Goal: Task Accomplishment & Management: Manage account settings

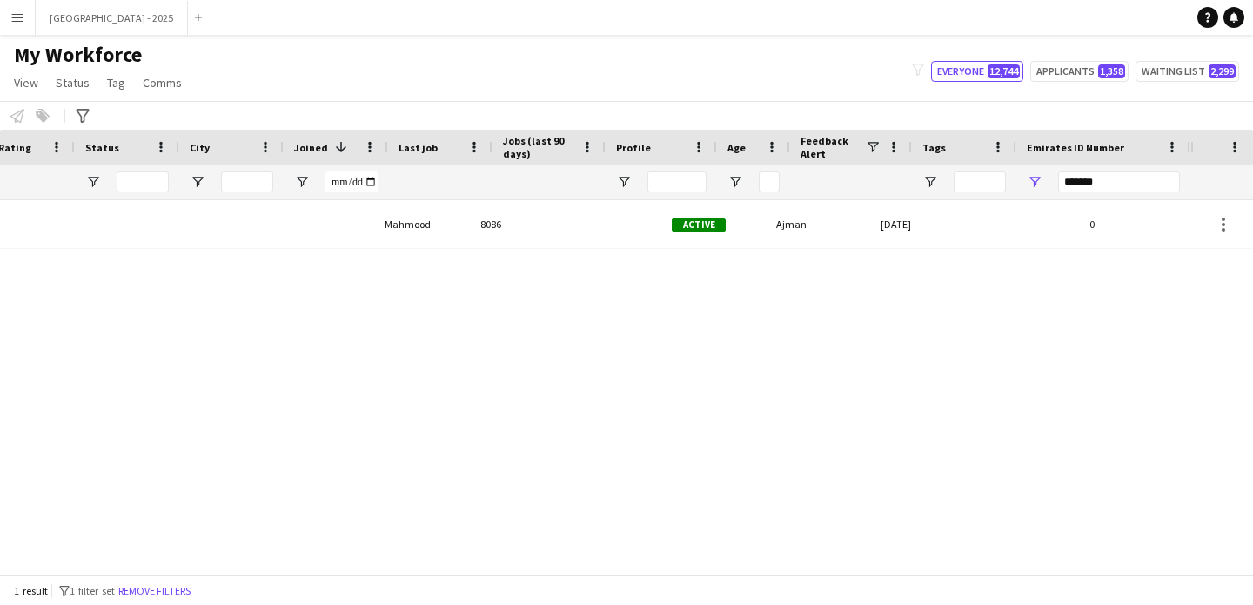
scroll to position [0, 586]
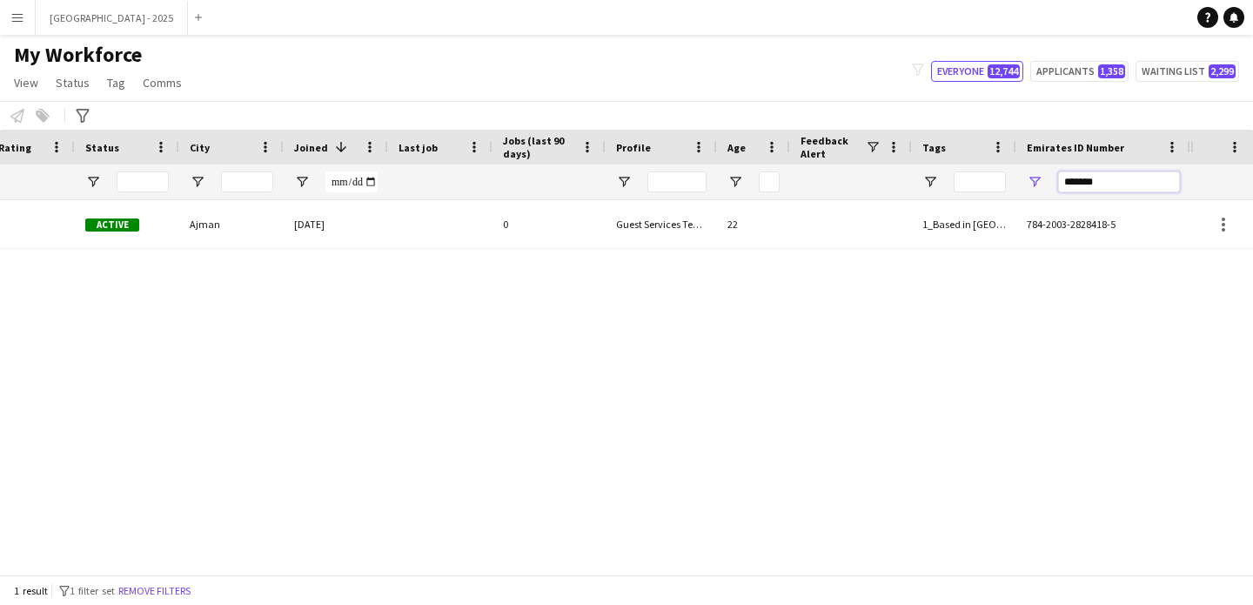
click at [1065, 173] on input "*******" at bounding box center [1119, 181] width 122 height 21
paste input "*"
type input "********"
click at [991, 242] on div "1_Based in [GEOGRAPHIC_DATA]/[GEOGRAPHIC_DATA]/Ajman, 2_English Level = 2/3 Goo…" at bounding box center [964, 224] width 104 height 48
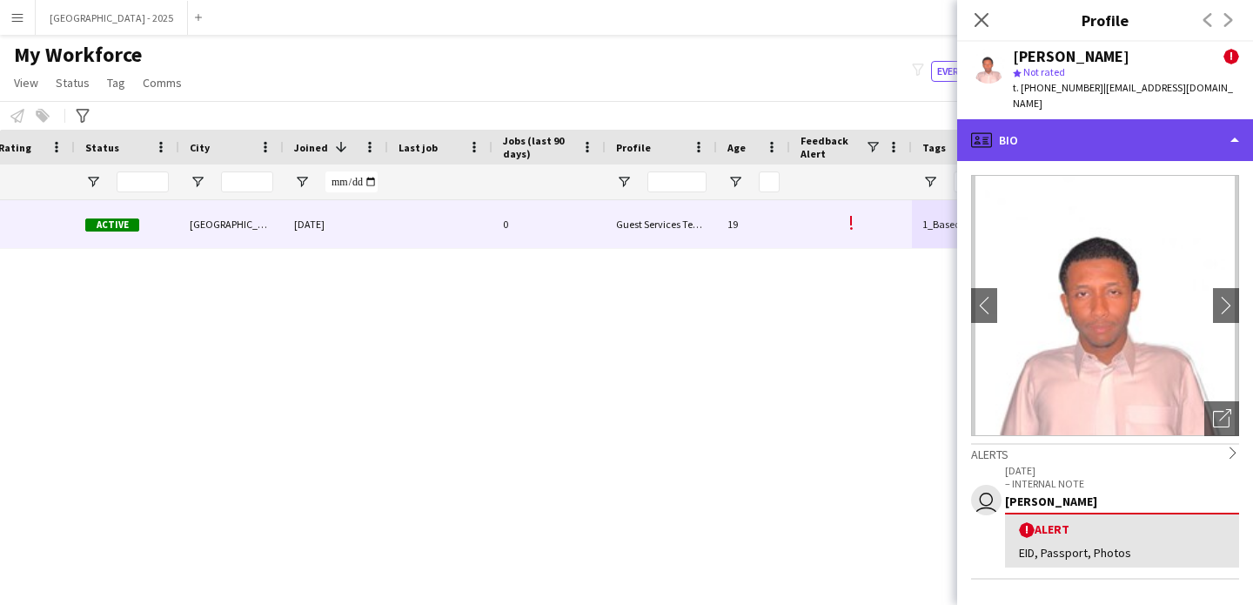
click at [1122, 126] on div "profile Bio" at bounding box center [1105, 140] width 296 height 42
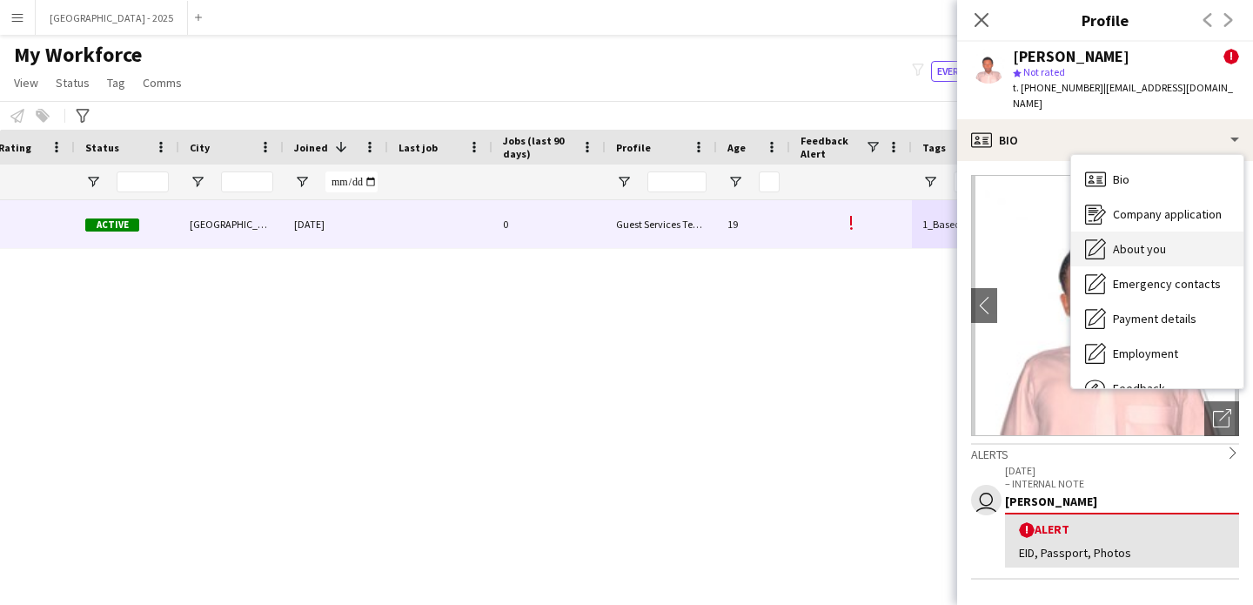
click at [1158, 241] on span "About you" at bounding box center [1139, 249] width 53 height 16
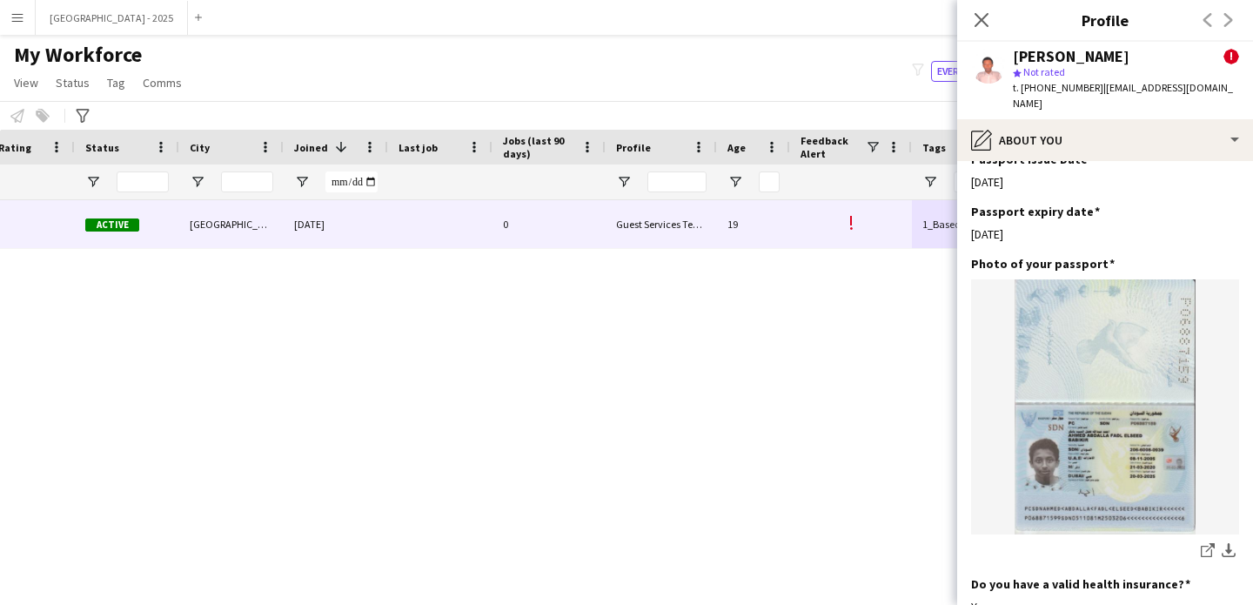
scroll to position [962, 0]
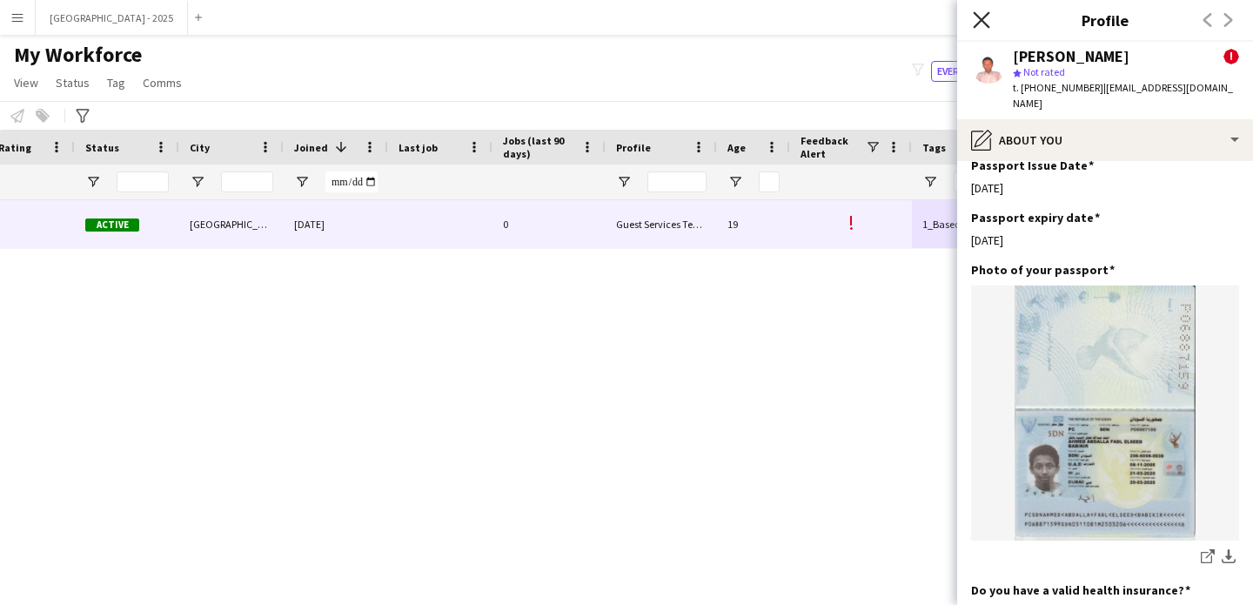
click at [982, 20] on icon at bounding box center [981, 19] width 17 height 17
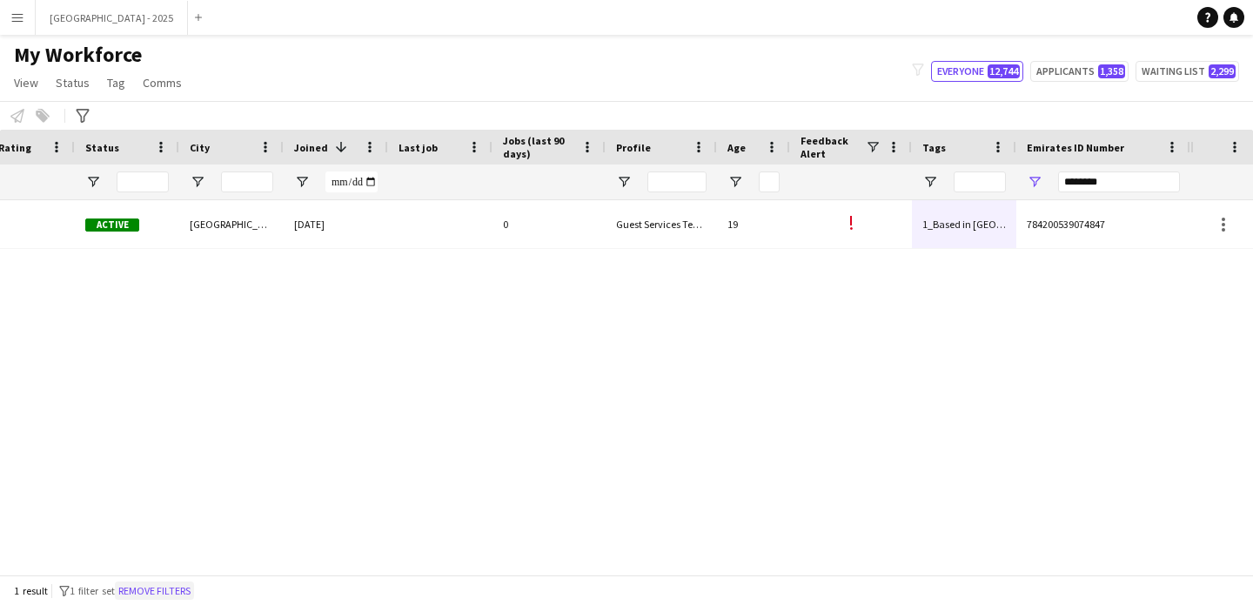
click at [145, 592] on button "Remove filters" at bounding box center [154, 590] width 79 height 19
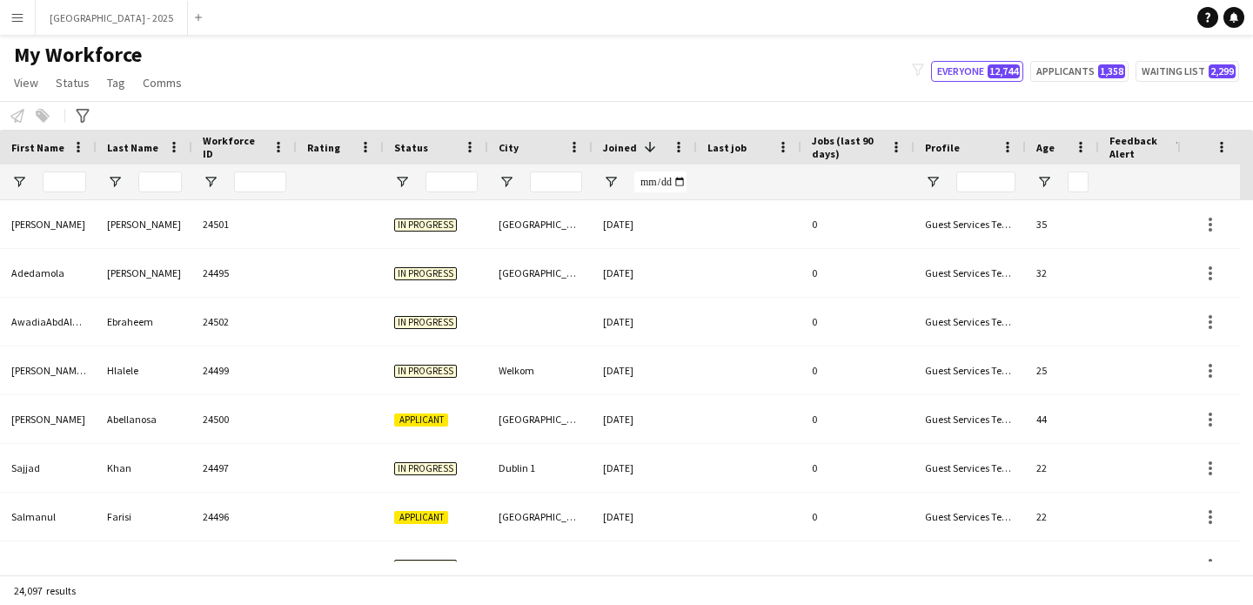
scroll to position [0, 0]
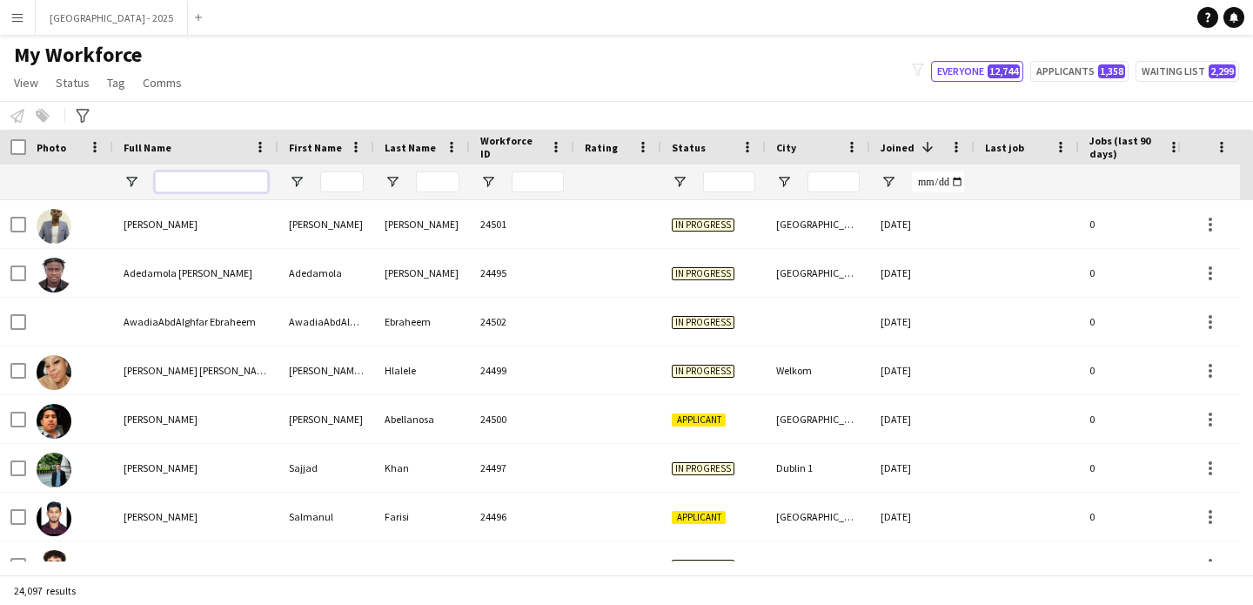
click at [179, 185] on input "Full Name Filter Input" at bounding box center [211, 181] width 113 height 21
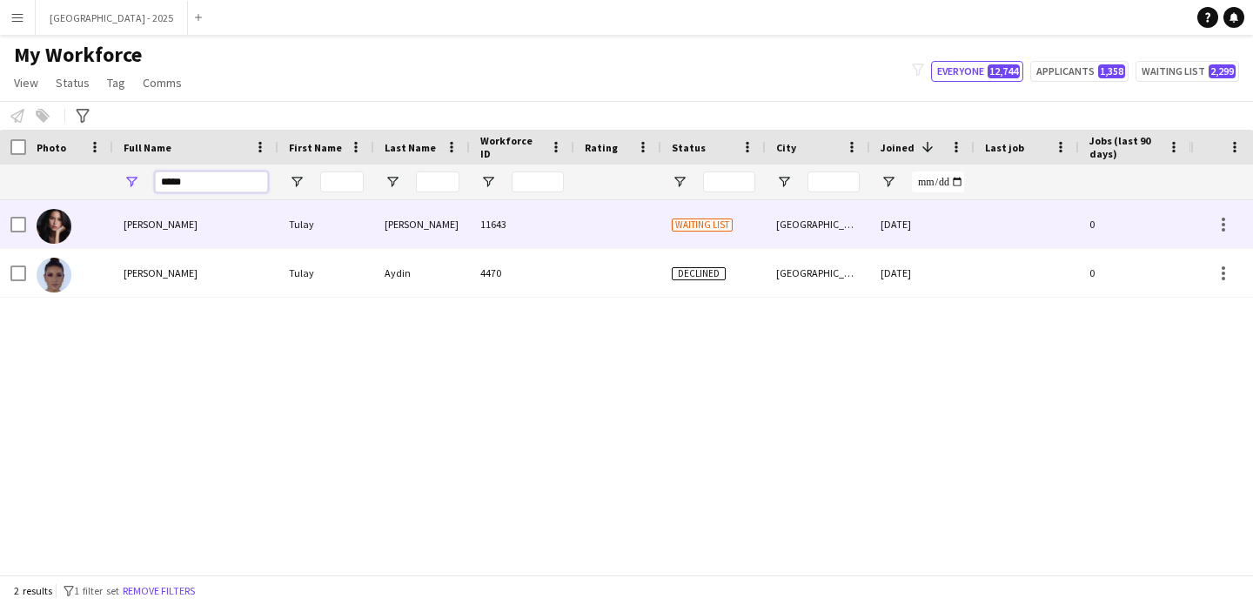
type input "*****"
click at [200, 227] on div "[PERSON_NAME]" at bounding box center [195, 224] width 165 height 48
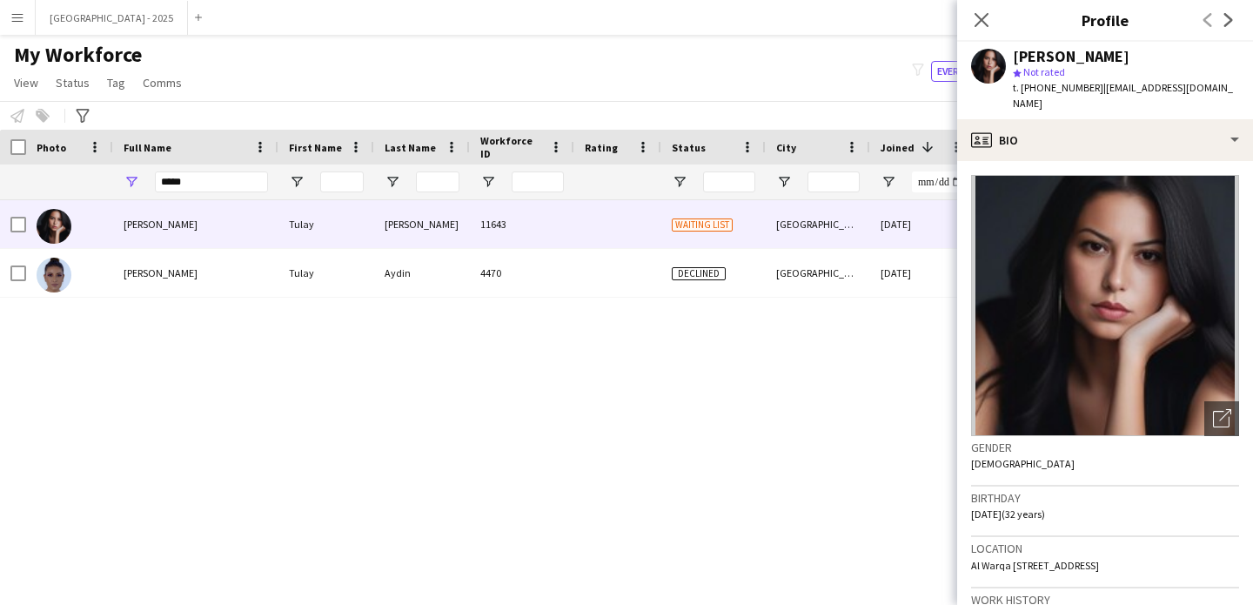
click at [1114, 161] on app-crew-profile-bio "Open photos pop-in Gender [DEMOGRAPHIC_DATA] Birthday [DEMOGRAPHIC_DATA] (32 ye…" at bounding box center [1105, 383] width 296 height 444
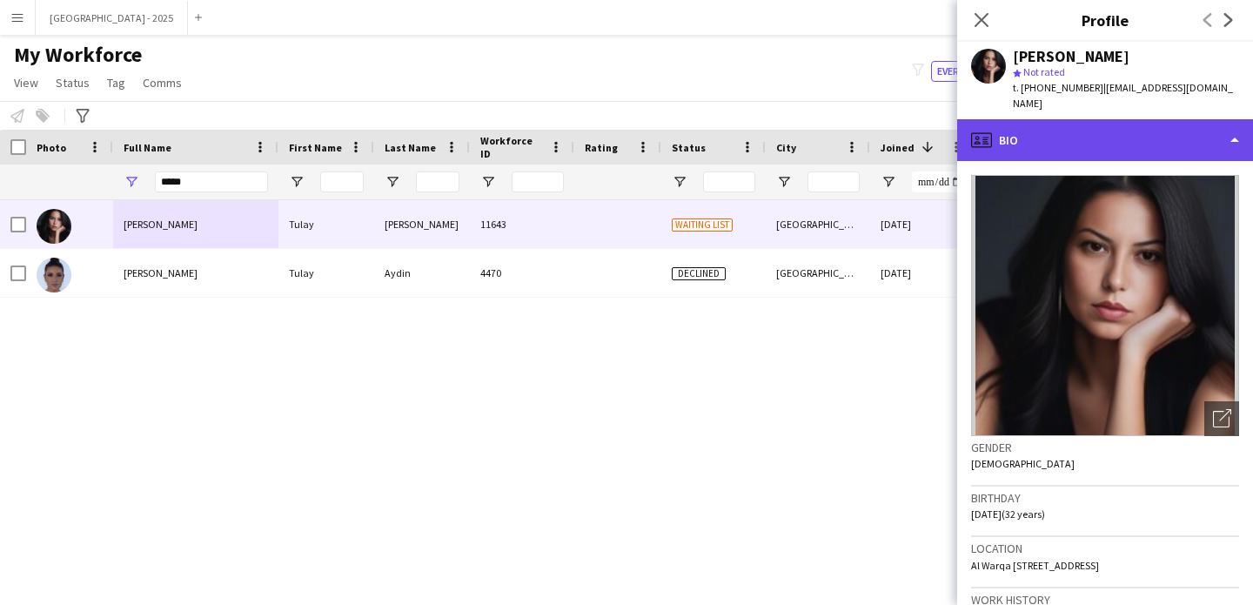
click at [1120, 142] on div "profile Bio" at bounding box center [1105, 140] width 296 height 42
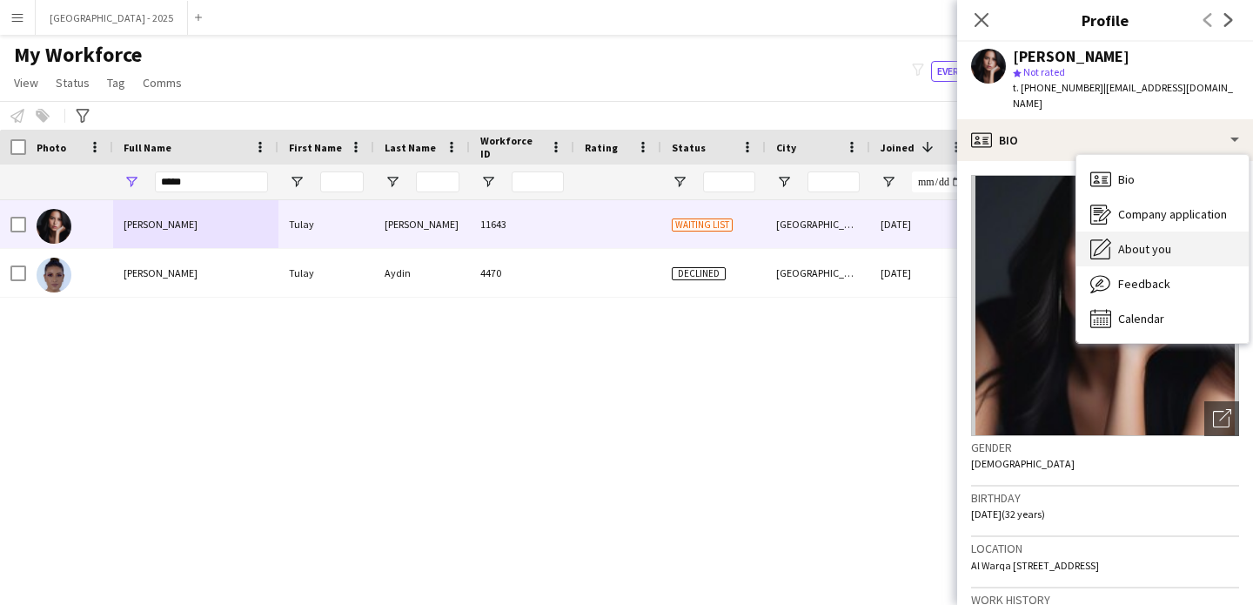
click at [1137, 231] on div "About you About you" at bounding box center [1162, 248] width 172 height 35
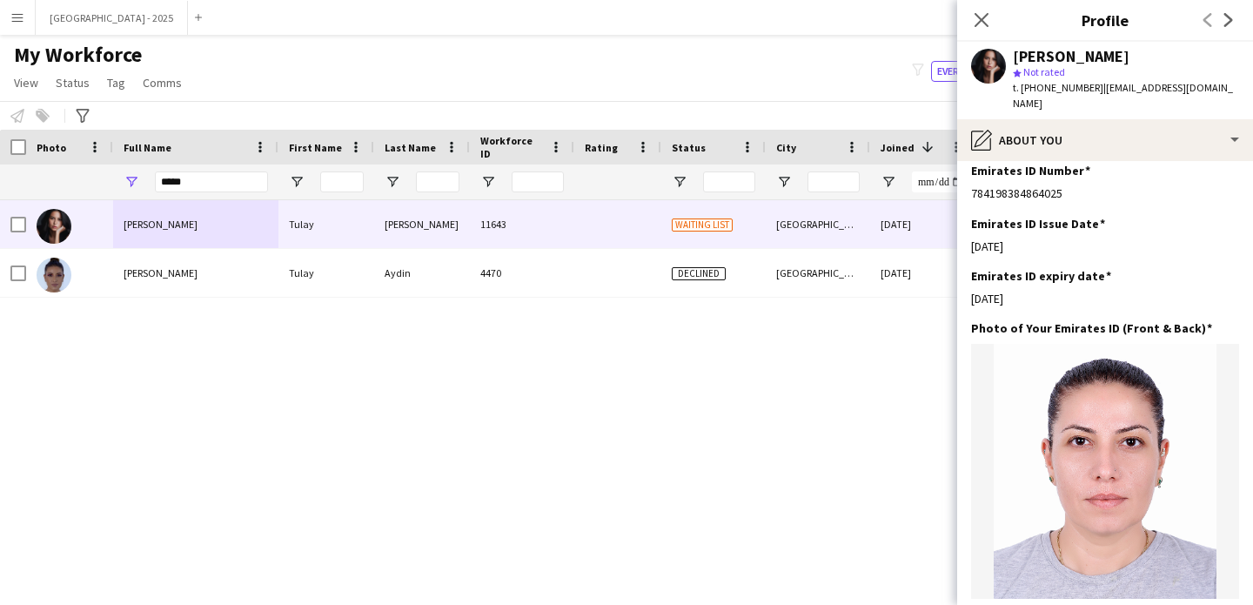
click at [1061, 97] on div "[PERSON_NAME] star Not rated t. [PHONE_NUMBER] | [EMAIL_ADDRESS][DOMAIN_NAME]" at bounding box center [1105, 80] width 296 height 77
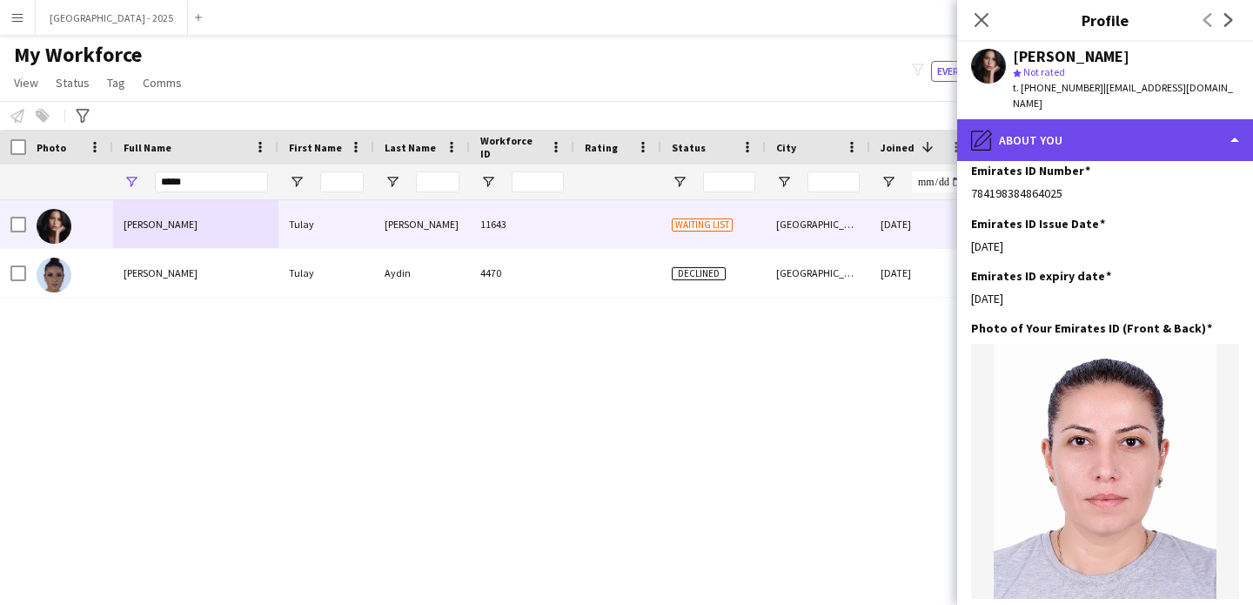
click at [1065, 119] on div "pencil4 About you" at bounding box center [1105, 140] width 296 height 42
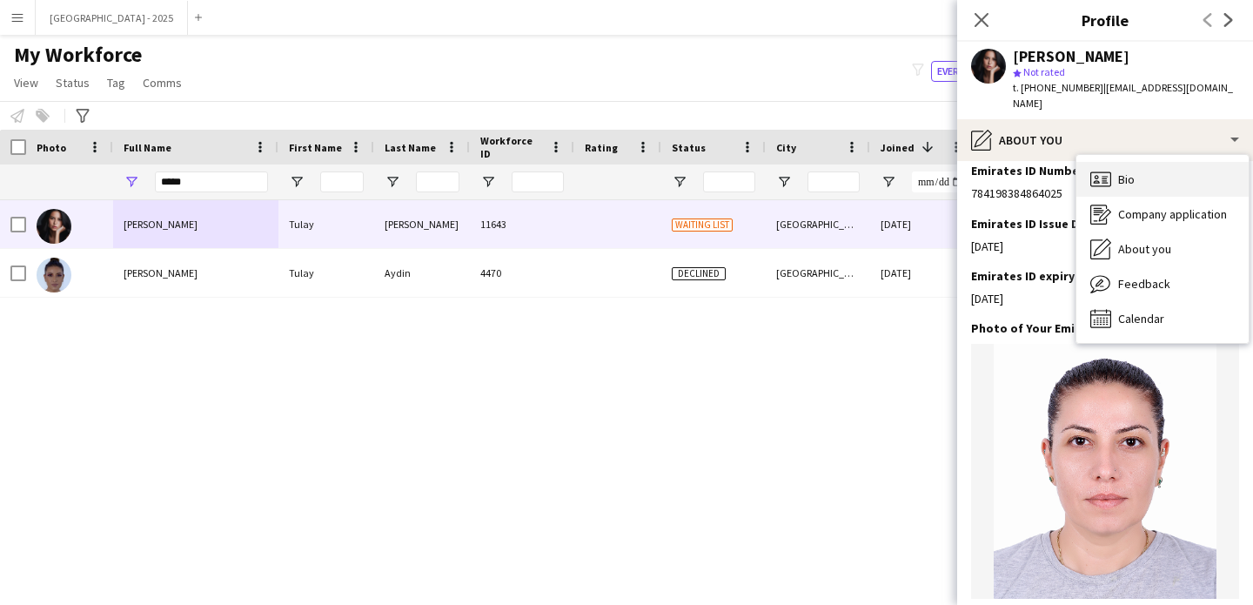
click at [1134, 171] on span "Bio" at bounding box center [1126, 179] width 17 height 16
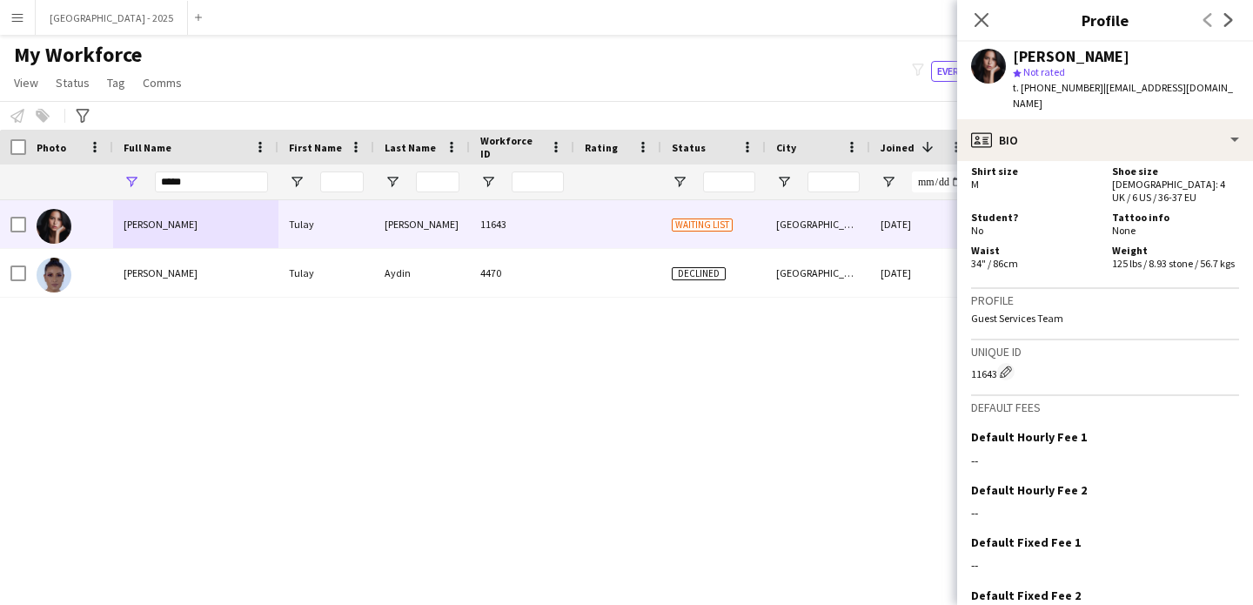
scroll to position [1192, 0]
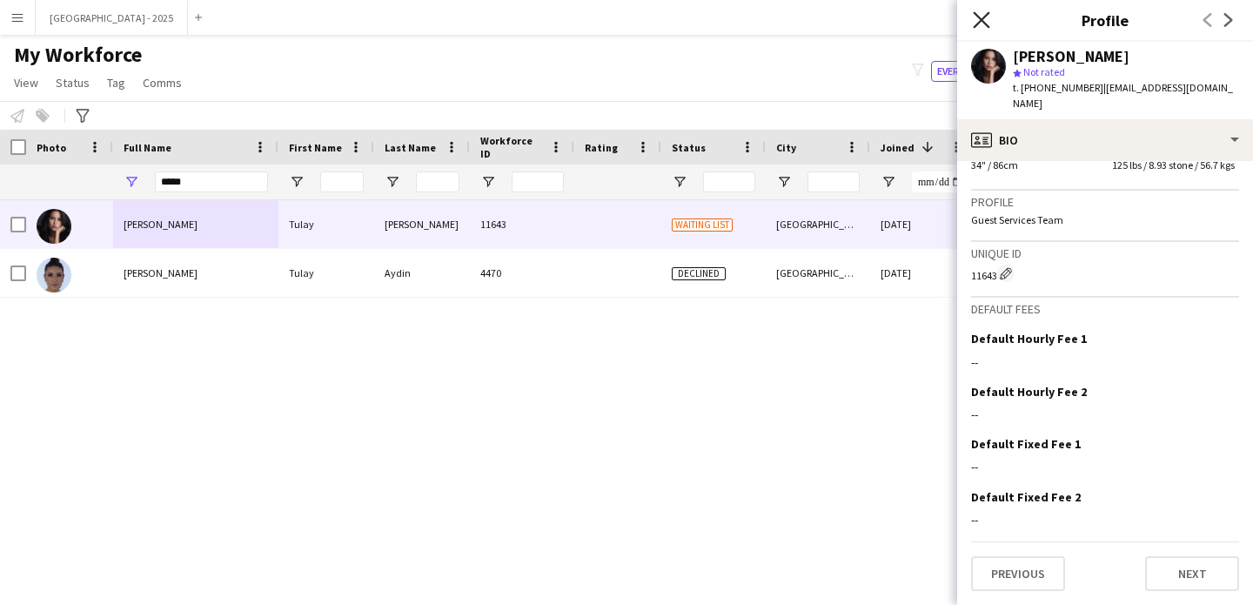
click at [978, 15] on icon "Close pop-in" at bounding box center [981, 19] width 17 height 17
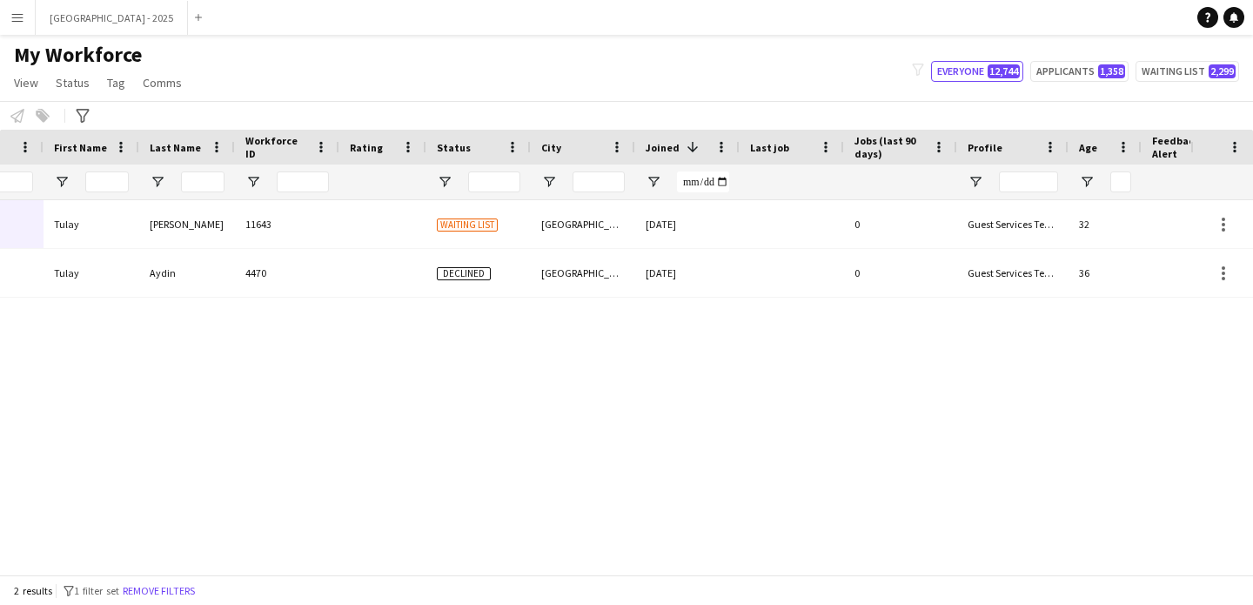
scroll to position [0, 586]
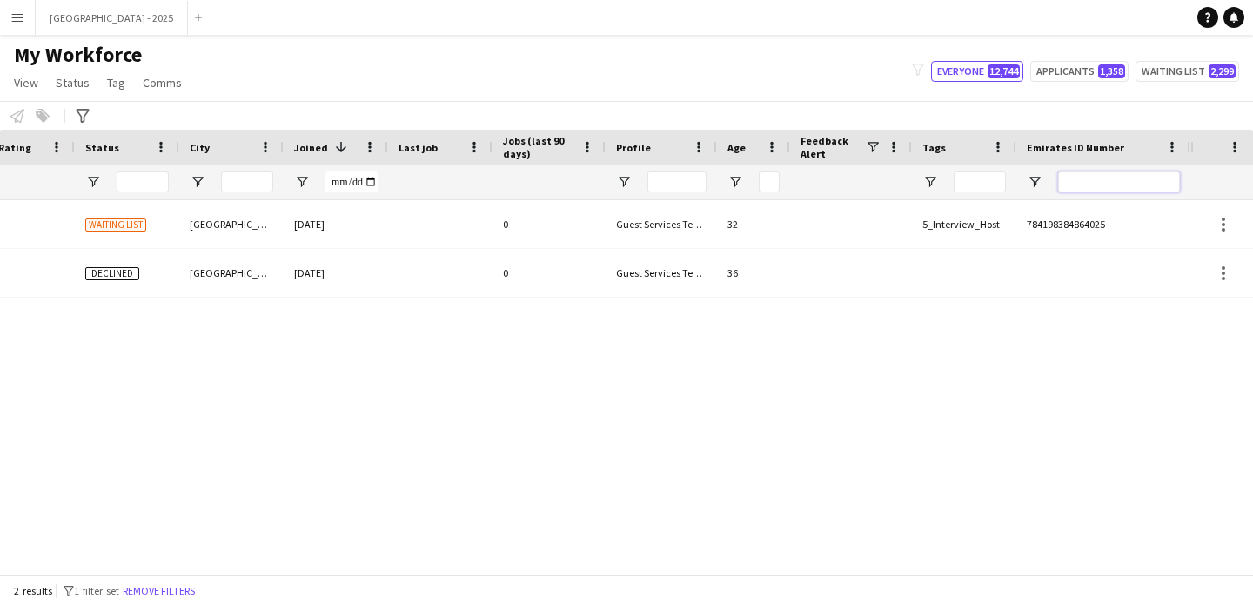
click at [1128, 176] on input "Emirates ID Number Filter Input" at bounding box center [1119, 181] width 122 height 21
paste input "*******"
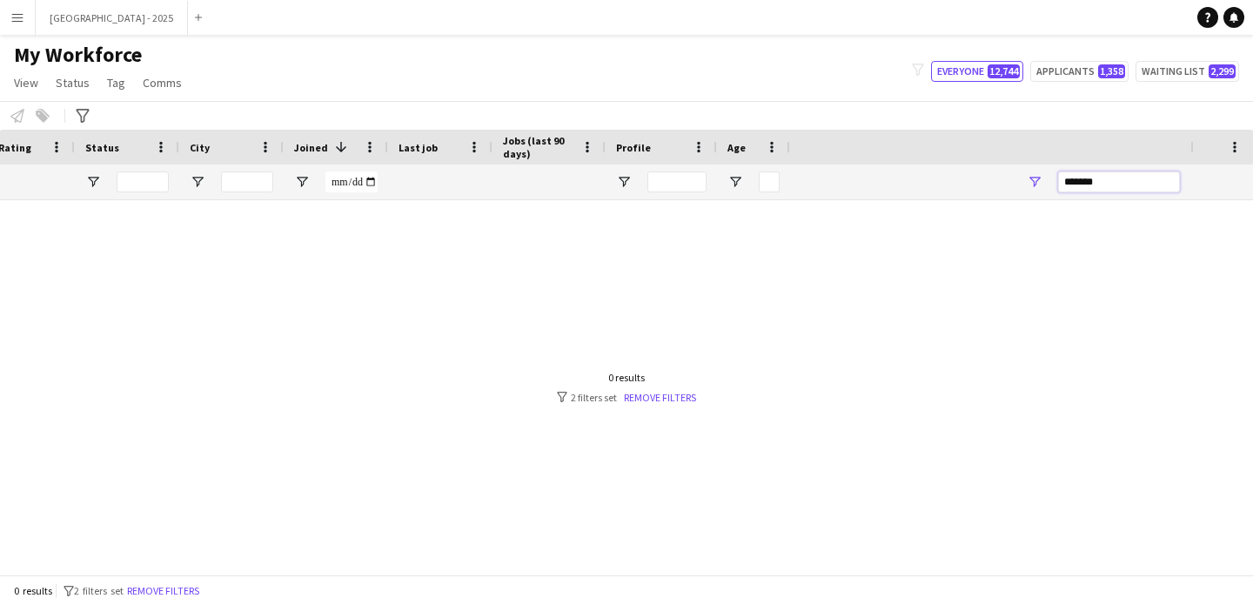
scroll to position [0, 0]
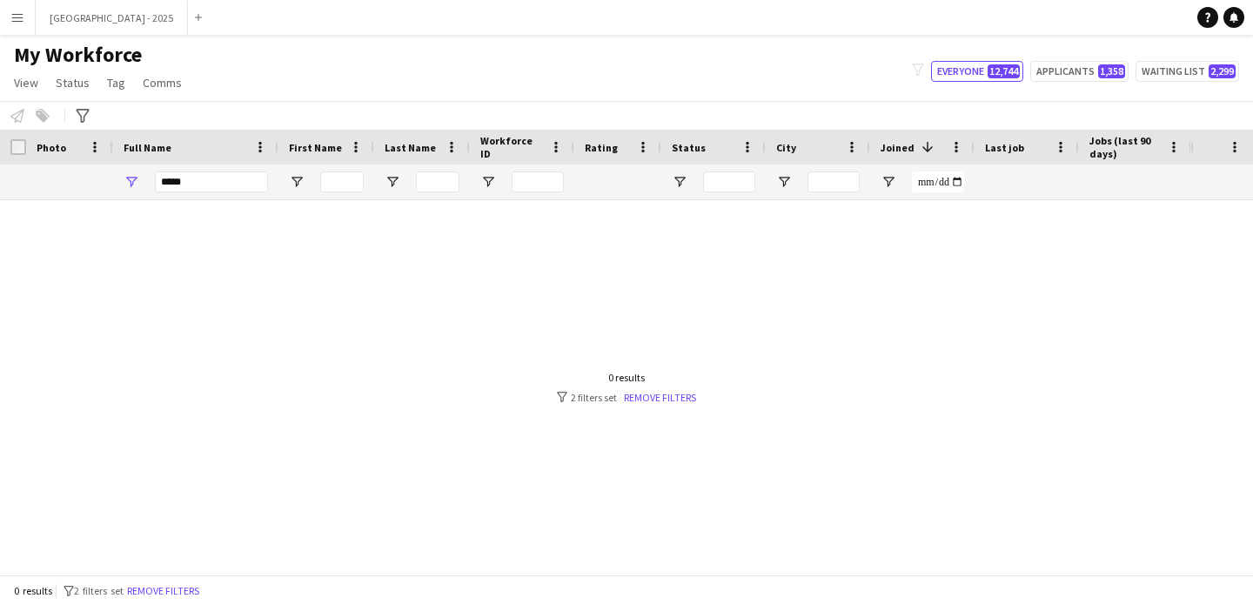
type input "*******"
click at [197, 172] on input "*****" at bounding box center [211, 181] width 113 height 21
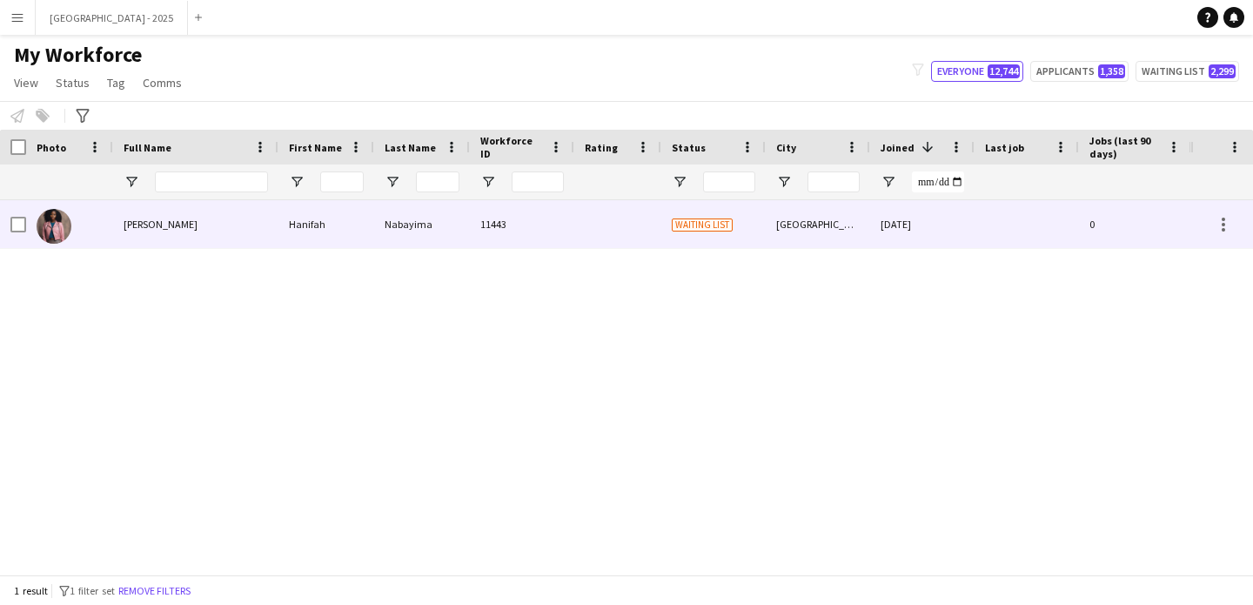
click at [315, 209] on div "Hanifah" at bounding box center [326, 224] width 96 height 48
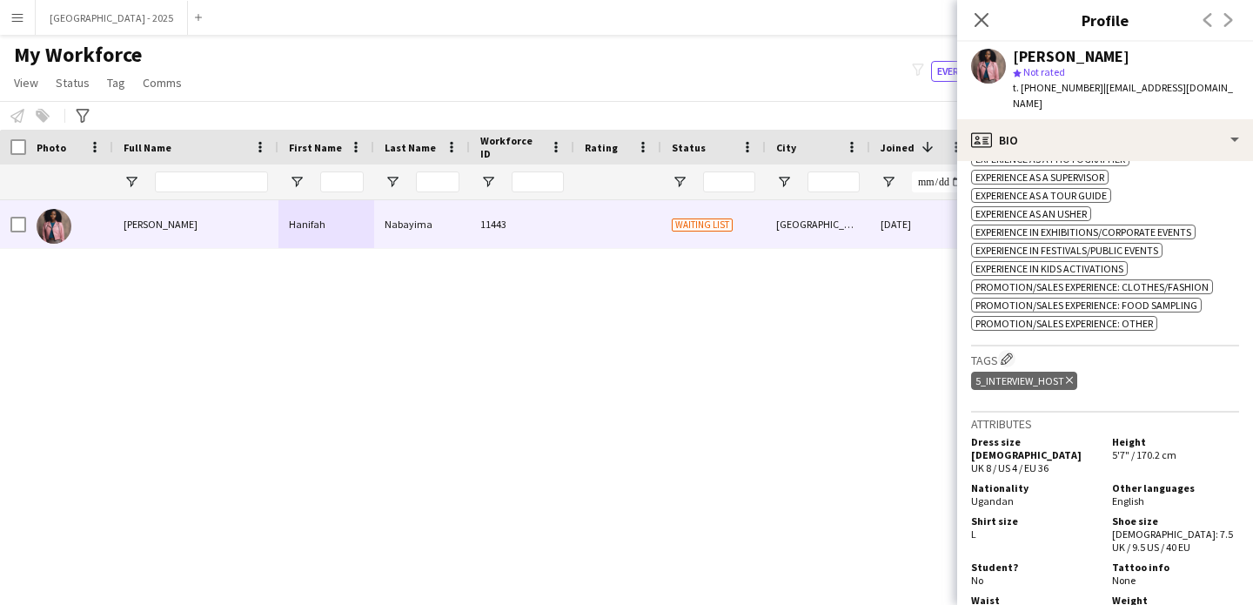
scroll to position [839, 0]
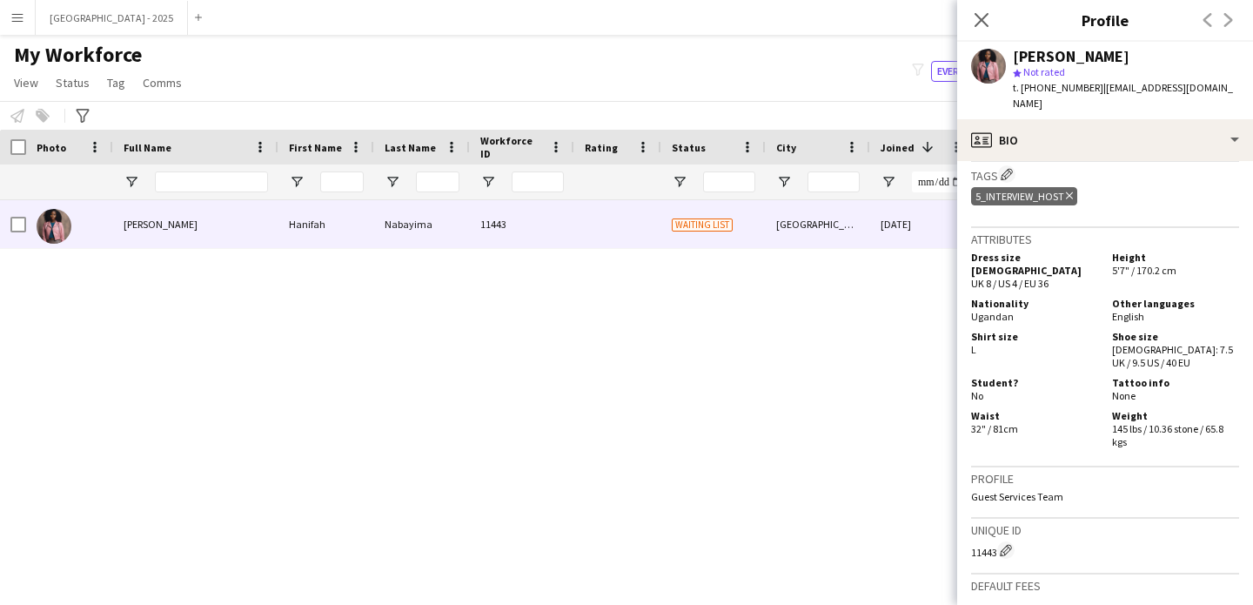
click at [1071, 191] on icon "Delete tag" at bounding box center [1069, 196] width 7 height 10
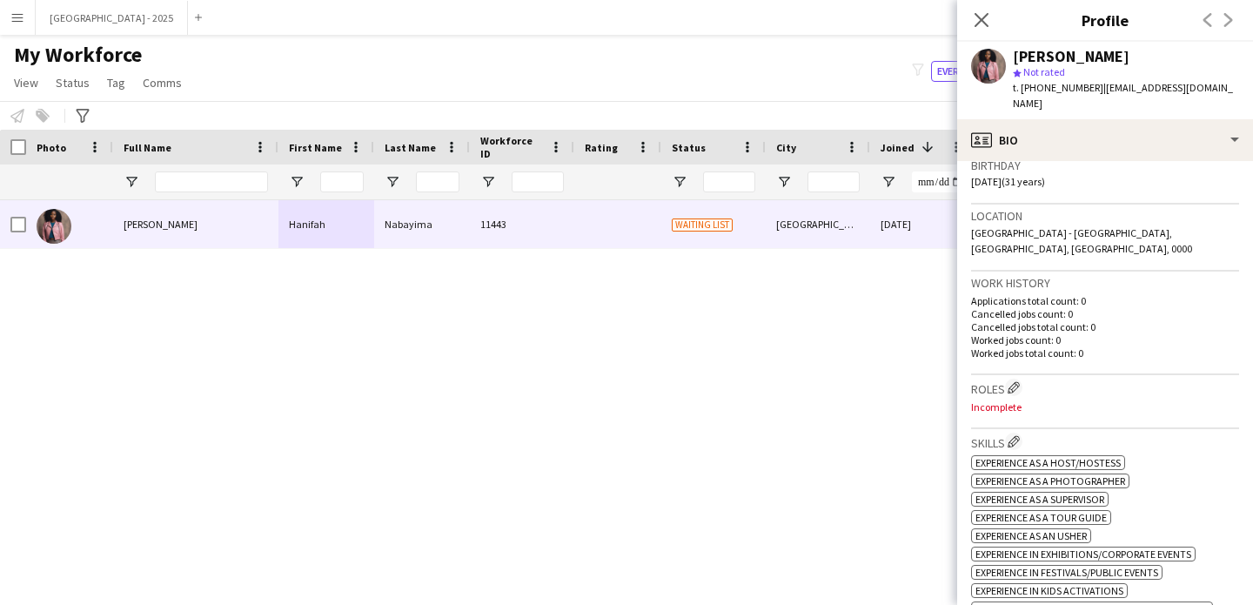
scroll to position [329, 0]
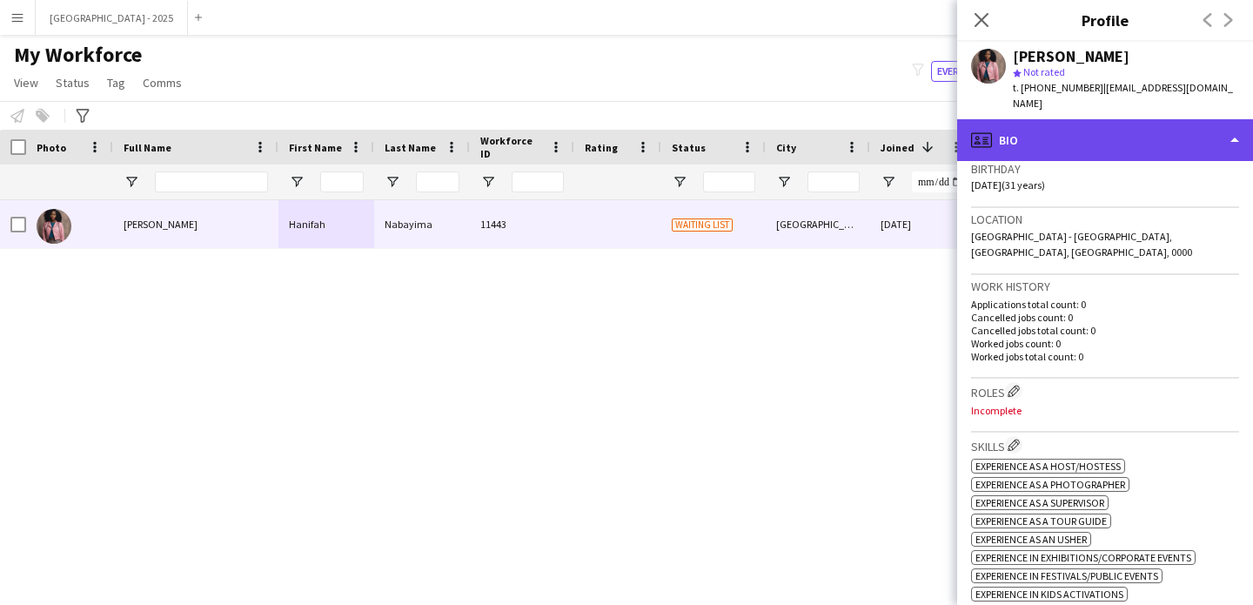
click at [1094, 133] on div "profile Bio" at bounding box center [1105, 140] width 296 height 42
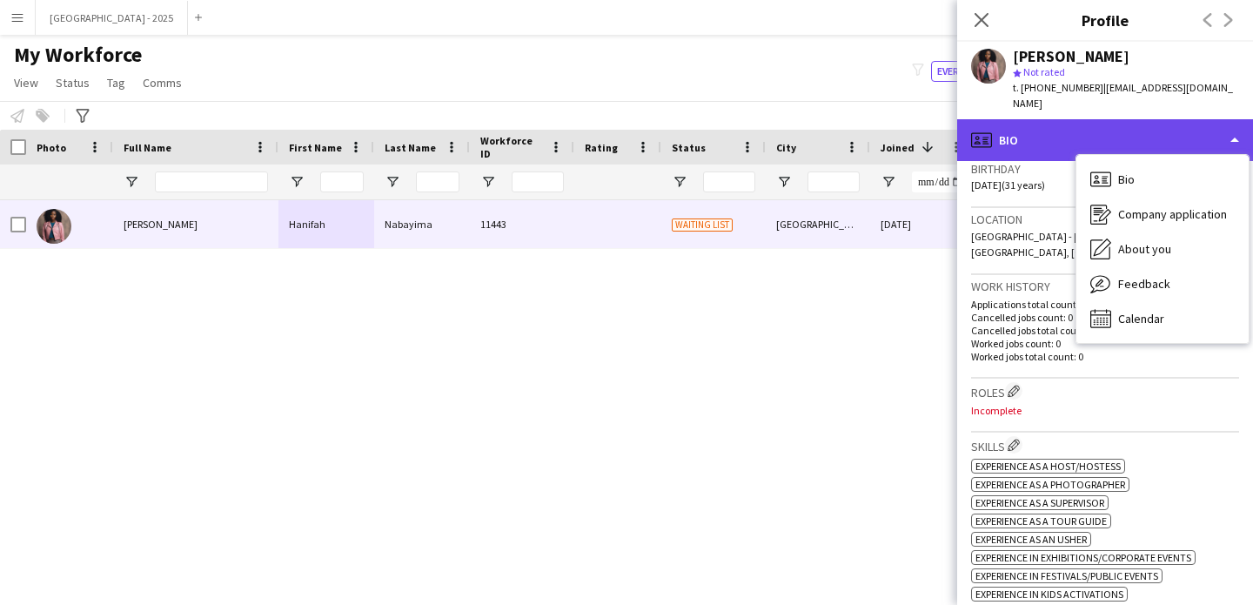
click at [1021, 122] on div "profile Bio" at bounding box center [1105, 140] width 296 height 42
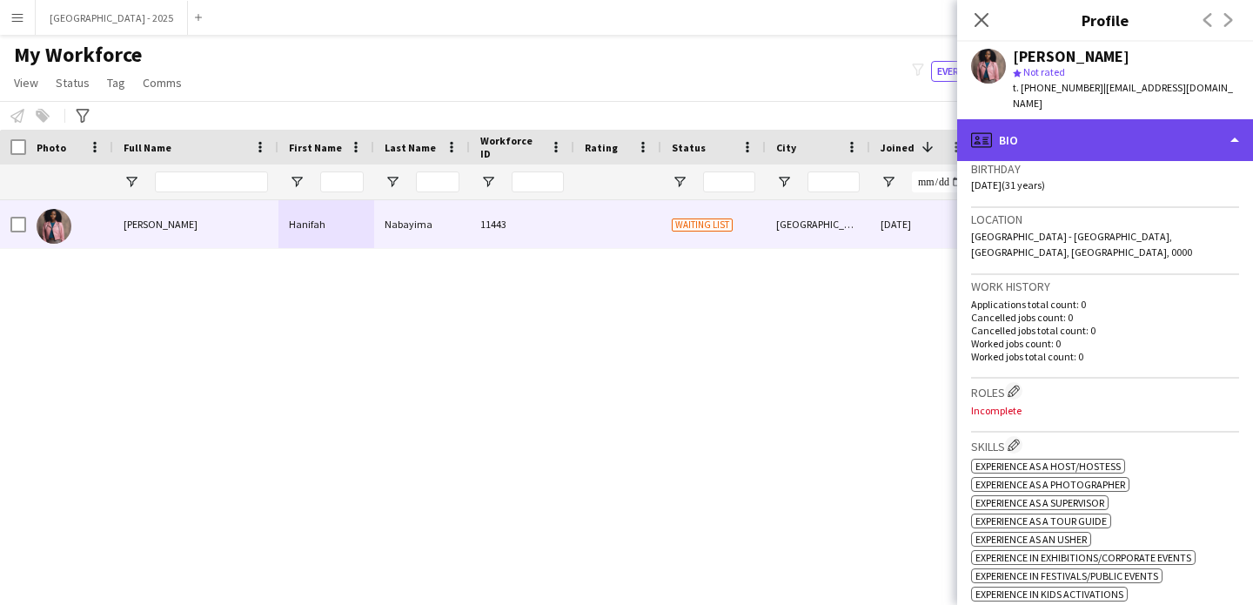
click at [1027, 122] on div "profile Bio" at bounding box center [1105, 140] width 296 height 42
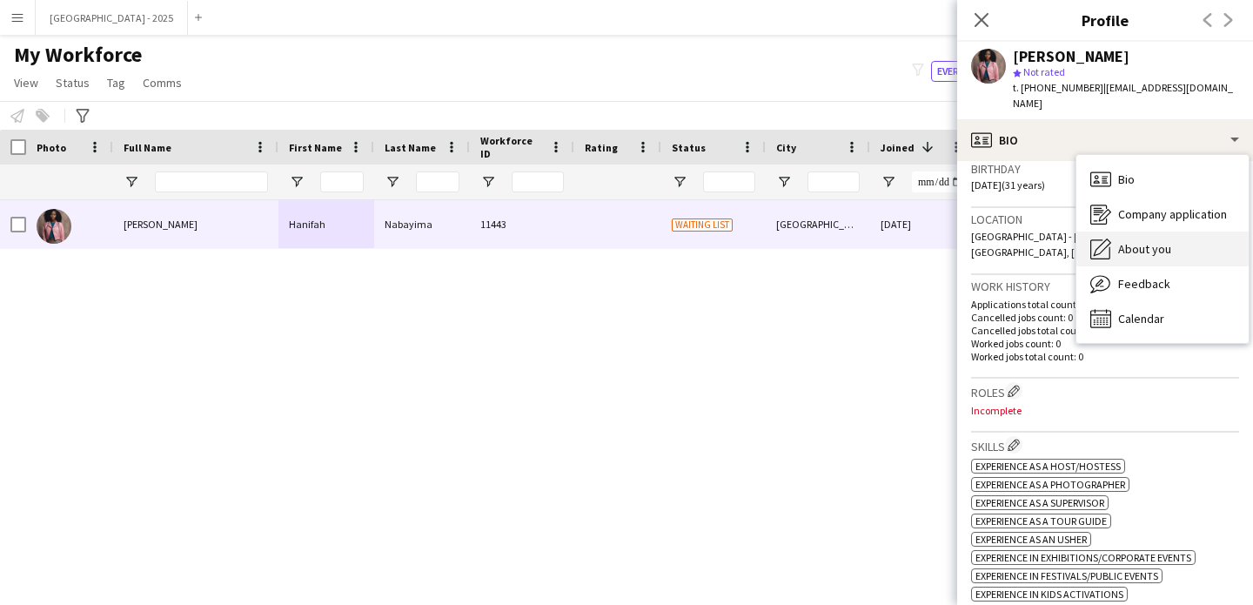
click at [1112, 231] on div "About you About you" at bounding box center [1162, 248] width 172 height 35
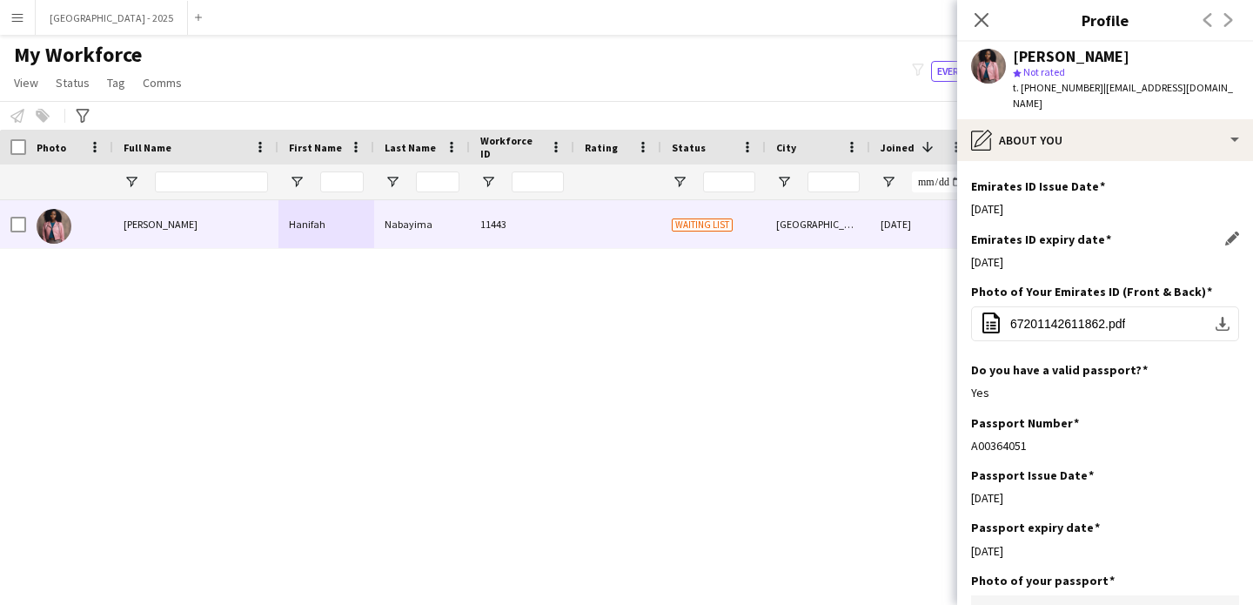
scroll to position [763, 0]
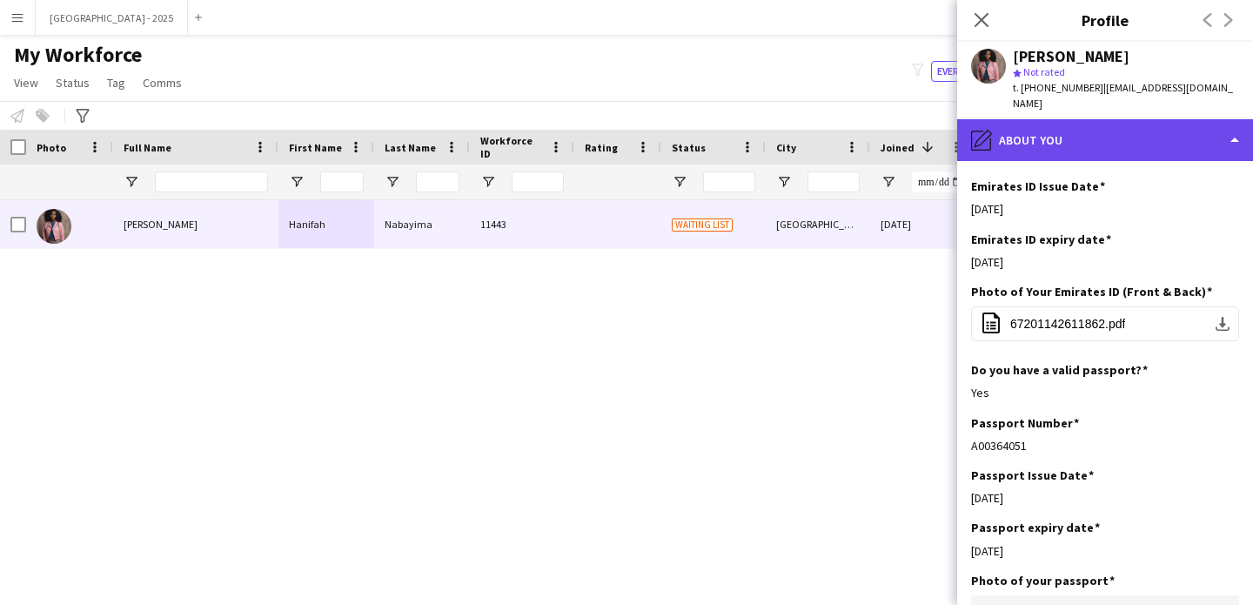
click at [1041, 133] on div "pencil4 About you" at bounding box center [1105, 140] width 296 height 42
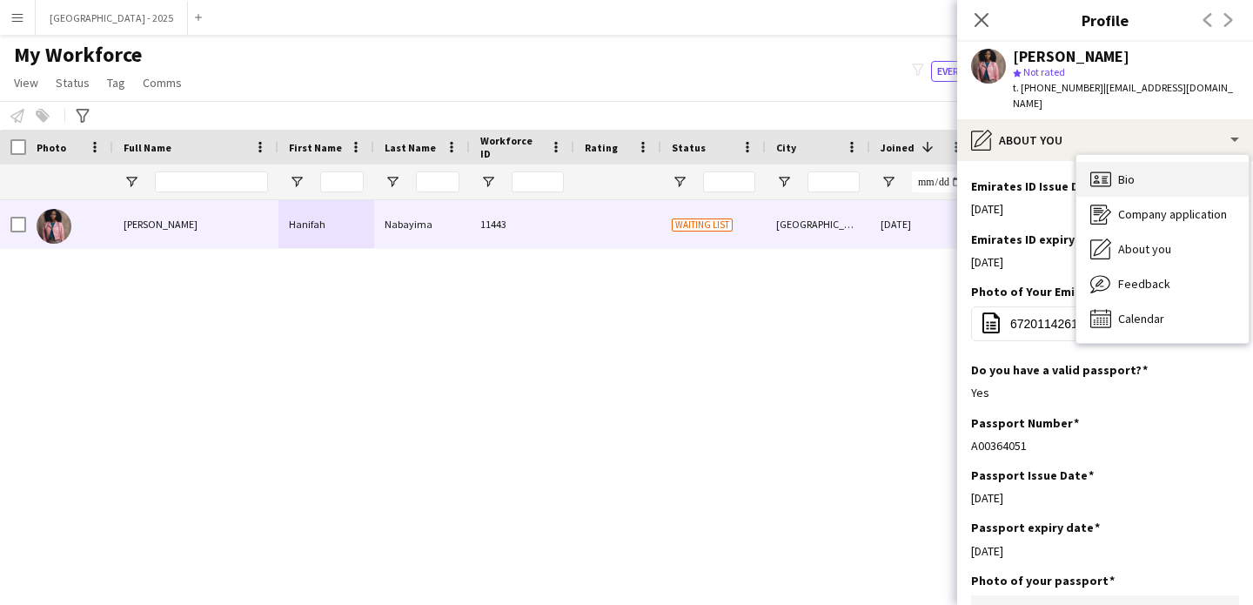
click at [1155, 175] on div "Bio Bio" at bounding box center [1162, 179] width 172 height 35
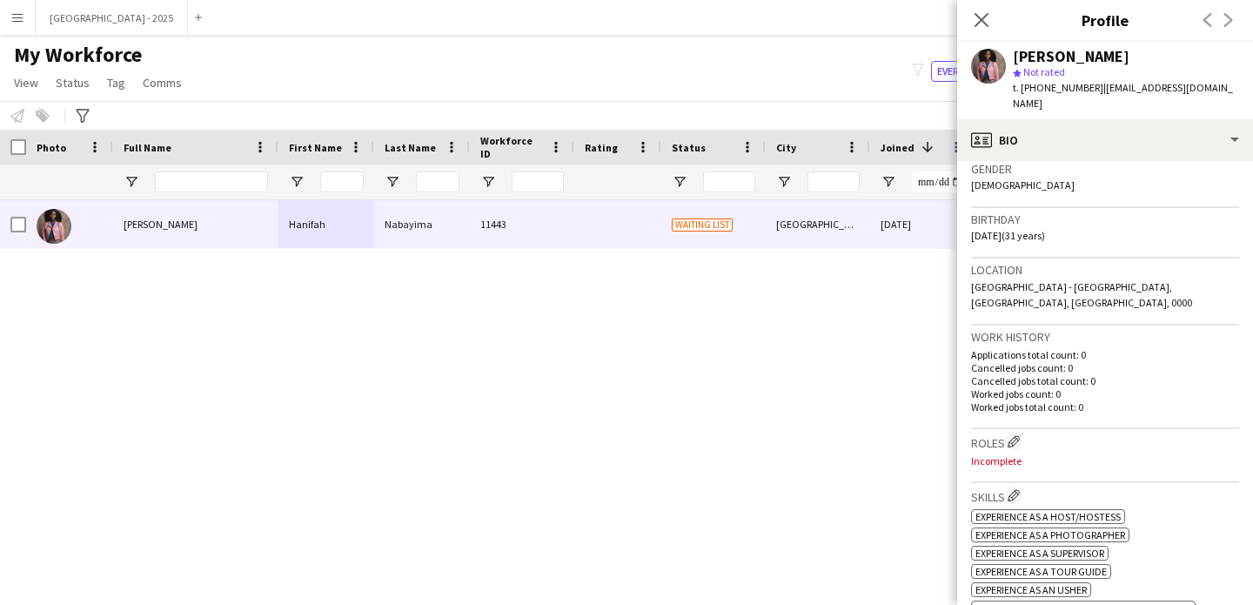
scroll to position [281, 0]
click at [1017, 432] on app-icon "Edit crew company roles" at bounding box center [1013, 438] width 12 height 12
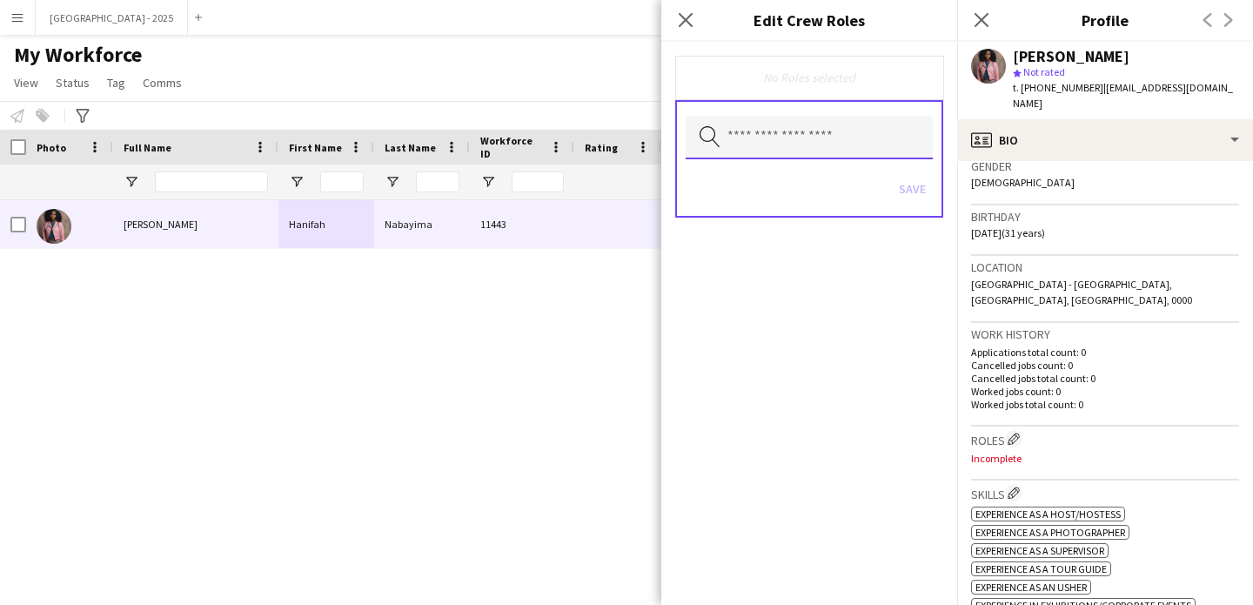
click at [760, 140] on input "text" at bounding box center [809, 138] width 247 height 44
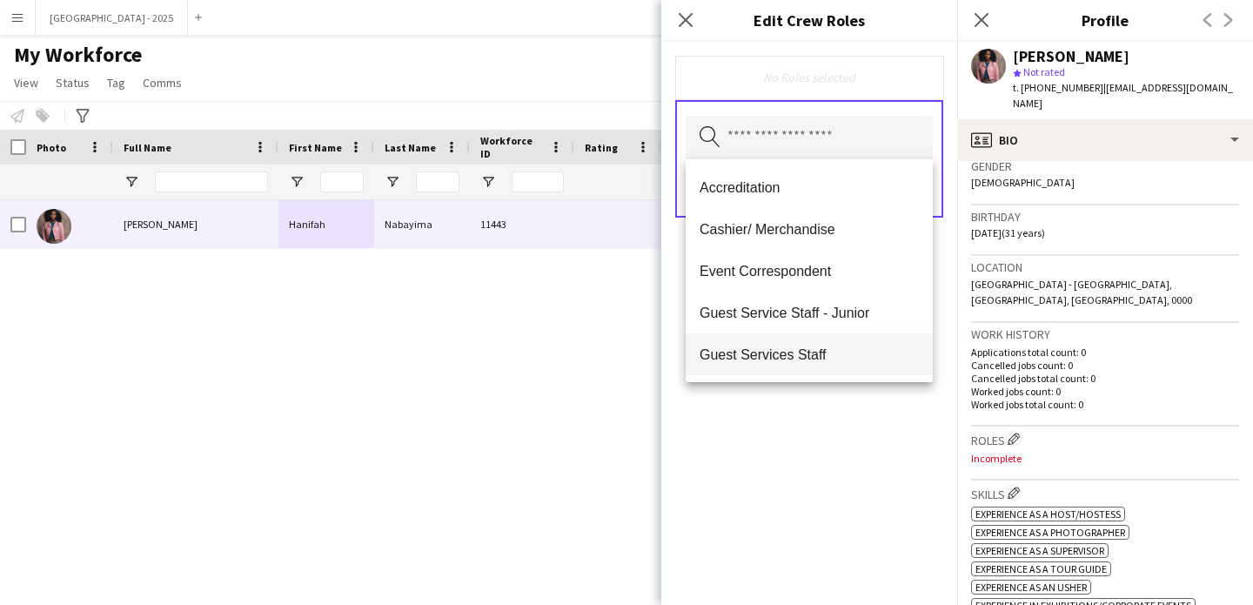
click at [809, 351] on span "Guest Services Staff" at bounding box center [808, 354] width 219 height 17
click at [820, 398] on div "Guest Services Staff Remove Search by role type Save" at bounding box center [809, 323] width 296 height 563
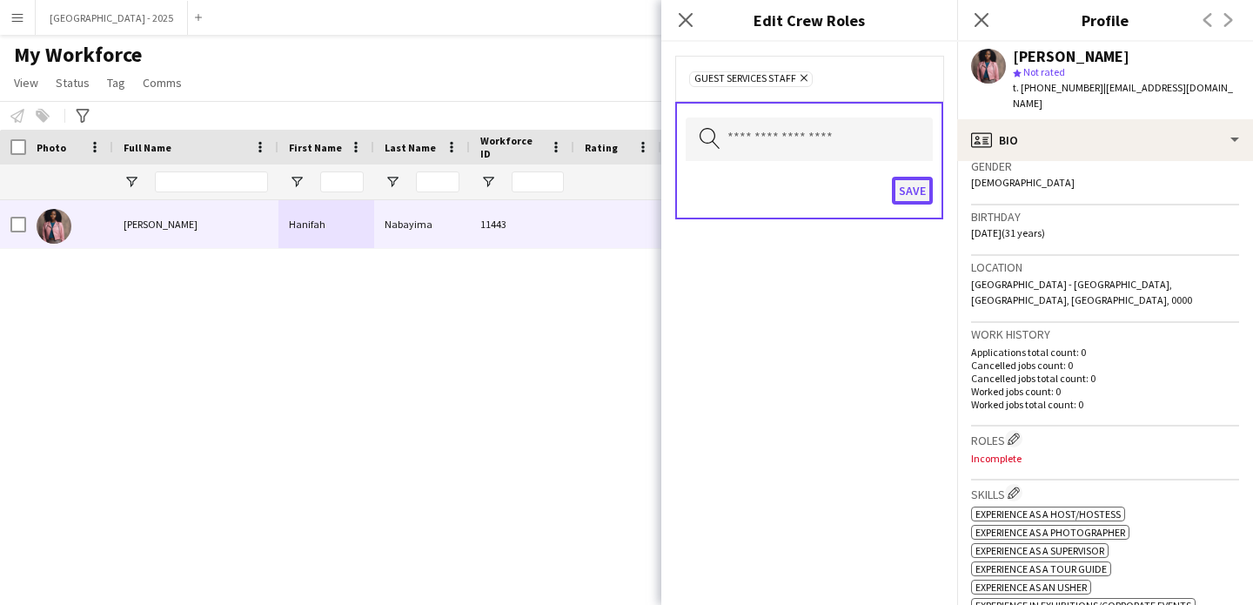
click at [916, 200] on button "Save" at bounding box center [912, 191] width 41 height 28
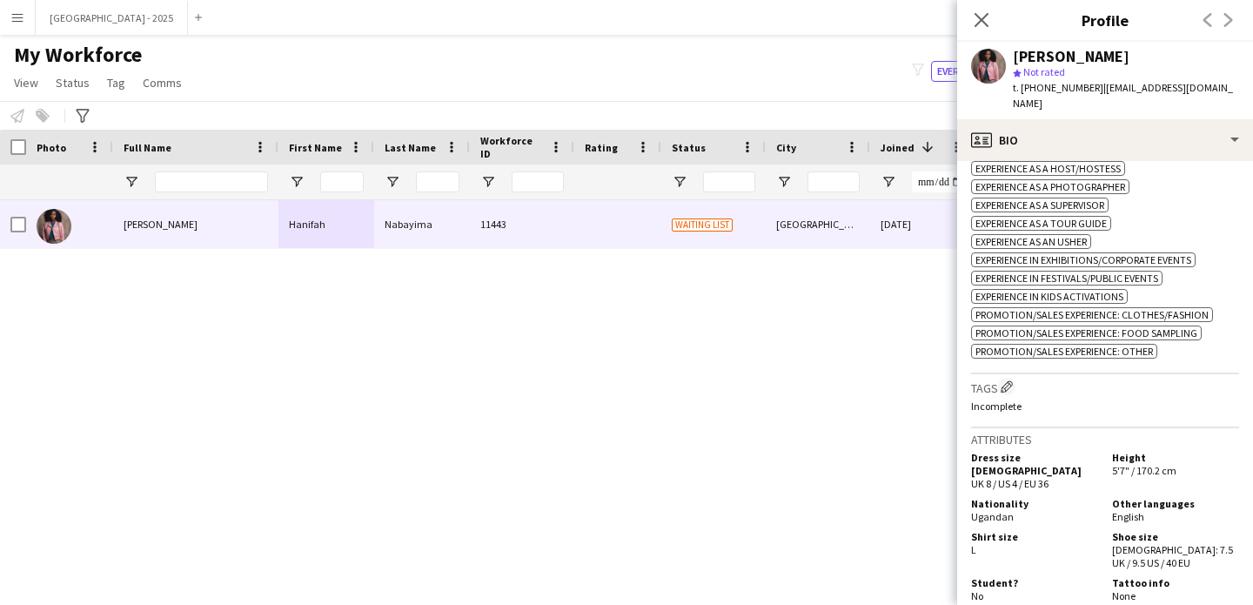
scroll to position [650, 0]
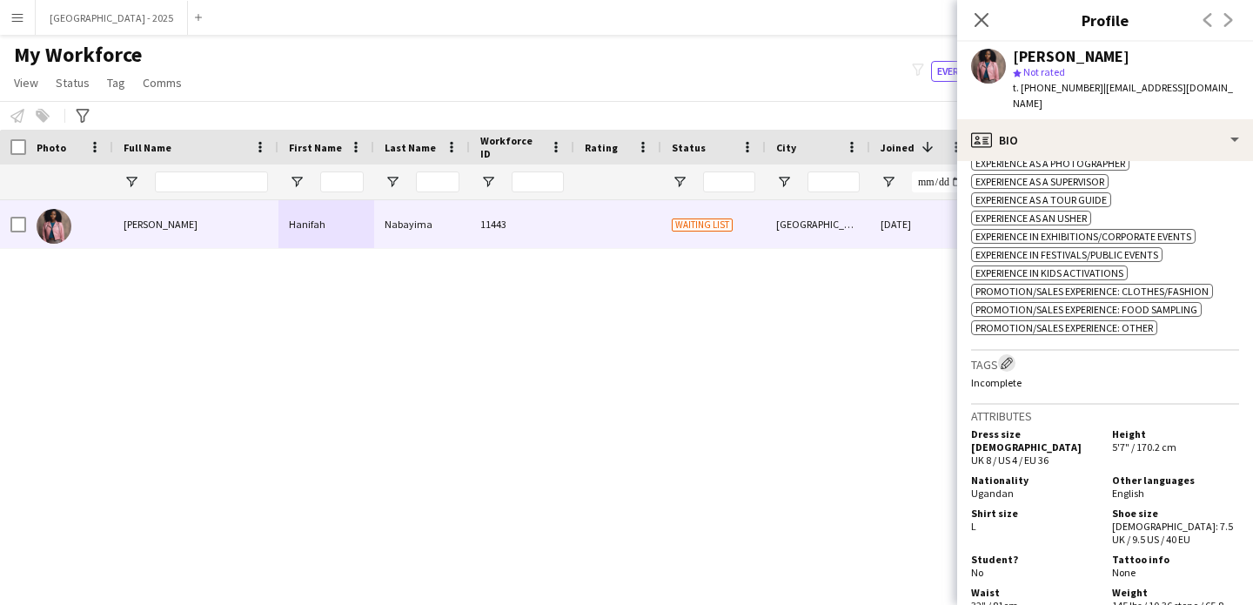
click at [1002, 357] on app-icon "Edit crew company tags" at bounding box center [1007, 363] width 12 height 12
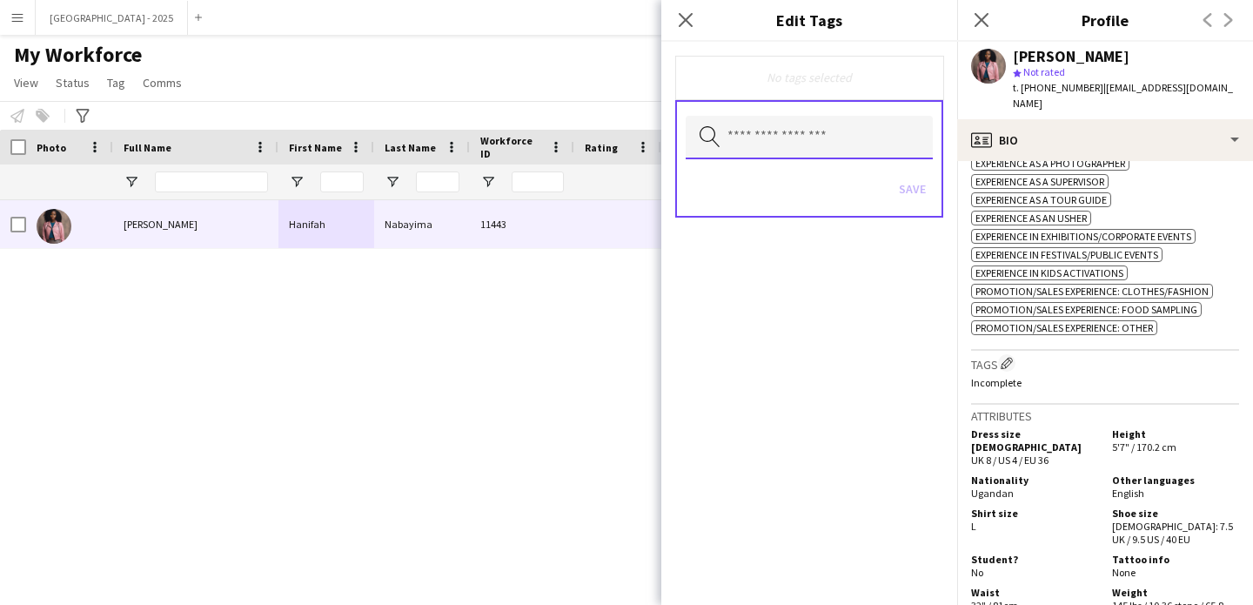
click at [802, 151] on input "text" at bounding box center [809, 138] width 247 height 44
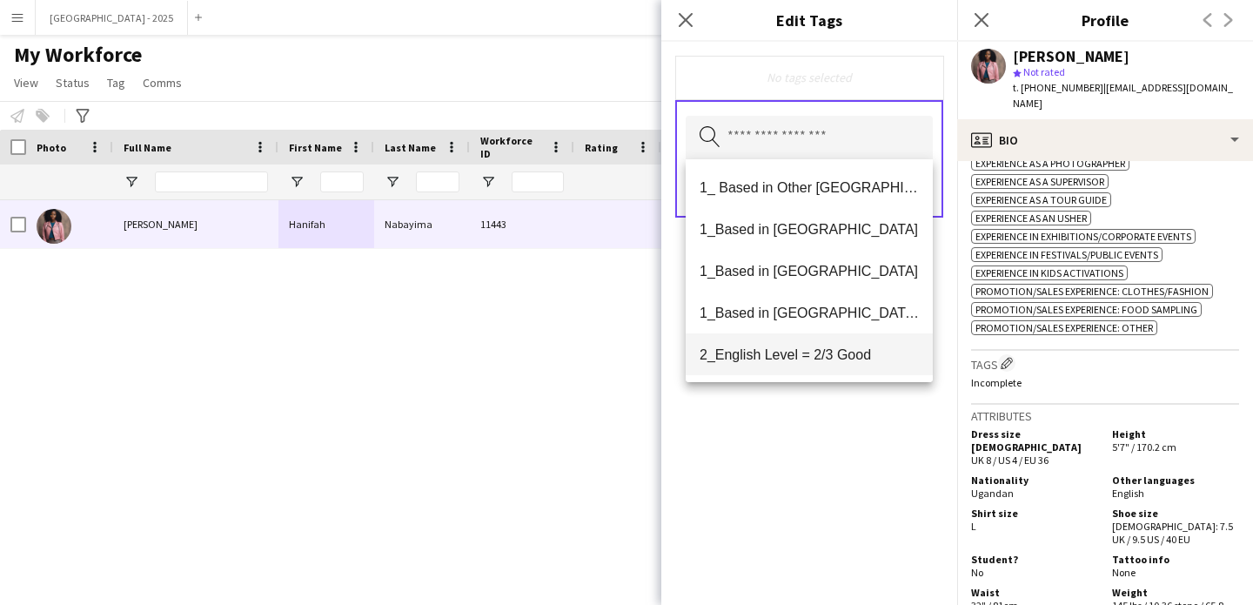
click at [819, 362] on span "2_English Level = 2/3 Good" at bounding box center [808, 354] width 219 height 17
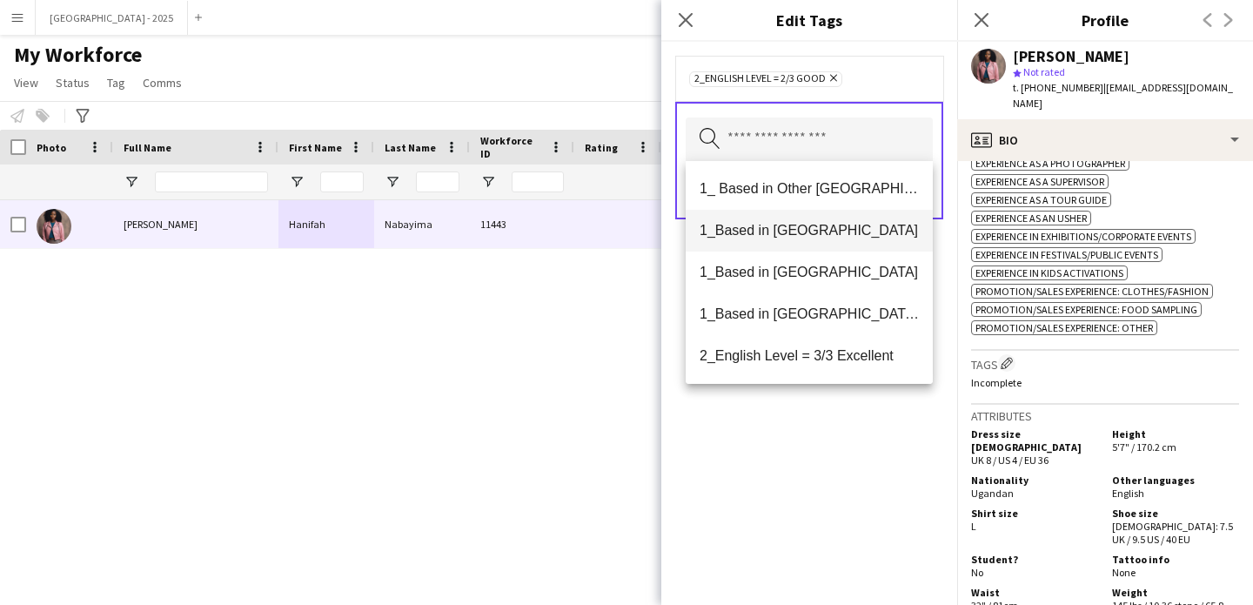
click at [815, 231] on span "1_Based in [GEOGRAPHIC_DATA]" at bounding box center [808, 230] width 219 height 17
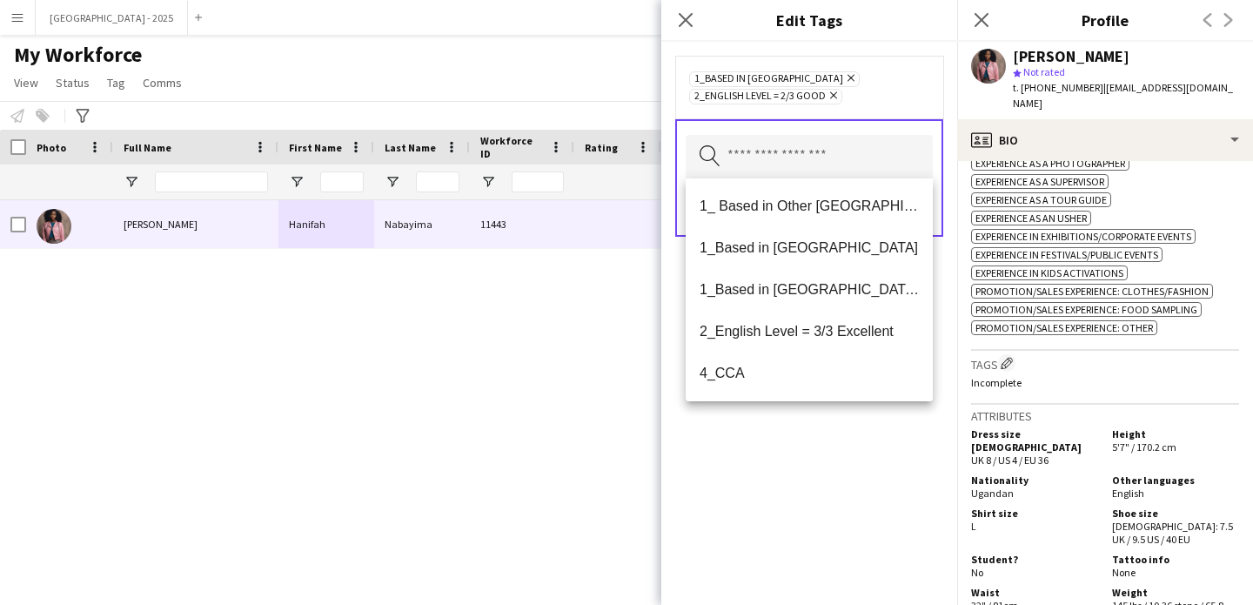
click at [843, 81] on icon "Remove" at bounding box center [848, 77] width 11 height 11
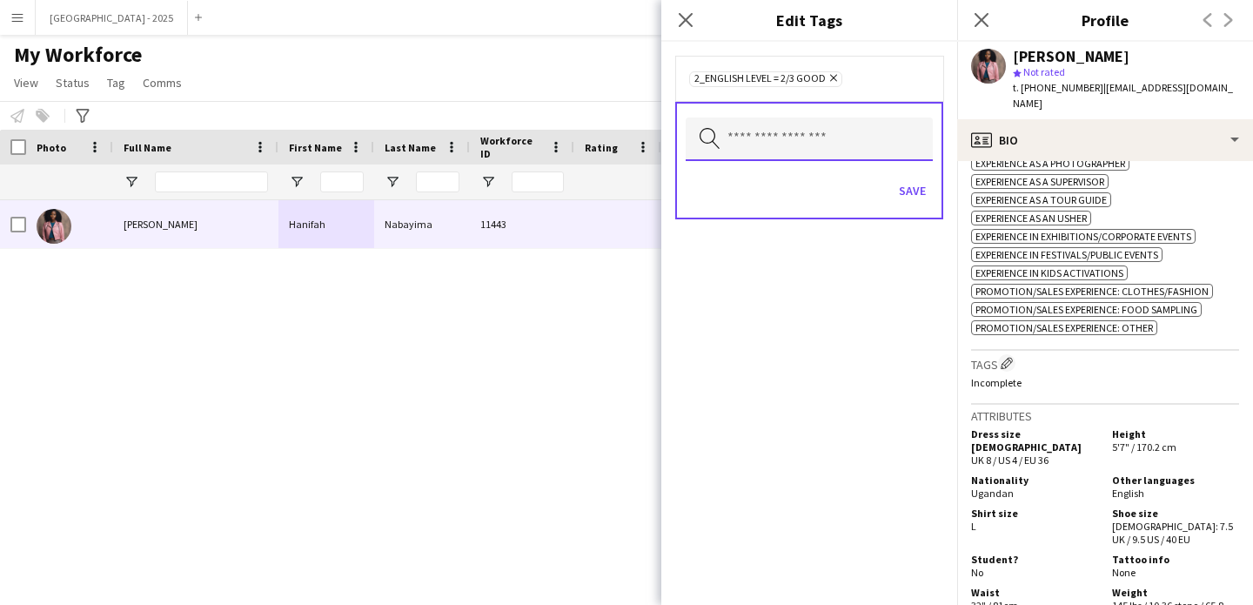
click at [791, 137] on input "text" at bounding box center [809, 139] width 247 height 44
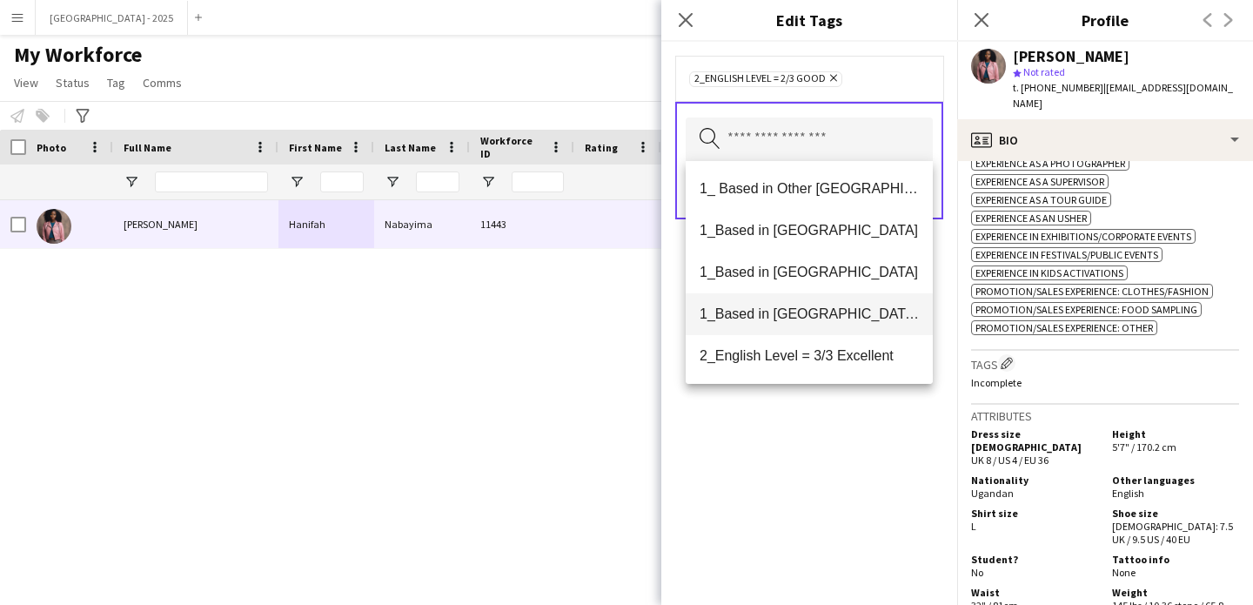
click at [807, 325] on mat-option "1_Based in [GEOGRAPHIC_DATA]/[GEOGRAPHIC_DATA]/Ajman" at bounding box center [809, 314] width 247 height 42
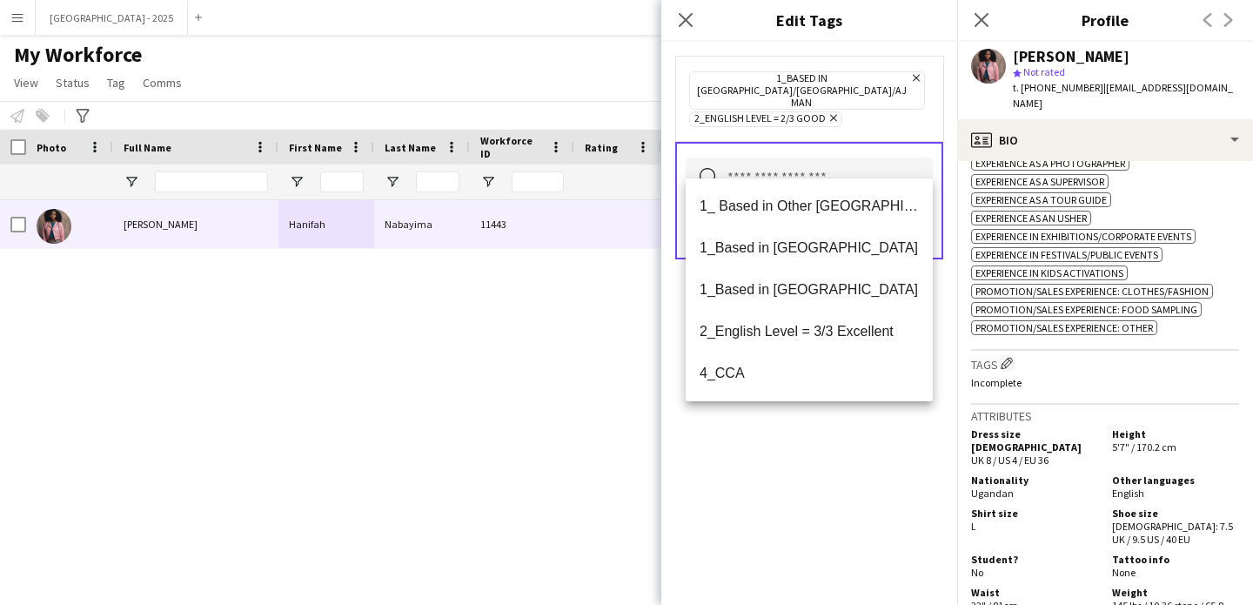
drag, startPoint x: 815, startPoint y: 459, endPoint x: 820, endPoint y: 392, distance: 67.1
click at [814, 459] on div "1_Based in [GEOGRAPHIC_DATA]/[GEOGRAPHIC_DATA]/Ajman Remove 2_English Level = 2…" at bounding box center [809, 323] width 296 height 563
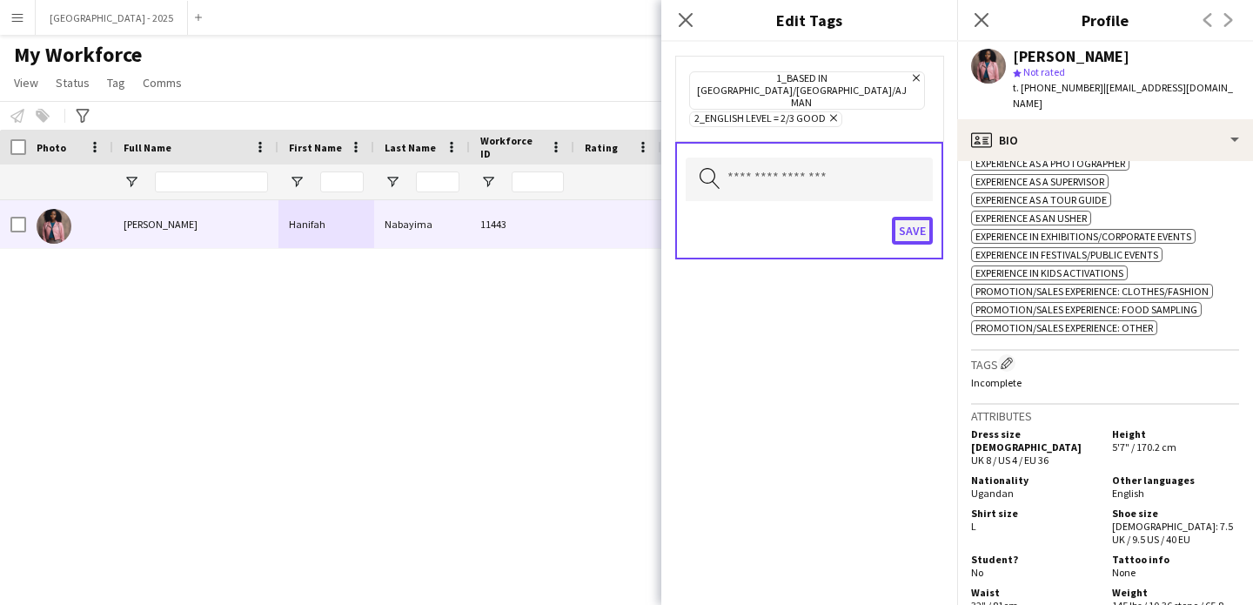
click at [916, 217] on button "Save" at bounding box center [912, 231] width 41 height 28
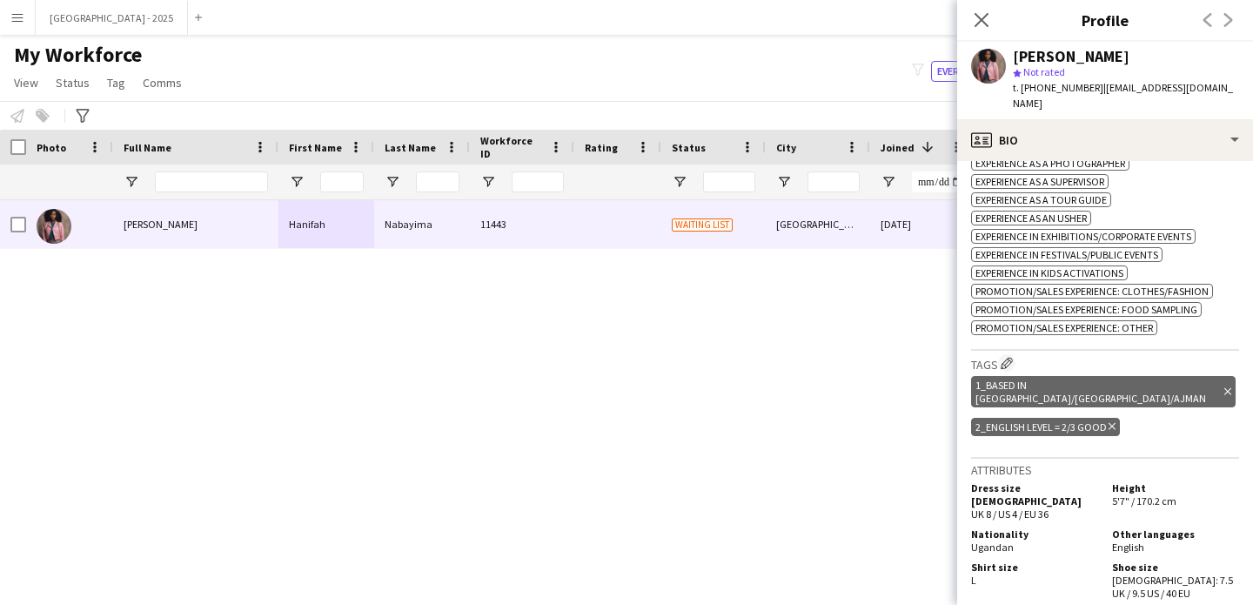
scroll to position [0, 0]
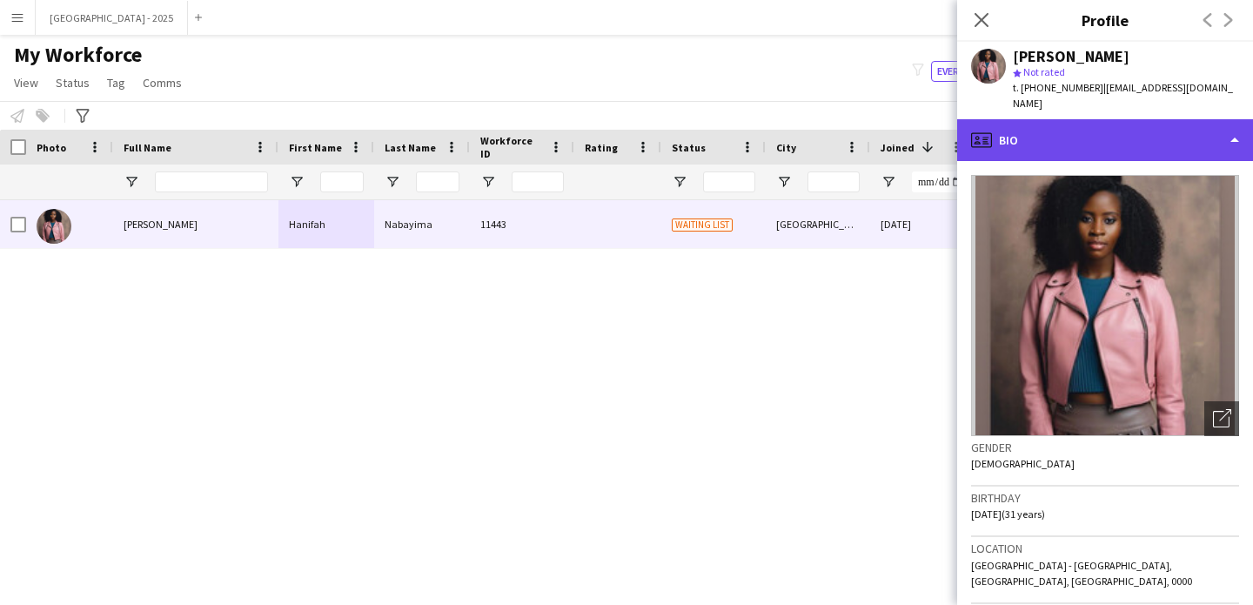
click at [1063, 124] on div "profile Bio" at bounding box center [1105, 140] width 296 height 42
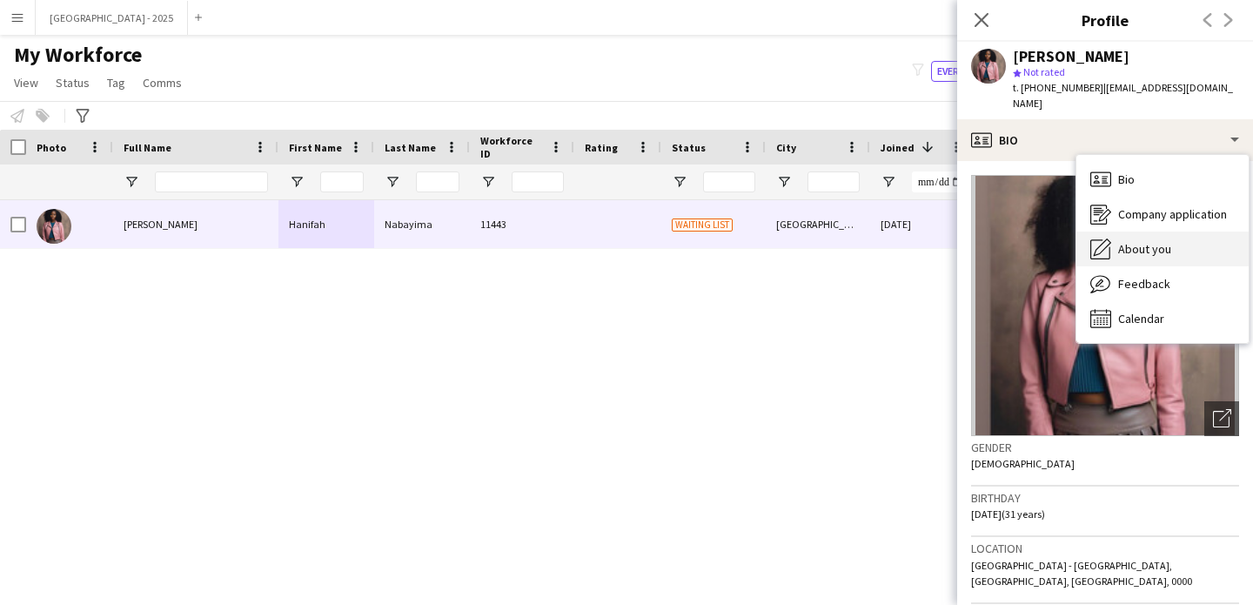
click at [1139, 241] on span "About you" at bounding box center [1144, 249] width 53 height 16
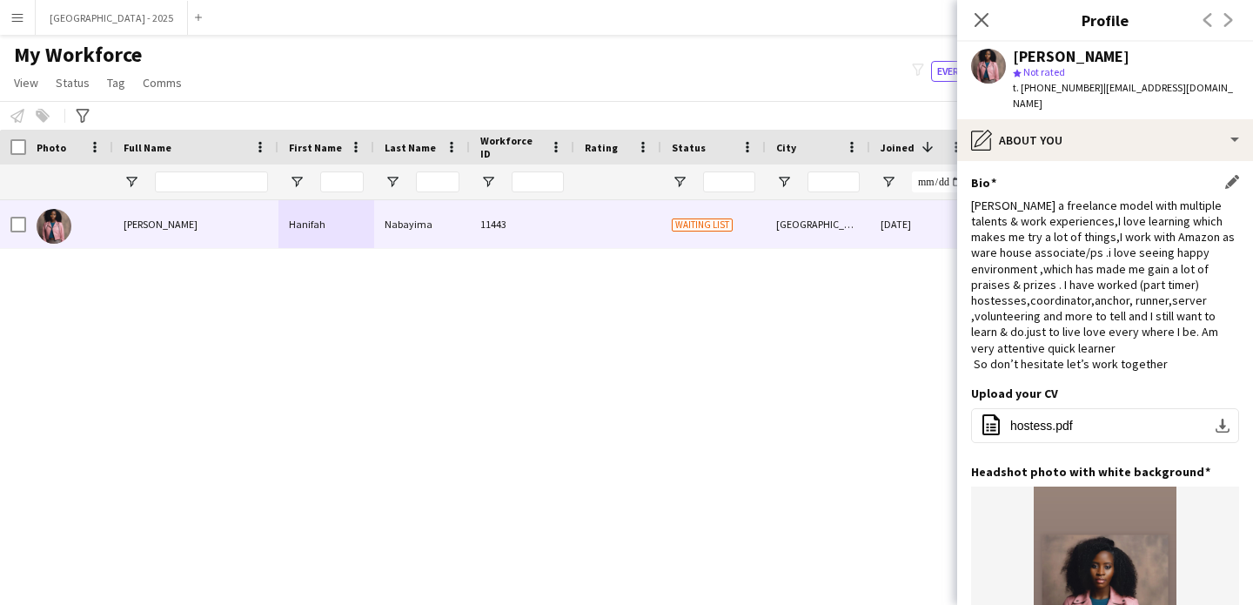
scroll to position [23, 0]
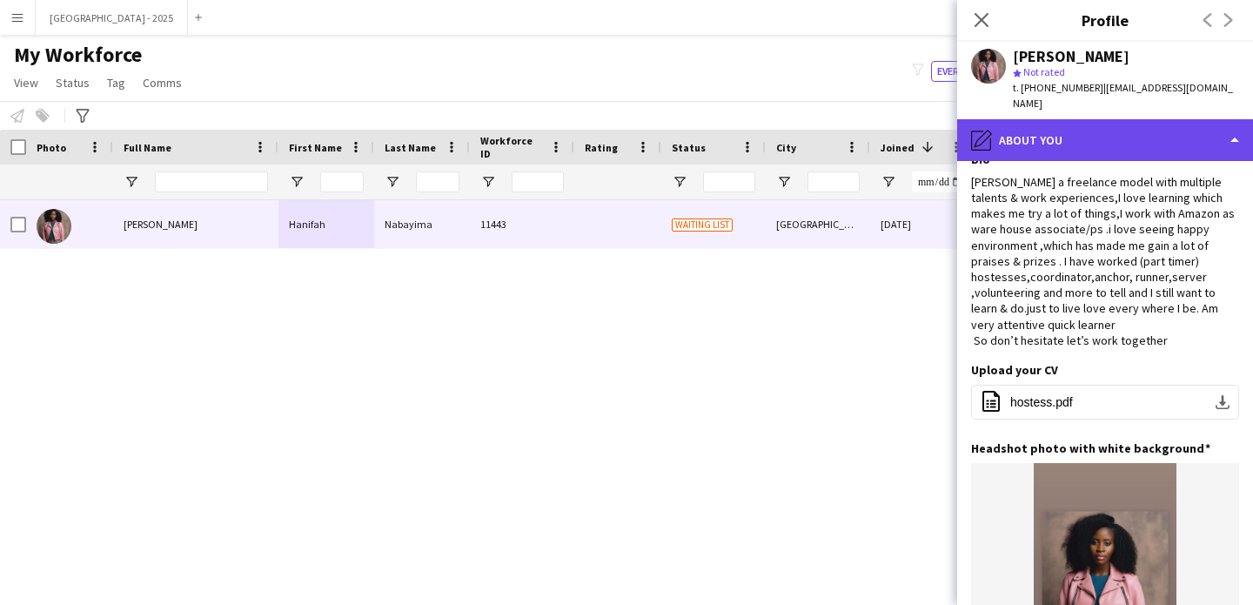
click at [1052, 134] on div "pencil4 About you" at bounding box center [1105, 140] width 296 height 42
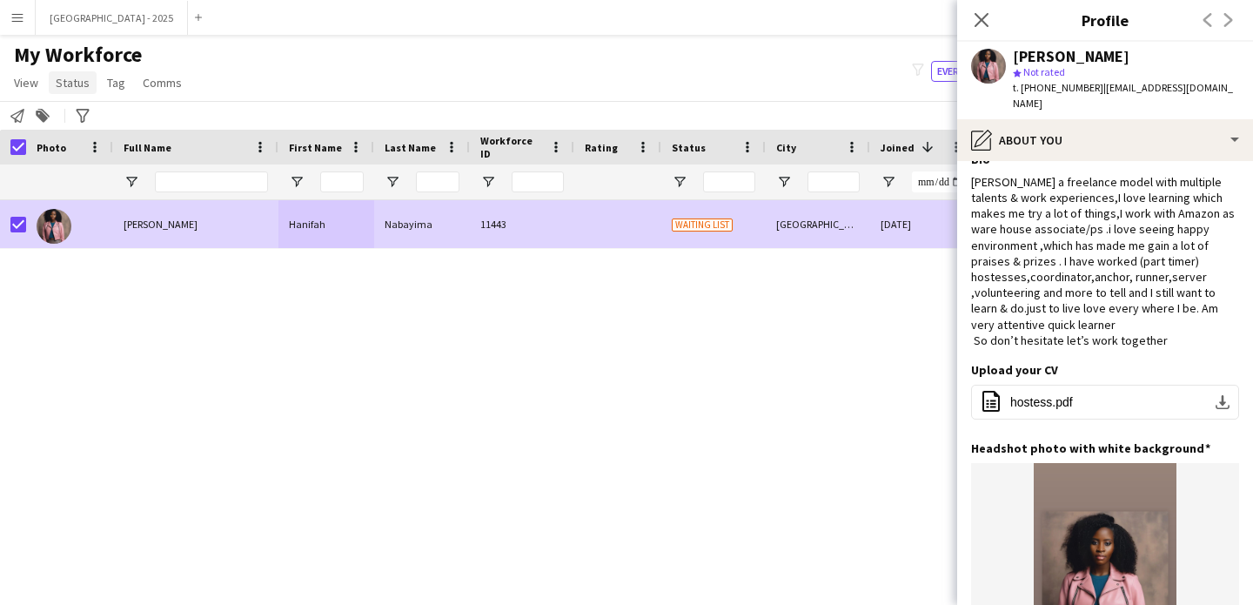
click at [76, 75] on span "Status" at bounding box center [73, 83] width 34 height 16
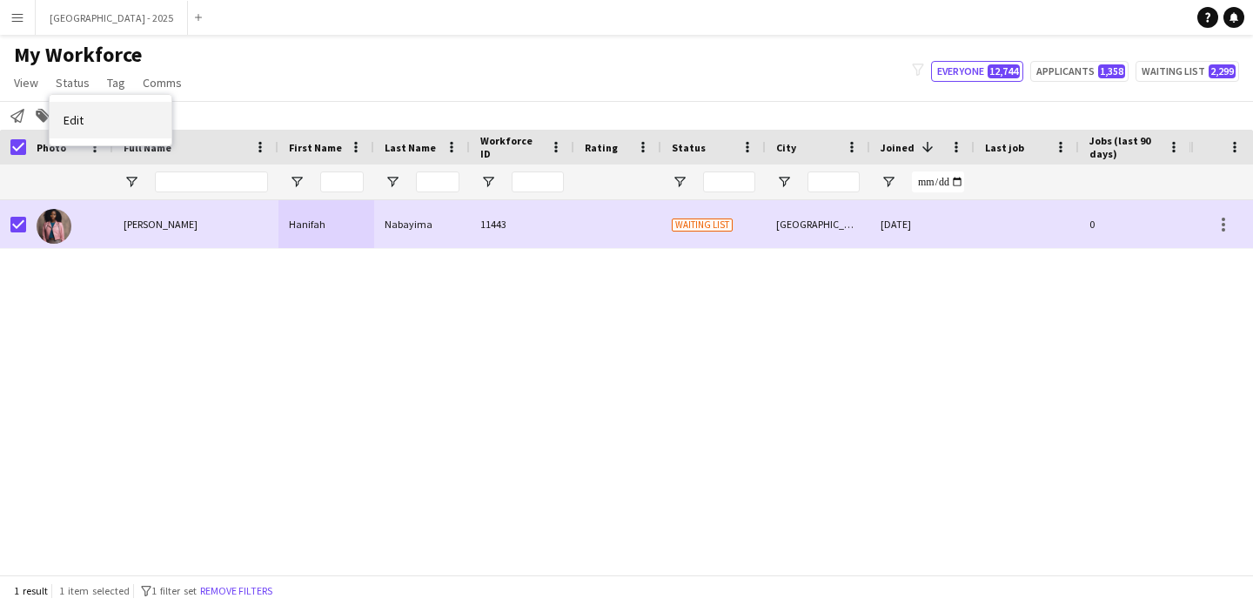
click at [130, 118] on link "Edit" at bounding box center [111, 120] width 122 height 37
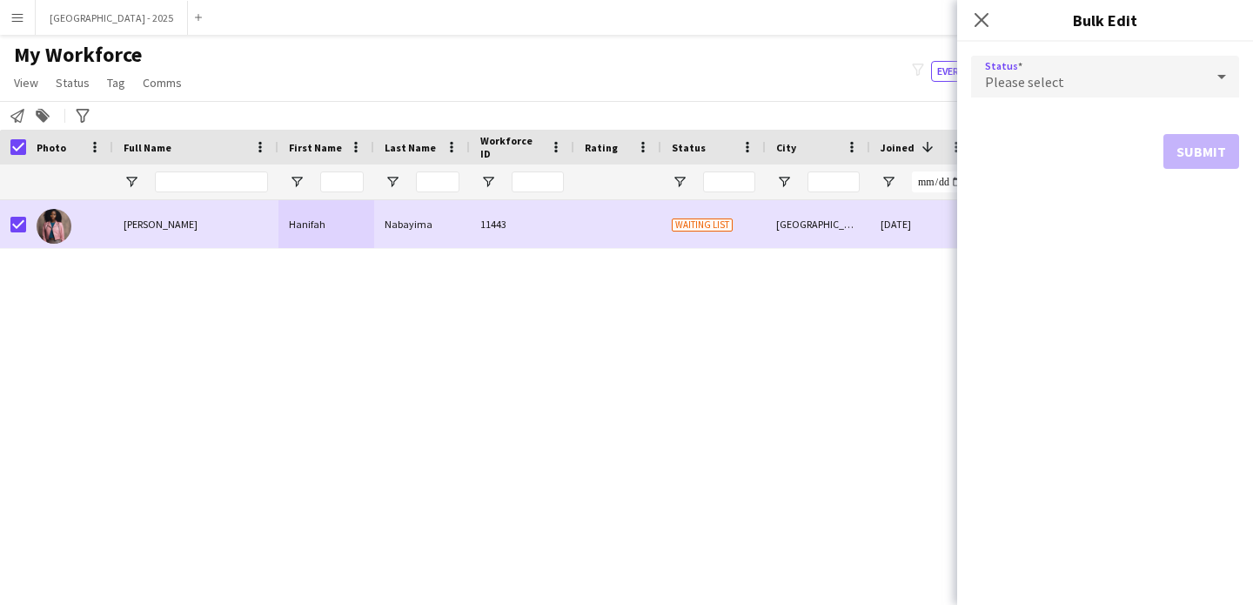
click at [1129, 84] on div "Please select" at bounding box center [1087, 77] width 233 height 42
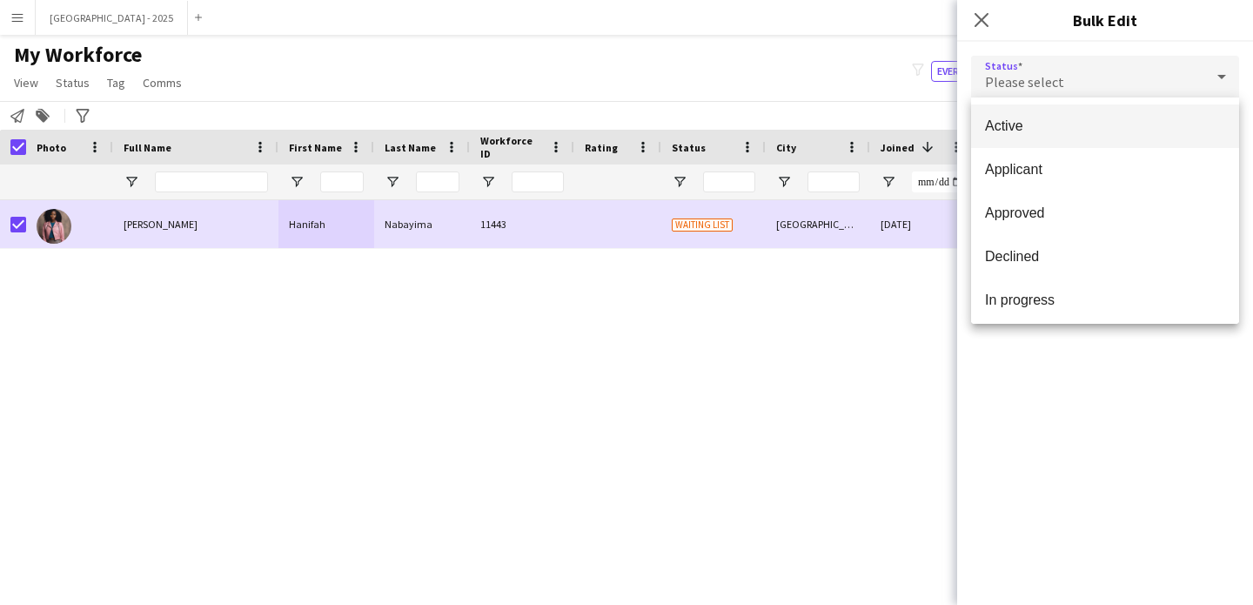
click at [1030, 154] on mat-option "Applicant" at bounding box center [1105, 170] width 268 height 44
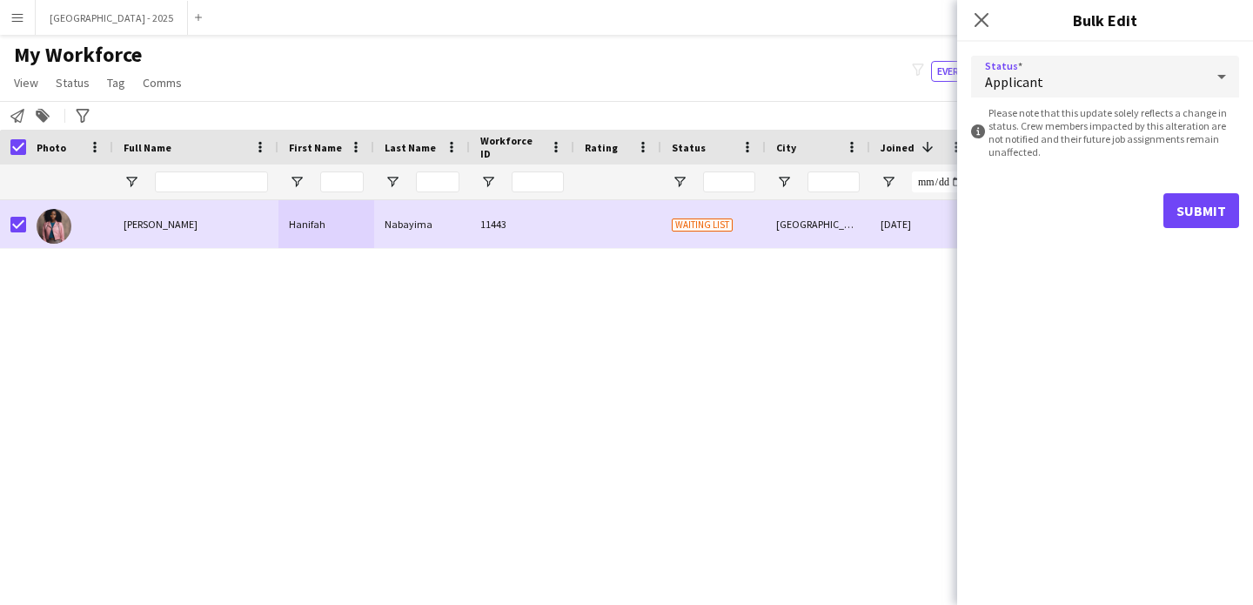
click at [1041, 91] on div "Applicant" at bounding box center [1087, 77] width 233 height 42
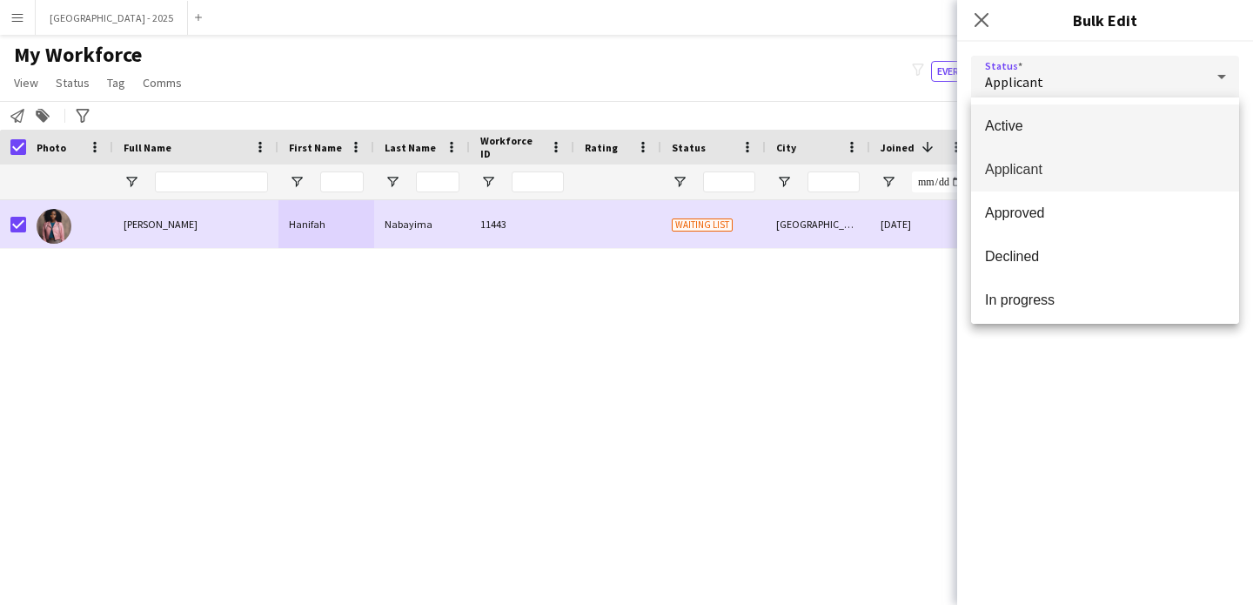
click at [1043, 118] on span "Active" at bounding box center [1105, 125] width 240 height 17
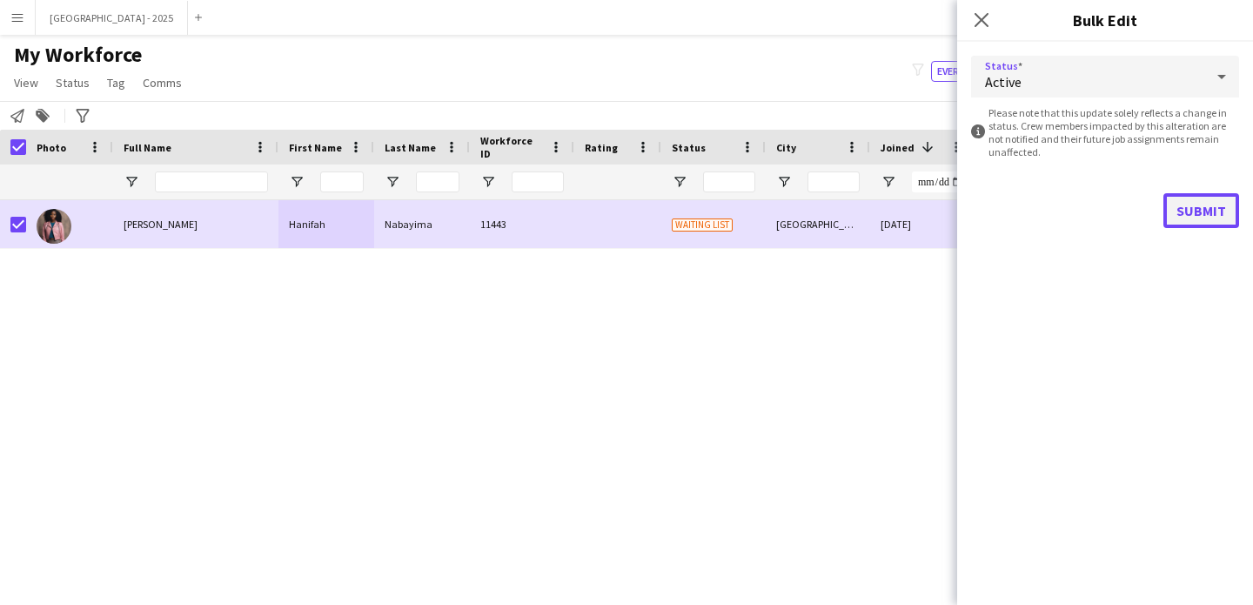
click at [1203, 213] on button "Submit" at bounding box center [1201, 210] width 76 height 35
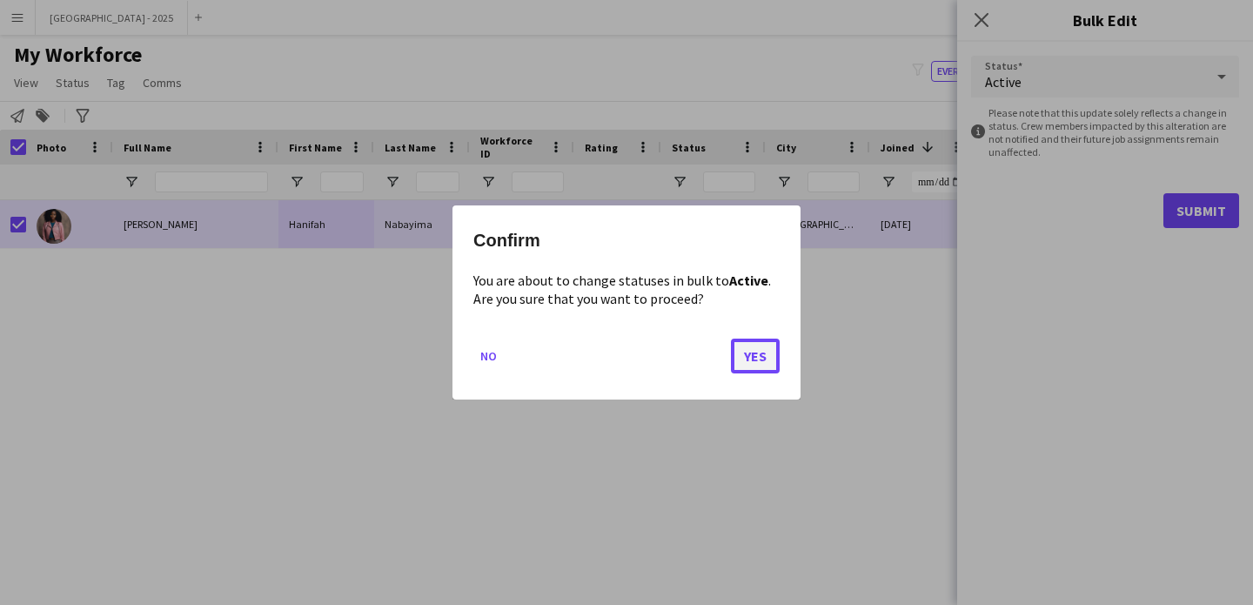
drag, startPoint x: 753, startPoint y: 362, endPoint x: 675, endPoint y: 243, distance: 142.1
click at [753, 362] on button "Yes" at bounding box center [755, 355] width 49 height 35
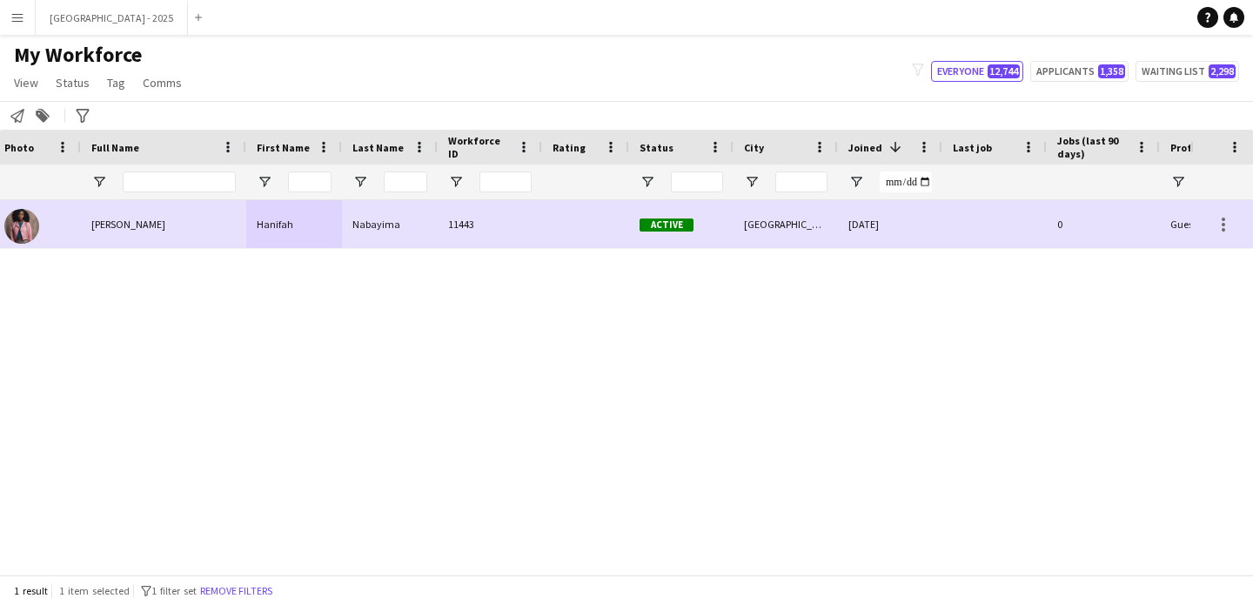
scroll to position [0, 58]
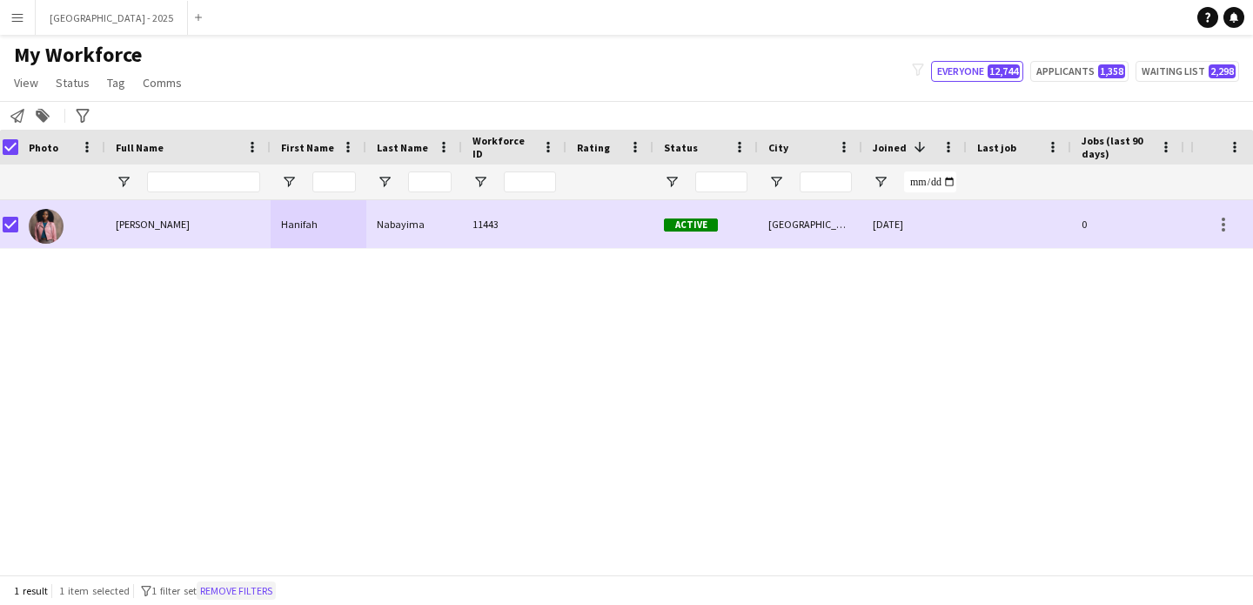
click at [266, 589] on button "Remove filters" at bounding box center [236, 590] width 79 height 19
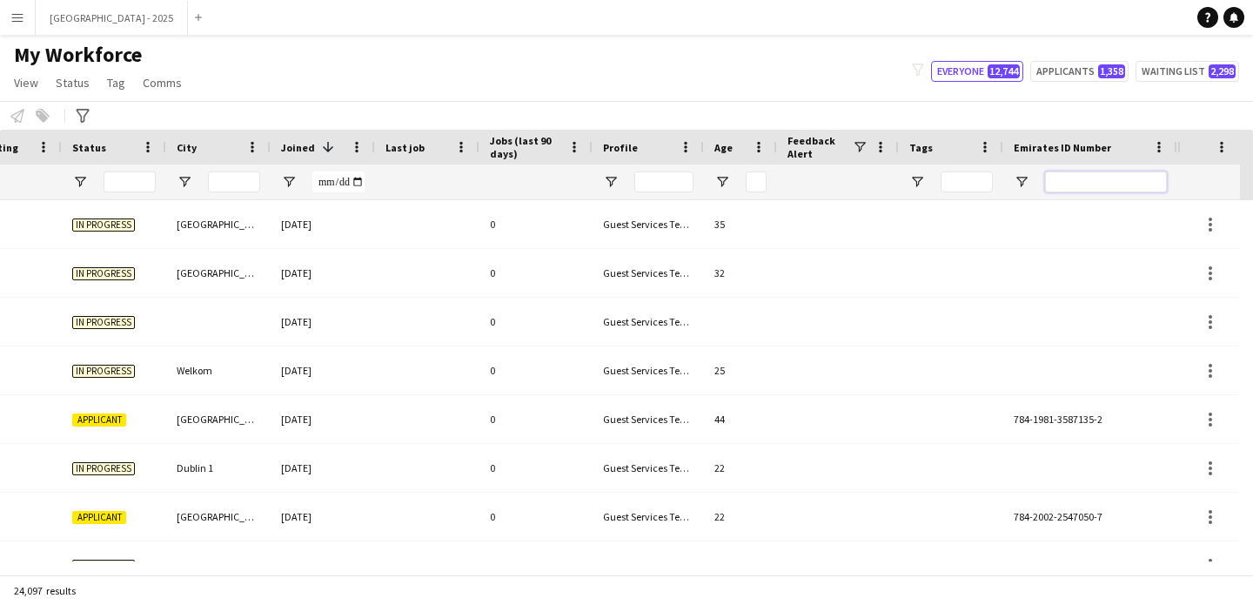
click at [1077, 178] on input "Emirates ID Number Filter Input" at bounding box center [1106, 181] width 122 height 21
paste input "*******"
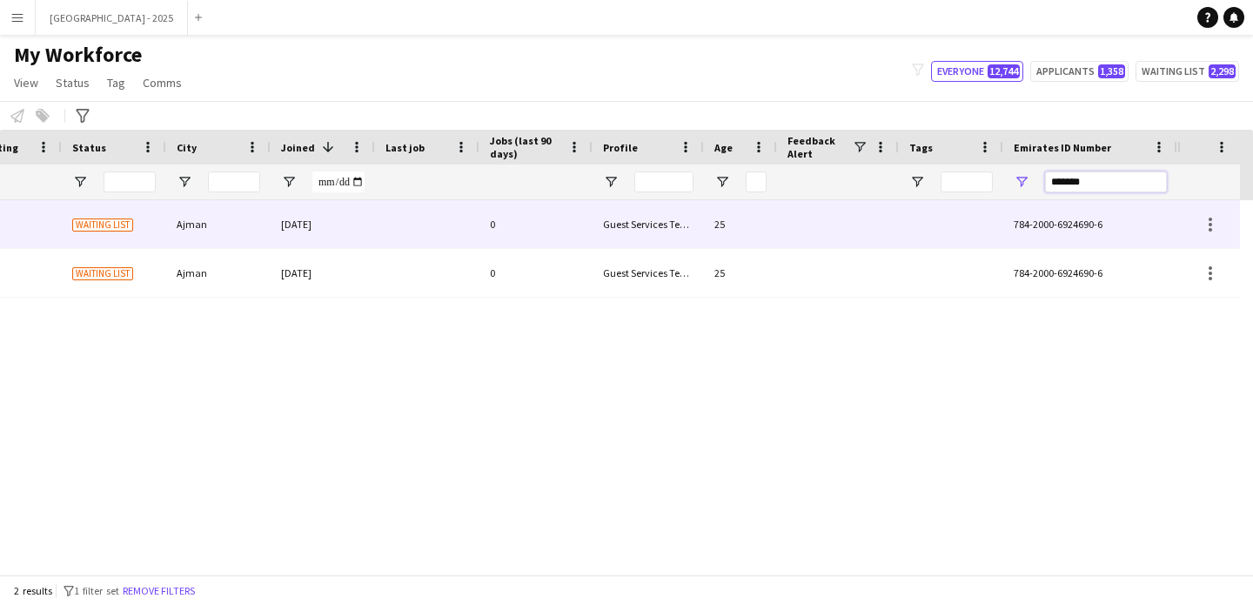
type input "*******"
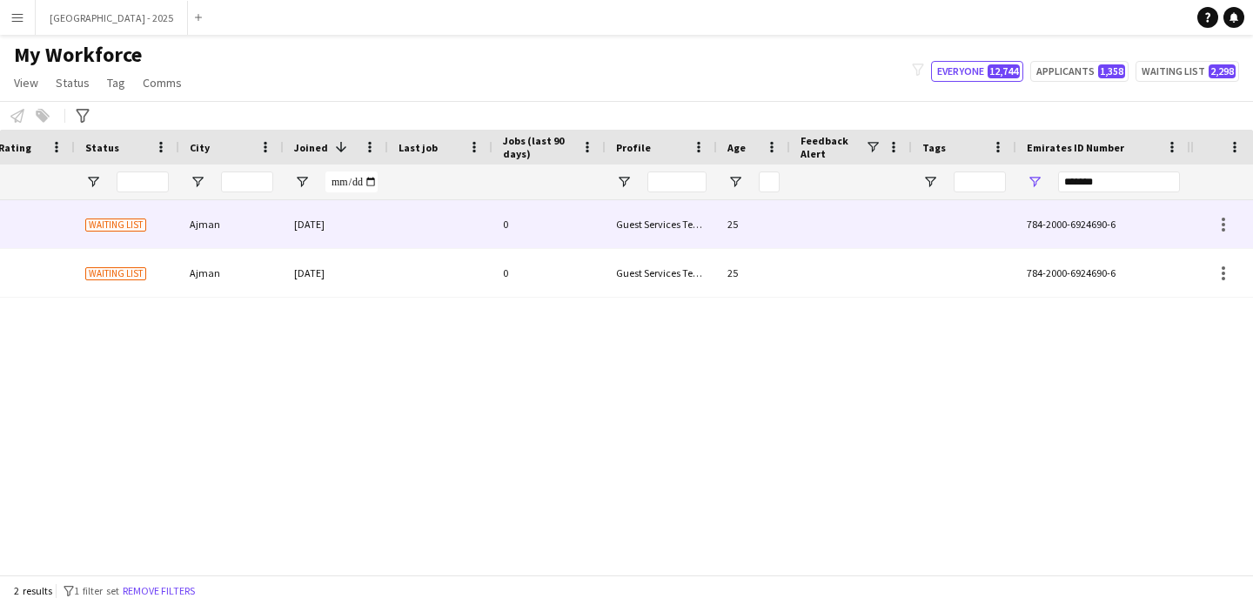
click at [705, 231] on div "[PERSON_NAME] 12050 Waiting list Ajman [DATE] 0 Guest Services Team 25 784-2000…" at bounding box center [302, 224] width 1777 height 49
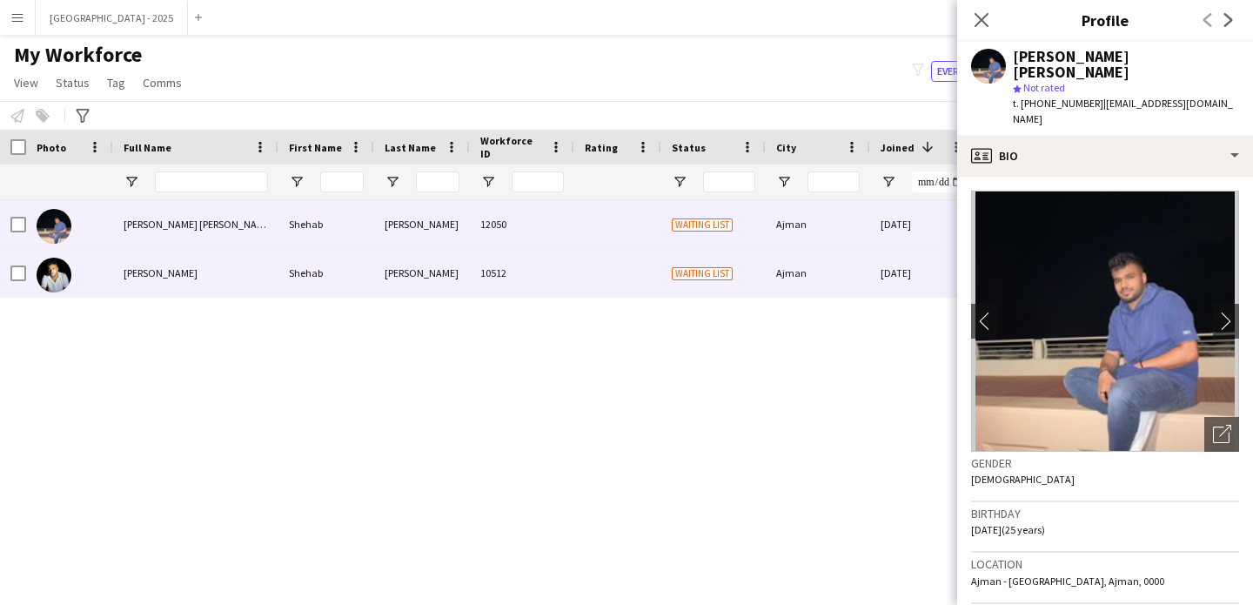
click at [860, 260] on div "Ajman" at bounding box center [818, 273] width 104 height 48
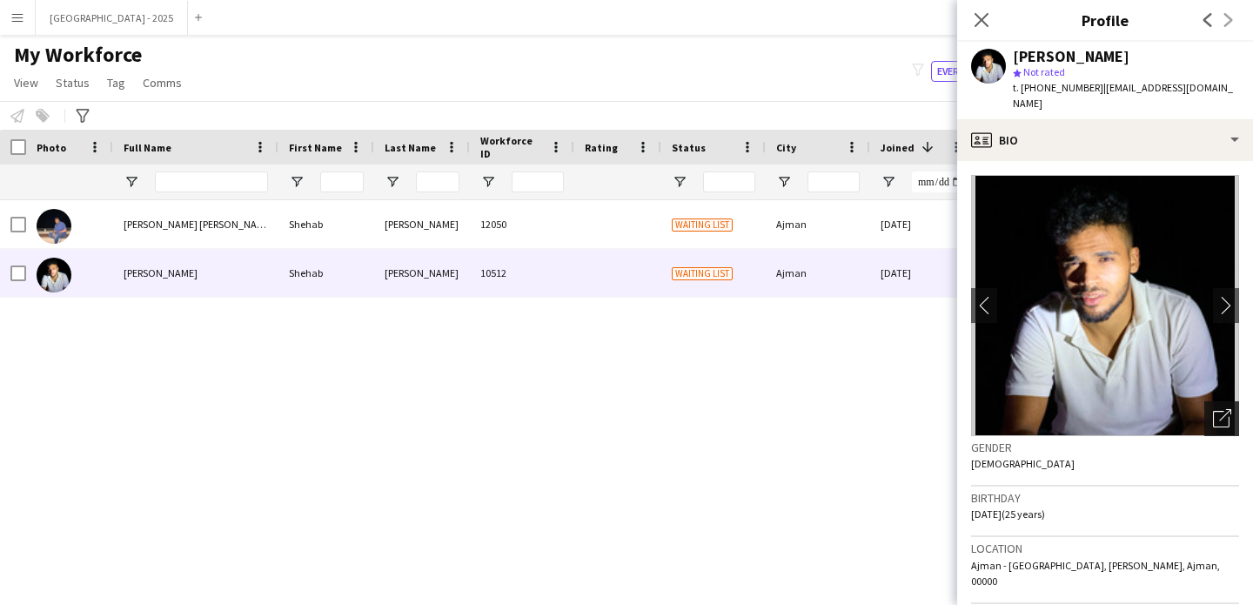
click at [1219, 420] on div "Open photos pop-in" at bounding box center [1221, 418] width 35 height 35
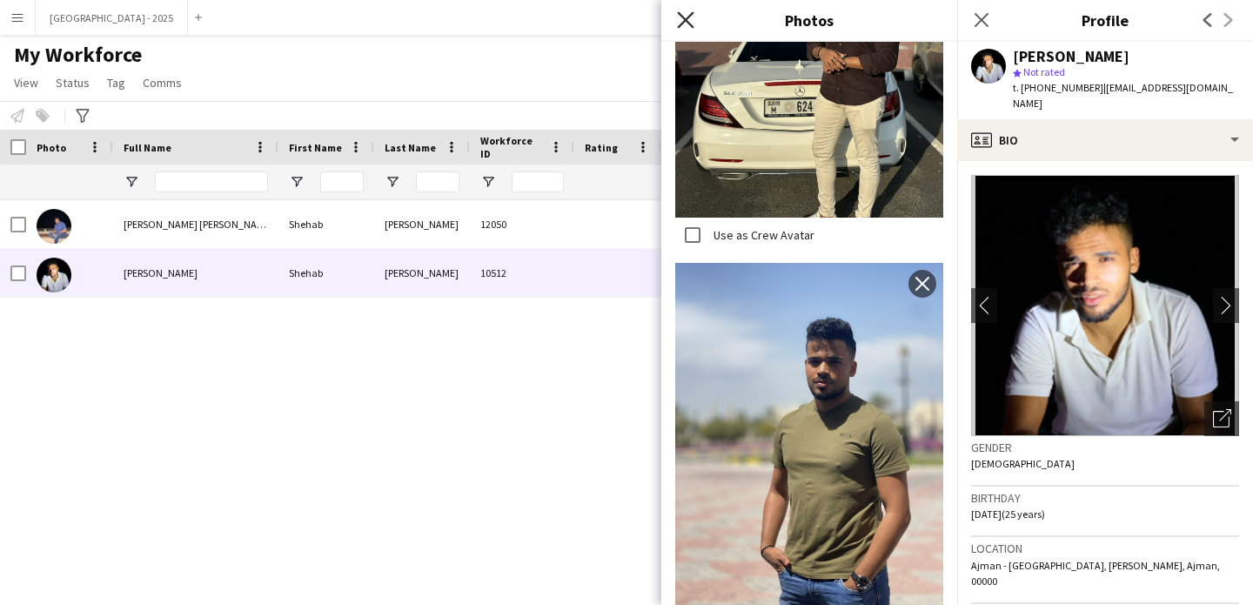
click at [683, 21] on icon at bounding box center [685, 19] width 17 height 17
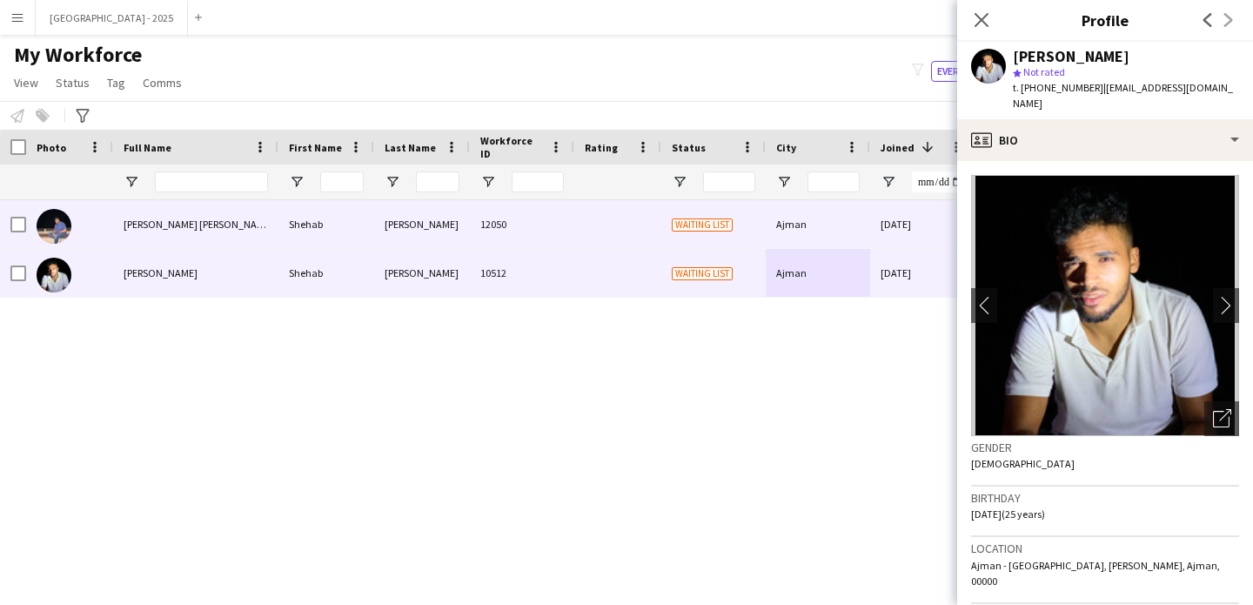
click at [911, 224] on div "[DATE]" at bounding box center [922, 224] width 104 height 48
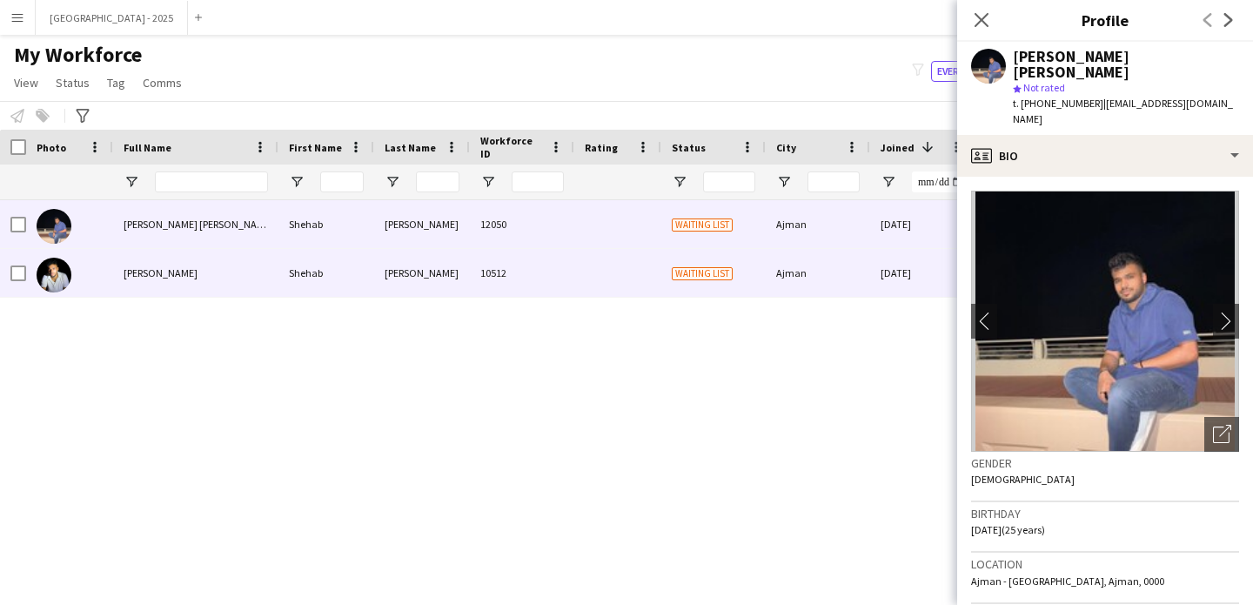
click at [894, 271] on div "[DATE]" at bounding box center [922, 273] width 104 height 48
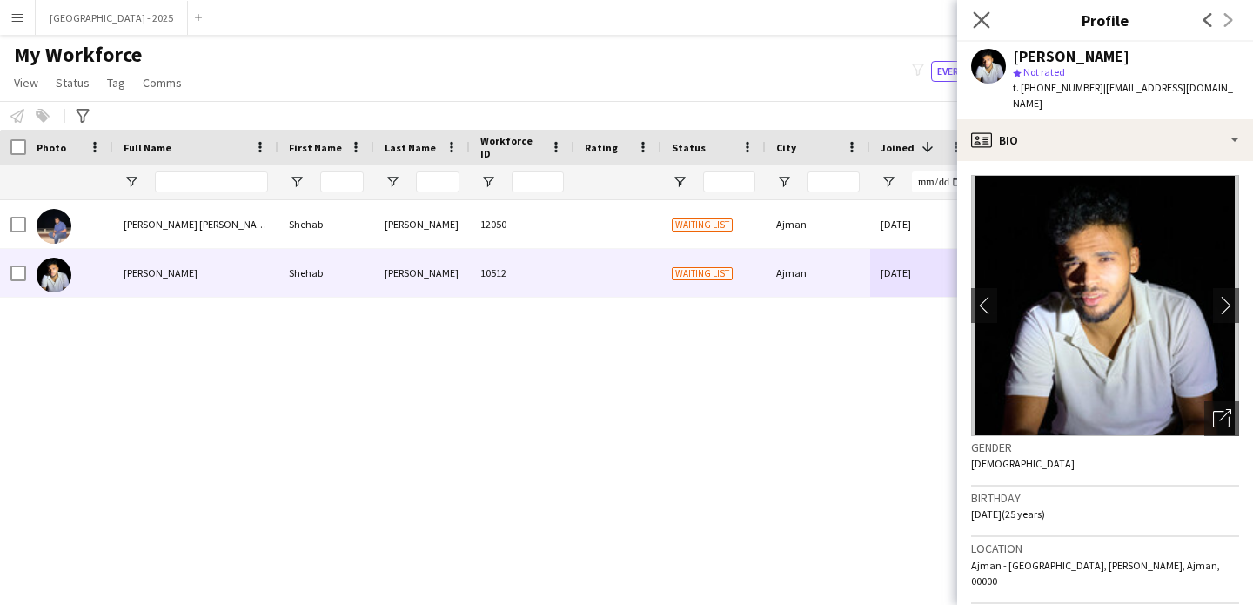
click at [989, 27] on app-icon "Close pop-in" at bounding box center [981, 20] width 25 height 25
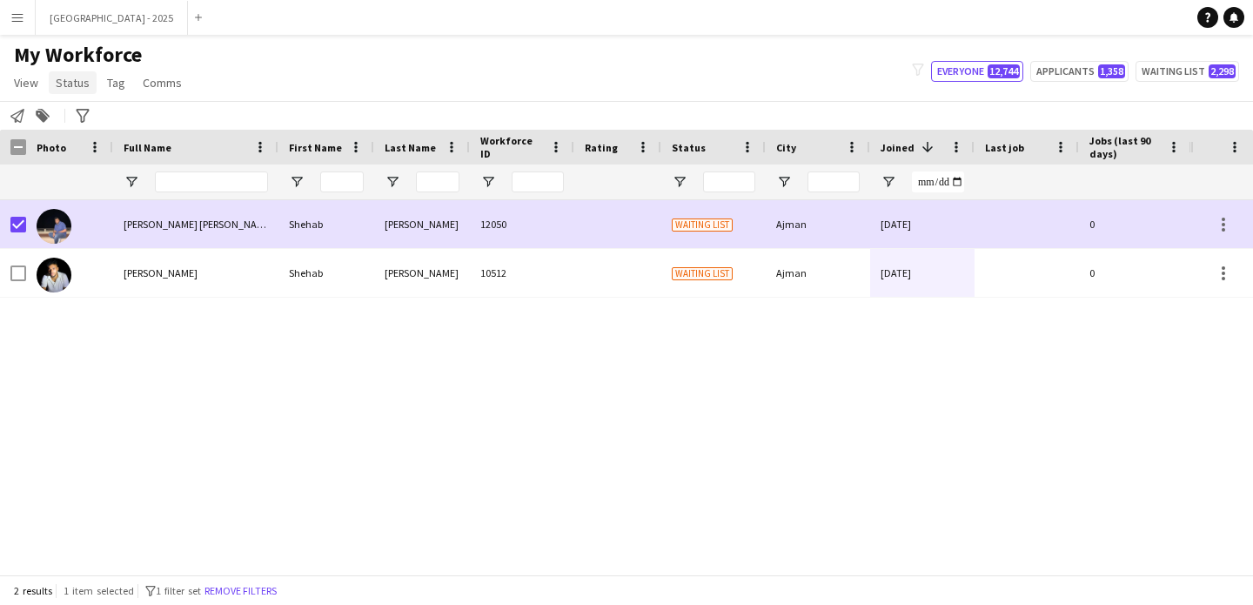
click at [72, 90] on span "Status" at bounding box center [73, 83] width 34 height 16
click at [148, 113] on link "Edit" at bounding box center [111, 120] width 122 height 37
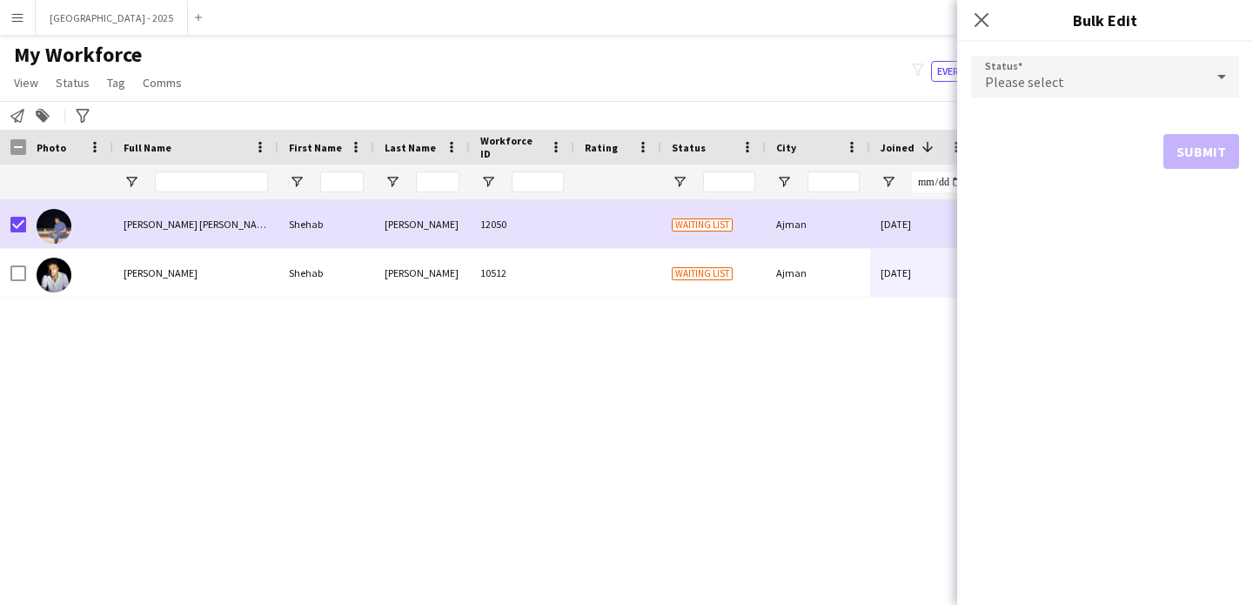
click at [1143, 92] on div "Please select" at bounding box center [1087, 77] width 233 height 42
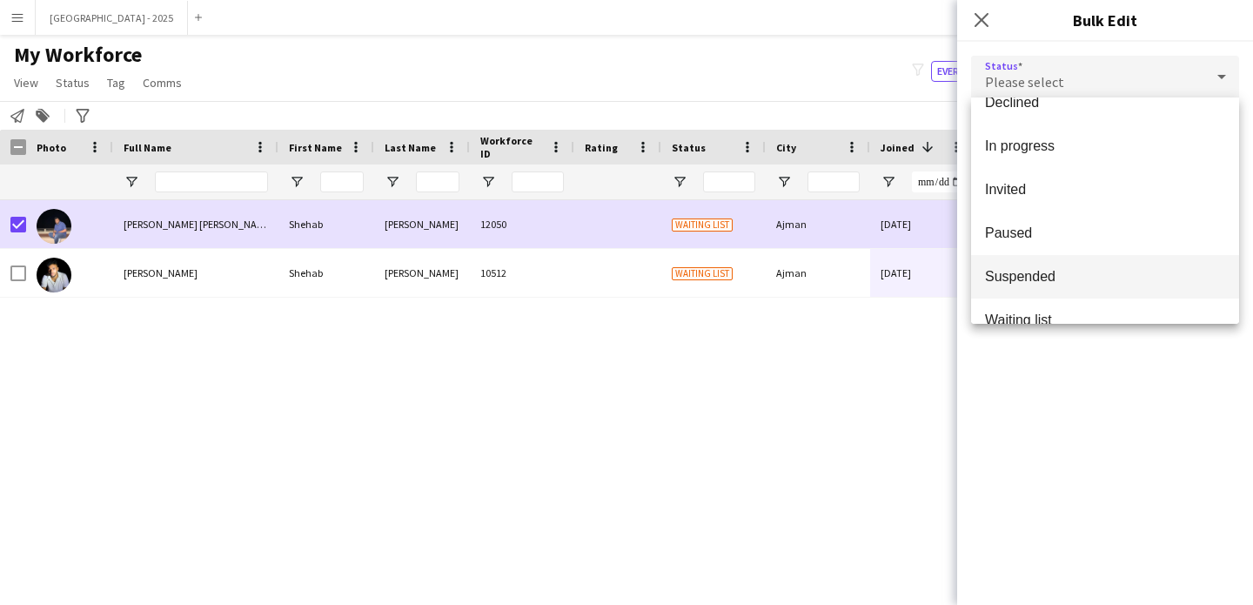
click at [1045, 279] on span "Suspended" at bounding box center [1105, 276] width 240 height 17
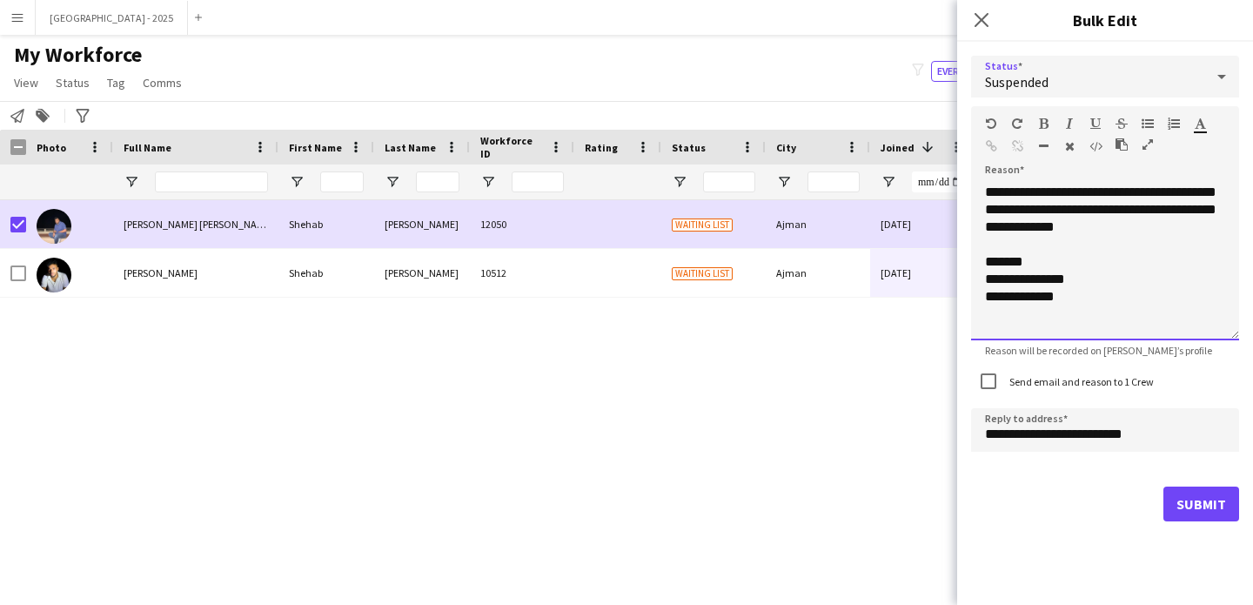
click at [1146, 224] on div "**********" at bounding box center [1105, 262] width 268 height 157
click at [1039, 370] on div "Send email and reason to 1 Crew" at bounding box center [1062, 381] width 183 height 35
click at [1042, 375] on label "Send email and reason to 1 Crew" at bounding box center [1080, 381] width 148 height 13
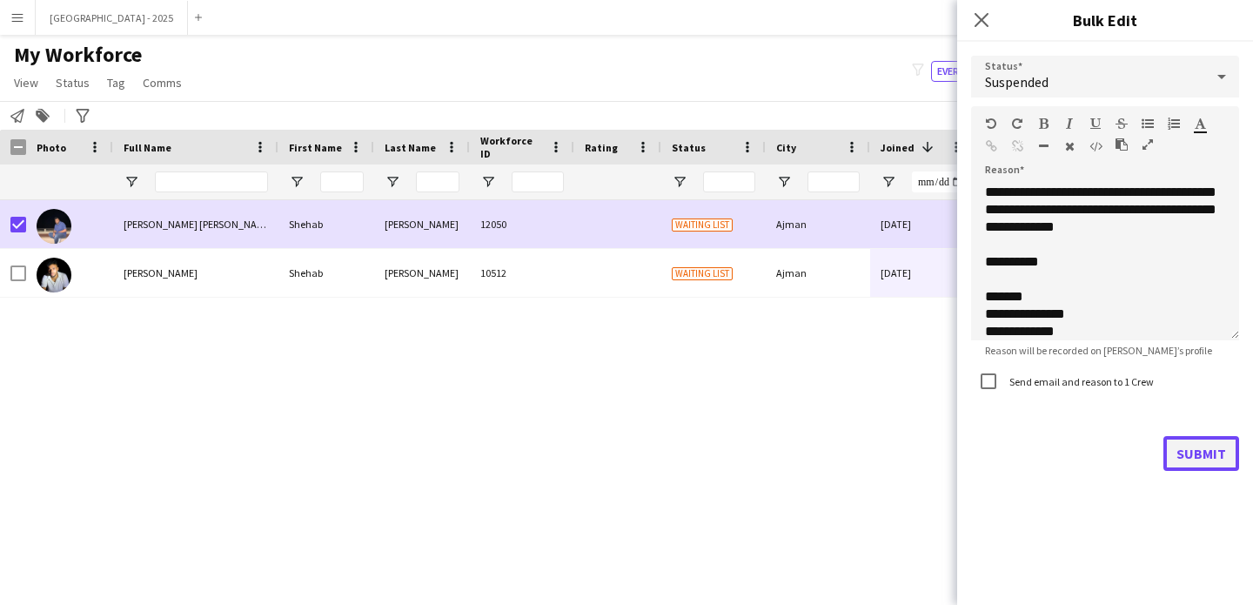
click at [1204, 445] on button "Submit" at bounding box center [1201, 453] width 76 height 35
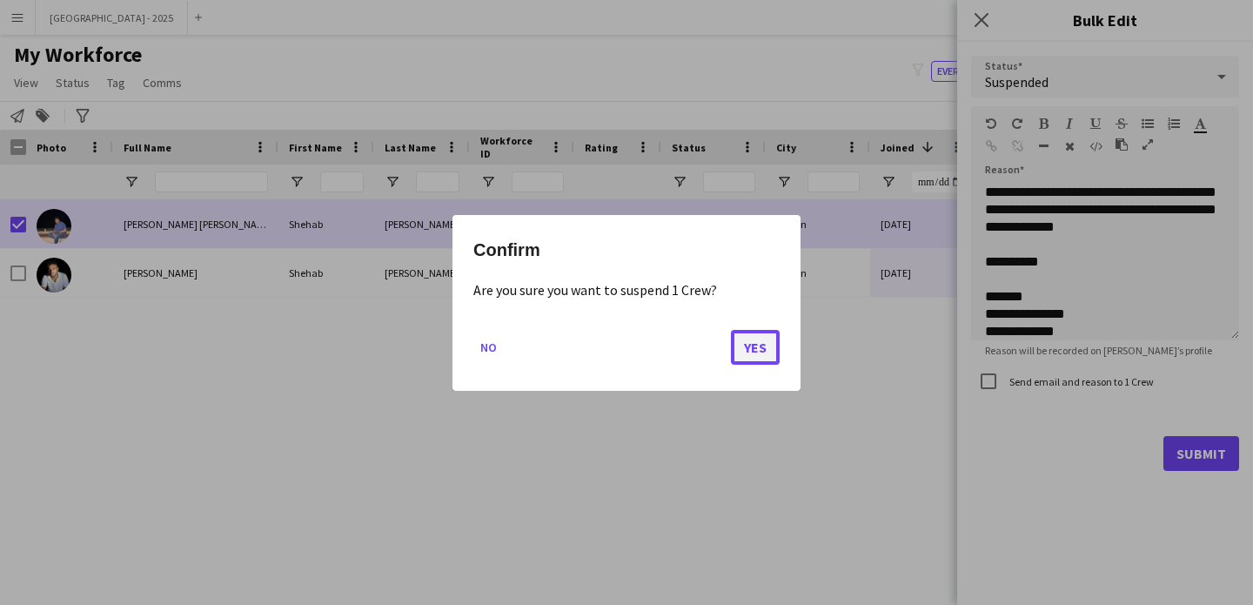
click at [747, 348] on button "Yes" at bounding box center [755, 346] width 49 height 35
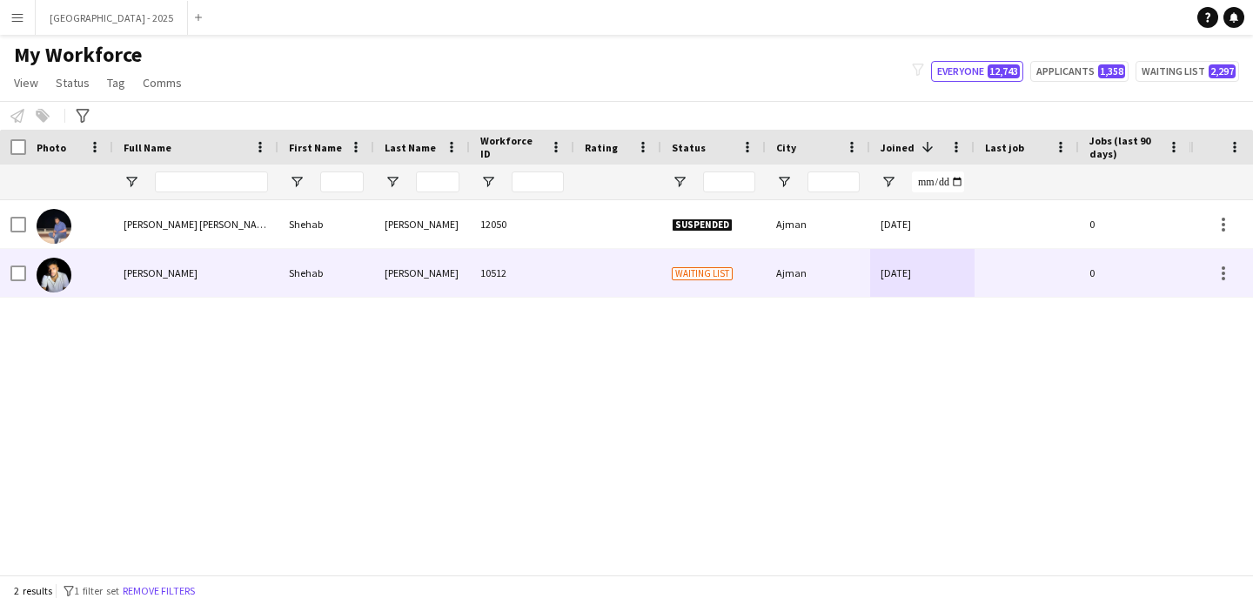
click at [94, 283] on div at bounding box center [69, 273] width 87 height 48
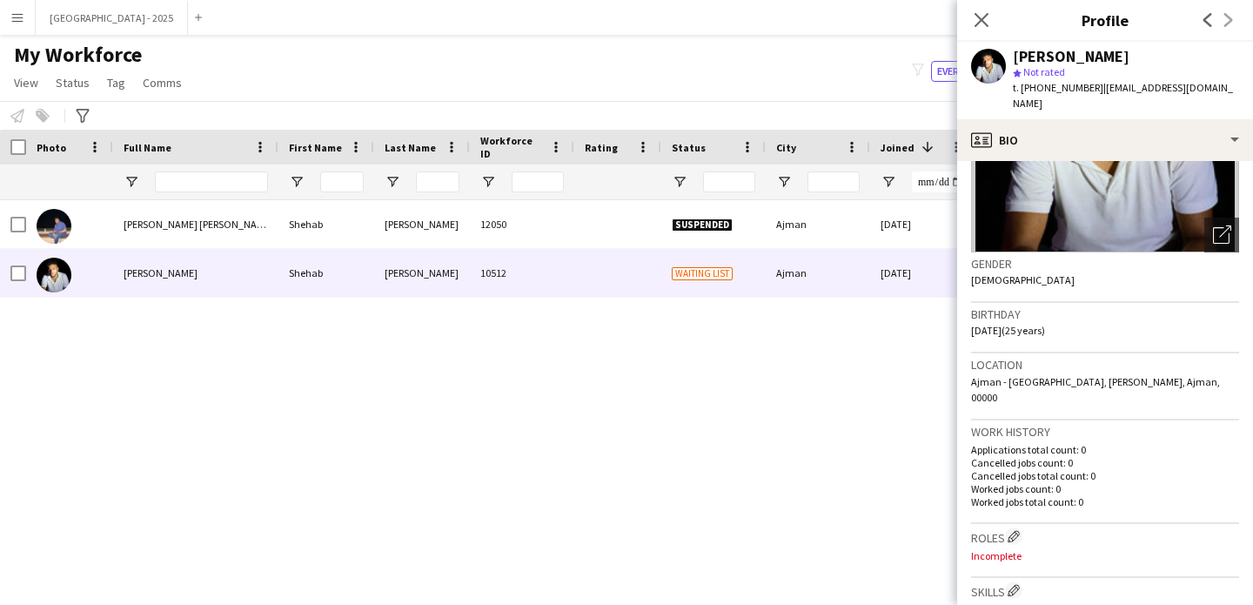
scroll to position [26, 0]
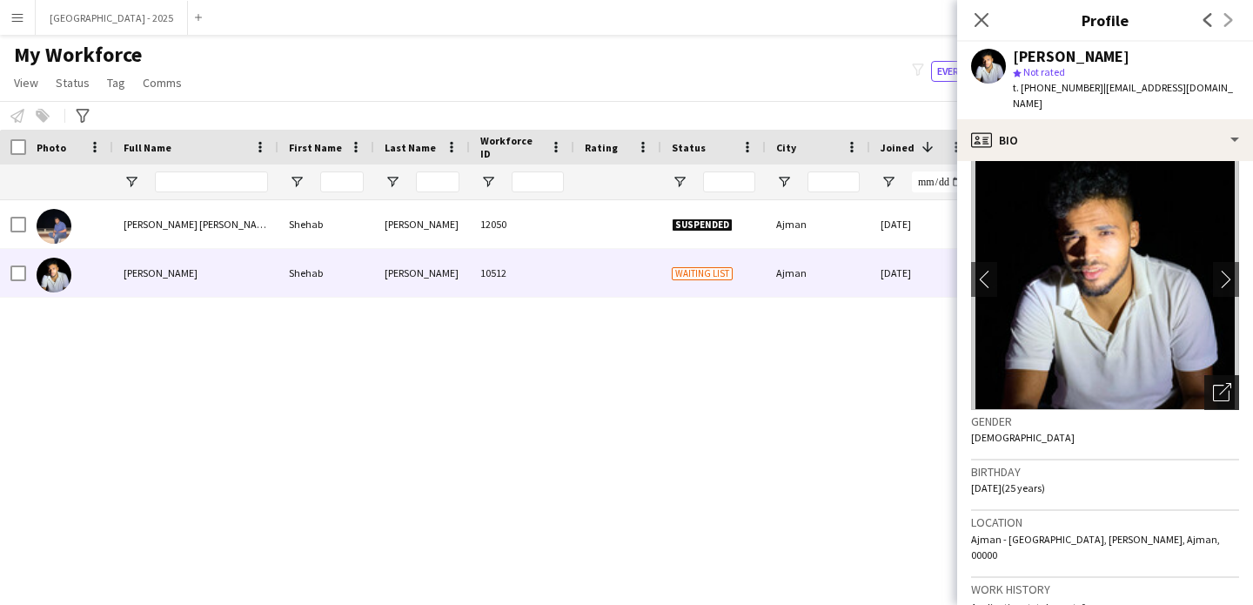
click at [1213, 398] on icon "Open photos pop-in" at bounding box center [1222, 392] width 18 height 18
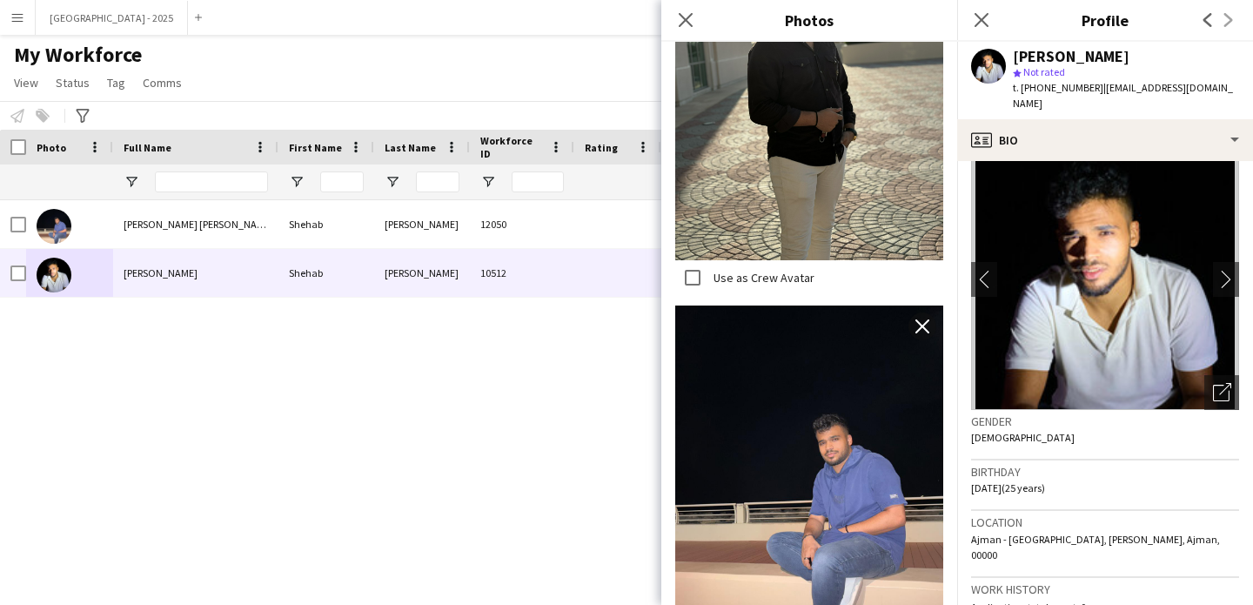
scroll to position [2128, 0]
click at [1002, 421] on h3 "Gender" at bounding box center [1105, 421] width 268 height 16
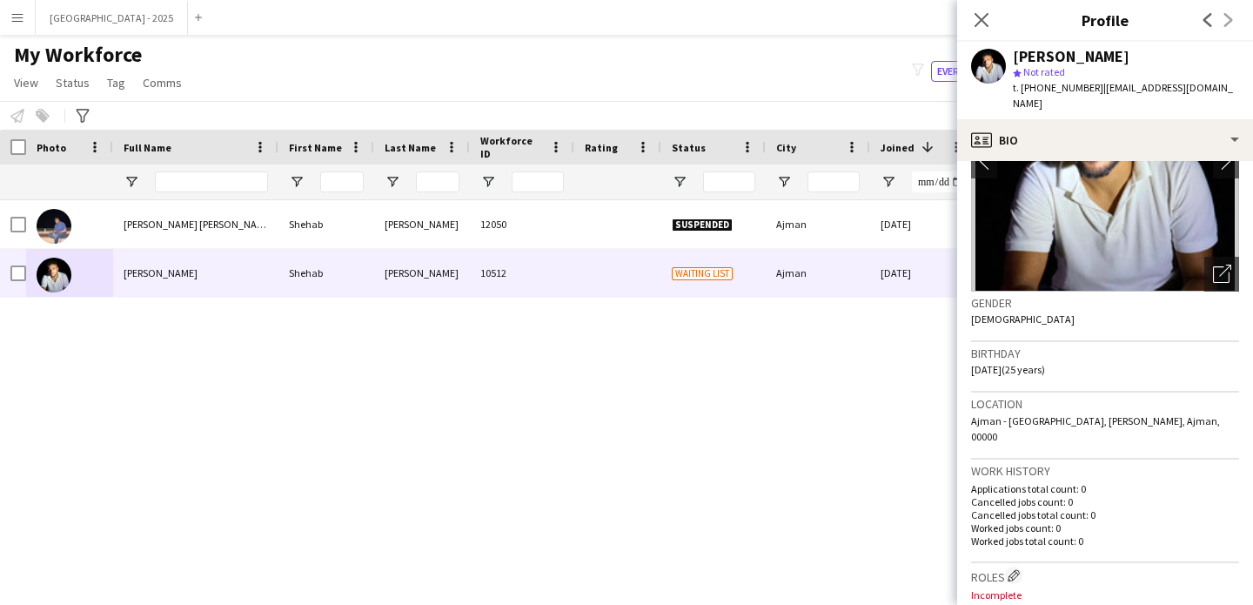
scroll to position [148, 0]
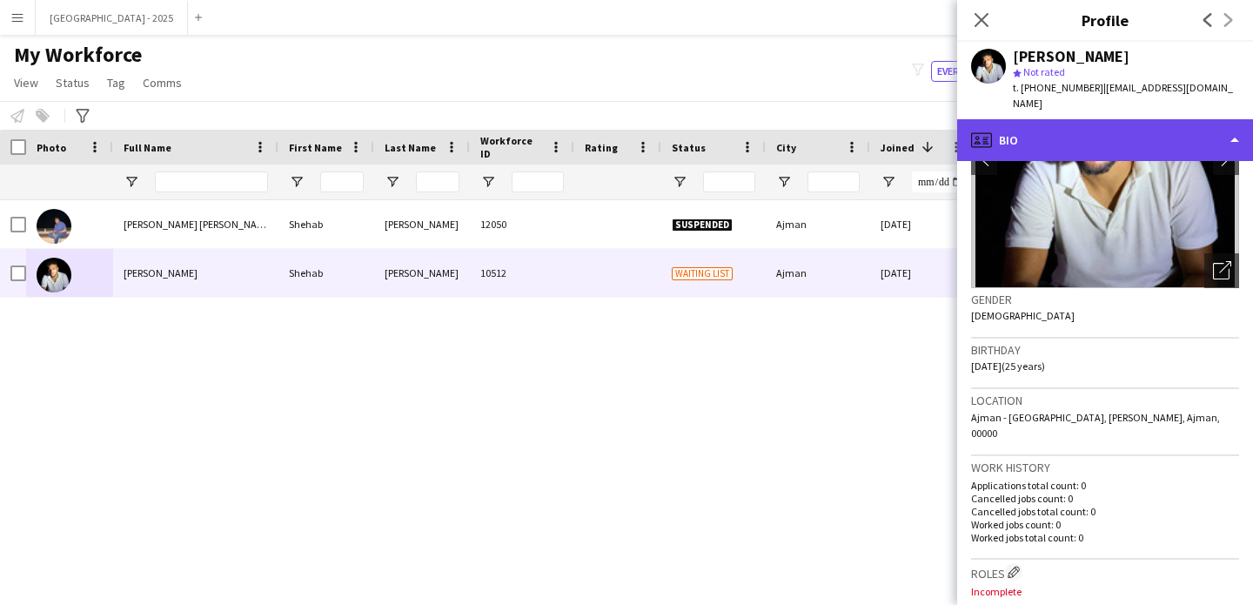
click at [1033, 151] on div "profile Bio" at bounding box center [1105, 140] width 296 height 42
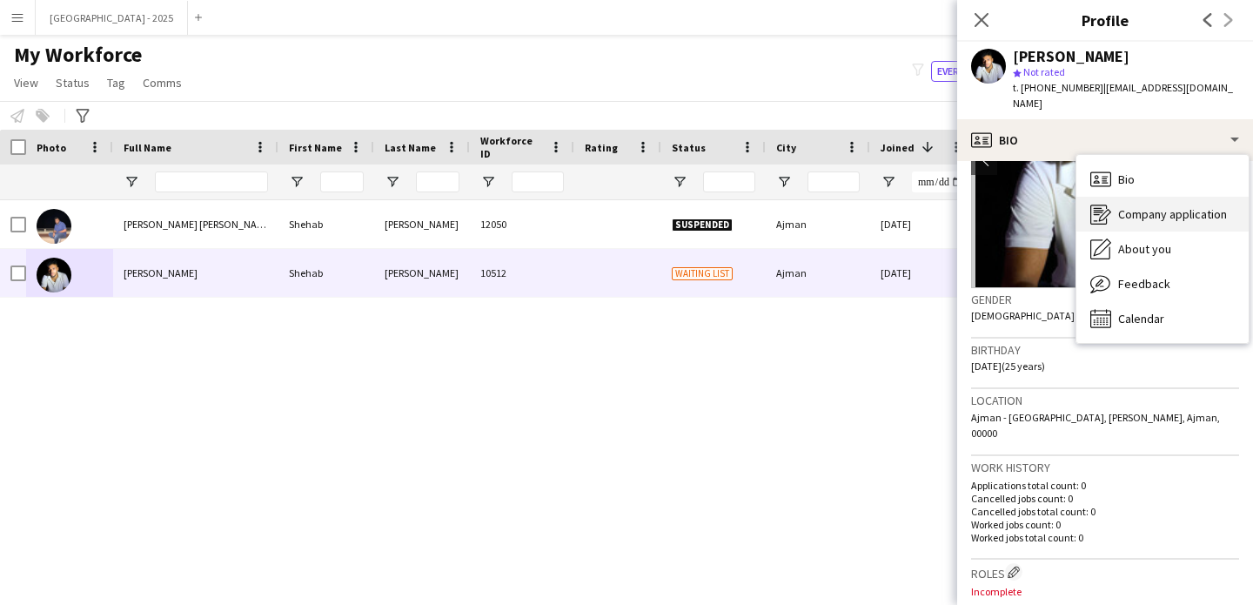
click at [1126, 230] on div "Company application Company application" at bounding box center [1162, 214] width 172 height 35
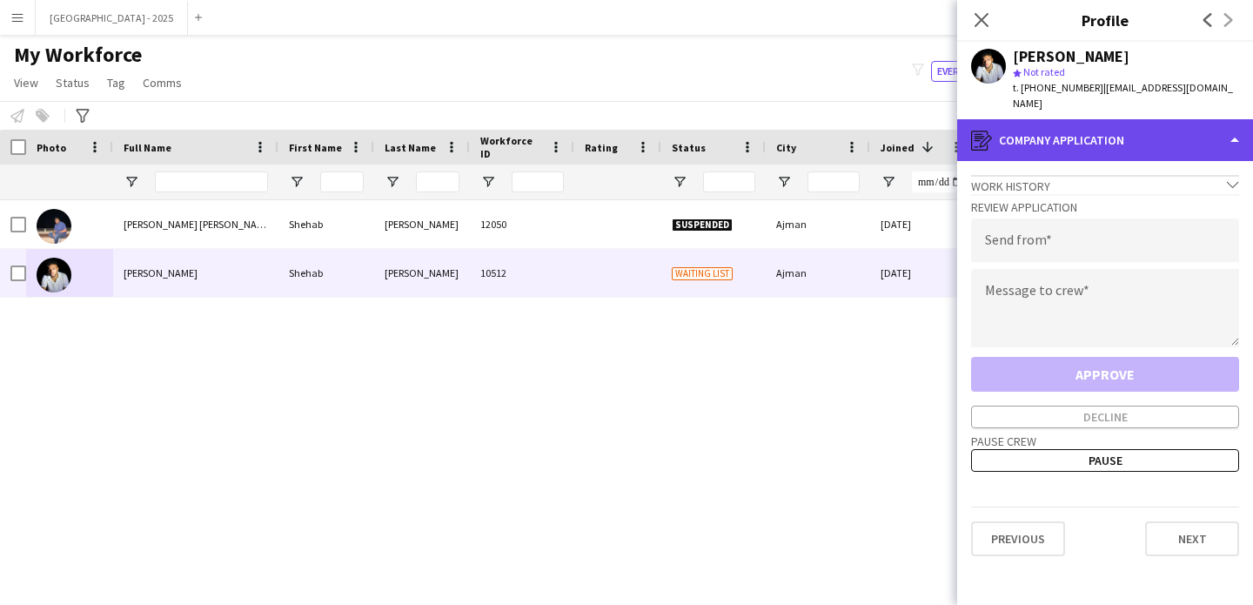
click at [1081, 151] on div "register Company application" at bounding box center [1105, 140] width 296 height 42
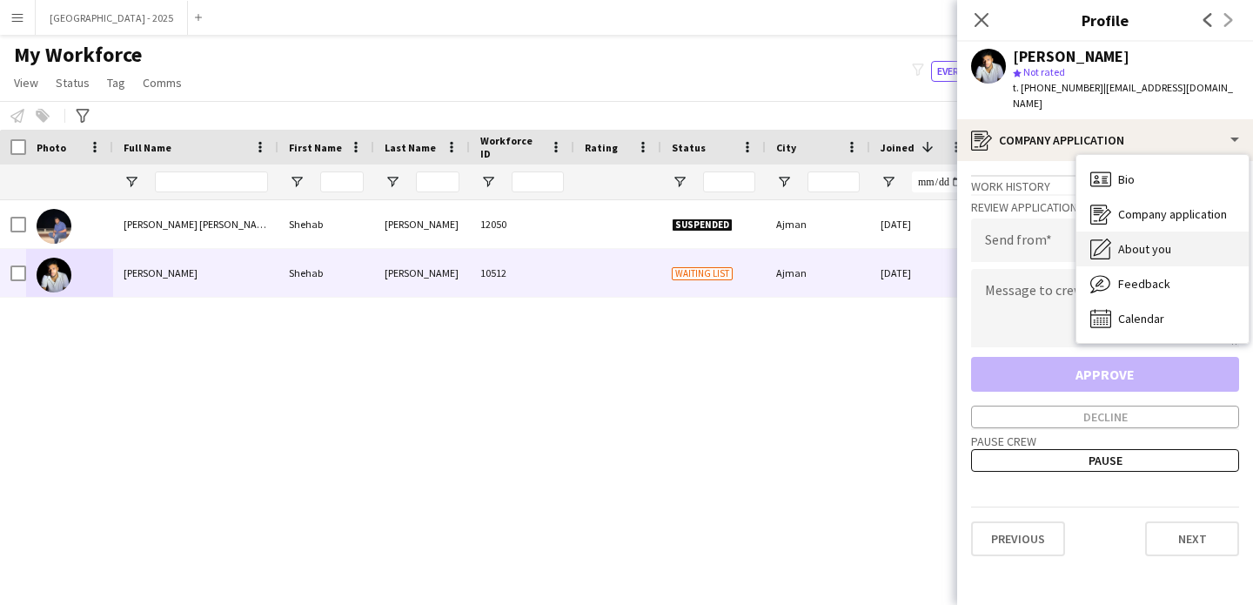
click at [1121, 247] on span "About you" at bounding box center [1144, 249] width 53 height 16
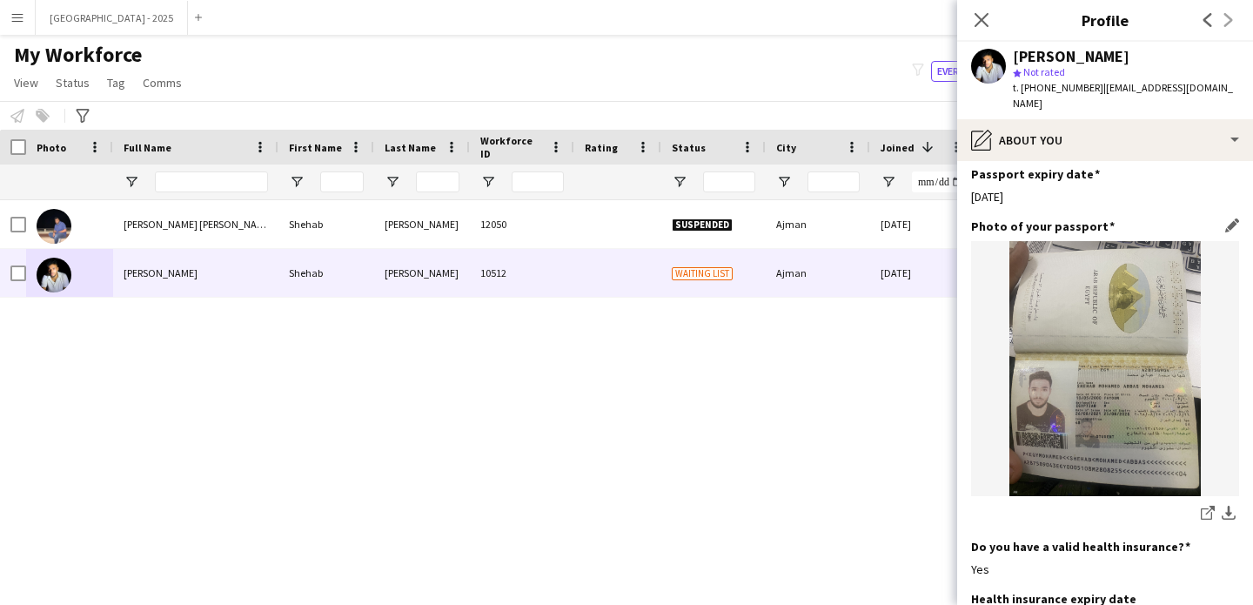
scroll to position [1249, 0]
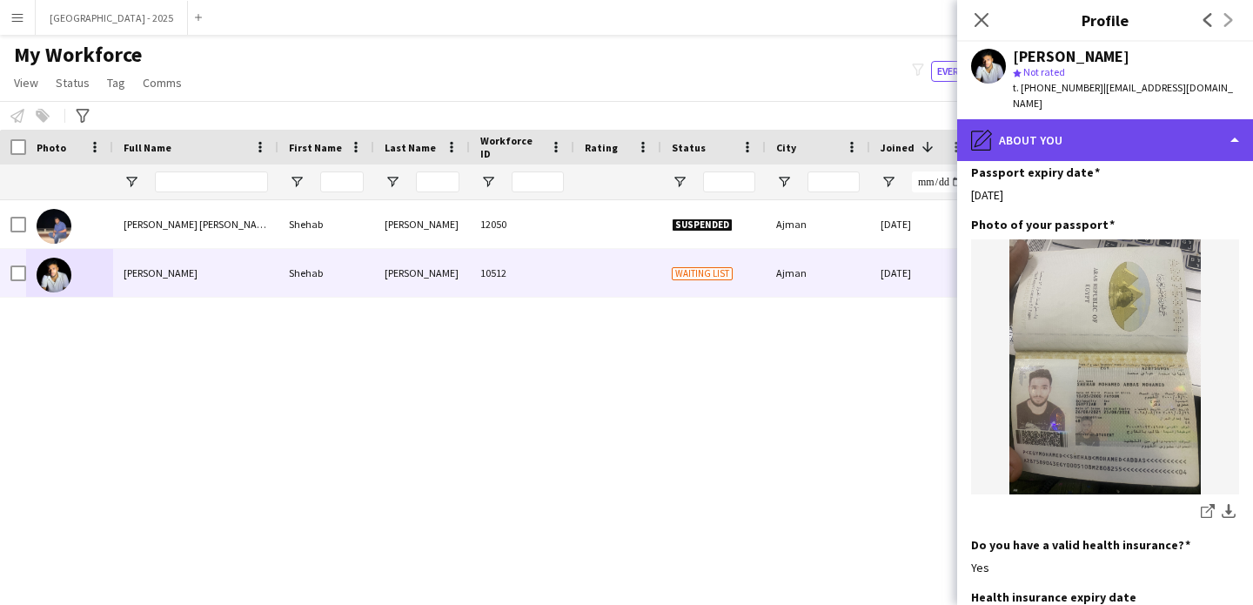
click at [1060, 135] on div "pencil4 About you" at bounding box center [1105, 140] width 296 height 42
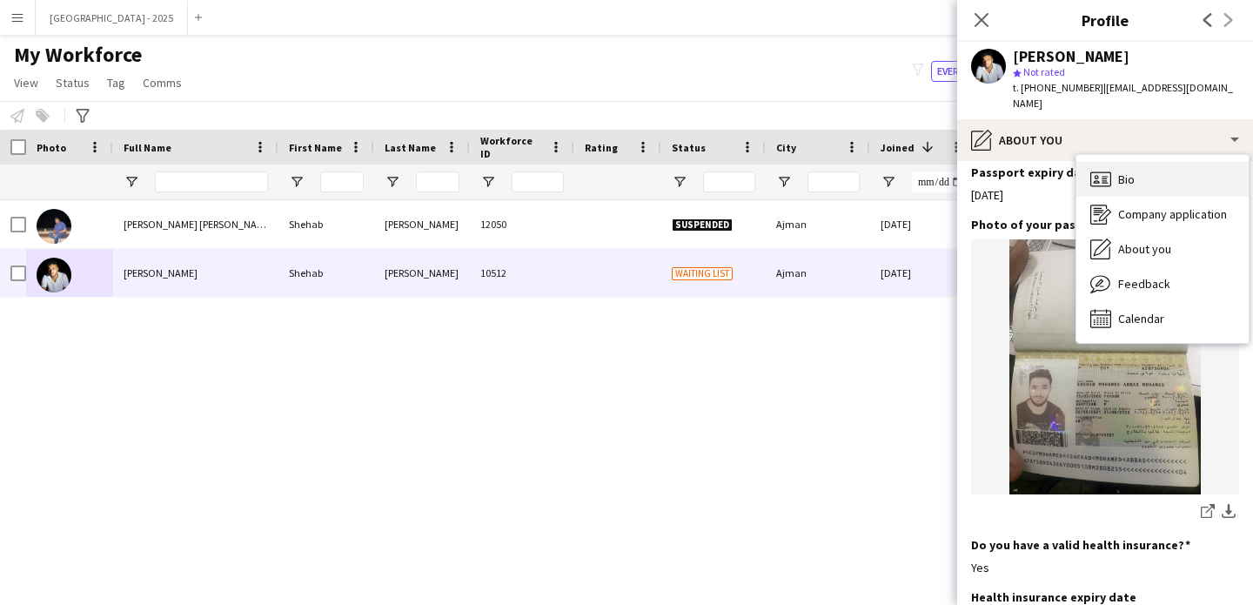
click at [1138, 177] on div "Bio Bio" at bounding box center [1162, 179] width 172 height 35
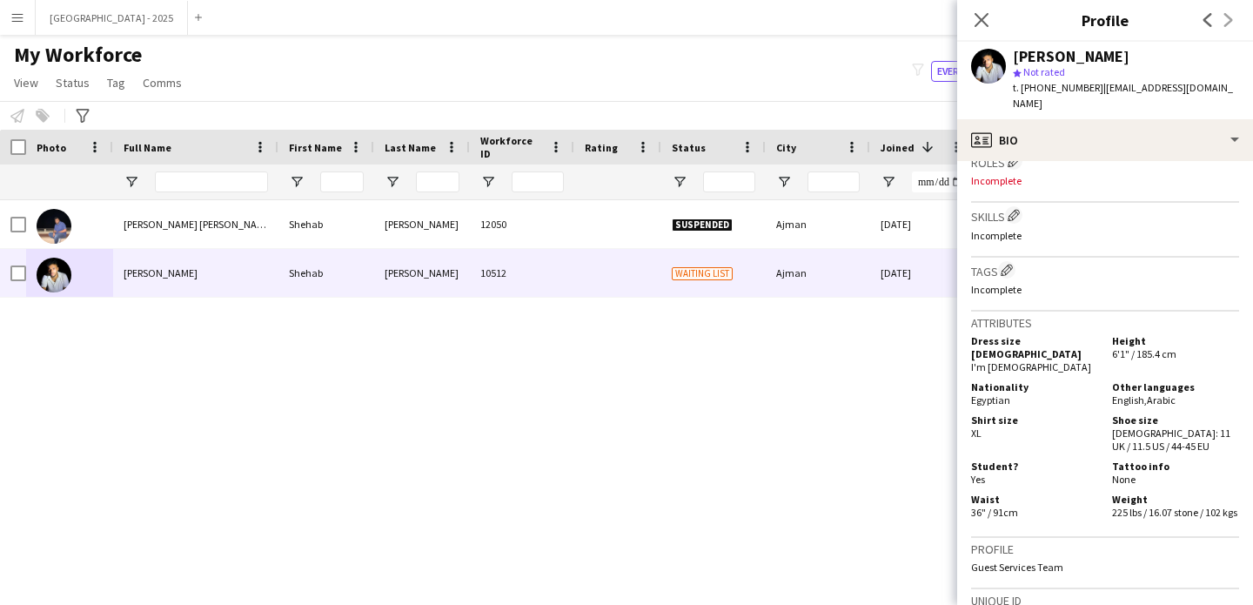
scroll to position [569, 0]
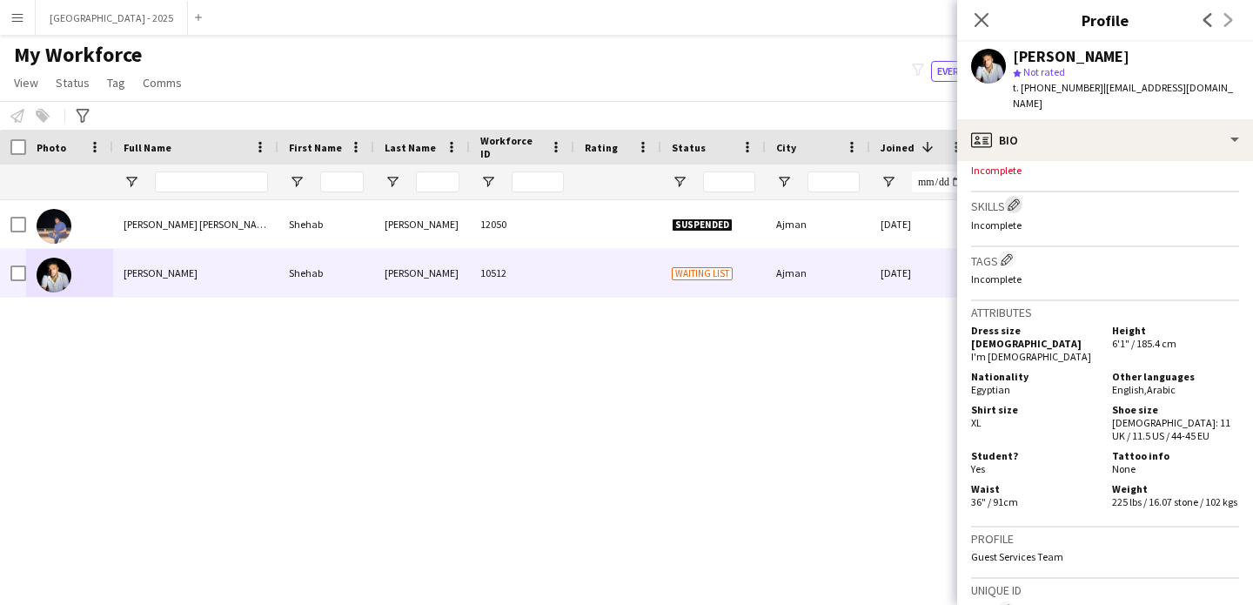
click at [1017, 199] on app-icon "Edit crew company skills" at bounding box center [1013, 204] width 12 height 12
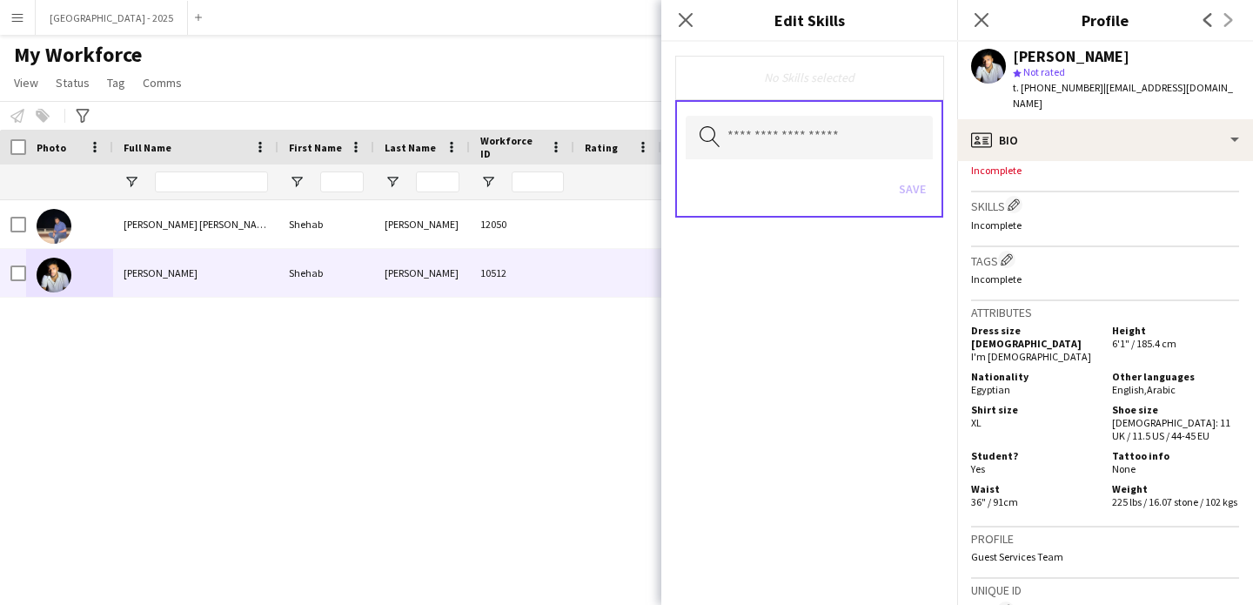
click at [1099, 247] on div "Tags Edit crew company tags Incomplete" at bounding box center [1105, 274] width 268 height 54
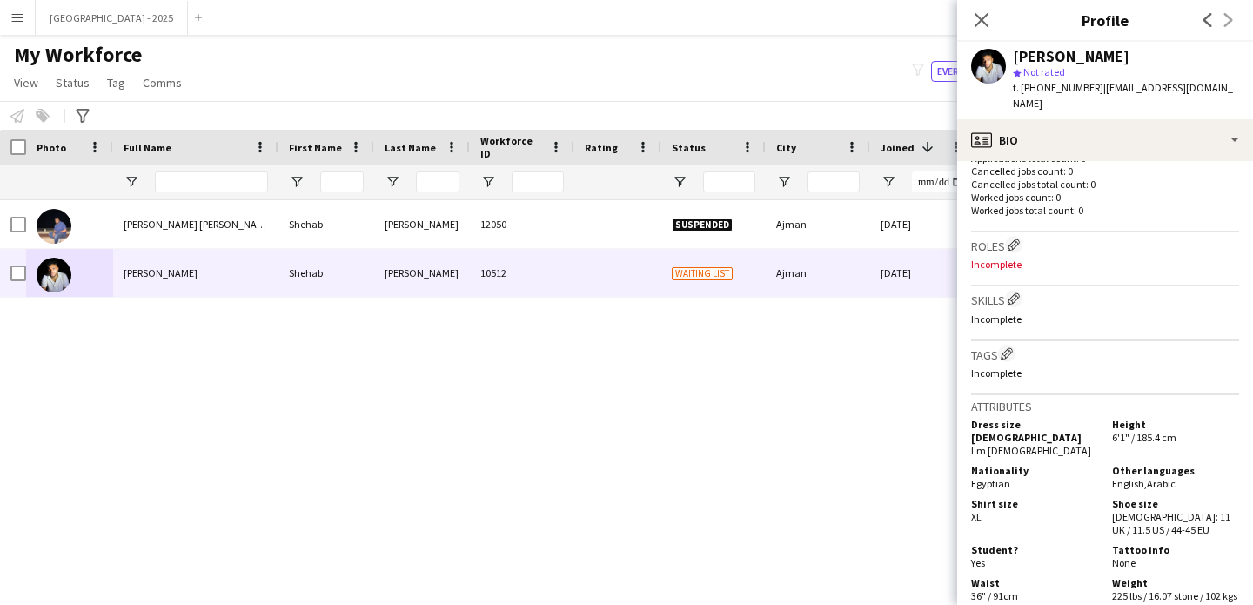
scroll to position [428, 0]
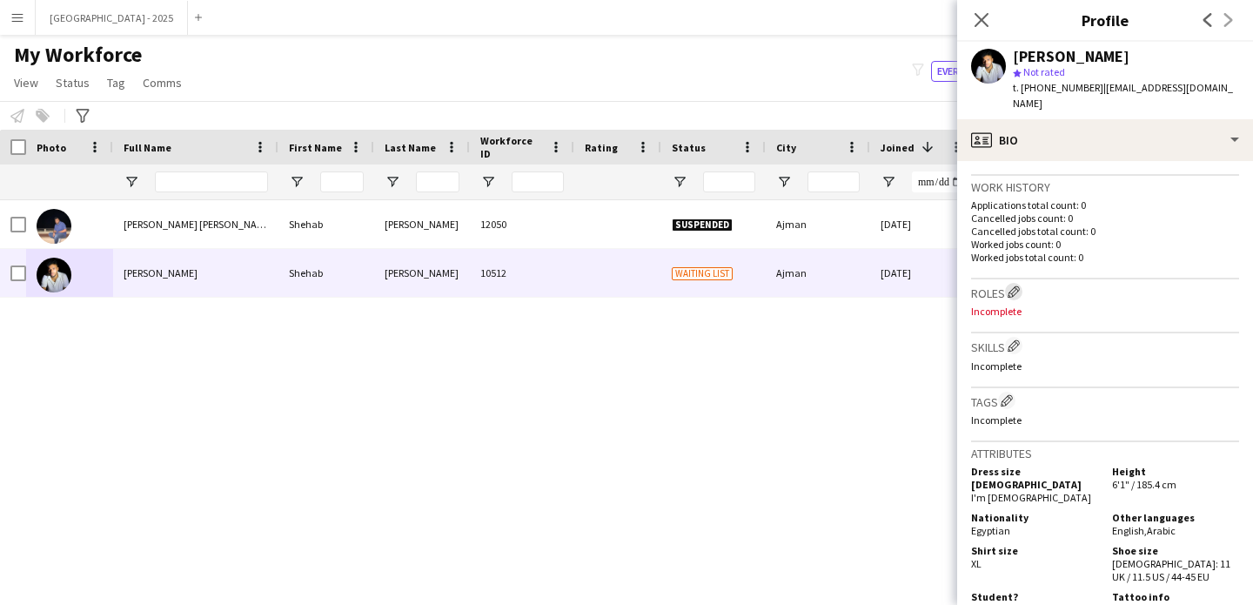
click at [1015, 290] on app-icon "Edit crew company roles" at bounding box center [1013, 291] width 12 height 12
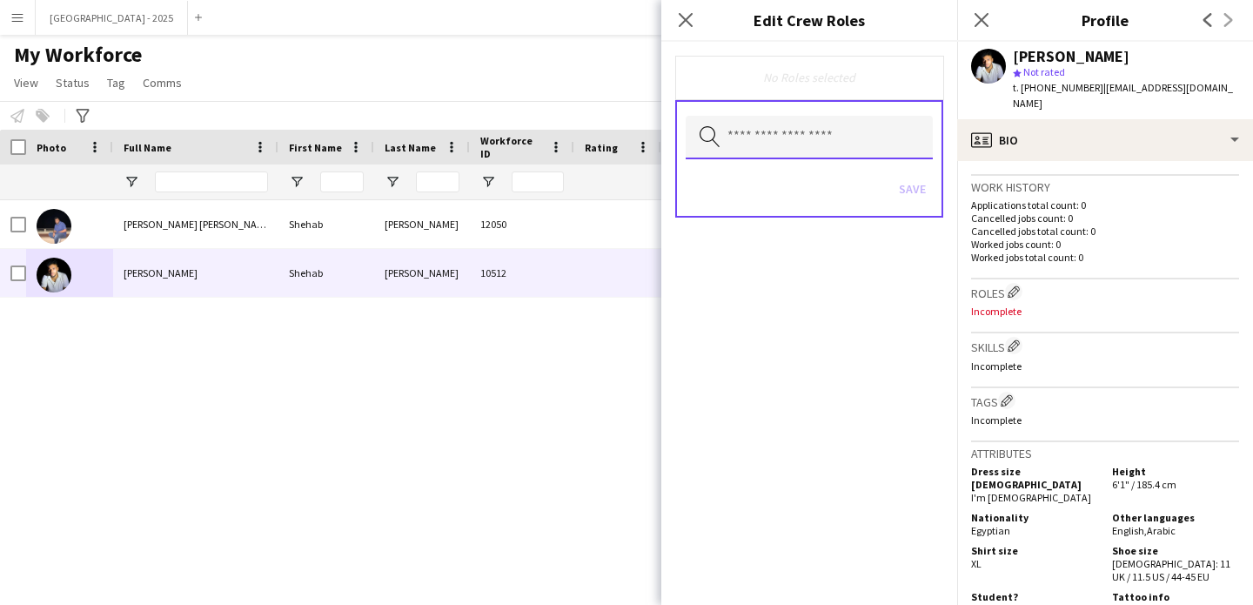
click at [840, 157] on input "text" at bounding box center [809, 138] width 247 height 44
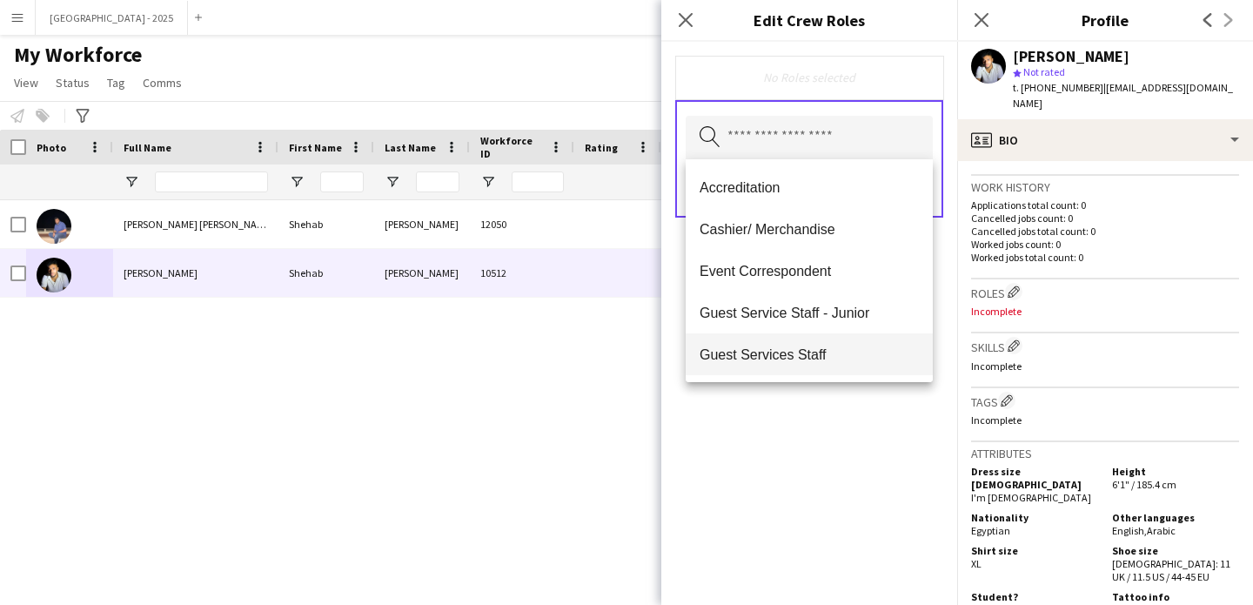
click at [819, 353] on span "Guest Services Staff" at bounding box center [808, 354] width 219 height 17
drag, startPoint x: 853, startPoint y: 444, endPoint x: 853, endPoint y: 420, distance: 23.5
click at [853, 444] on div "Guest Services Staff Remove Search by role type Save" at bounding box center [809, 323] width 296 height 563
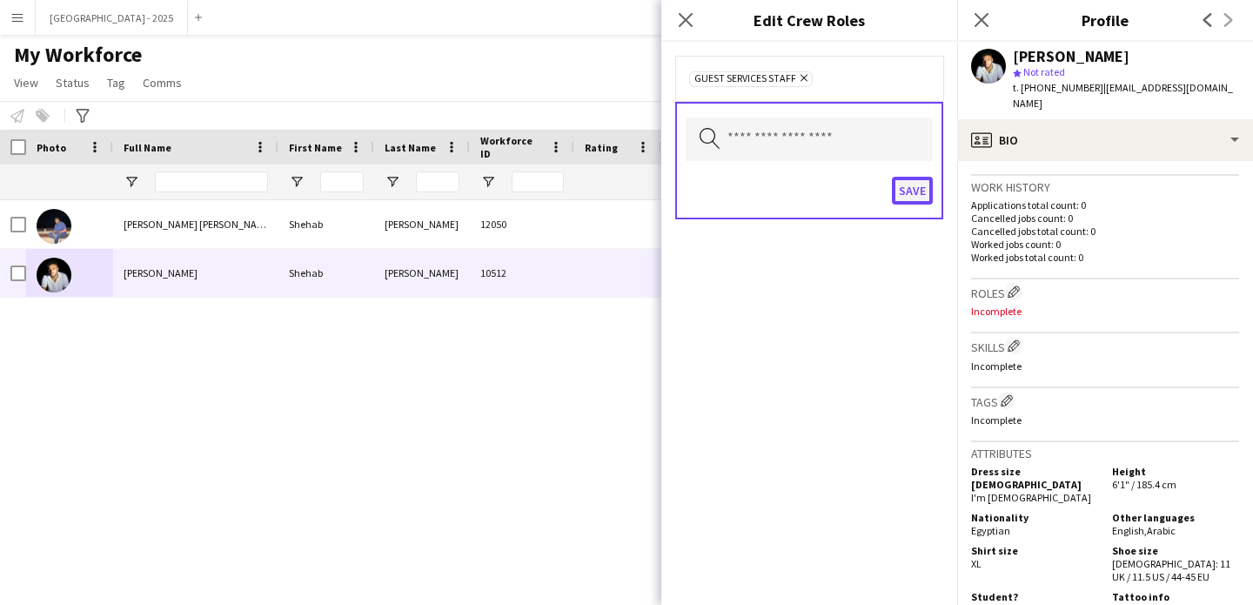
click at [899, 182] on button "Save" at bounding box center [912, 191] width 41 height 28
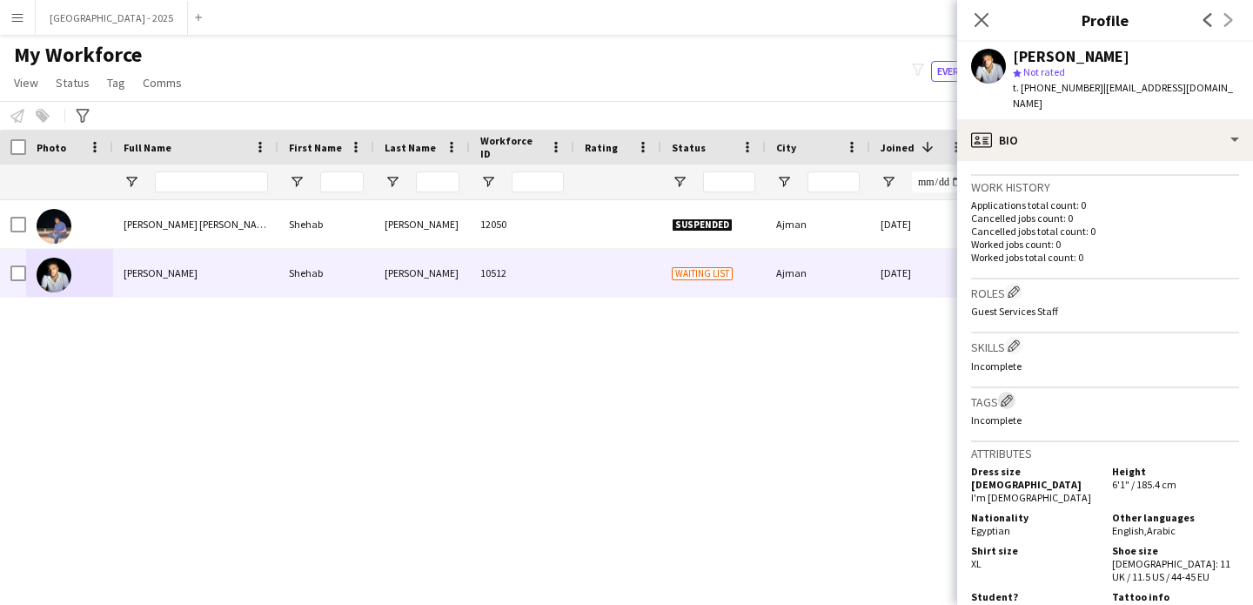
click at [1003, 403] on app-icon "Edit crew company tags" at bounding box center [1007, 400] width 12 height 12
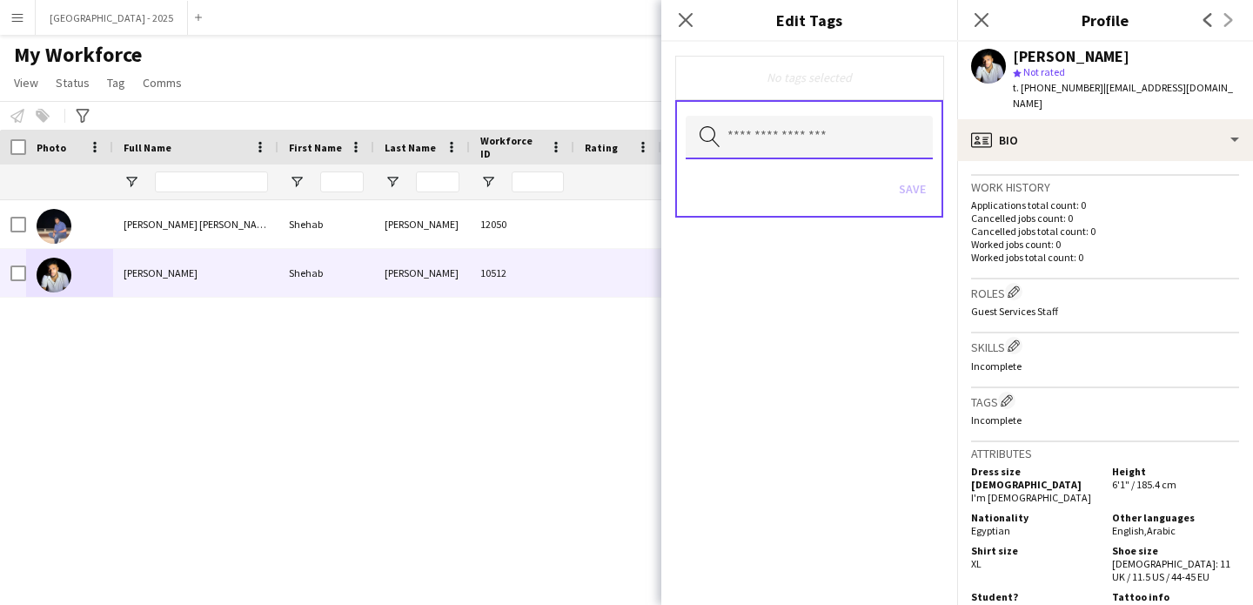
click at [788, 143] on input "text" at bounding box center [809, 138] width 247 height 44
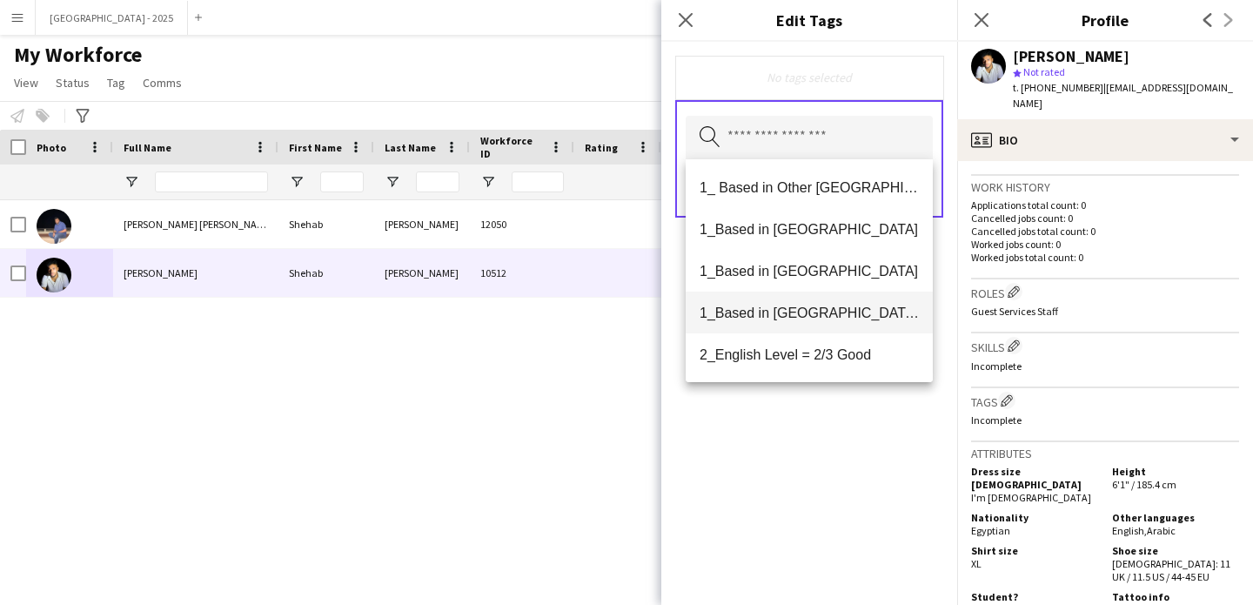
click at [823, 316] on span "1_Based in [GEOGRAPHIC_DATA]/[GEOGRAPHIC_DATA]/Ajman" at bounding box center [808, 313] width 219 height 17
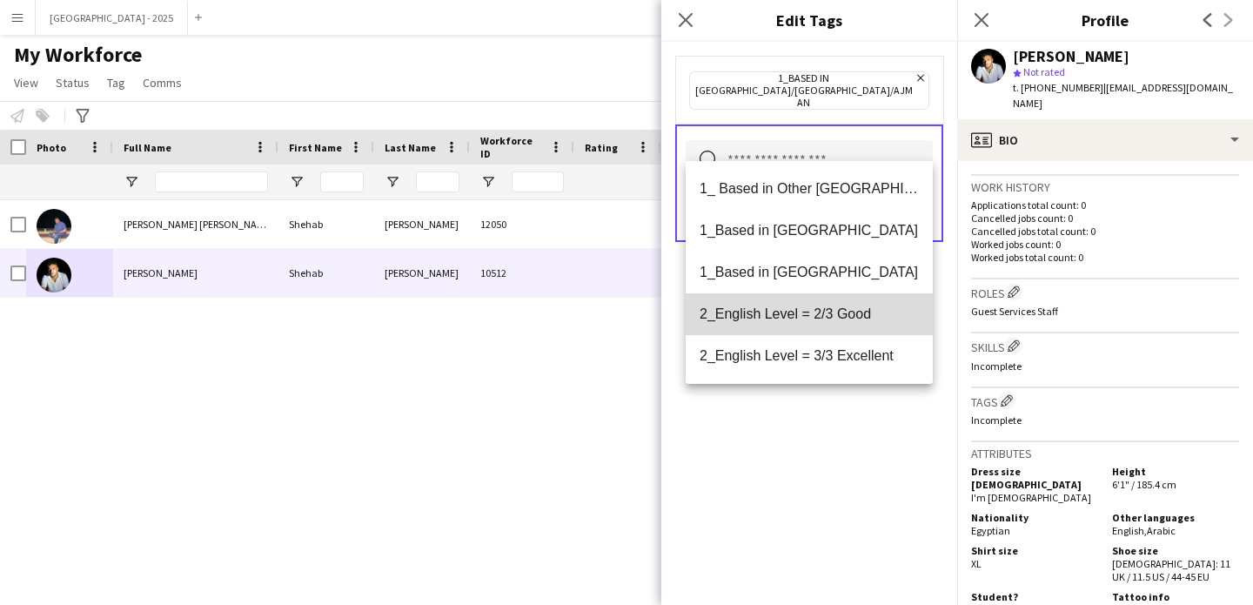
click at [827, 310] on span "2_English Level = 2/3 Good" at bounding box center [808, 313] width 219 height 17
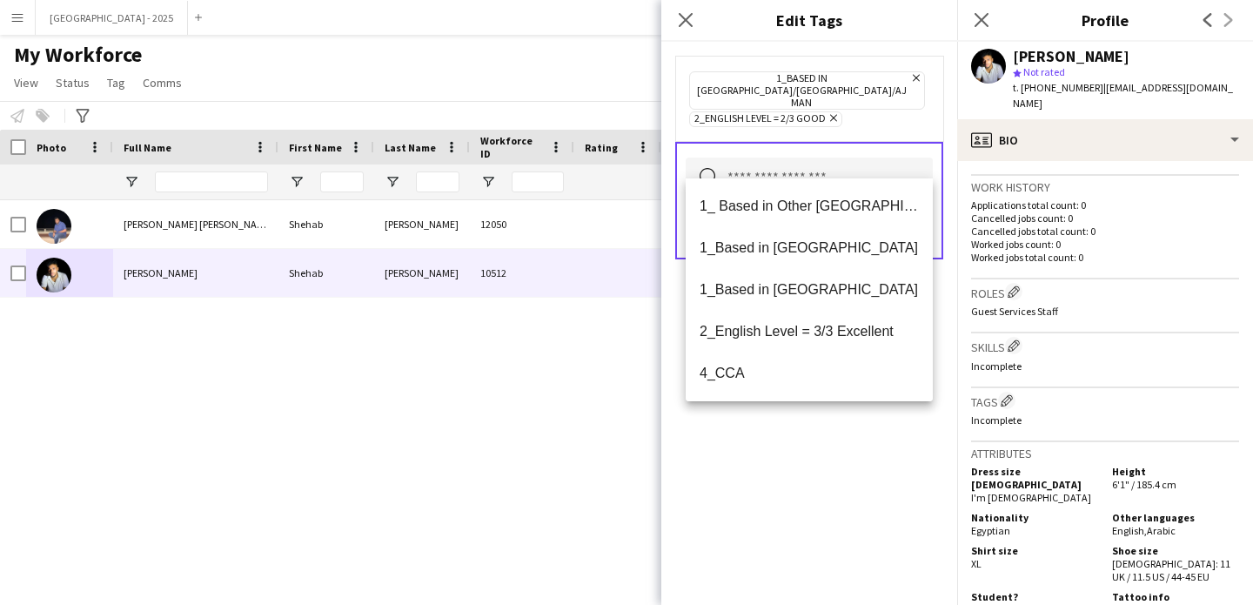
drag, startPoint x: 833, startPoint y: 434, endPoint x: 834, endPoint y: 422, distance: 12.3
click at [832, 434] on div "1_Based in [GEOGRAPHIC_DATA]/[GEOGRAPHIC_DATA]/Ajman Remove 2_English Level = 2…" at bounding box center [809, 323] width 296 height 563
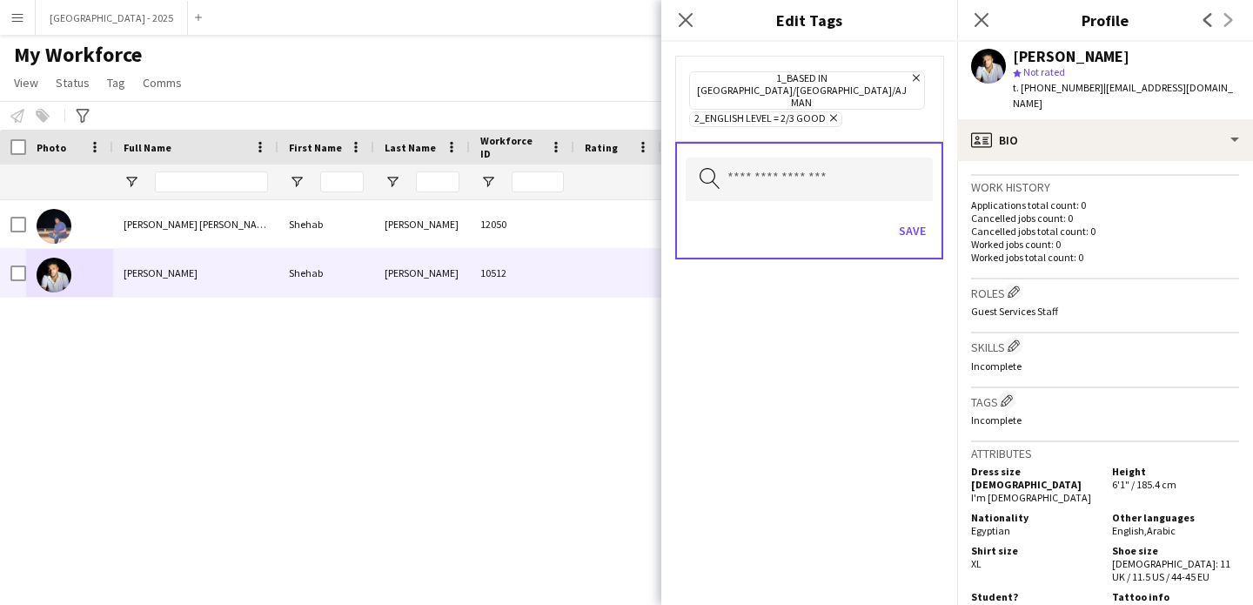
click at [934, 193] on div "Search by tag name Save" at bounding box center [809, 200] width 268 height 117
click at [905, 217] on button "Save" at bounding box center [912, 231] width 41 height 28
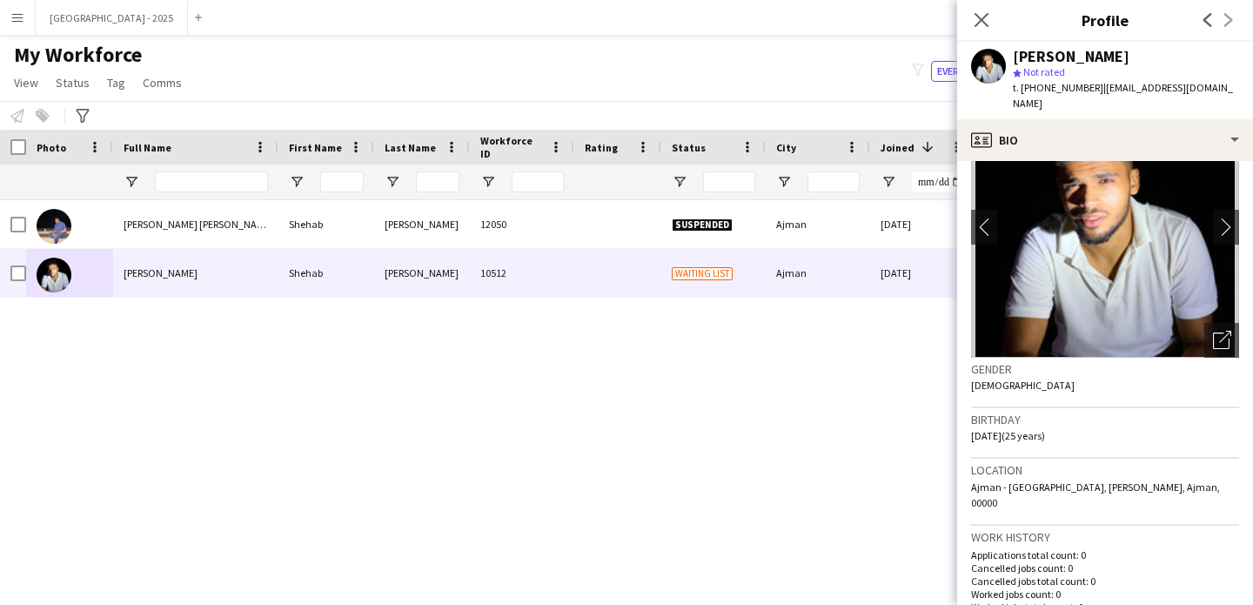
scroll to position [0, 0]
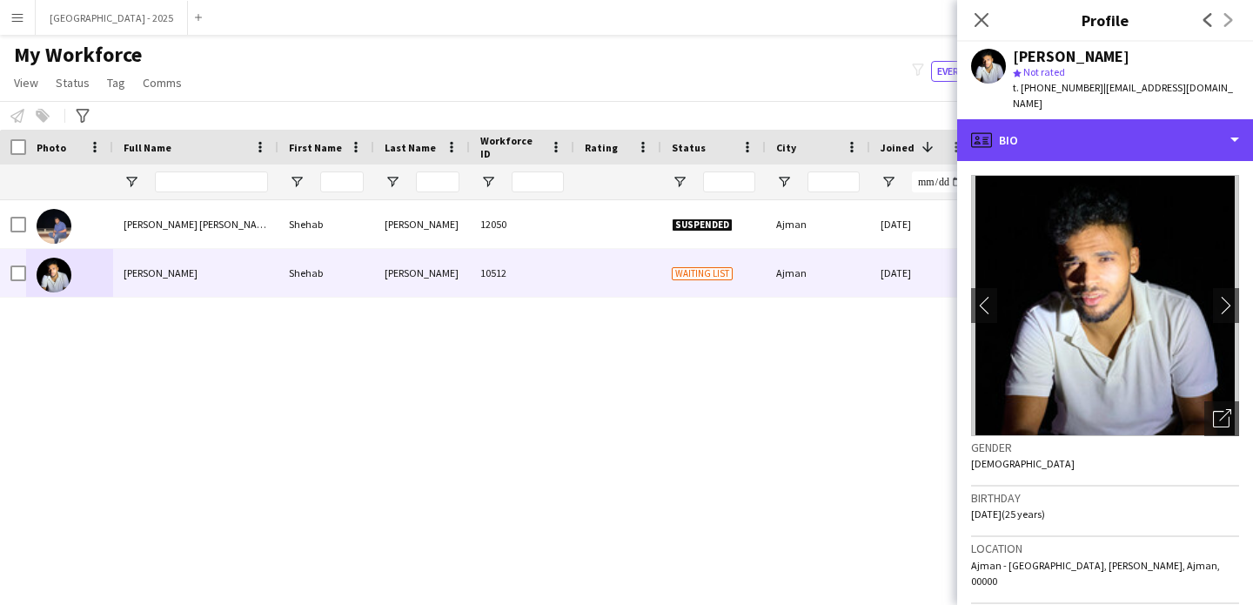
click at [1077, 159] on div "profile Bio" at bounding box center [1105, 140] width 296 height 42
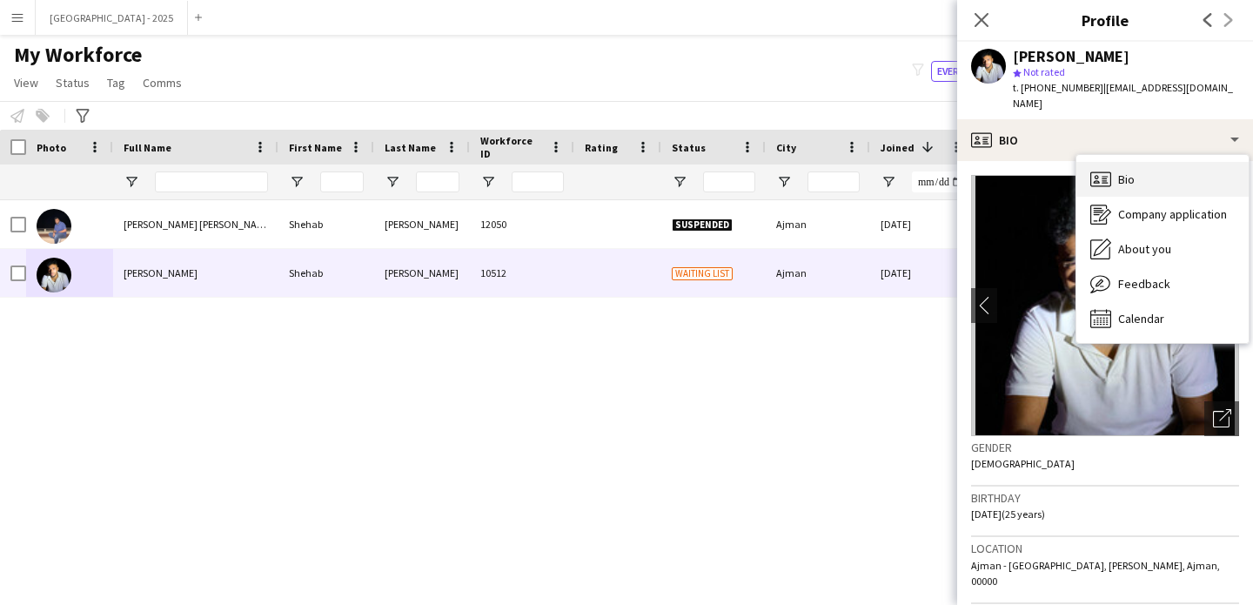
click at [1130, 176] on span "Bio" at bounding box center [1126, 179] width 17 height 16
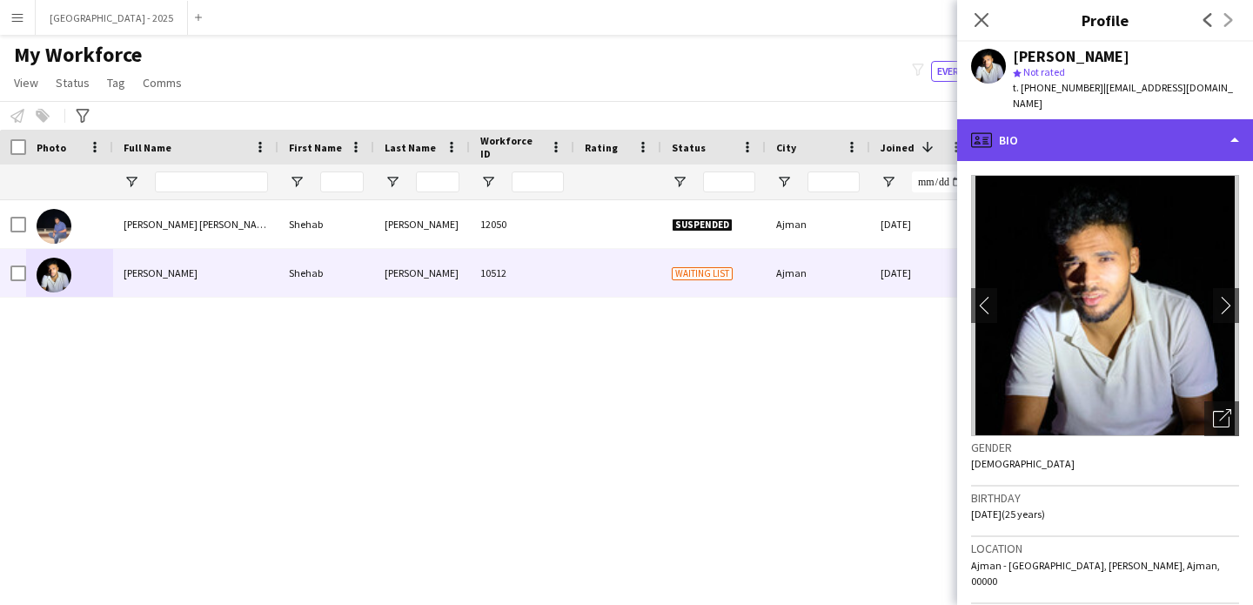
click at [1108, 138] on div "profile Bio" at bounding box center [1105, 140] width 296 height 42
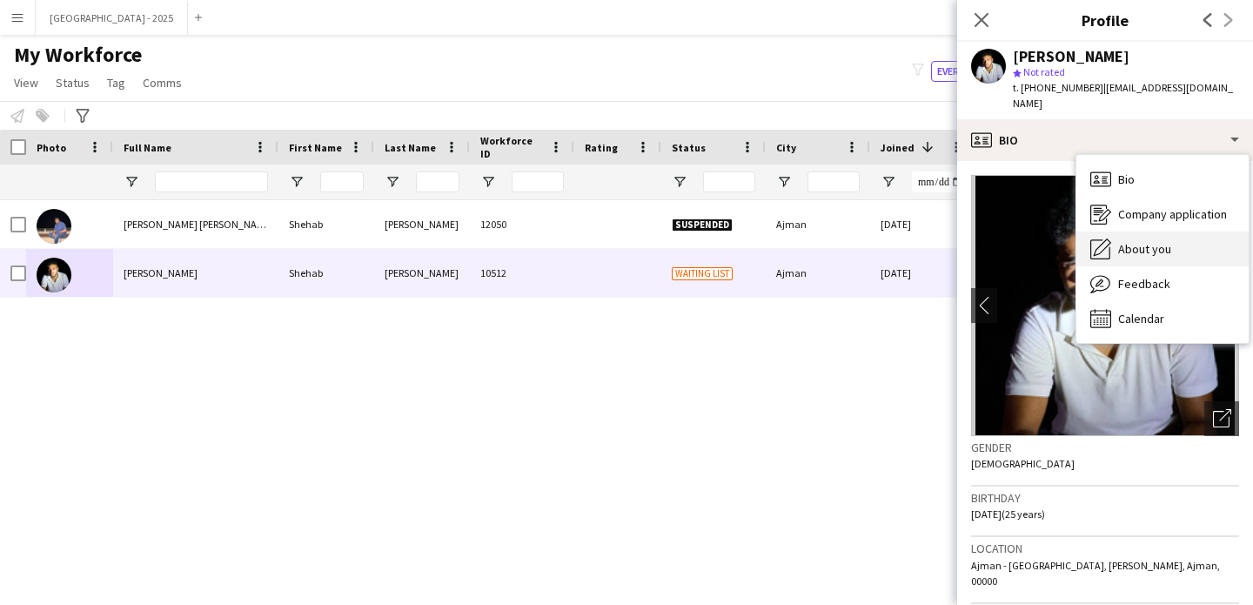
click at [1148, 244] on span "About you" at bounding box center [1144, 249] width 53 height 16
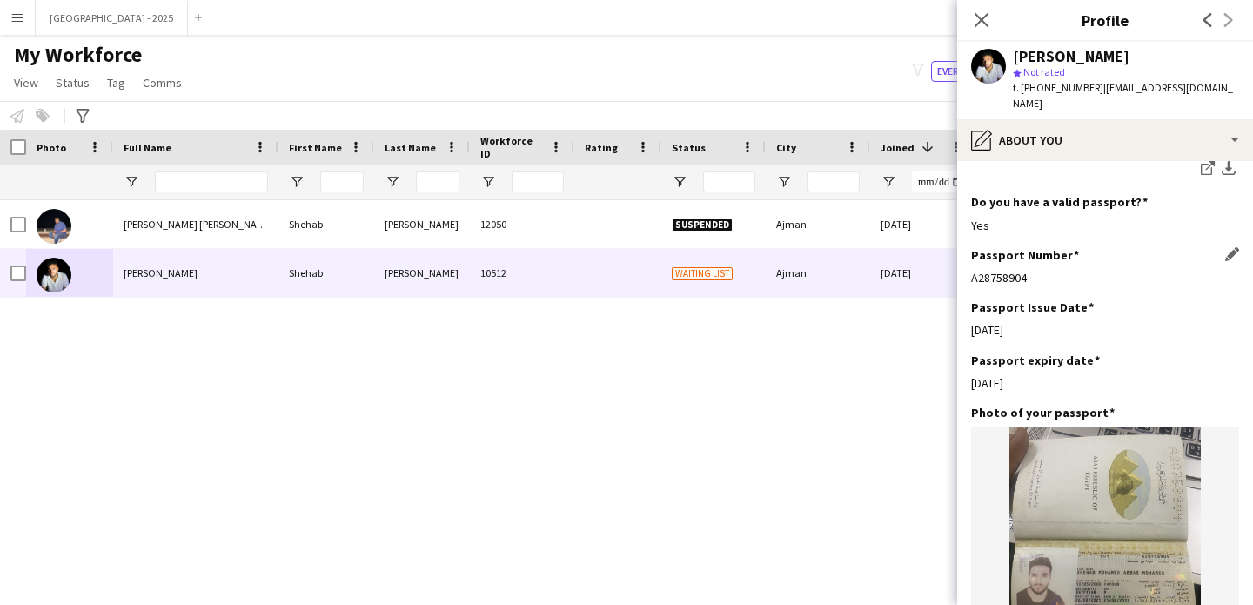
scroll to position [1062, 0]
click at [980, 17] on icon at bounding box center [981, 19] width 17 height 17
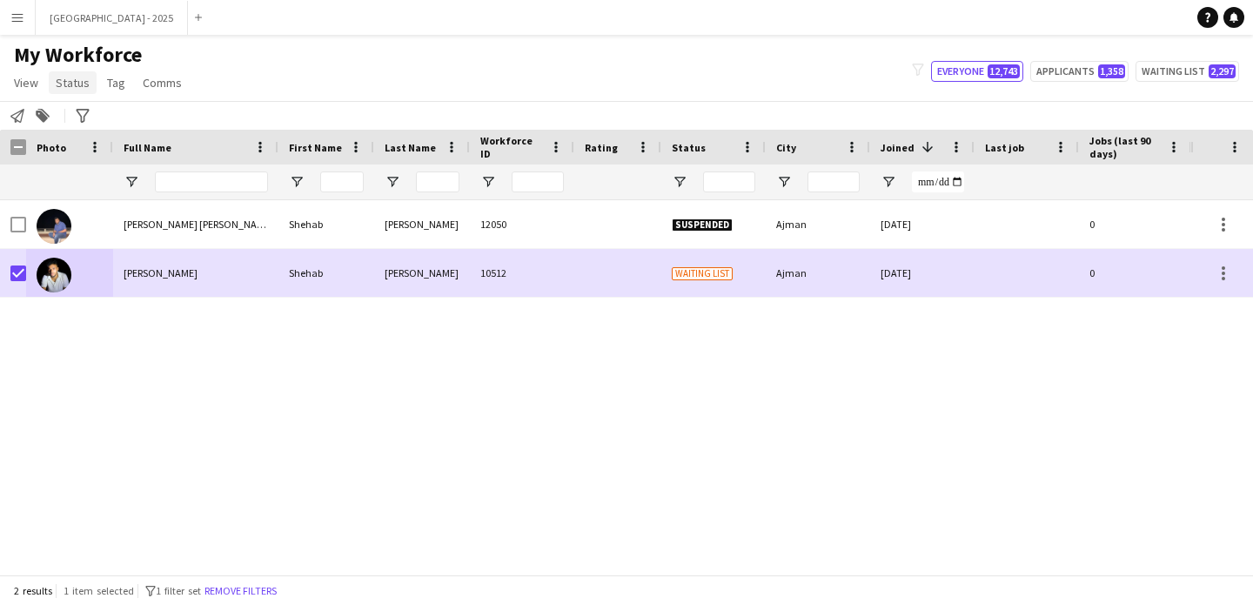
click at [64, 87] on span "Status" at bounding box center [73, 83] width 34 height 16
click at [84, 115] on link "Edit" at bounding box center [111, 120] width 122 height 37
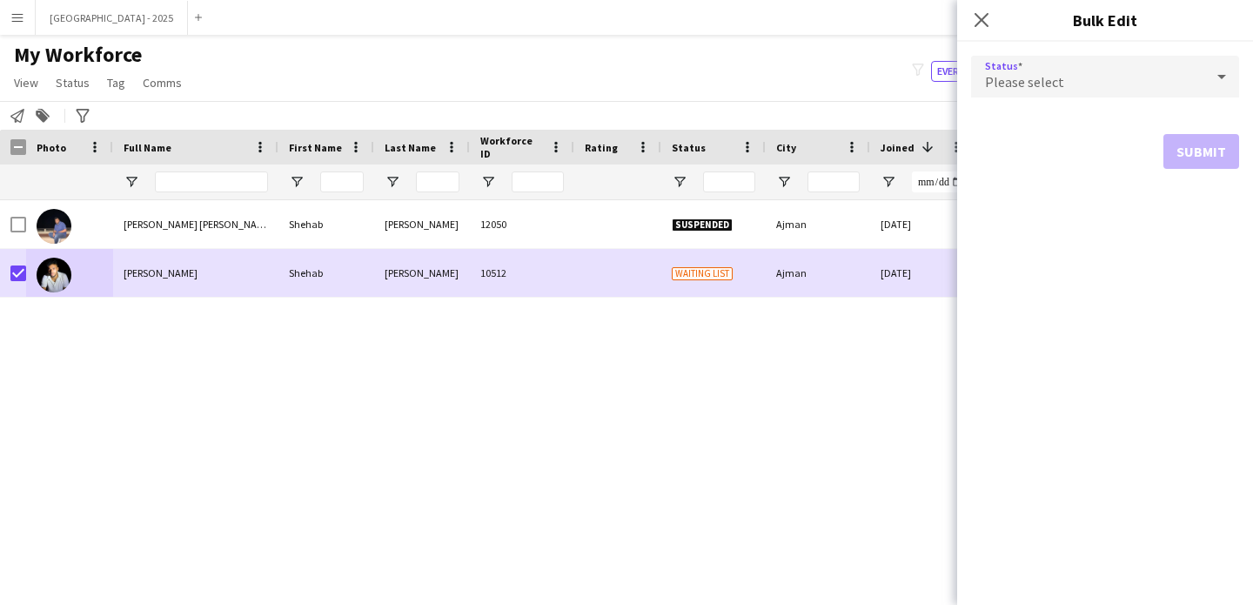
click at [1054, 89] on span "Please select" at bounding box center [1024, 81] width 79 height 17
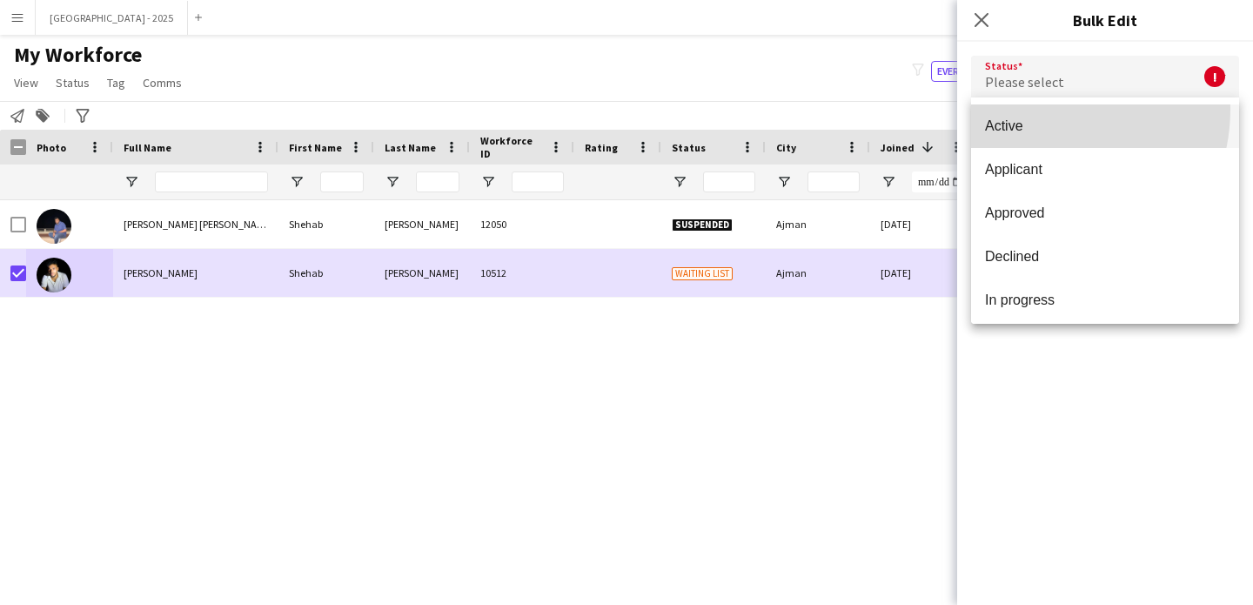
click at [1037, 109] on mat-option "Active" at bounding box center [1105, 126] width 268 height 44
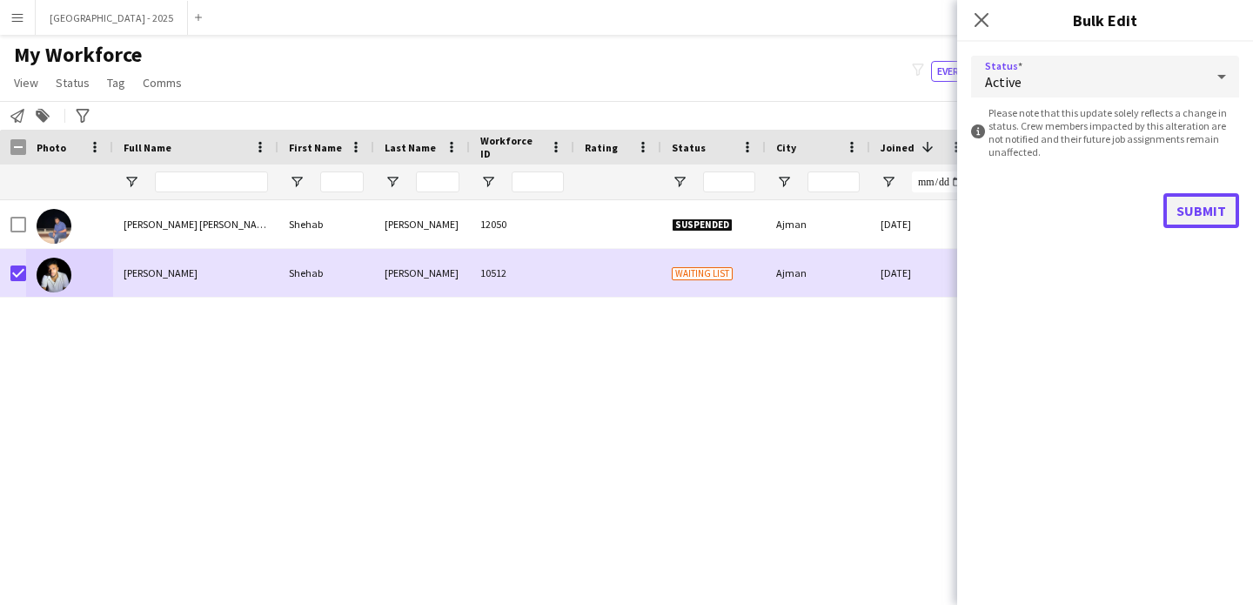
click at [1218, 194] on button "Submit" at bounding box center [1201, 210] width 76 height 35
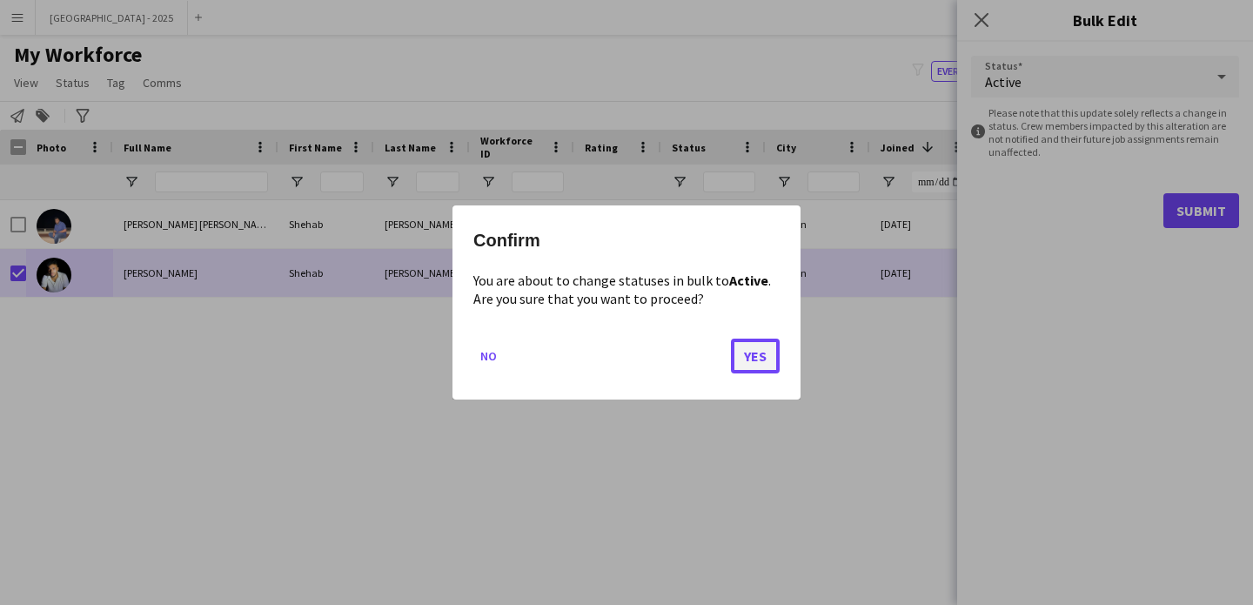
click at [768, 360] on button "Yes" at bounding box center [755, 355] width 49 height 35
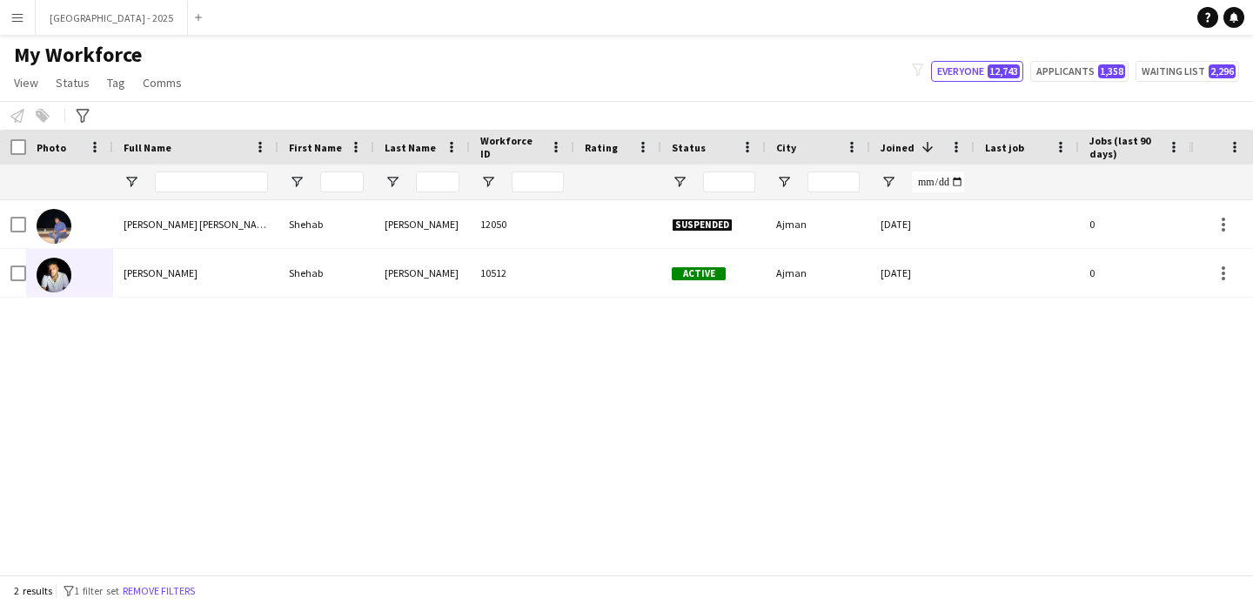
click at [180, 506] on div "[PERSON_NAME] 12050 Suspended Ajman [DATE] 0 Guest Services Team 25 [PERSON_NAM…" at bounding box center [595, 380] width 1190 height 361
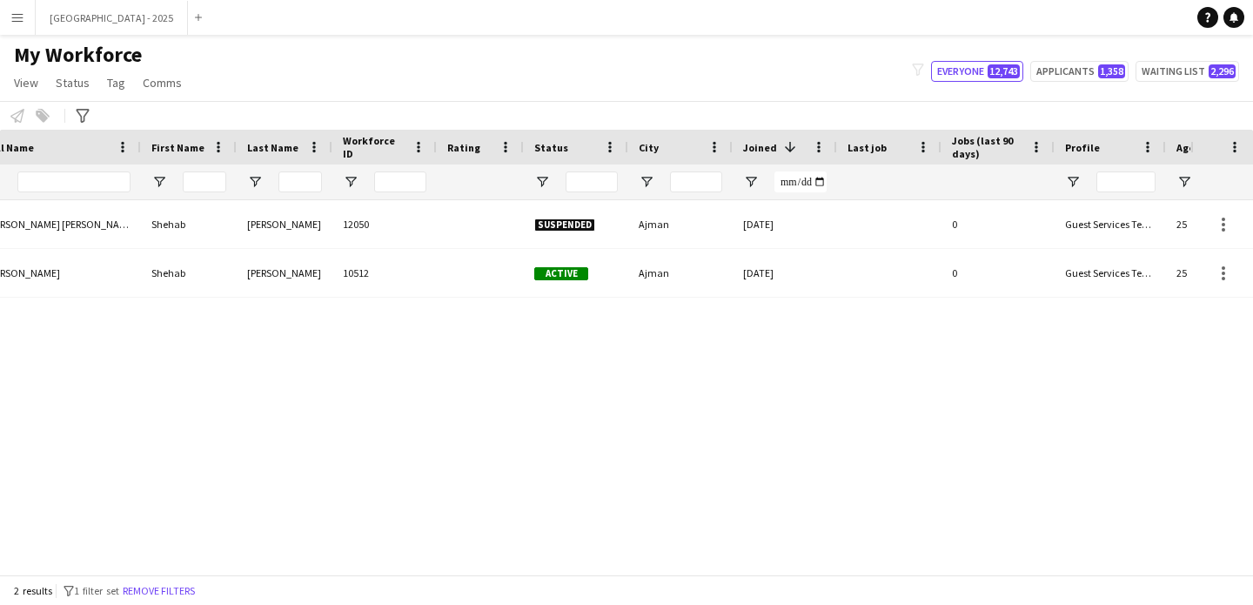
scroll to position [0, 586]
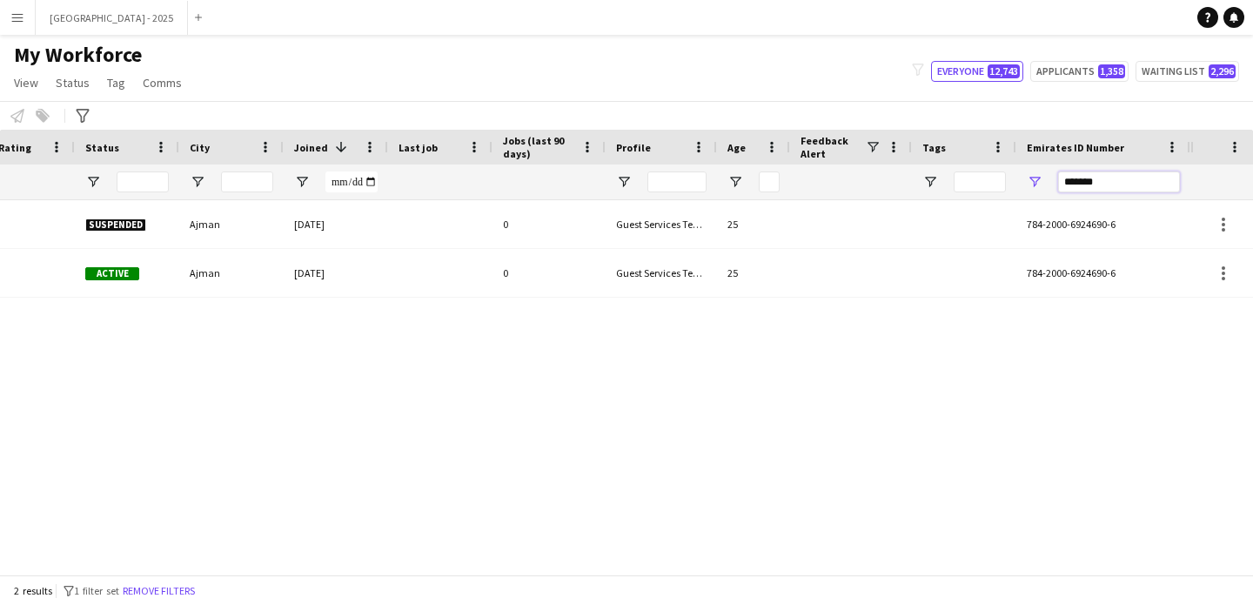
click at [1152, 184] on input "*******" at bounding box center [1119, 181] width 122 height 21
paste input "Emirates ID Number Filter Input"
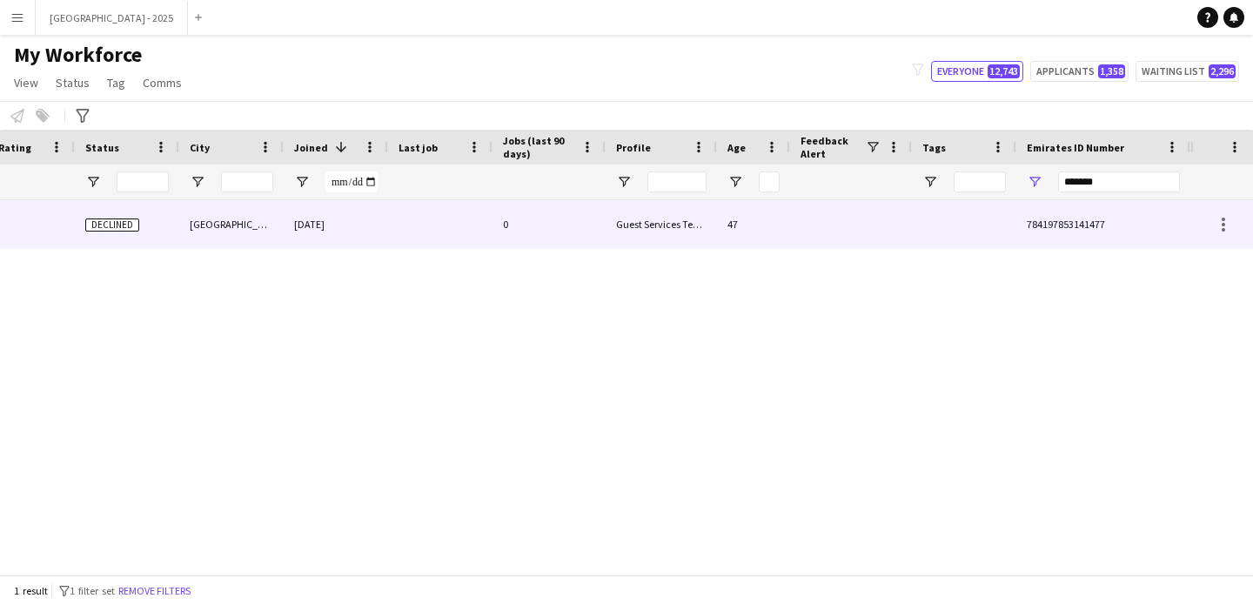
click at [929, 229] on div at bounding box center [964, 224] width 104 height 48
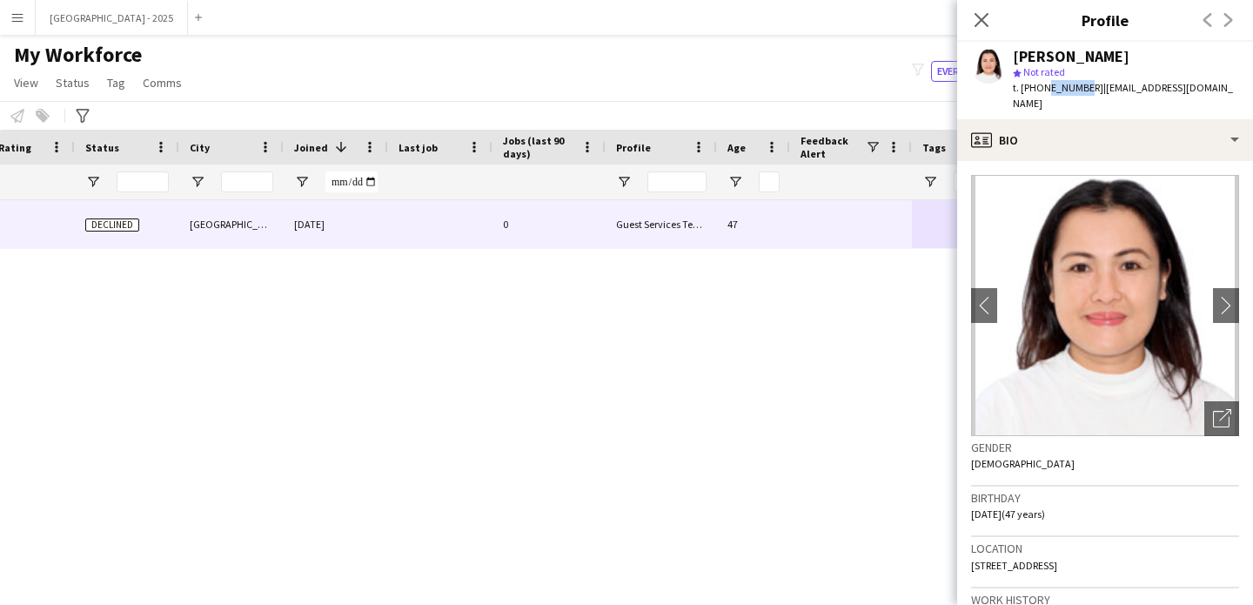
drag, startPoint x: 1043, startPoint y: 89, endPoint x: 1077, endPoint y: 91, distance: 34.0
click at [1077, 91] on span "t. [PHONE_NUMBER]" at bounding box center [1058, 87] width 90 height 13
click at [994, 17] on div "Close pop-in" at bounding box center [981, 20] width 49 height 40
click at [988, 18] on icon "Close pop-in" at bounding box center [981, 19] width 17 height 17
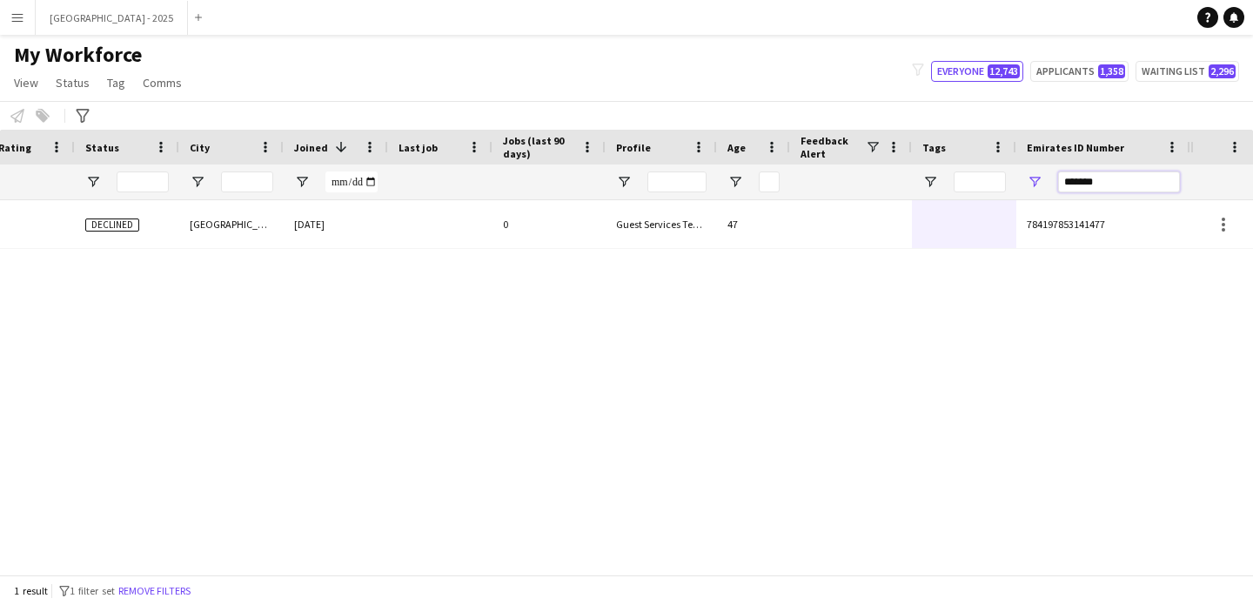
click at [1089, 189] on input "*******" at bounding box center [1119, 181] width 122 height 21
paste input "Emirates ID Number Filter Input"
type input "*******"
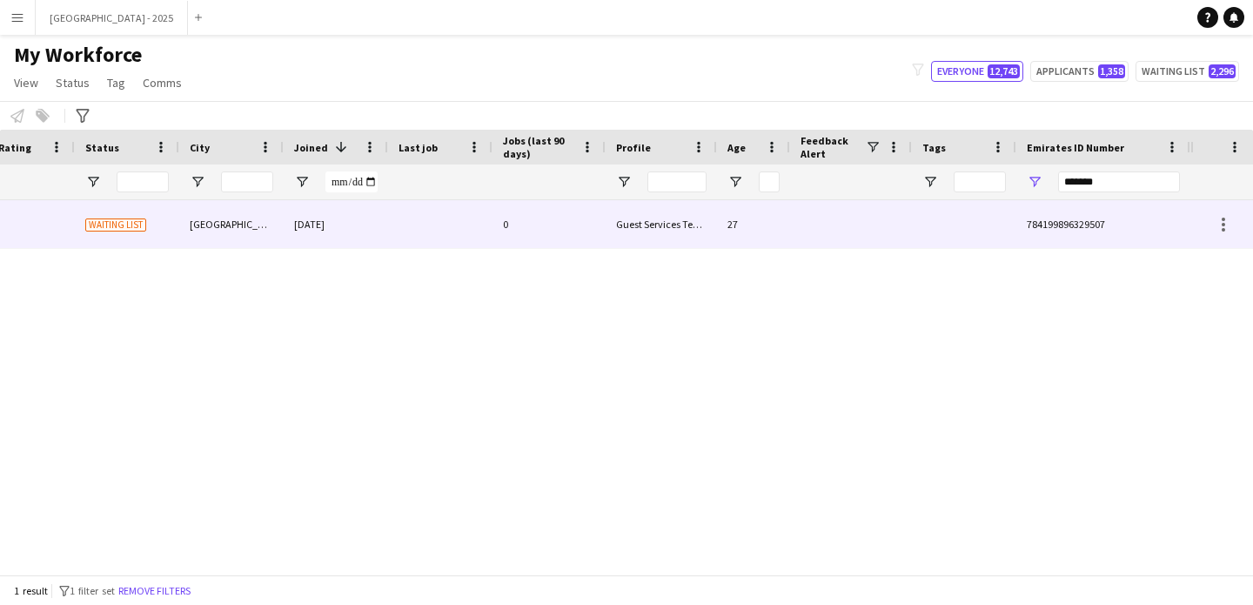
click at [474, 215] on div at bounding box center [440, 224] width 104 height 48
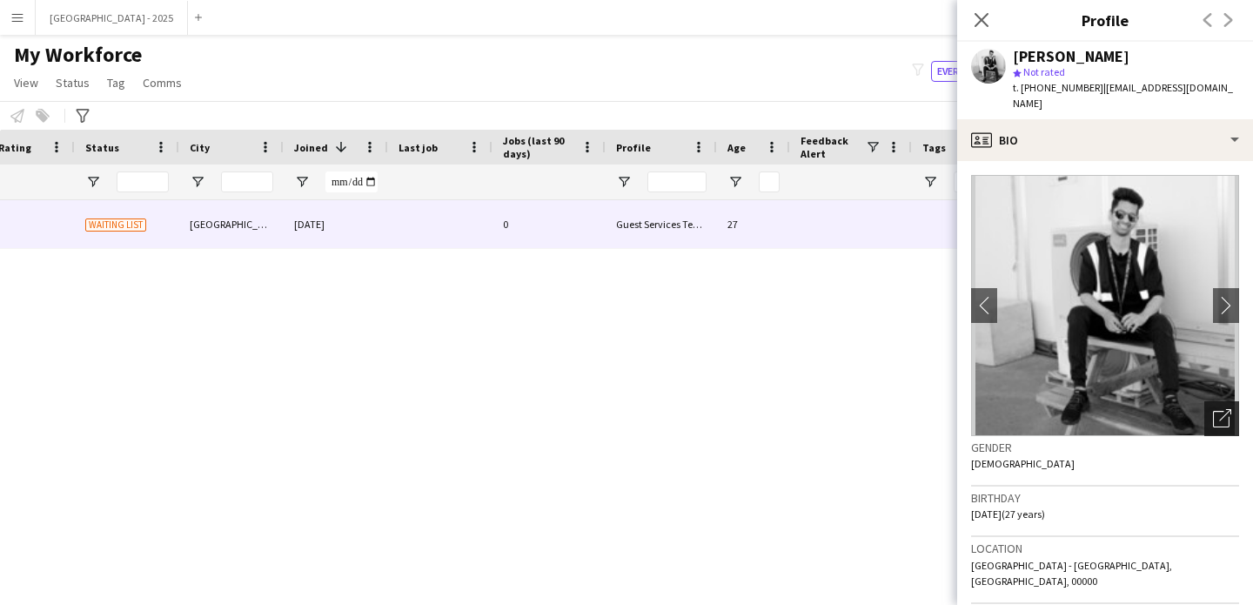
click at [1219, 409] on icon at bounding box center [1225, 415] width 12 height 12
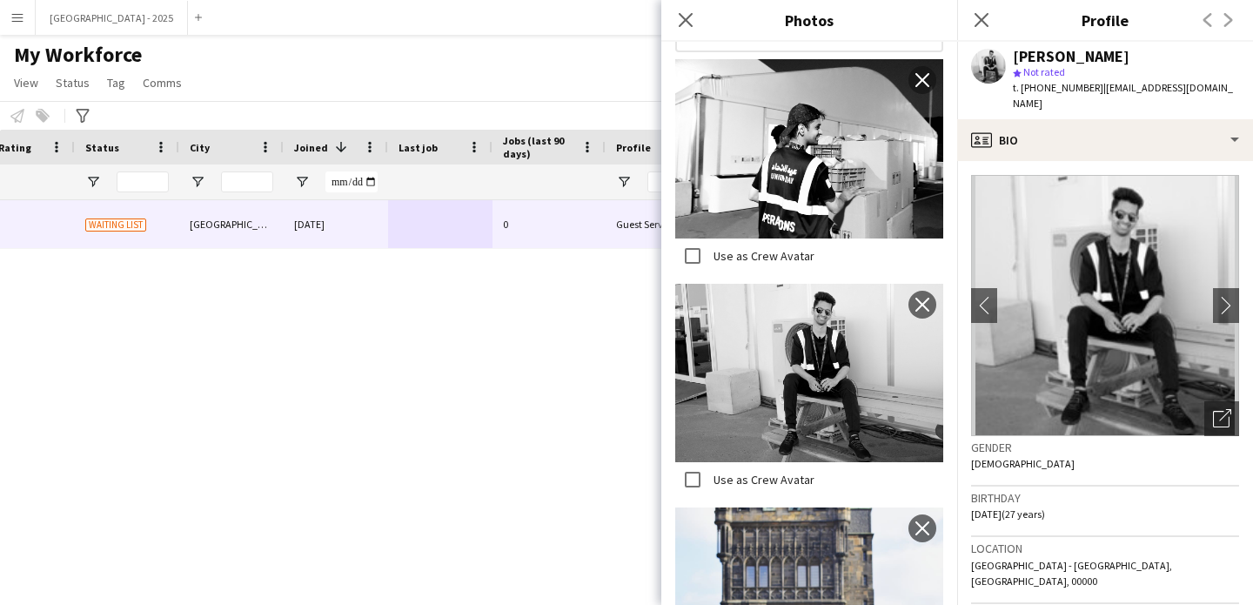
scroll to position [662, 0]
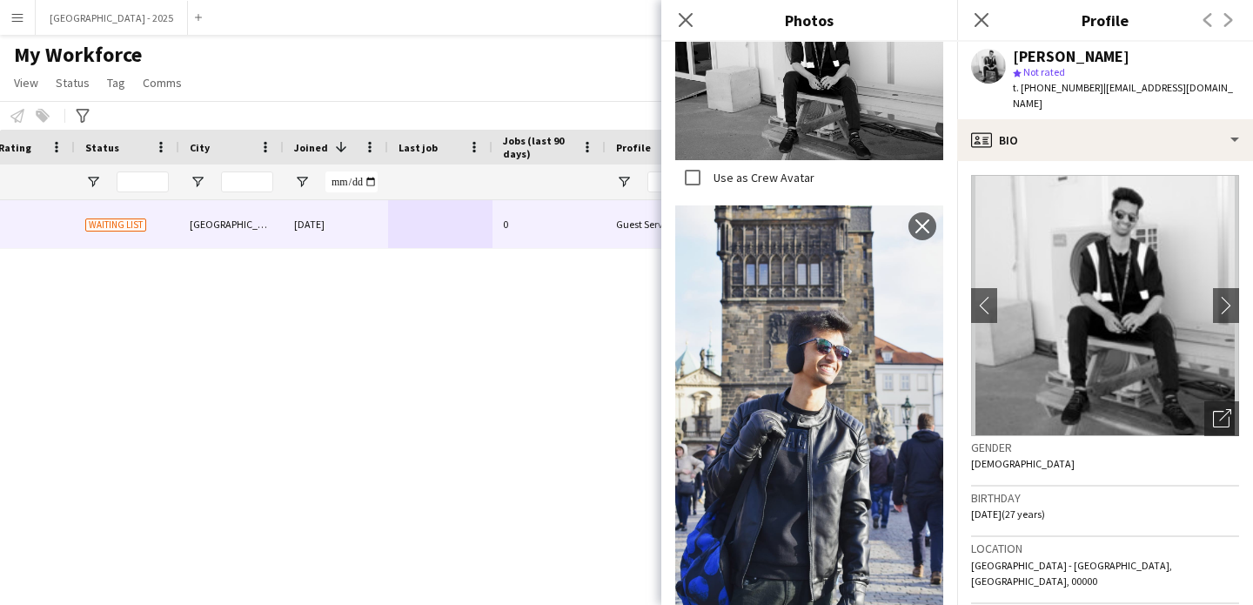
click at [1108, 469] on div "Gender [DEMOGRAPHIC_DATA]" at bounding box center [1105, 461] width 268 height 50
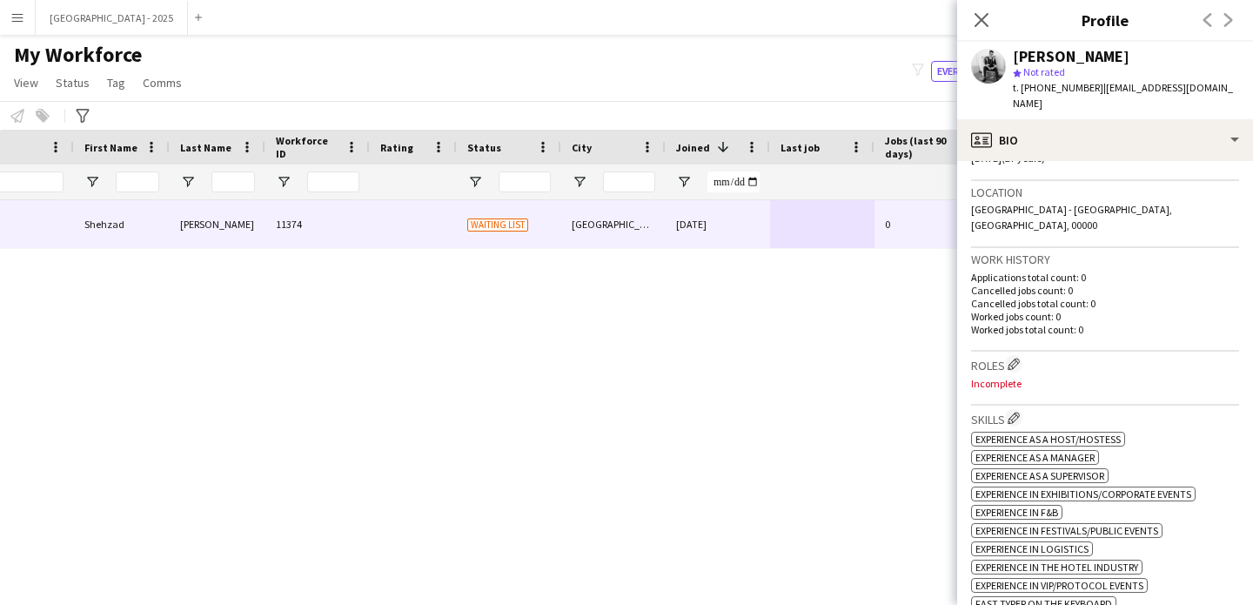
scroll to position [0, 204]
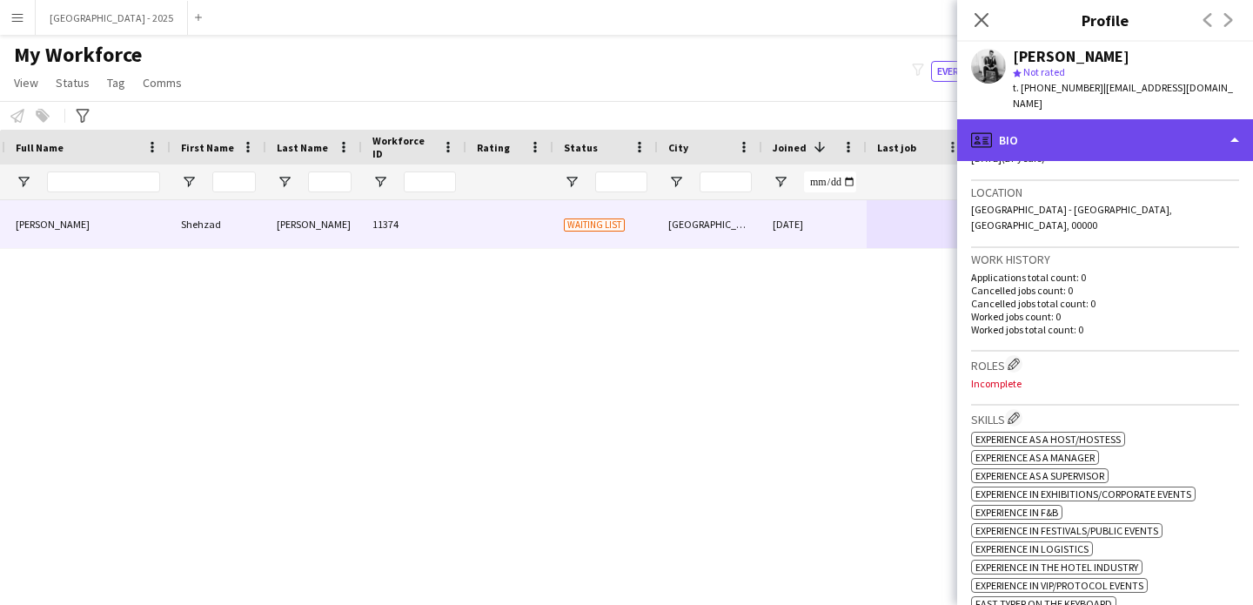
click at [1139, 125] on div "profile Bio" at bounding box center [1105, 140] width 296 height 42
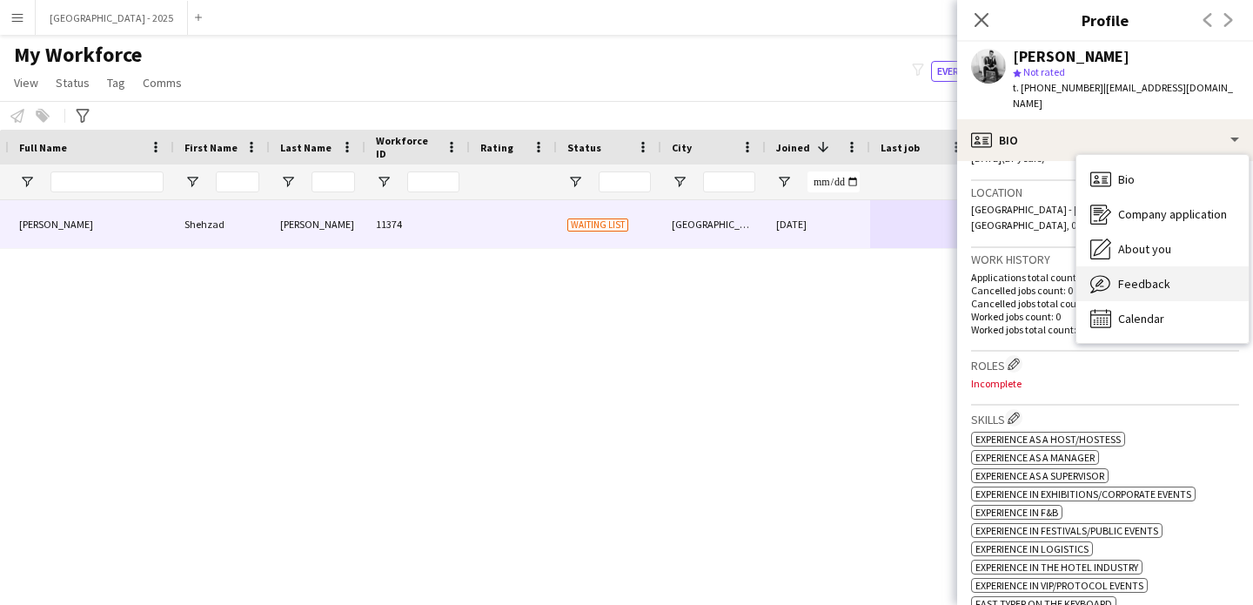
click at [1189, 268] on div "Feedback Feedback" at bounding box center [1162, 283] width 172 height 35
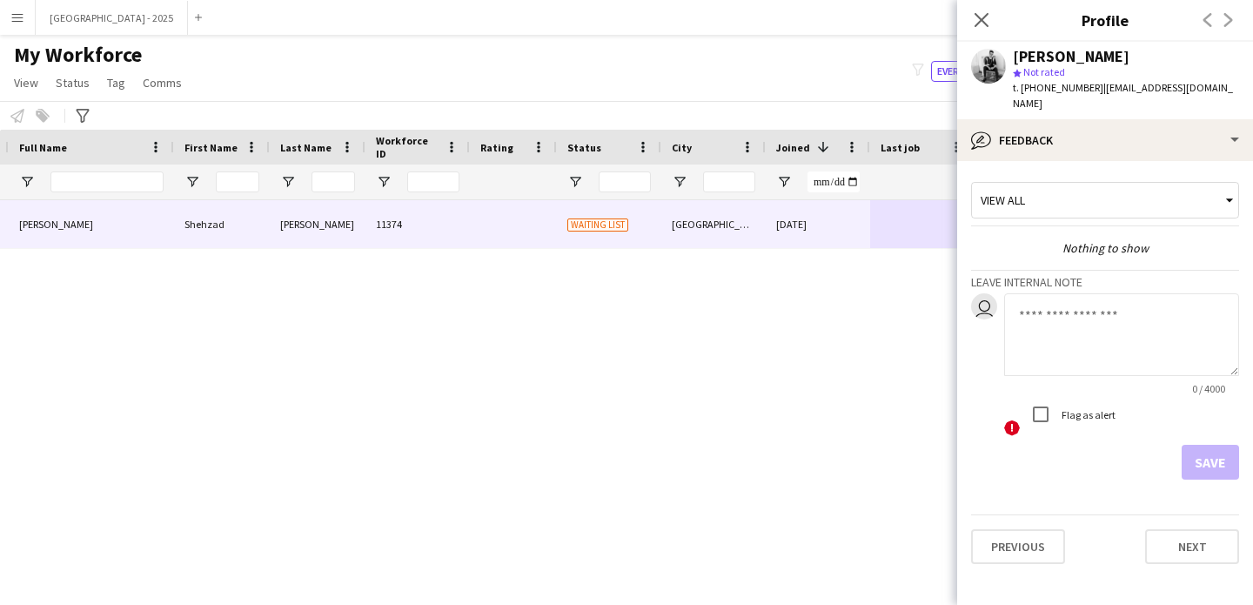
click at [1093, 348] on textarea at bounding box center [1121, 334] width 235 height 83
type textarea "**********"
click at [1214, 459] on button "Save" at bounding box center [1209, 462] width 57 height 35
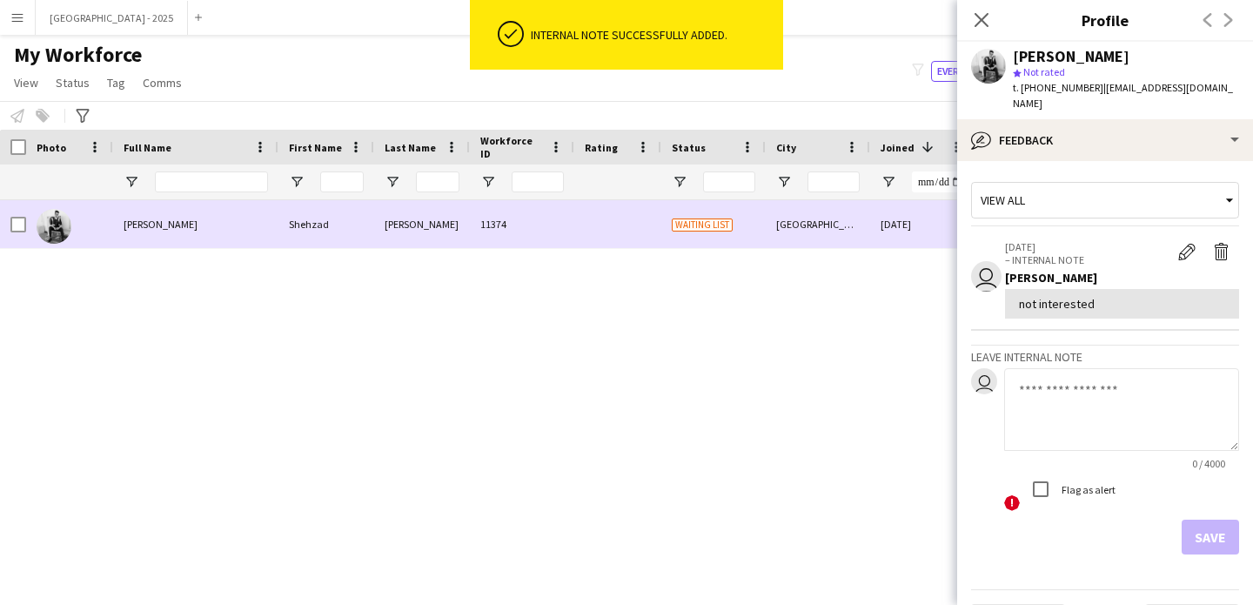
drag, startPoint x: 7, startPoint y: 211, endPoint x: 44, endPoint y: 178, distance: 49.9
click at [7, 211] on div at bounding box center [13, 224] width 26 height 48
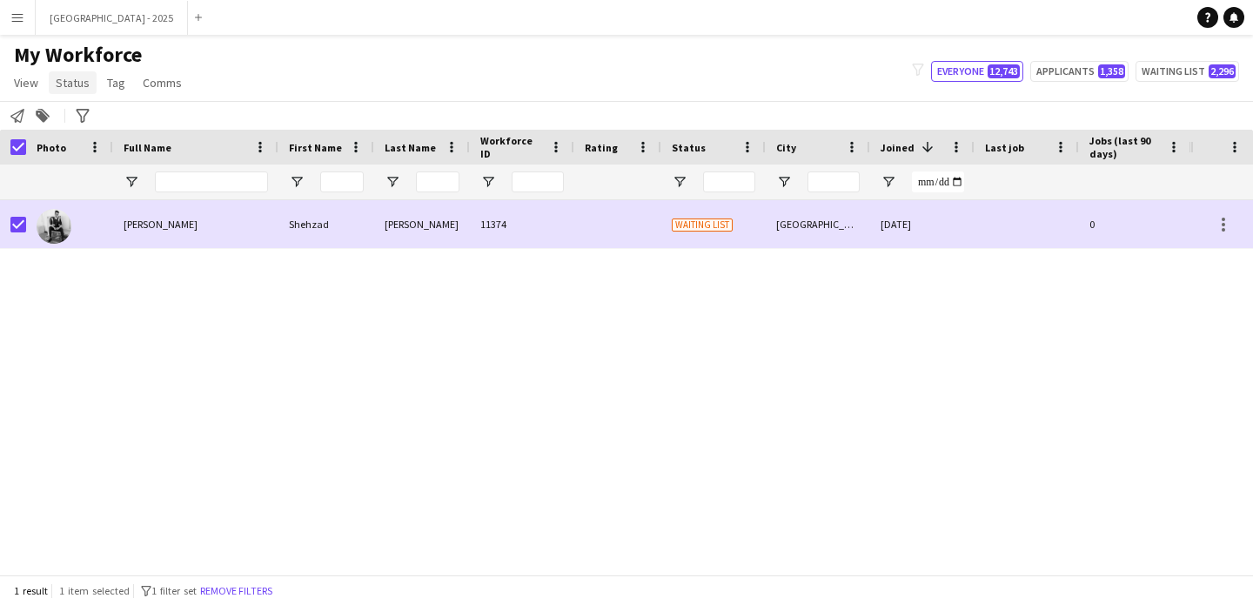
click at [53, 91] on link "Status" at bounding box center [73, 82] width 48 height 23
click at [91, 129] on link "Edit" at bounding box center [111, 120] width 122 height 37
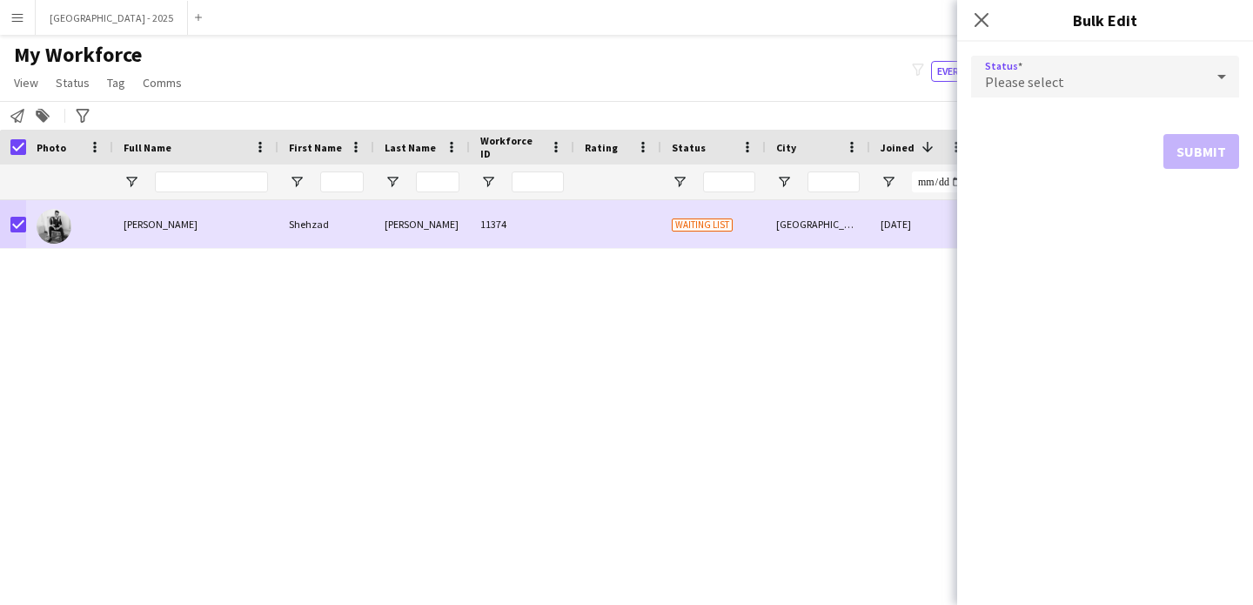
click at [1188, 70] on div "Please select" at bounding box center [1087, 77] width 233 height 42
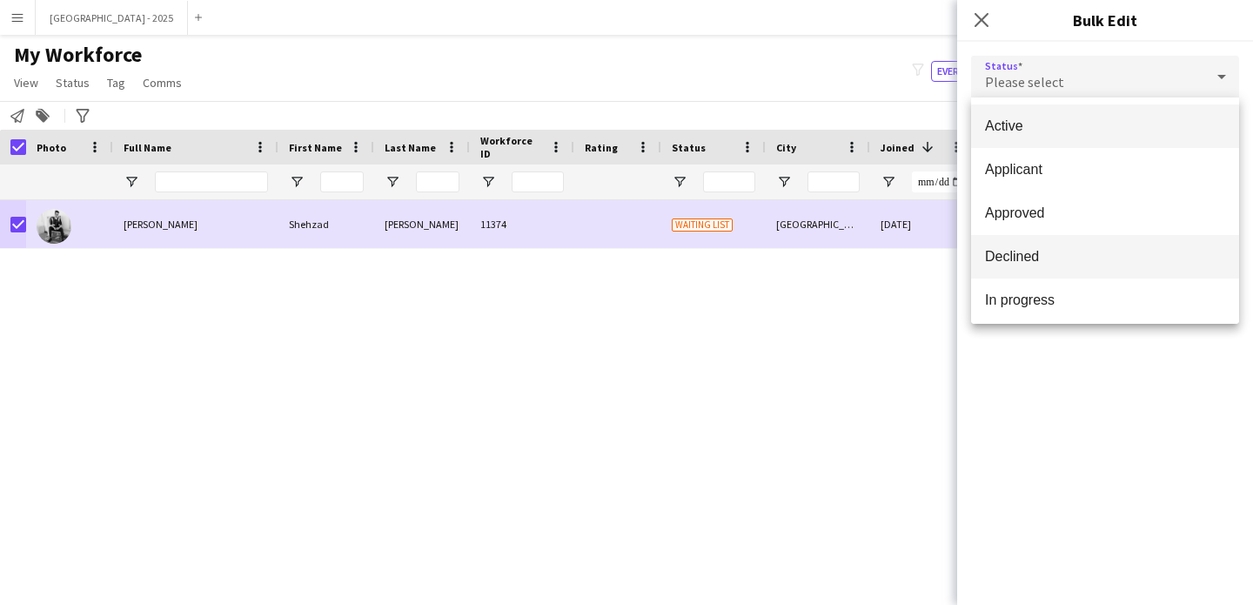
click at [1042, 258] on span "Declined" at bounding box center [1105, 256] width 240 height 17
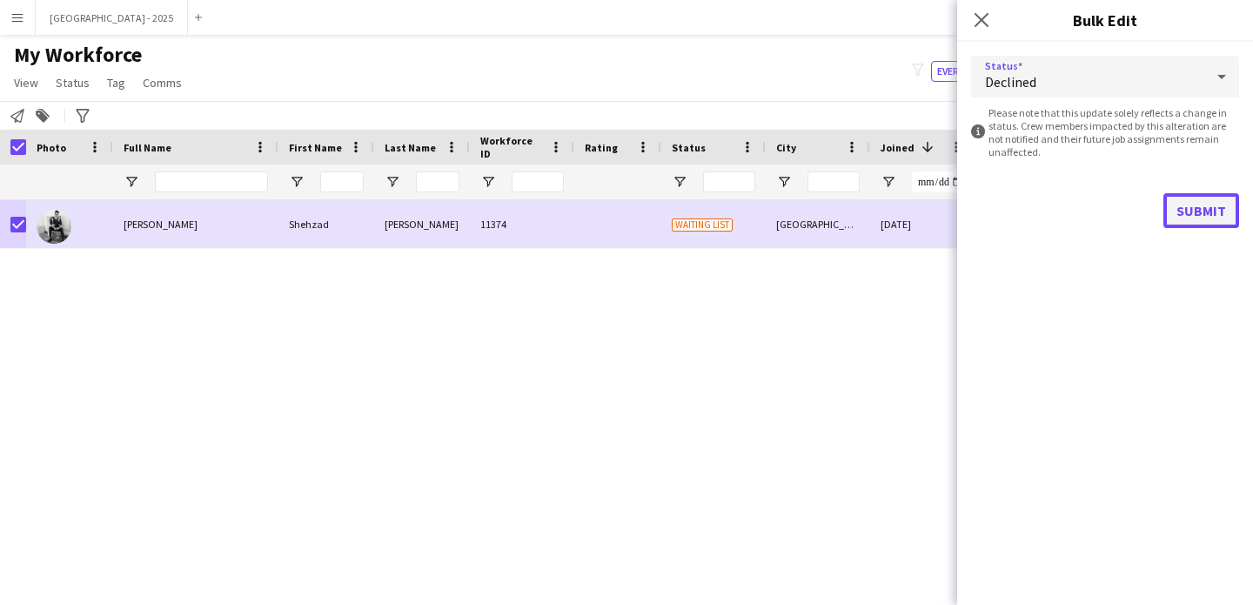
click at [1187, 200] on button "Submit" at bounding box center [1201, 210] width 76 height 35
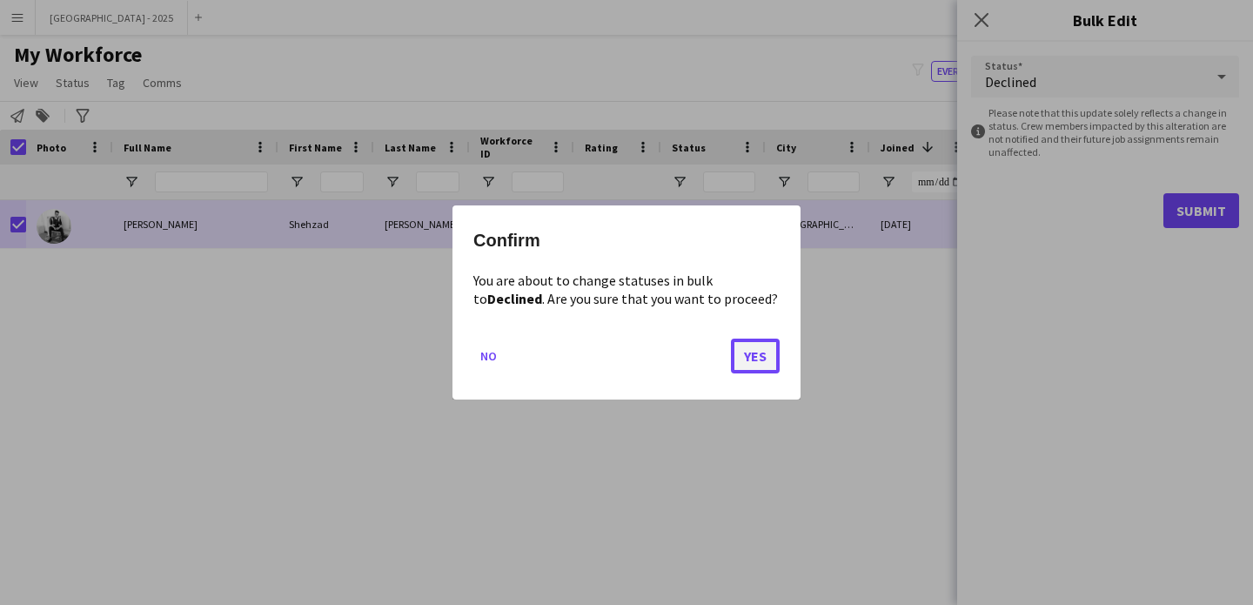
click at [767, 358] on button "Yes" at bounding box center [755, 355] width 49 height 35
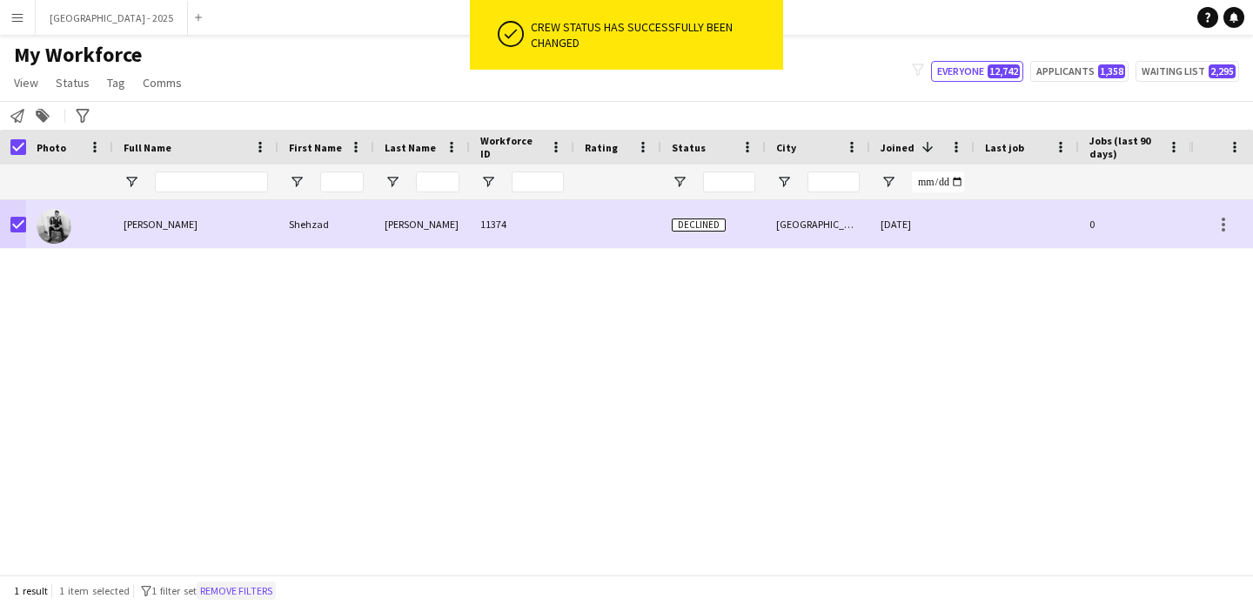
click at [251, 586] on button "Remove filters" at bounding box center [236, 590] width 79 height 19
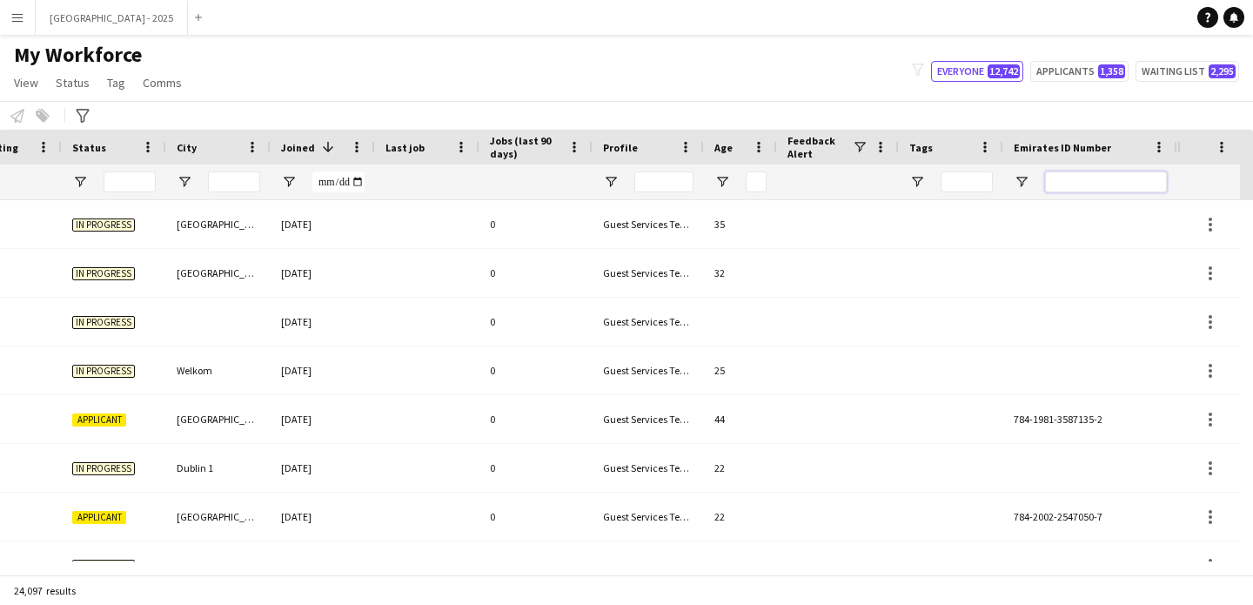
click at [1102, 177] on input "Emirates ID Number Filter Input" at bounding box center [1106, 181] width 122 height 21
paste input "*******"
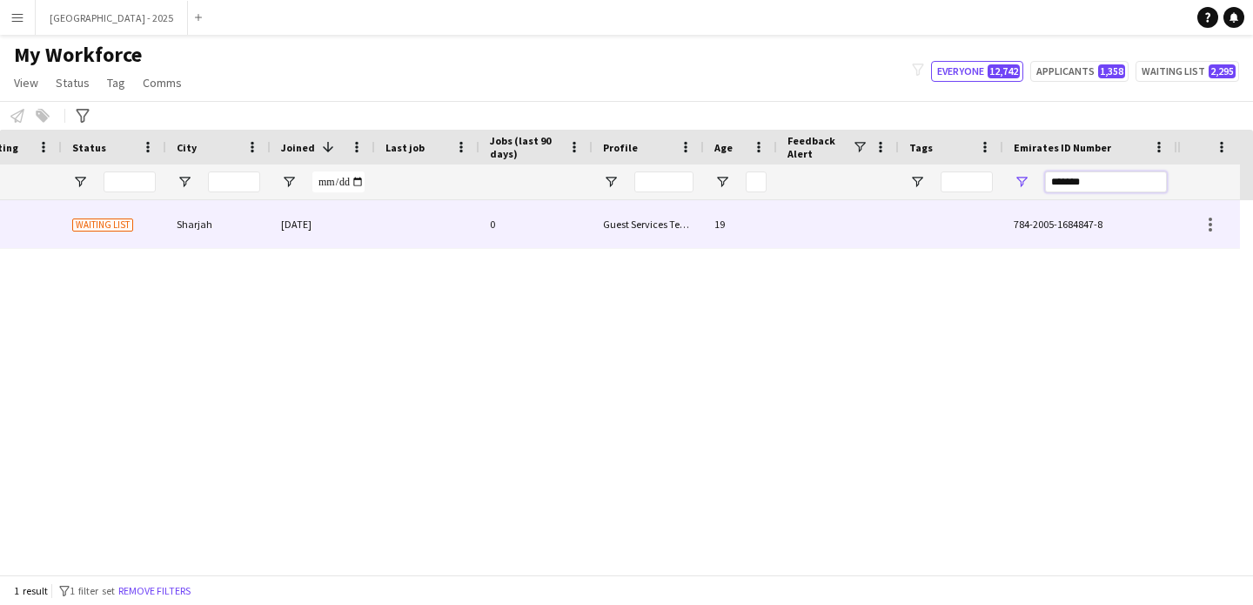
type input "*******"
click at [391, 238] on div at bounding box center [427, 224] width 104 height 48
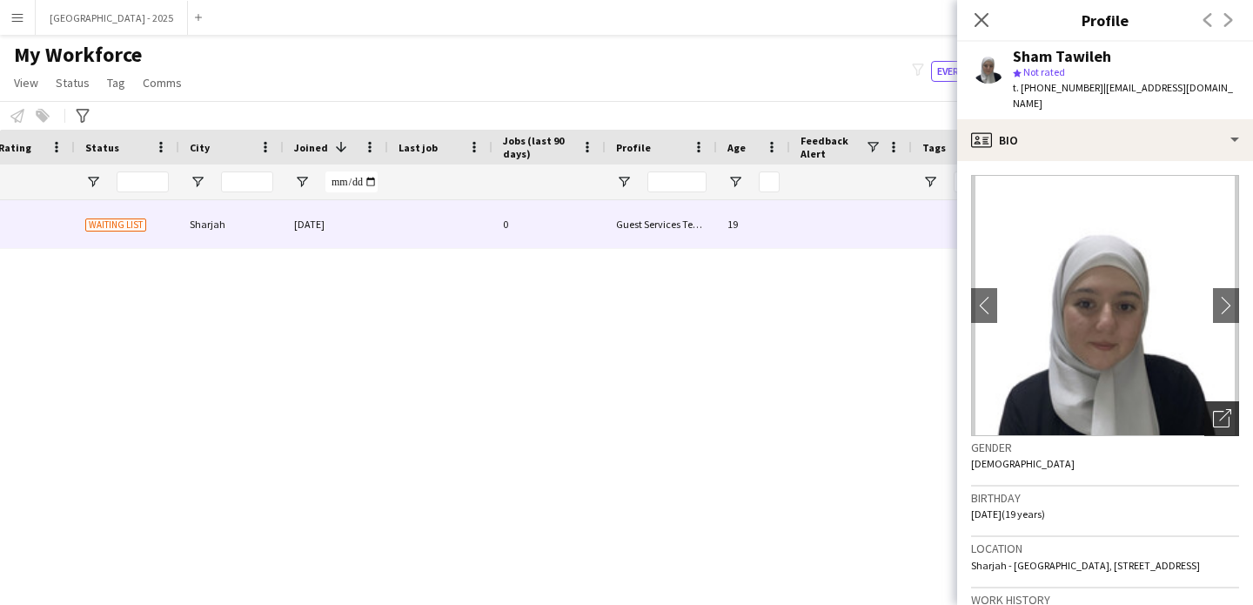
click at [1213, 409] on icon "Open photos pop-in" at bounding box center [1222, 418] width 18 height 18
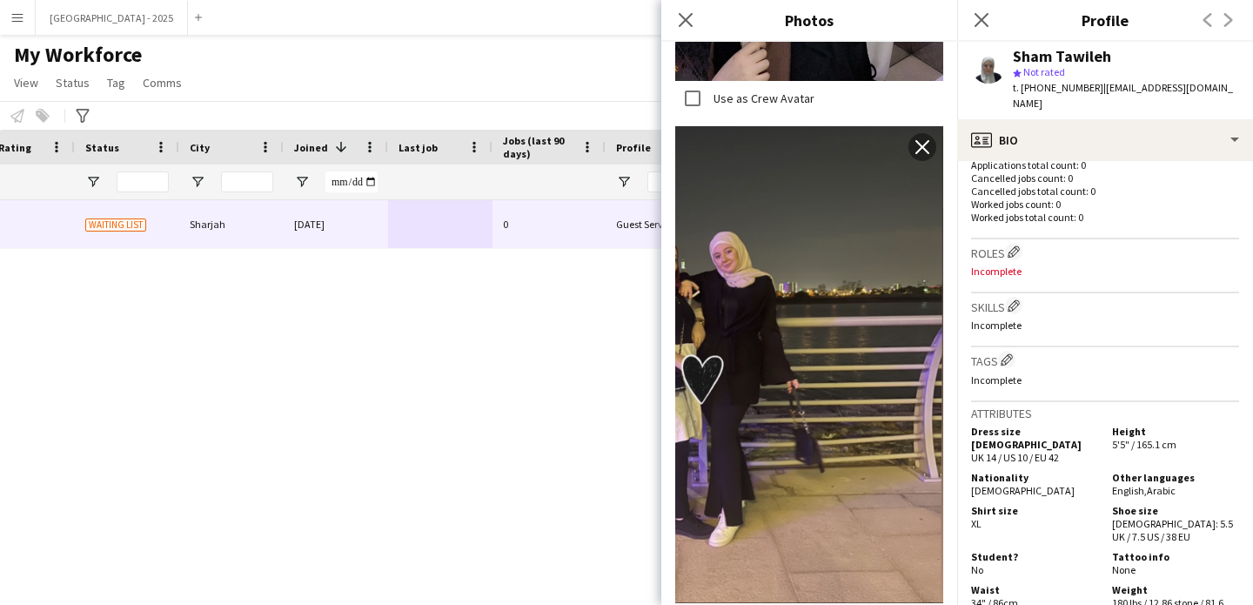
scroll to position [317, 0]
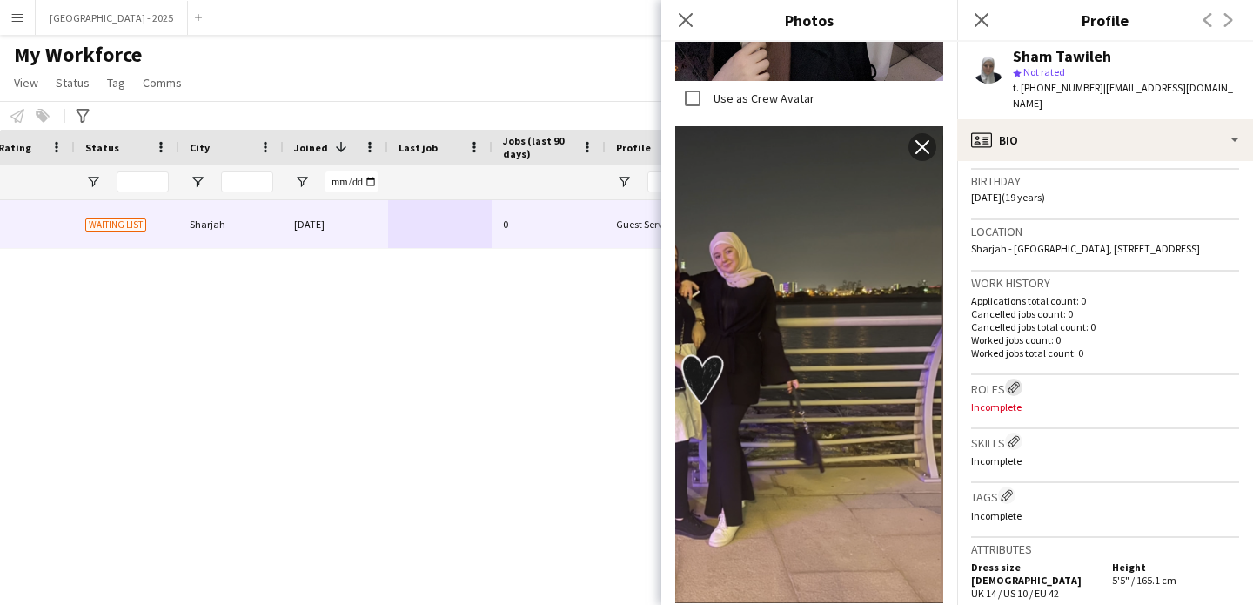
click at [1014, 381] on app-icon "Edit crew company roles" at bounding box center [1013, 387] width 12 height 12
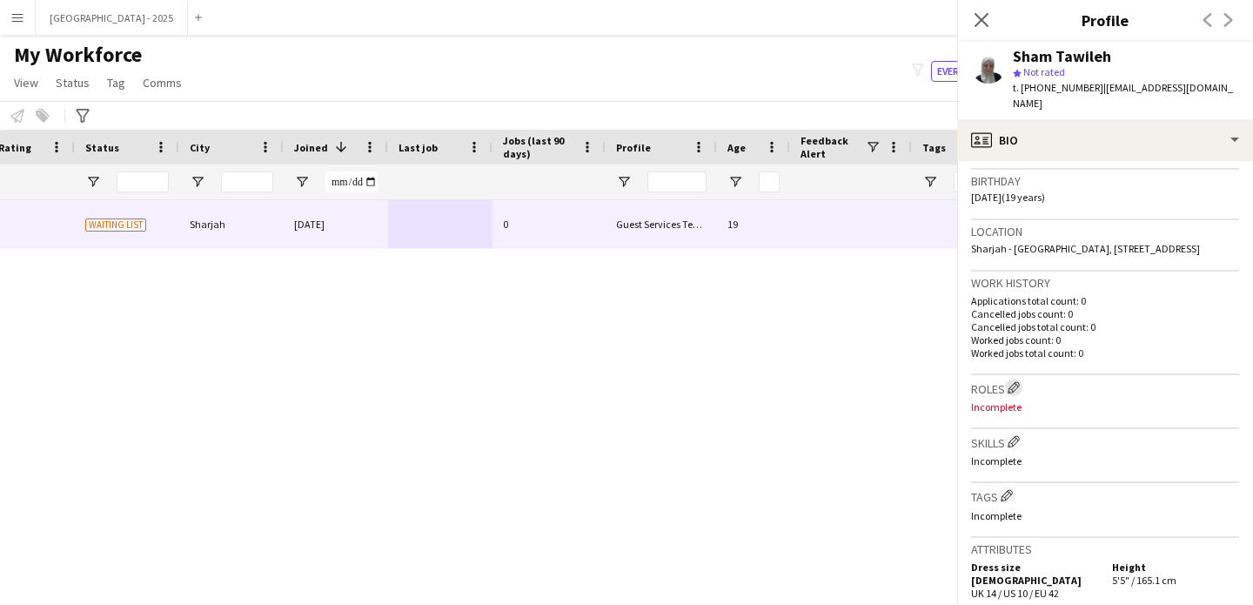
click at [1014, 381] on app-icon "Edit crew company roles" at bounding box center [1013, 387] width 12 height 12
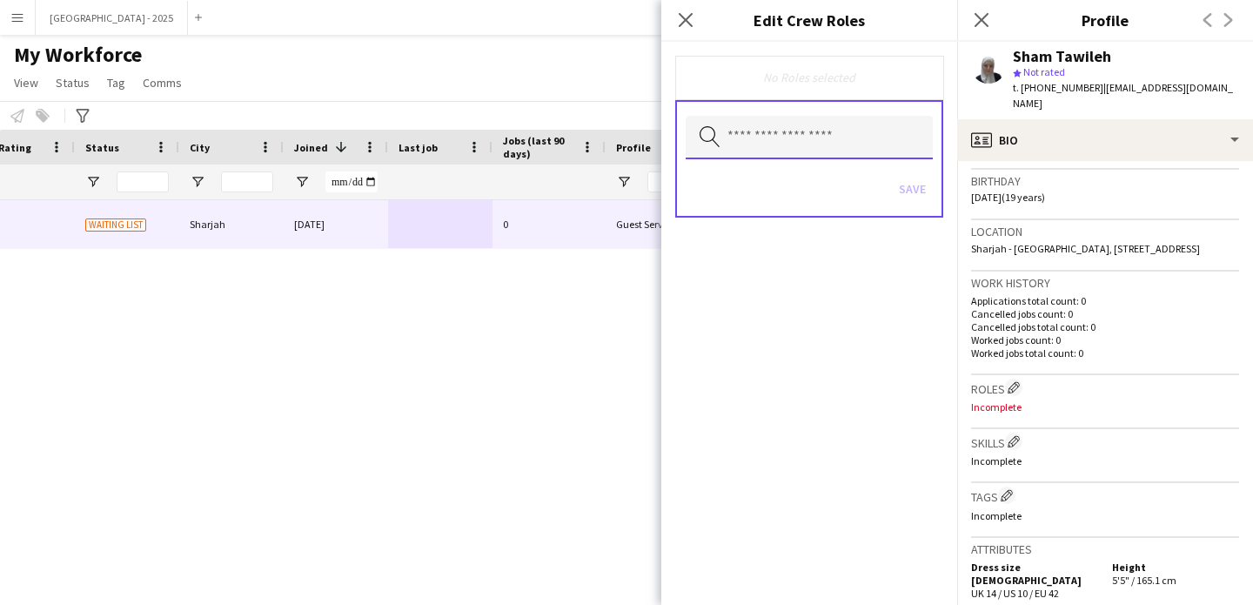
click at [792, 139] on input "text" at bounding box center [809, 138] width 247 height 44
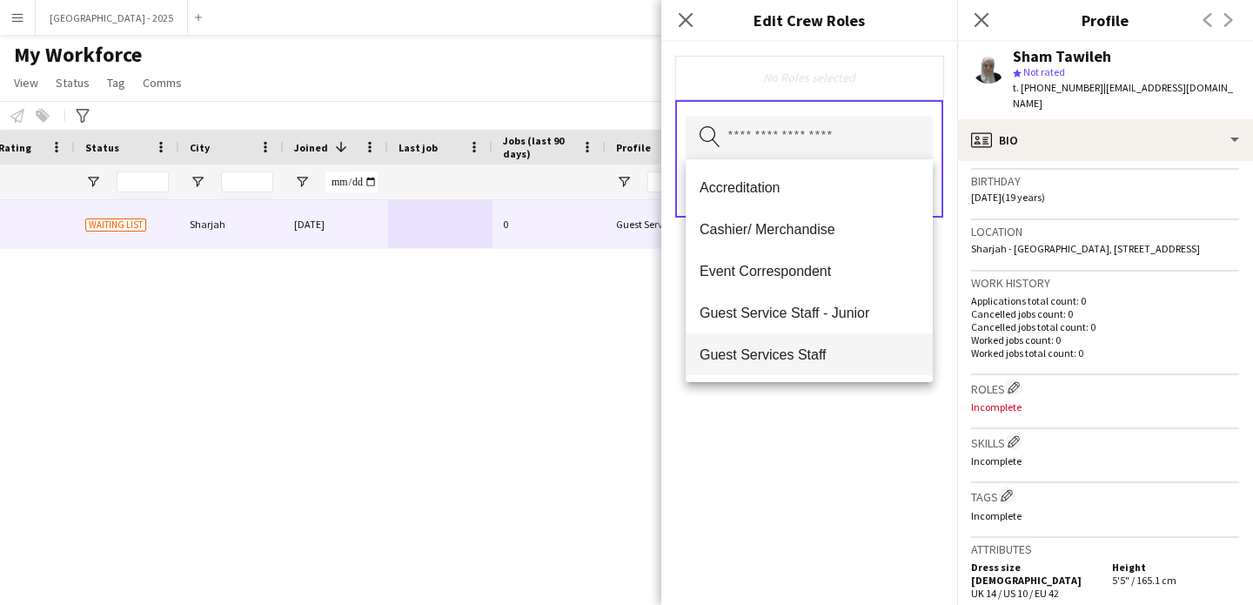
click at [815, 334] on mat-option "Guest Services Staff" at bounding box center [809, 354] width 247 height 42
drag, startPoint x: 867, startPoint y: 454, endPoint x: 894, endPoint y: 297, distance: 159.8
click at [866, 454] on div "Guest Services Staff Remove Search by role type Save" at bounding box center [809, 323] width 296 height 563
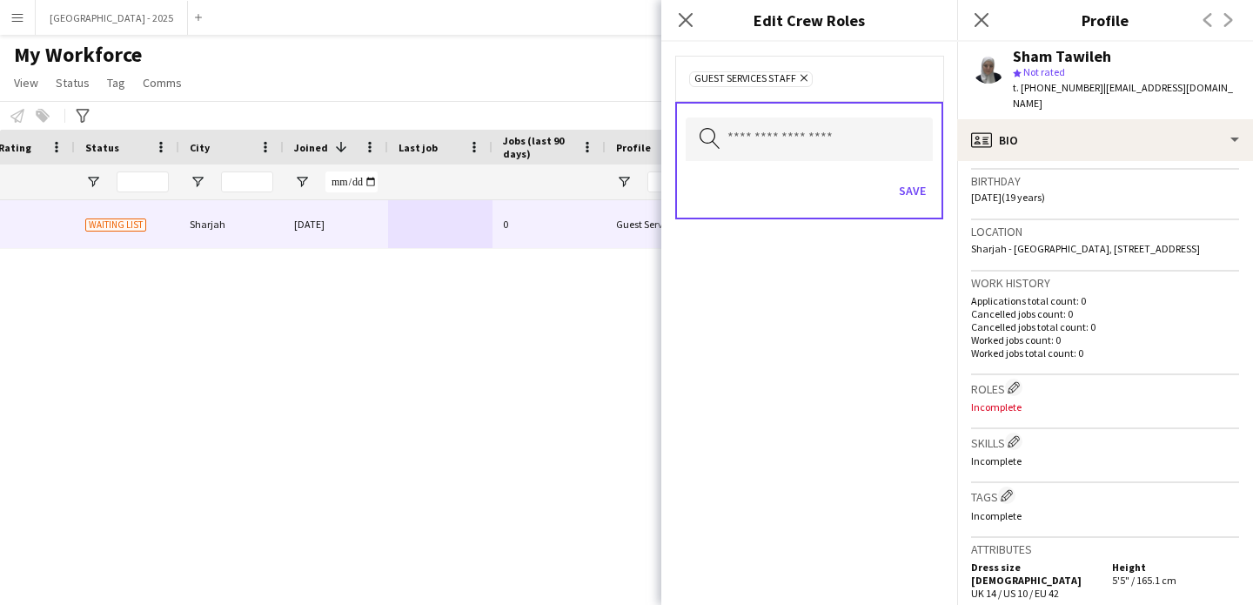
click at [935, 192] on div "Search by role type Save" at bounding box center [809, 160] width 268 height 117
click at [922, 193] on button "Save" at bounding box center [912, 191] width 41 height 28
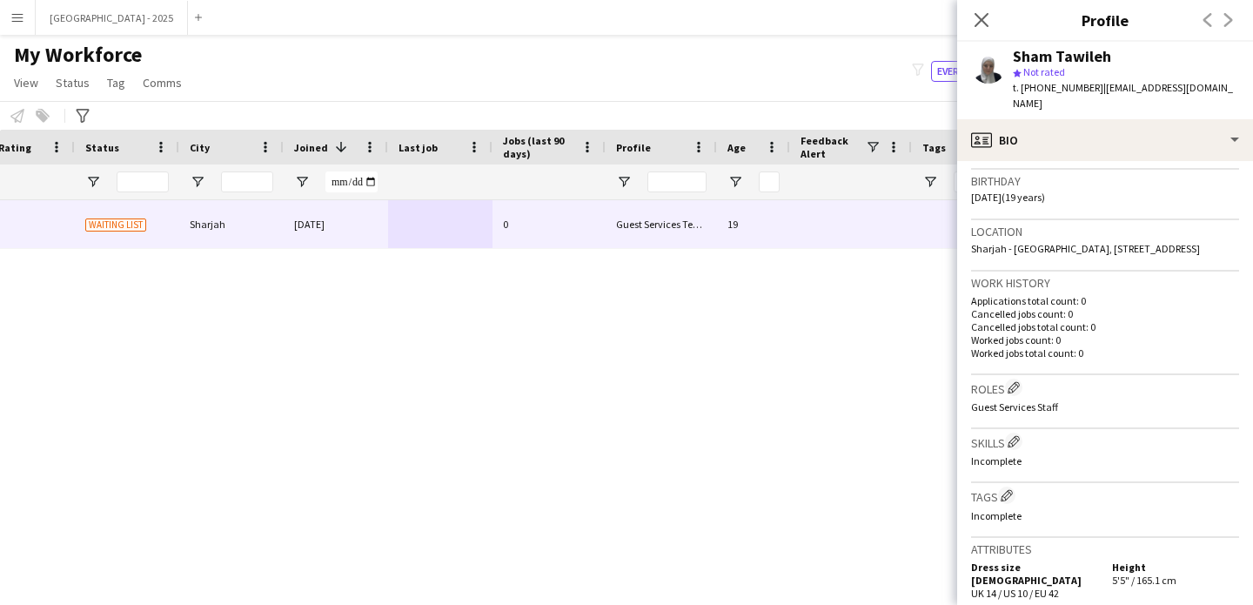
click at [994, 486] on h3 "Tags Edit crew company tags" at bounding box center [1105, 495] width 268 height 18
click at [1004, 489] on app-icon "Edit crew company tags" at bounding box center [1007, 495] width 12 height 12
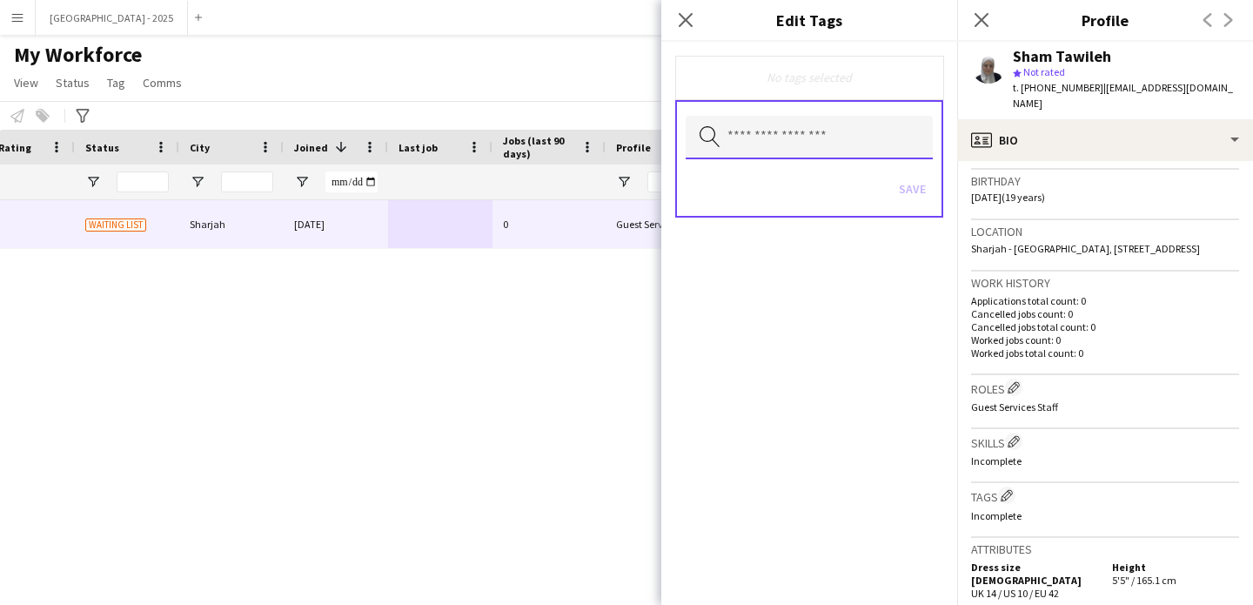
click at [824, 146] on input "text" at bounding box center [809, 138] width 247 height 44
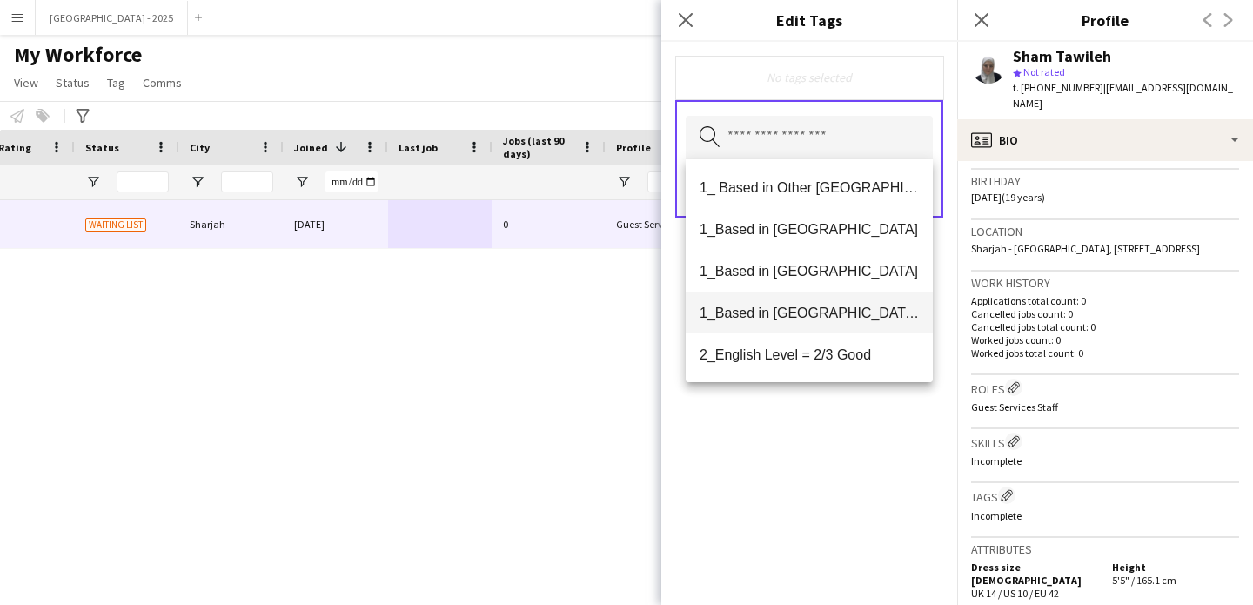
click at [812, 311] on span "1_Based in [GEOGRAPHIC_DATA]/[GEOGRAPHIC_DATA]/Ajman" at bounding box center [808, 313] width 219 height 17
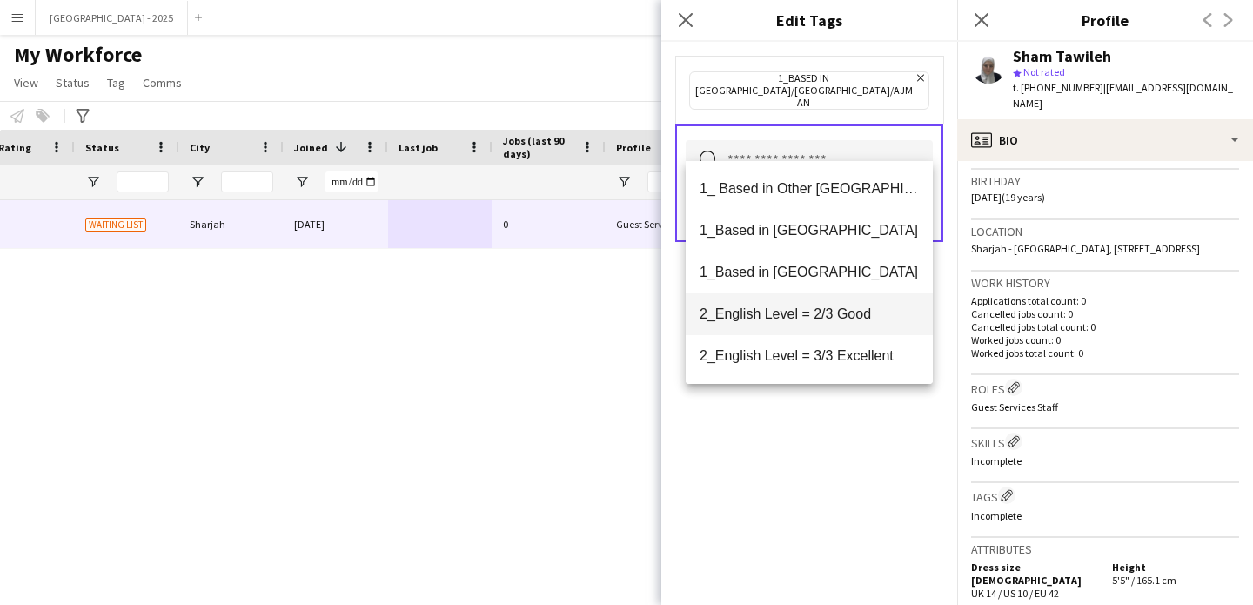
click at [819, 322] on mat-option "2_English Level = 2/3 Good" at bounding box center [809, 314] width 247 height 42
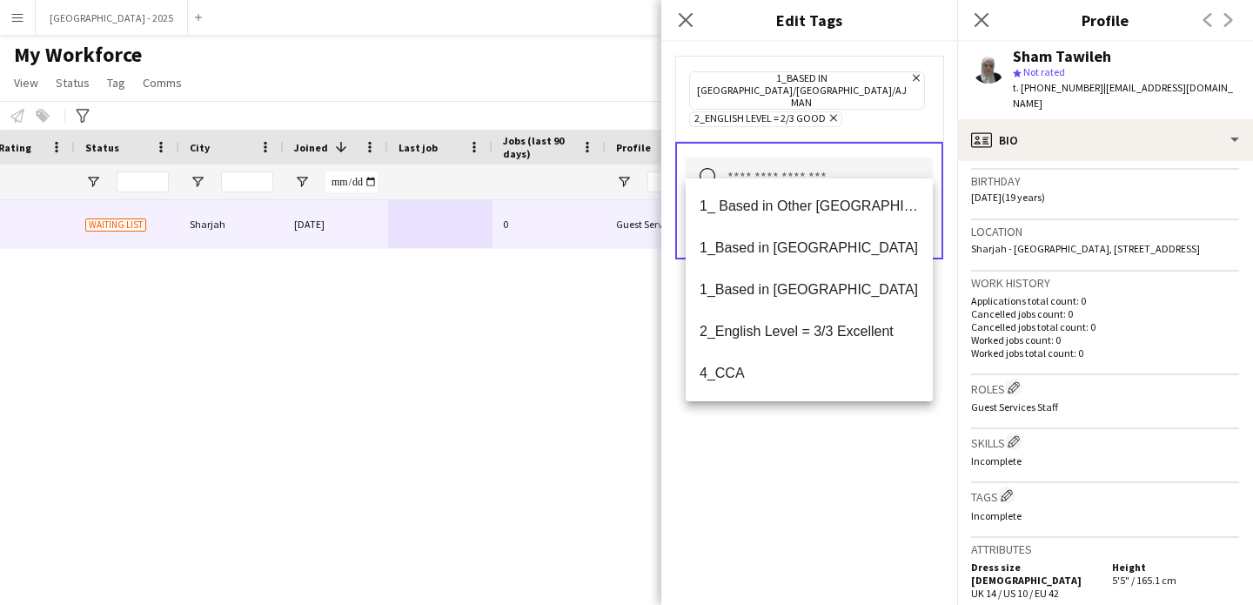
click at [807, 442] on div "1_Based in [GEOGRAPHIC_DATA]/[GEOGRAPHIC_DATA]/Ajman Remove 2_English Level = 2…" at bounding box center [809, 323] width 296 height 563
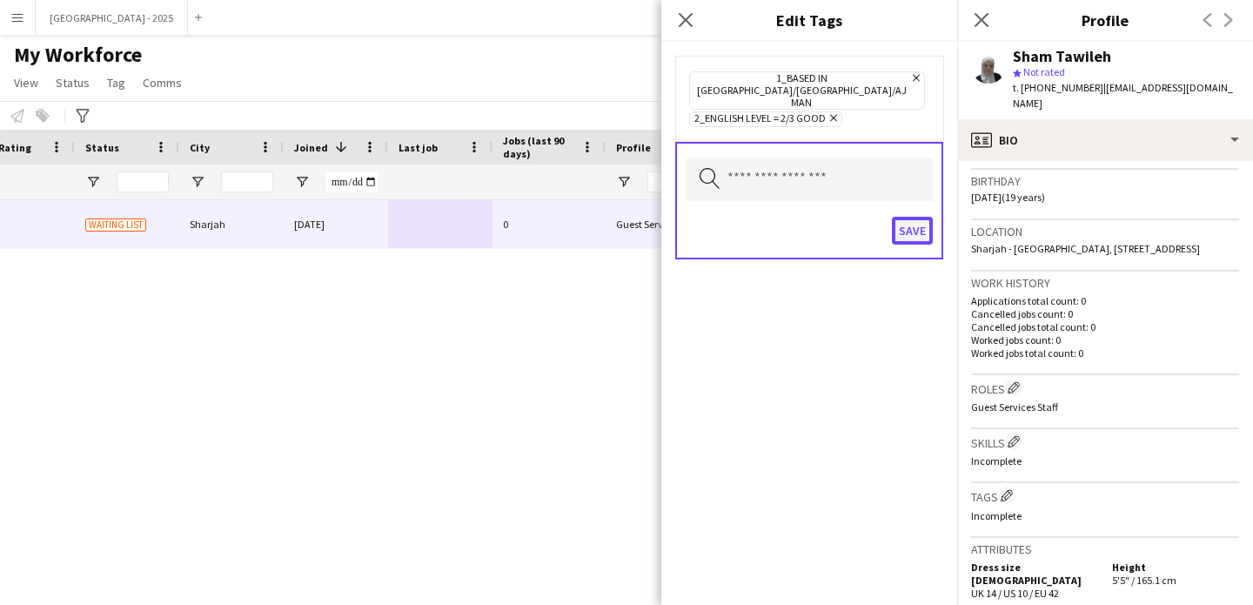
click at [924, 217] on button "Save" at bounding box center [912, 231] width 41 height 28
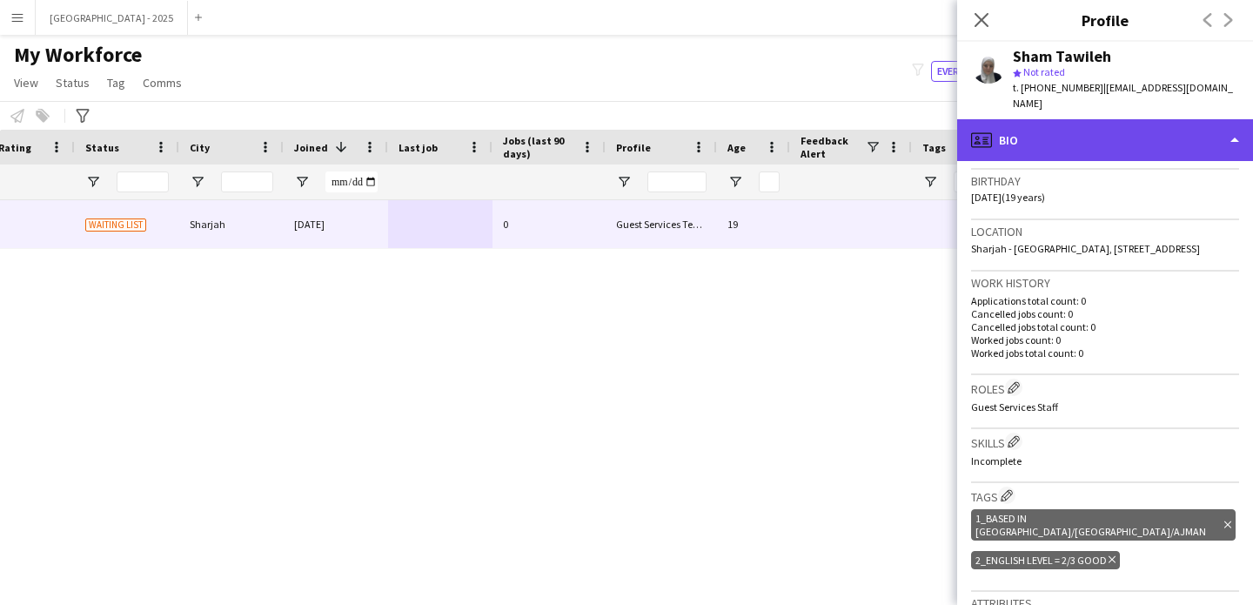
click at [1051, 131] on div "profile Bio" at bounding box center [1105, 140] width 296 height 42
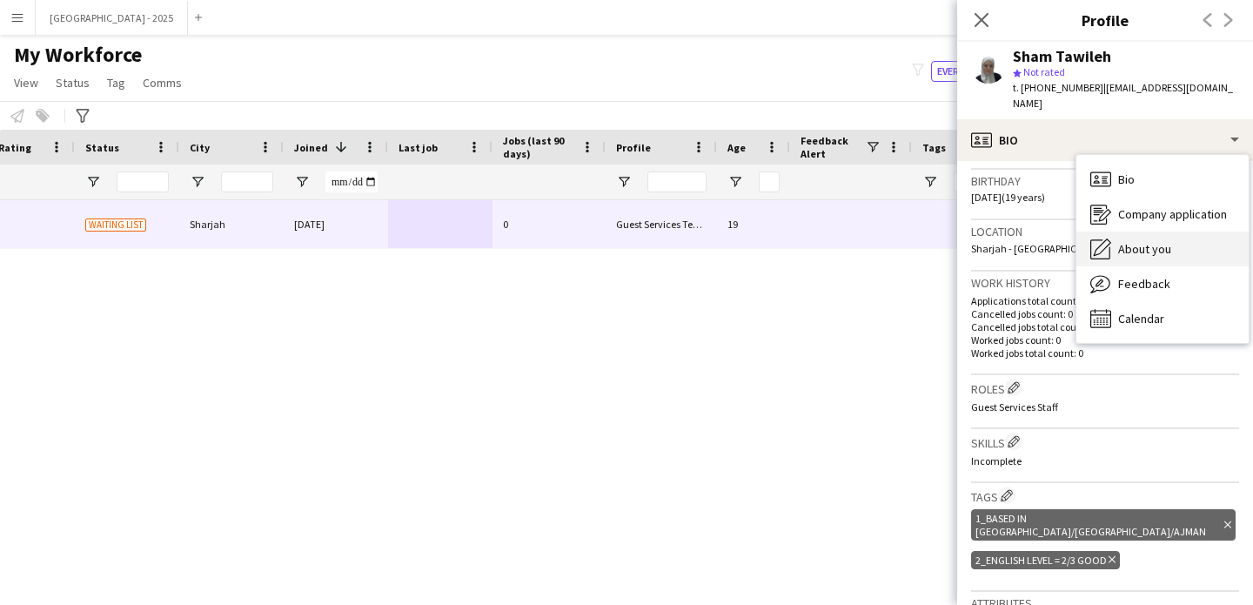
click at [1148, 241] on span "About you" at bounding box center [1144, 249] width 53 height 16
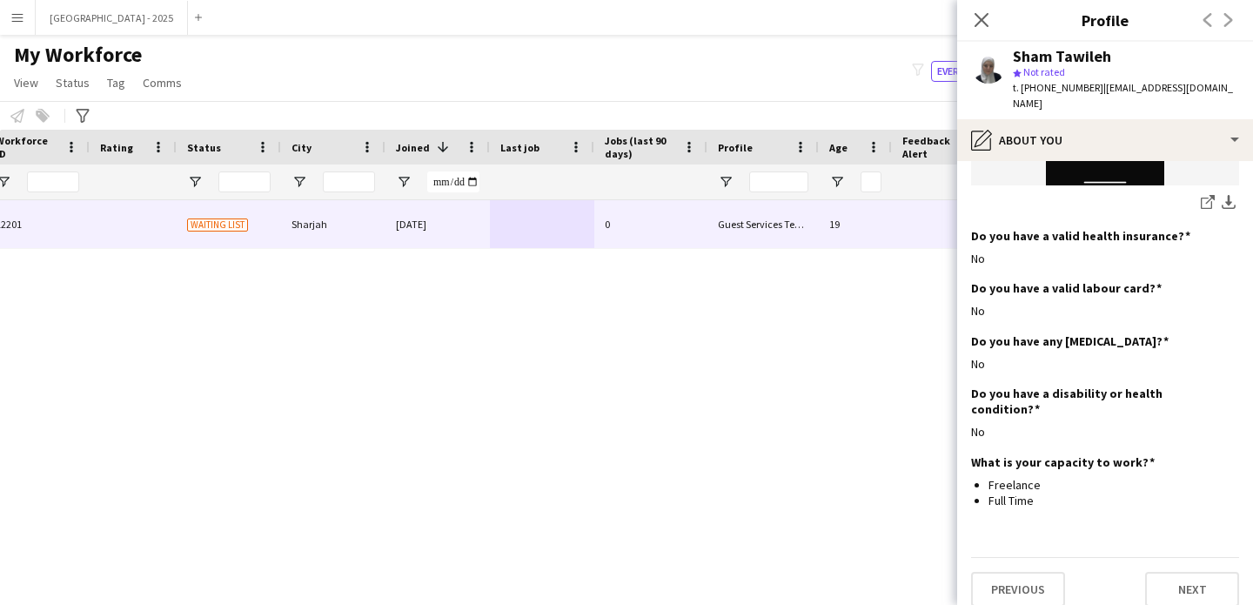
scroll to position [0, 211]
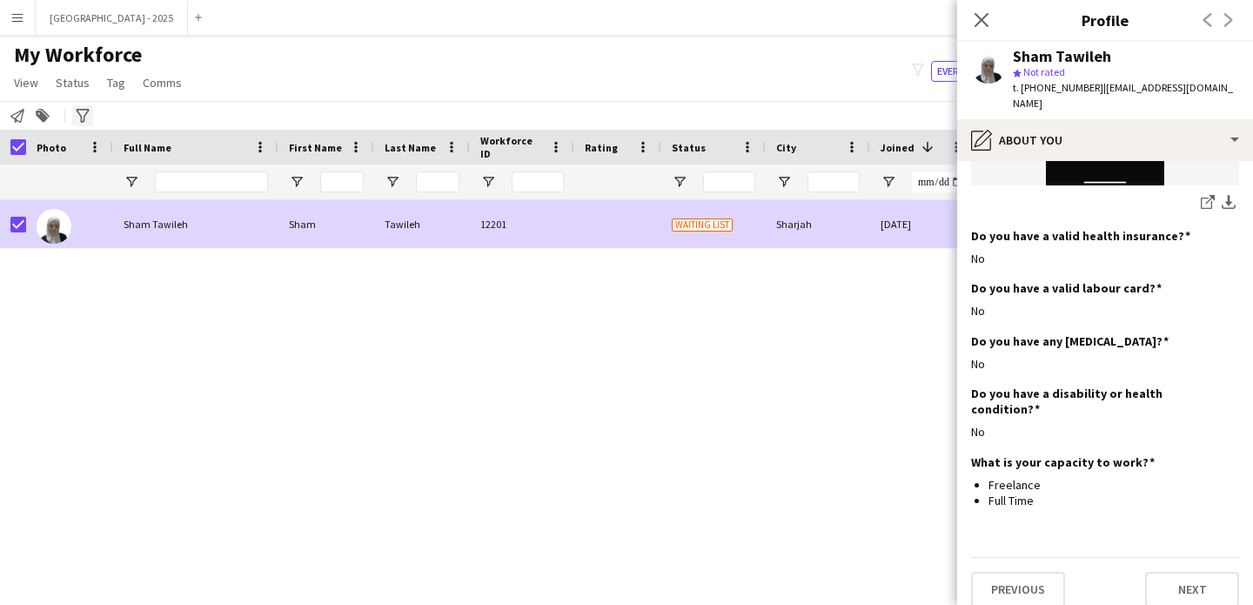
click at [77, 90] on link "Status" at bounding box center [73, 82] width 48 height 23
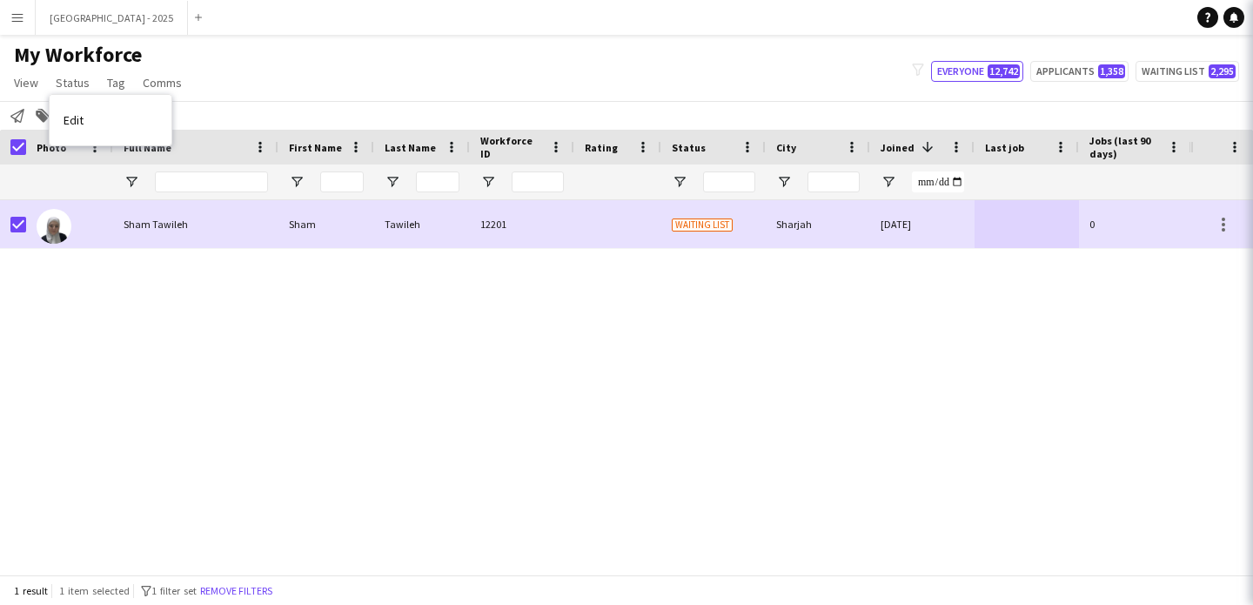
click at [80, 125] on span "Edit" at bounding box center [74, 120] width 20 height 16
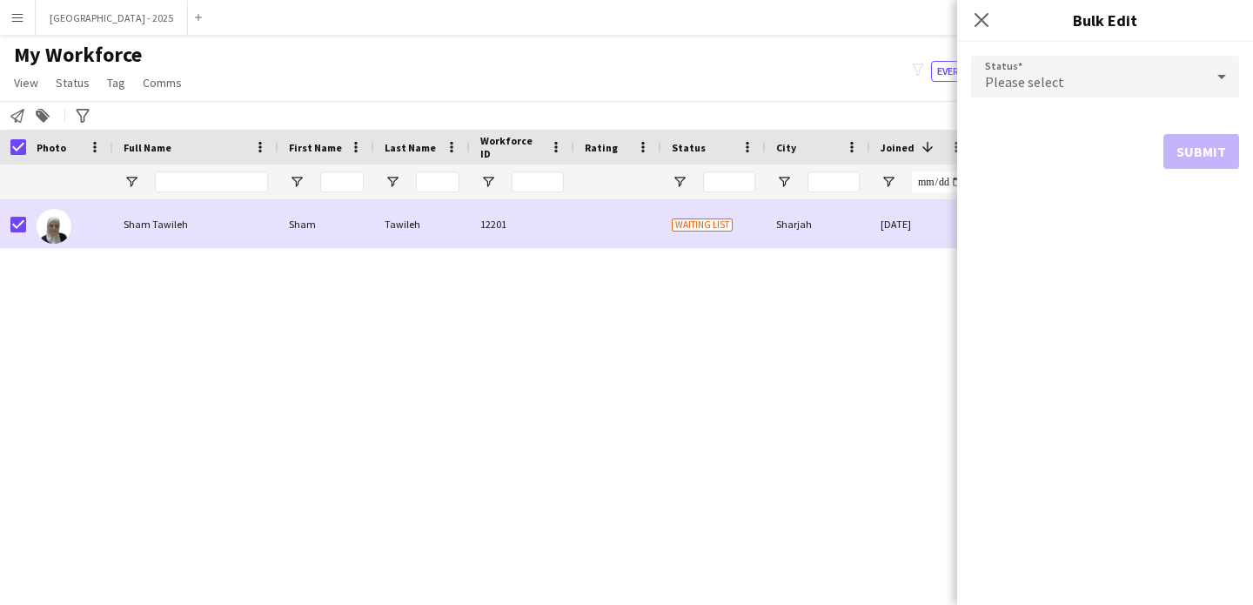
click at [987, 74] on span "Please select" at bounding box center [1024, 81] width 79 height 17
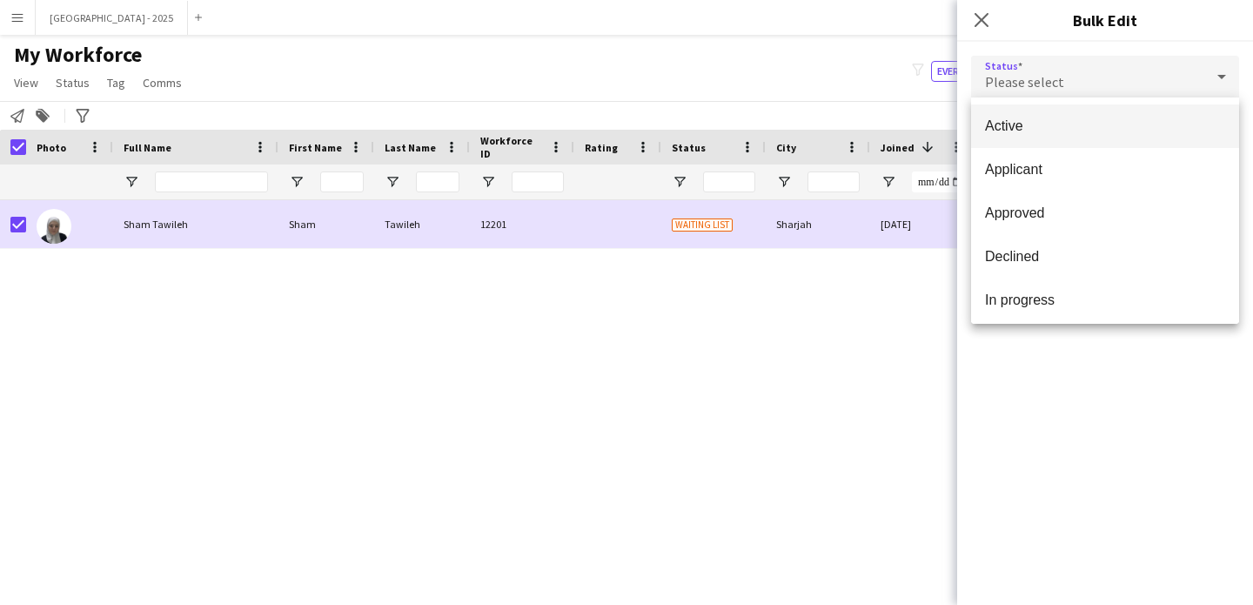
click at [1064, 142] on mat-option "Active" at bounding box center [1105, 126] width 268 height 44
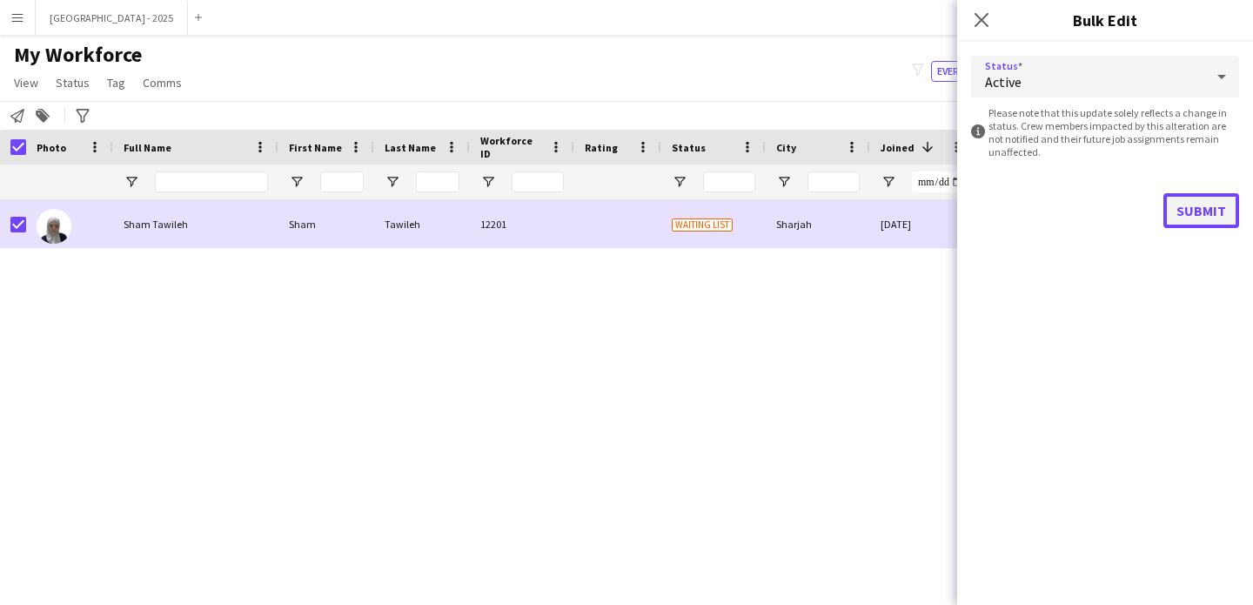
click at [1179, 203] on button "Submit" at bounding box center [1201, 210] width 76 height 35
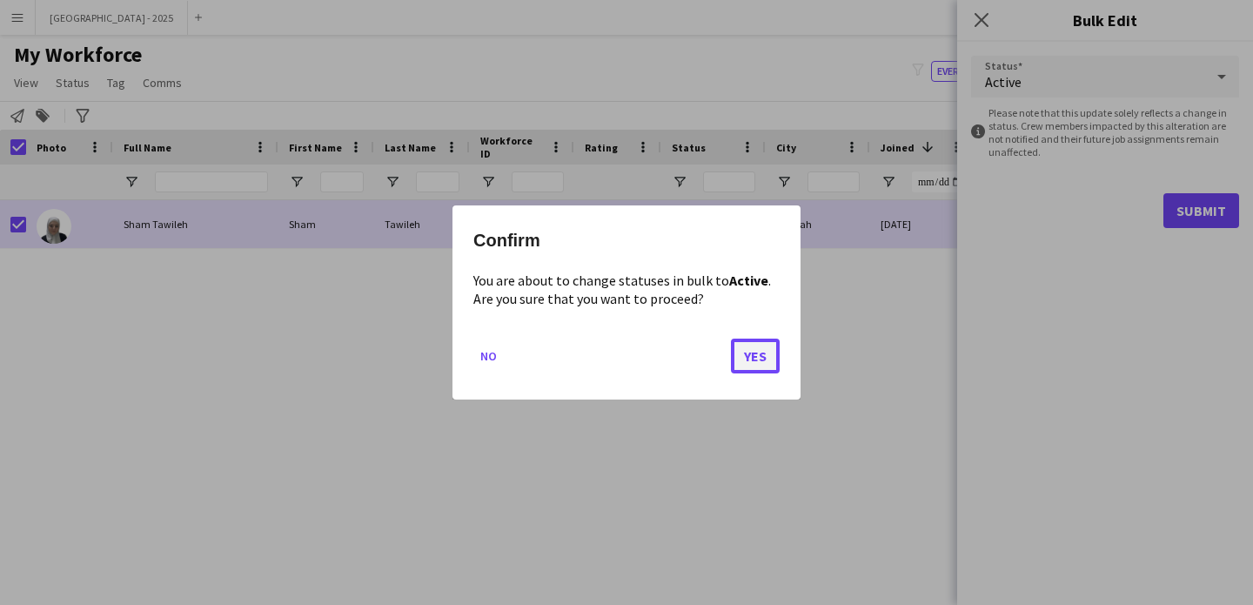
click at [738, 348] on button "Yes" at bounding box center [755, 355] width 49 height 35
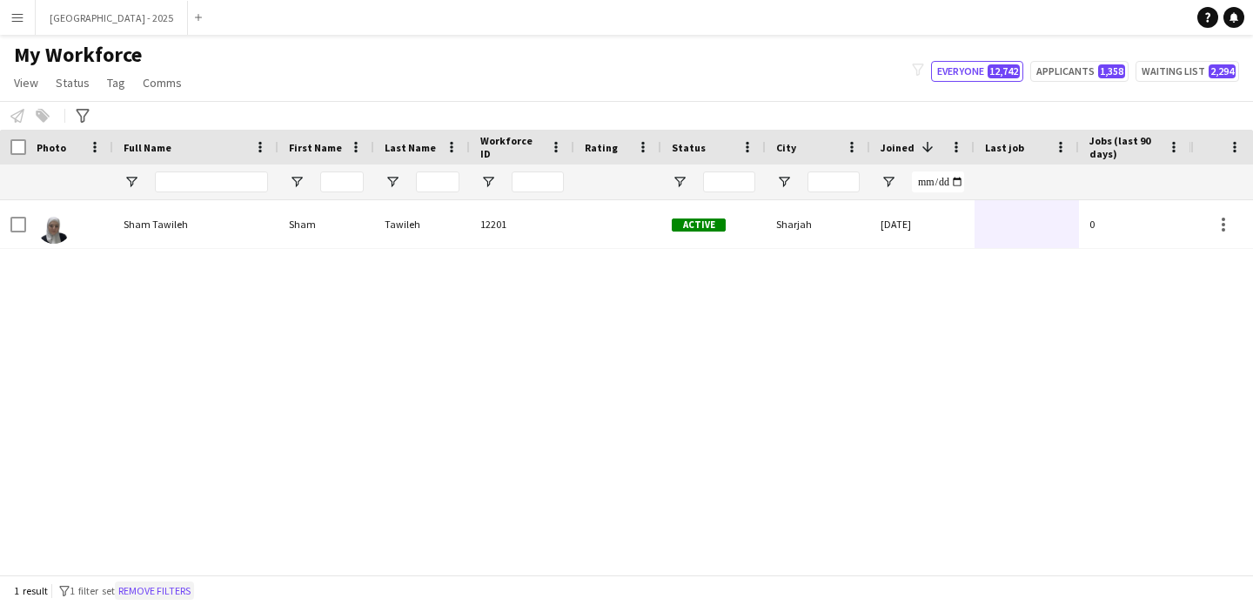
click at [151, 586] on button "Remove filters" at bounding box center [154, 590] width 79 height 19
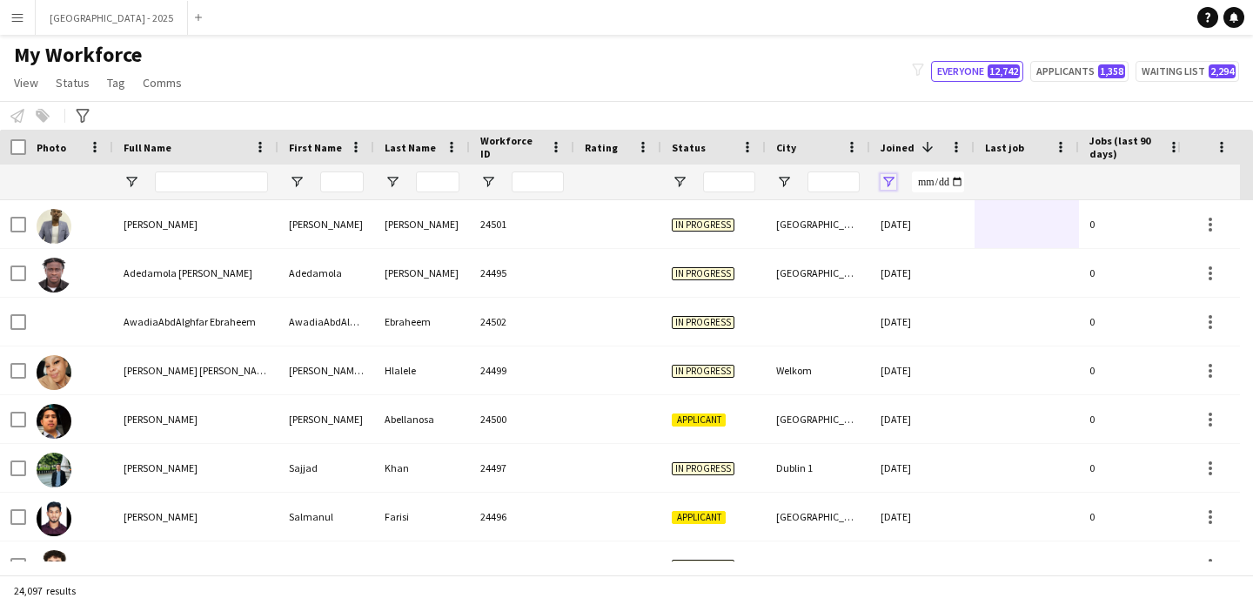
click at [894, 180] on span "Open Filter Menu" at bounding box center [888, 182] width 16 height 16
click at [782, 184] on span "Open Filter Menu" at bounding box center [784, 182] width 16 height 16
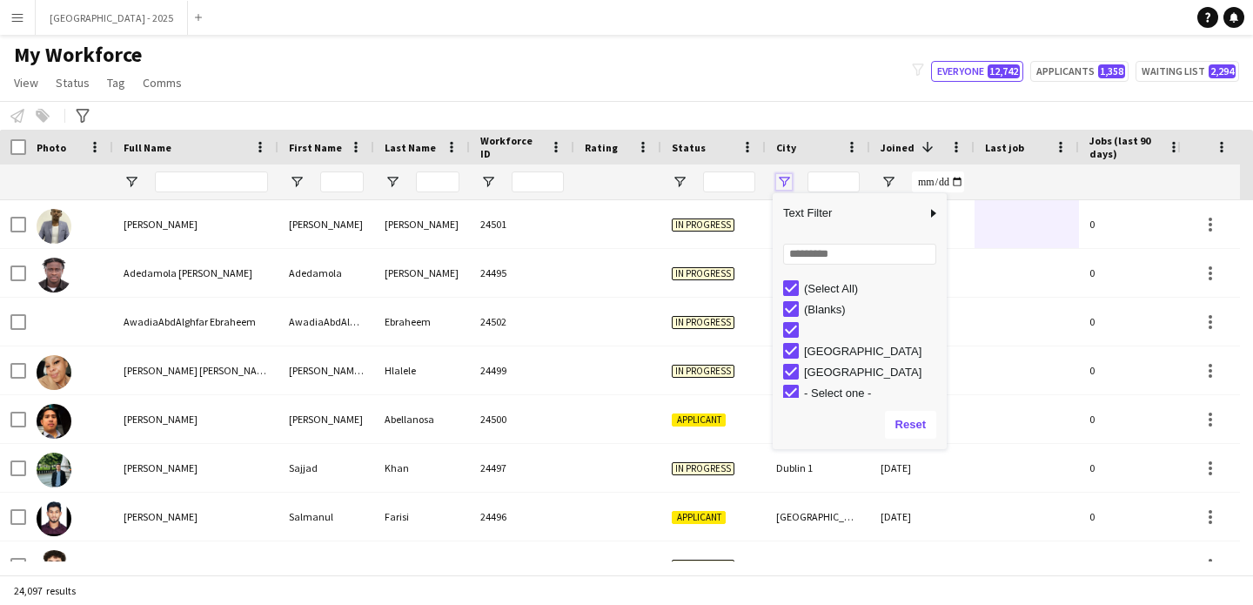
click at [788, 180] on span "Open Filter Menu" at bounding box center [784, 182] width 16 height 16
click at [681, 182] on span "Open Filter Menu" at bounding box center [680, 182] width 16 height 16
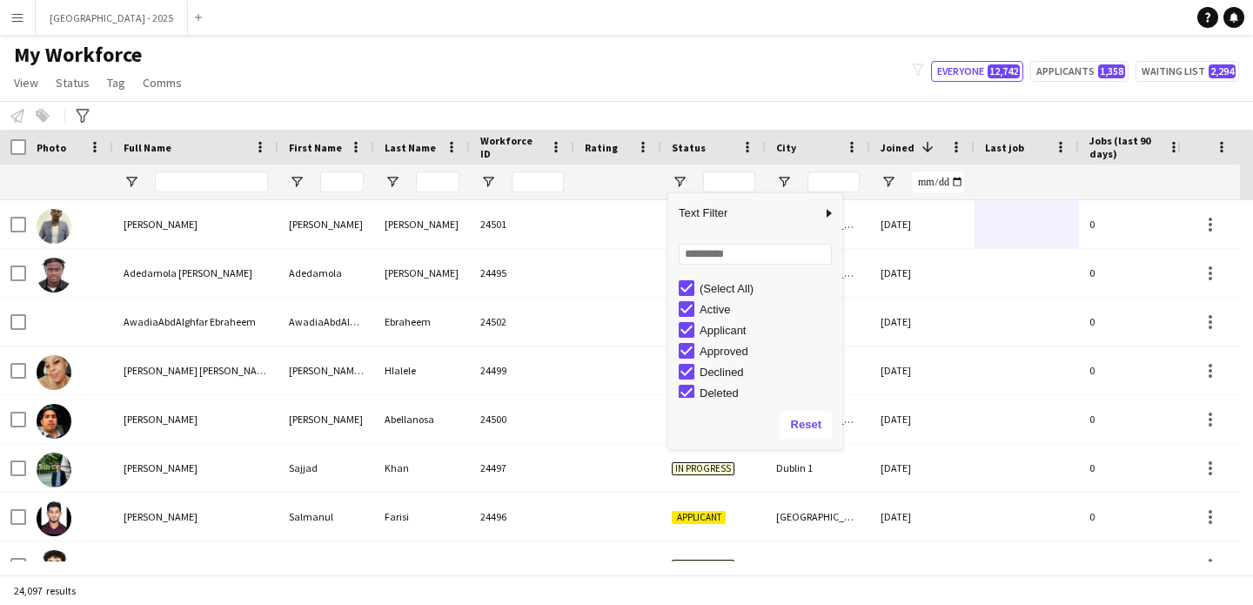
click at [685, 278] on div "(Select All)" at bounding box center [761, 288] width 164 height 21
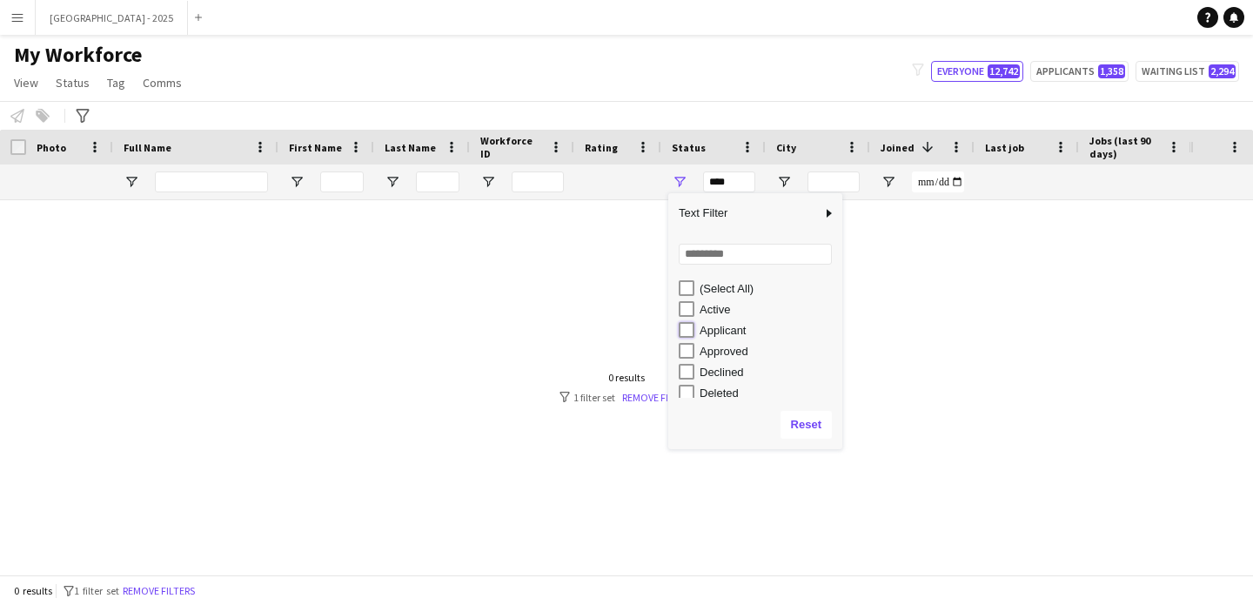
type input "**********"
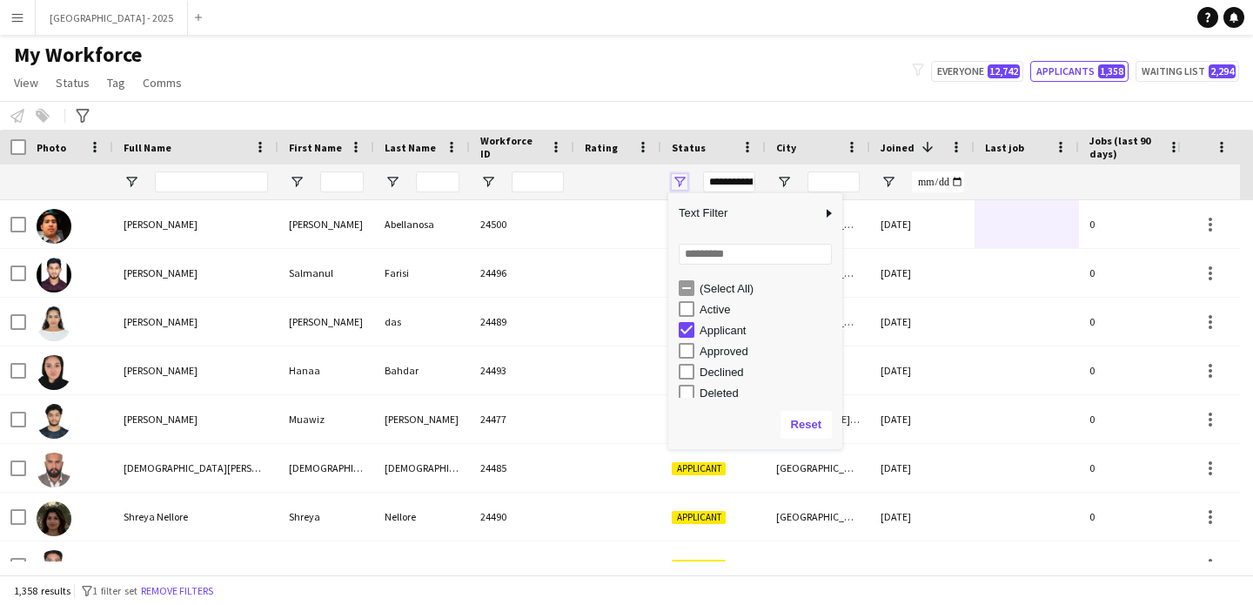
click at [682, 189] on span "Open Filter Menu" at bounding box center [680, 182] width 16 height 16
click at [680, 188] on span "Open Filter Menu" at bounding box center [680, 182] width 16 height 16
click at [626, 184] on div at bounding box center [618, 181] width 66 height 35
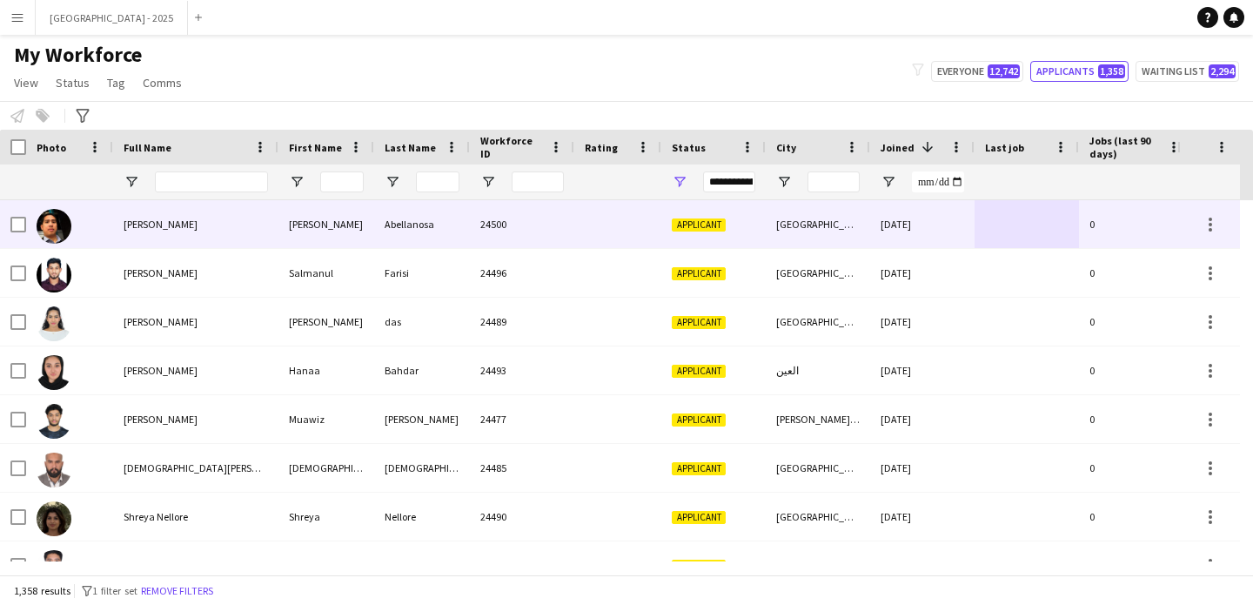
click at [421, 237] on div "Abellanosa" at bounding box center [422, 224] width 96 height 48
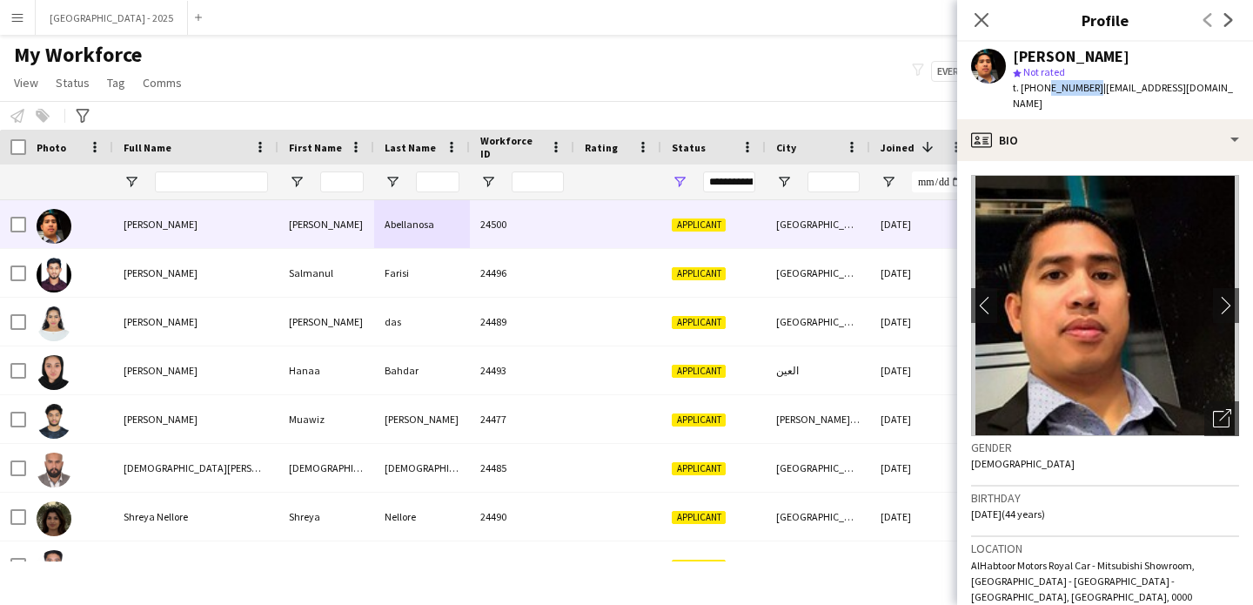
drag, startPoint x: 1041, startPoint y: 87, endPoint x: 1087, endPoint y: 90, distance: 45.3
click at [1087, 90] on span "t. [PHONE_NUMBER]" at bounding box center [1058, 87] width 90 height 13
copy span "562446124"
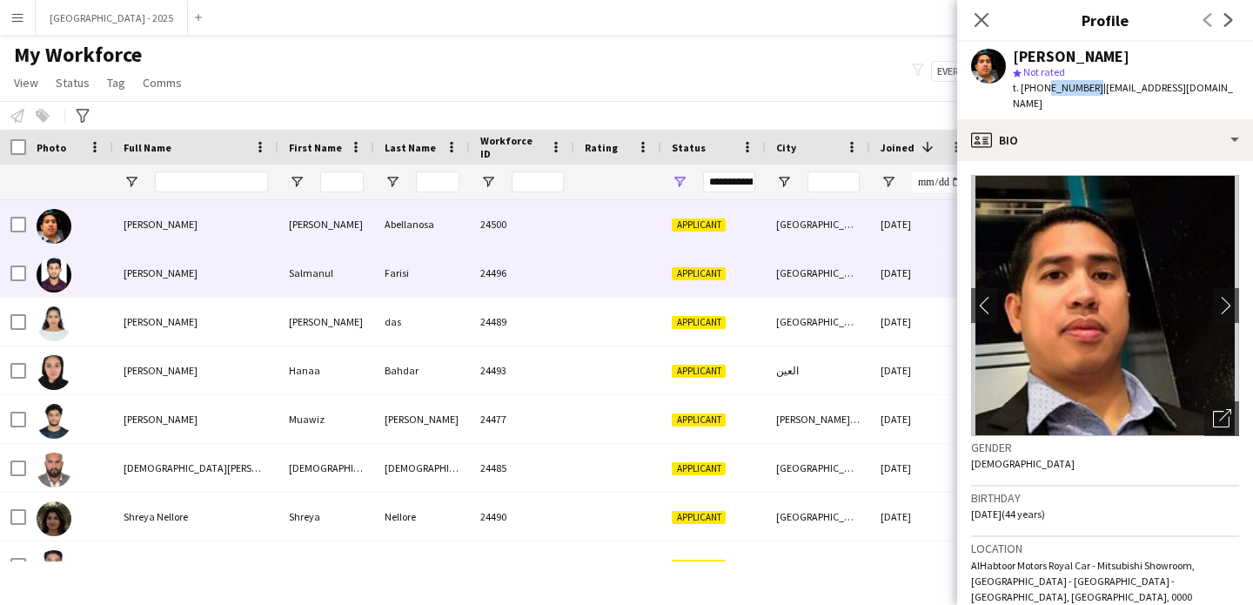
click at [410, 271] on div "Farisi" at bounding box center [422, 273] width 96 height 48
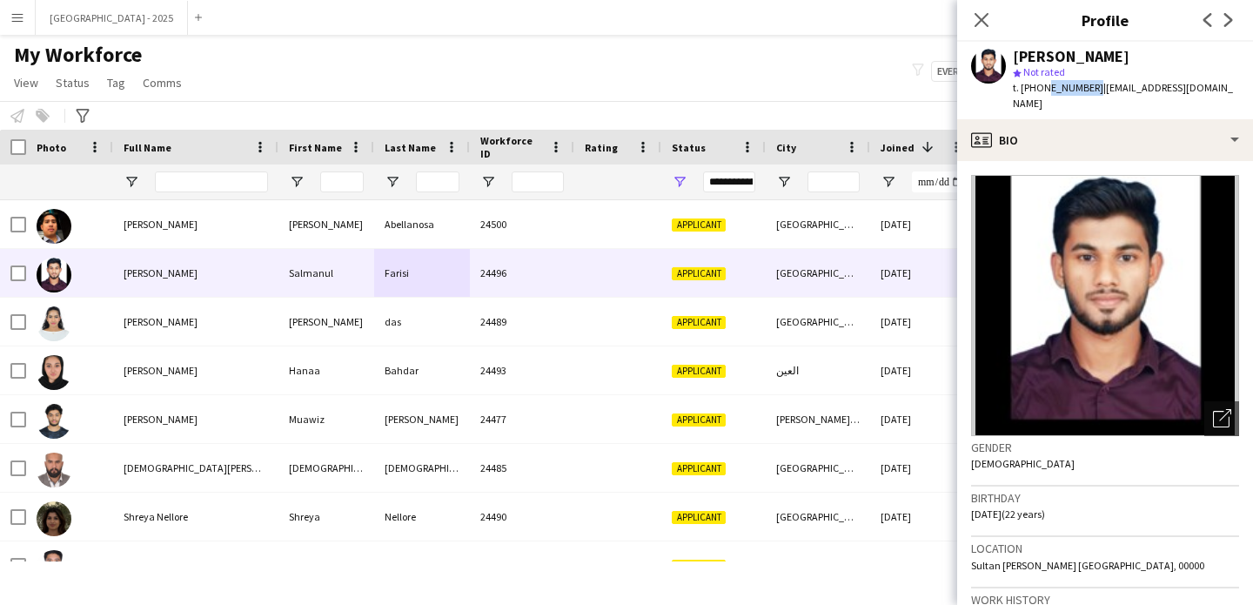
drag, startPoint x: 1041, startPoint y: 91, endPoint x: 1086, endPoint y: 95, distance: 44.5
click at [1086, 95] on div "t. [PHONE_NUMBER] | [EMAIL_ADDRESS][DOMAIN_NAME]" at bounding box center [1126, 95] width 226 height 31
copy span "565638991"
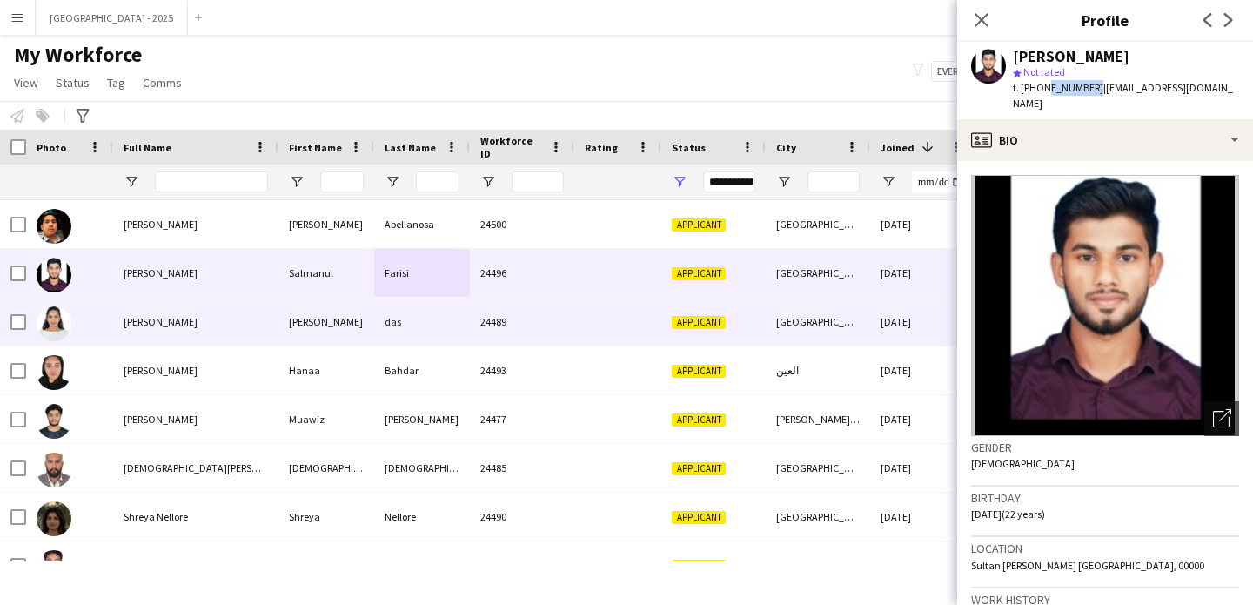
click at [214, 307] on div "[PERSON_NAME]" at bounding box center [195, 322] width 165 height 48
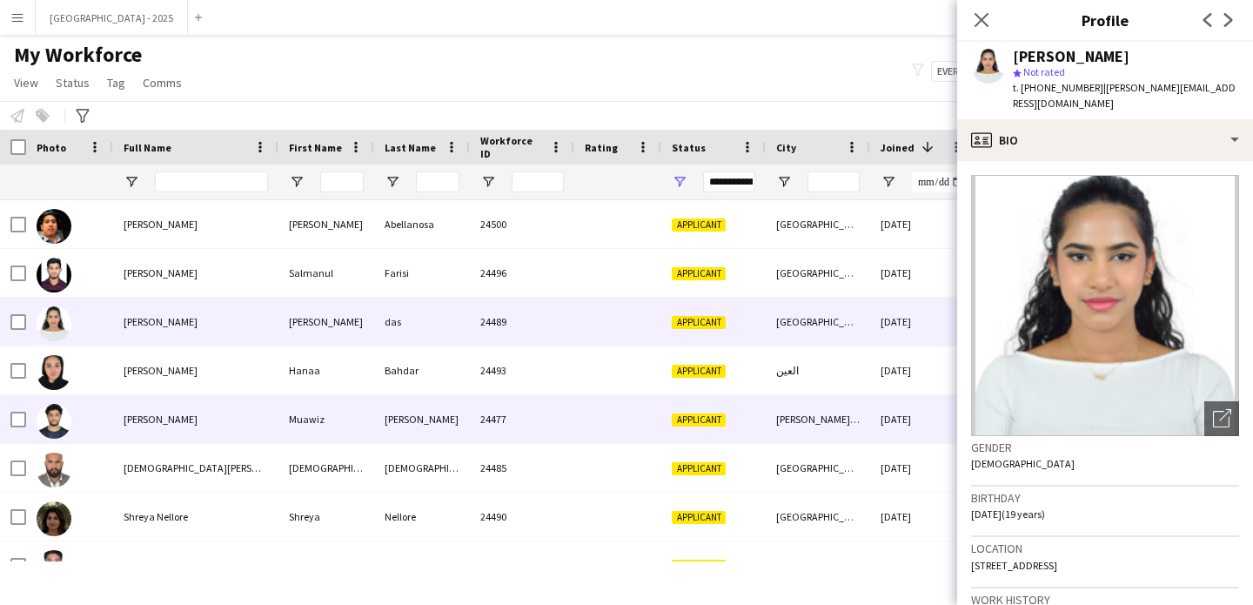
click at [177, 424] on span "[PERSON_NAME]" at bounding box center [161, 418] width 74 height 13
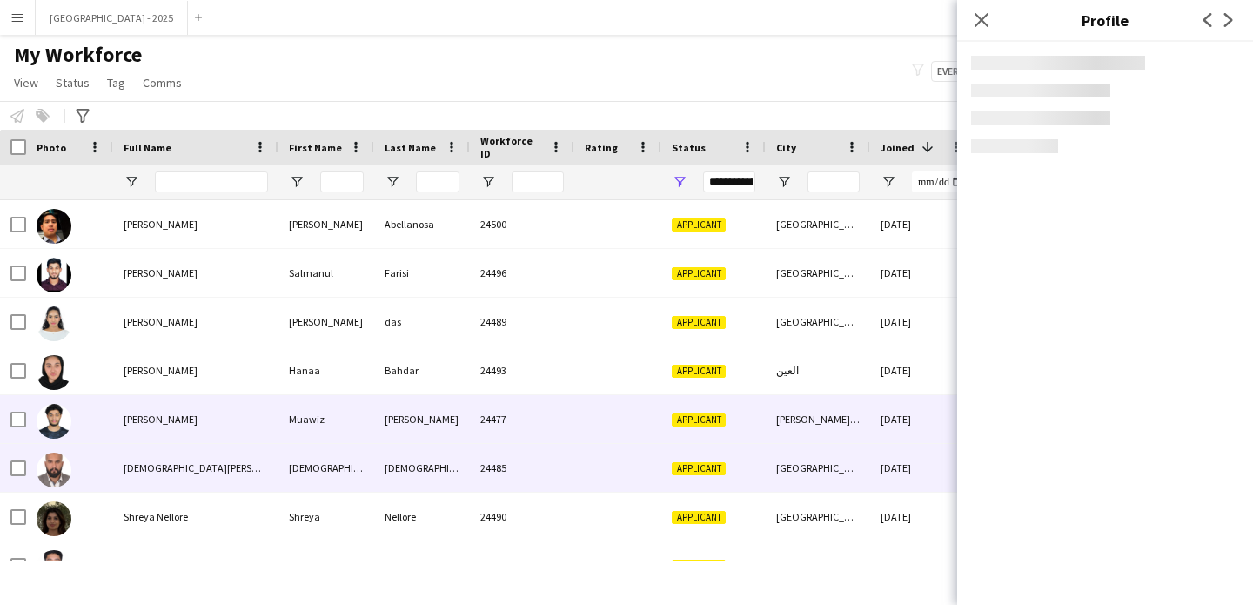
click at [187, 454] on div "[DEMOGRAPHIC_DATA][PERSON_NAME][DEMOGRAPHIC_DATA]" at bounding box center [195, 468] width 165 height 48
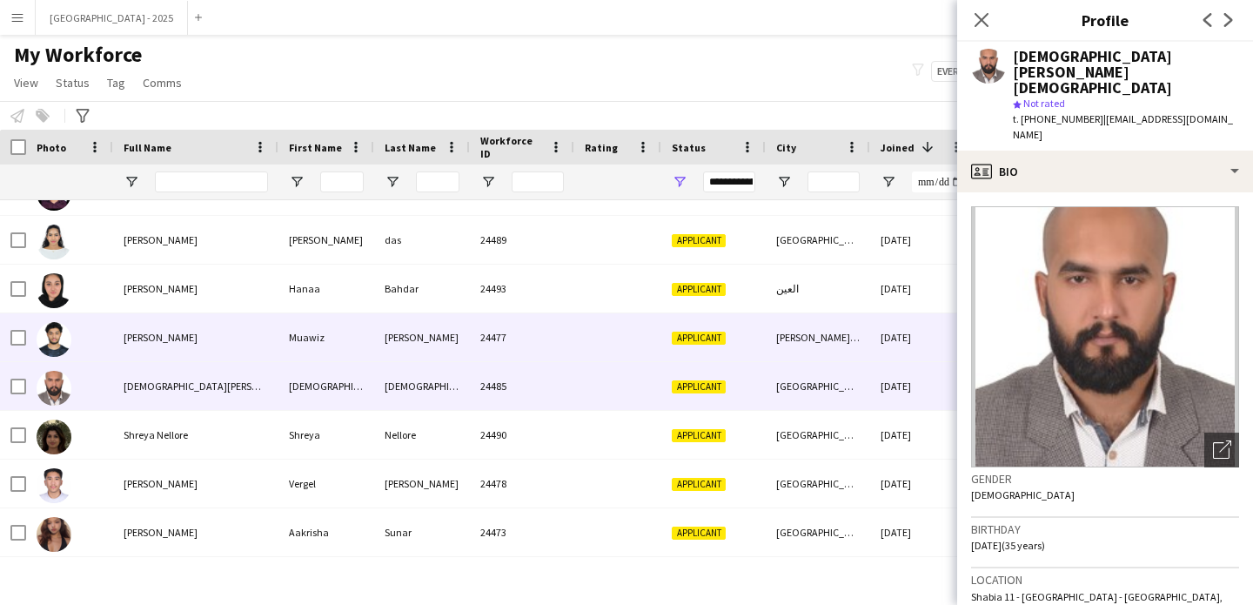
scroll to position [83, 0]
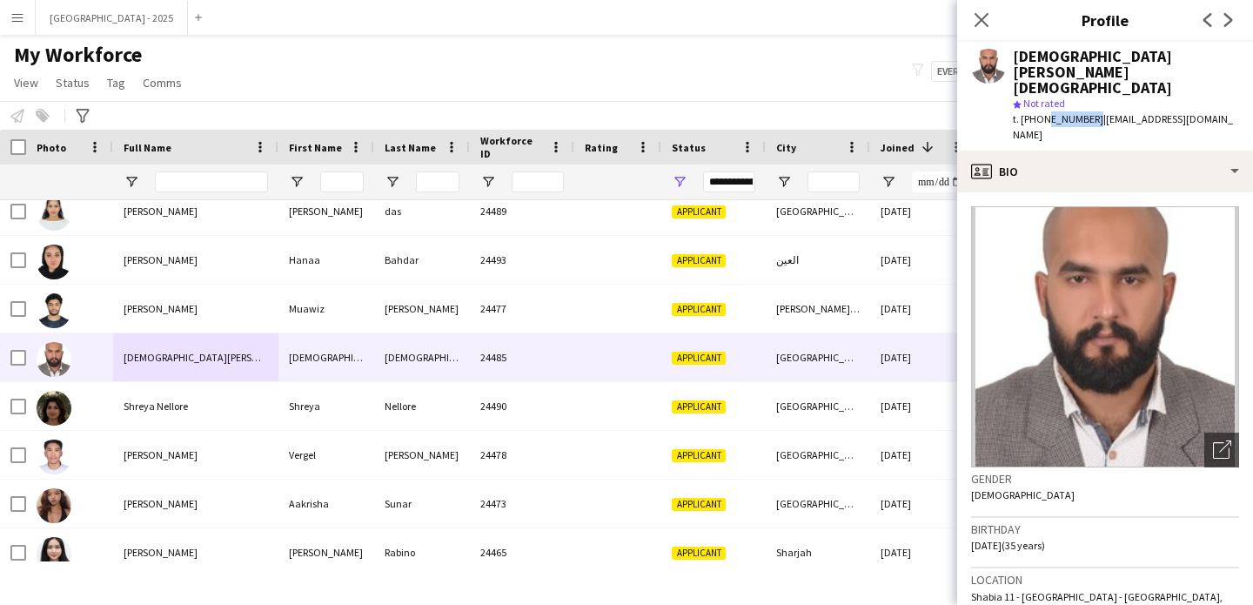
drag, startPoint x: 1043, startPoint y: 90, endPoint x: 1088, endPoint y: 90, distance: 44.4
click at [1088, 112] on span "t. [PHONE_NUMBER]" at bounding box center [1058, 118] width 90 height 13
copy span "509942782"
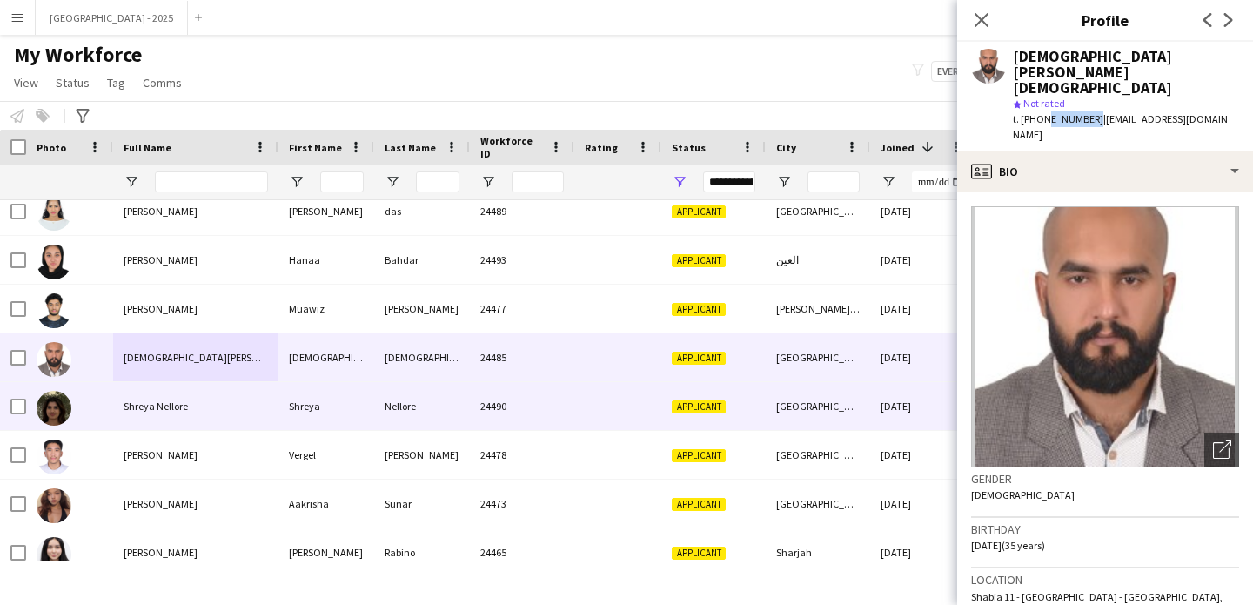
click at [245, 392] on div "Shreya Nellore" at bounding box center [195, 406] width 165 height 48
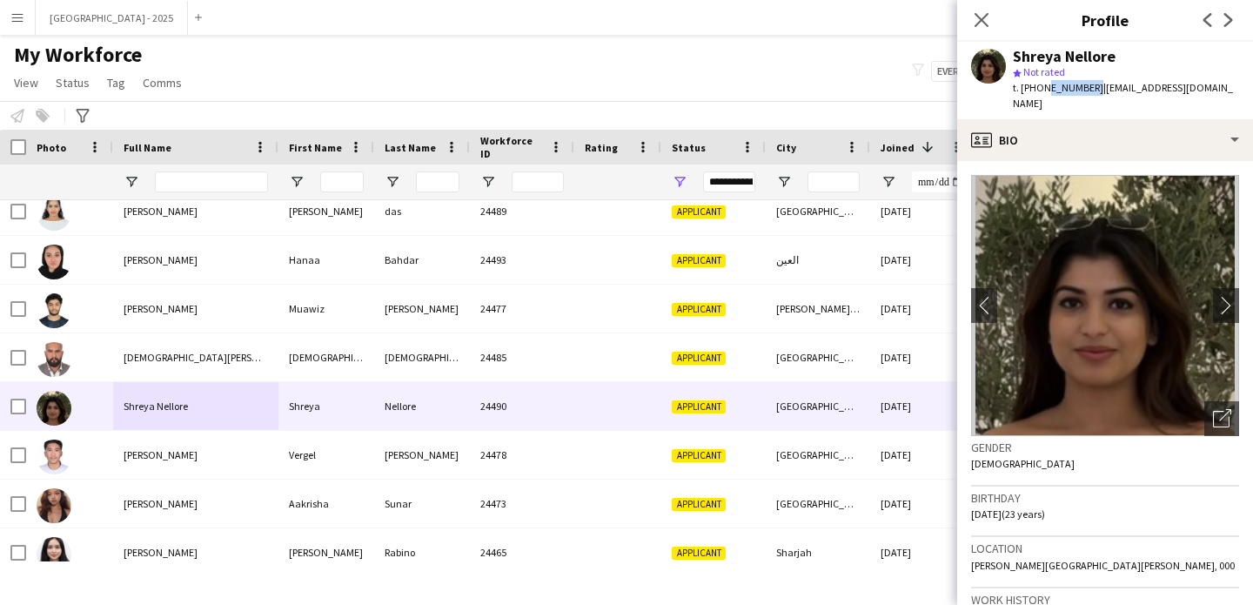
drag, startPoint x: 1041, startPoint y: 89, endPoint x: 1087, endPoint y: 90, distance: 45.3
click at [1087, 90] on span "t. [PHONE_NUMBER]" at bounding box center [1058, 87] width 90 height 13
copy span "526611580"
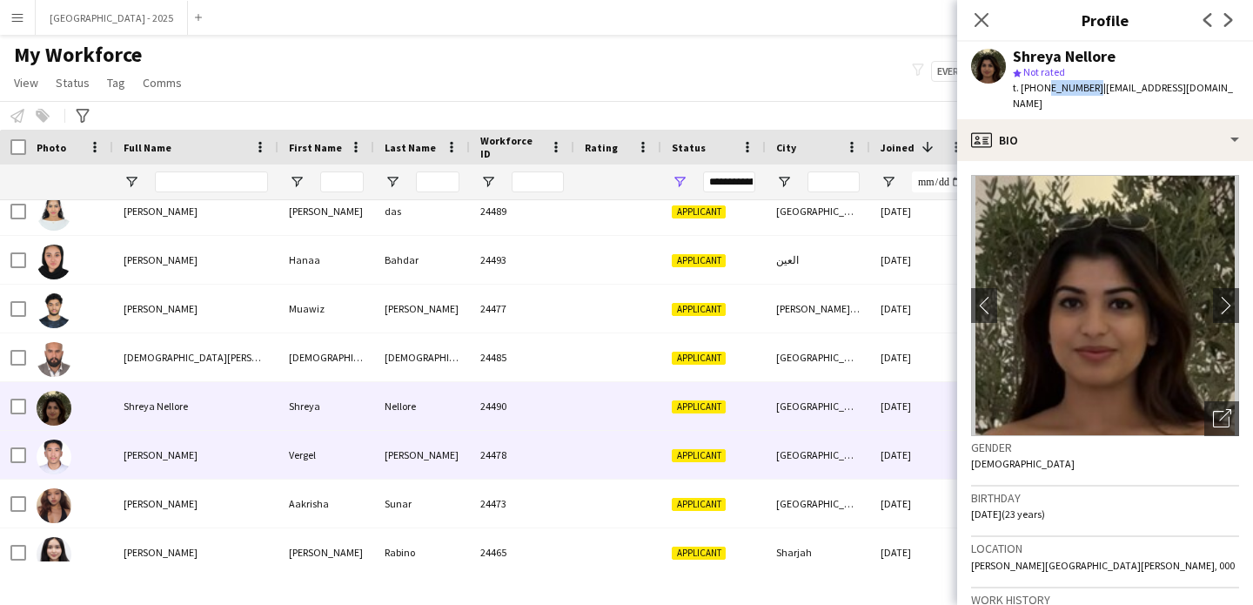
click at [167, 458] on span "[PERSON_NAME]" at bounding box center [161, 454] width 74 height 13
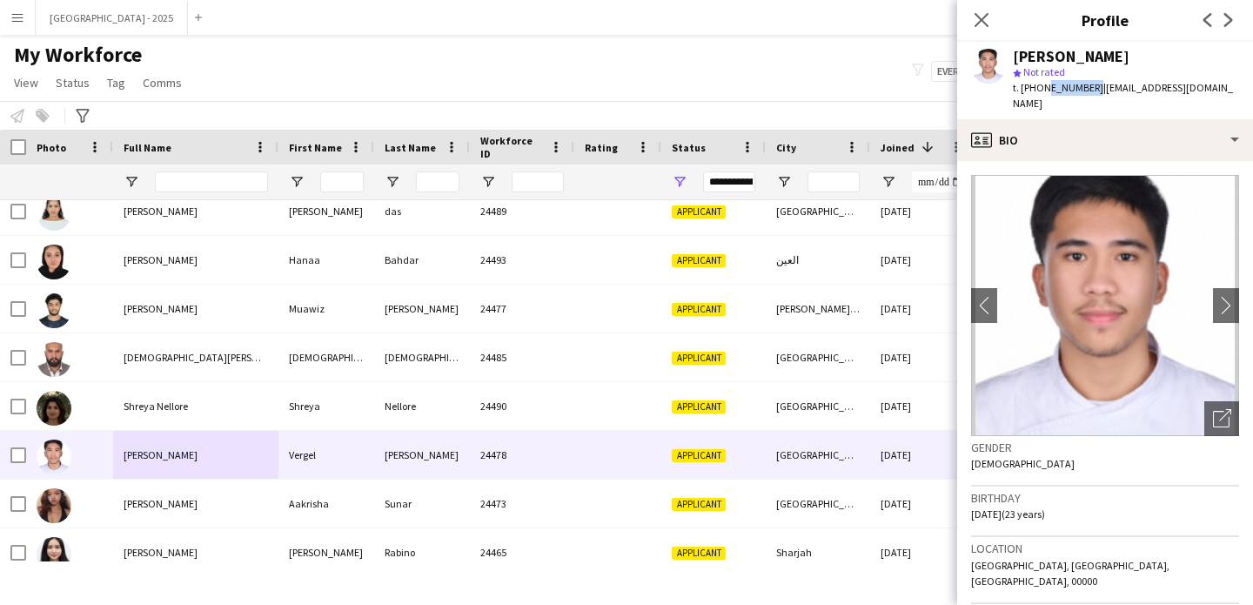
drag, startPoint x: 1041, startPoint y: 88, endPoint x: 1088, endPoint y: 90, distance: 46.2
click at [1088, 90] on span "t. [PHONE_NUMBER]" at bounding box center [1058, 87] width 90 height 13
copy span "582513369"
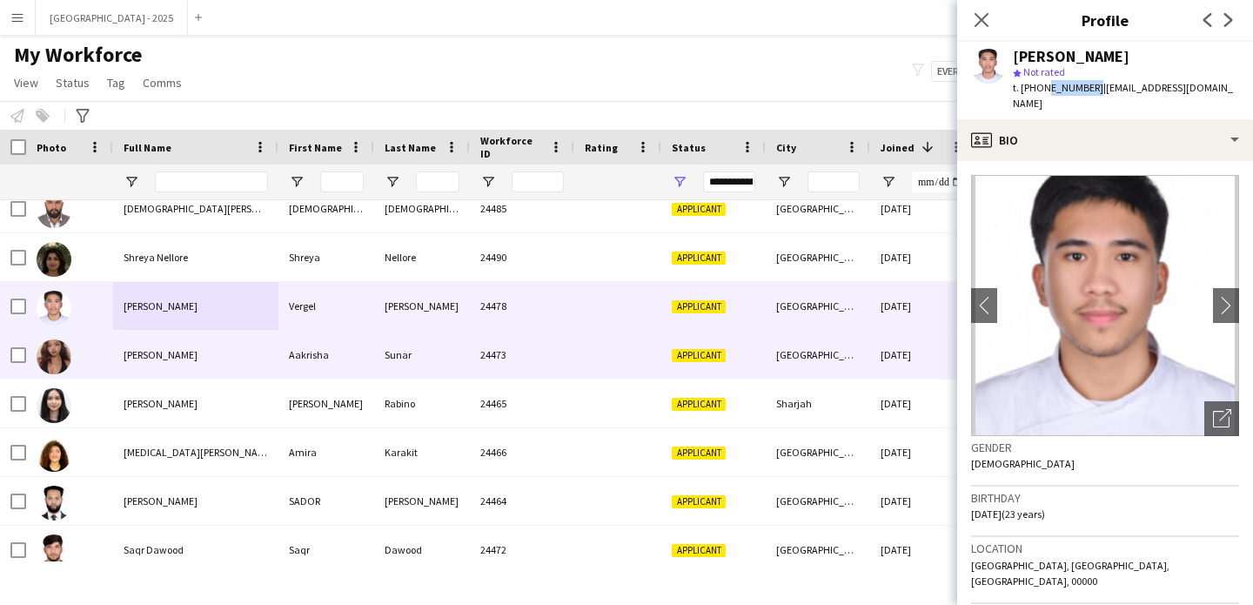
scroll to position [382, 0]
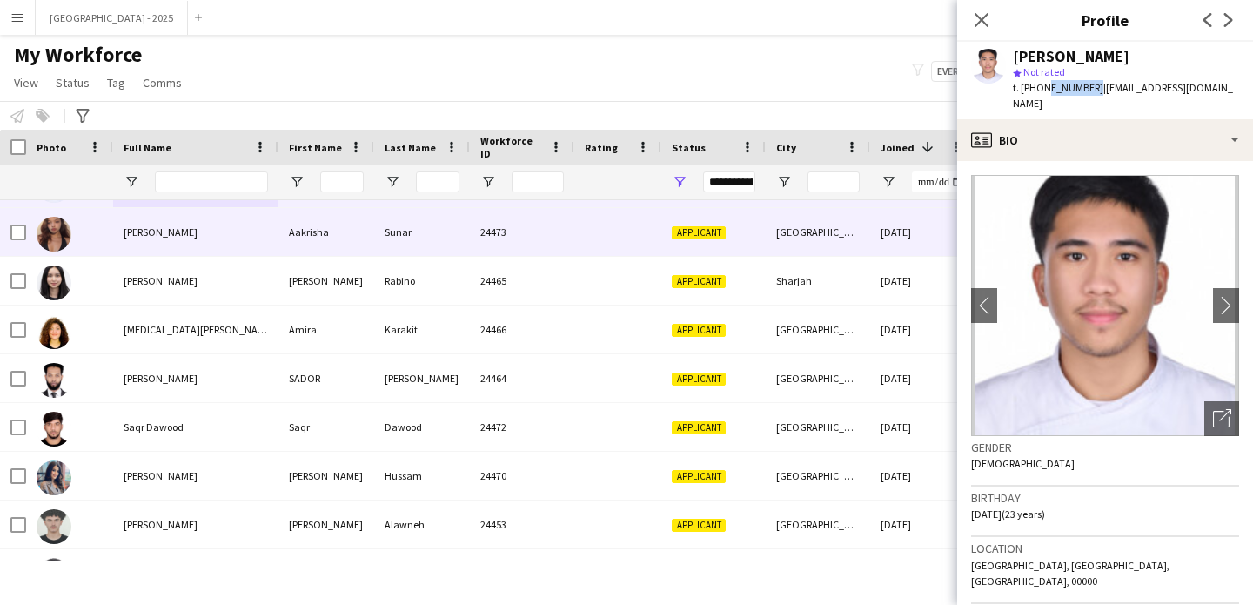
click at [191, 245] on div "[PERSON_NAME]" at bounding box center [195, 232] width 165 height 48
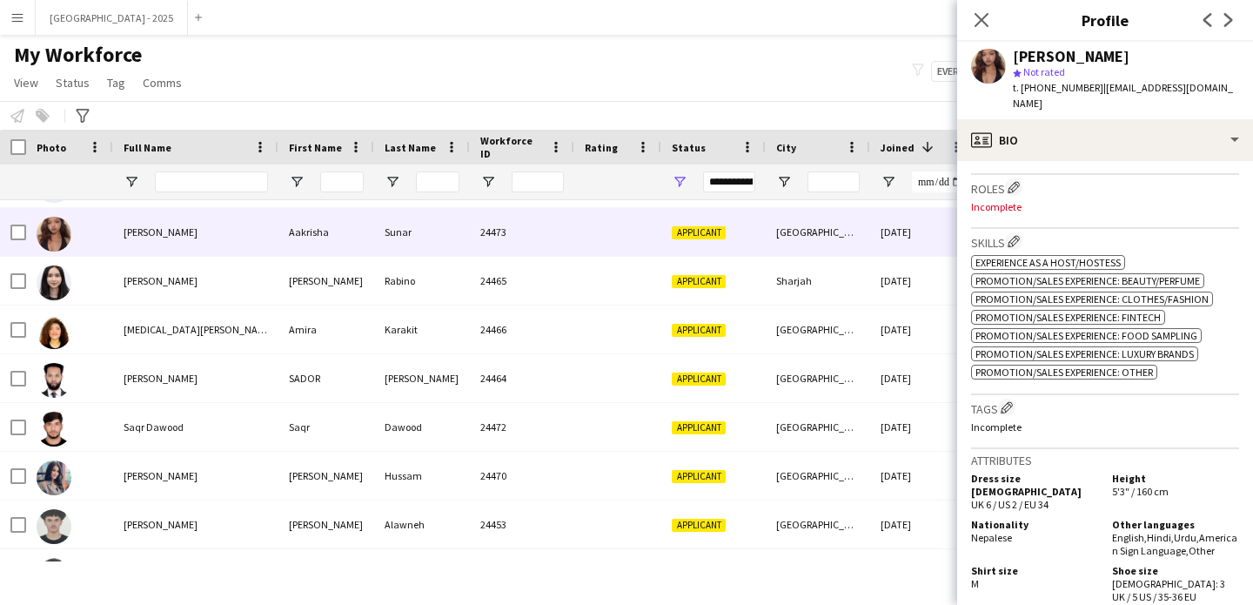
scroll to position [0, 0]
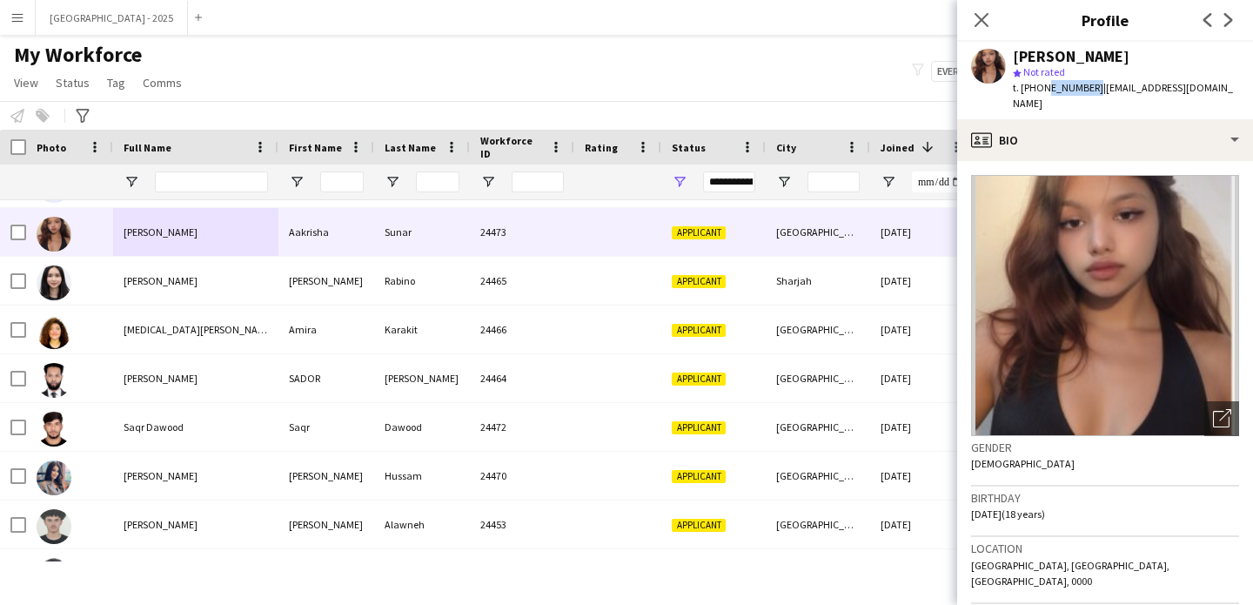
drag, startPoint x: 1043, startPoint y: 88, endPoint x: 1088, endPoint y: 89, distance: 44.4
click at [1088, 89] on span "t. [PHONE_NUMBER]" at bounding box center [1058, 87] width 90 height 13
copy span "569873261"
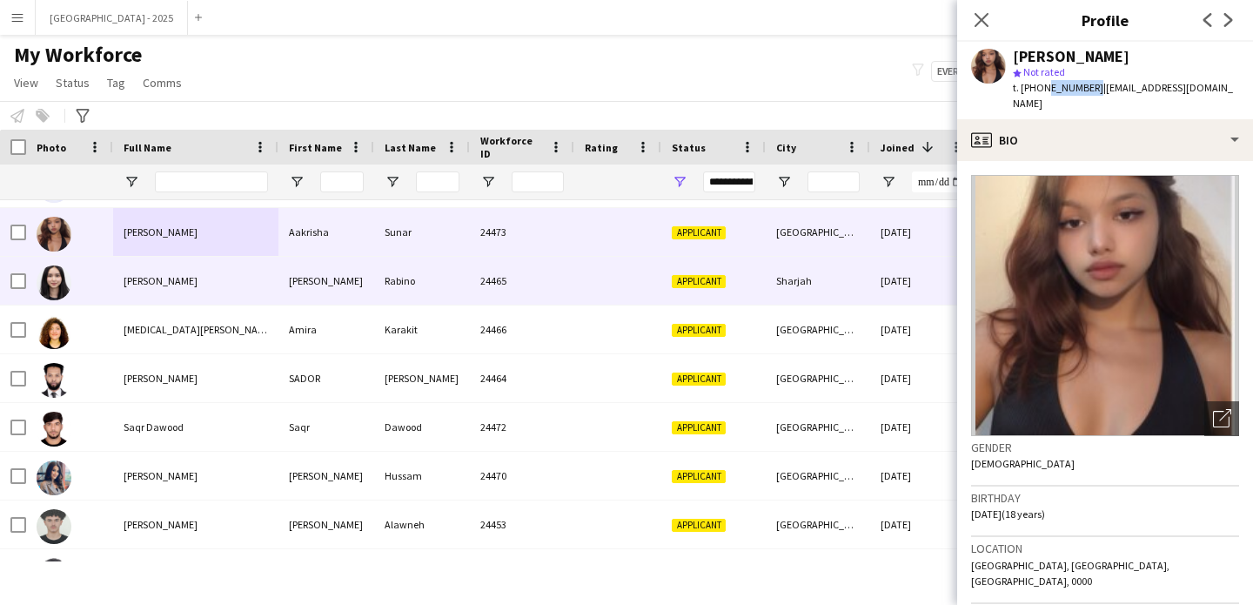
click at [169, 282] on span "[PERSON_NAME]" at bounding box center [161, 280] width 74 height 13
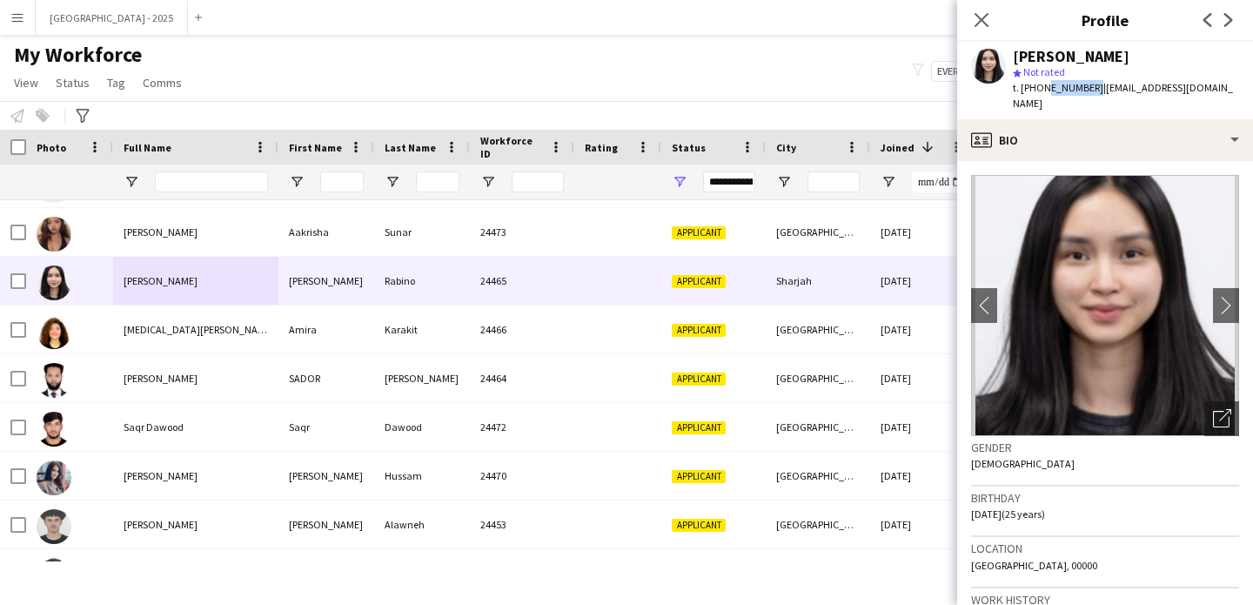
drag, startPoint x: 1042, startPoint y: 89, endPoint x: 1087, endPoint y: 91, distance: 44.4
click at [1087, 91] on span "t. [PHONE_NUMBER]" at bounding box center [1058, 87] width 90 height 13
copy span "562893851"
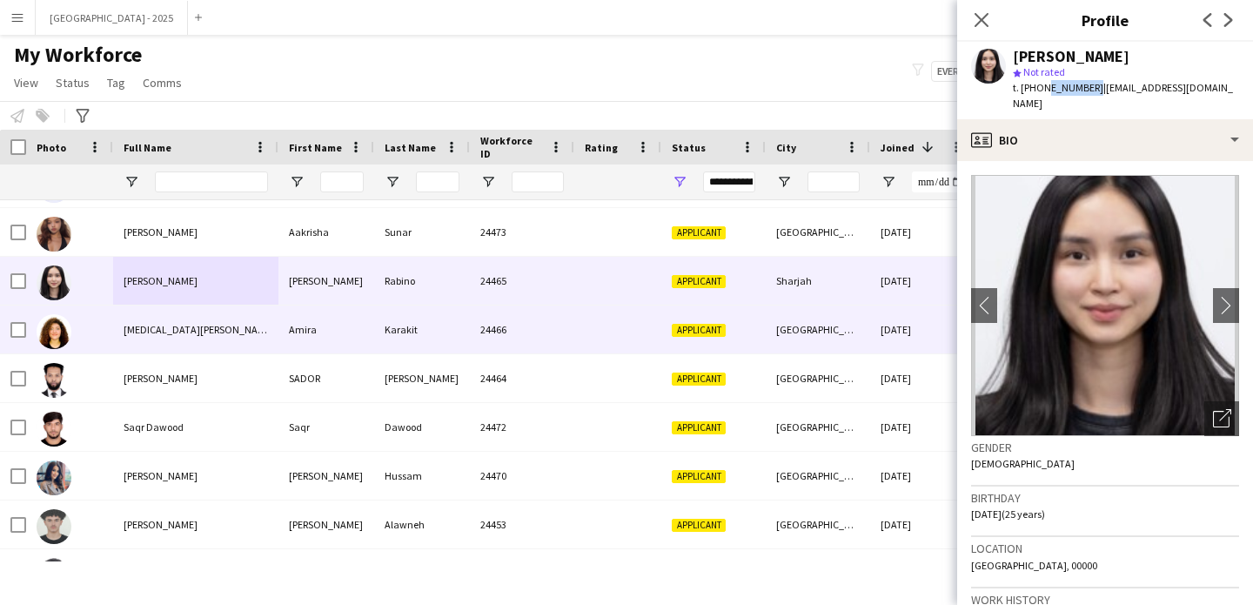
click at [551, 339] on div "24466" at bounding box center [522, 329] width 104 height 48
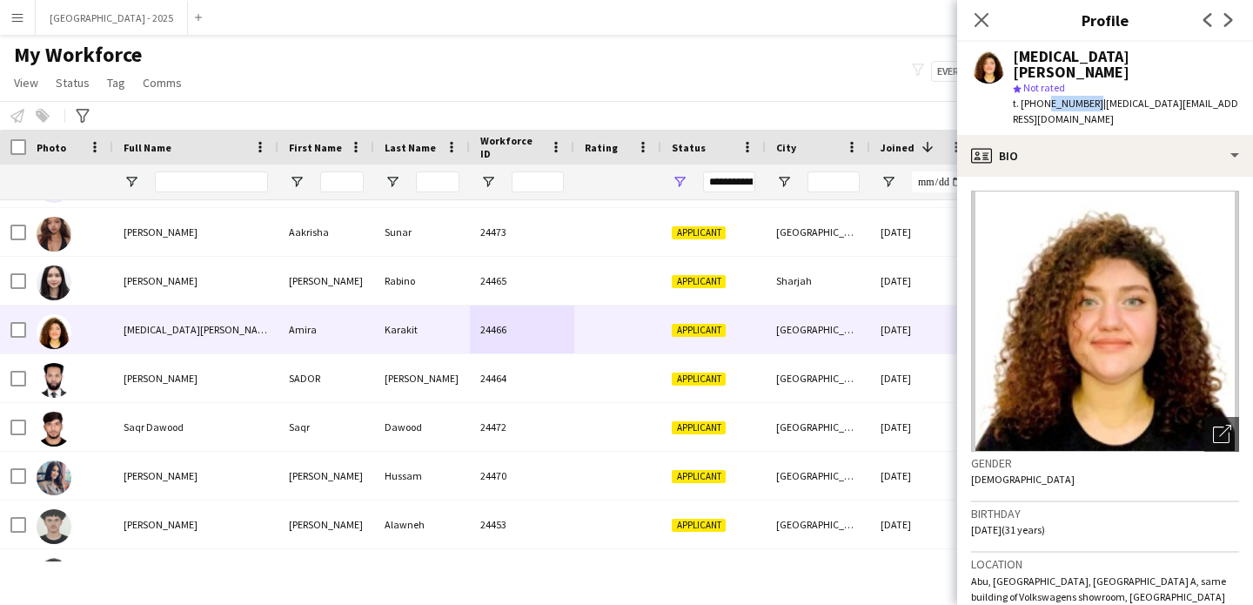
drag, startPoint x: 1042, startPoint y: 91, endPoint x: 1088, endPoint y: 90, distance: 45.3
click at [1088, 97] on span "t. [PHONE_NUMBER]" at bounding box center [1058, 103] width 90 height 13
copy span "508448071"
click at [987, 18] on icon "Close pop-in" at bounding box center [981, 19] width 17 height 17
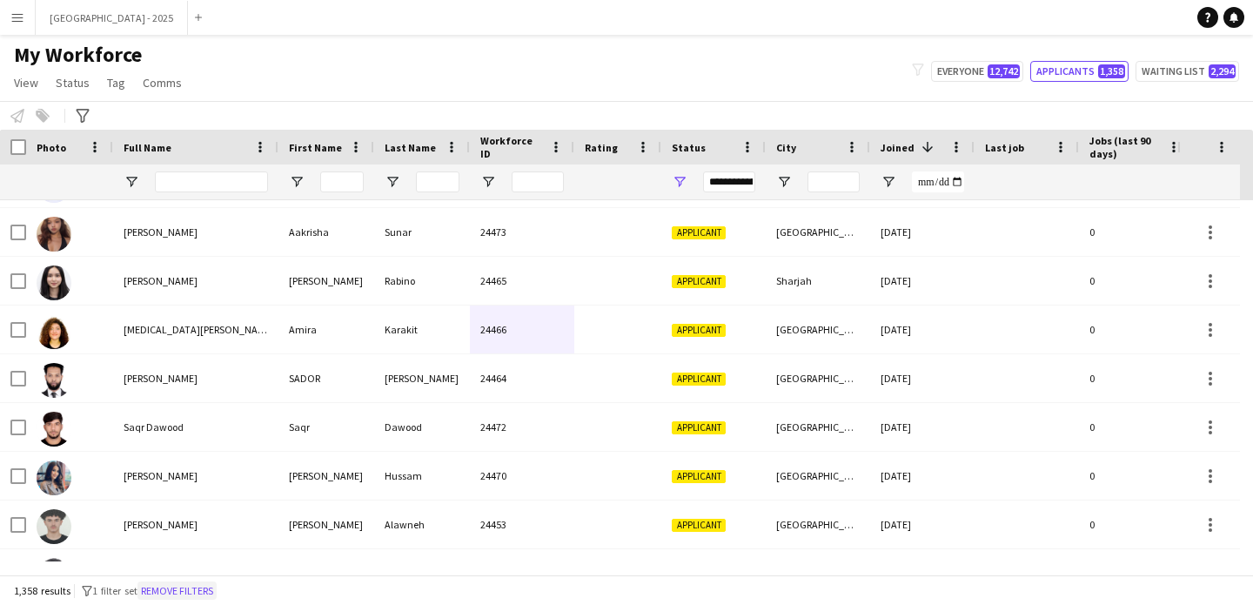
click at [190, 593] on button "Remove filters" at bounding box center [176, 590] width 79 height 19
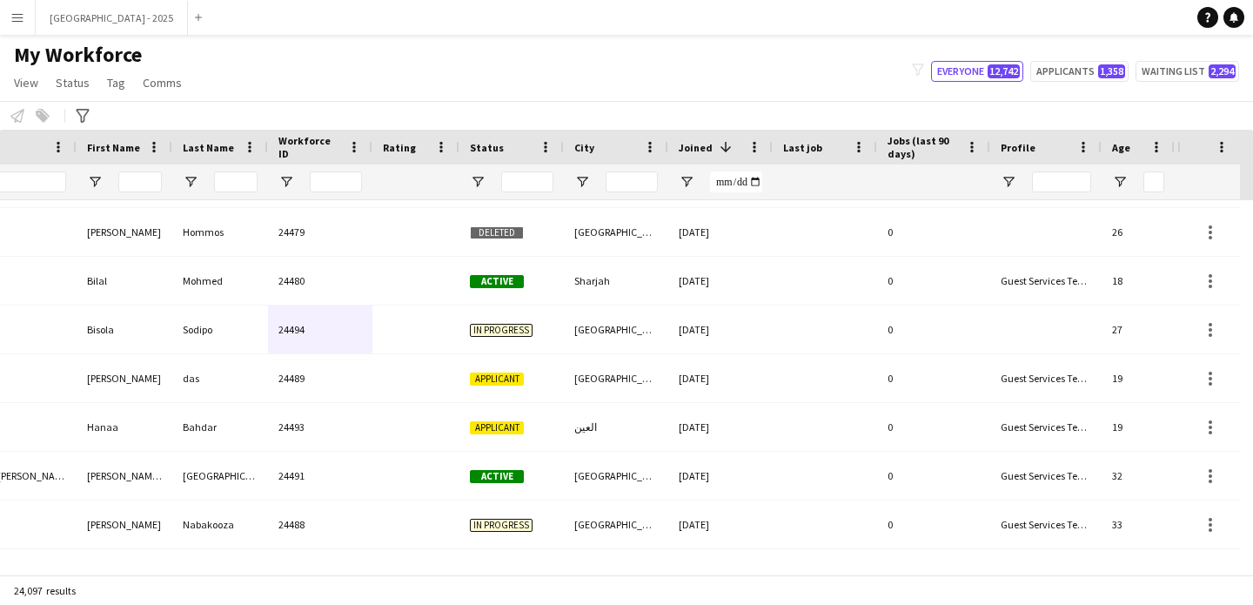
scroll to position [0, 599]
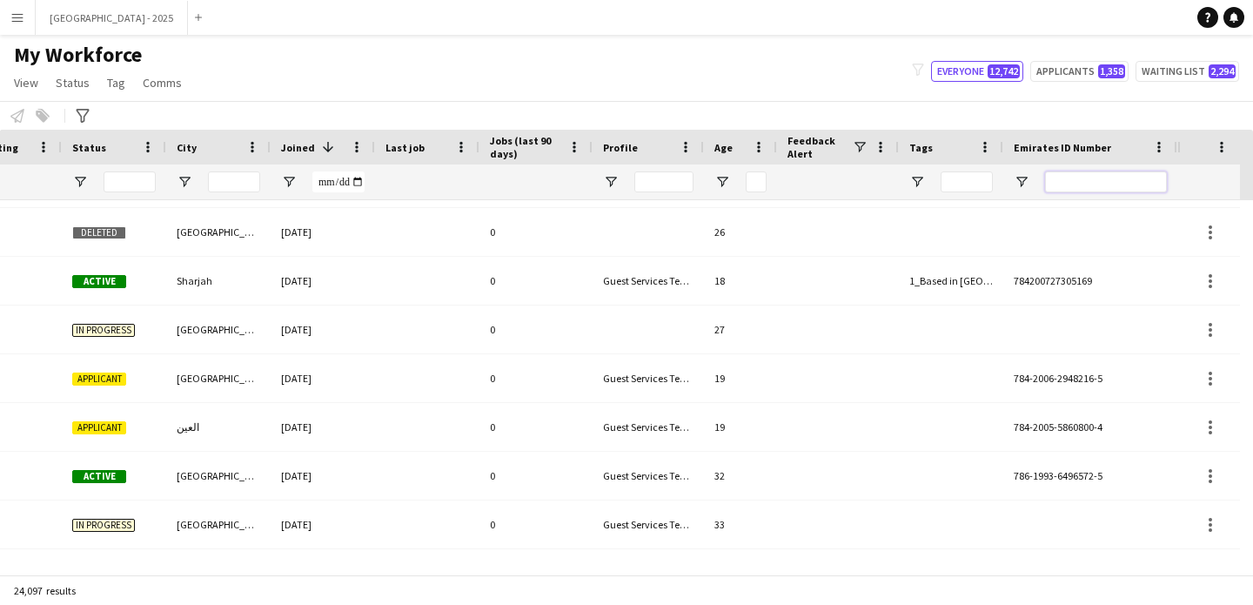
click at [1122, 174] on input "Emirates ID Number Filter Input" at bounding box center [1106, 181] width 122 height 21
paste input "*******"
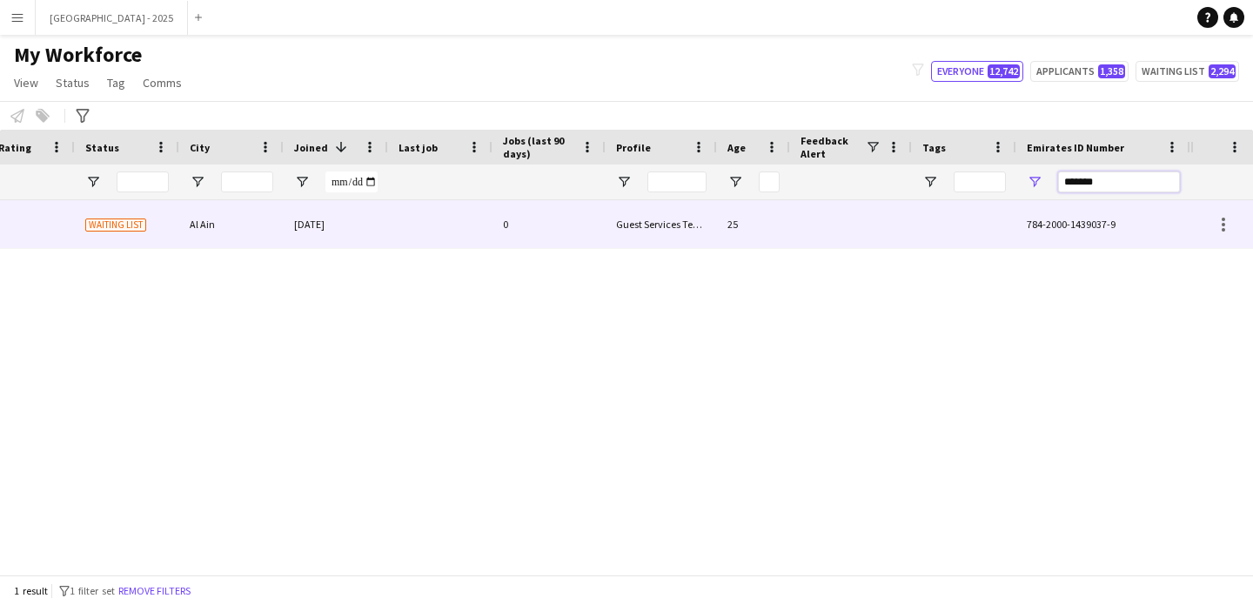
scroll to position [0, 586]
type input "*******"
click at [497, 211] on div "0" at bounding box center [548, 224] width 113 height 48
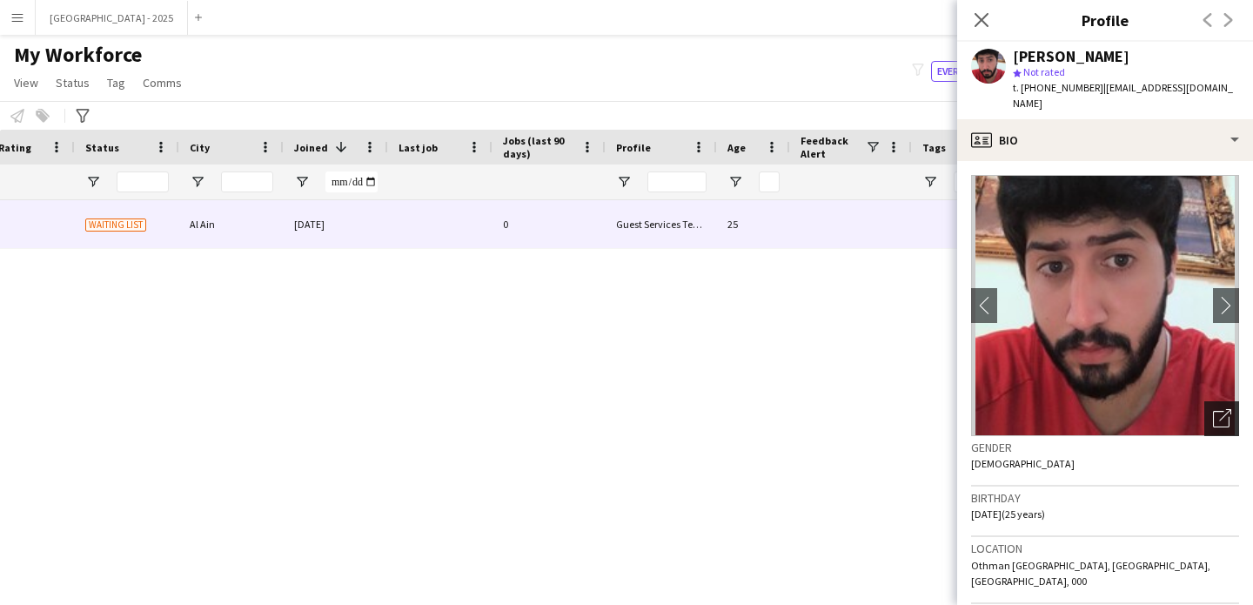
click at [1213, 409] on icon "Open photos pop-in" at bounding box center [1222, 418] width 18 height 18
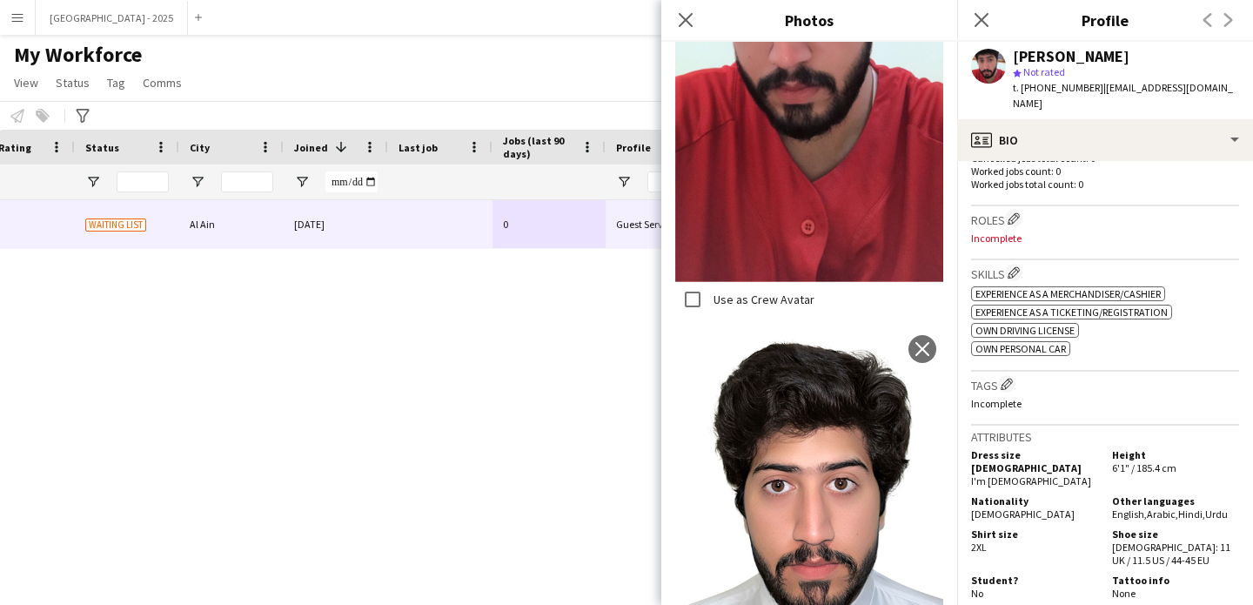
scroll to position [521, 0]
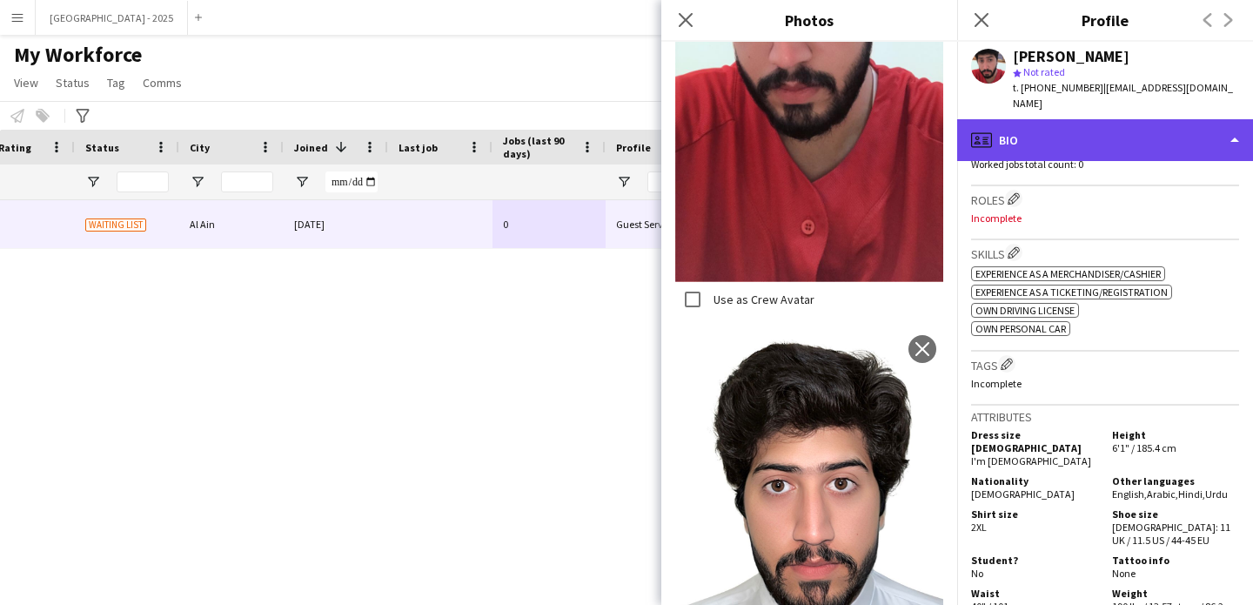
click at [1081, 125] on div "profile Bio" at bounding box center [1105, 140] width 296 height 42
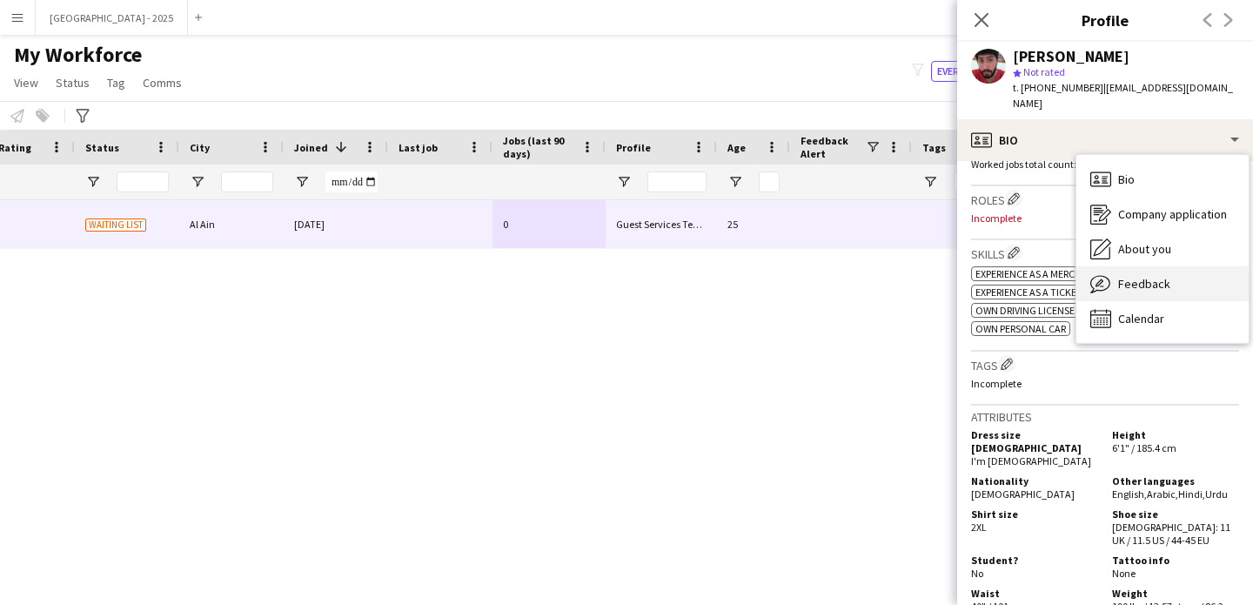
click at [1142, 278] on div "Feedback Feedback" at bounding box center [1162, 283] width 172 height 35
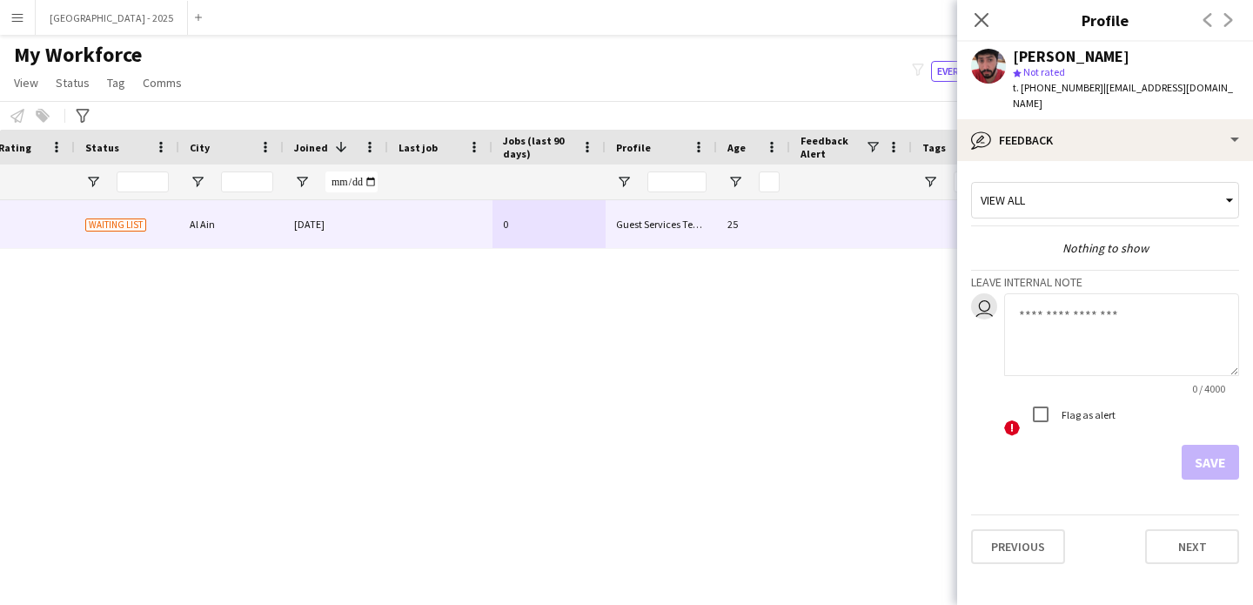
click at [1102, 320] on textarea at bounding box center [1121, 334] width 235 height 83
type textarea "**********"
click at [1201, 446] on button "Save" at bounding box center [1209, 462] width 57 height 35
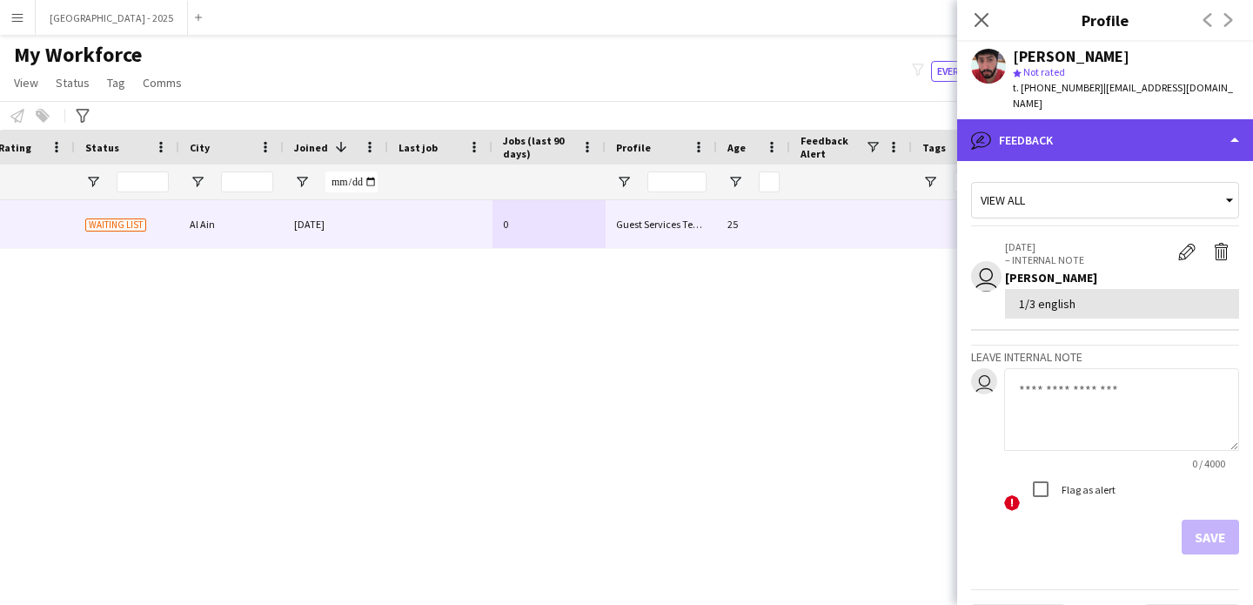
click at [1048, 137] on div "bubble-pencil Feedback" at bounding box center [1105, 140] width 296 height 42
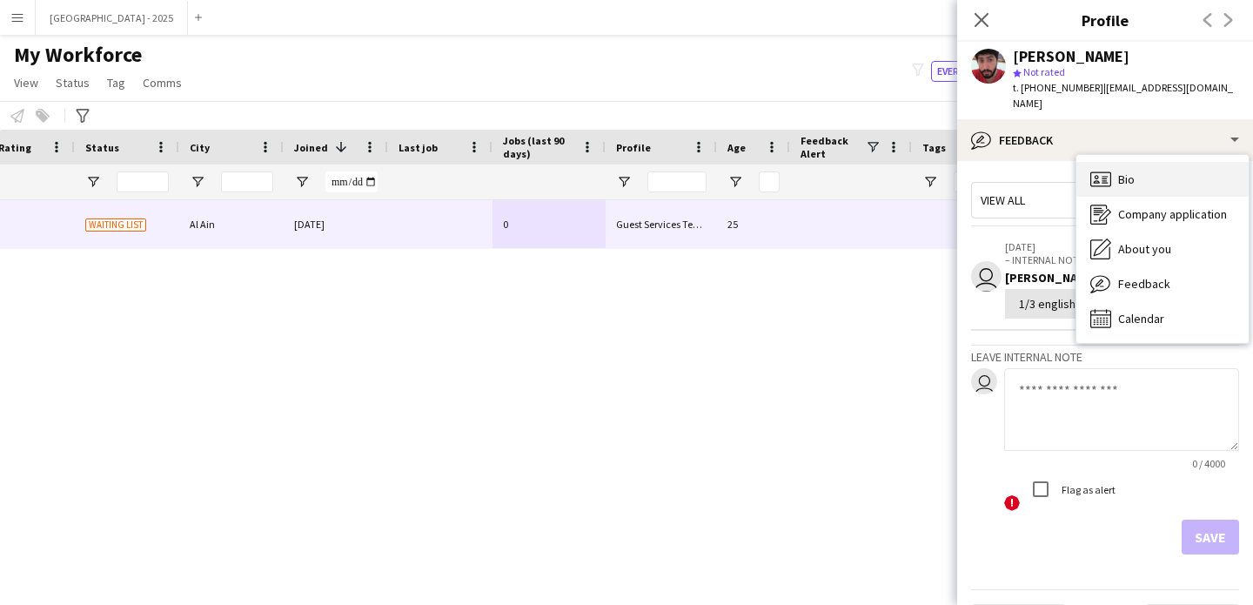
click at [1105, 169] on icon "Bio" at bounding box center [1100, 179] width 21 height 21
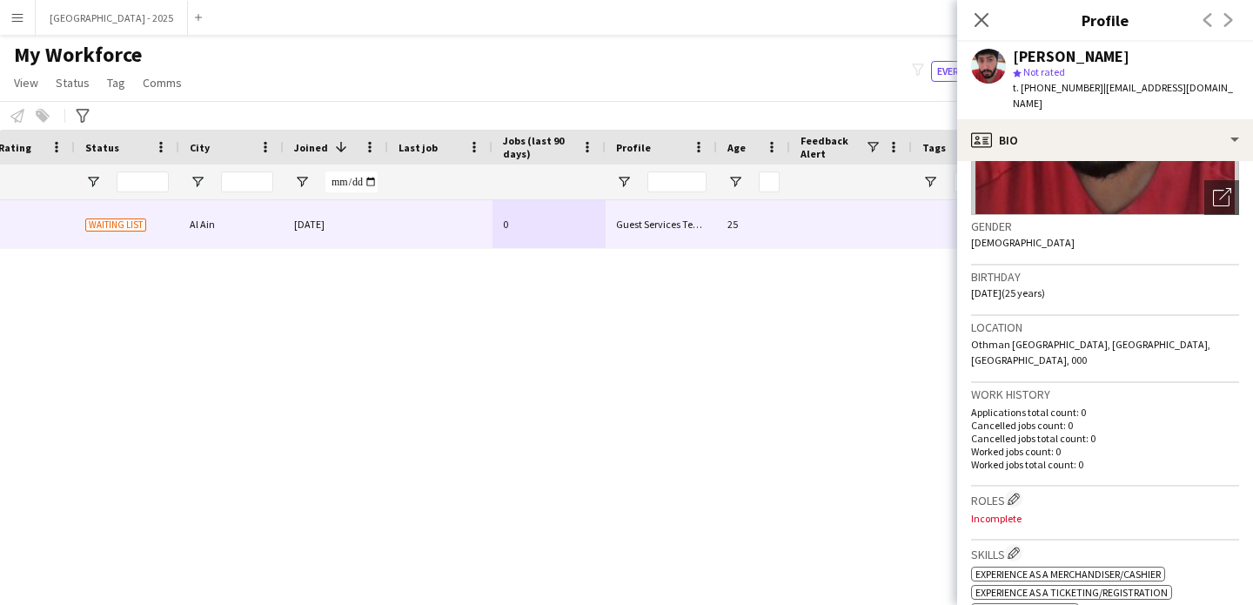
scroll to position [289, 0]
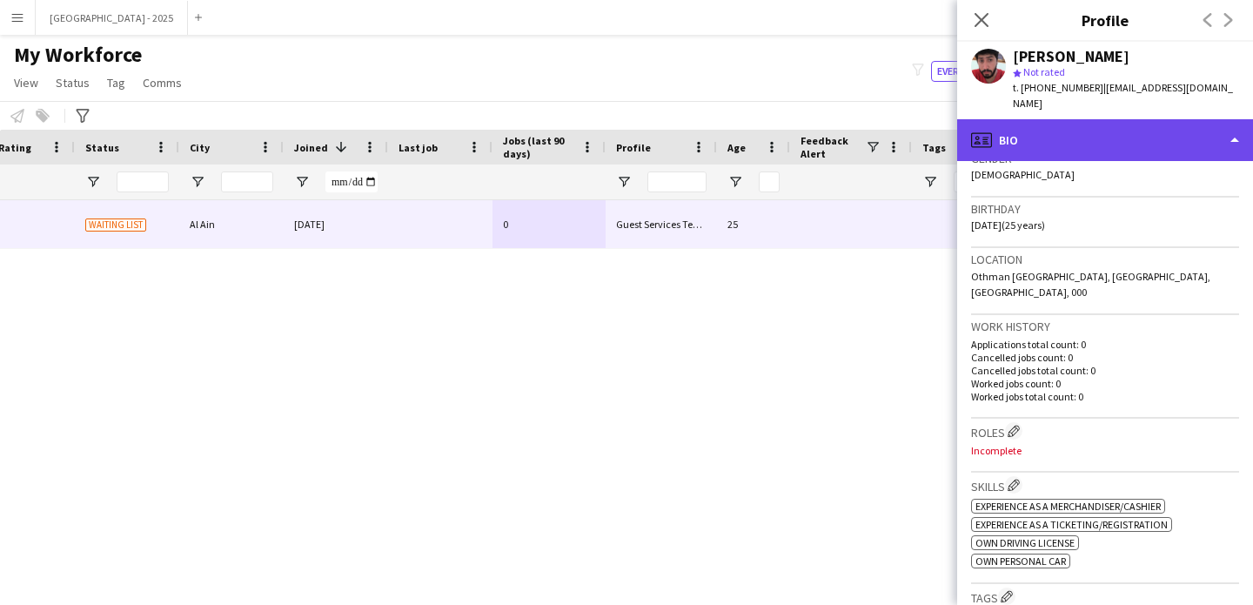
click at [1026, 137] on div "profile Bio" at bounding box center [1105, 140] width 296 height 42
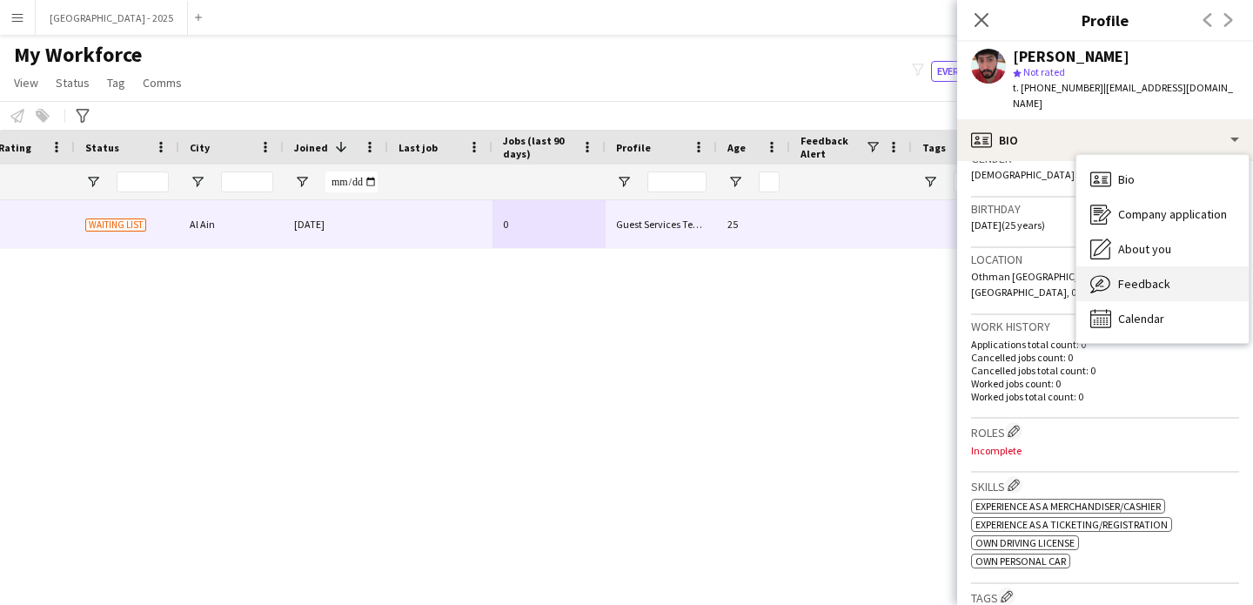
click at [1132, 266] on div "Feedback Feedback" at bounding box center [1162, 283] width 172 height 35
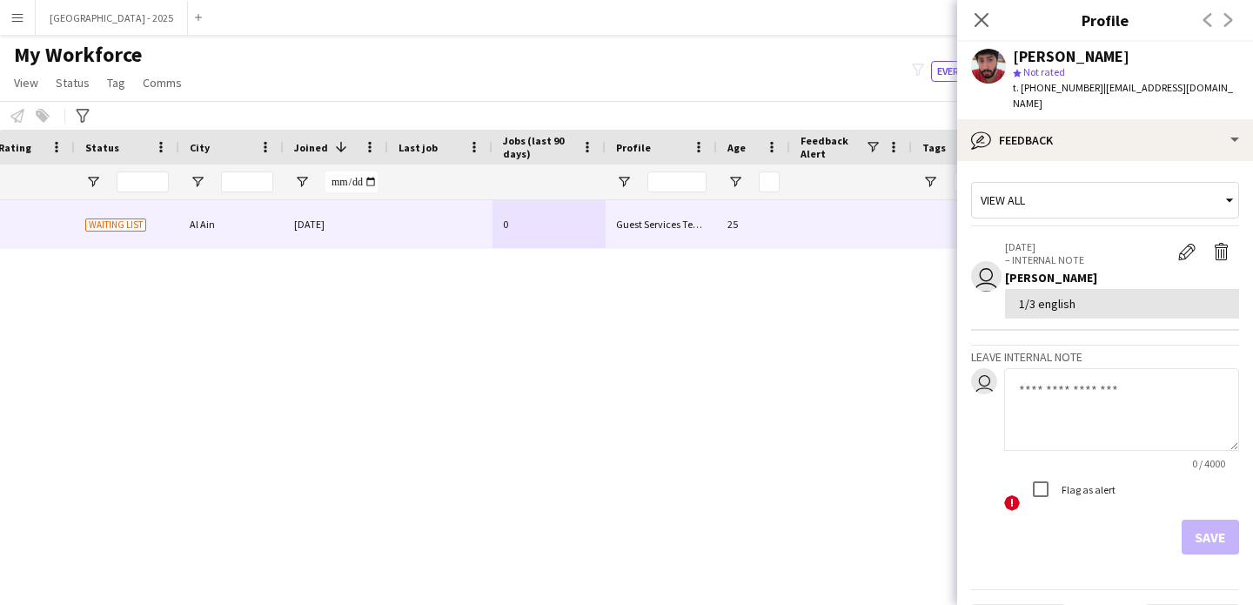
scroll to position [32, 0]
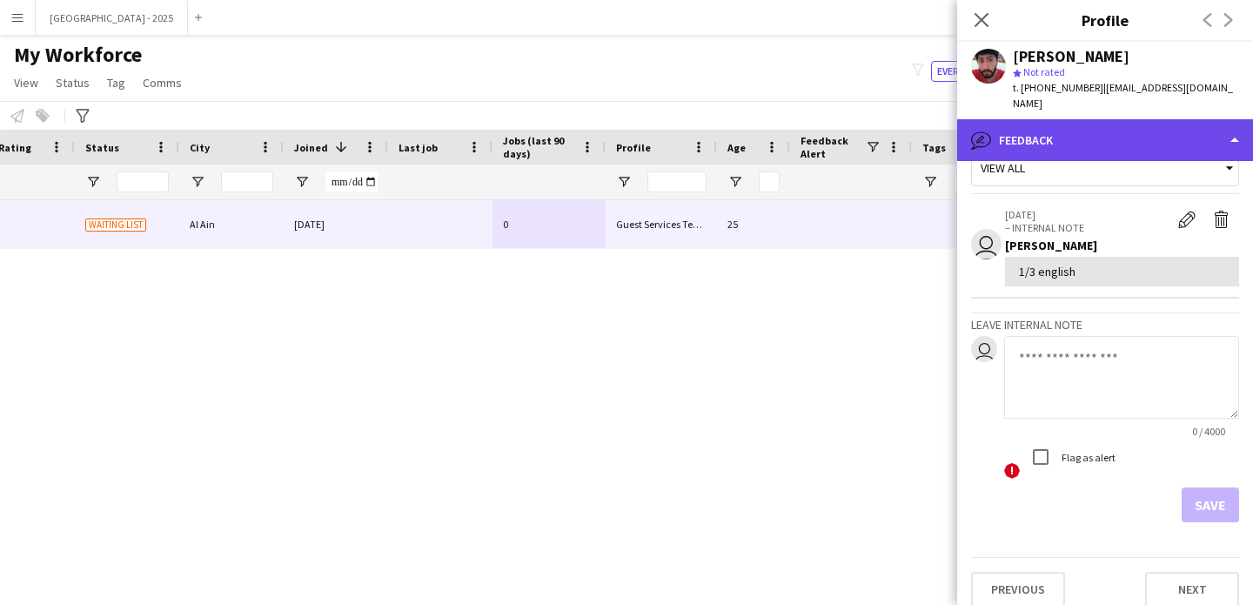
click at [1023, 129] on div "bubble-pencil Feedback" at bounding box center [1105, 140] width 296 height 42
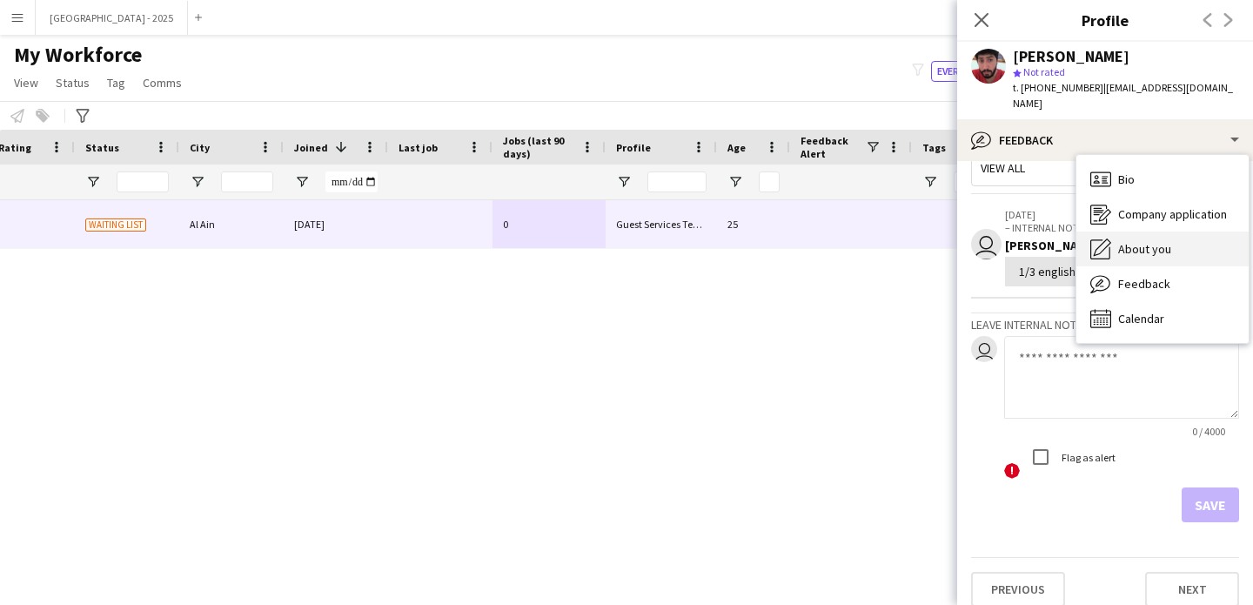
click at [1174, 242] on div "About you About you" at bounding box center [1162, 248] width 172 height 35
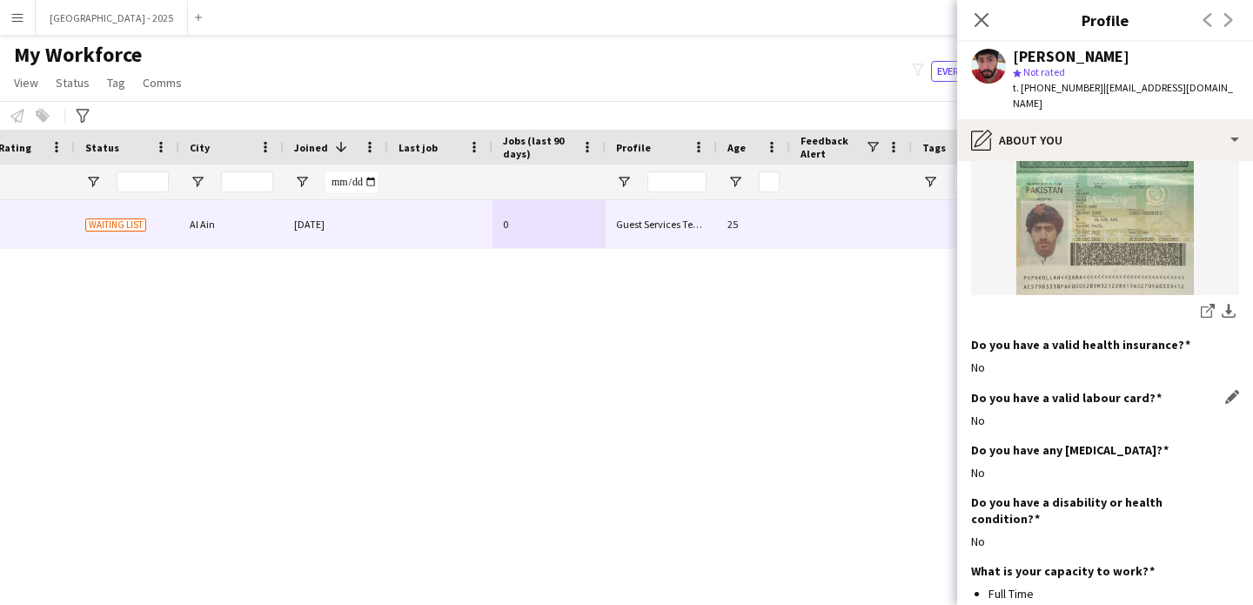
scroll to position [1808, 0]
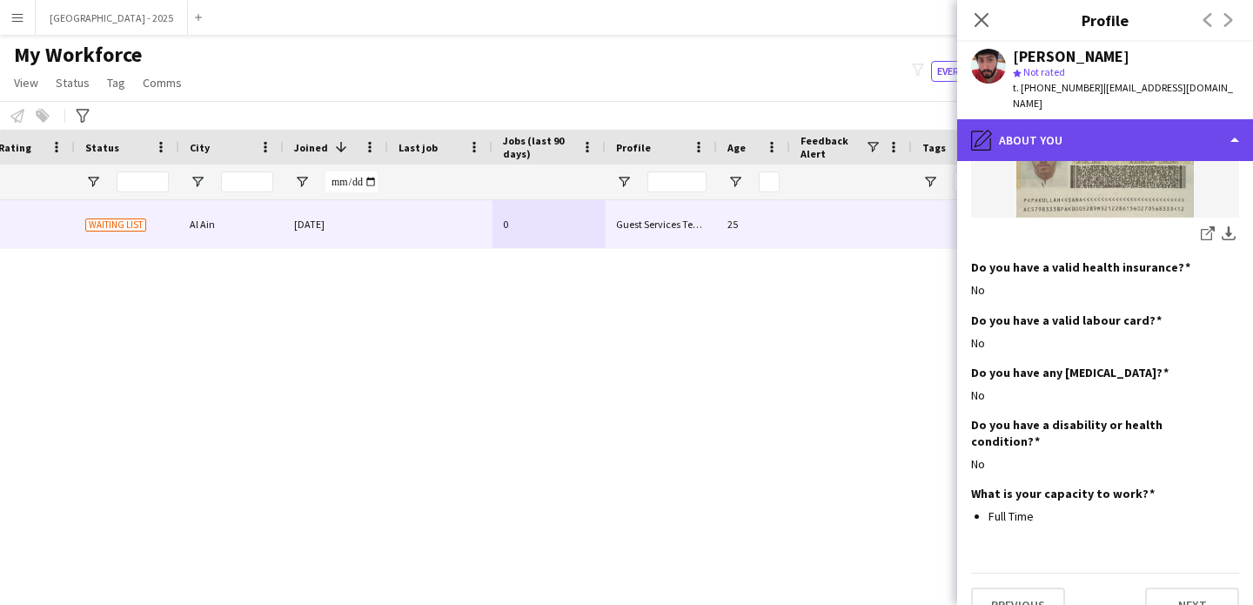
click at [1068, 119] on div "pencil4 About you" at bounding box center [1105, 140] width 296 height 42
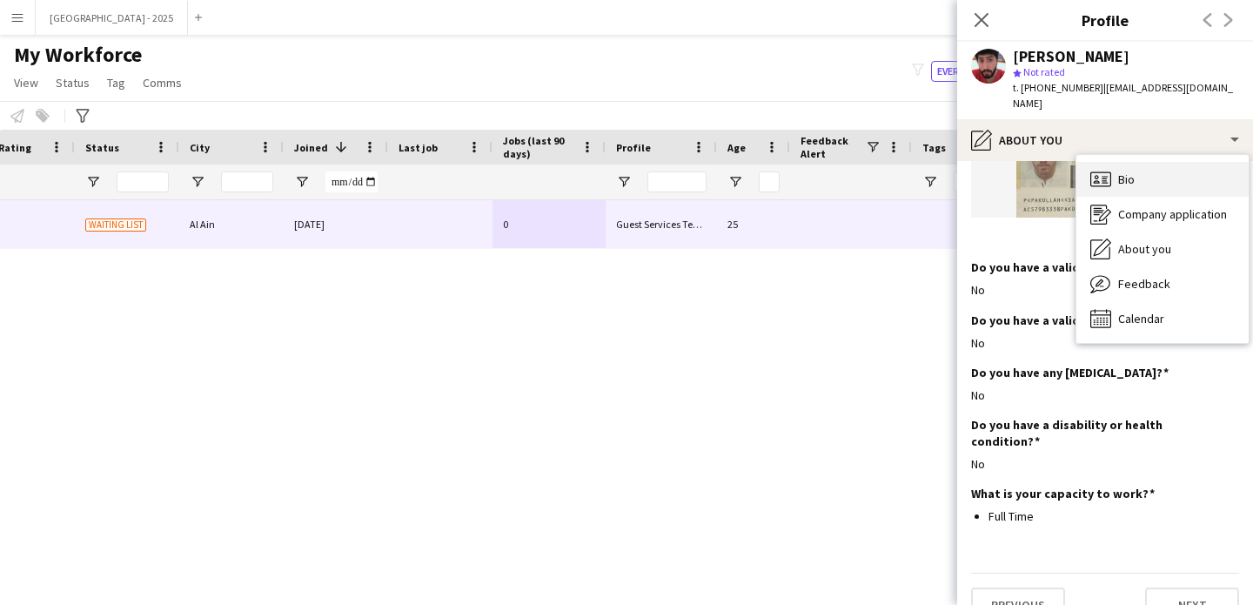
click at [1121, 171] on span "Bio" at bounding box center [1126, 179] width 17 height 16
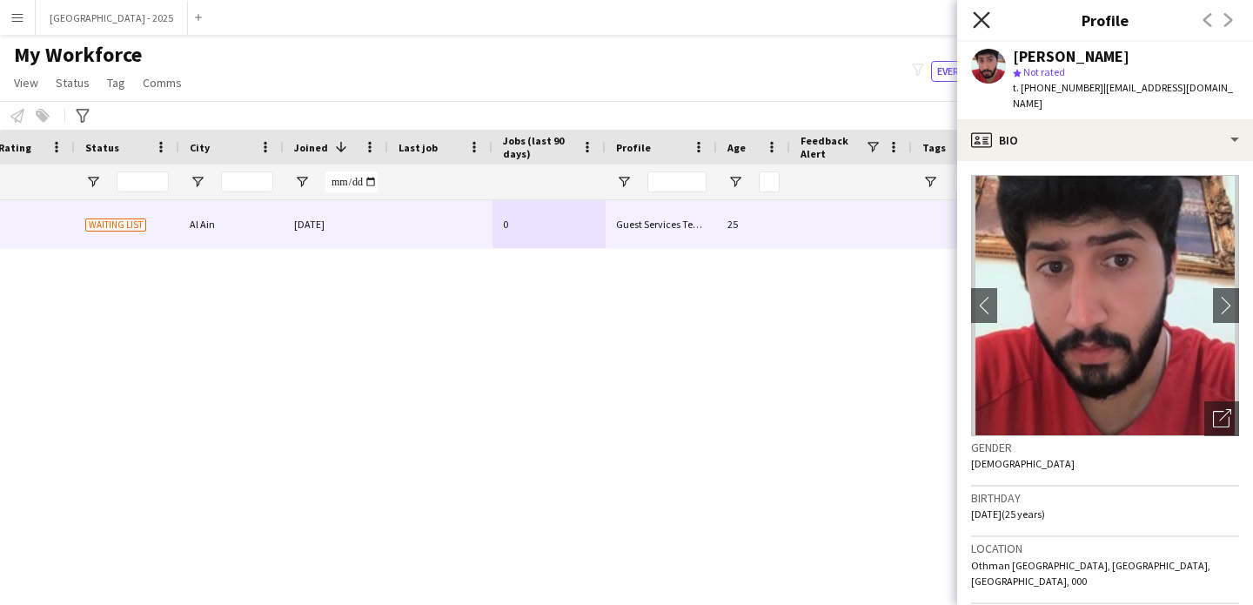
click at [980, 16] on icon "Close pop-in" at bounding box center [981, 19] width 17 height 17
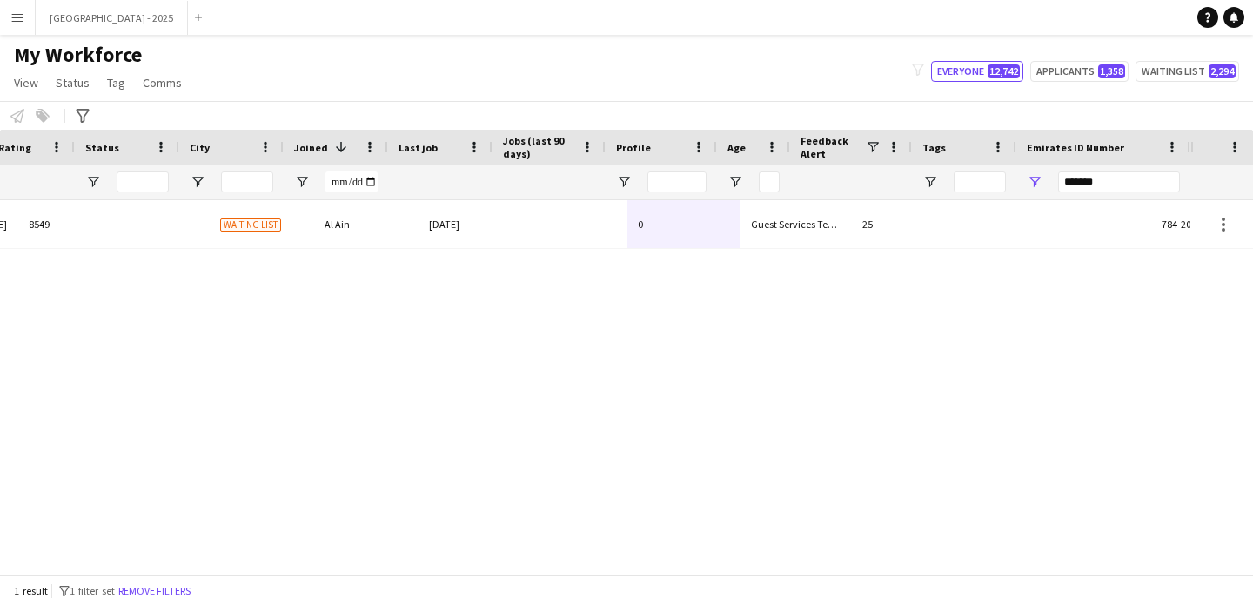
scroll to position [0, 0]
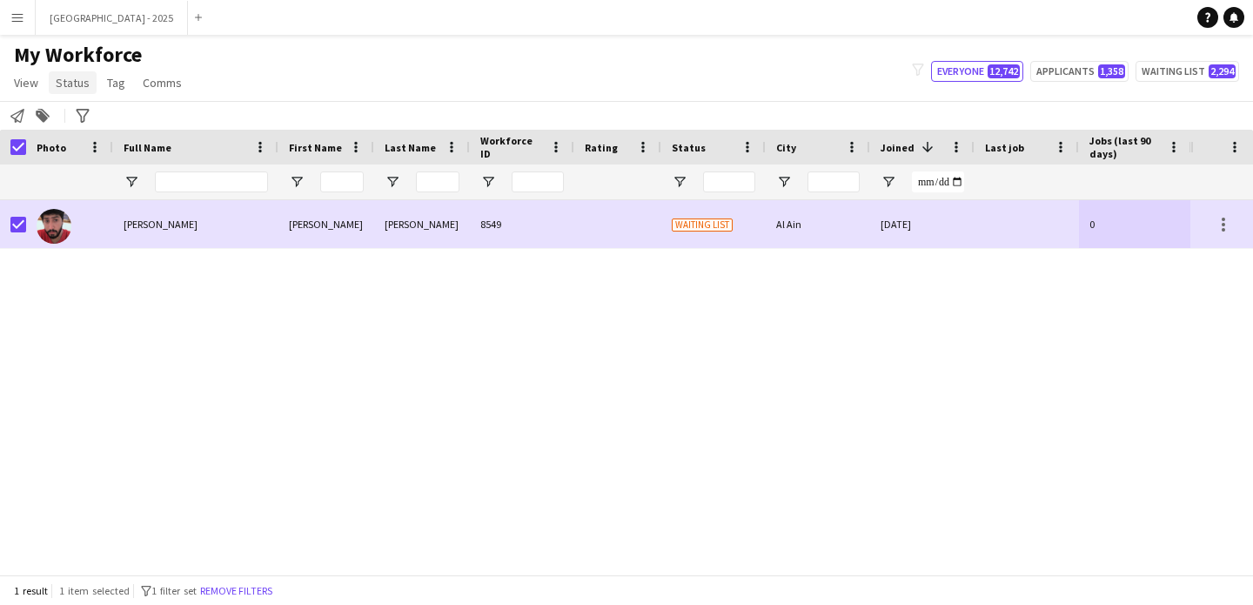
click at [54, 83] on link "Status" at bounding box center [73, 82] width 48 height 23
click at [92, 112] on link "Edit" at bounding box center [111, 120] width 122 height 37
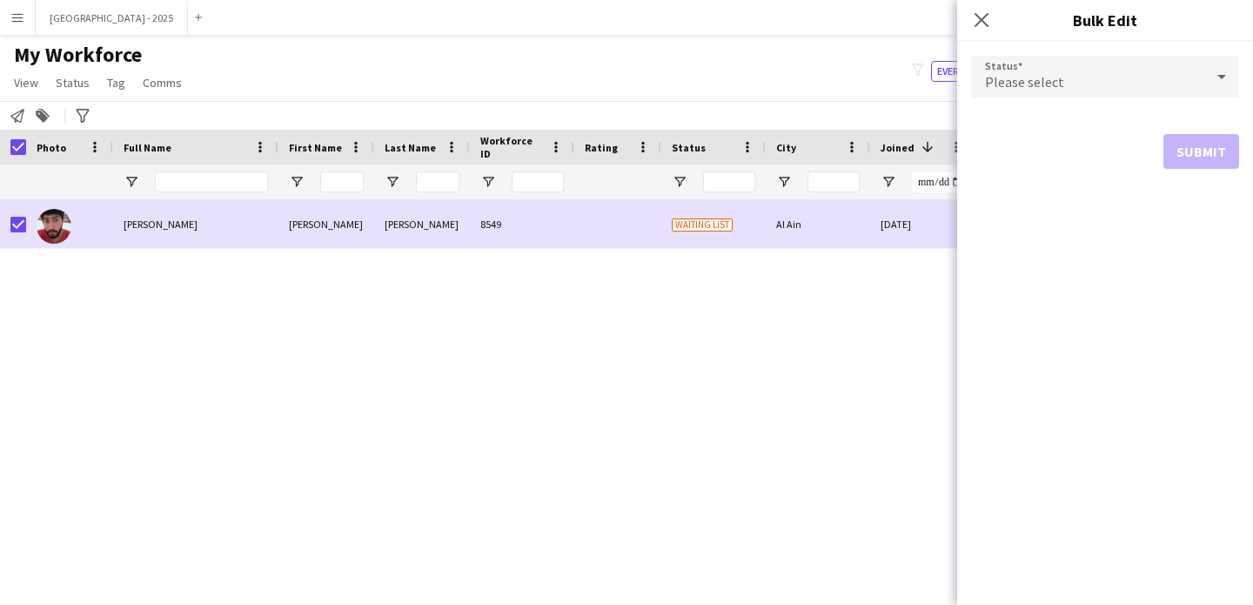
click at [991, 85] on span "Please select" at bounding box center [1024, 81] width 79 height 17
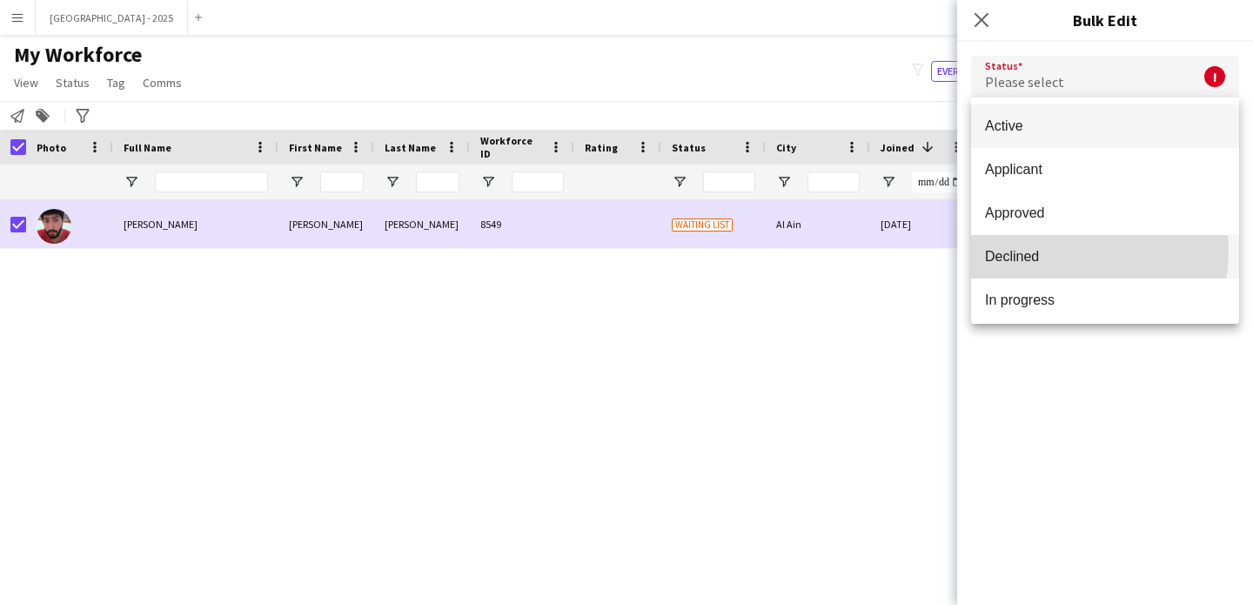
click at [1052, 250] on span "Declined" at bounding box center [1105, 256] width 240 height 17
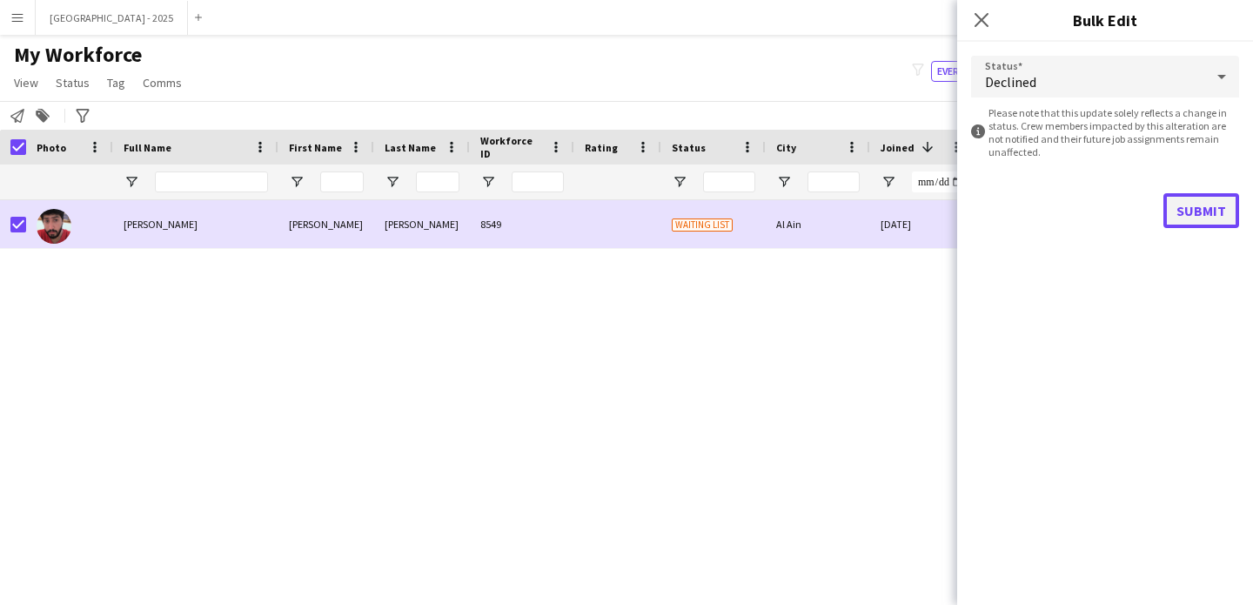
click at [1188, 211] on button "Submit" at bounding box center [1201, 210] width 76 height 35
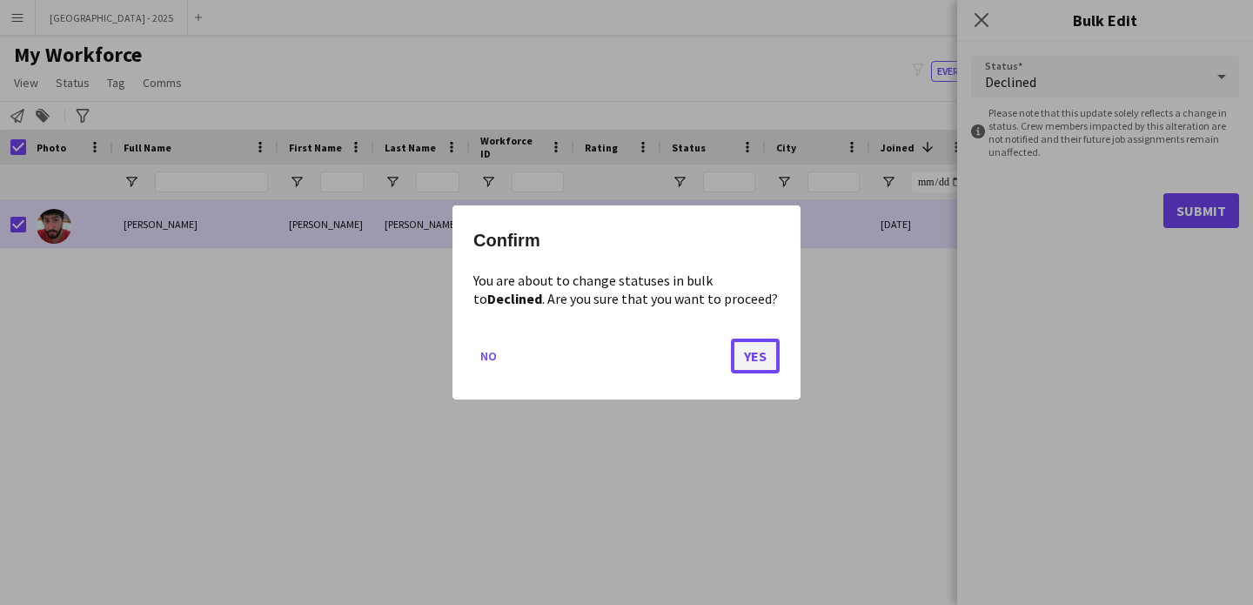
click at [757, 359] on button "Yes" at bounding box center [755, 355] width 49 height 35
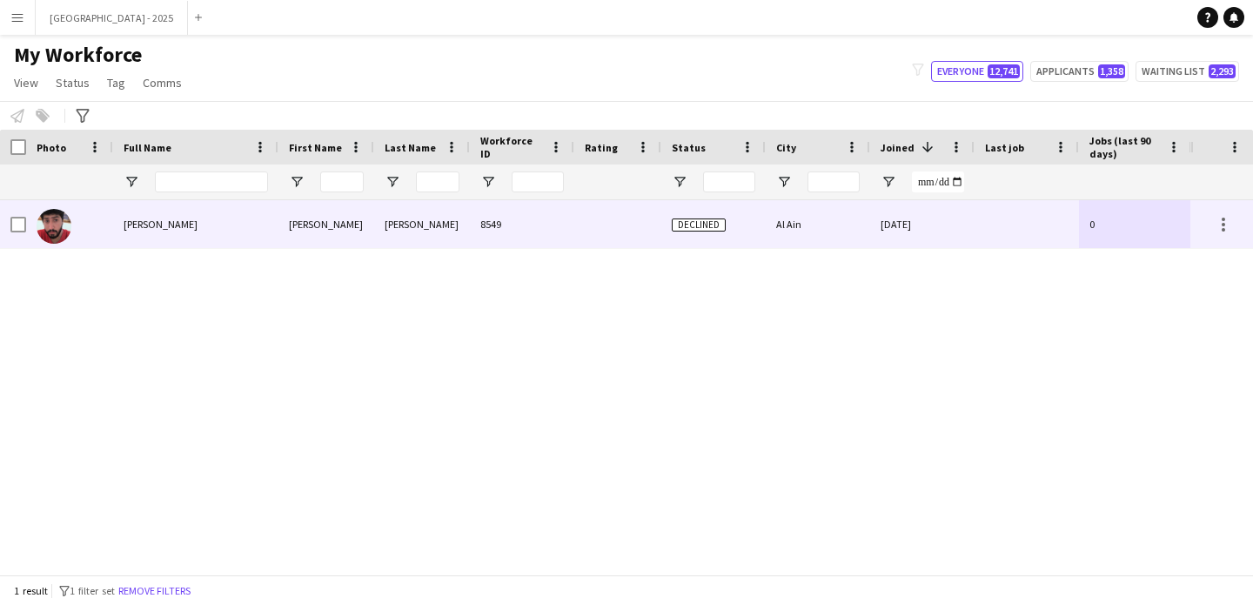
click at [50, 224] on img at bounding box center [54, 226] width 35 height 35
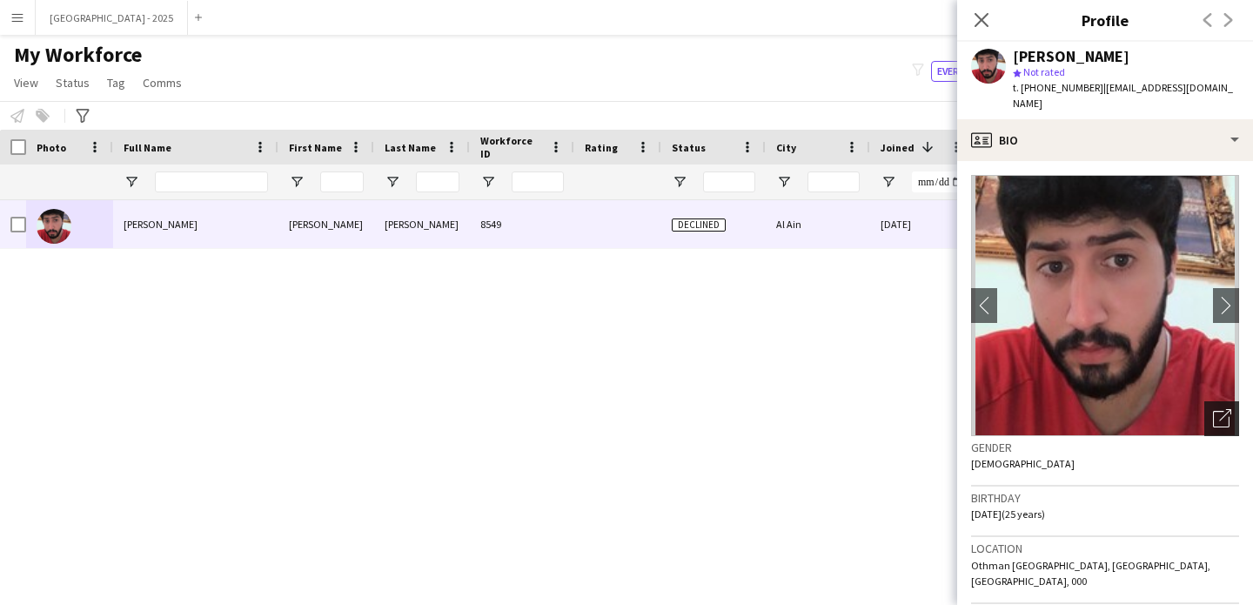
click at [1213, 409] on icon "Open photos pop-in" at bounding box center [1222, 418] width 18 height 18
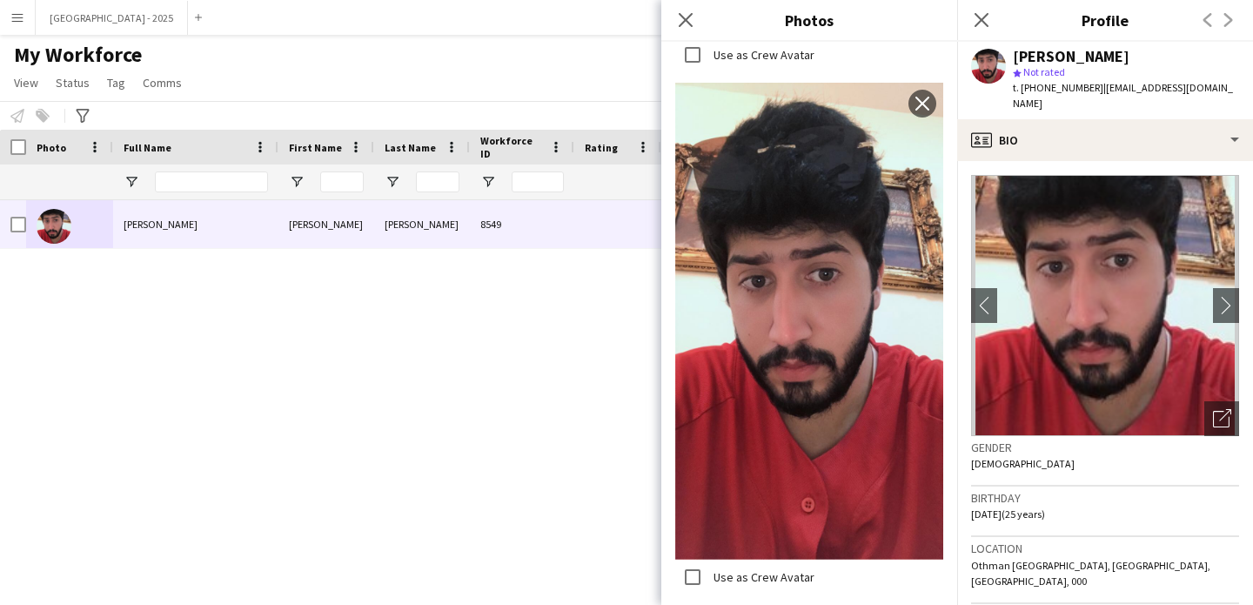
scroll to position [1658, 0]
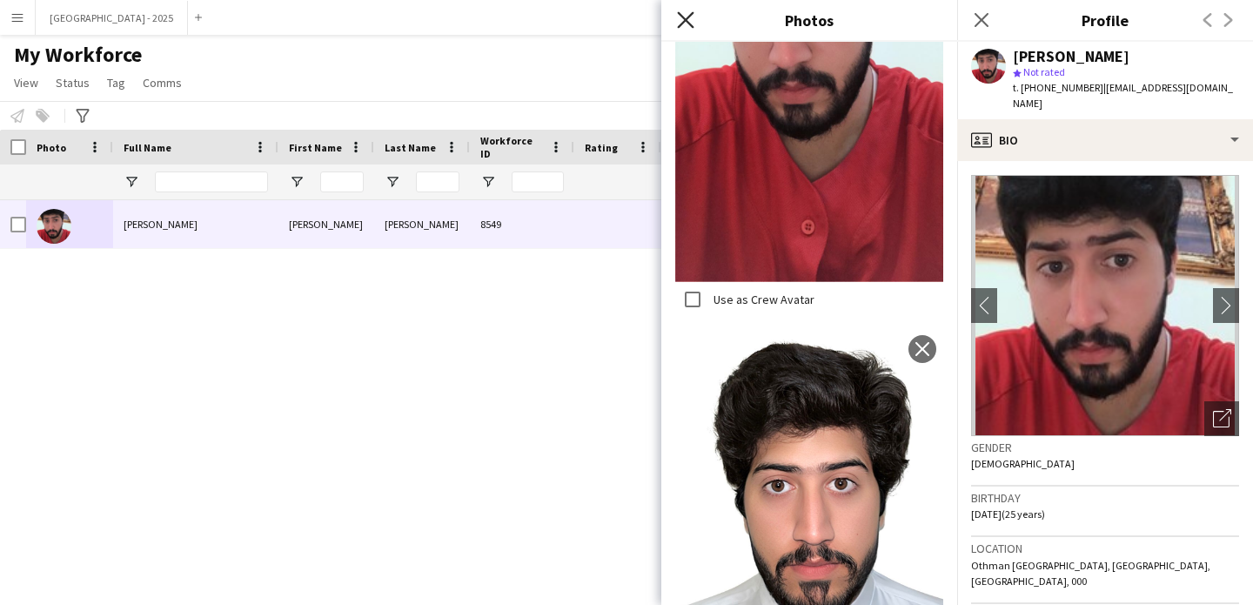
click at [693, 17] on icon "Close pop-in" at bounding box center [685, 19] width 17 height 17
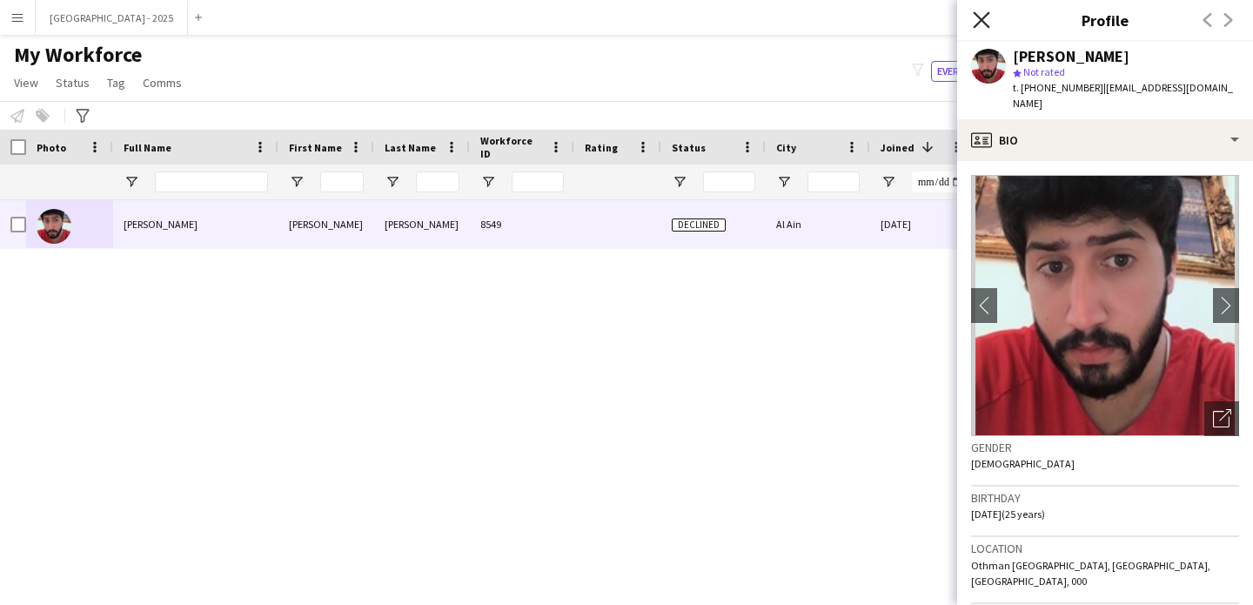
click at [987, 21] on icon "Close pop-in" at bounding box center [981, 19] width 17 height 17
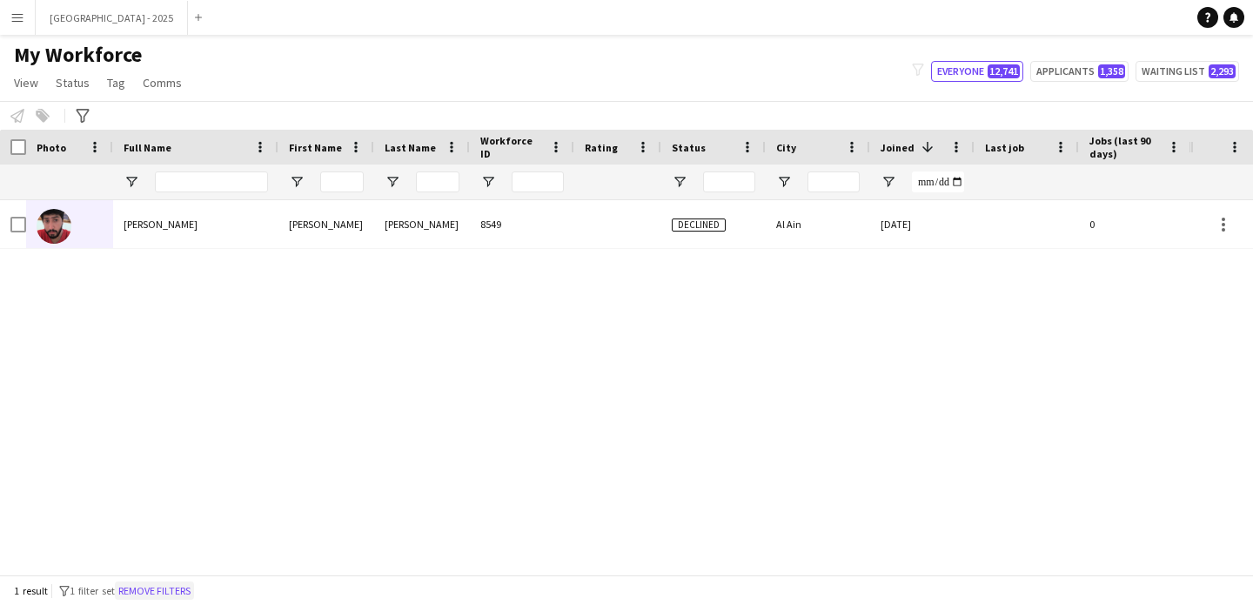
click at [194, 587] on button "Remove filters" at bounding box center [154, 590] width 79 height 19
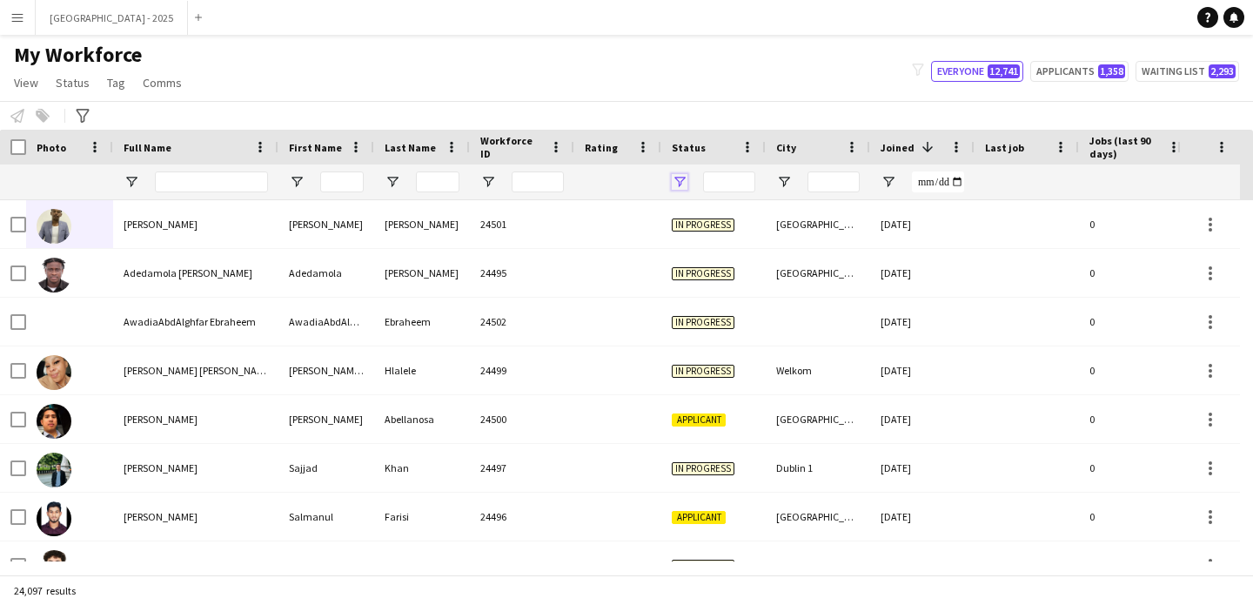
click at [680, 182] on span "Open Filter Menu" at bounding box center [680, 182] width 16 height 16
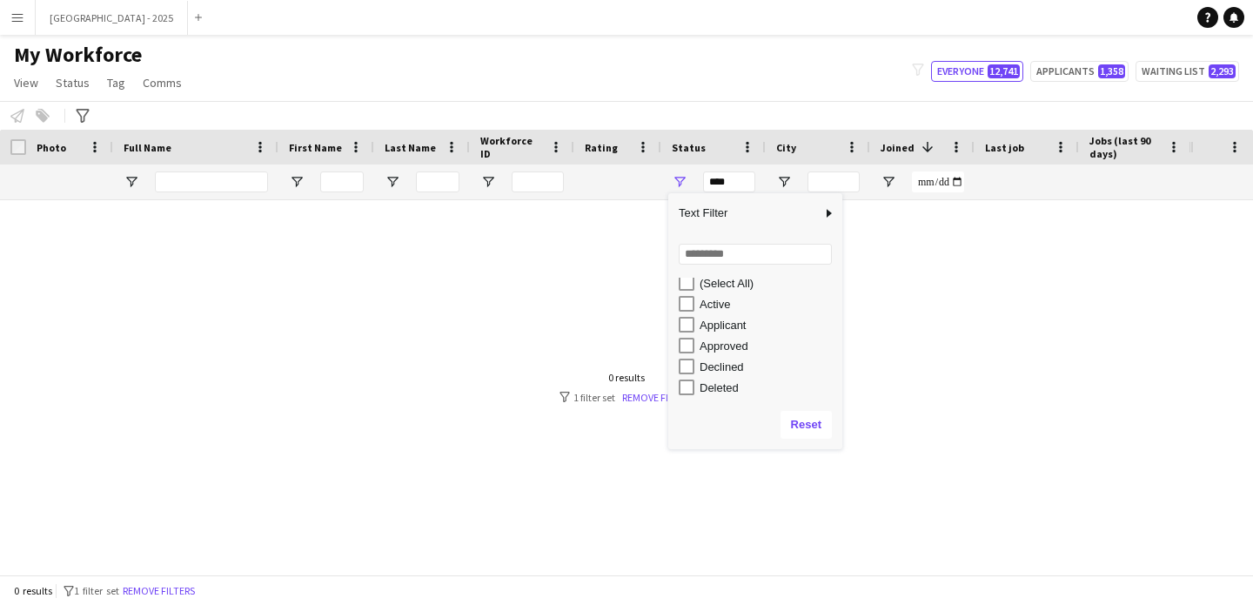
scroll to position [0, 0]
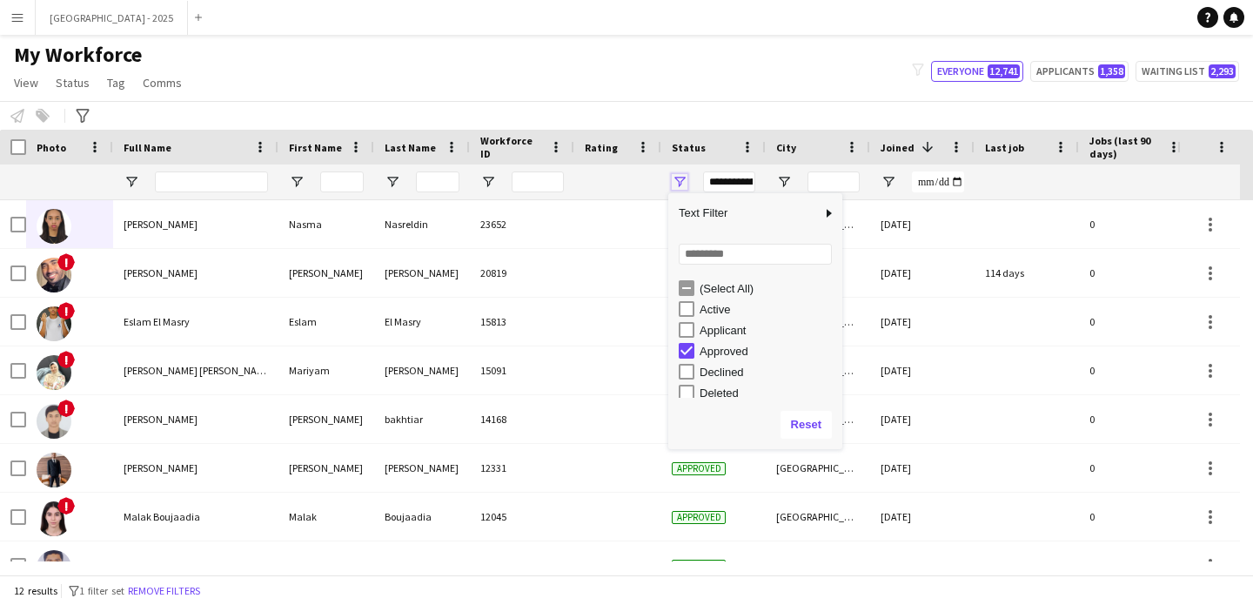
click at [681, 181] on span "Open Filter Menu" at bounding box center [680, 182] width 16 height 16
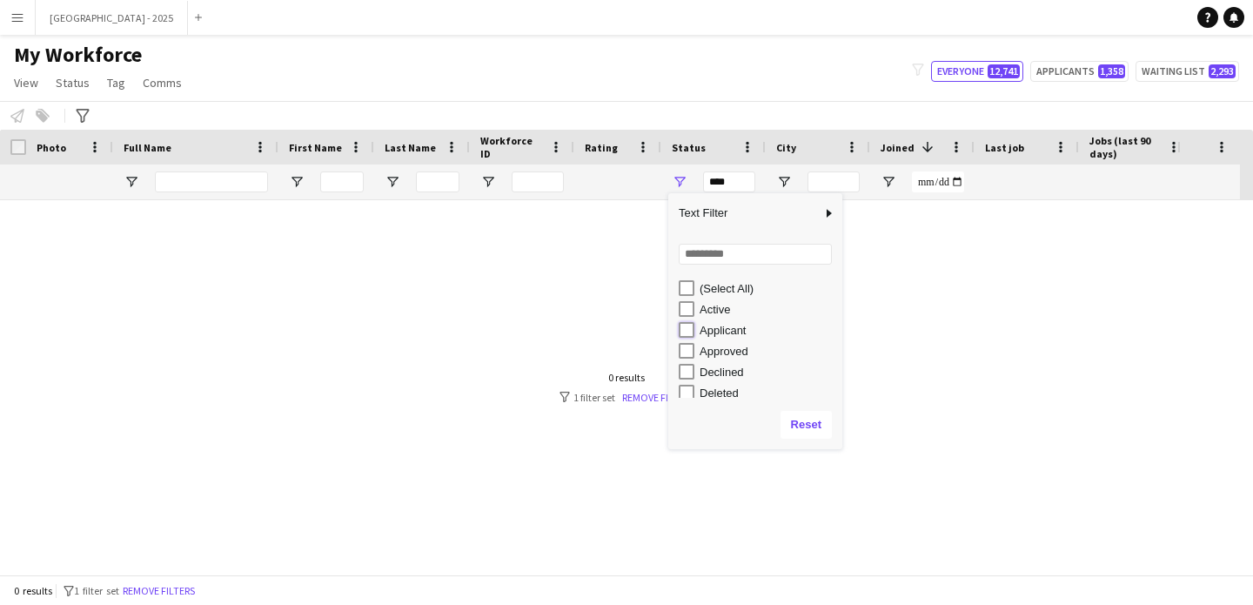
type input "**********"
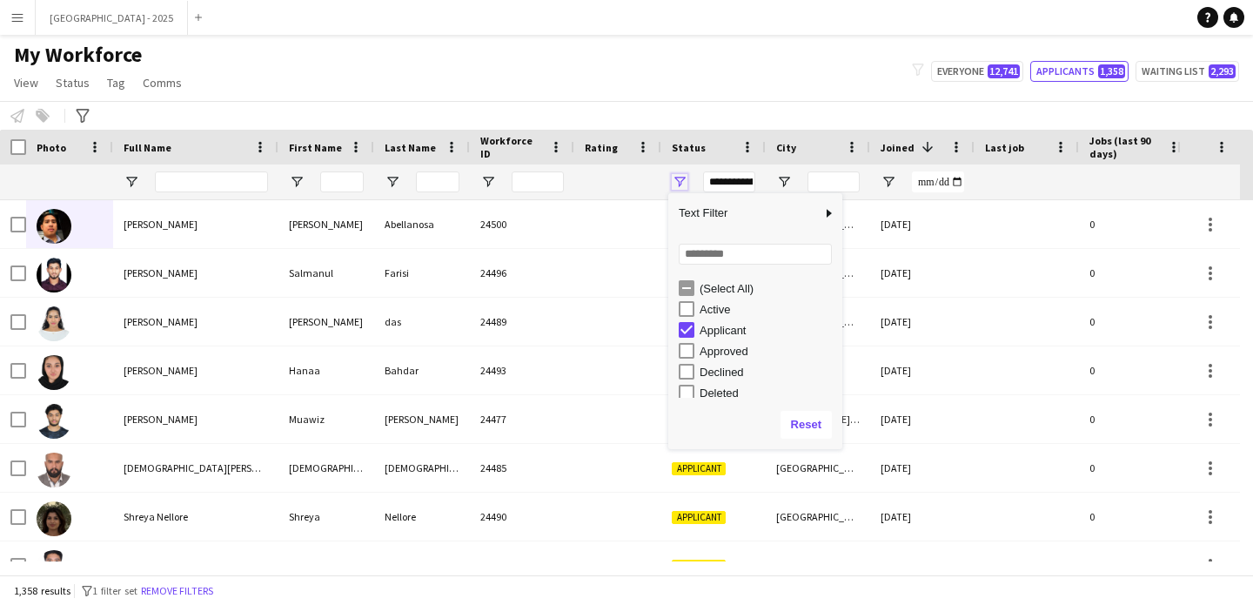
click at [682, 181] on span "Open Filter Menu" at bounding box center [680, 182] width 16 height 16
click at [703, 117] on div "Notify workforce Add to tag Select at least one crew to tag him or her. Advance…" at bounding box center [626, 115] width 1253 height 29
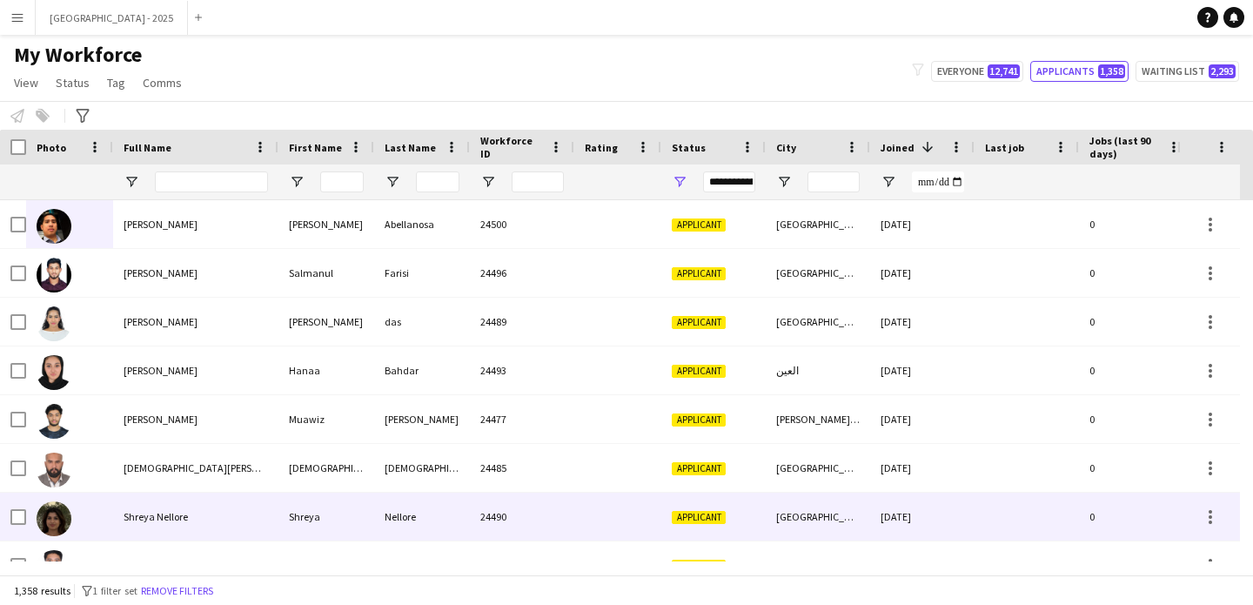
drag, startPoint x: 192, startPoint y: 499, endPoint x: 624, endPoint y: 550, distance: 434.5
click at [192, 499] on div "Shreya Nellore" at bounding box center [195, 516] width 165 height 48
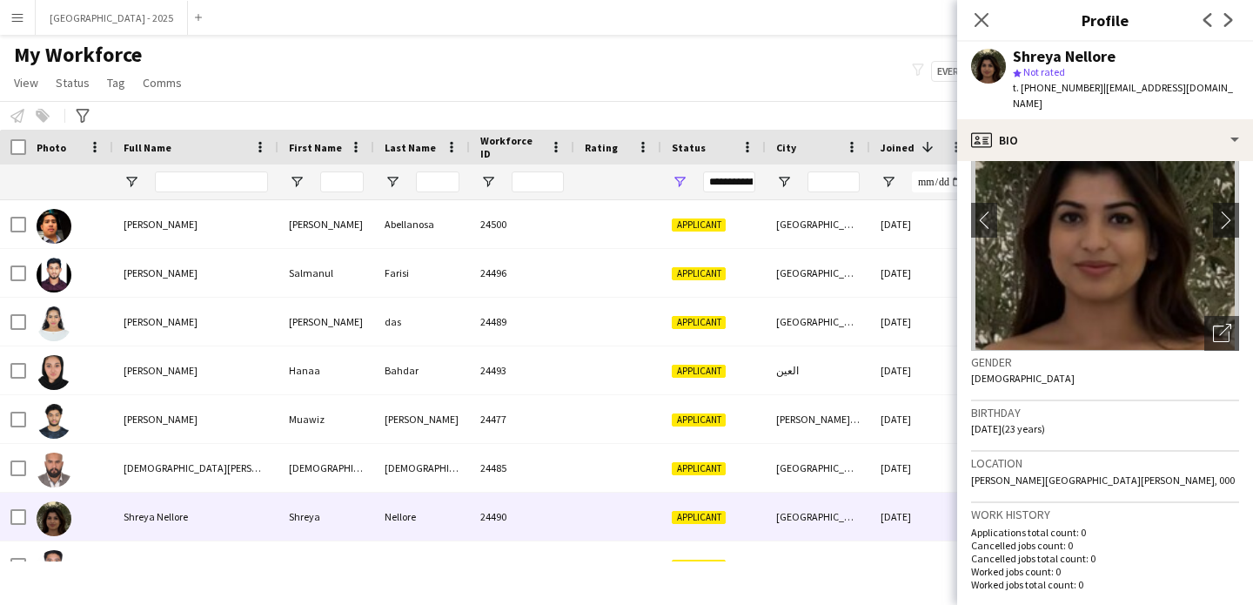
scroll to position [44, 0]
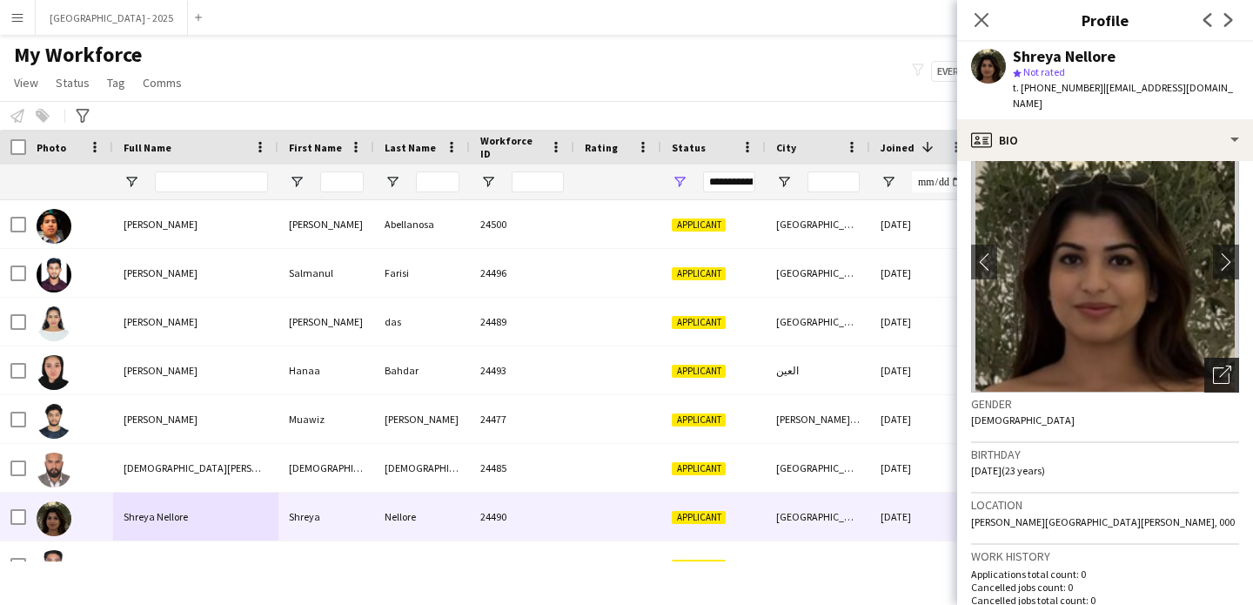
click at [1213, 365] on icon "Open photos pop-in" at bounding box center [1222, 374] width 18 height 18
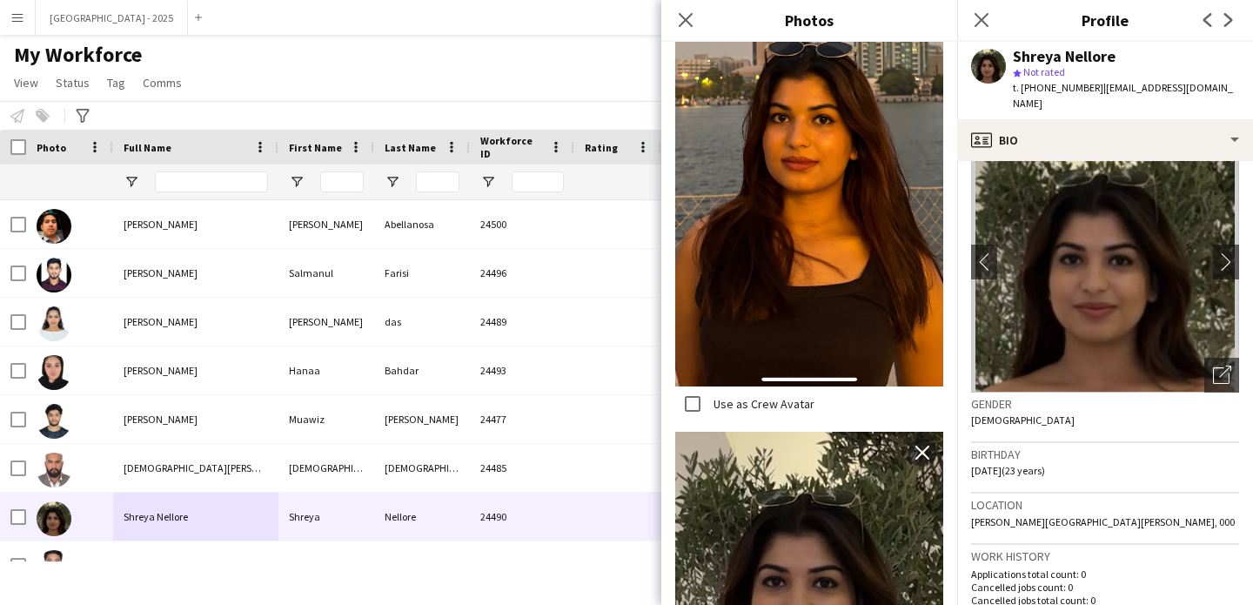
scroll to position [736, 0]
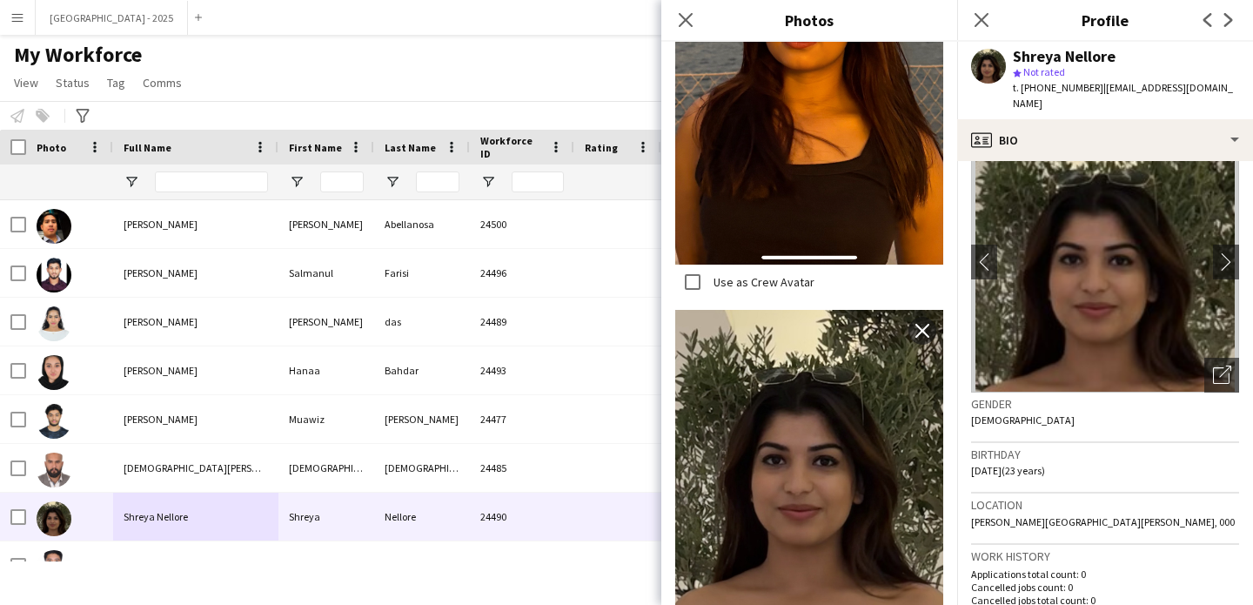
click at [1050, 407] on div "Gender [DEMOGRAPHIC_DATA]" at bounding box center [1105, 417] width 268 height 50
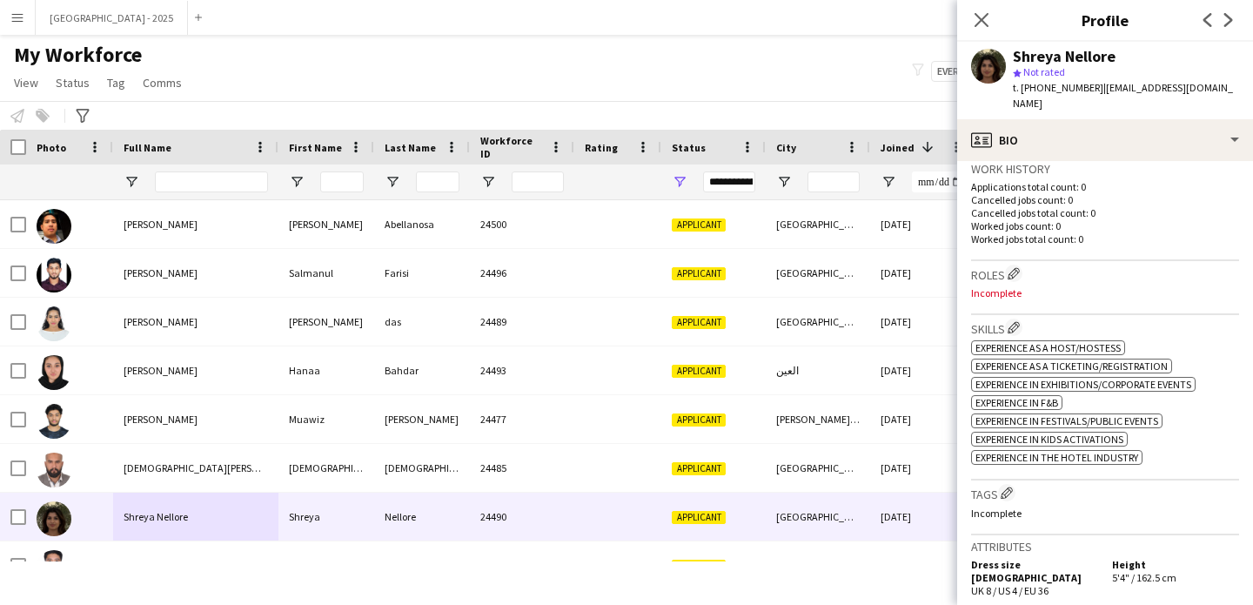
scroll to position [404, 0]
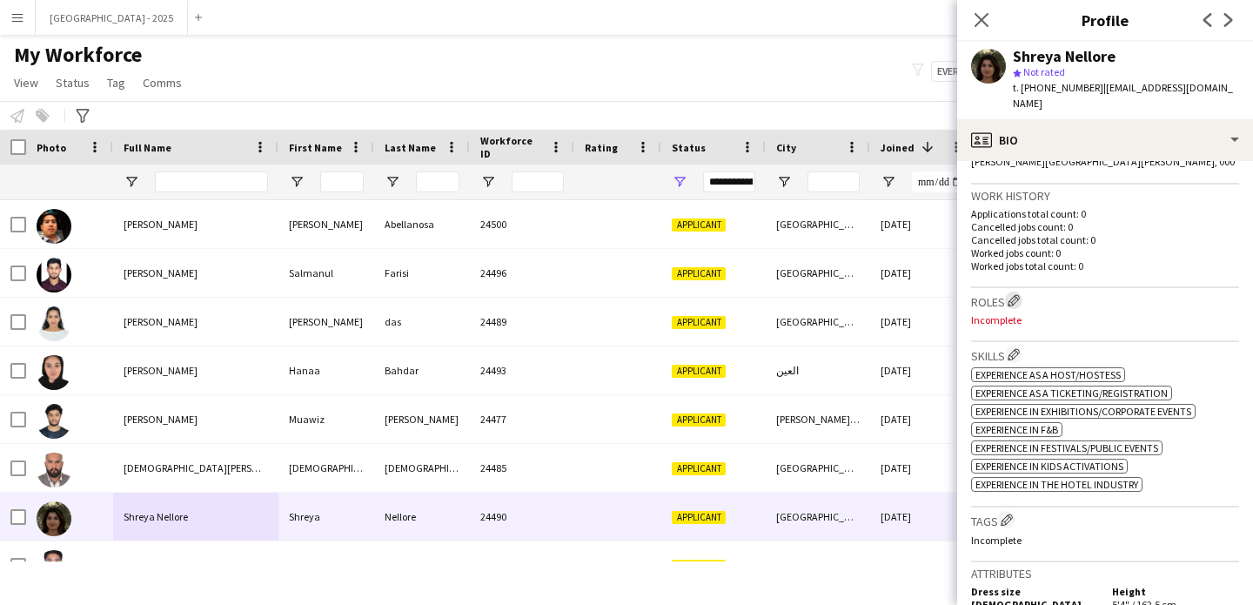
click at [1015, 294] on app-icon "Edit crew company roles" at bounding box center [1013, 300] width 12 height 12
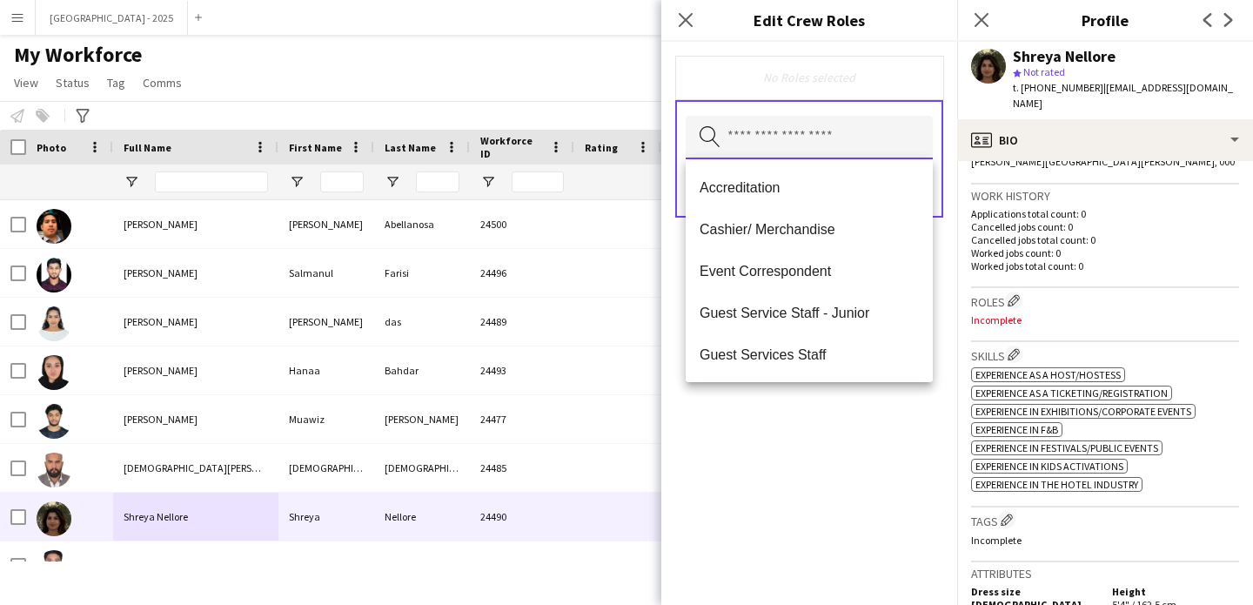
click at [818, 157] on input "text" at bounding box center [809, 138] width 247 height 44
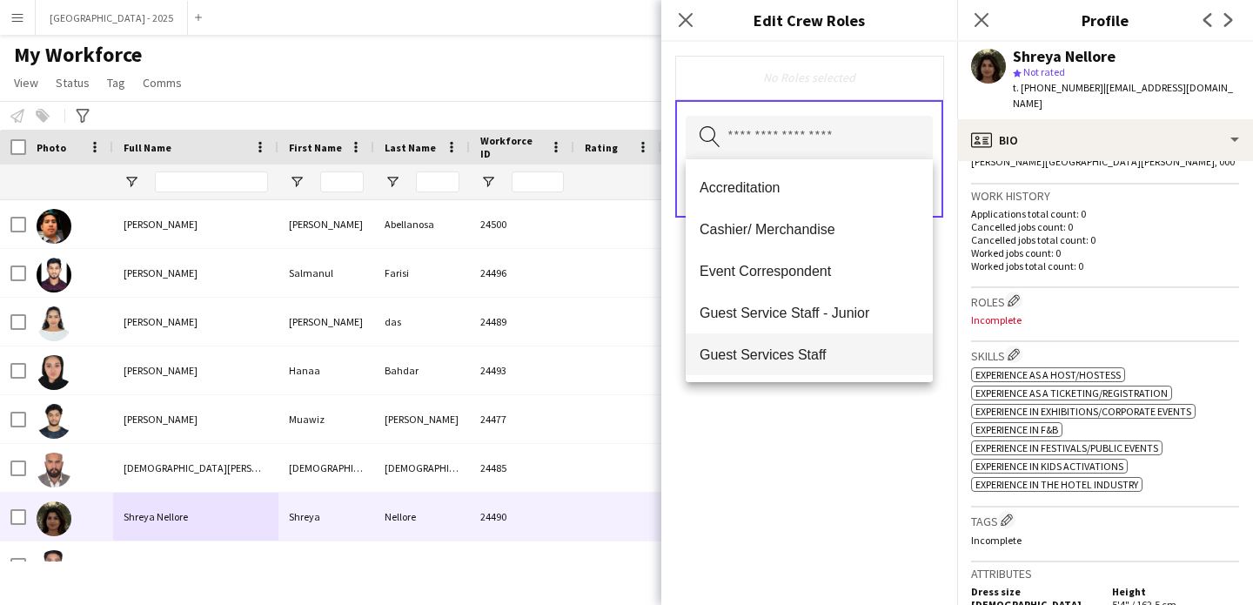
click at [854, 340] on mat-option "Guest Services Staff" at bounding box center [809, 354] width 247 height 42
click at [853, 343] on mat-option "Guest Services Staff - Senior" at bounding box center [809, 356] width 247 height 42
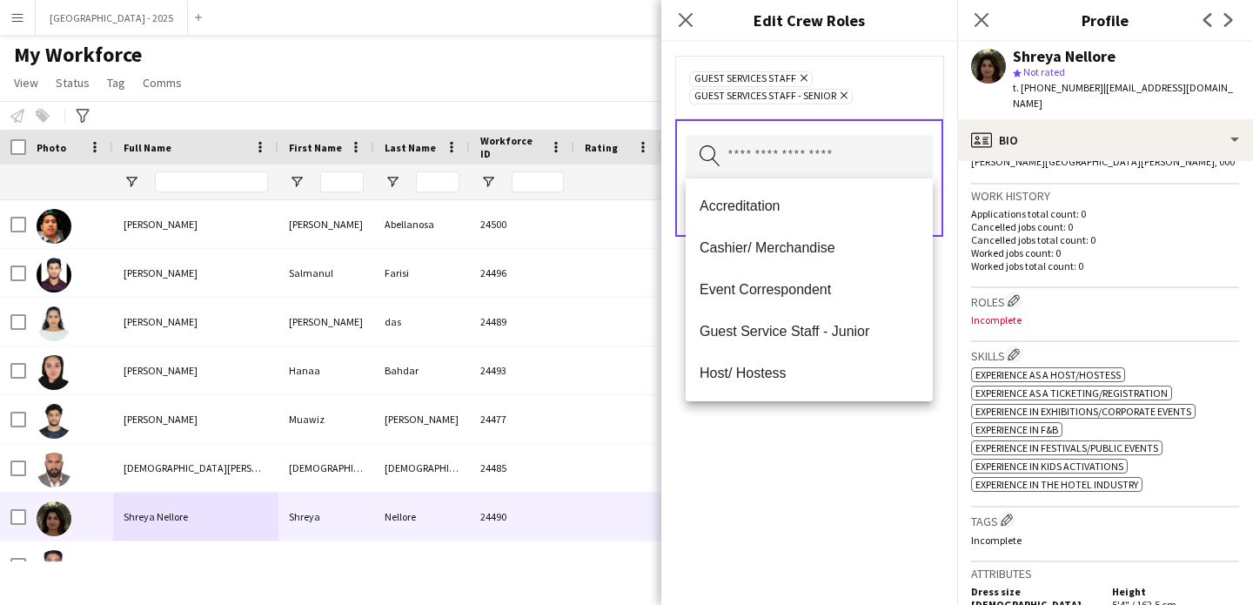
click at [867, 457] on div "Guest Services Staff Remove Guest Services Staff - Senior Remove Search by role…" at bounding box center [809, 323] width 296 height 563
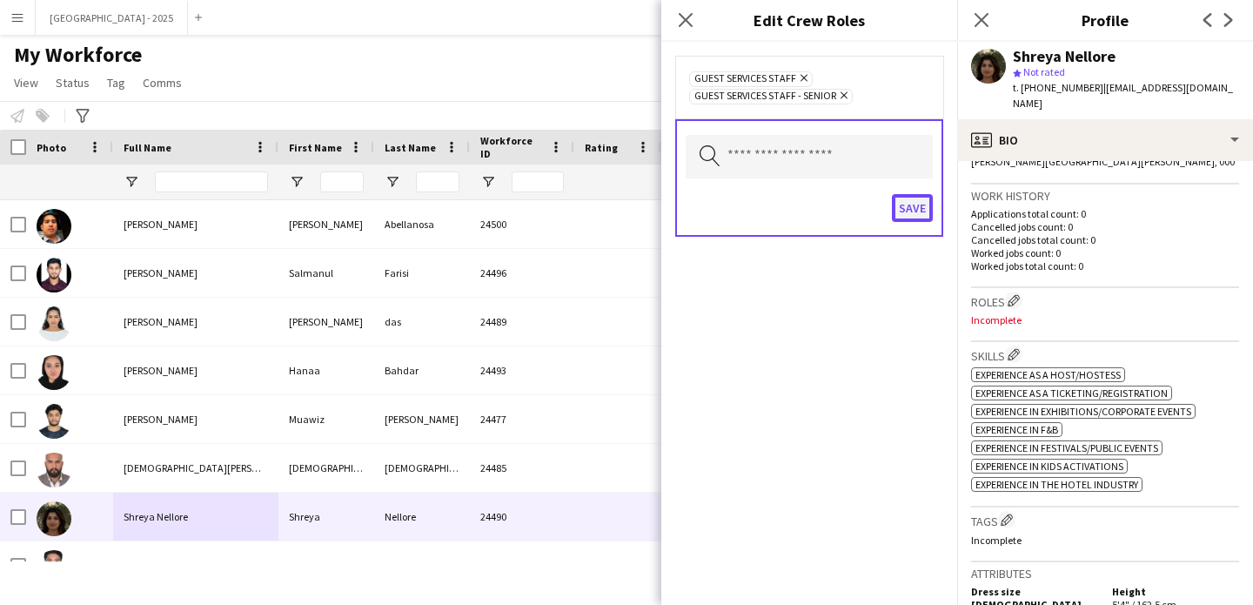
click at [911, 202] on button "Save" at bounding box center [912, 208] width 41 height 28
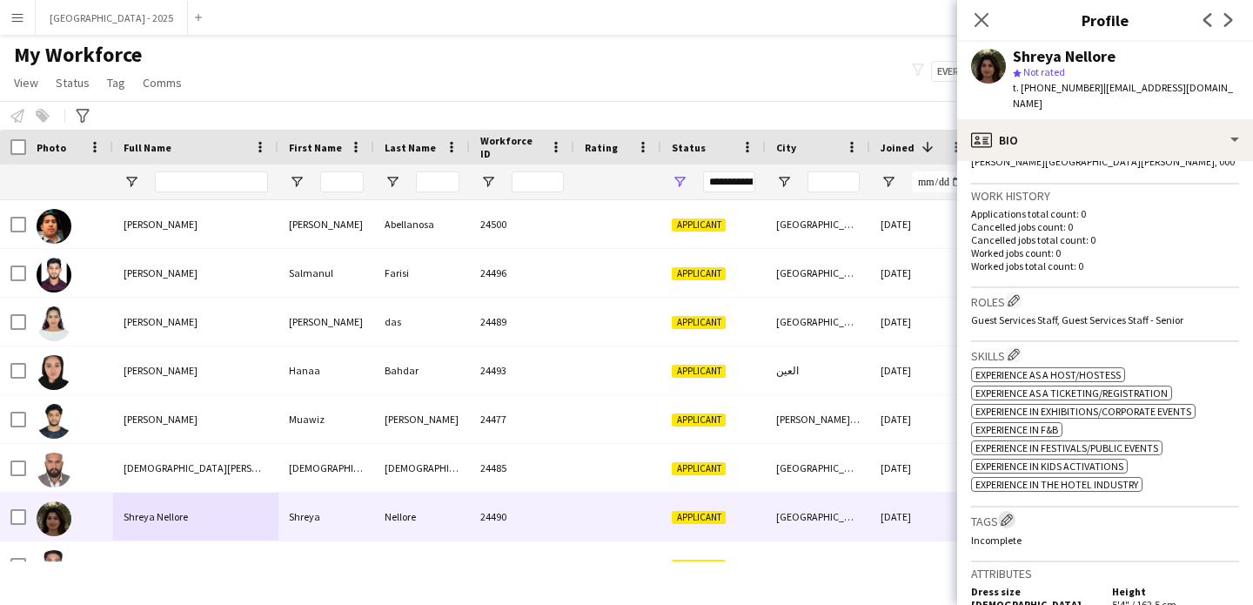
click at [1006, 513] on app-icon "Edit crew company tags" at bounding box center [1007, 519] width 12 height 12
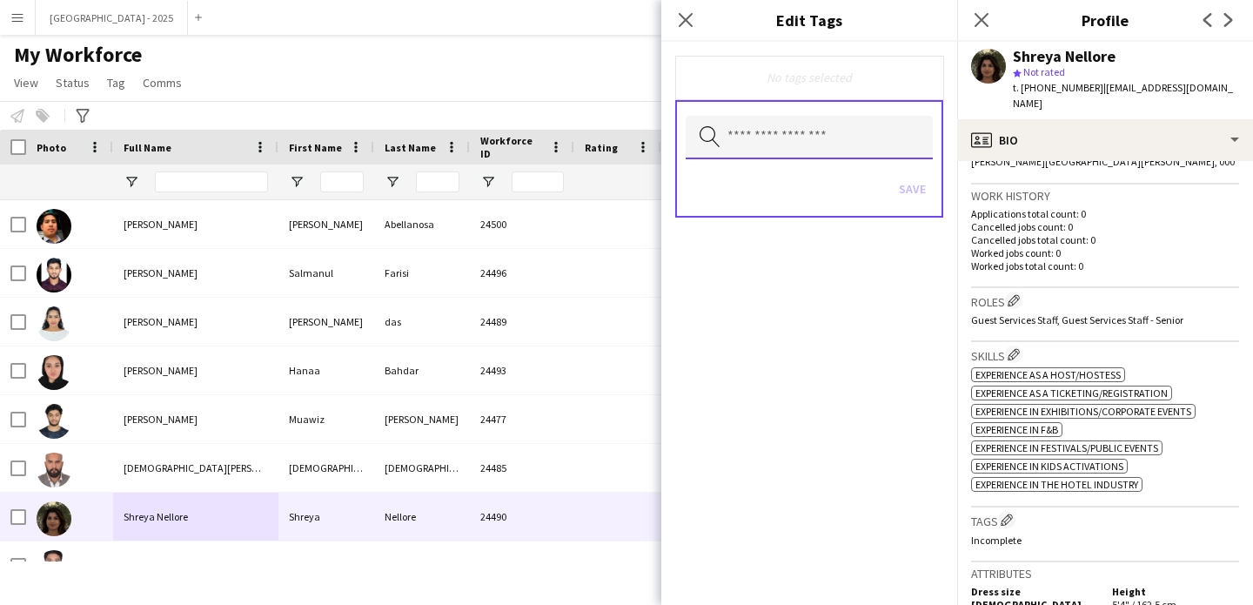
click at [820, 150] on input "text" at bounding box center [809, 138] width 247 height 44
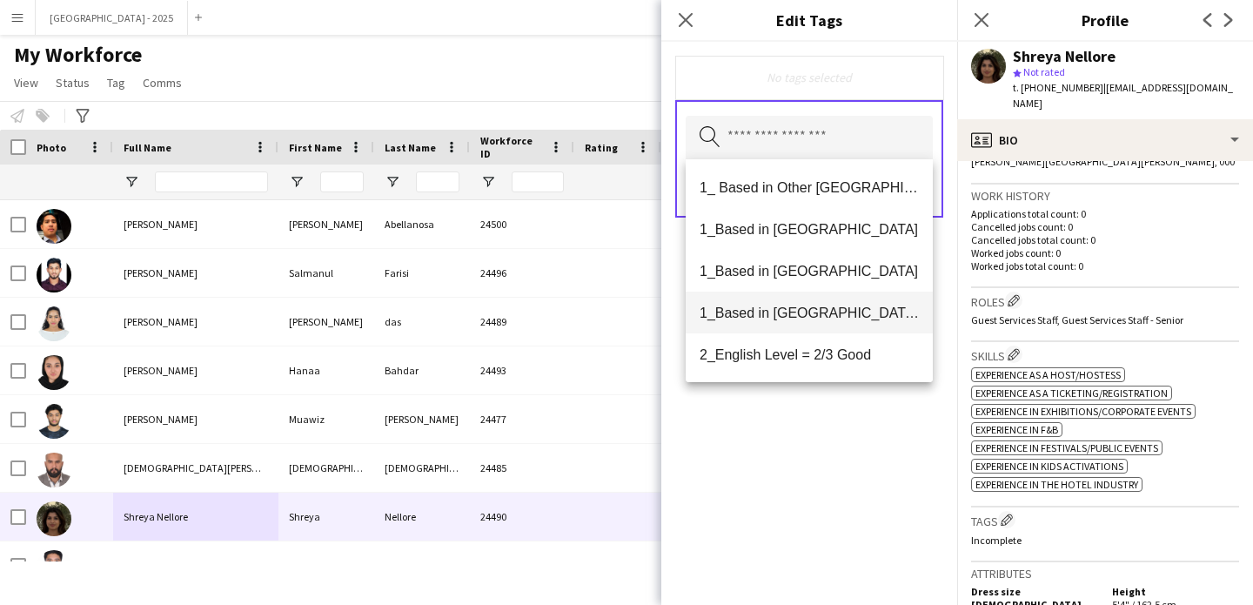
click at [827, 309] on span "1_Based in [GEOGRAPHIC_DATA]/[GEOGRAPHIC_DATA]/Ajman" at bounding box center [808, 313] width 219 height 17
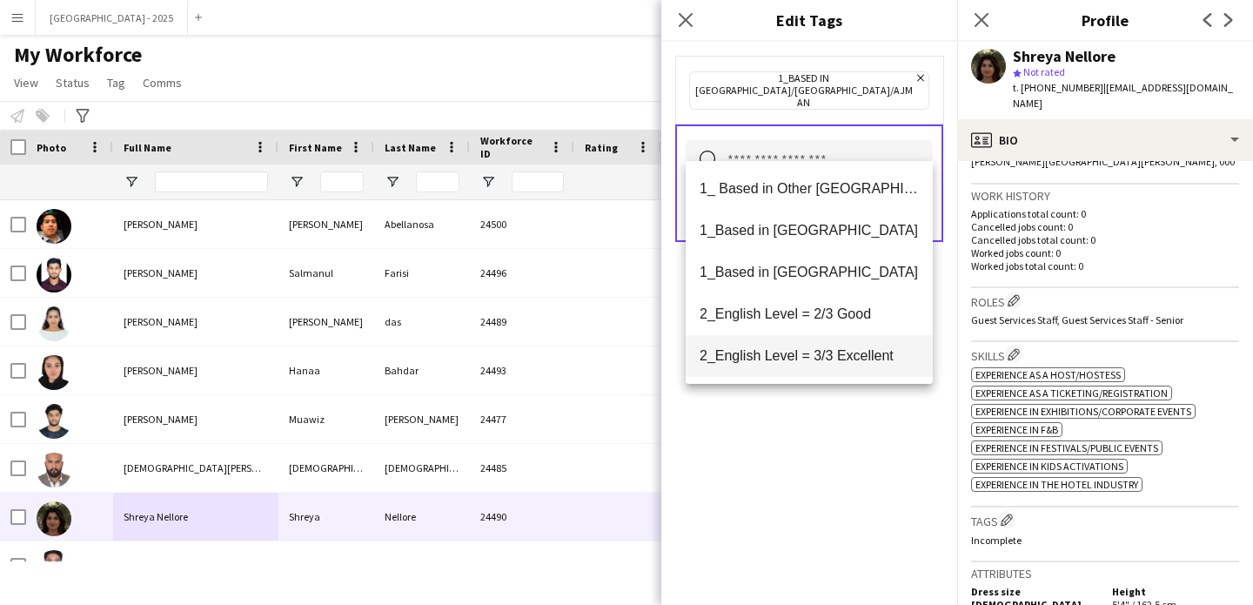
click at [840, 340] on mat-option "2_English Level = 3/3 Excellent" at bounding box center [809, 356] width 247 height 42
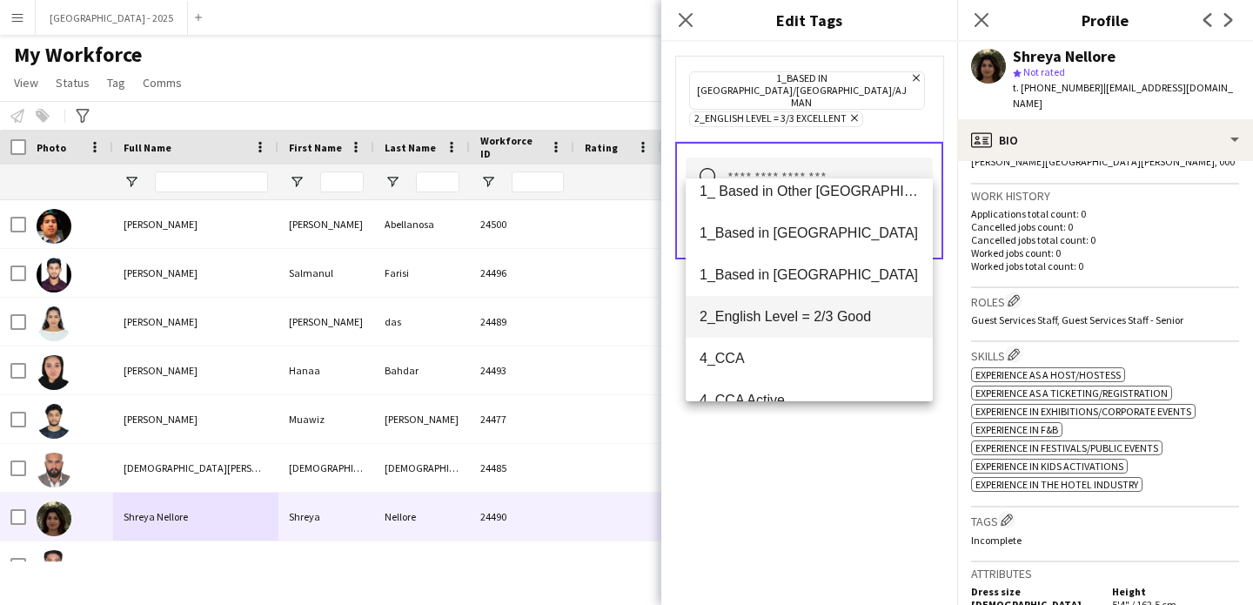
scroll to position [16, 0]
click at [822, 445] on div "1_Based in [GEOGRAPHIC_DATA]/[GEOGRAPHIC_DATA]/Ajman Remove 2_English Level = 3…" at bounding box center [809, 323] width 296 height 563
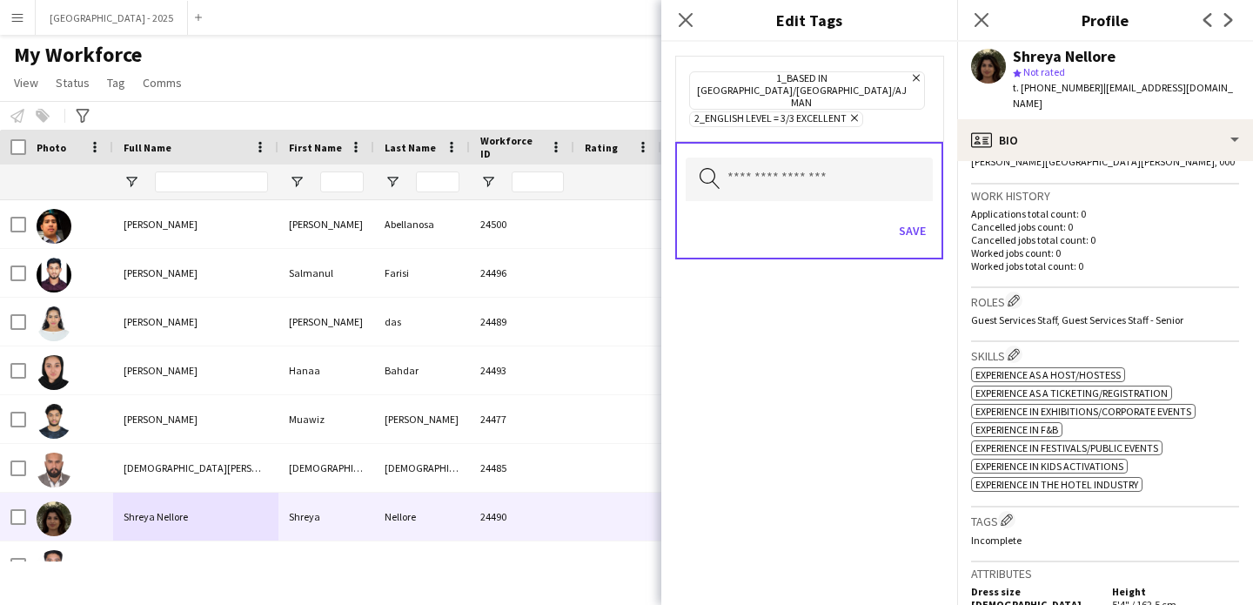
click at [897, 183] on div "Search by tag name Save" at bounding box center [809, 200] width 268 height 117
click at [907, 217] on button "Save" at bounding box center [912, 231] width 41 height 28
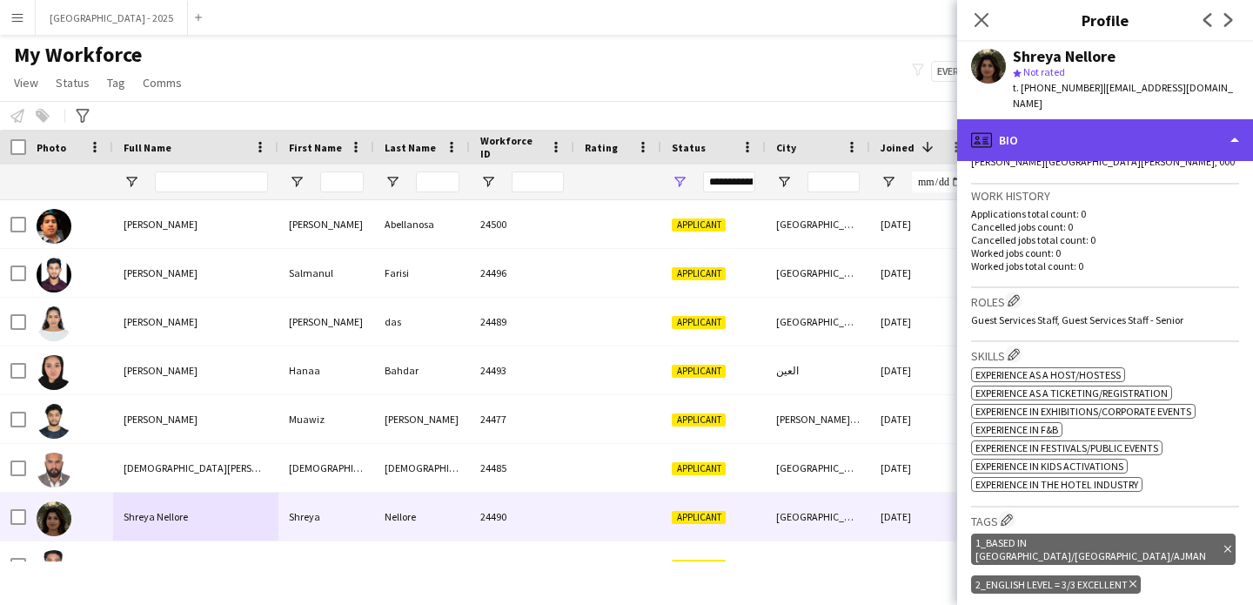
click at [1024, 121] on div "profile Bio" at bounding box center [1105, 140] width 296 height 42
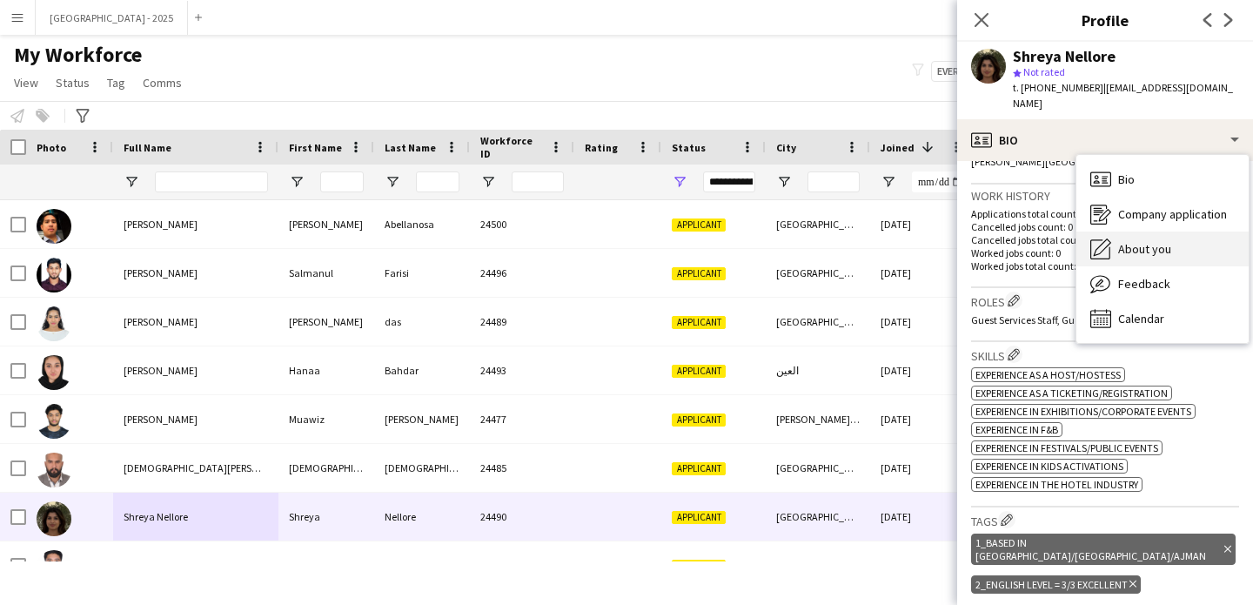
click at [1135, 244] on div "About you About you" at bounding box center [1162, 248] width 172 height 35
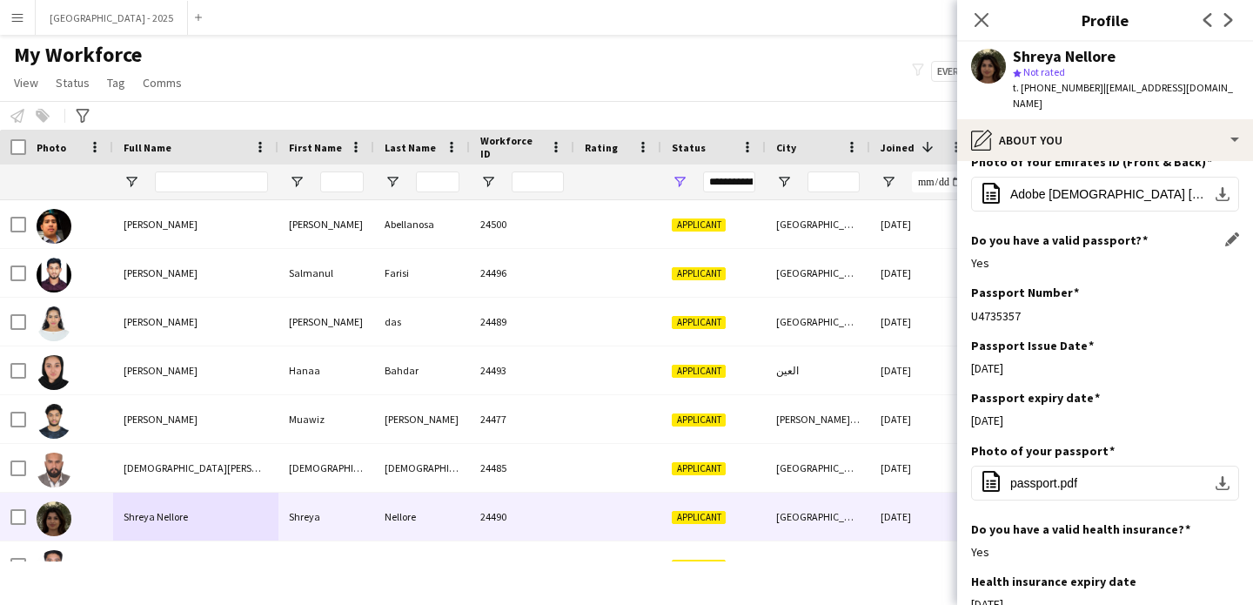
scroll to position [1207, 0]
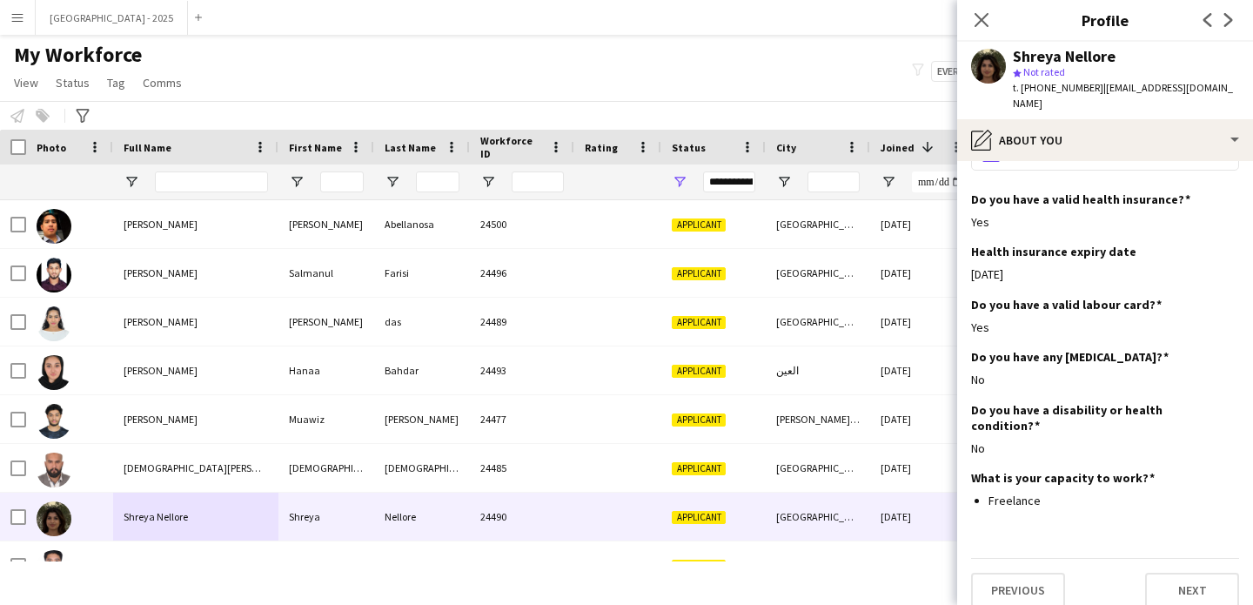
click at [1065, 146] on button "office-file-sheet passport.pdf download-bottom" at bounding box center [1105, 153] width 268 height 35
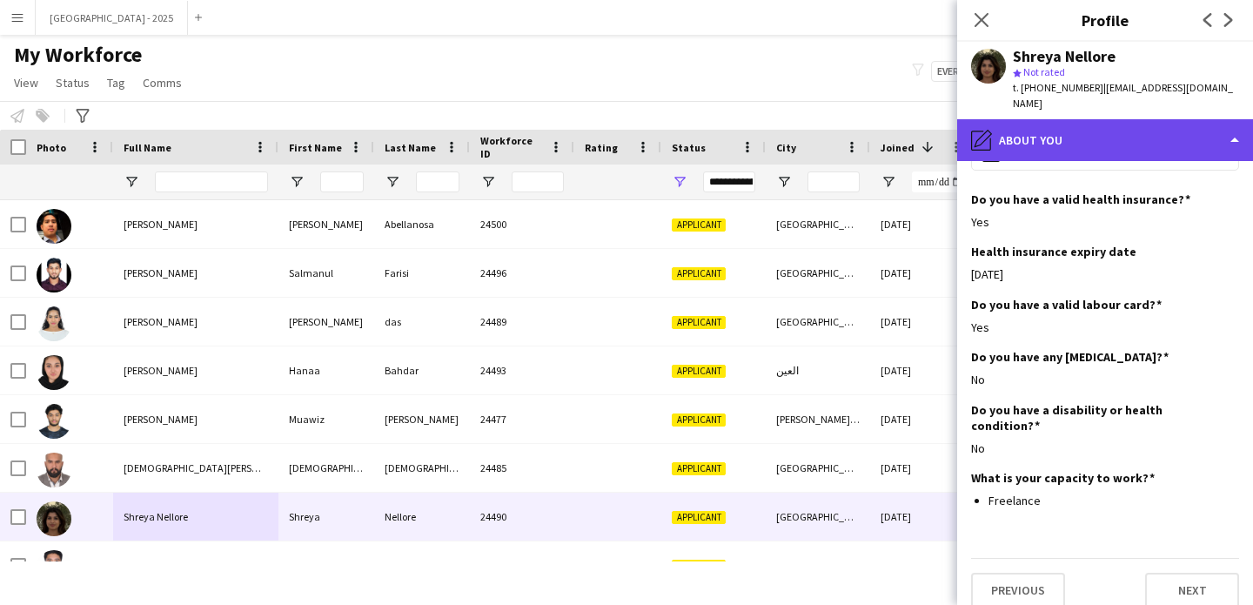
click at [1063, 137] on div "pencil4 About you" at bounding box center [1105, 140] width 296 height 42
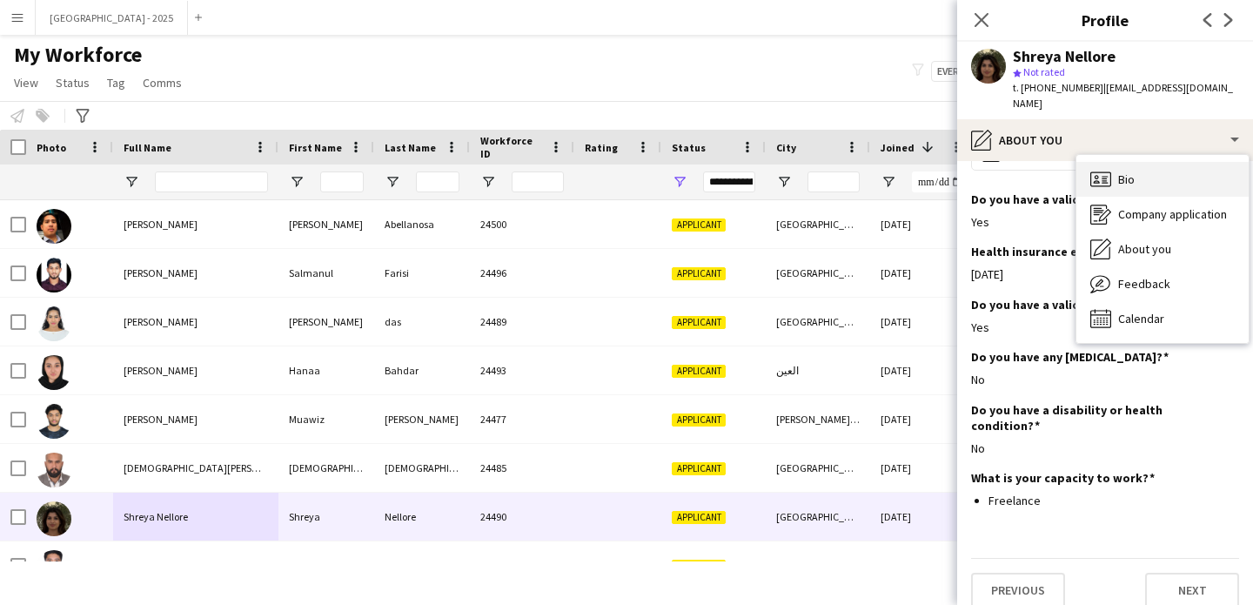
click at [1085, 162] on div "Bio Bio" at bounding box center [1162, 179] width 172 height 35
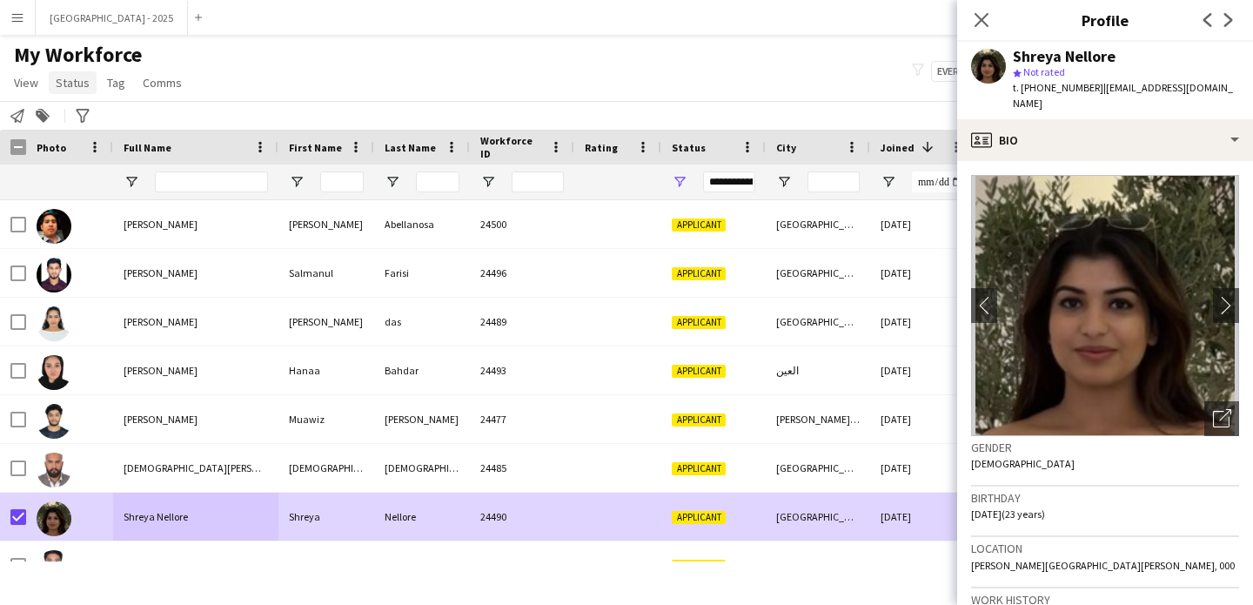
click at [85, 81] on span "Status" at bounding box center [73, 83] width 34 height 16
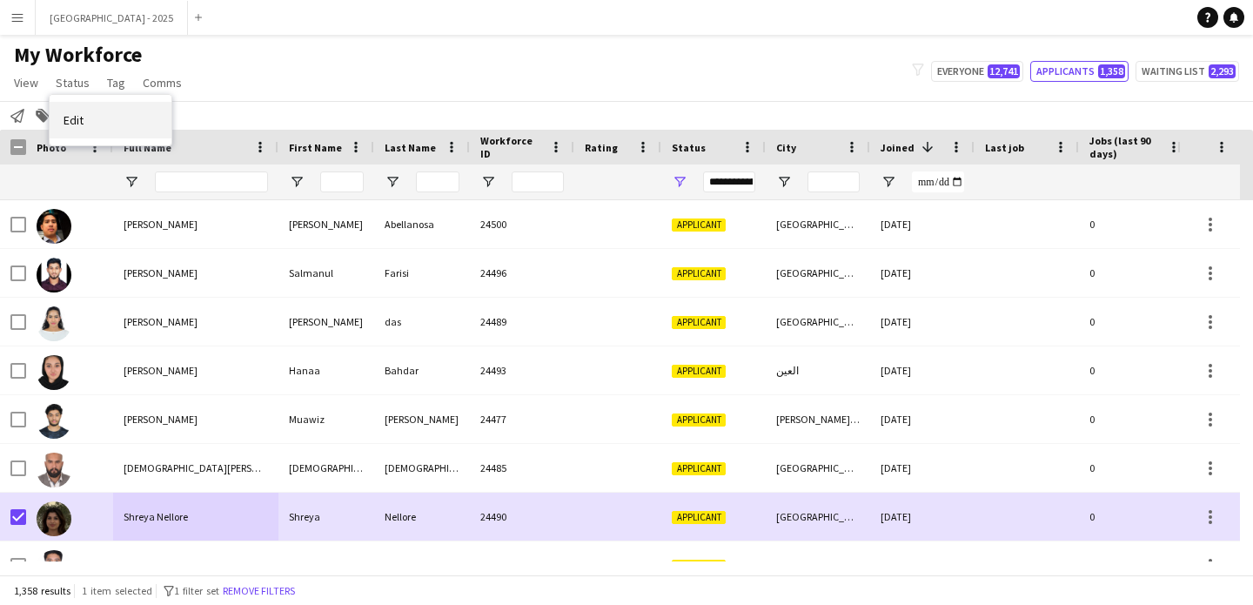
click at [125, 117] on link "Edit" at bounding box center [111, 120] width 122 height 37
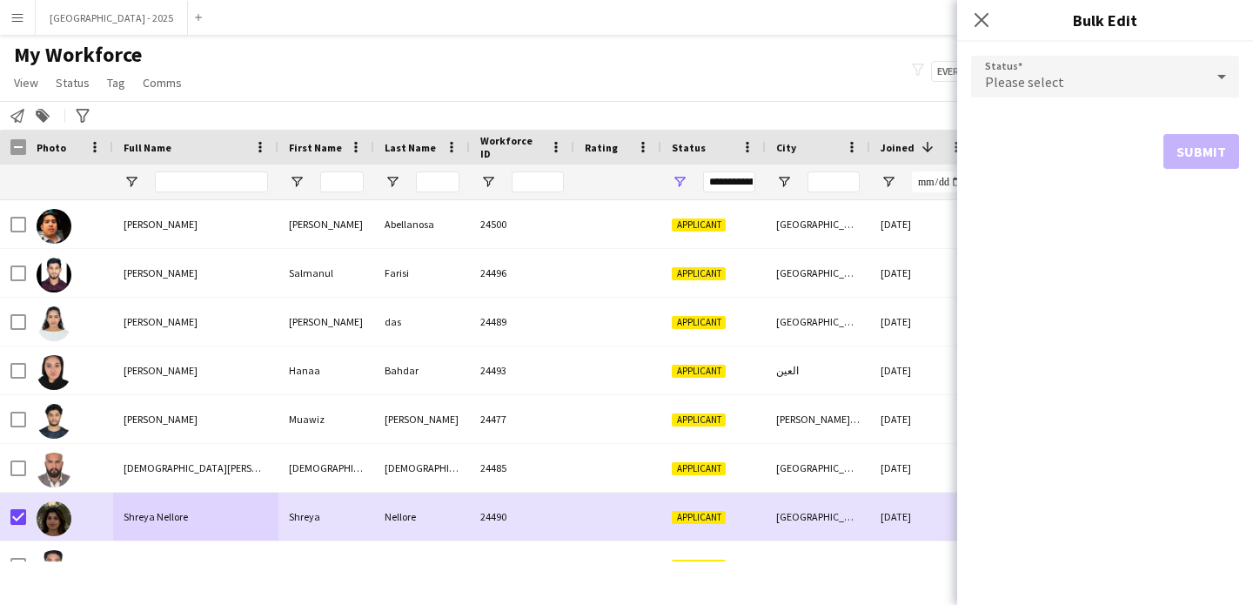
click at [1008, 82] on span "Please select" at bounding box center [1024, 81] width 79 height 17
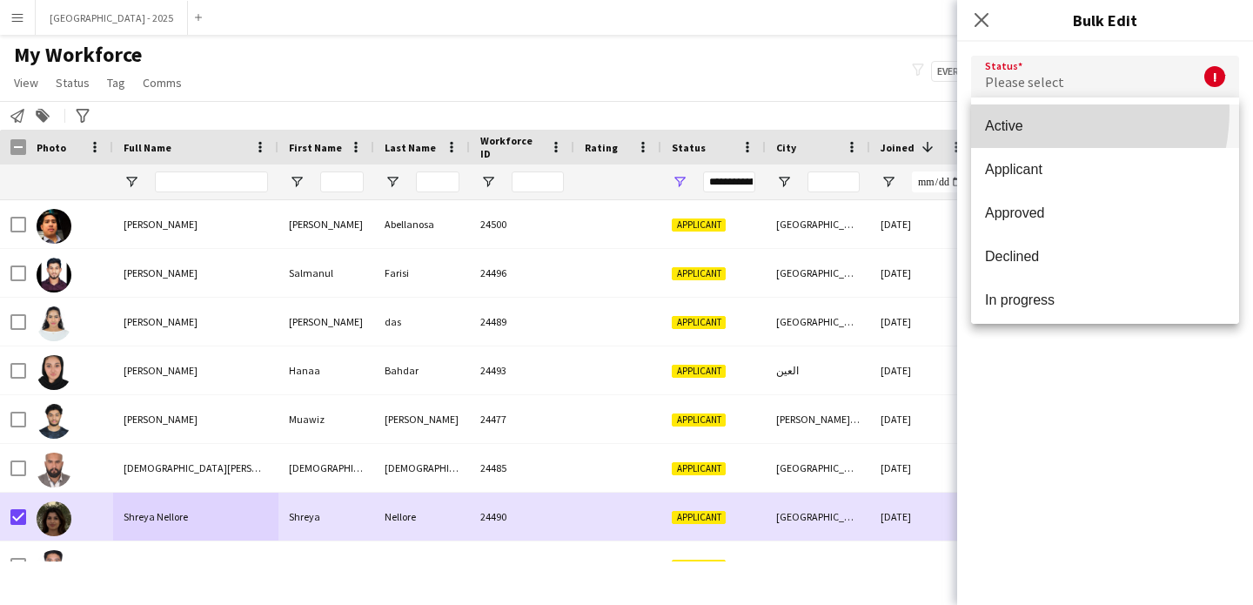
click at [1021, 110] on mat-option "Active" at bounding box center [1105, 126] width 268 height 44
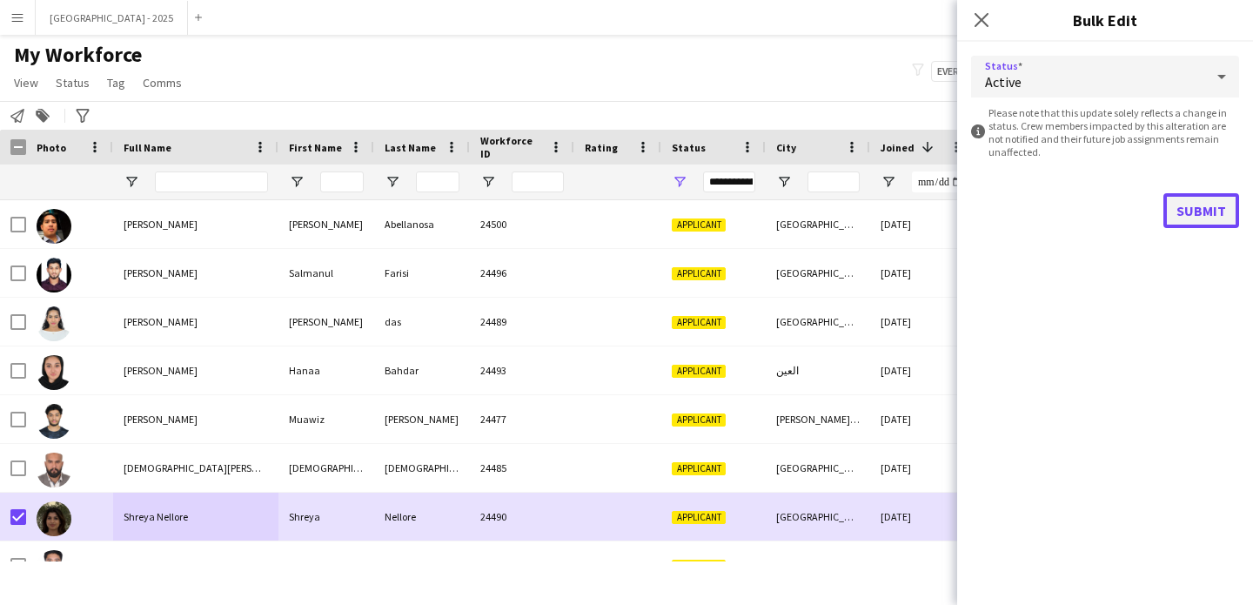
click at [1175, 204] on button "Submit" at bounding box center [1201, 210] width 76 height 35
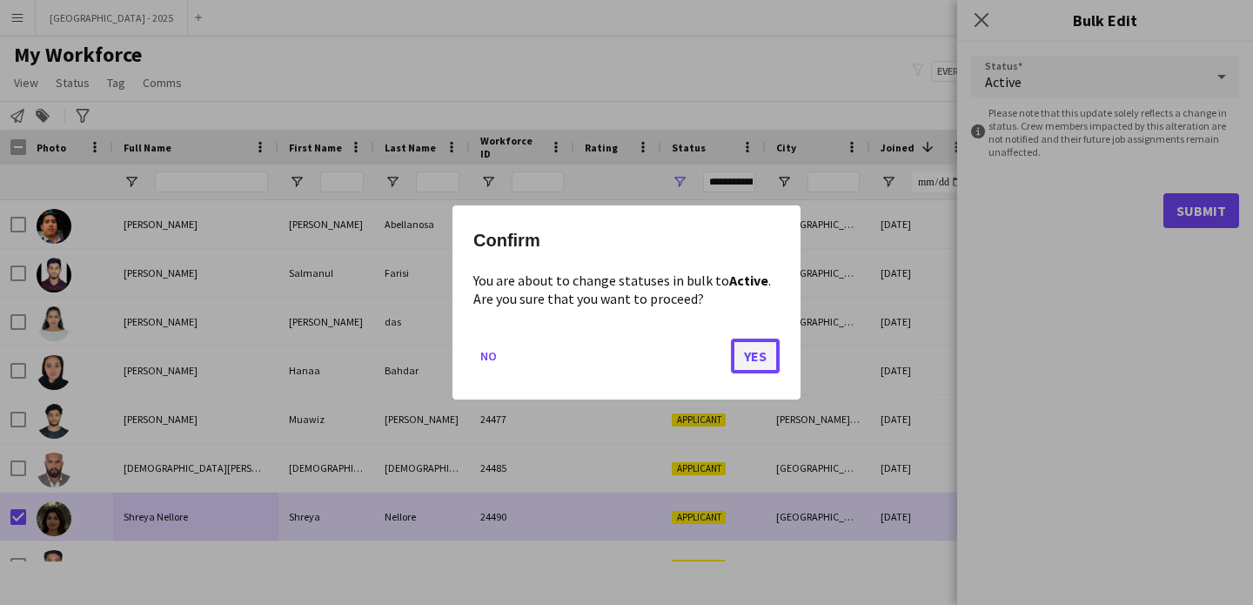
click at [753, 363] on button "Yes" at bounding box center [755, 355] width 49 height 35
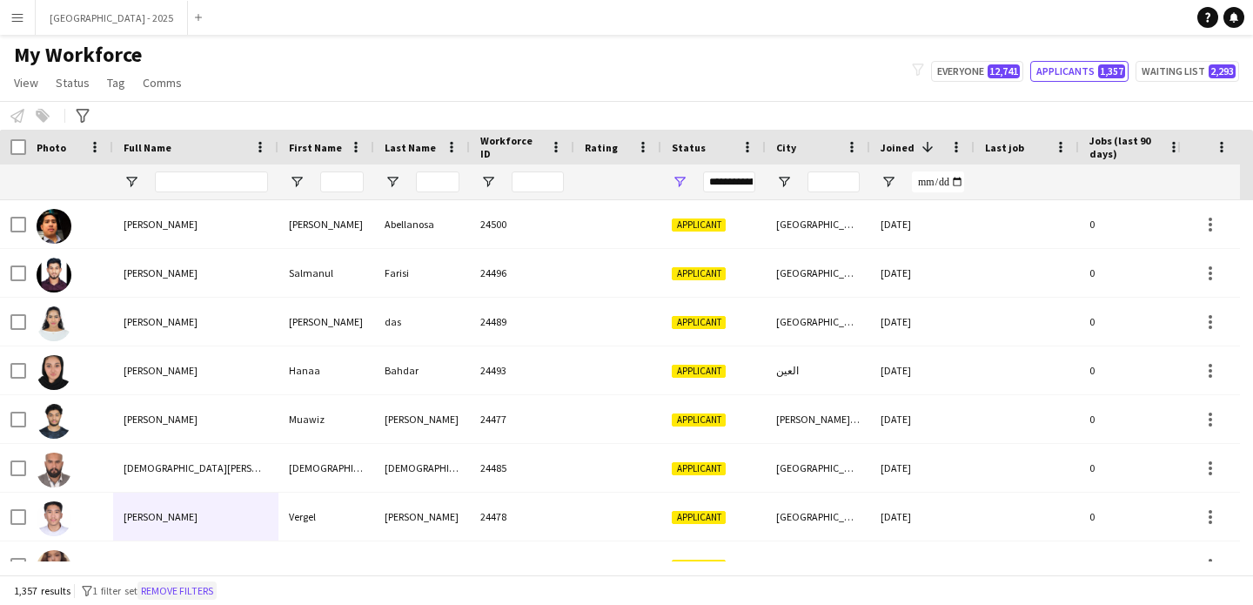
click at [197, 586] on button "Remove filters" at bounding box center [176, 590] width 79 height 19
click at [194, 182] on input "Full Name Filter Input" at bounding box center [211, 181] width 113 height 21
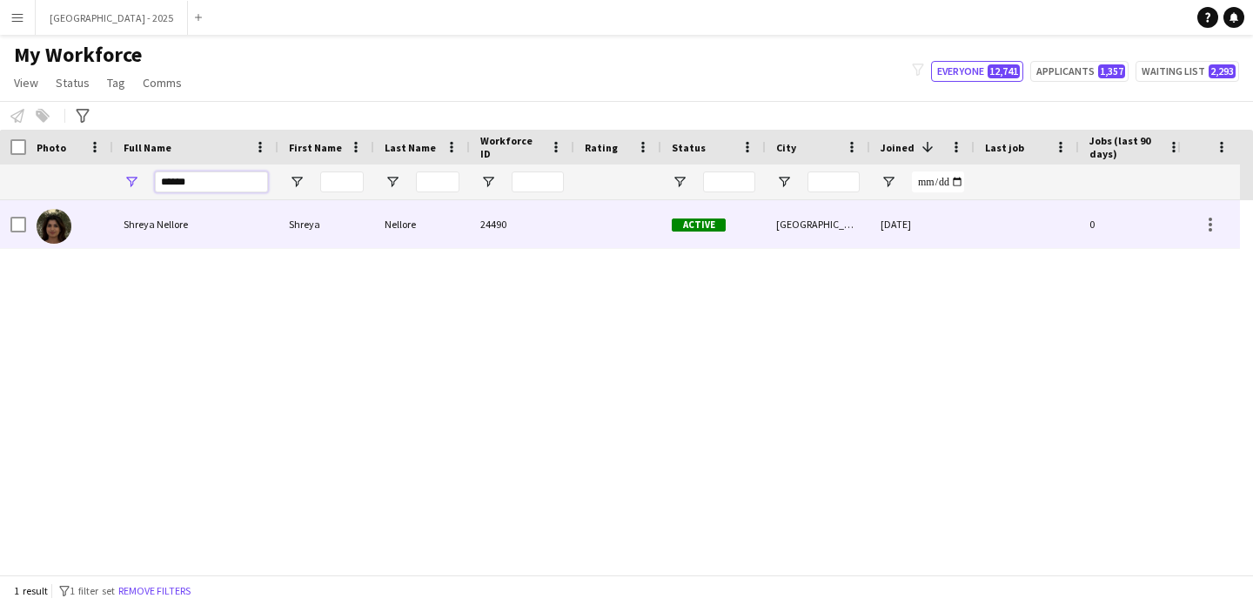
type input "******"
click at [187, 226] on div "Shreya Nellore" at bounding box center [195, 224] width 165 height 48
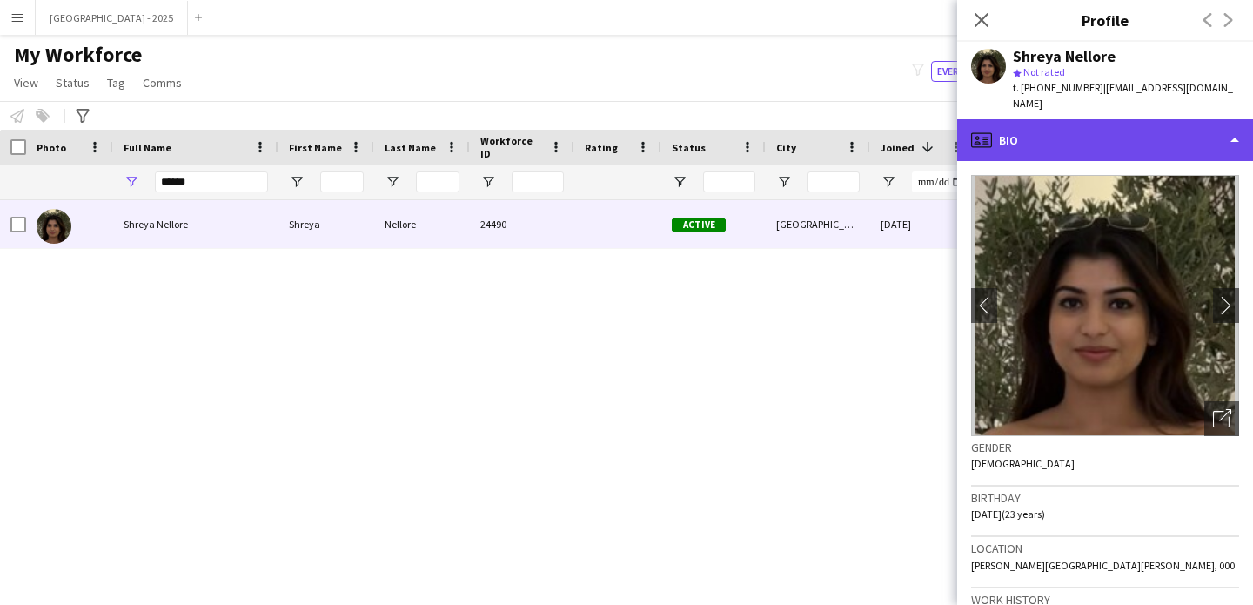
click at [1073, 128] on div "profile Bio" at bounding box center [1105, 140] width 296 height 42
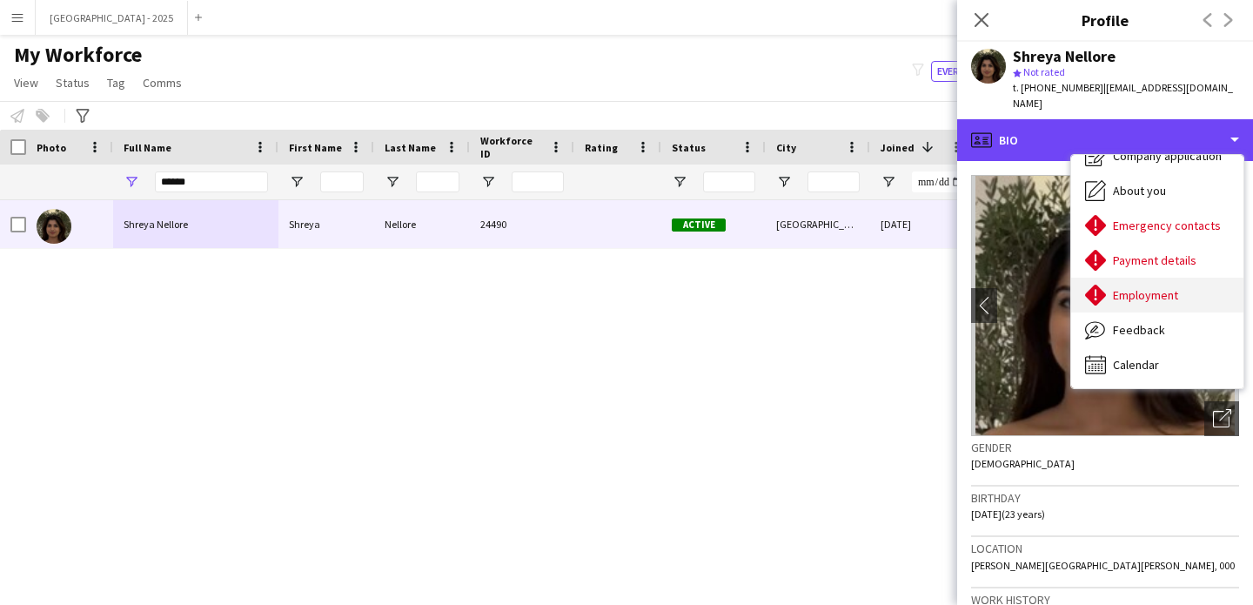
scroll to position [59, 0]
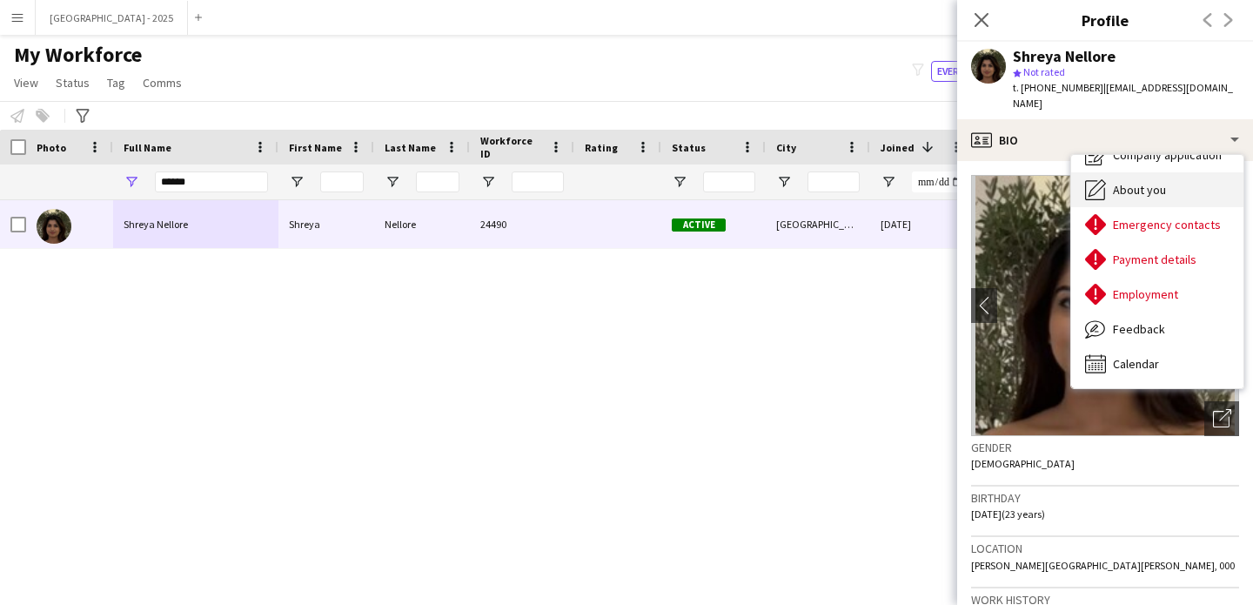
click at [1164, 172] on div "About you About you" at bounding box center [1157, 189] width 172 height 35
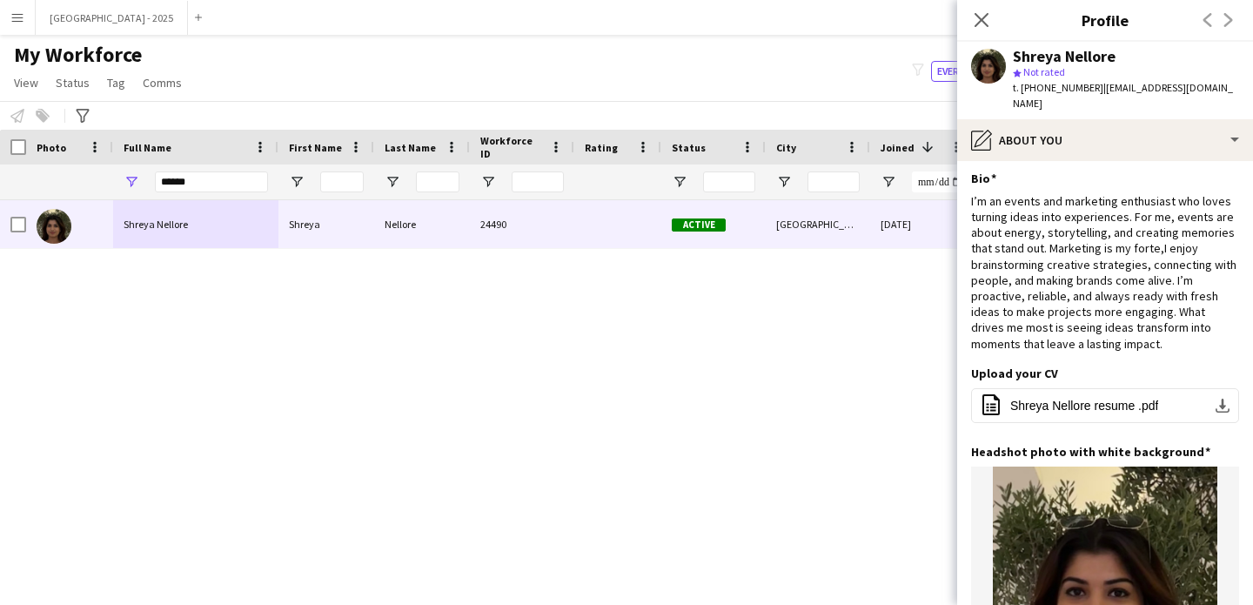
scroll to position [0, 0]
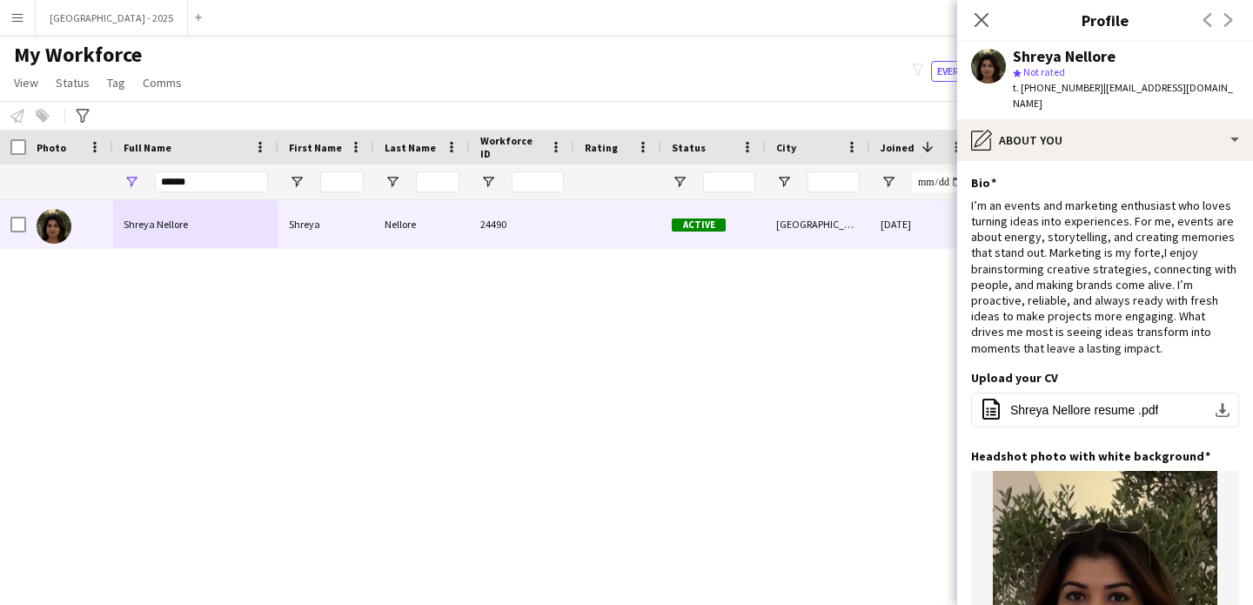
click at [986, 8] on div "Close pop-in" at bounding box center [981, 20] width 49 height 40
click at [980, 20] on icon at bounding box center [981, 19] width 17 height 17
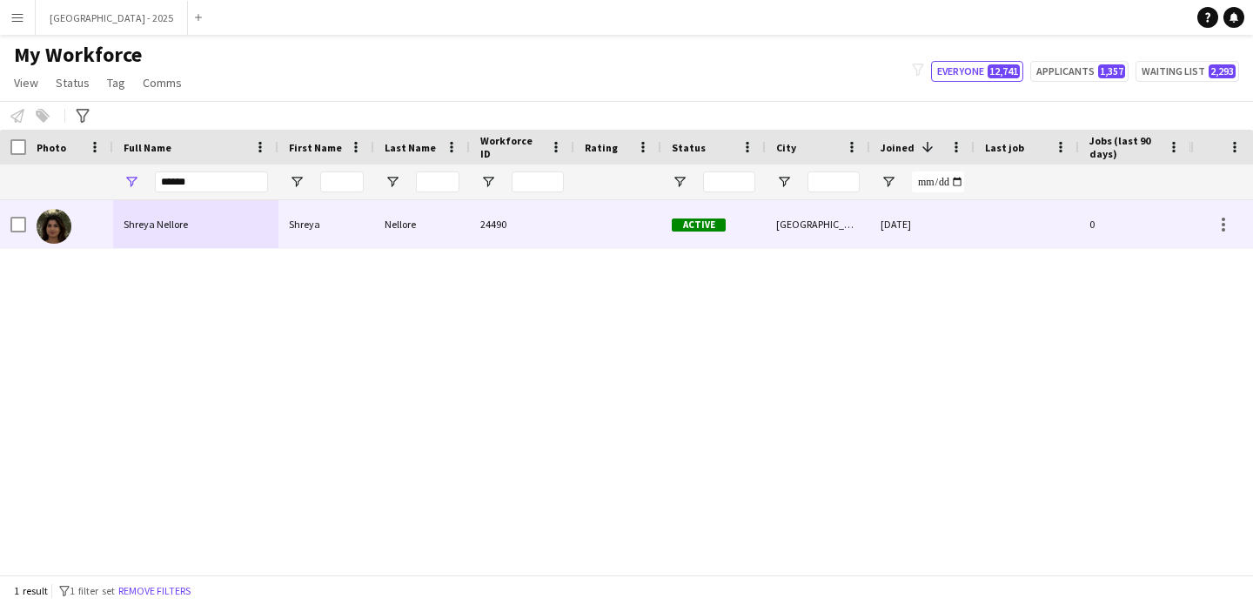
click at [191, 241] on div "Shreya Nellore" at bounding box center [195, 224] width 165 height 48
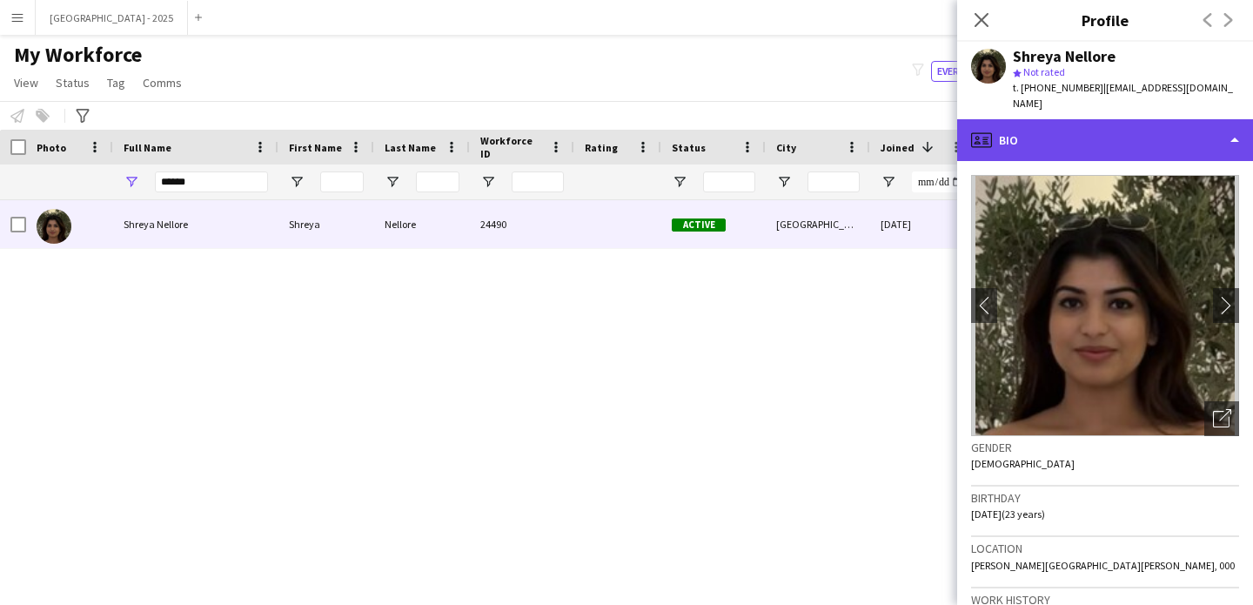
click at [1019, 127] on div "profile Bio" at bounding box center [1105, 140] width 296 height 42
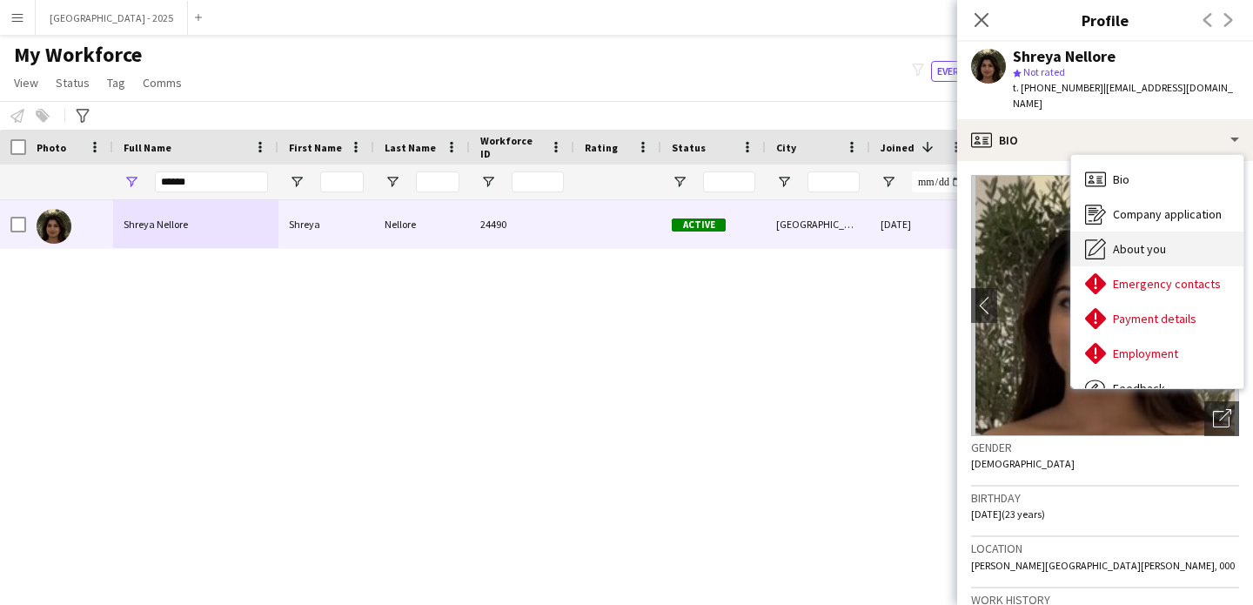
click at [1165, 240] on div "About you About you" at bounding box center [1157, 248] width 172 height 35
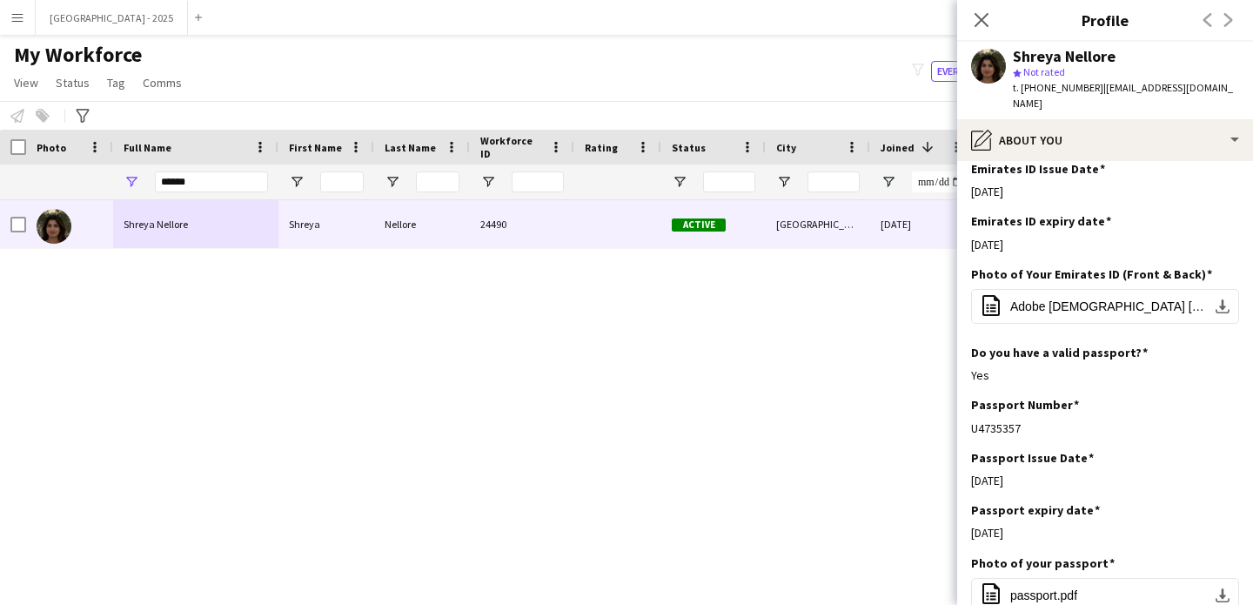
scroll to position [767, 0]
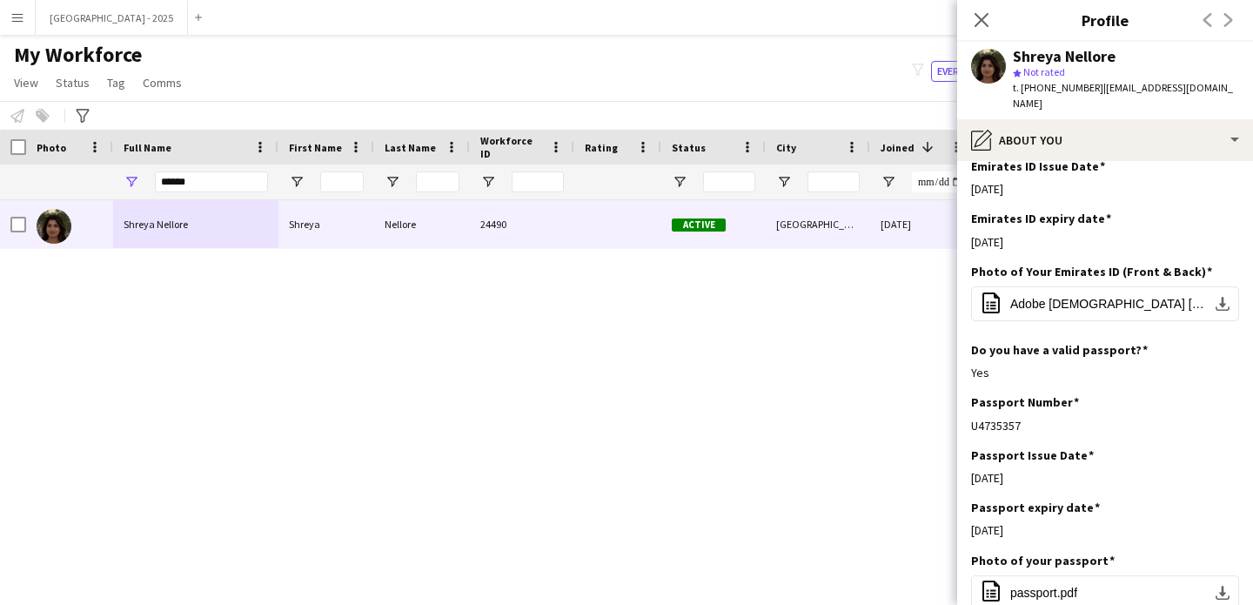
click at [977, 17] on icon at bounding box center [981, 20] width 14 height 14
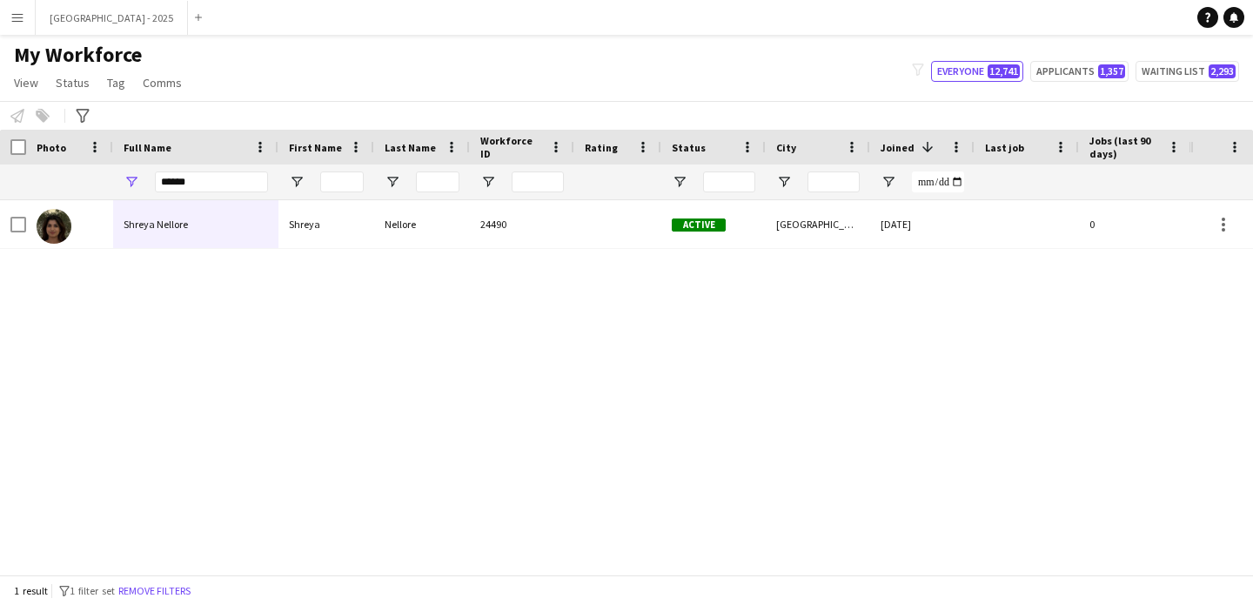
drag, startPoint x: 173, startPoint y: 584, endPoint x: 263, endPoint y: 164, distance: 428.8
click at [173, 584] on button "Remove filters" at bounding box center [154, 590] width 79 height 19
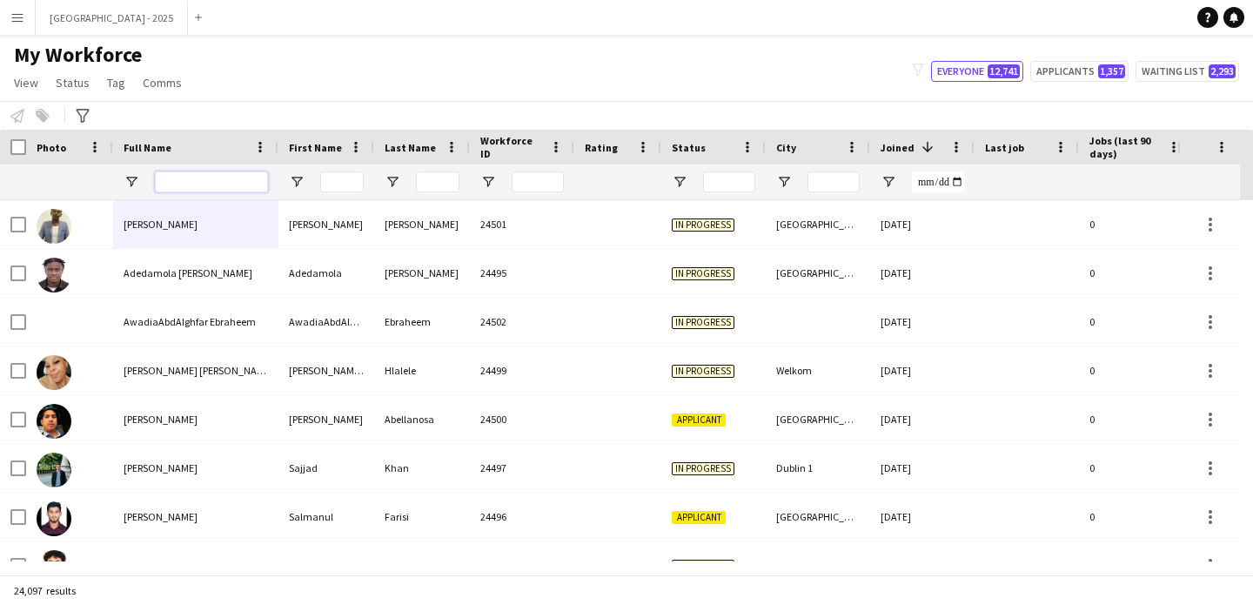
click at [211, 185] on input "Full Name Filter Input" at bounding box center [211, 181] width 113 height 21
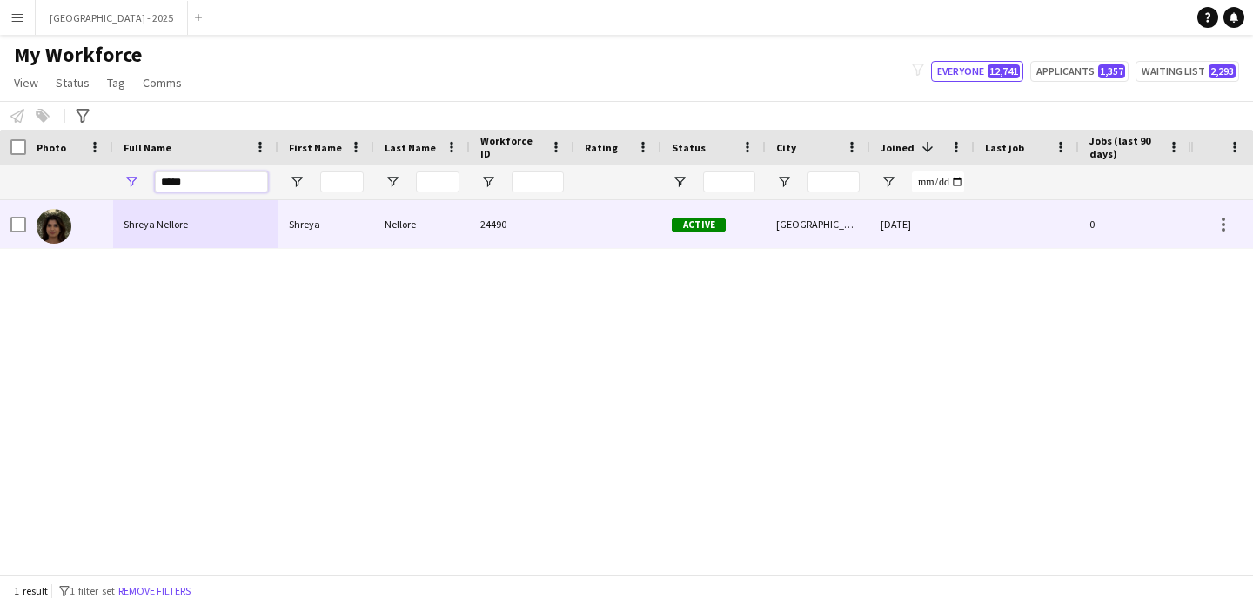
type input "*****"
click at [170, 240] on div "Shreya Nellore" at bounding box center [195, 224] width 165 height 48
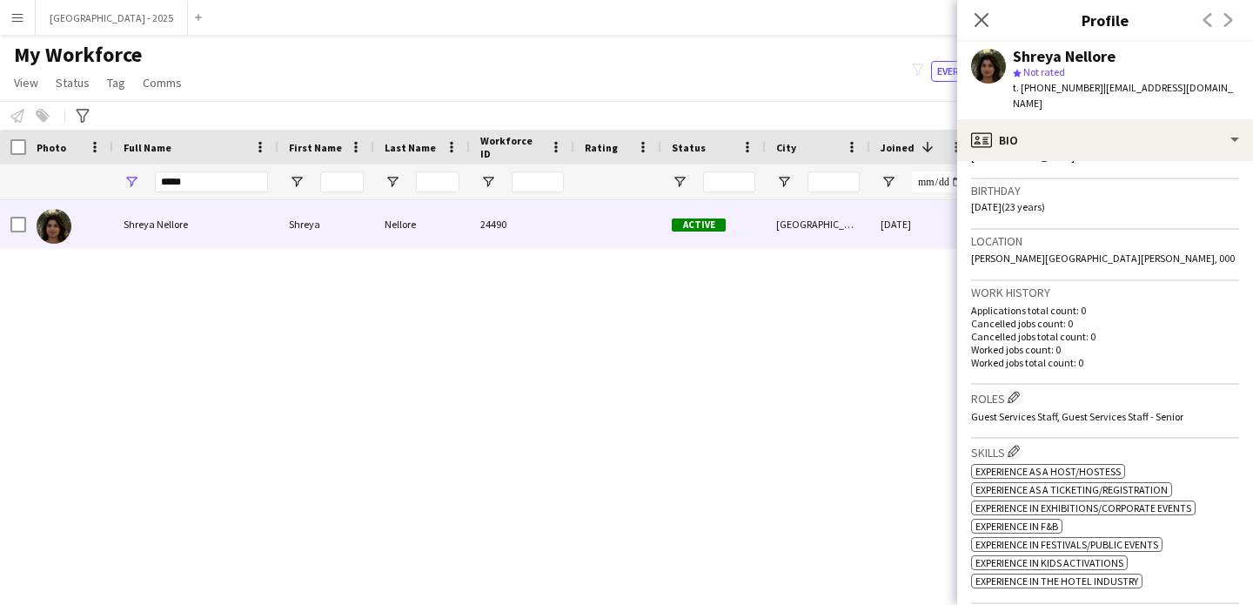
scroll to position [308, 0]
click at [1014, 390] on app-icon "Edit crew company roles" at bounding box center [1013, 396] width 12 height 12
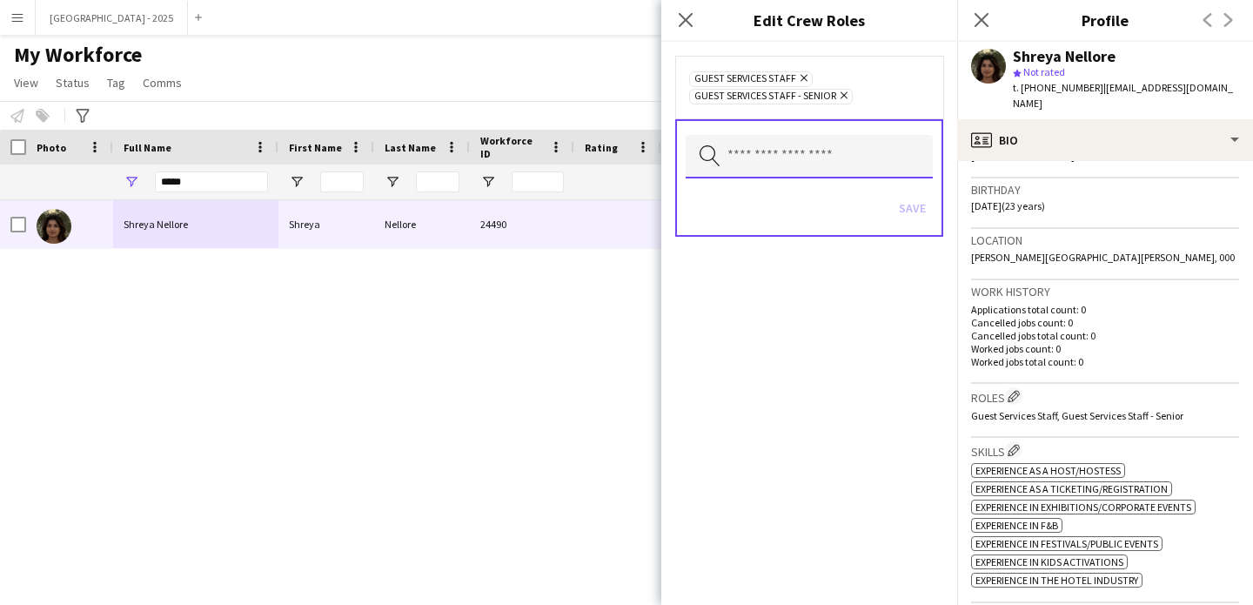
click at [835, 138] on input "text" at bounding box center [809, 157] width 247 height 44
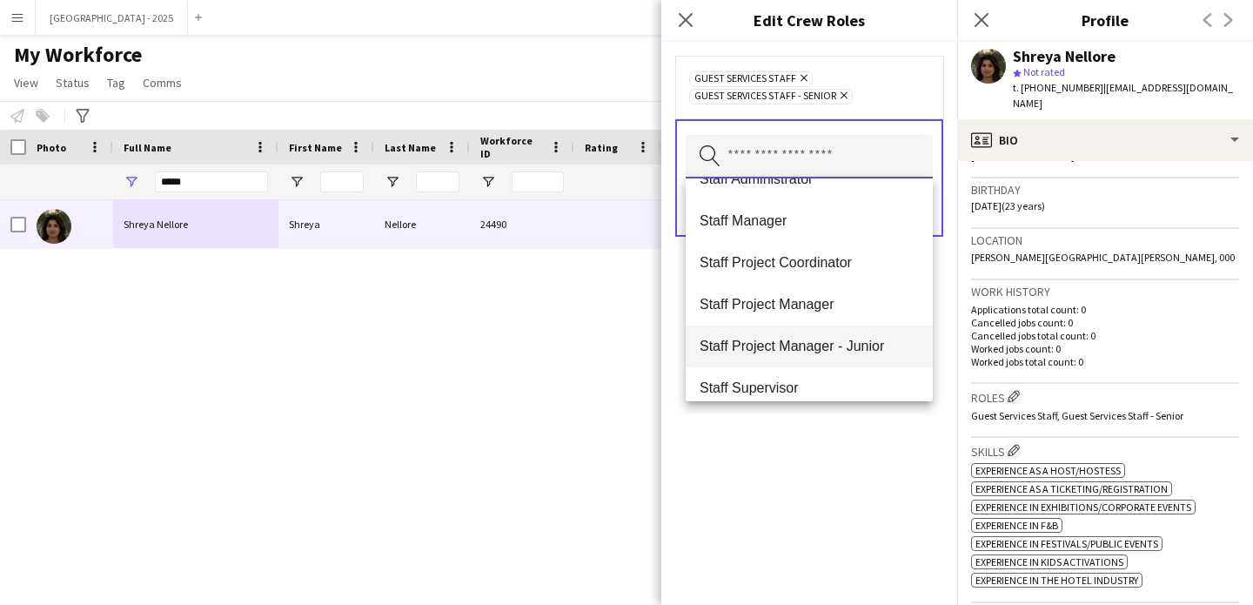
scroll to position [572, 0]
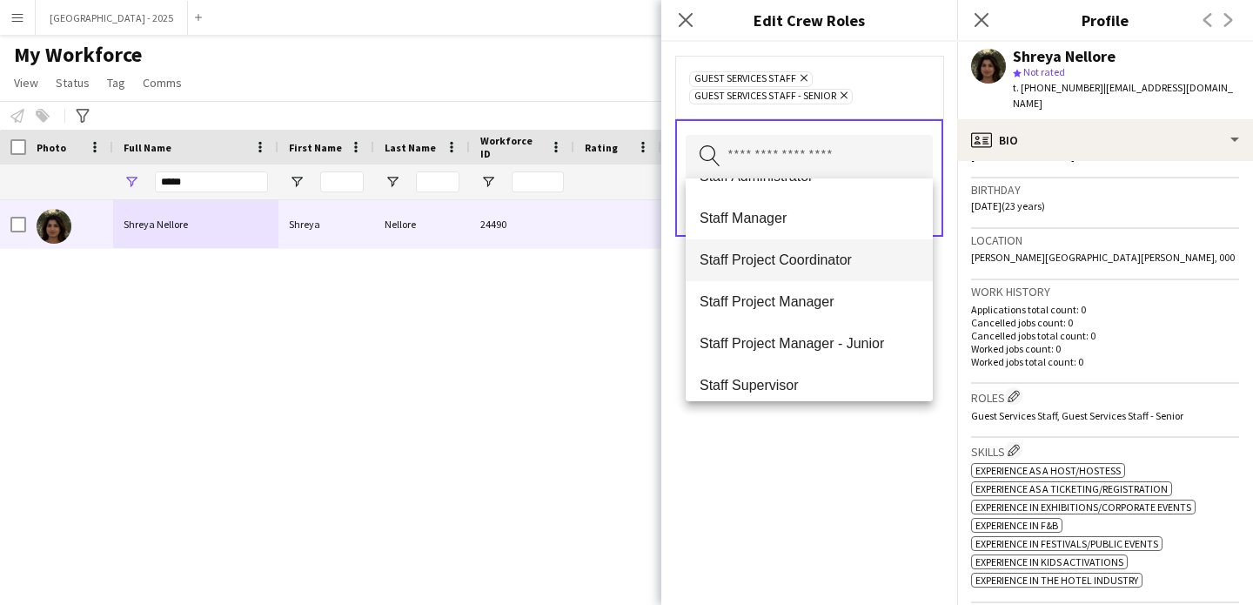
click at [808, 266] on span "Staff Project Coordinator" at bounding box center [808, 259] width 219 height 17
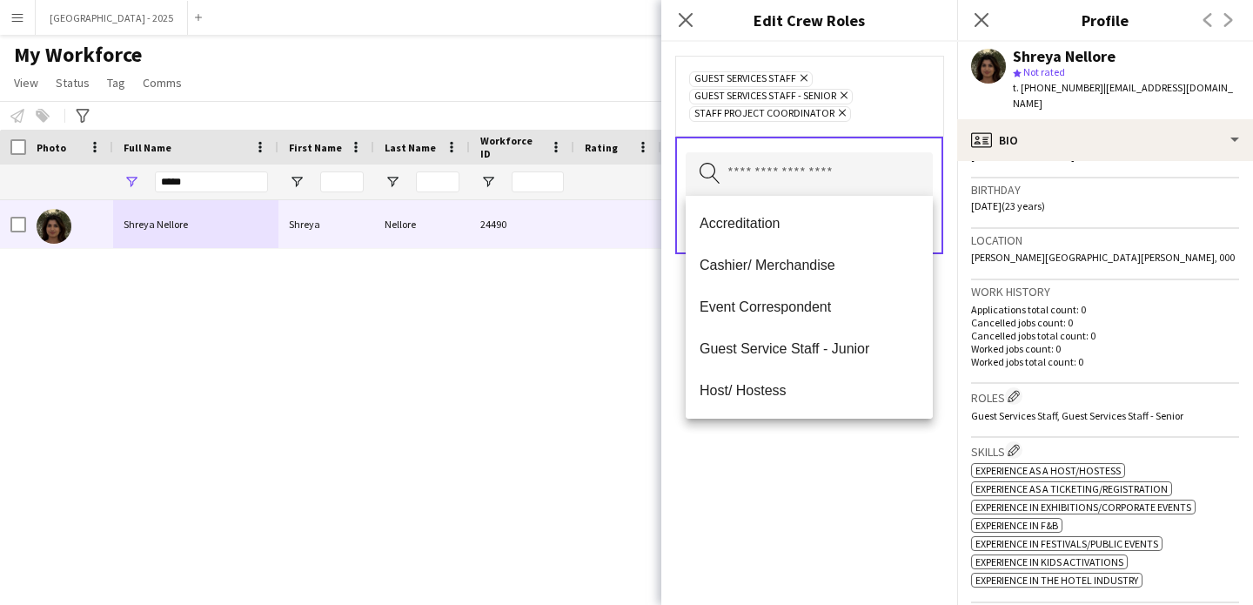
click at [844, 465] on div "Guest Services Staff Remove Guest Services Staff - Senior Remove Staff Project …" at bounding box center [809, 323] width 296 height 563
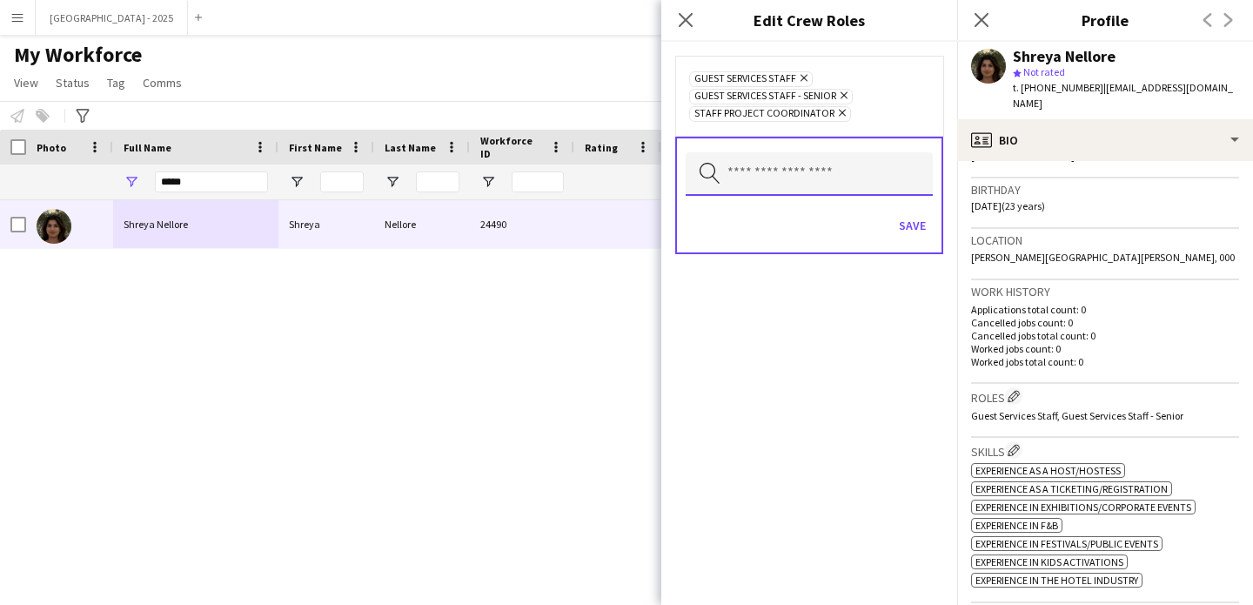
click at [926, 189] on input "text" at bounding box center [809, 174] width 247 height 44
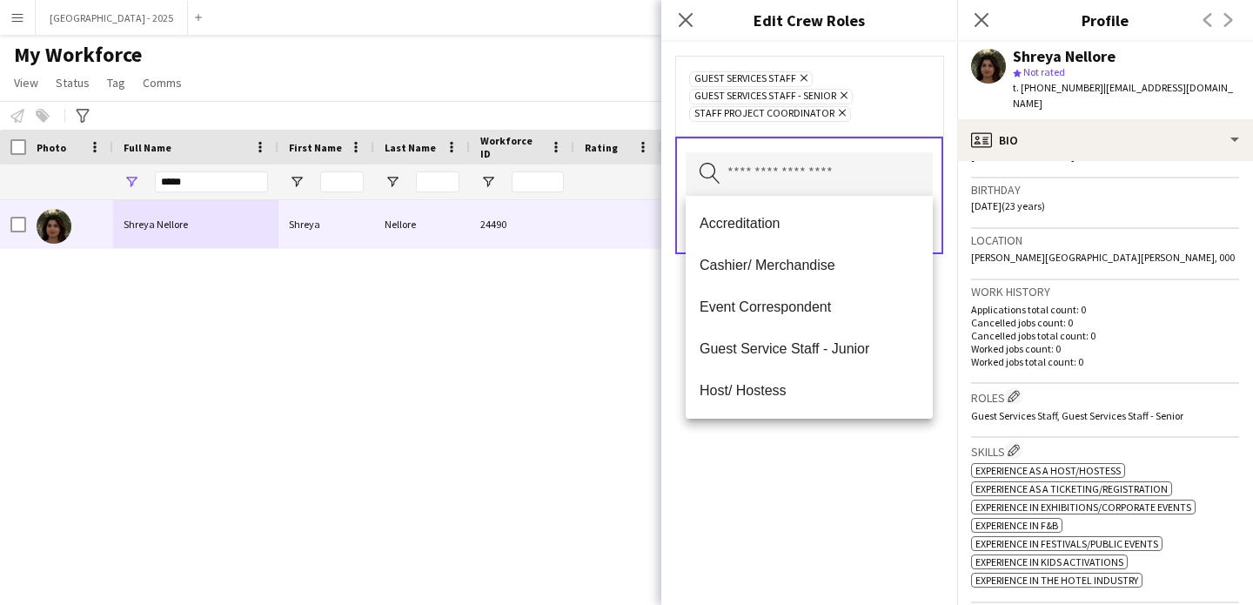
click at [934, 122] on div "Guest Services Staff Remove Guest Services Staff - Senior Remove Staff Project …" at bounding box center [809, 96] width 268 height 80
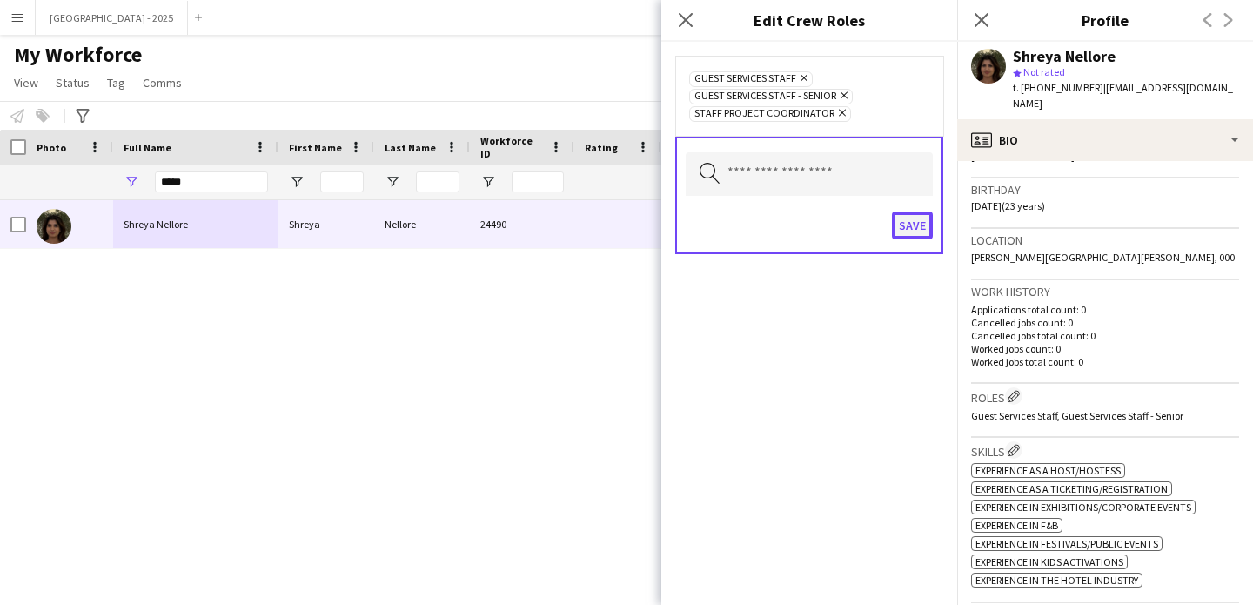
click at [927, 229] on button "Save" at bounding box center [912, 225] width 41 height 28
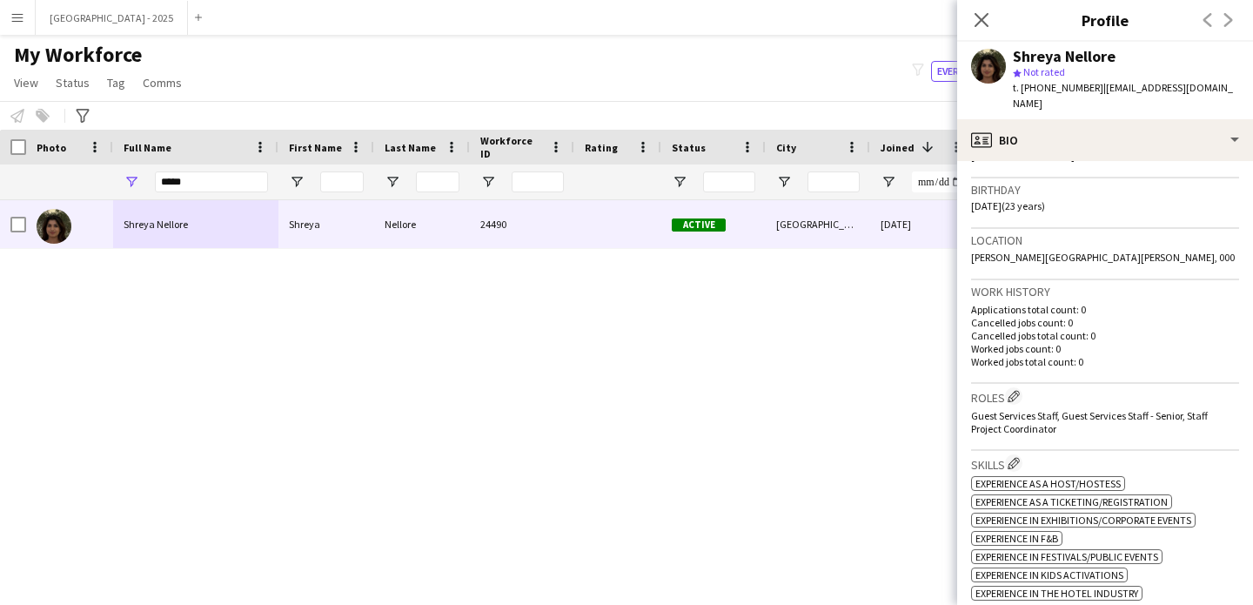
click at [966, 12] on div "Close pop-in" at bounding box center [981, 20] width 49 height 40
click at [981, 12] on icon "Close pop-in" at bounding box center [981, 19] width 17 height 17
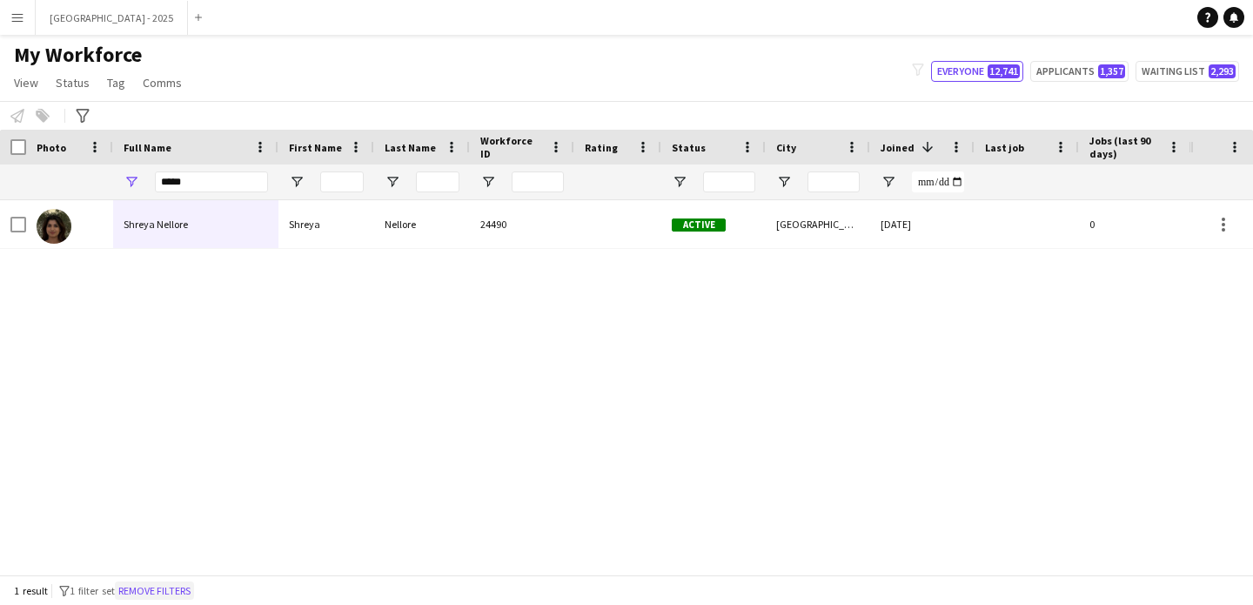
click at [188, 583] on button "Remove filters" at bounding box center [154, 590] width 79 height 19
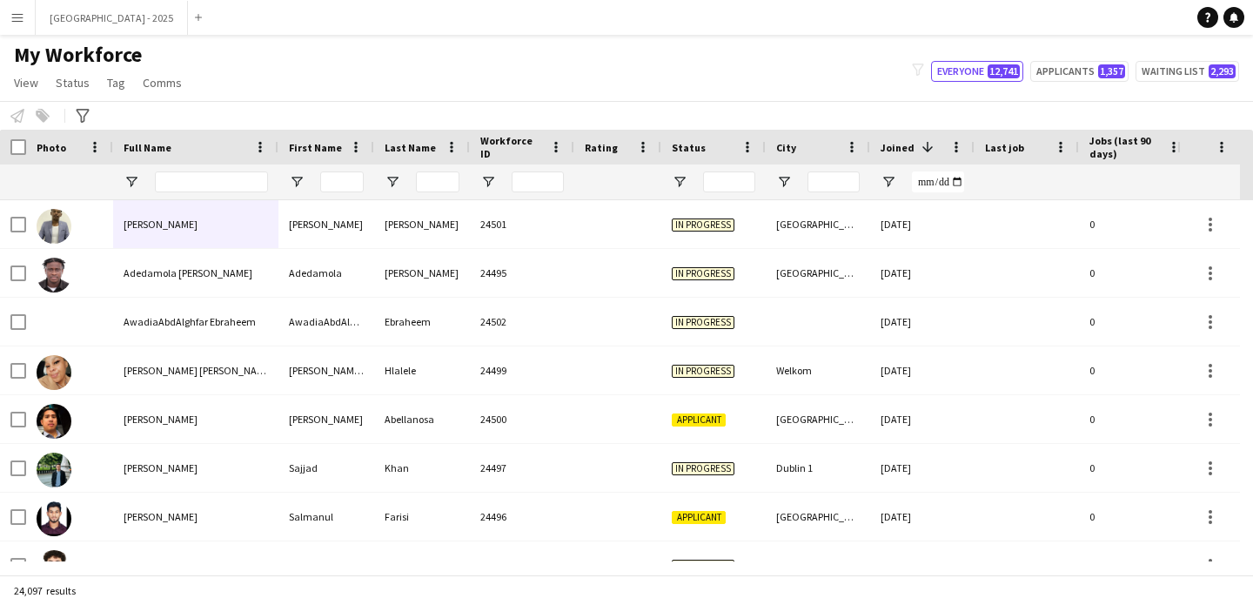
scroll to position [0, 599]
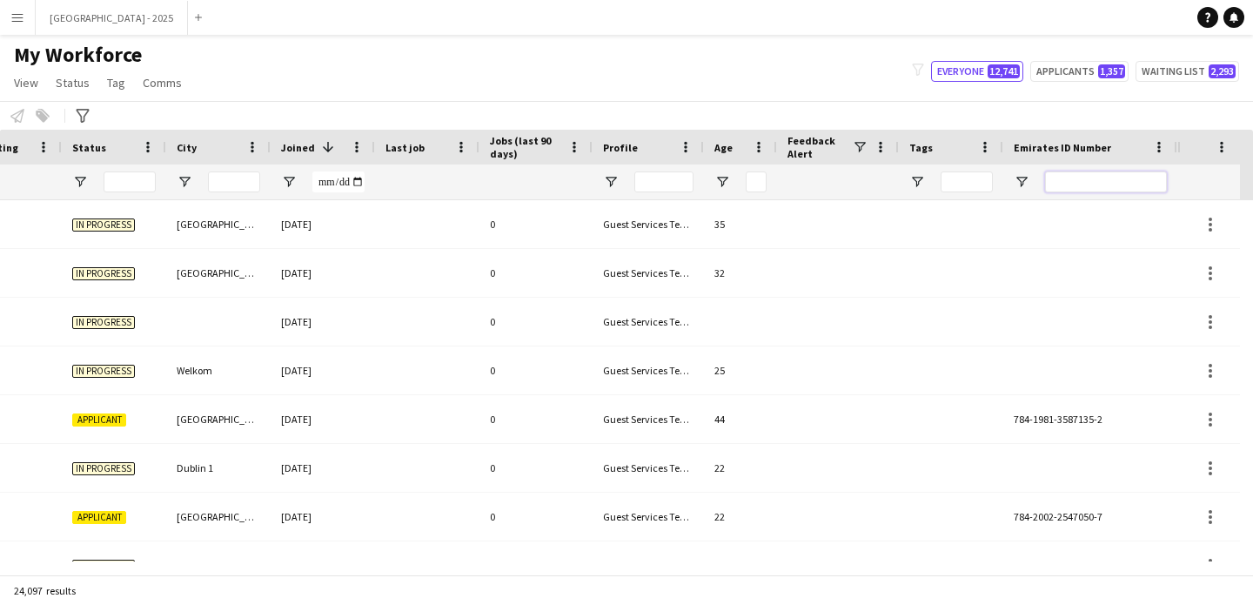
click at [1100, 180] on input "Emirates ID Number Filter Input" at bounding box center [1106, 181] width 122 height 21
click at [1100, 184] on input "Emirates ID Number Filter Input" at bounding box center [1106, 181] width 122 height 21
paste input "*******"
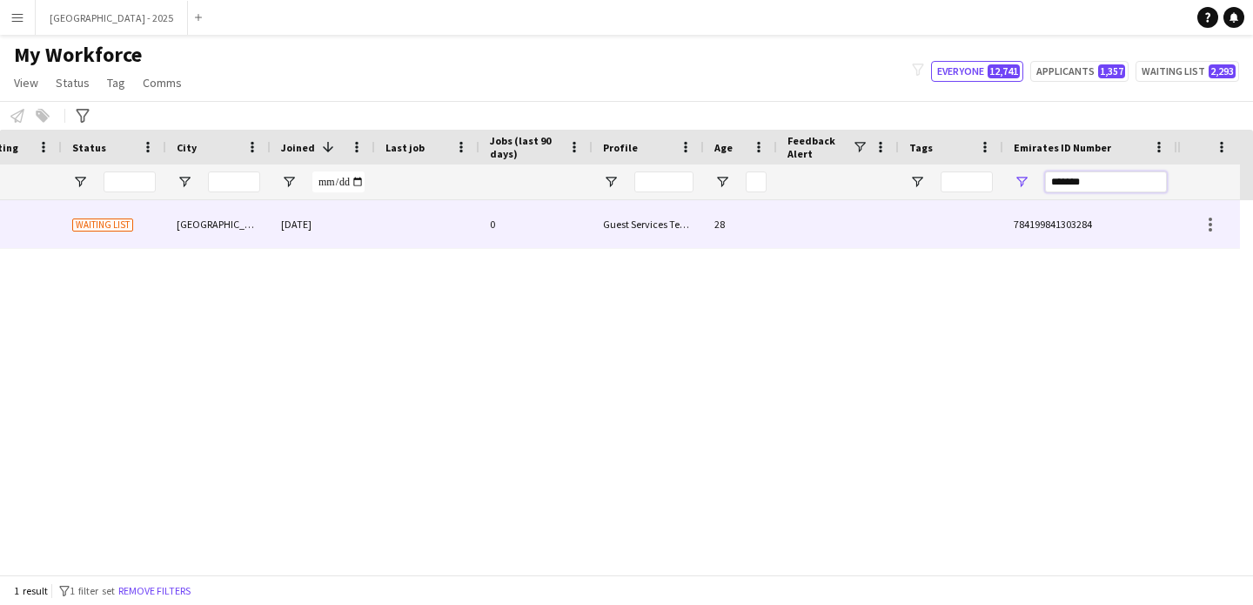
scroll to position [0, 586]
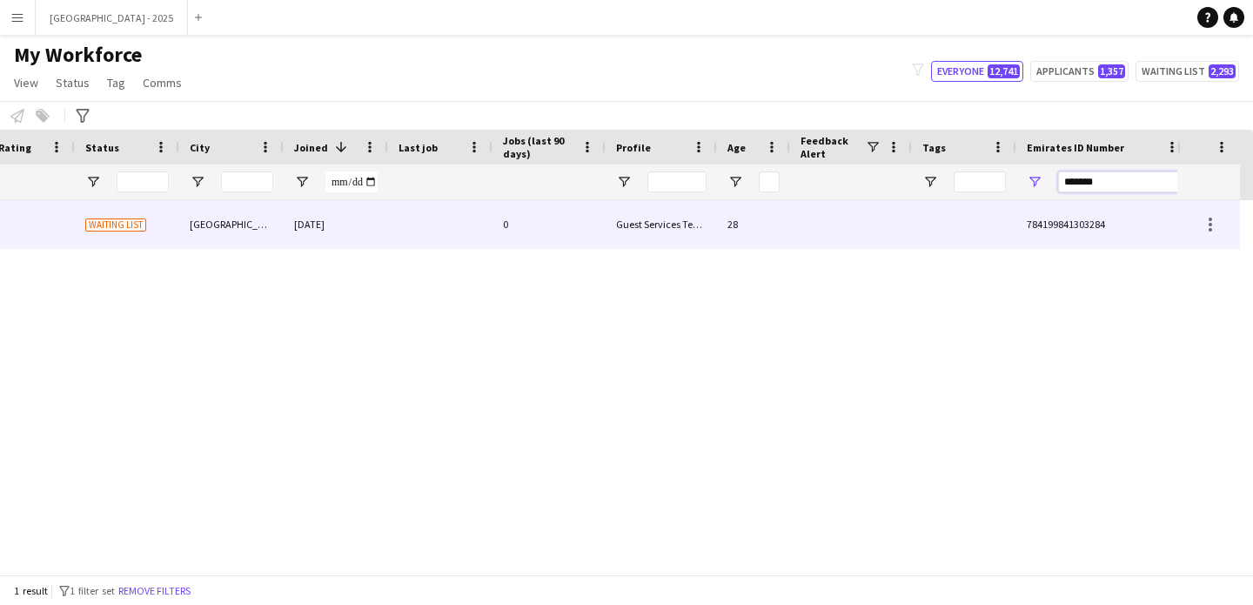
type input "*******"
click at [296, 228] on div "[DATE]" at bounding box center [336, 224] width 104 height 48
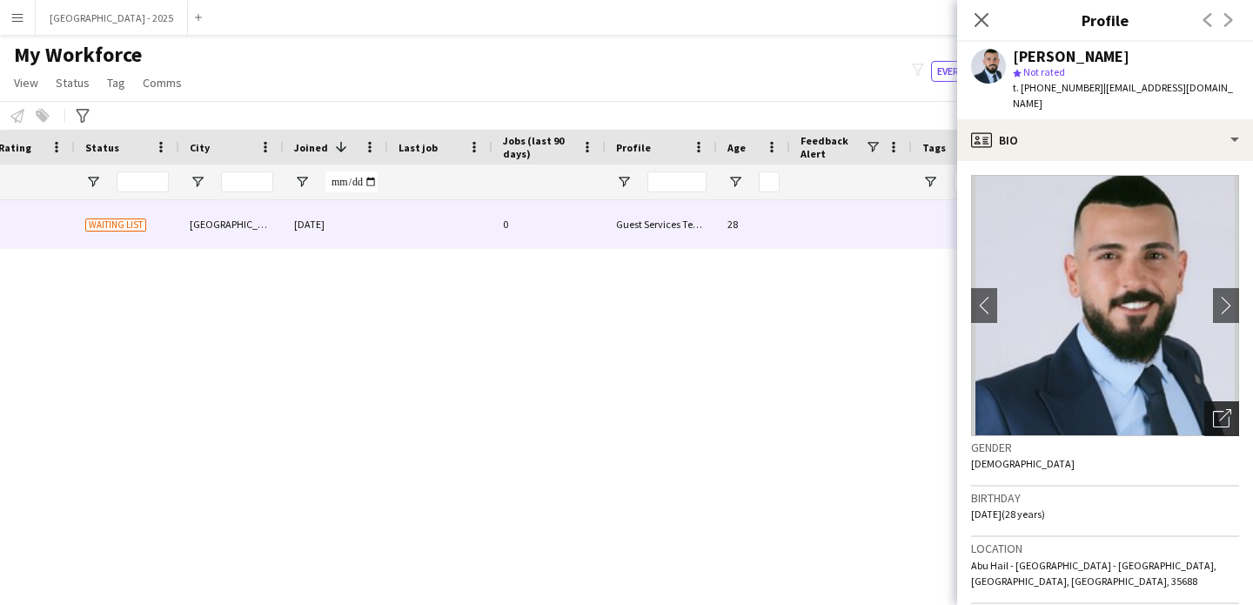
click at [1213, 415] on div "Open photos pop-in" at bounding box center [1221, 418] width 35 height 35
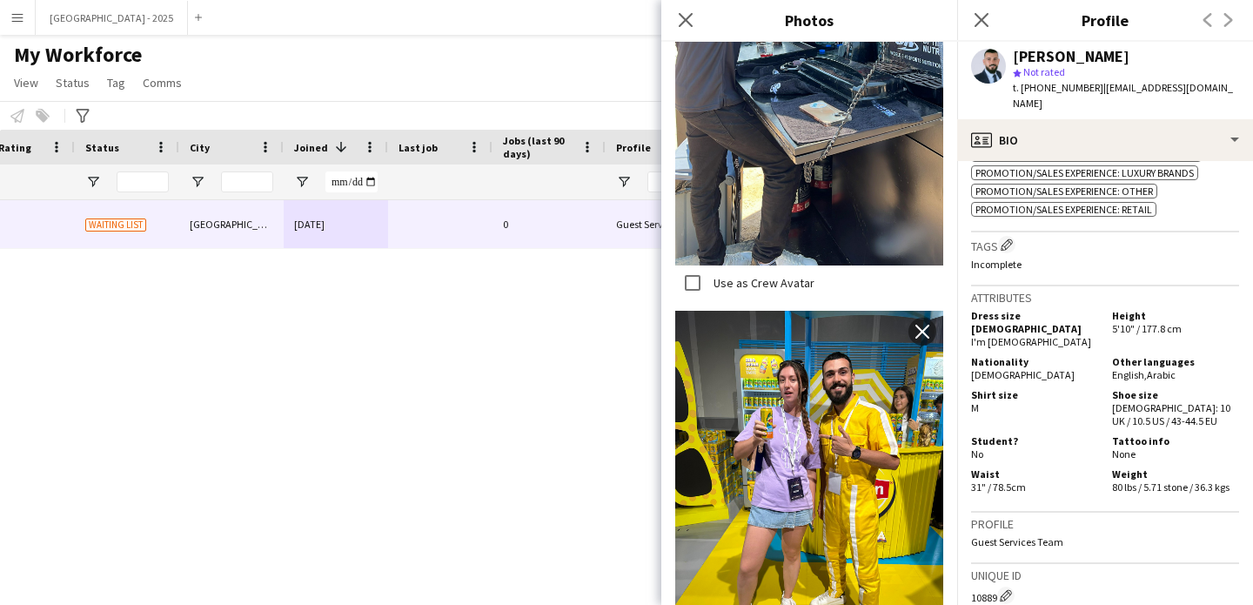
scroll to position [1007, 0]
drag, startPoint x: 678, startPoint y: 18, endPoint x: 674, endPoint y: 64, distance: 45.4
click at [679, 17] on app-icon "Close pop-in" at bounding box center [685, 20] width 21 height 21
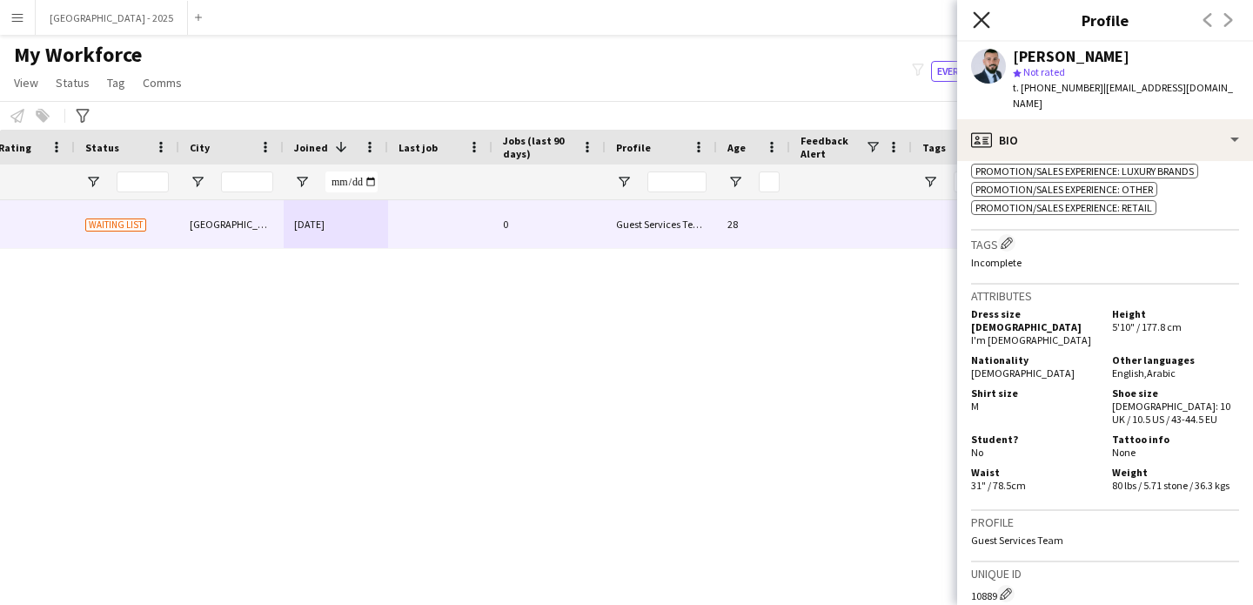
click at [982, 13] on icon "Close pop-in" at bounding box center [981, 19] width 17 height 17
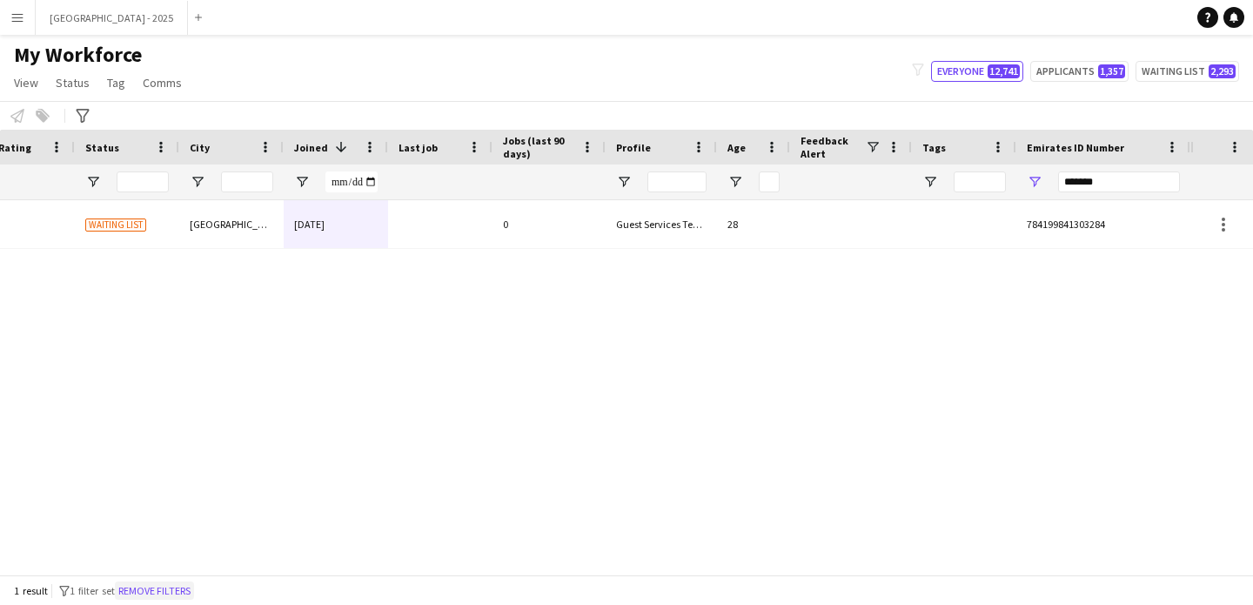
click at [168, 591] on button "Remove filters" at bounding box center [154, 590] width 79 height 19
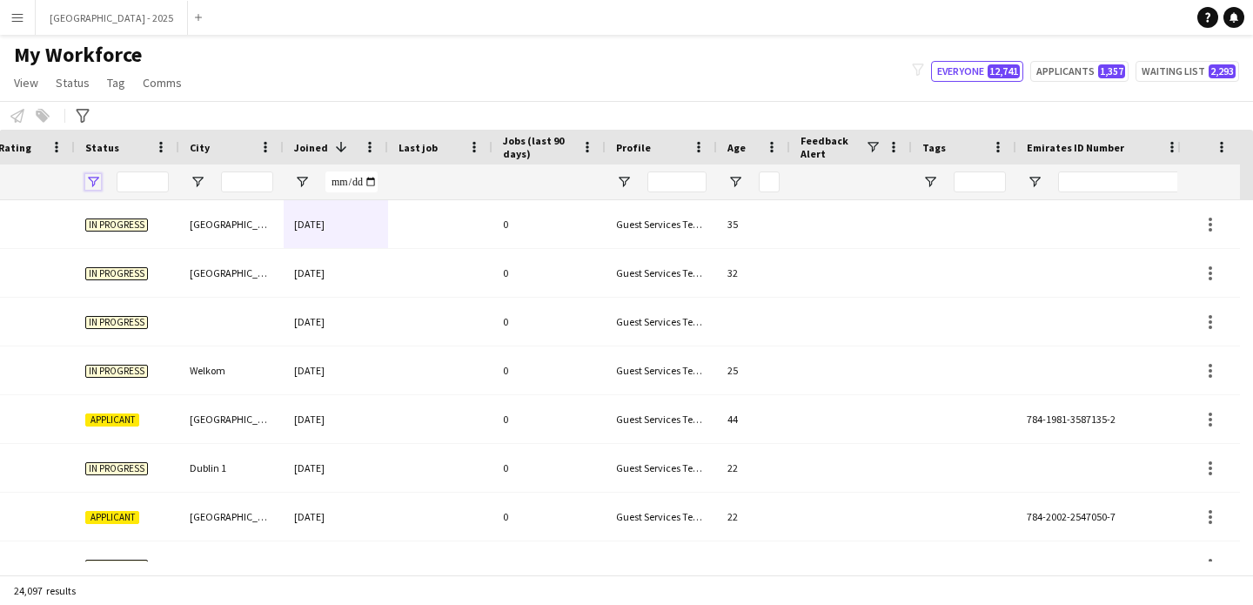
click at [91, 180] on span "Open Filter Menu" at bounding box center [93, 182] width 16 height 16
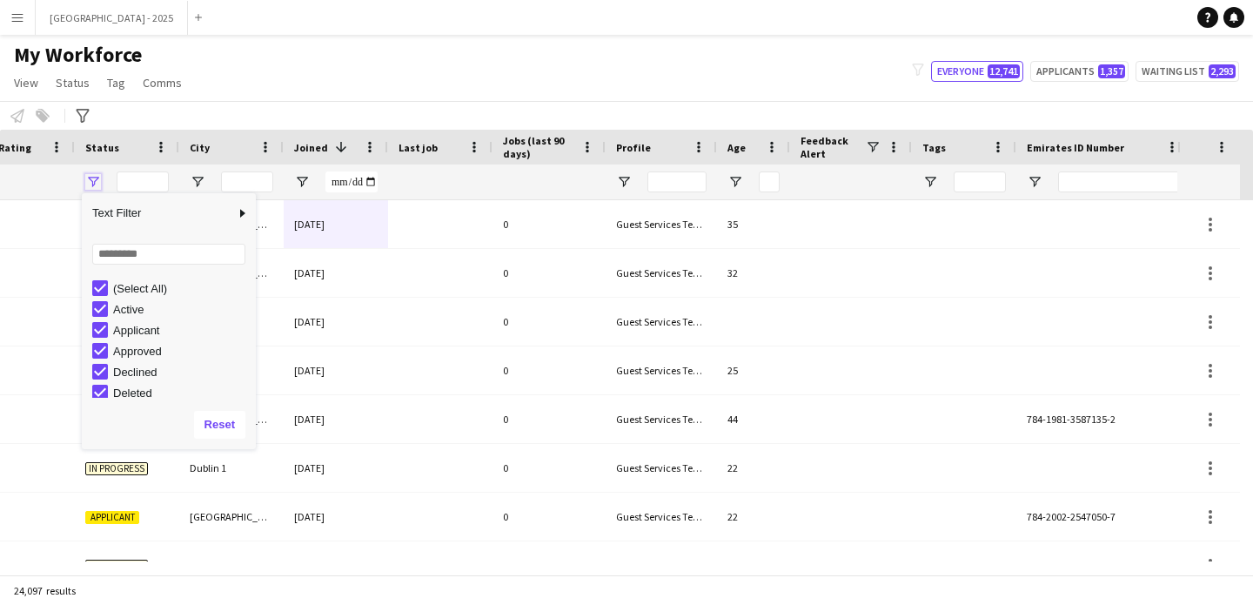
click at [91, 180] on span "Open Filter Menu" at bounding box center [93, 182] width 16 height 16
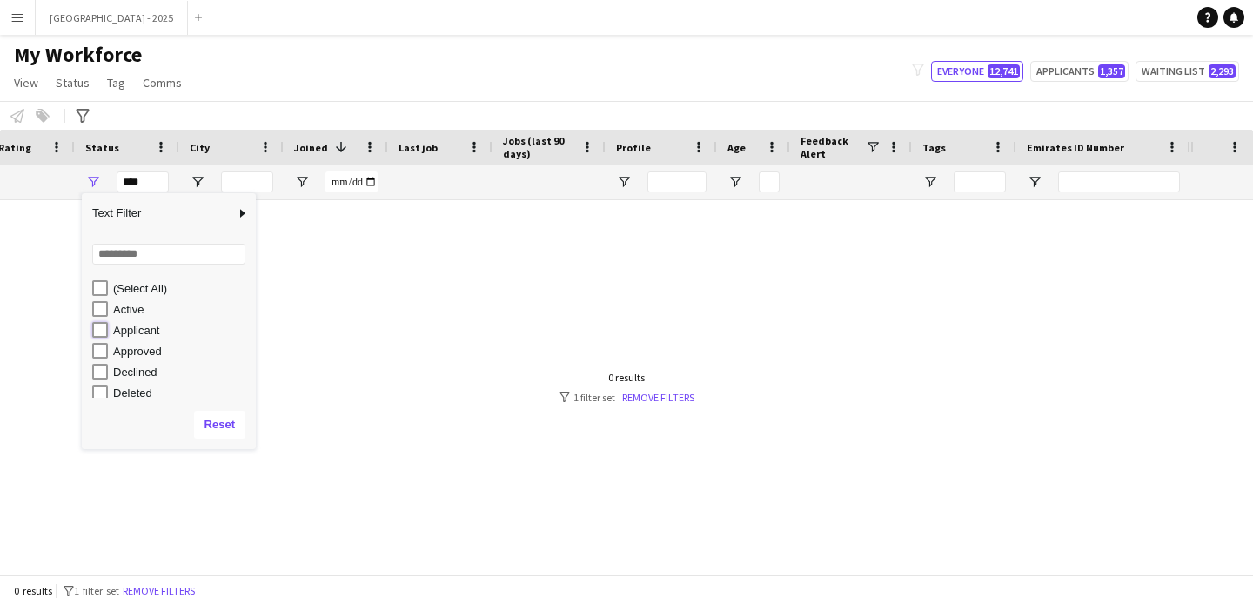
type input "**********"
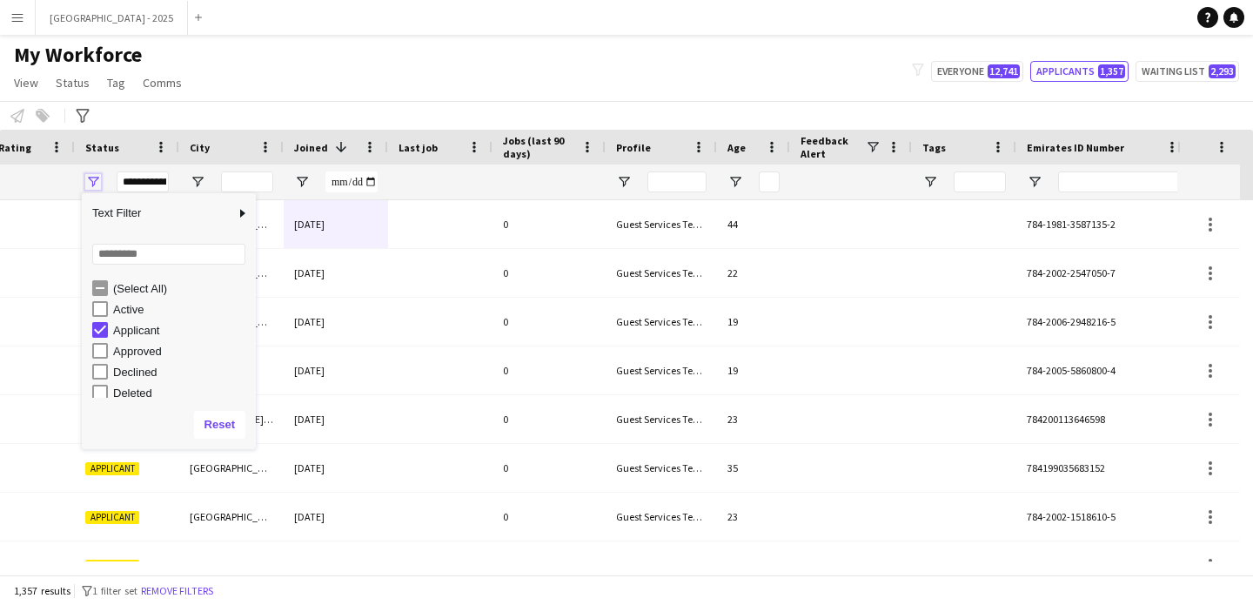
click at [97, 181] on span "Open Filter Menu" at bounding box center [93, 182] width 16 height 16
click at [72, 178] on div at bounding box center [31, 181] width 87 height 35
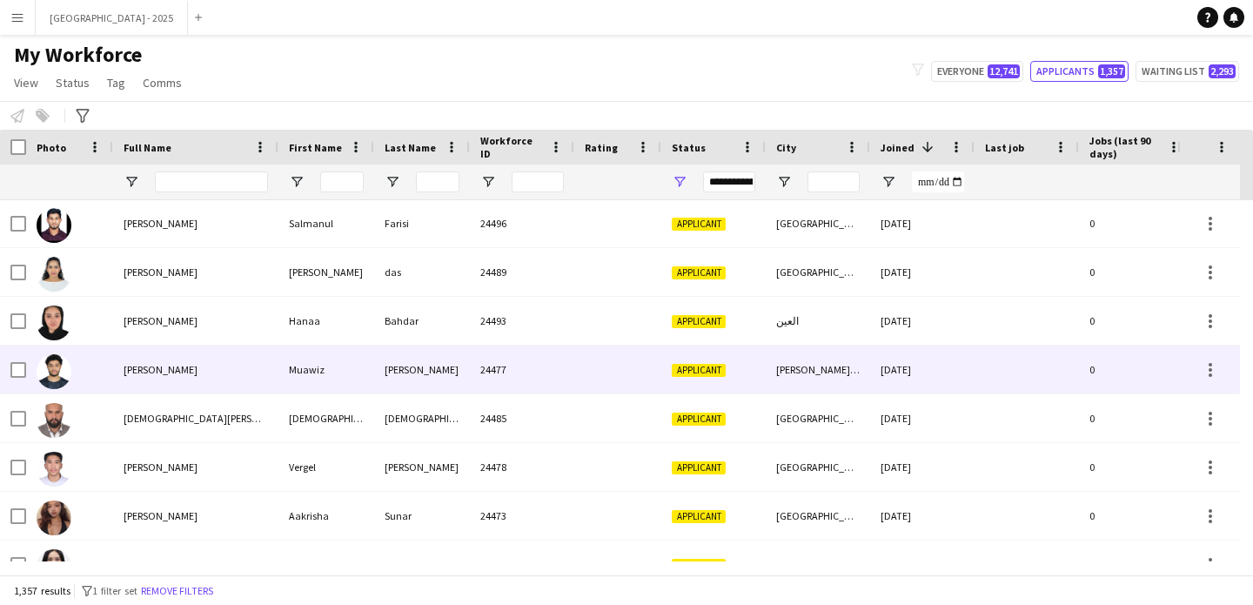
scroll to position [100, 0]
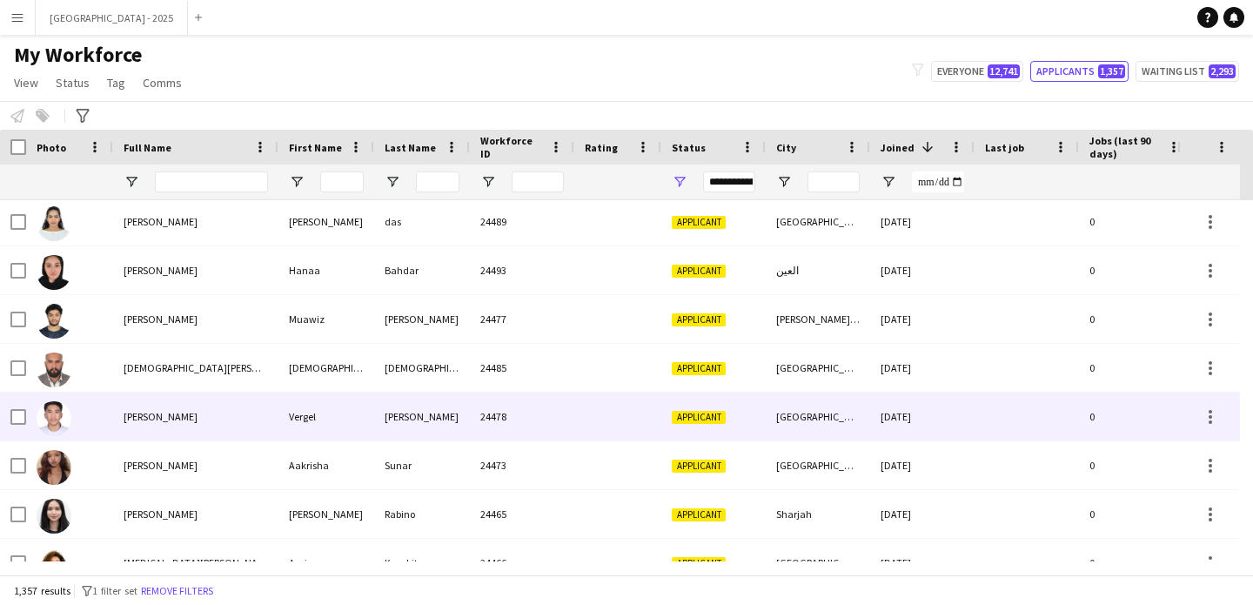
click at [200, 419] on div "[PERSON_NAME]" at bounding box center [195, 416] width 165 height 48
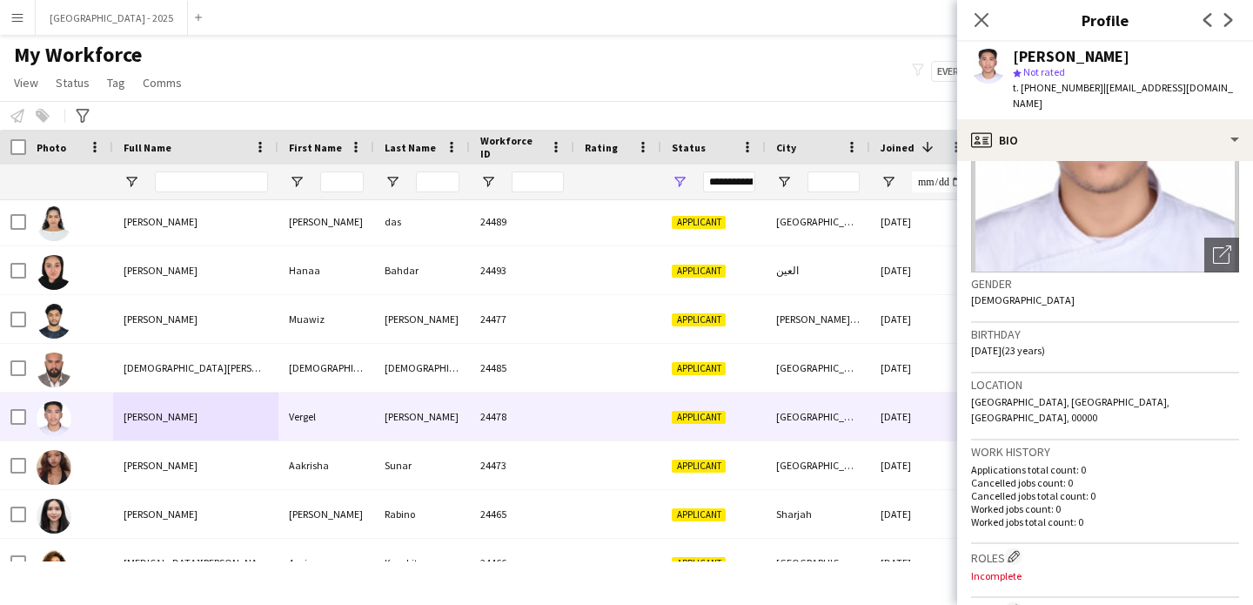
scroll to position [128, 0]
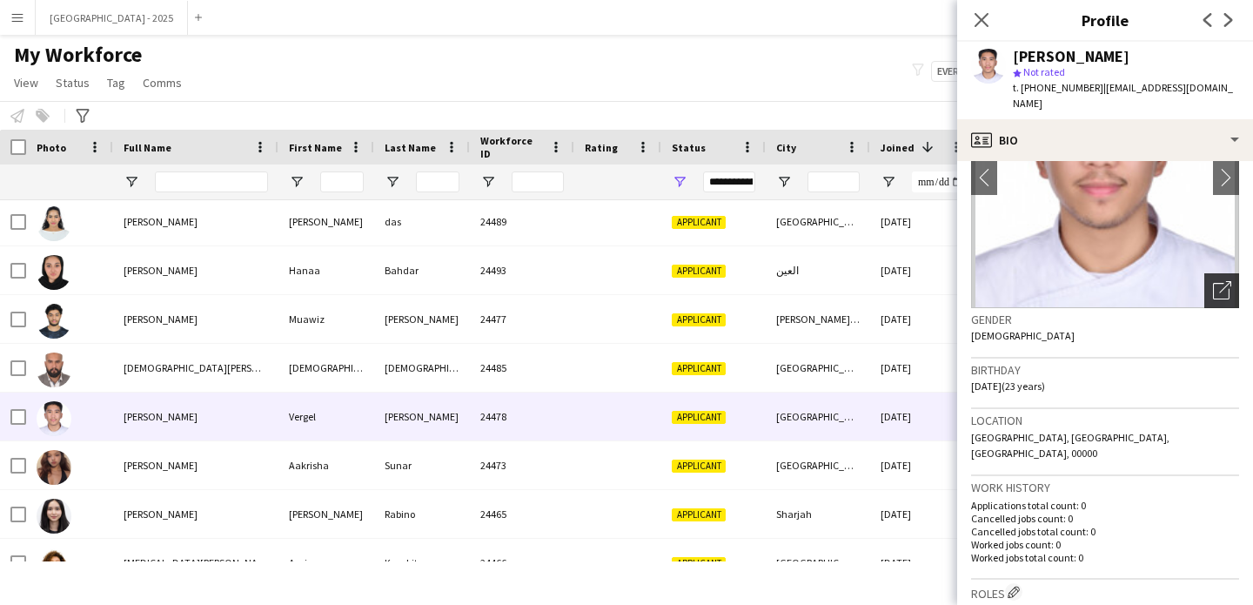
click at [1216, 281] on icon "Open photos pop-in" at bounding box center [1222, 290] width 18 height 18
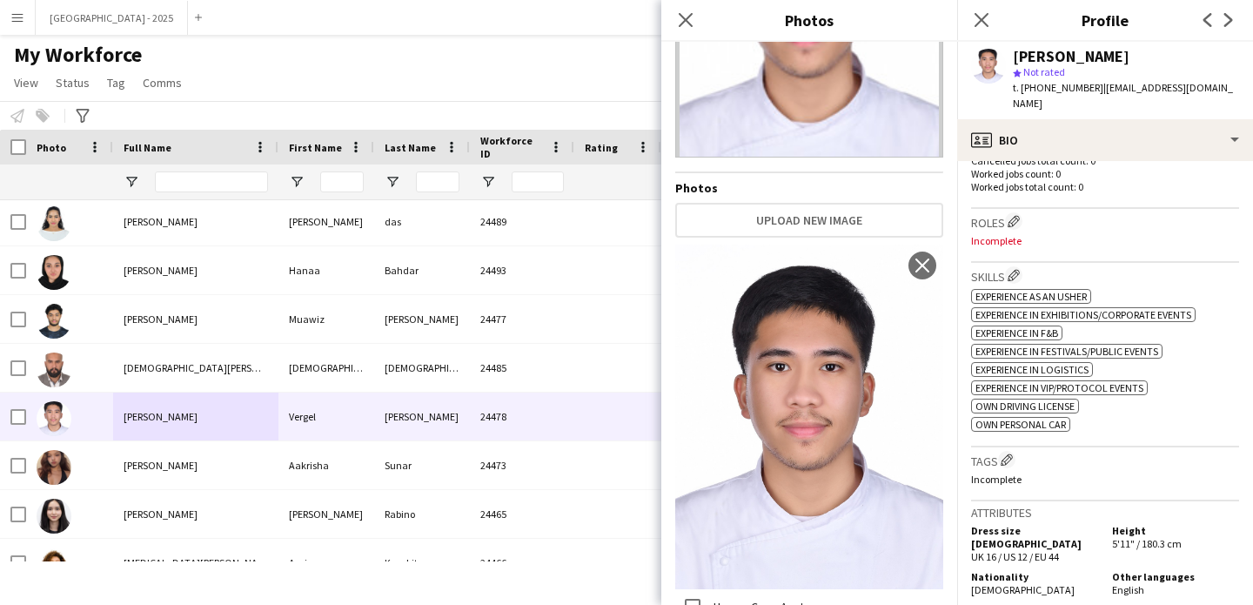
scroll to position [499, 0]
click at [1128, 376] on div "ok-circled2 background Layer 1 cross-circle-red background Layer 1 Experience a…" at bounding box center [1105, 357] width 268 height 146
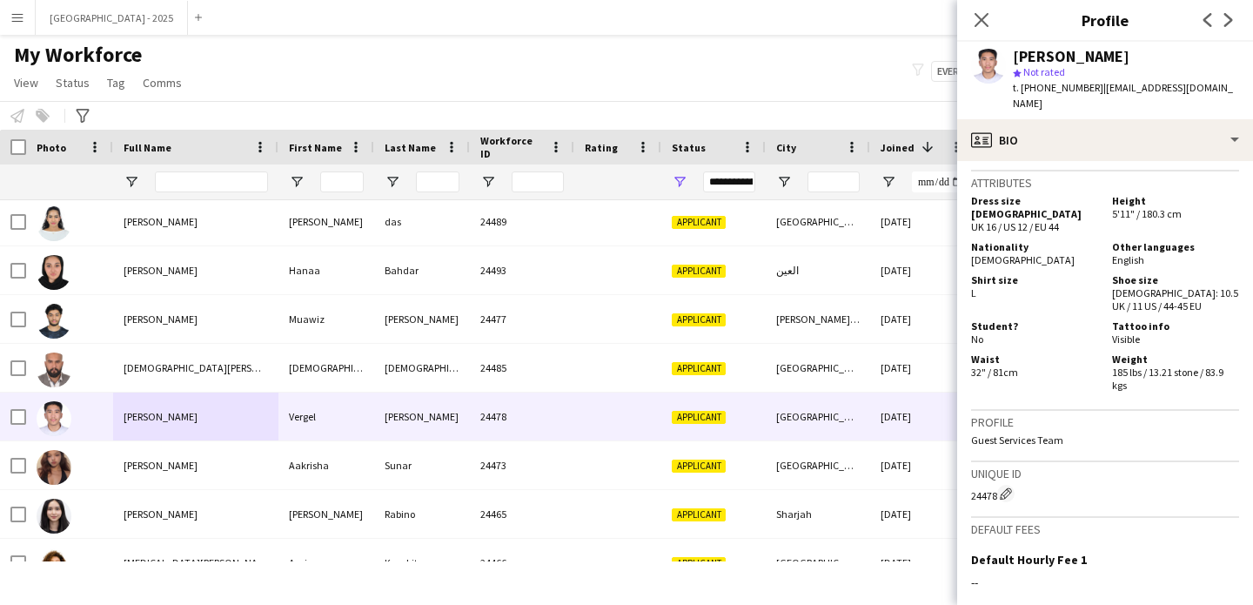
scroll to position [814, 0]
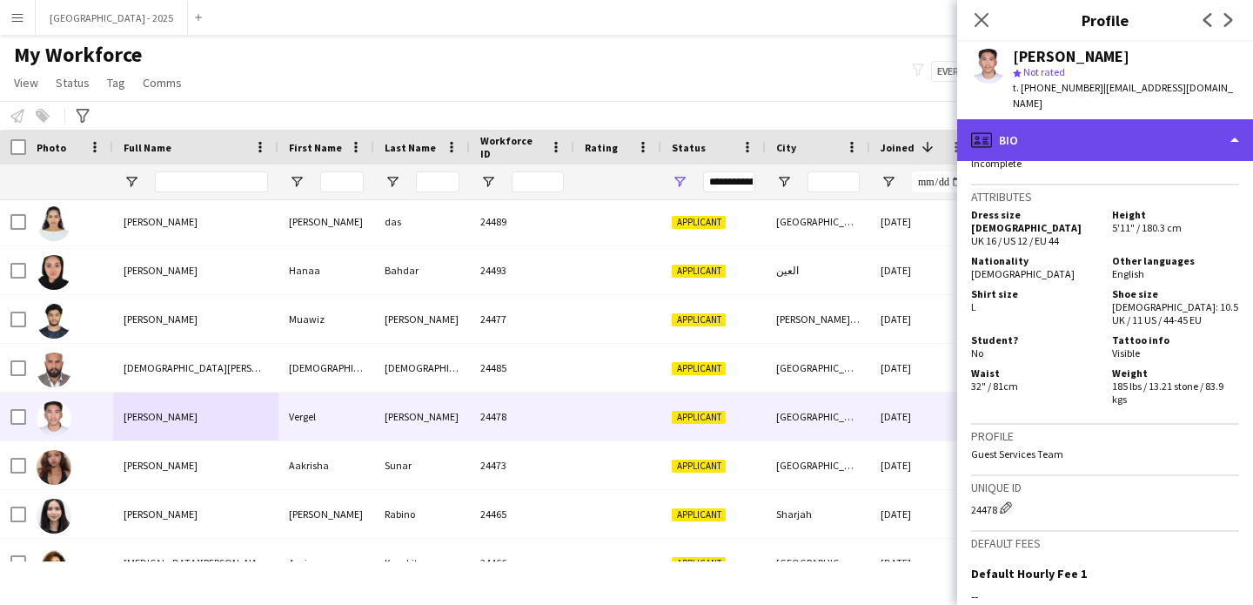
click at [1034, 128] on div "profile Bio" at bounding box center [1105, 140] width 296 height 42
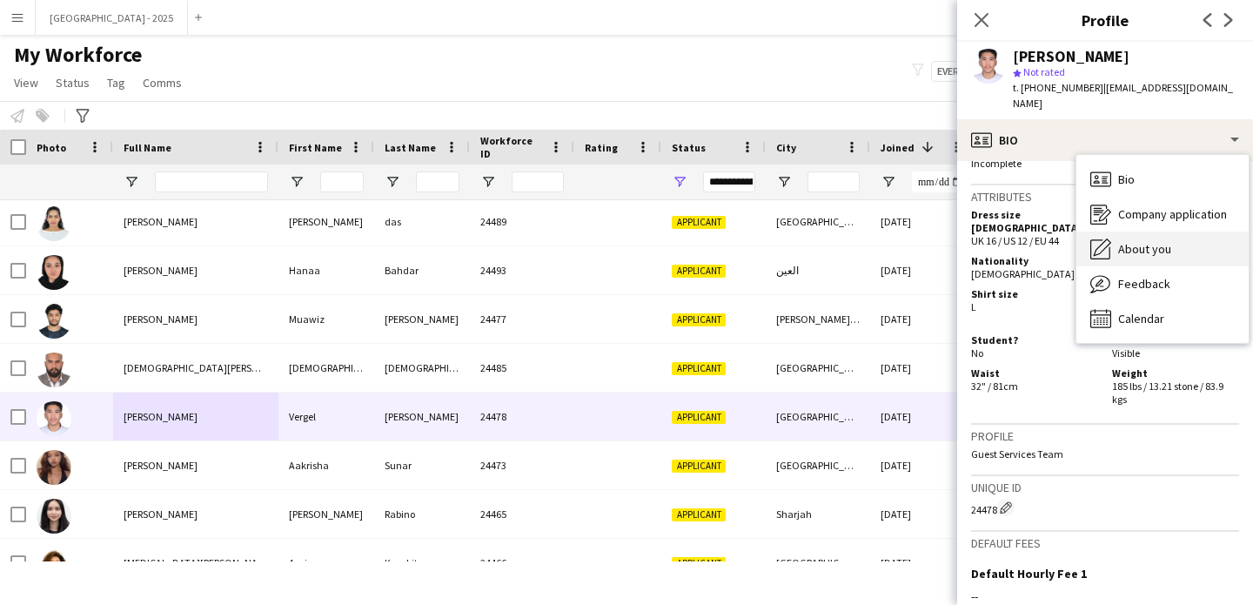
click at [1143, 241] on span "About you" at bounding box center [1144, 249] width 53 height 16
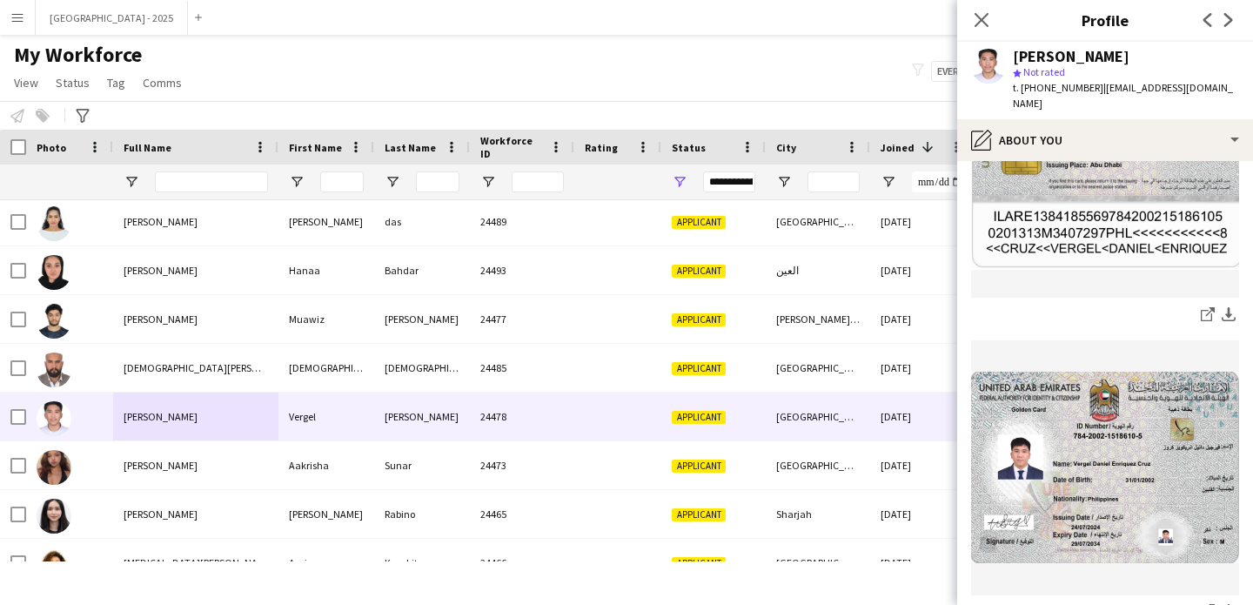
scroll to position [835, 0]
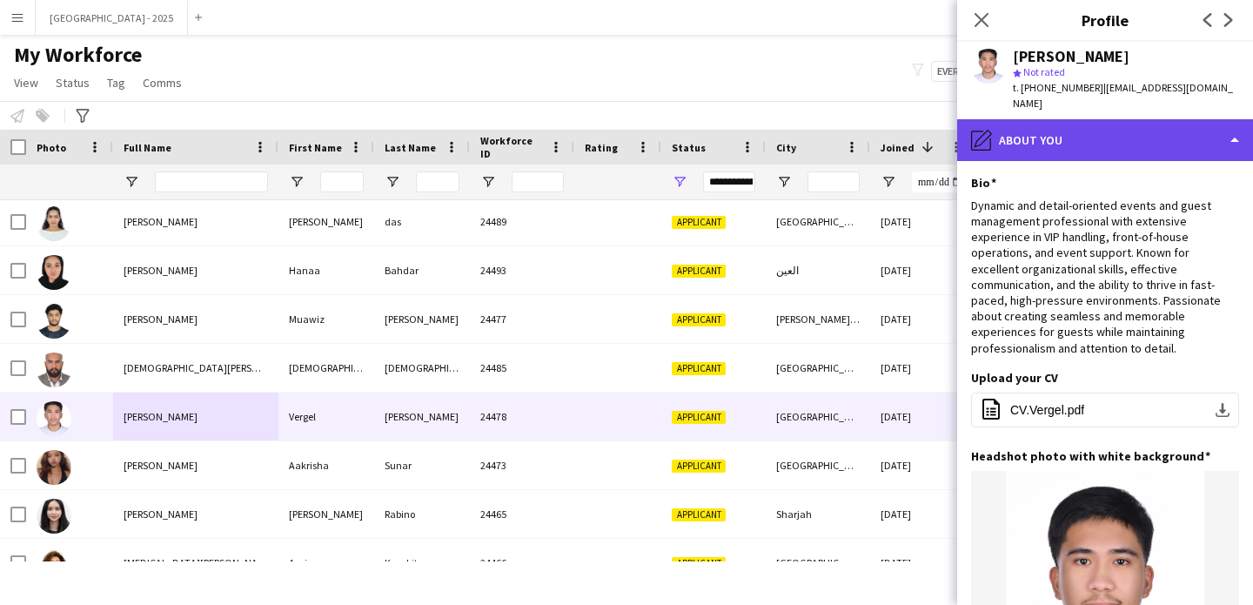
click at [1055, 119] on div "pencil4 About you" at bounding box center [1105, 140] width 296 height 42
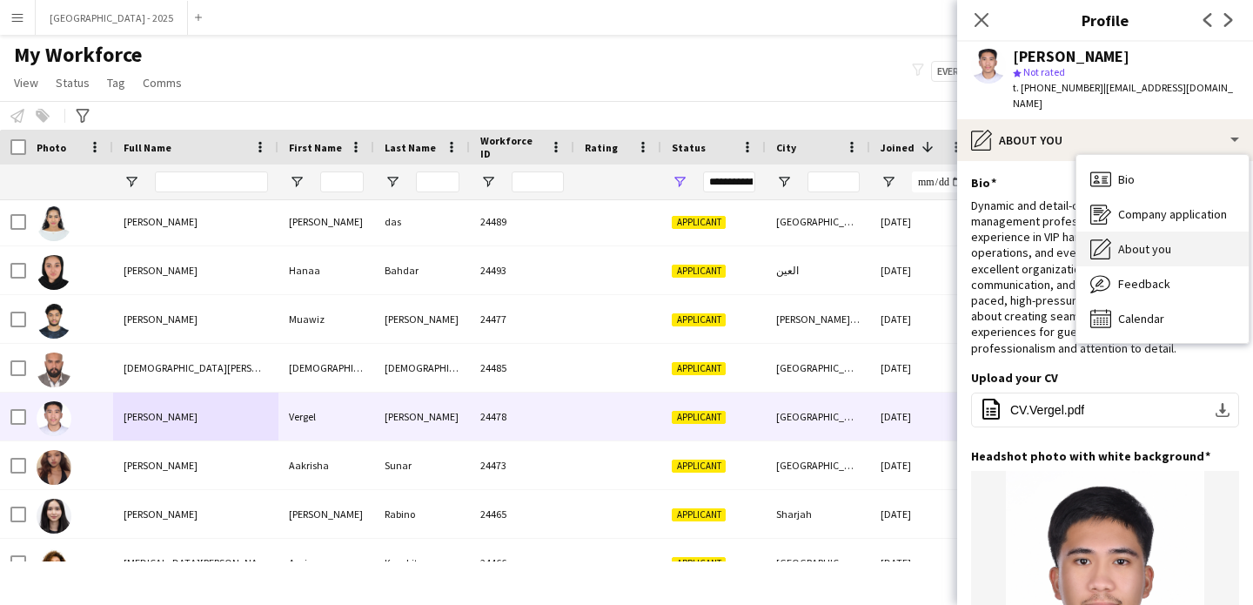
click at [1140, 241] on span "About you" at bounding box center [1144, 249] width 53 height 16
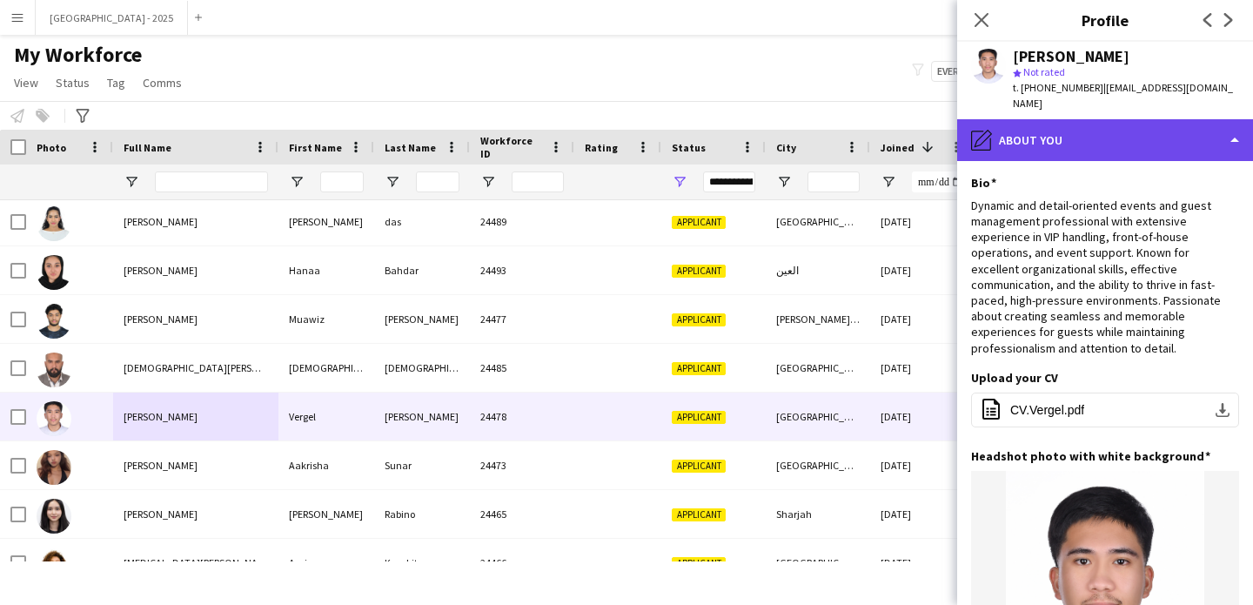
click at [1101, 139] on div "pencil4 About you" at bounding box center [1105, 140] width 296 height 42
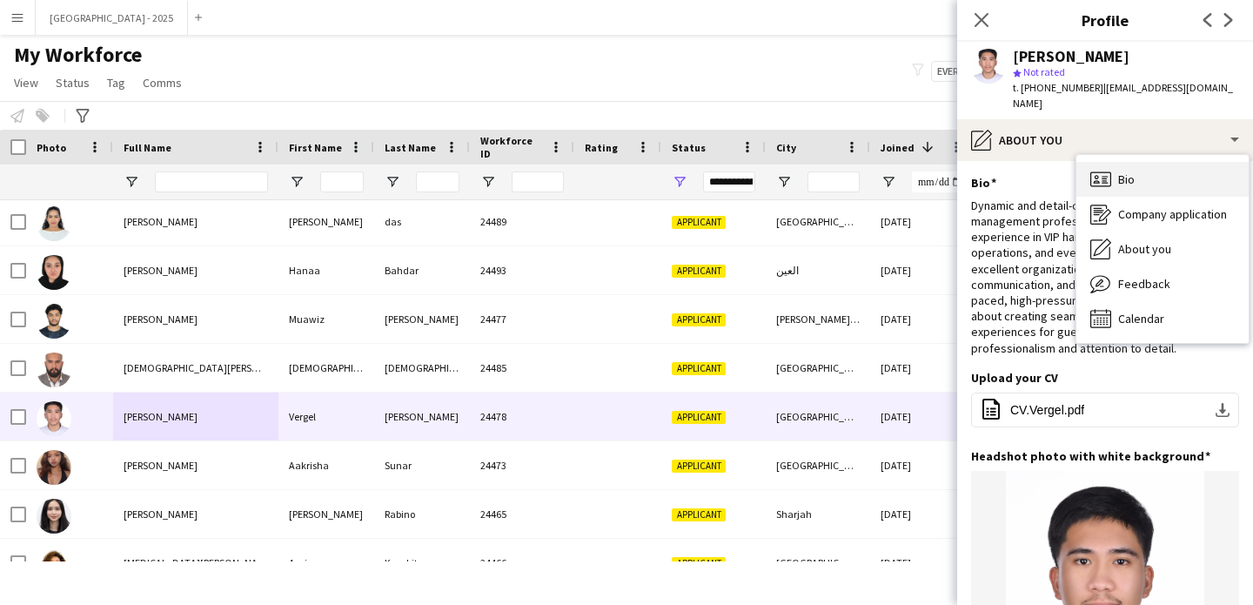
click at [1135, 171] on span "Bio" at bounding box center [1126, 179] width 17 height 16
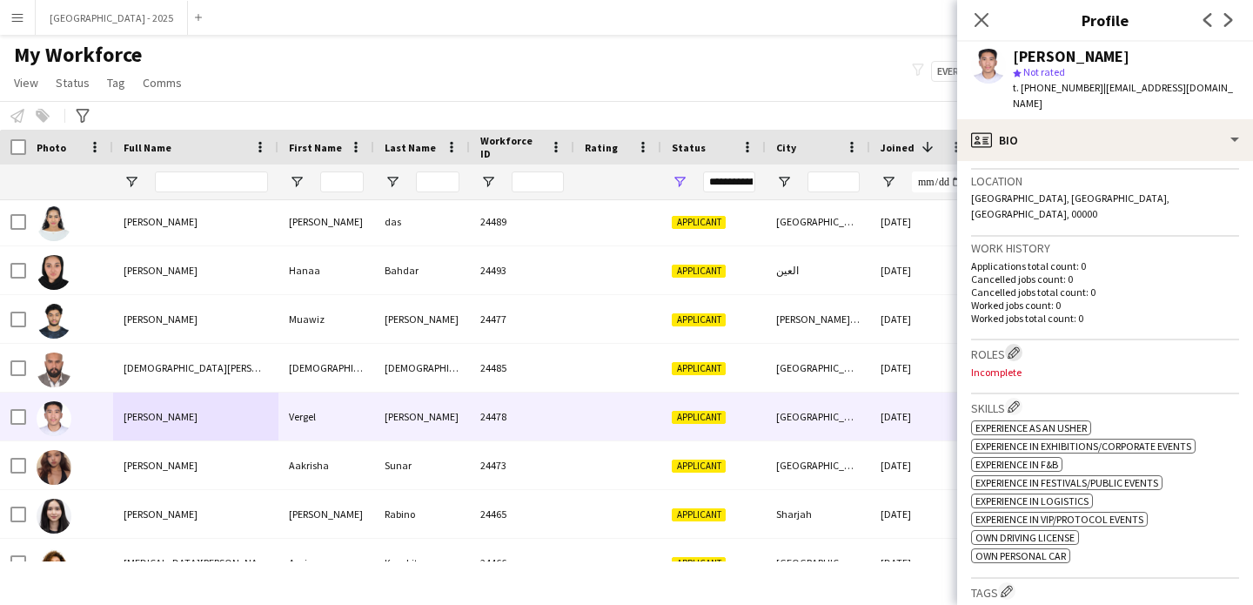
click at [1016, 346] on app-icon "Edit crew company roles" at bounding box center [1013, 352] width 12 height 12
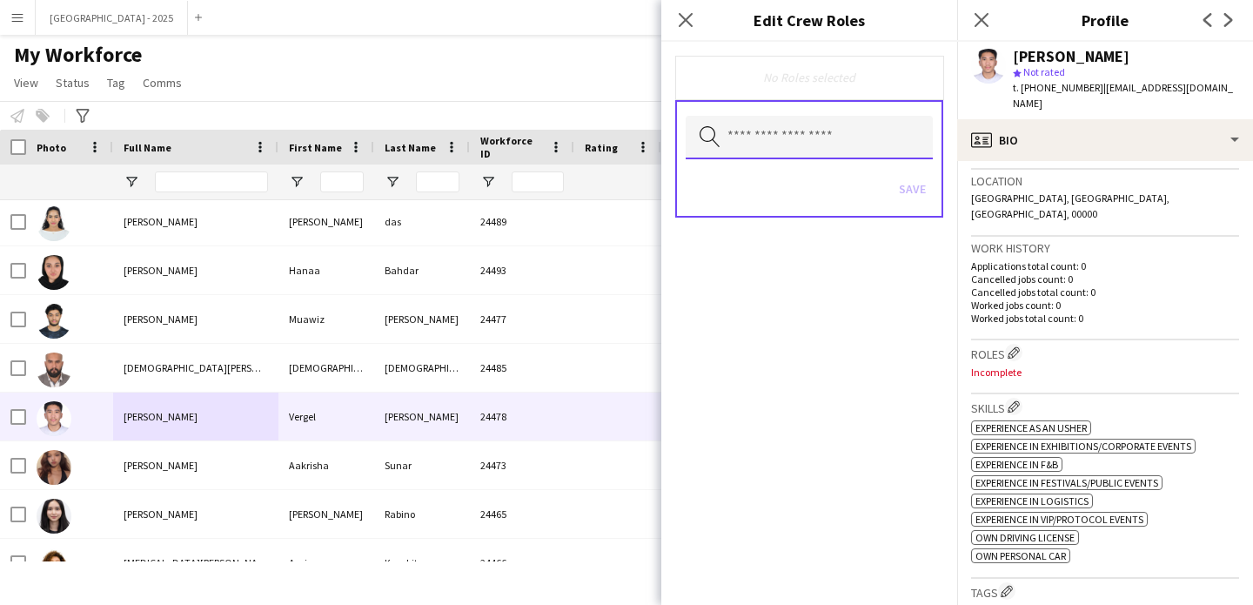
click at [868, 128] on input "text" at bounding box center [809, 138] width 247 height 44
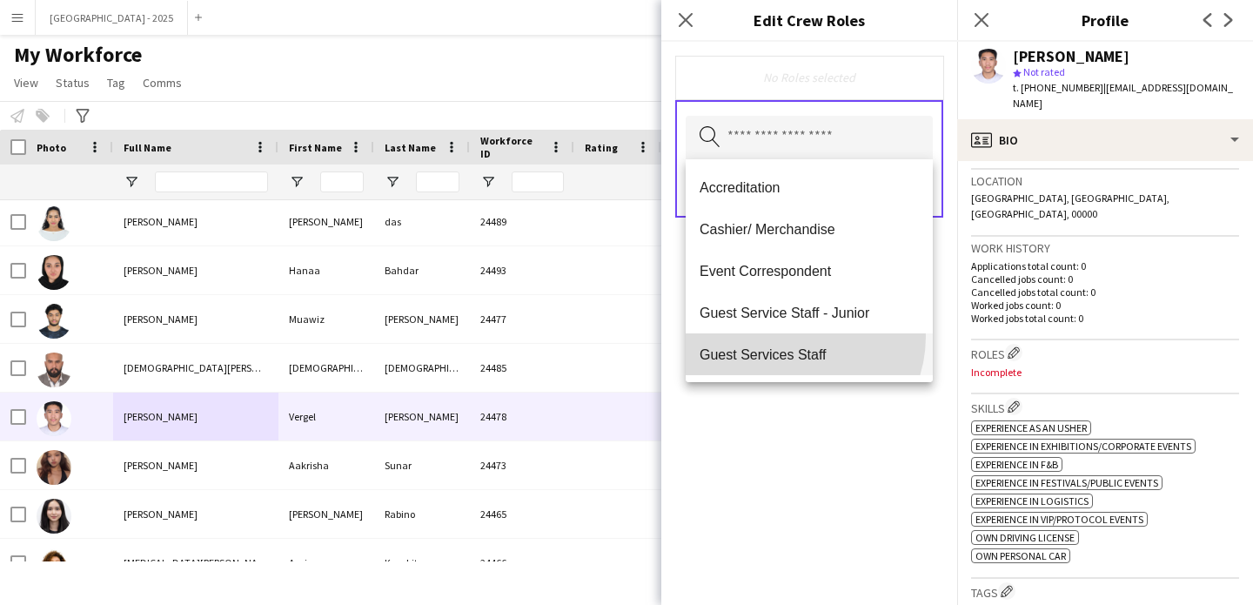
click at [790, 336] on mat-option "Guest Services Staff" at bounding box center [809, 354] width 247 height 42
click at [840, 351] on span "Guest Services Staff - Senior" at bounding box center [808, 355] width 219 height 17
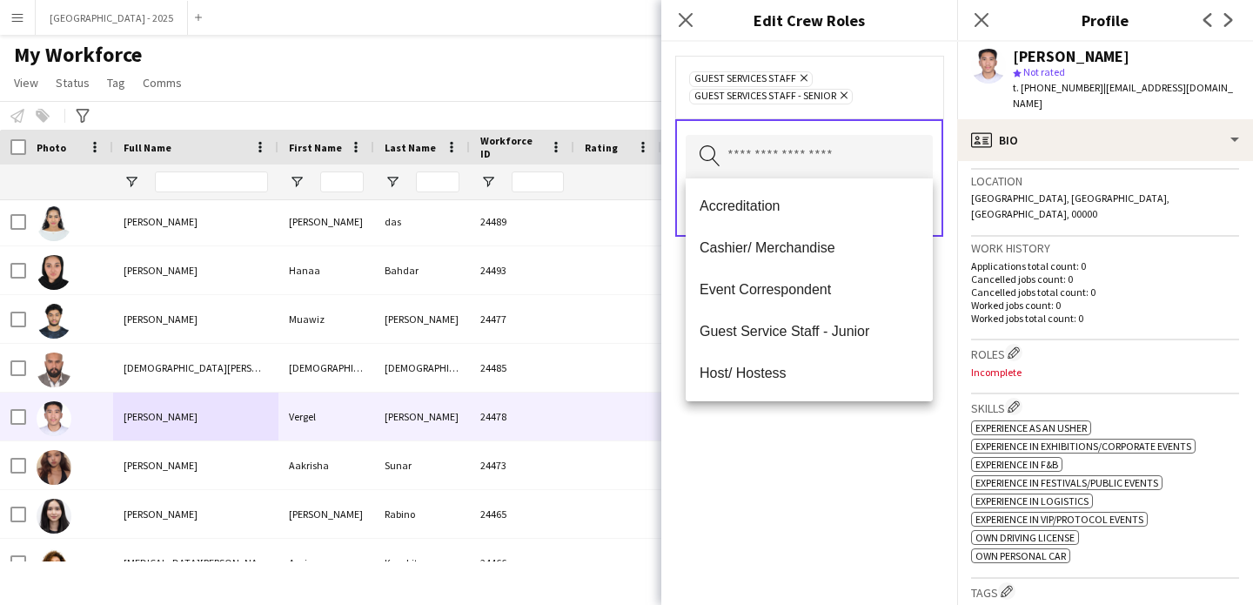
drag, startPoint x: 820, startPoint y: 430, endPoint x: 834, endPoint y: 365, distance: 65.9
click at [820, 430] on div "Guest Services Staff Remove Guest Services Staff - Senior Remove Search by role…" at bounding box center [809, 323] width 296 height 563
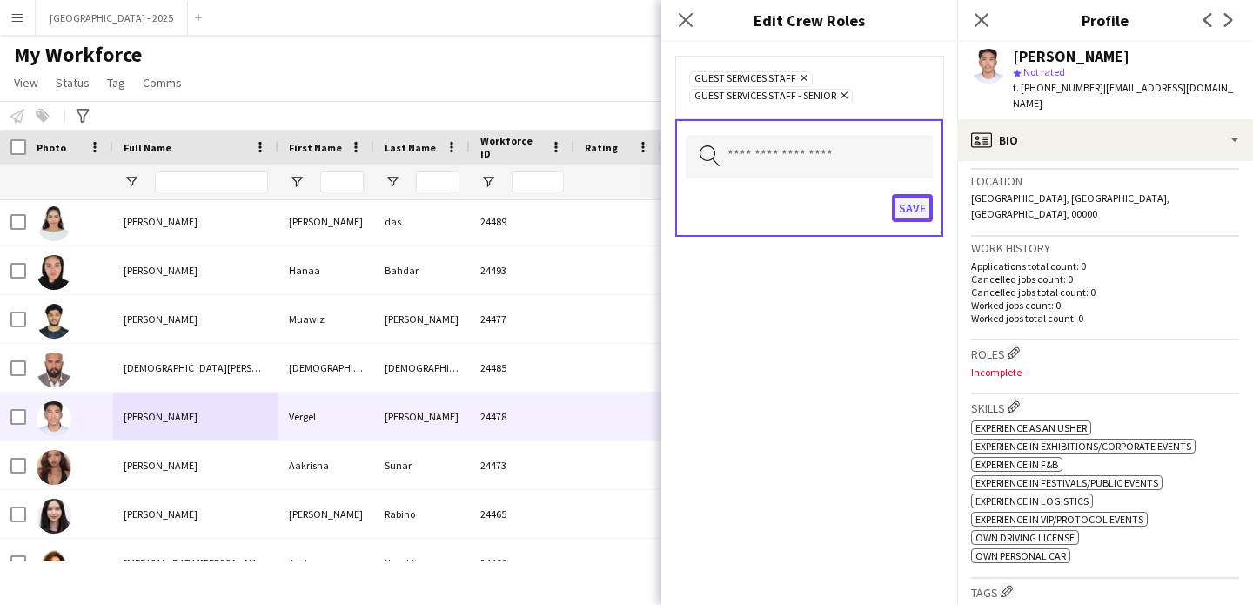
click at [915, 200] on button "Save" at bounding box center [912, 208] width 41 height 28
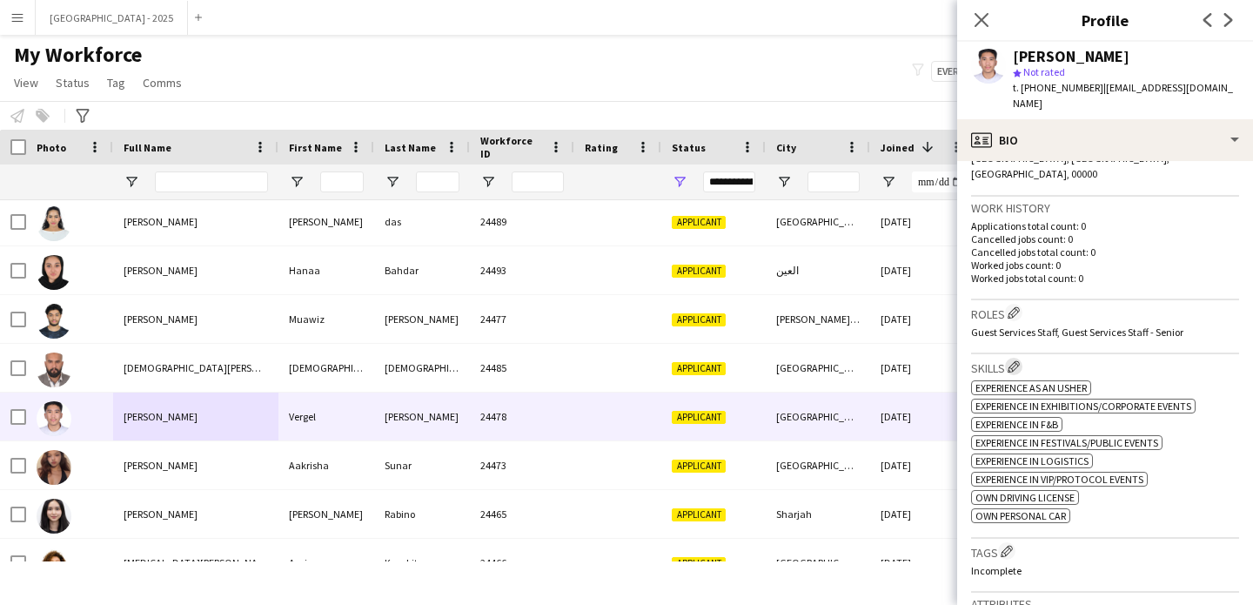
scroll to position [612, 0]
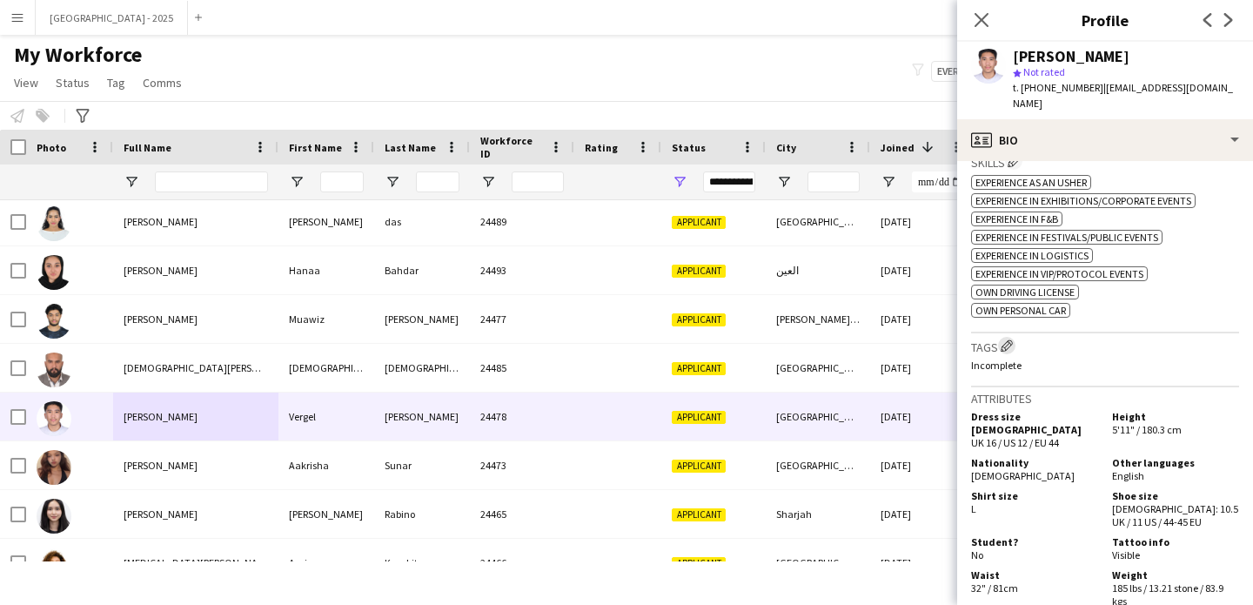
click at [1010, 339] on app-icon "Edit crew company tags" at bounding box center [1007, 345] width 12 height 12
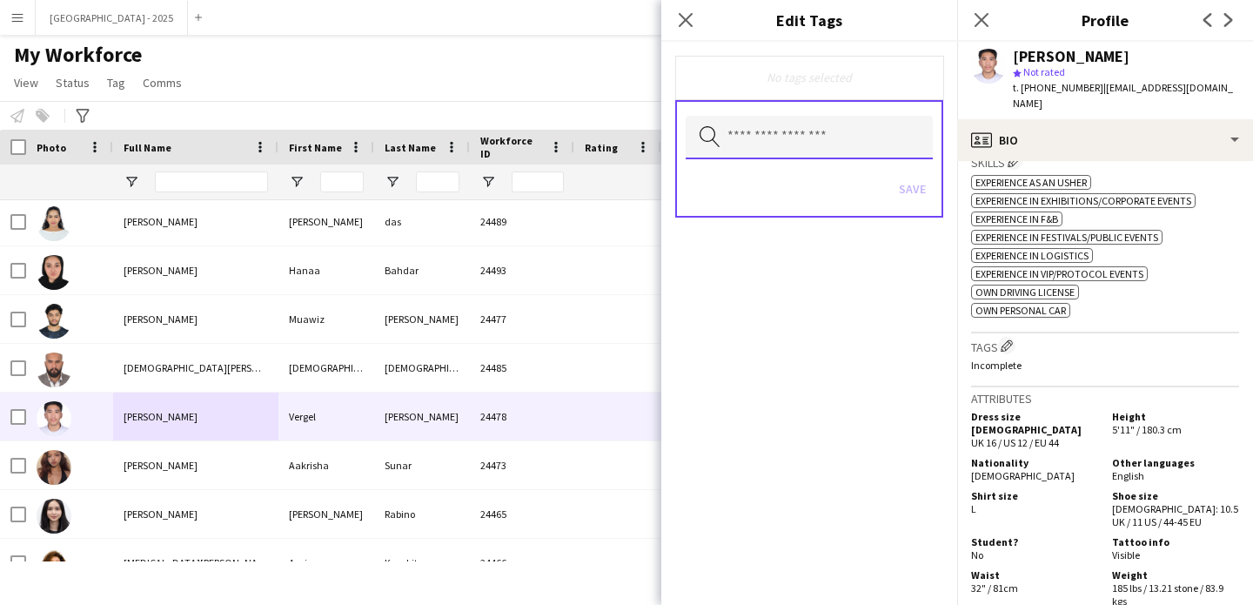
click at [841, 158] on body "Menu Boards Boards Boards All jobs Status Workforce Workforce My Workforce Recr…" at bounding box center [626, 302] width 1253 height 605
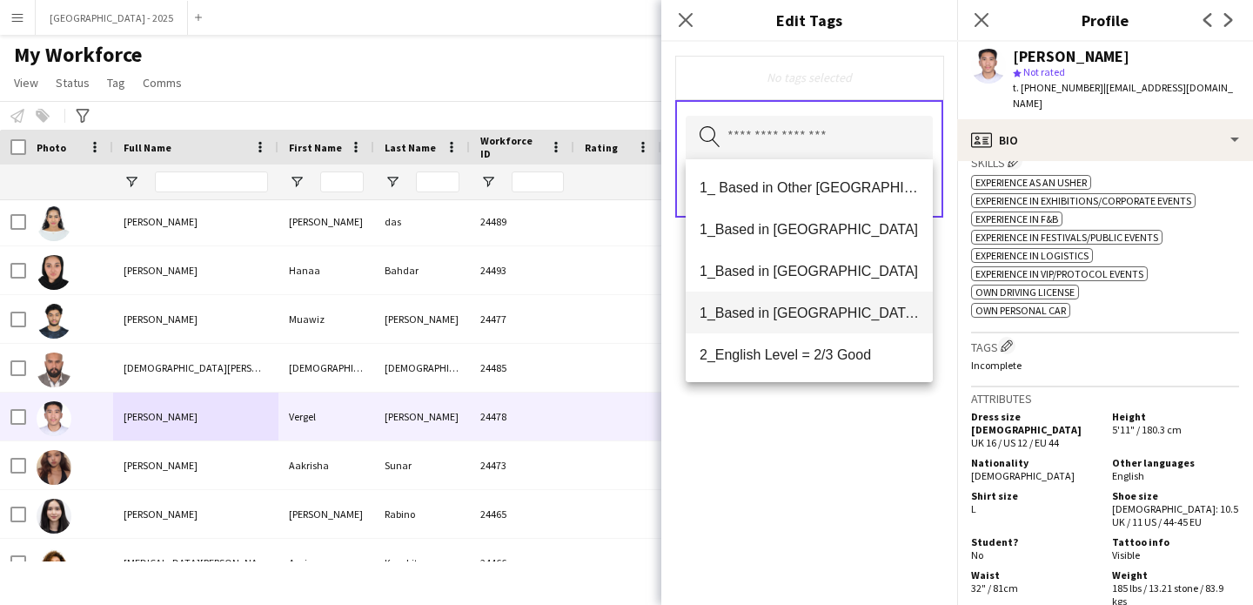
click at [833, 311] on span "1_Based in [GEOGRAPHIC_DATA]/[GEOGRAPHIC_DATA]/Ajman" at bounding box center [808, 313] width 219 height 17
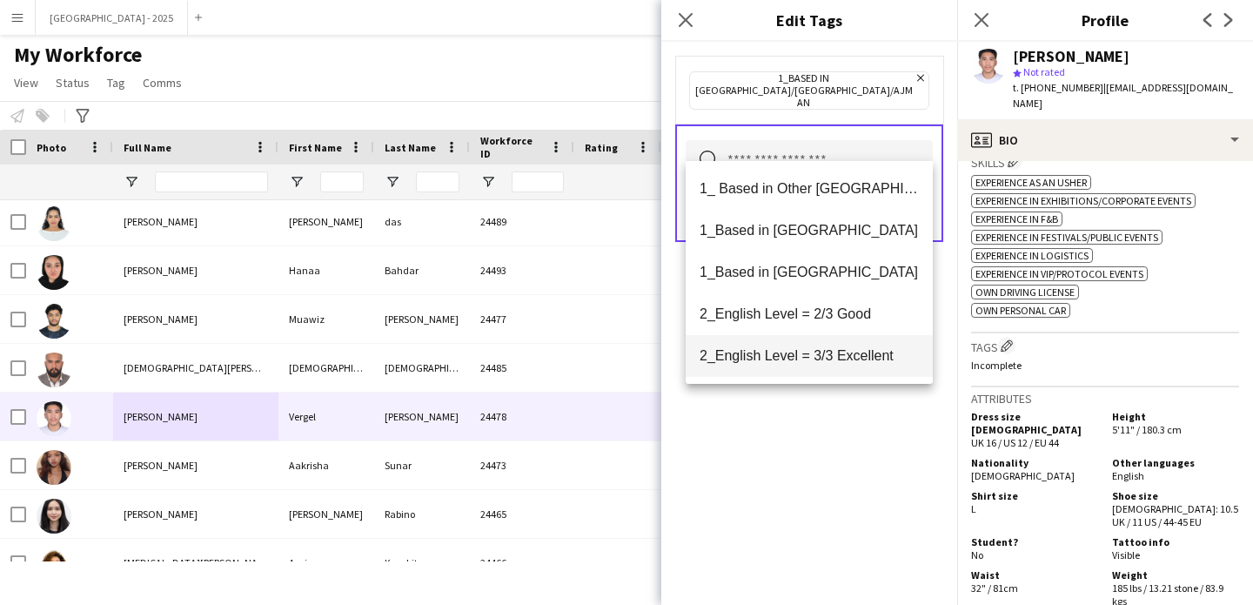
click at [840, 348] on span "2_English Level = 3/3 Excellent" at bounding box center [808, 355] width 219 height 17
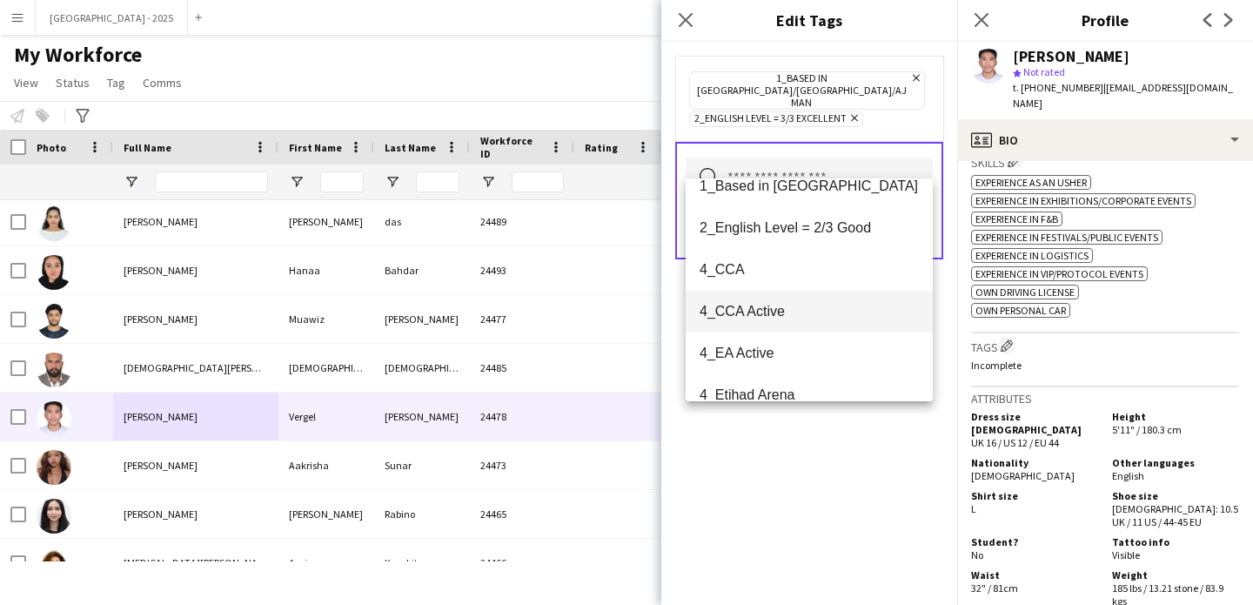
scroll to position [104, 0]
click at [815, 432] on div "1_Based in [GEOGRAPHIC_DATA]/[GEOGRAPHIC_DATA]/Ajman Remove 2_English Level = 3…" at bounding box center [809, 323] width 296 height 563
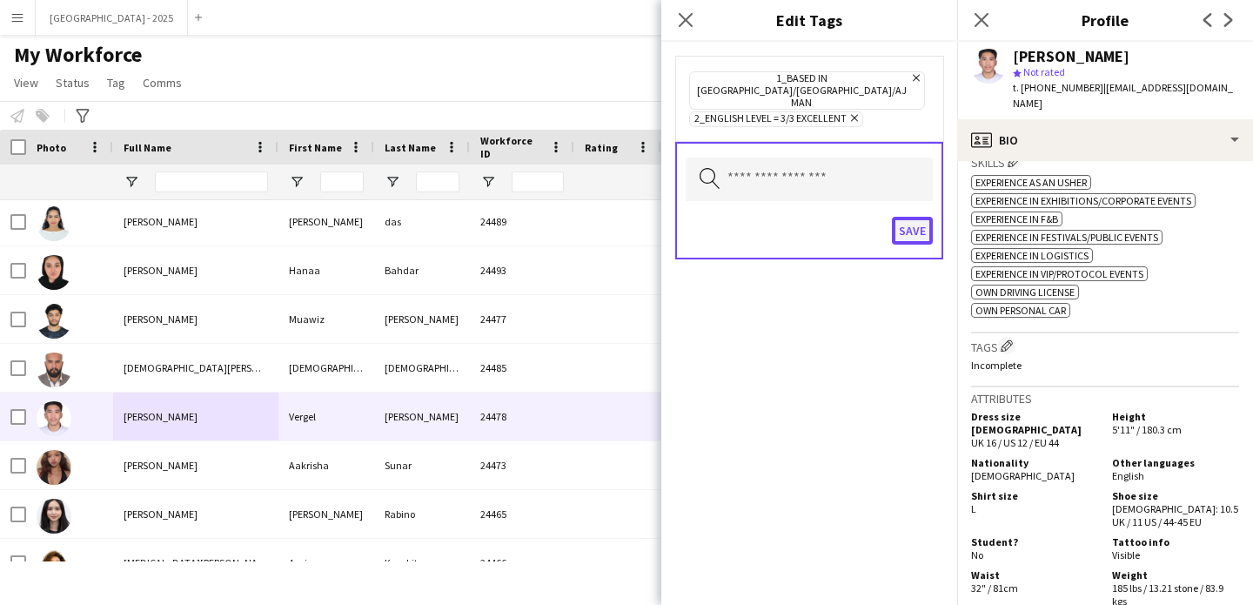
click at [901, 217] on button "Save" at bounding box center [912, 231] width 41 height 28
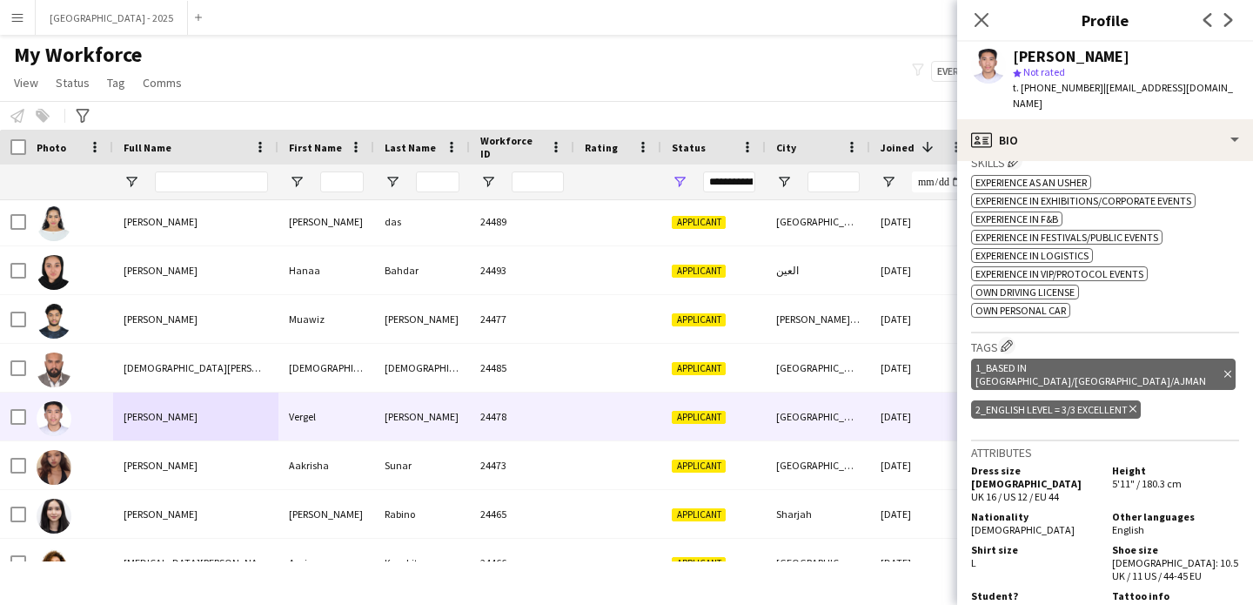
click at [1224, 369] on icon "Delete tag" at bounding box center [1227, 374] width 7 height 10
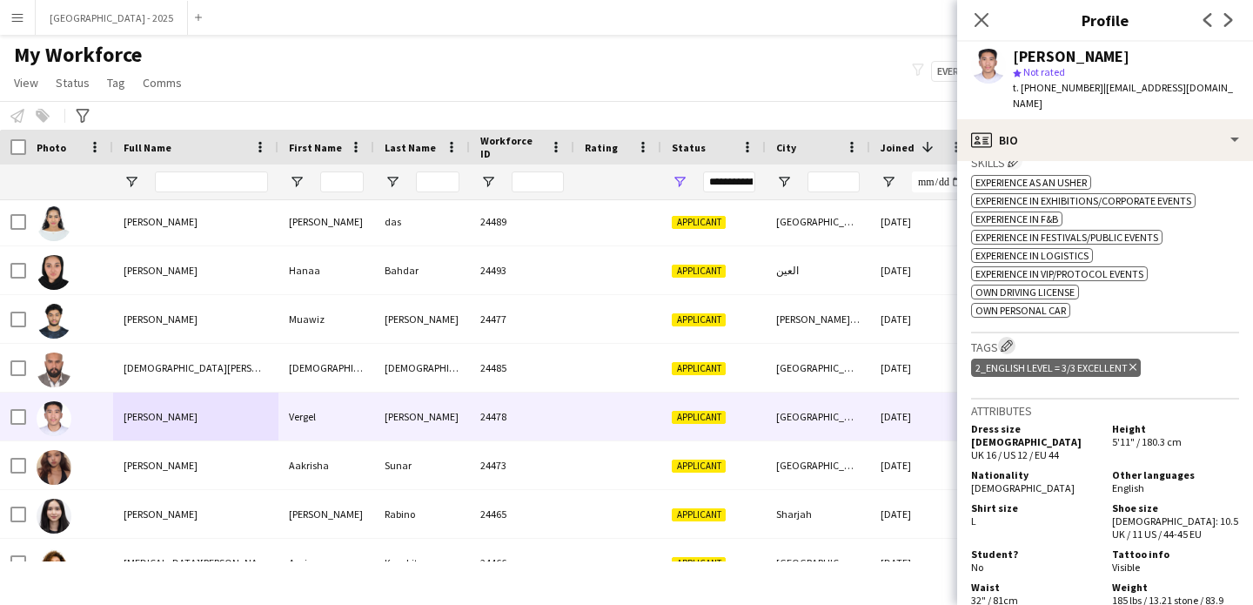
click at [1007, 339] on app-icon "Edit crew company tags" at bounding box center [1007, 345] width 12 height 12
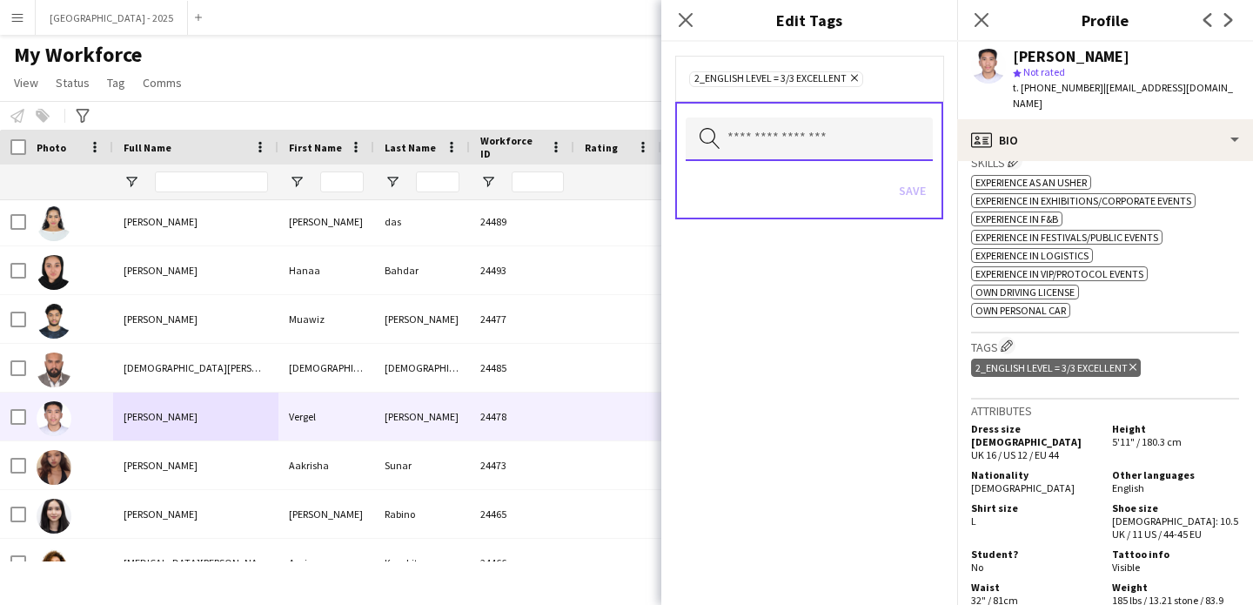
click at [852, 142] on input "text" at bounding box center [809, 139] width 247 height 44
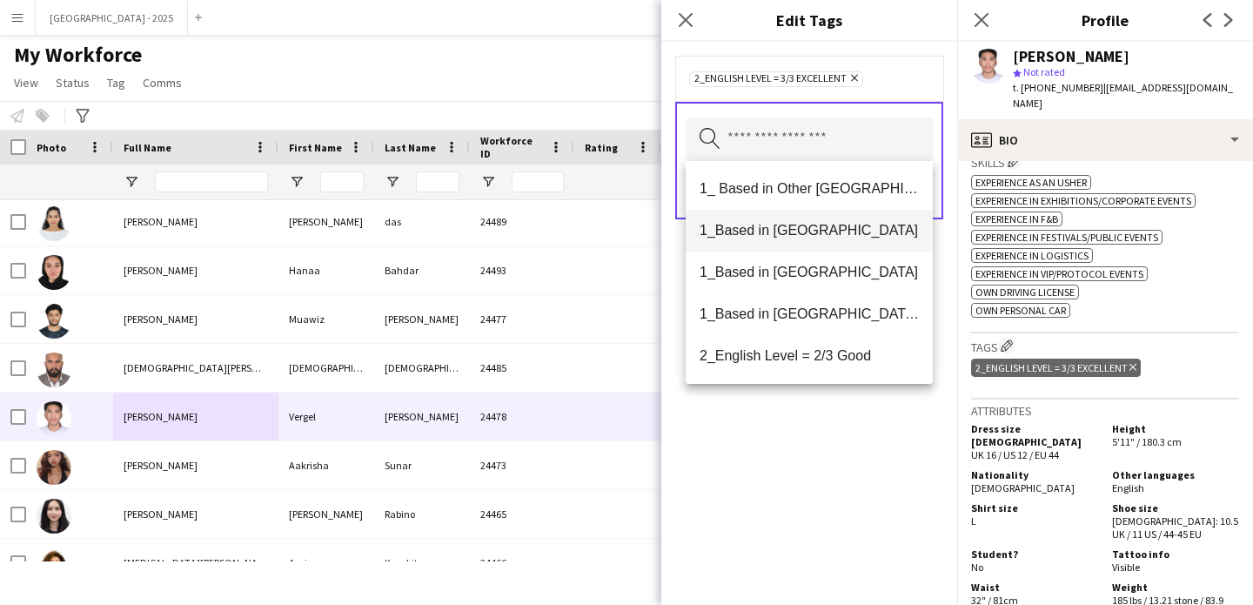
click at [809, 226] on span "1_Based in [GEOGRAPHIC_DATA]" at bounding box center [808, 230] width 219 height 17
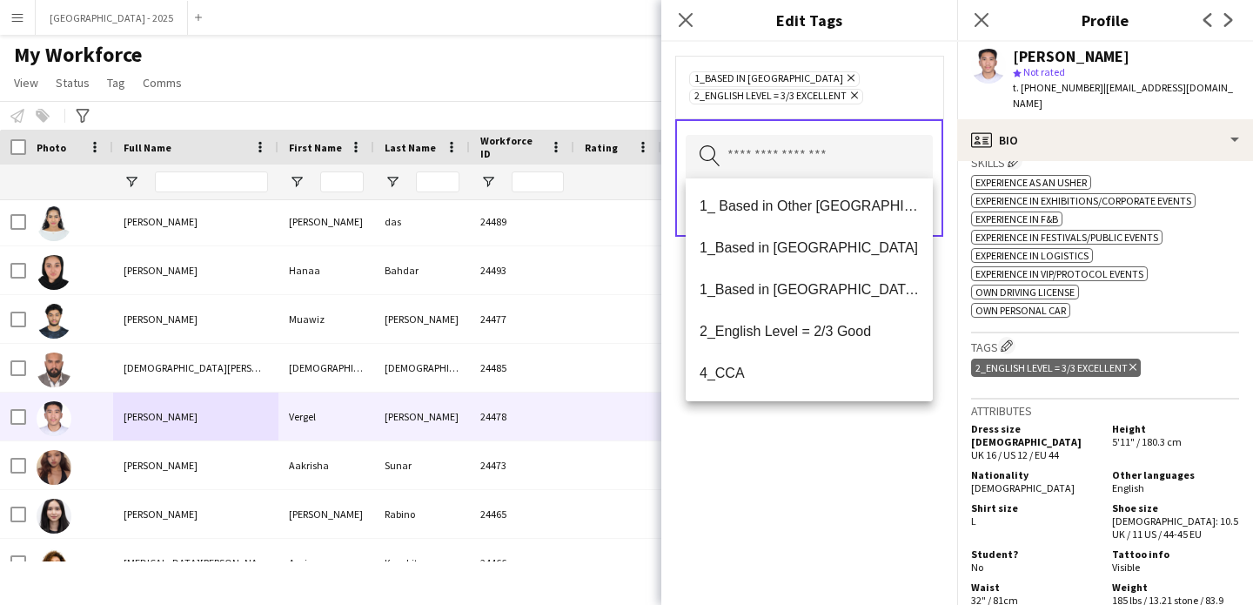
click at [876, 423] on div "1_Based in [GEOGRAPHIC_DATA] Remove 2_English Level = 3/3 Excellent Remove Sear…" at bounding box center [809, 323] width 296 height 563
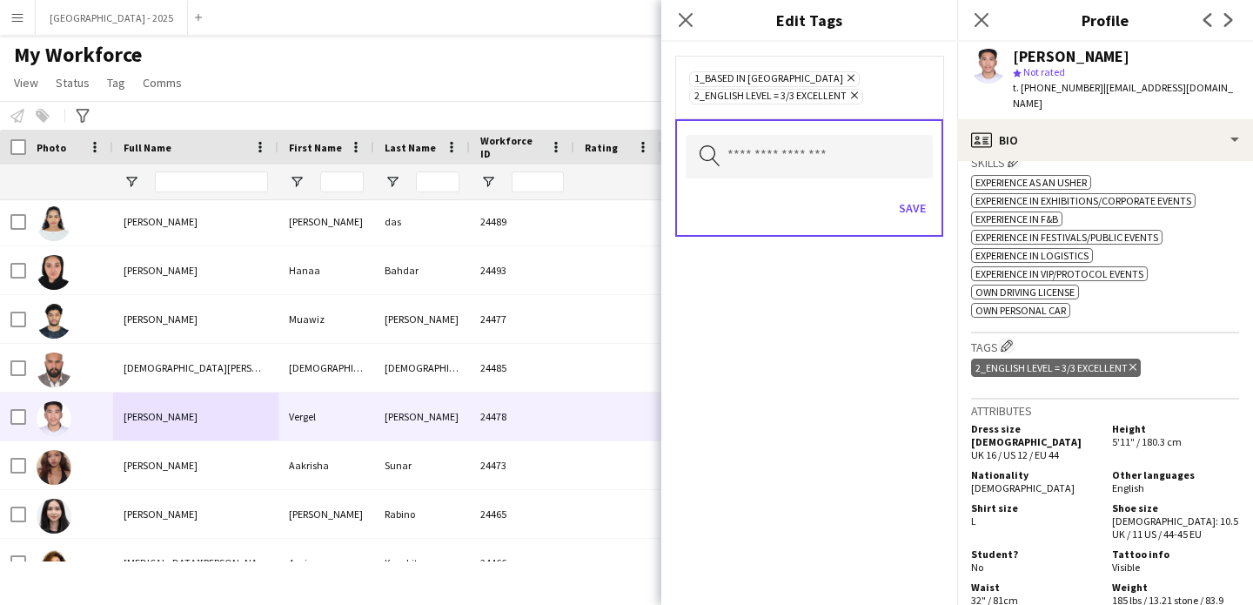
click at [920, 229] on div "Save" at bounding box center [809, 210] width 247 height 50
click at [916, 208] on button "Save" at bounding box center [912, 208] width 41 height 28
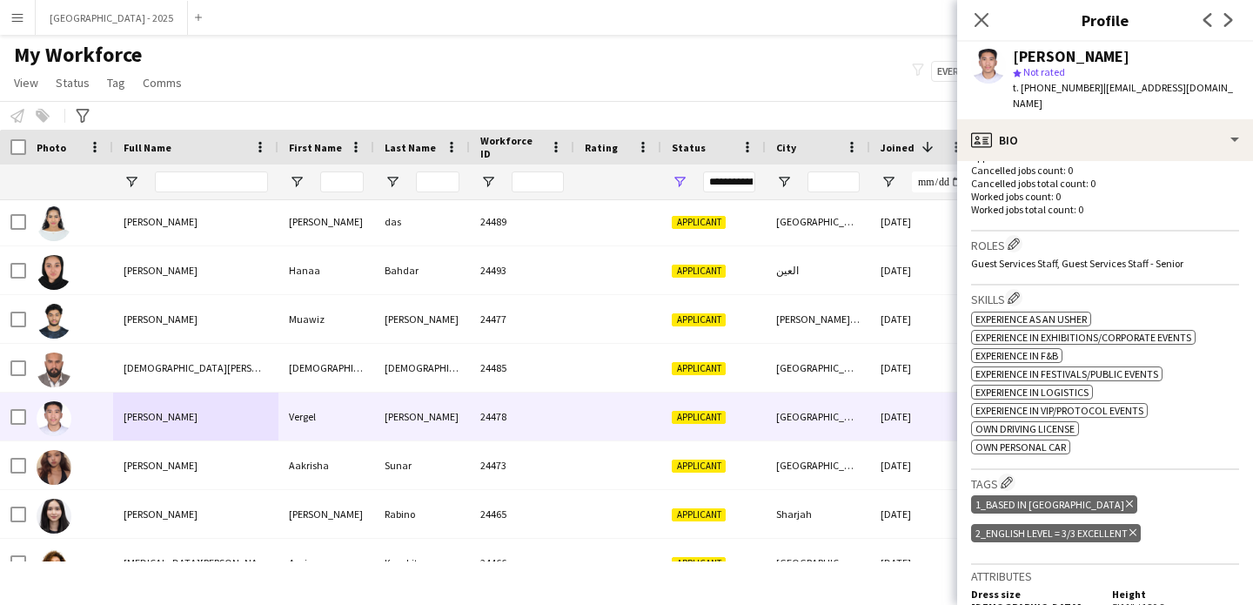
scroll to position [471, 0]
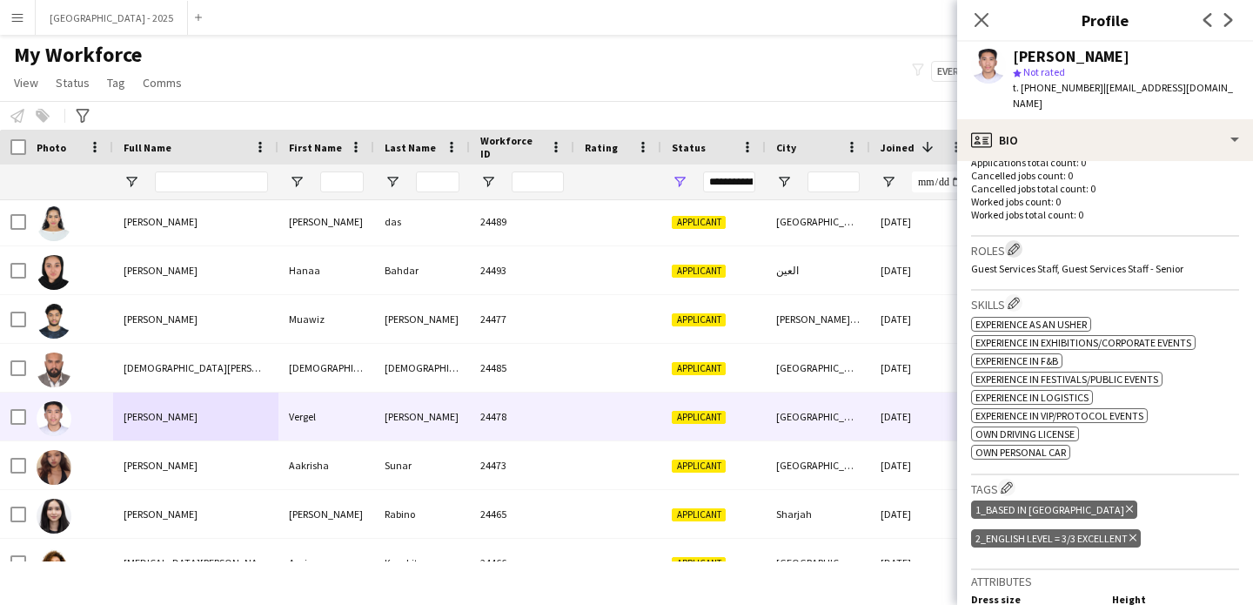
click at [1017, 240] on button "Edit crew company roles" at bounding box center [1013, 248] width 17 height 17
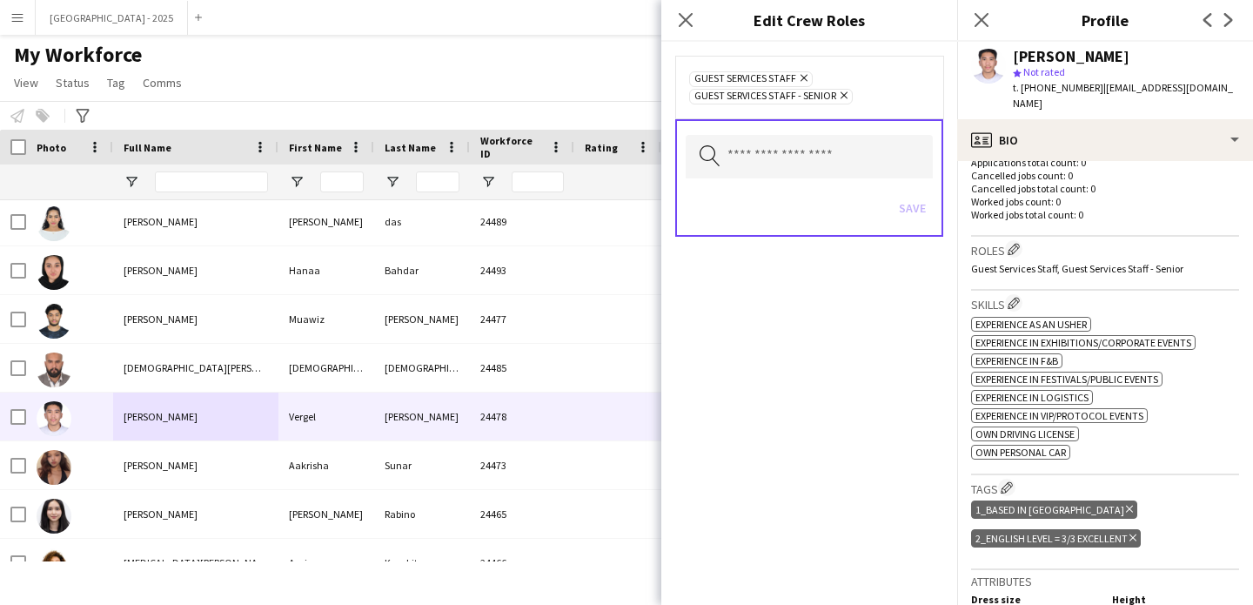
click at [842, 97] on icon "Remove" at bounding box center [841, 95] width 11 height 11
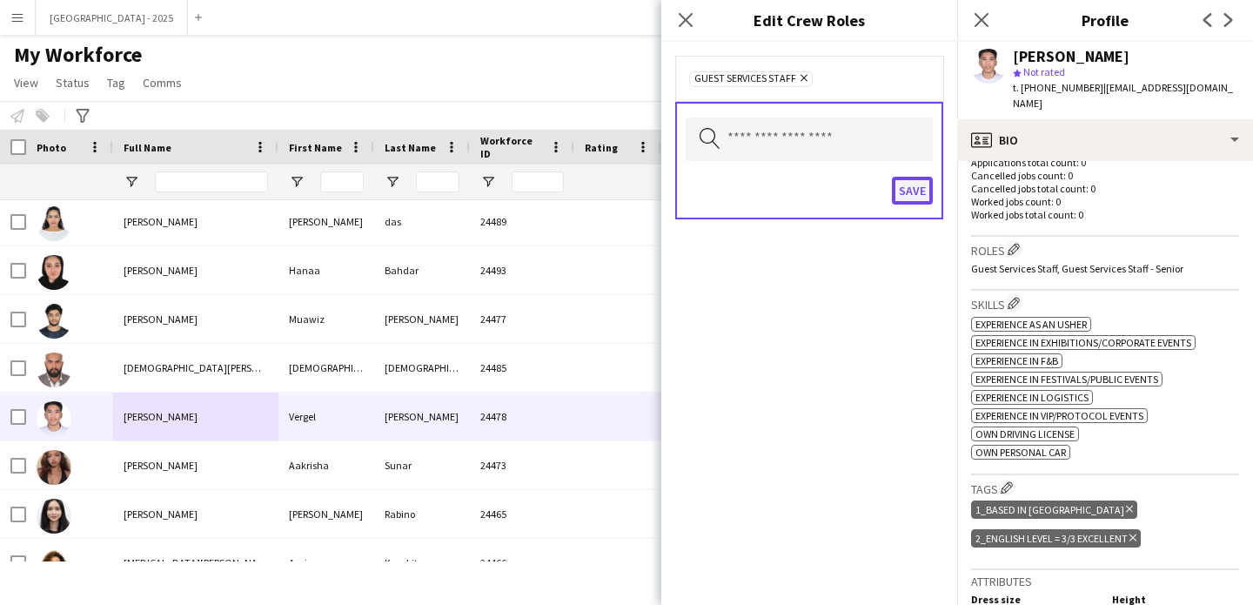
click at [932, 185] on button "Save" at bounding box center [912, 191] width 41 height 28
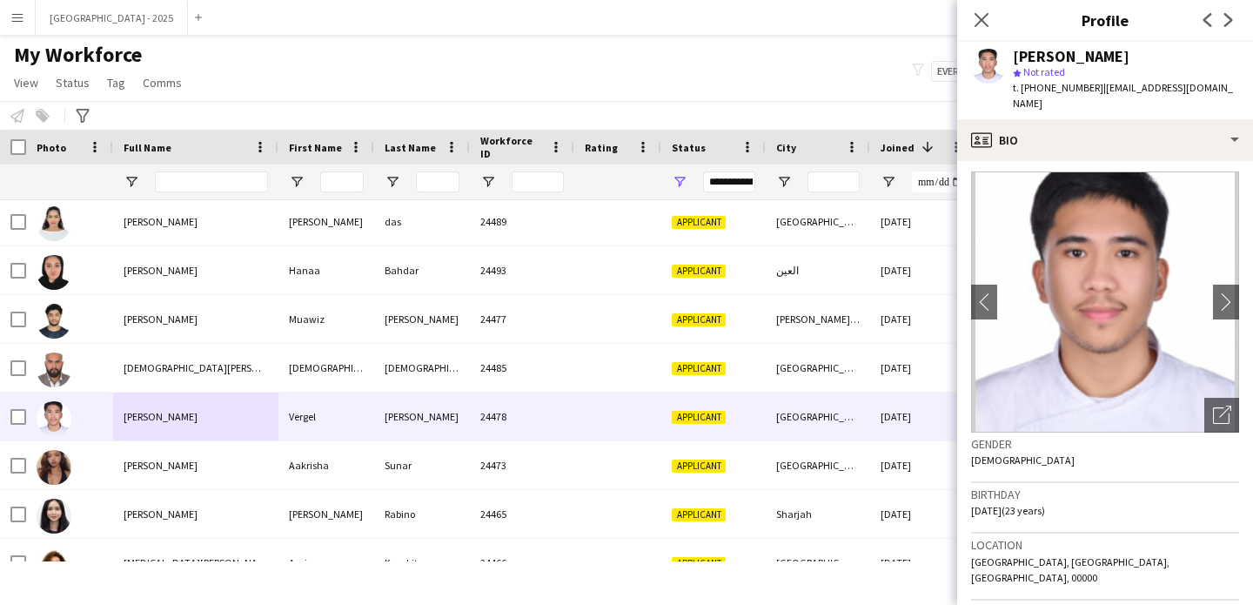
scroll to position [0, 0]
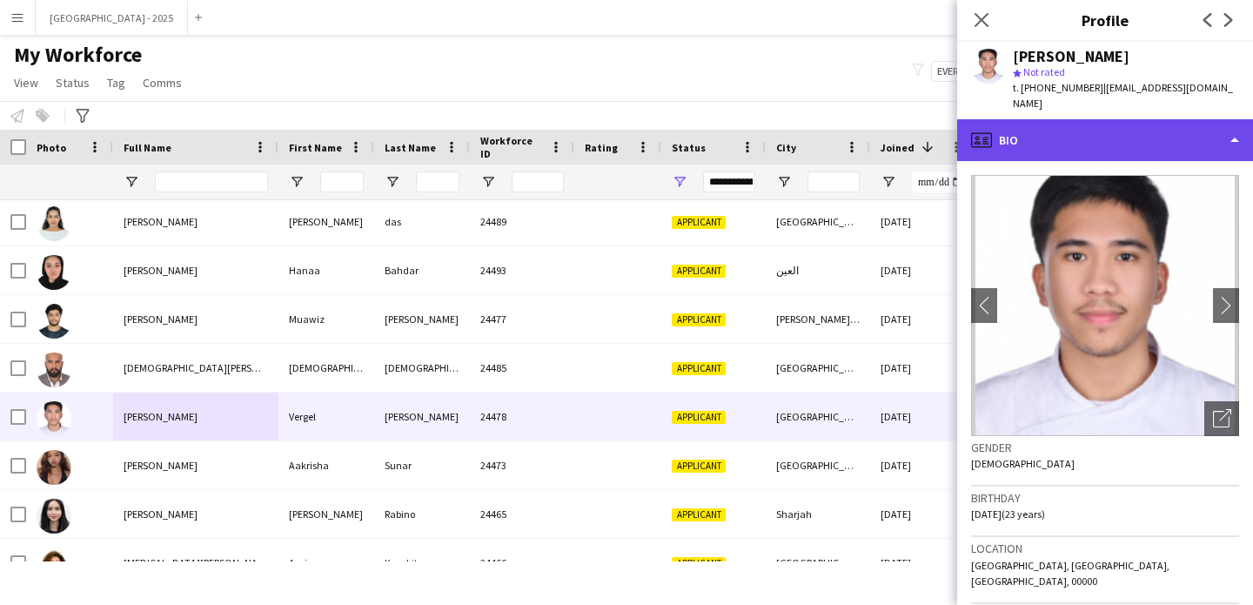
click at [1088, 135] on div "profile Bio" at bounding box center [1105, 140] width 296 height 42
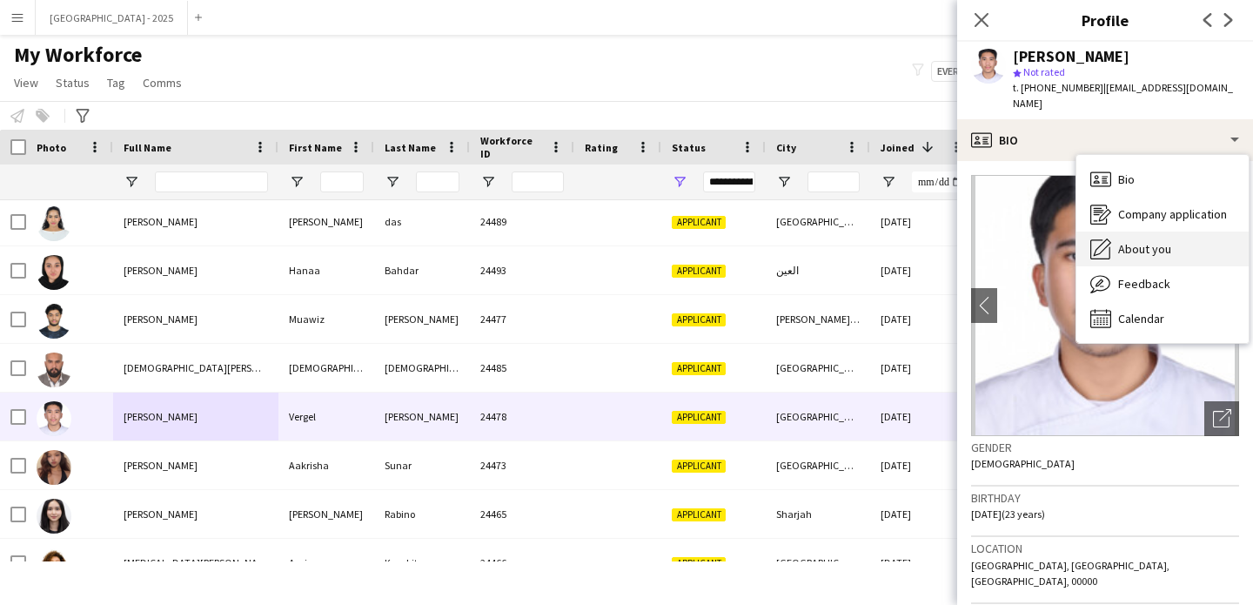
click at [1157, 241] on span "About you" at bounding box center [1144, 249] width 53 height 16
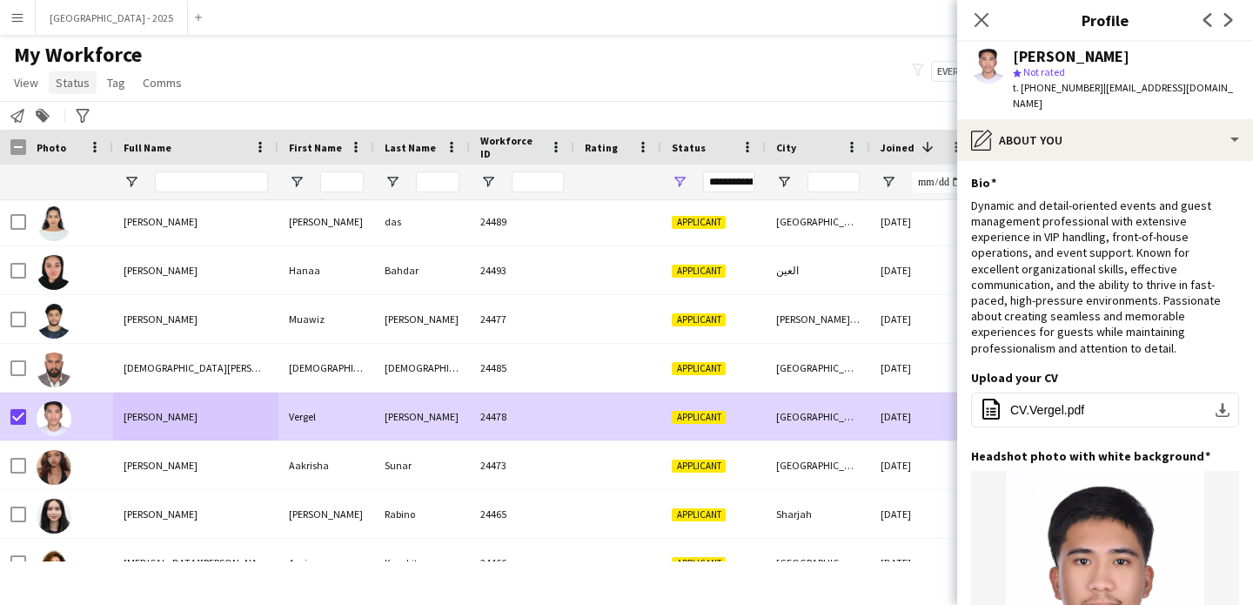
click at [67, 82] on span "Status" at bounding box center [73, 83] width 34 height 16
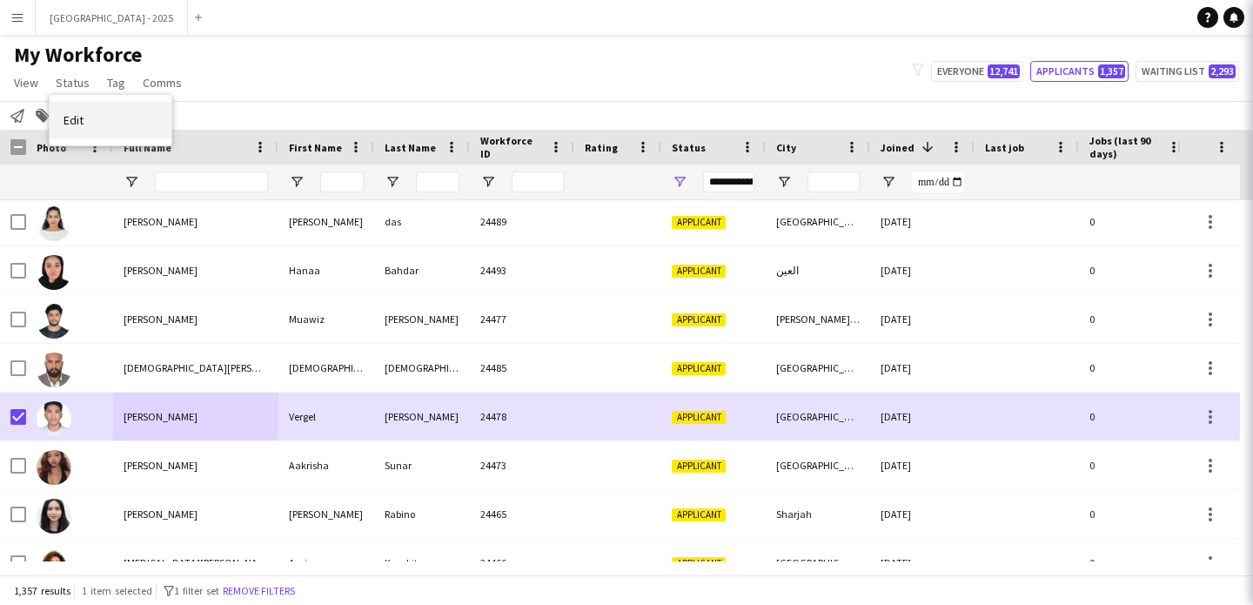
click at [110, 105] on link "Edit" at bounding box center [111, 120] width 122 height 37
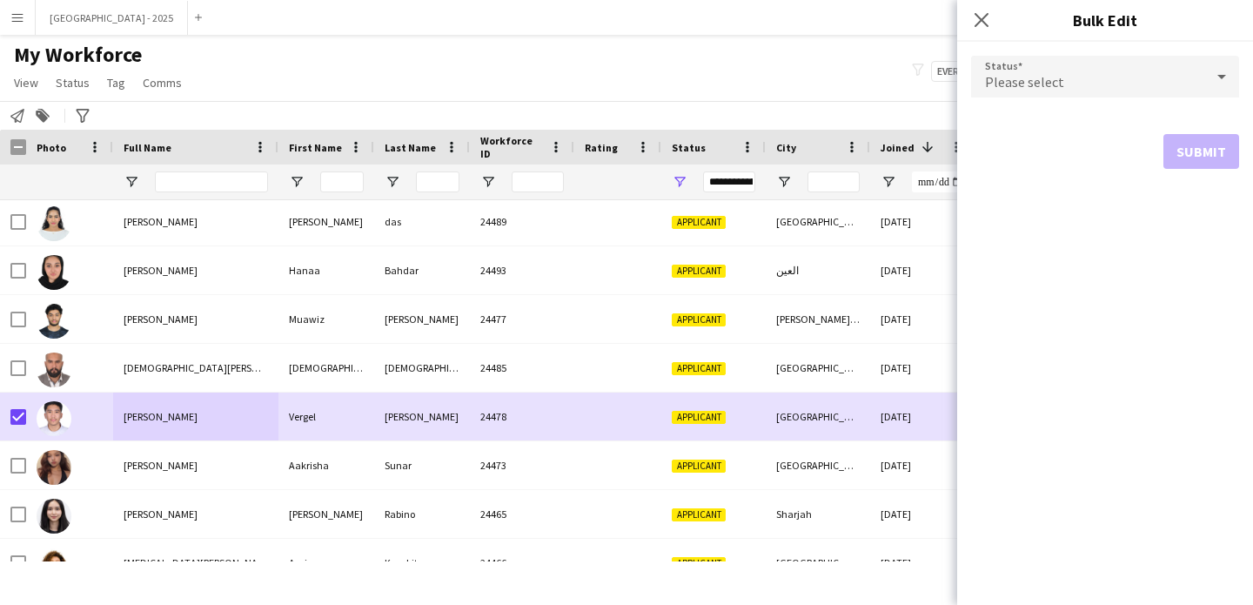
click at [1128, 82] on div "Please select" at bounding box center [1087, 77] width 233 height 42
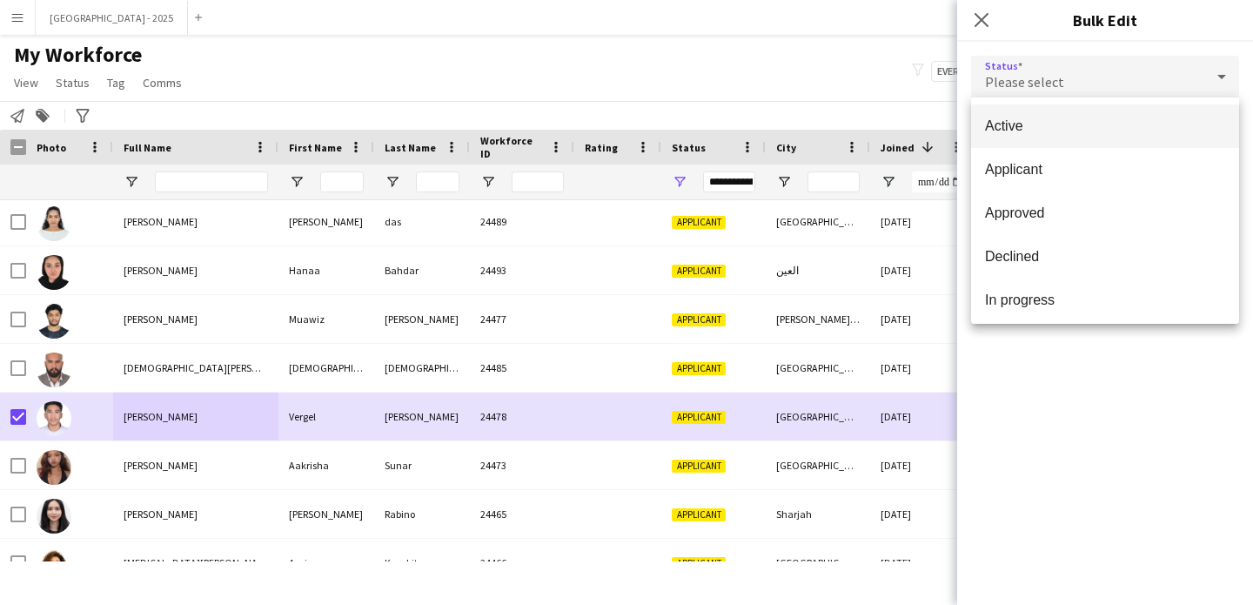
click at [1099, 113] on mat-option "Active" at bounding box center [1105, 126] width 268 height 44
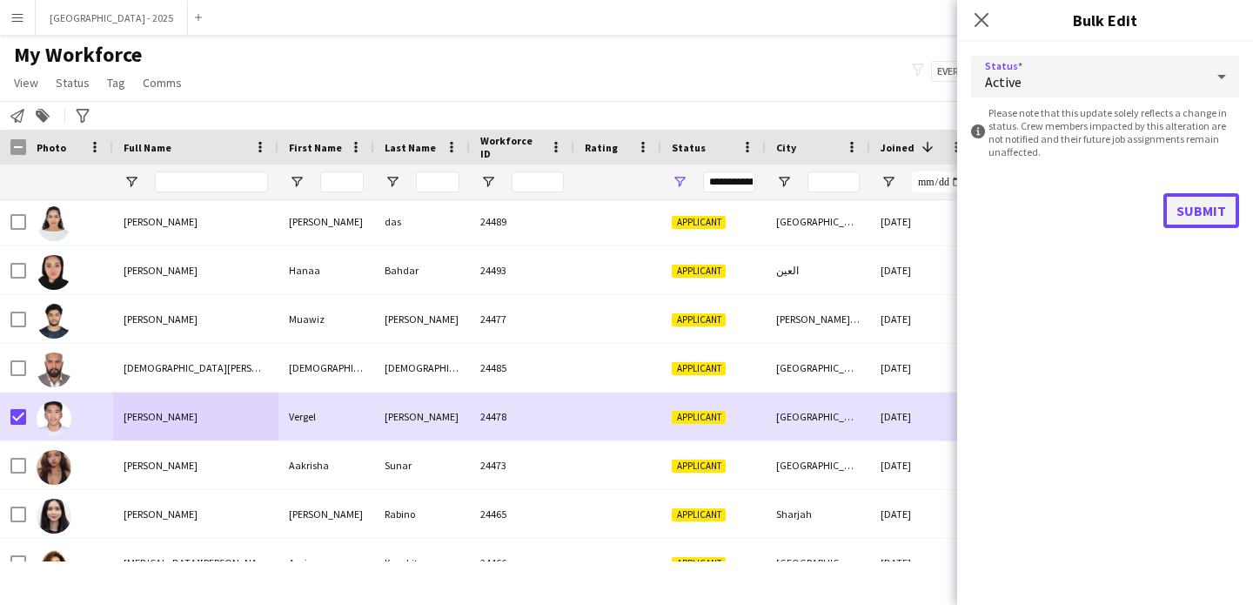
click at [1201, 211] on button "Submit" at bounding box center [1201, 210] width 76 height 35
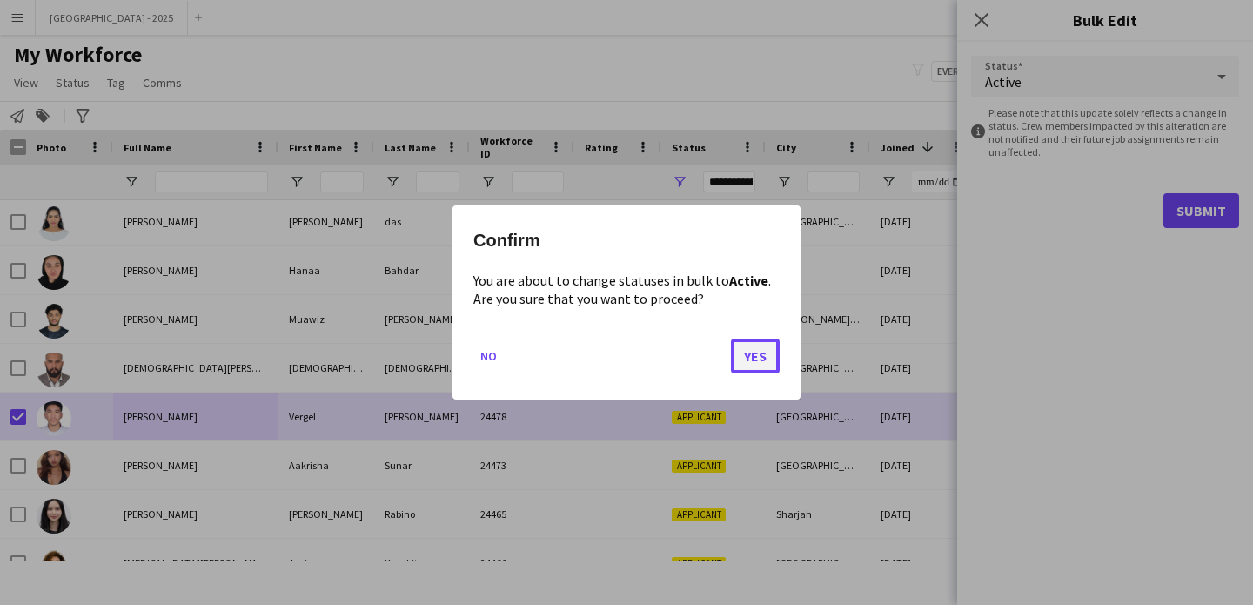
click at [761, 363] on button "Yes" at bounding box center [755, 355] width 49 height 35
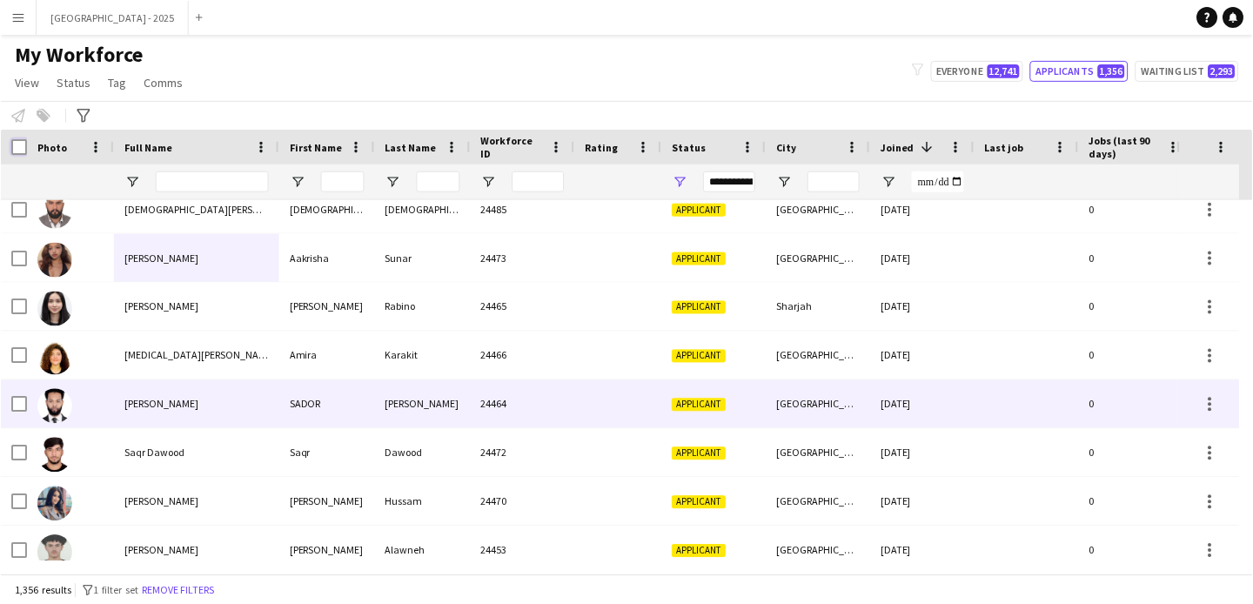
scroll to position [250, 0]
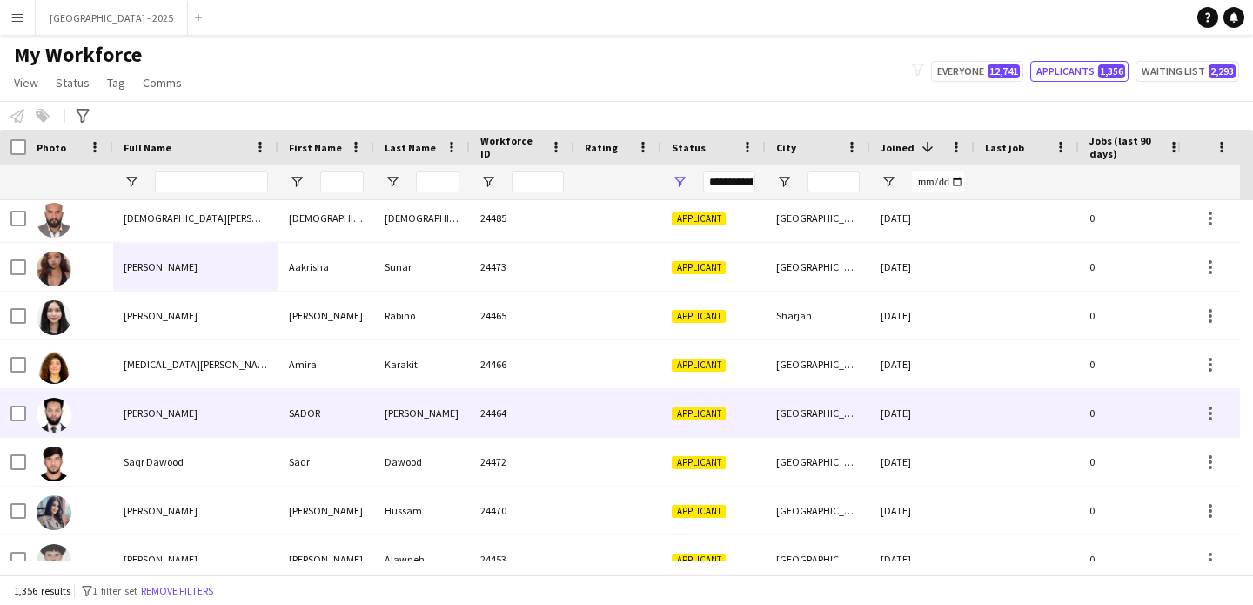
click at [197, 400] on div "[PERSON_NAME]" at bounding box center [195, 413] width 165 height 48
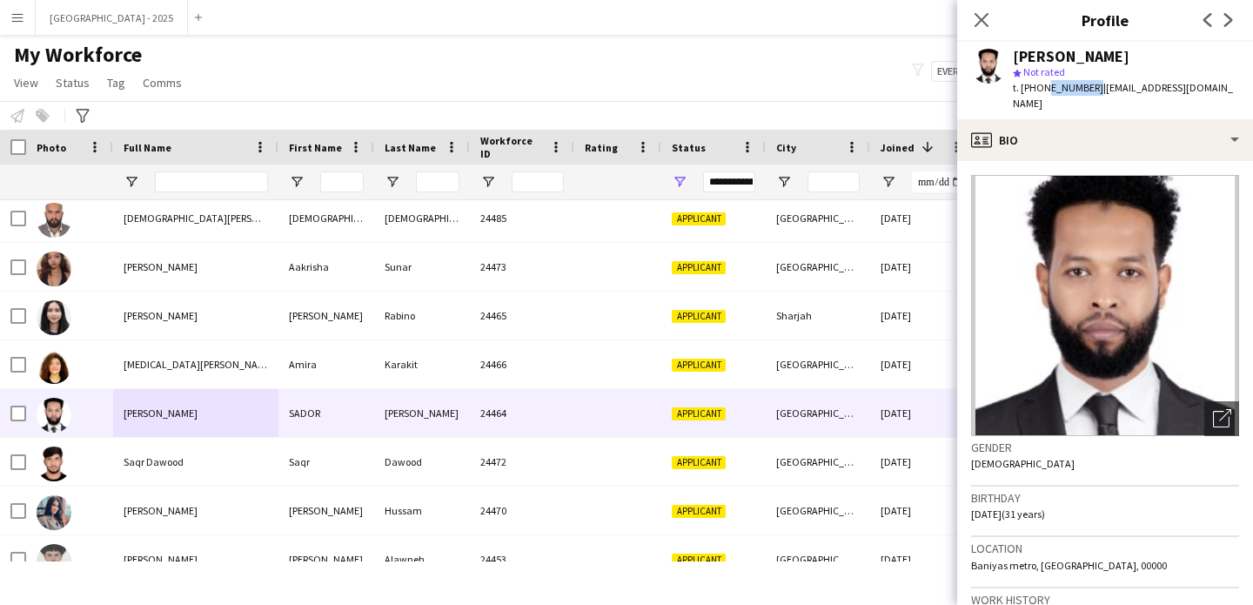
drag, startPoint x: 1041, startPoint y: 86, endPoint x: 1087, endPoint y: 90, distance: 45.4
click at [1087, 90] on span "t. [PHONE_NUMBER]" at bounding box center [1058, 87] width 90 height 13
copy span "569118207"
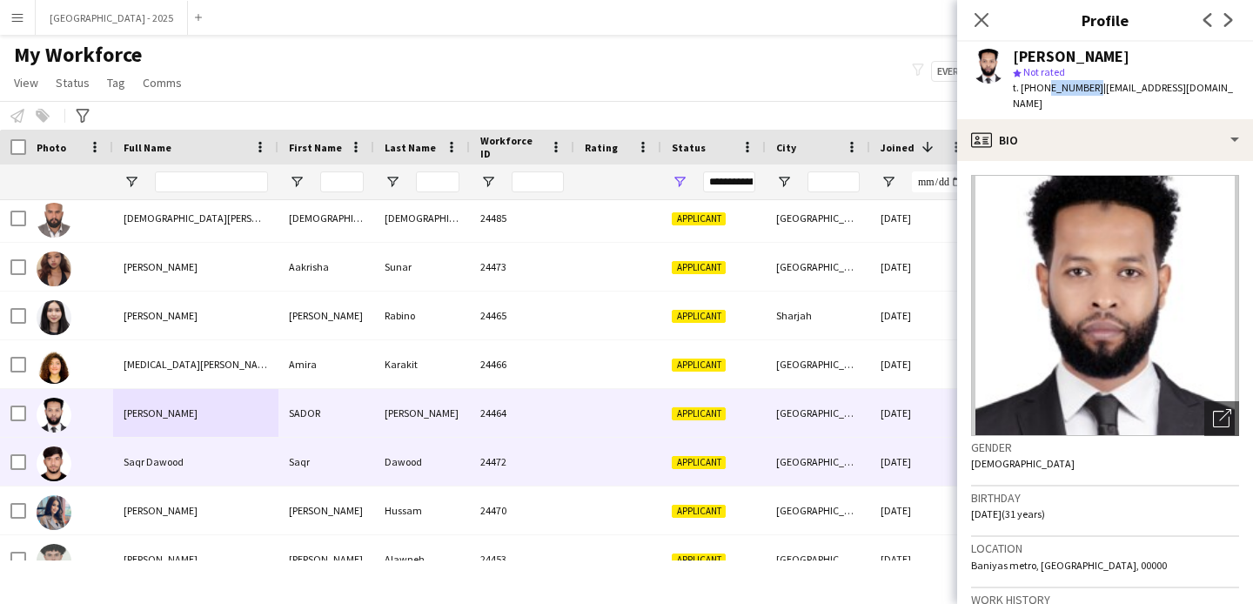
click at [226, 468] on div "Saqr Dawood" at bounding box center [195, 462] width 165 height 48
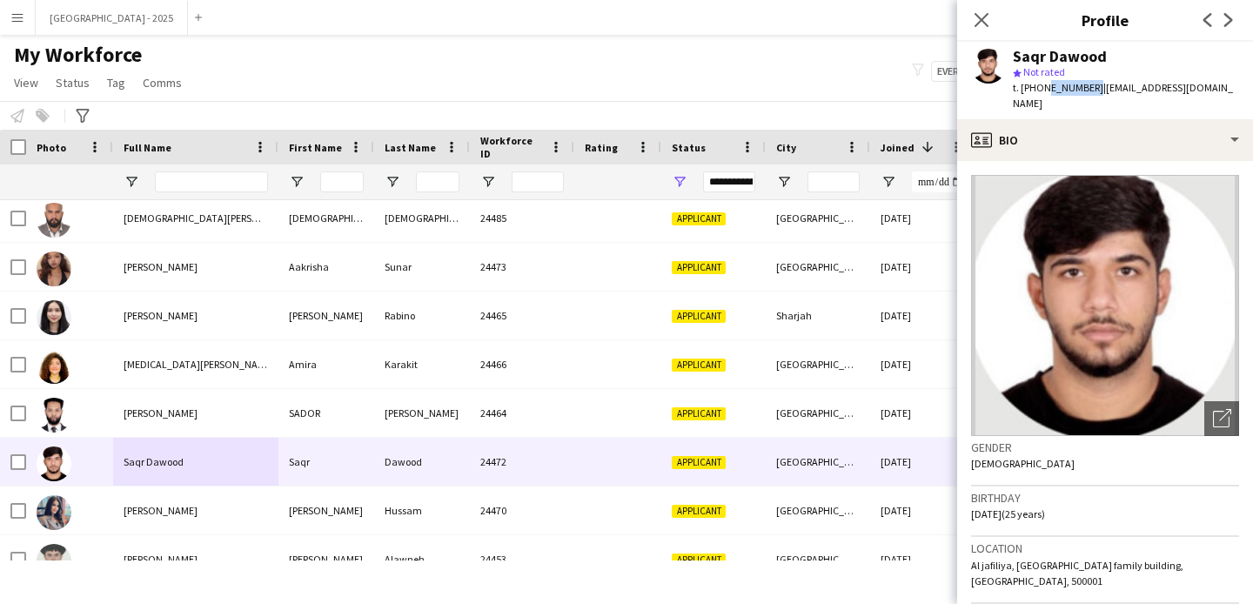
drag, startPoint x: 1042, startPoint y: 89, endPoint x: 1087, endPoint y: 90, distance: 44.4
click at [1087, 90] on span "t. [PHONE_NUMBER]" at bounding box center [1058, 87] width 90 height 13
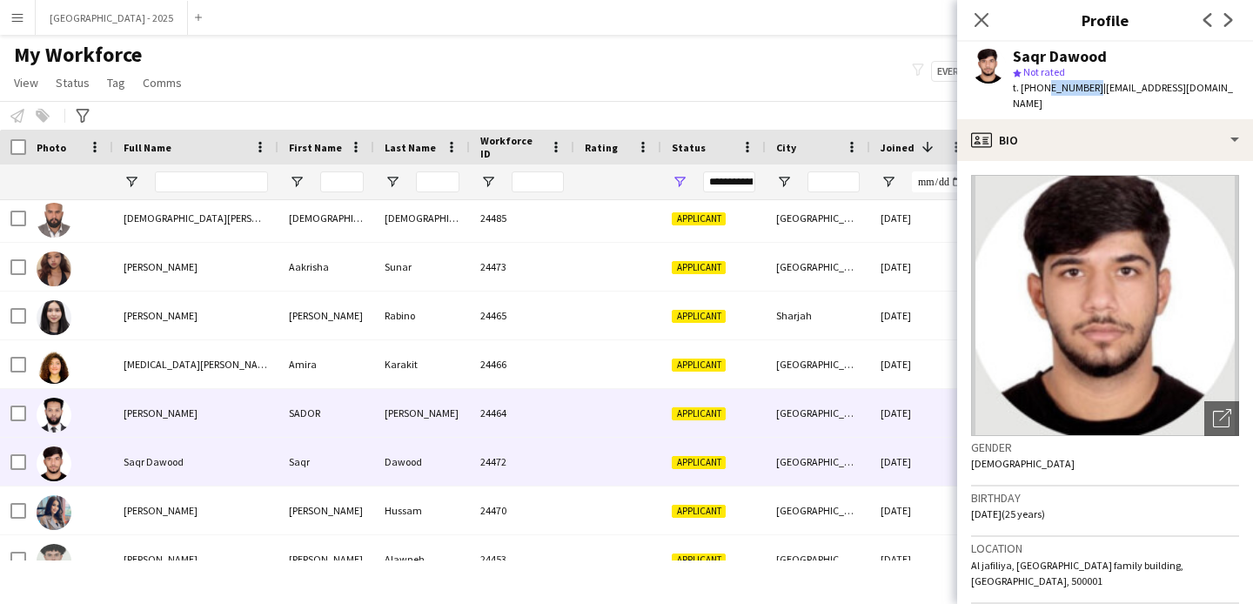
drag, startPoint x: 172, startPoint y: 409, endPoint x: 773, endPoint y: 184, distance: 640.9
click at [172, 408] on span "[PERSON_NAME]" at bounding box center [161, 412] width 74 height 13
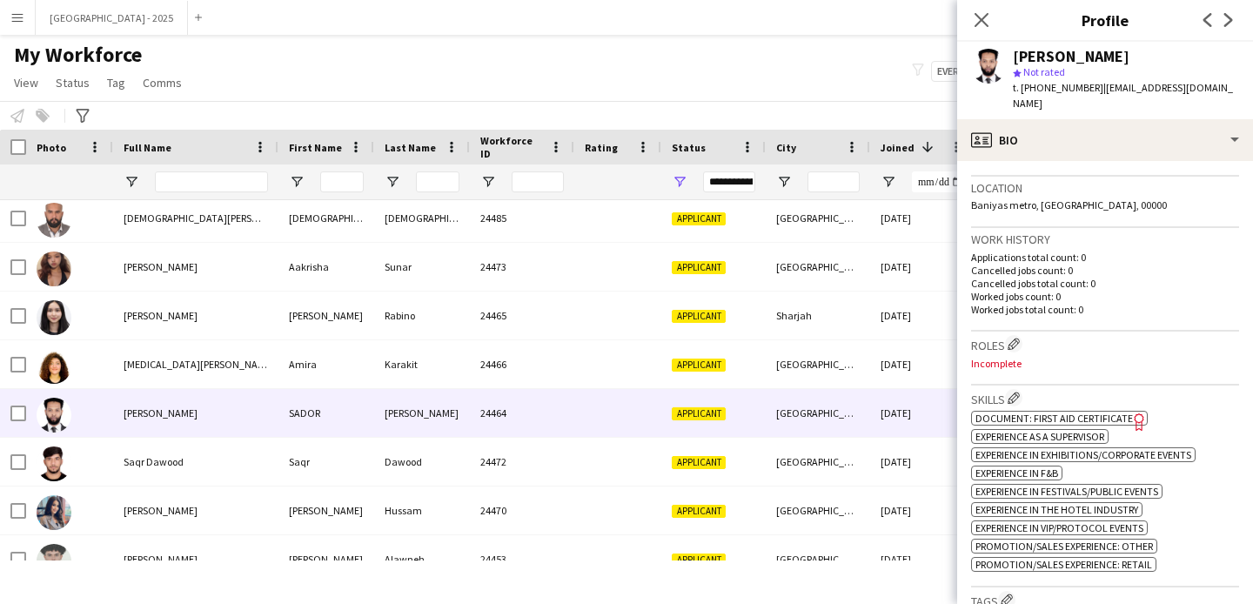
scroll to position [310, 0]
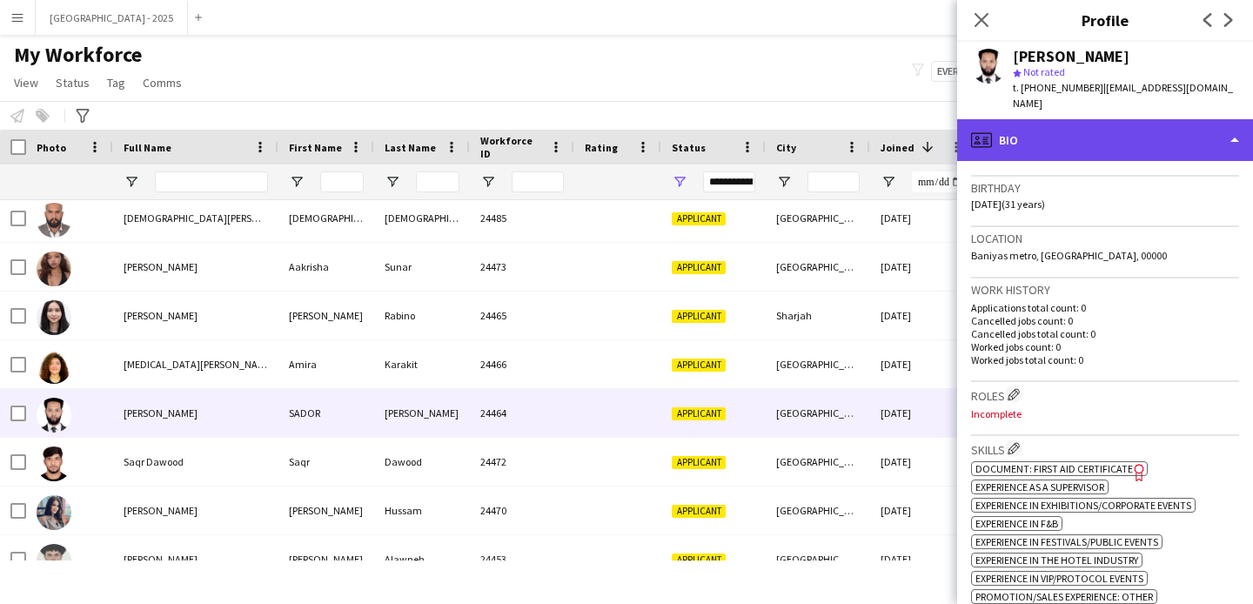
click at [1058, 136] on div "profile Bio" at bounding box center [1105, 140] width 296 height 42
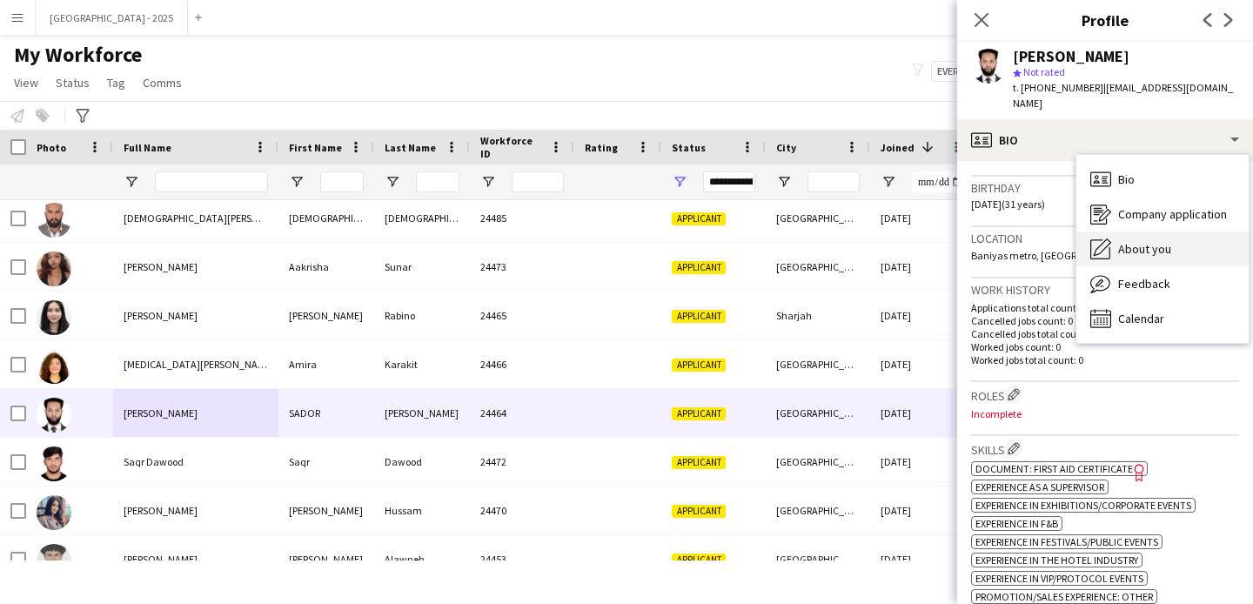
click at [1141, 243] on div "About you About you" at bounding box center [1162, 248] width 172 height 35
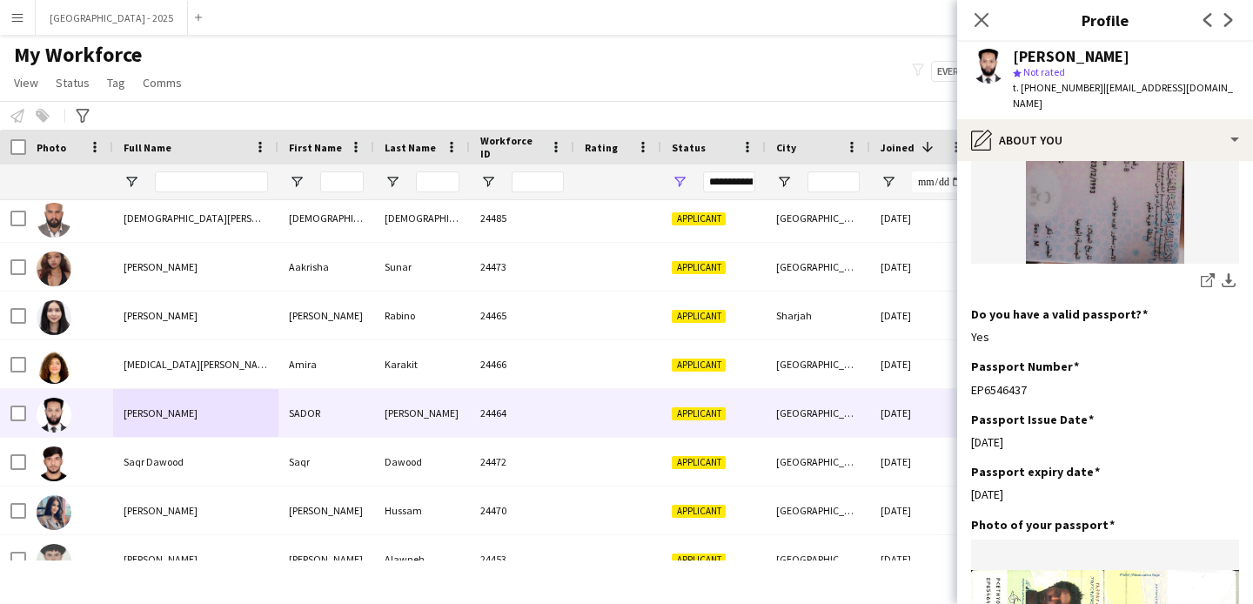
scroll to position [943, 0]
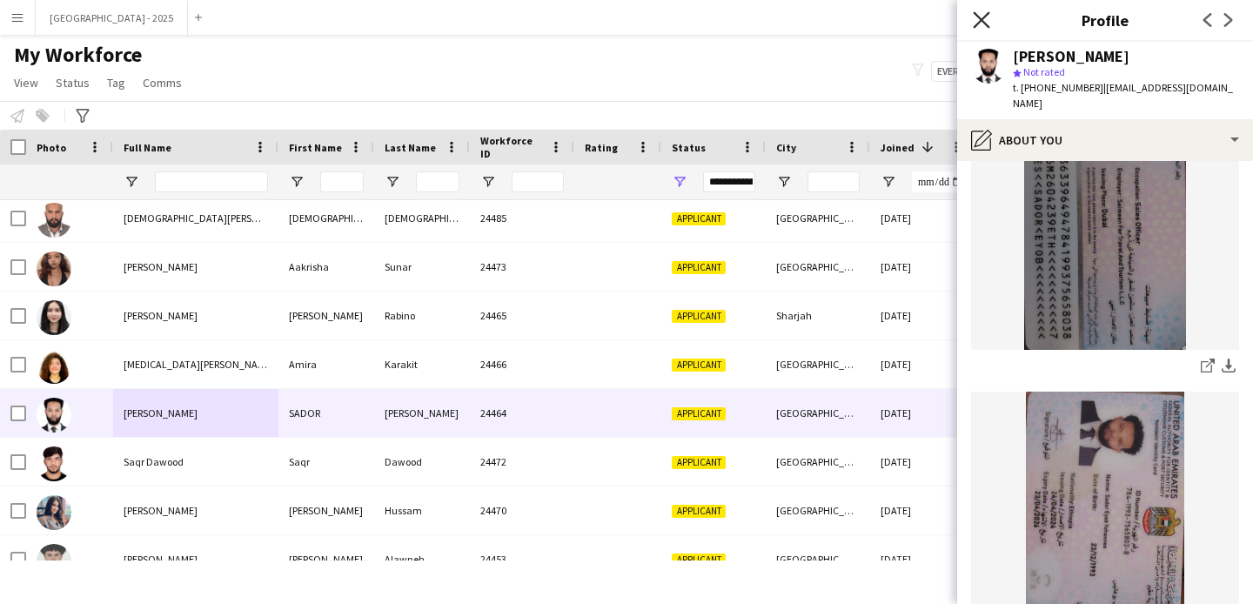
click at [987, 27] on icon at bounding box center [981, 19] width 17 height 17
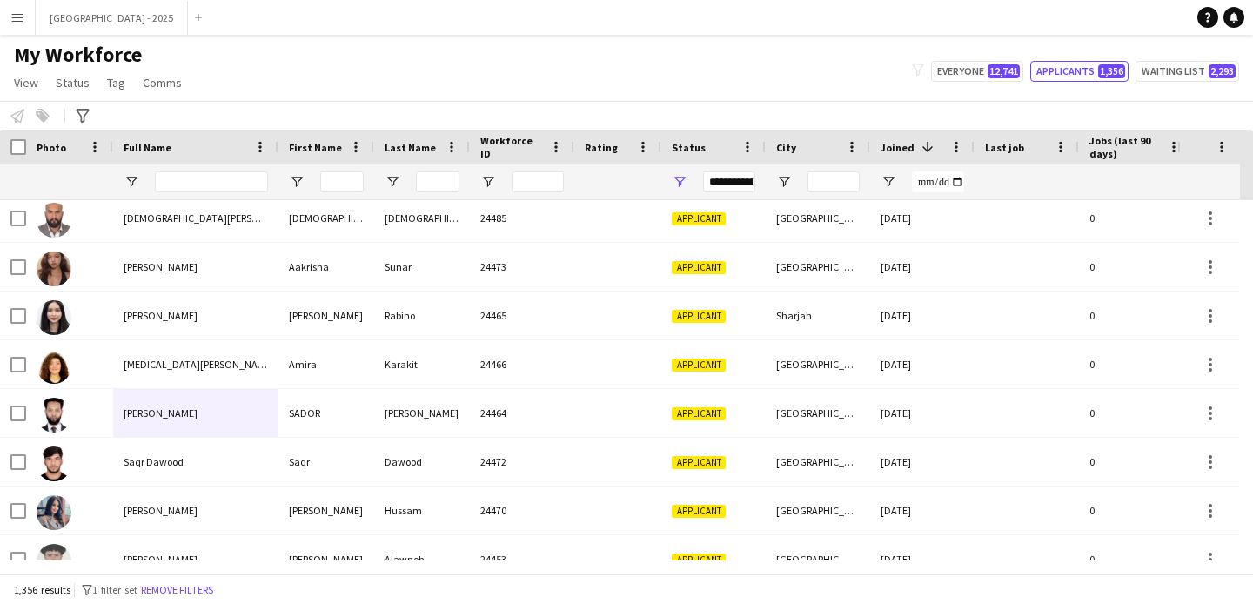
click at [164, 584] on button "Remove filters" at bounding box center [176, 589] width 79 height 19
click at [199, 586] on div "1,356 results filter-1 1 filter set Remove filters" at bounding box center [626, 589] width 1253 height 30
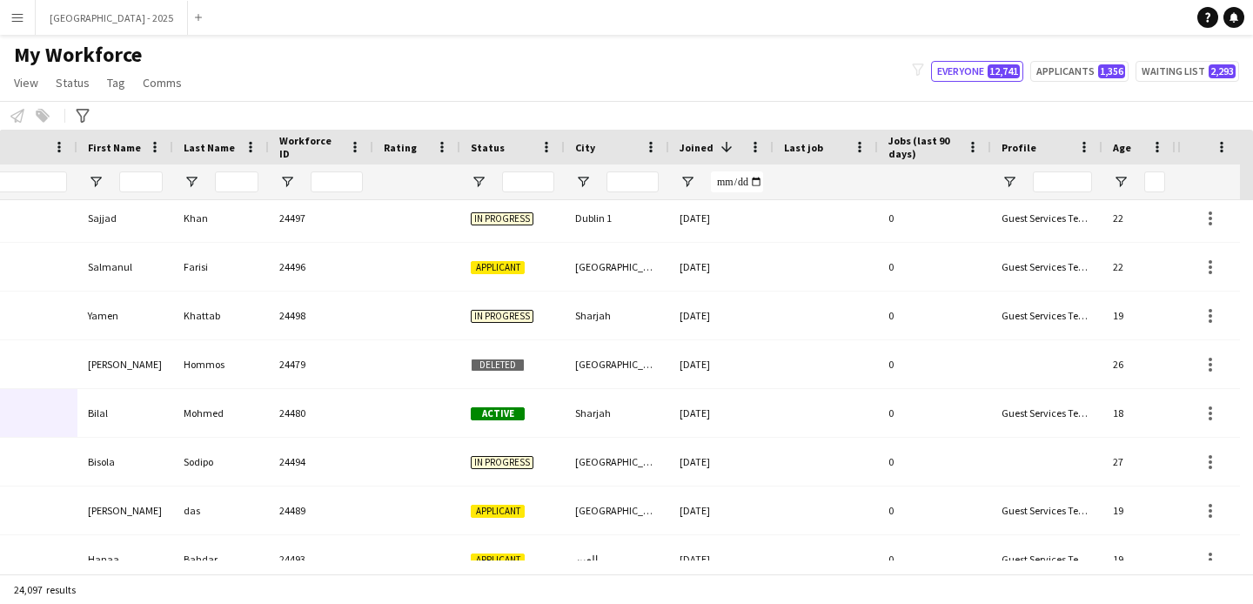
scroll to position [0, 572]
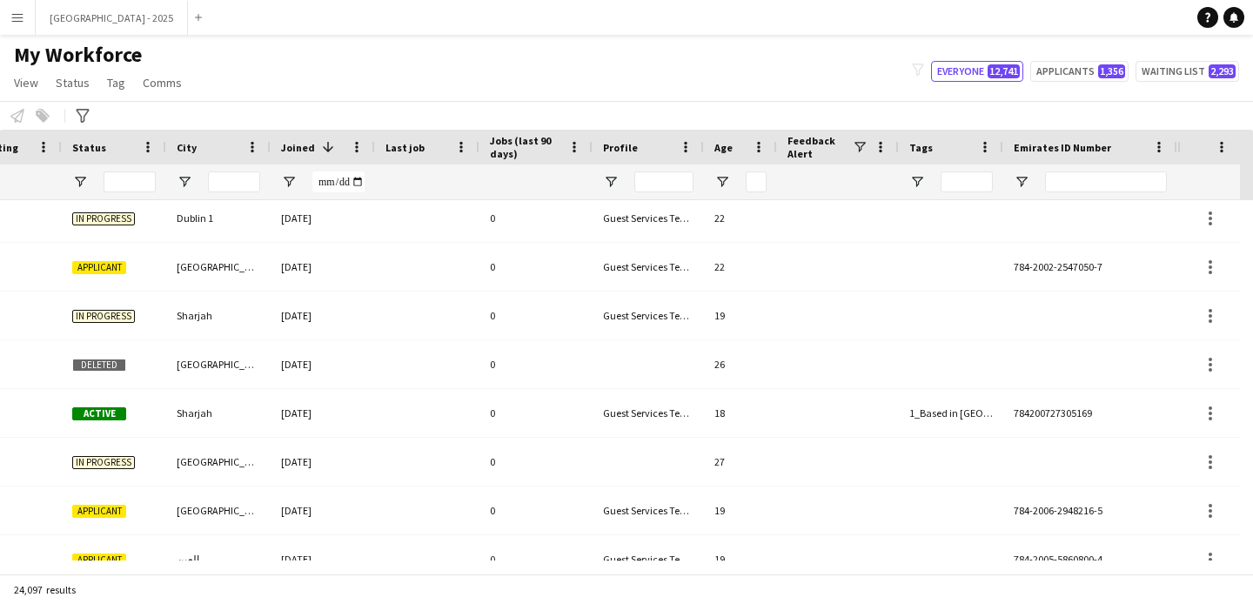
click at [1135, 170] on div at bounding box center [1106, 181] width 122 height 35
click at [1121, 176] on input "Emirates ID Number Filter Input" at bounding box center [1106, 181] width 122 height 21
paste input "*******"
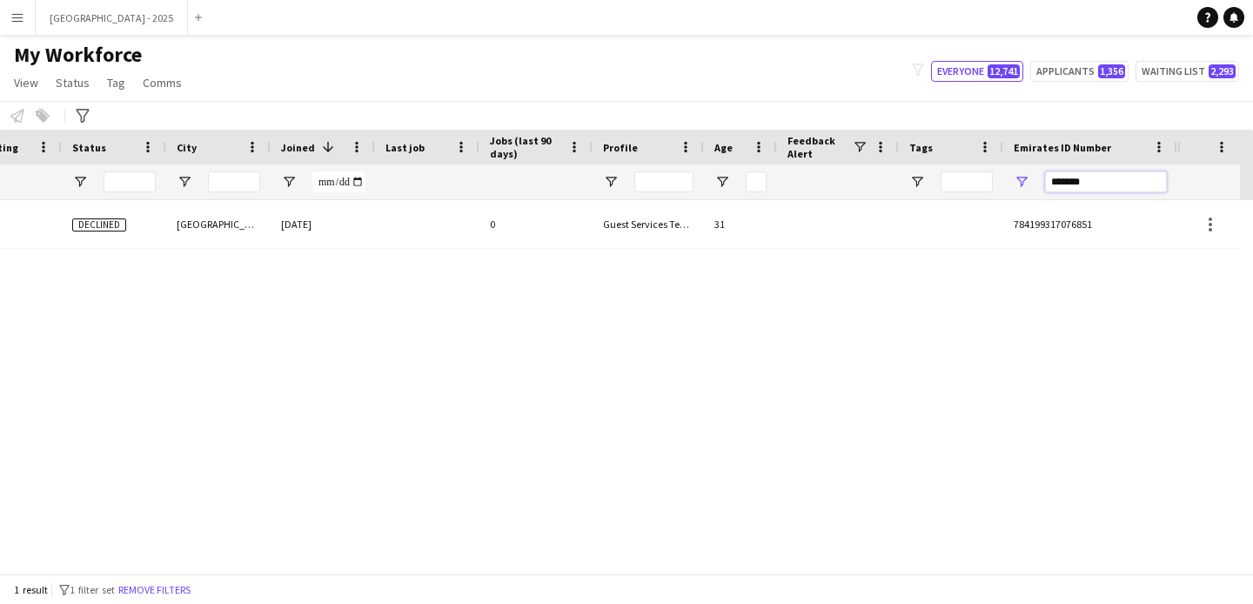
scroll to position [0, 586]
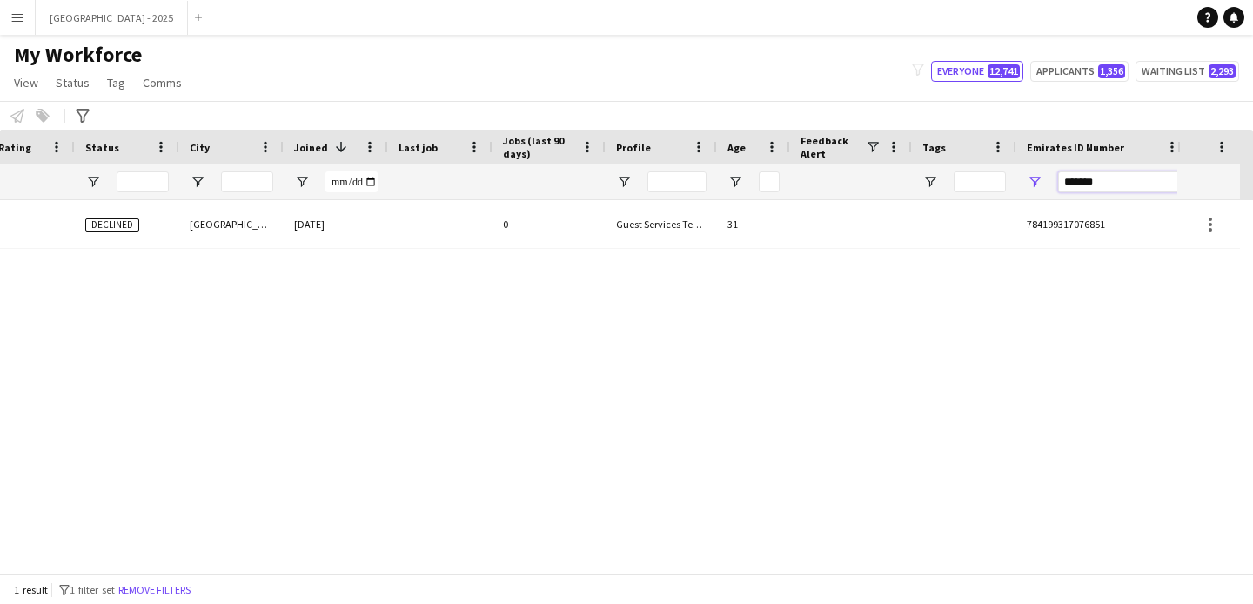
type input "*******"
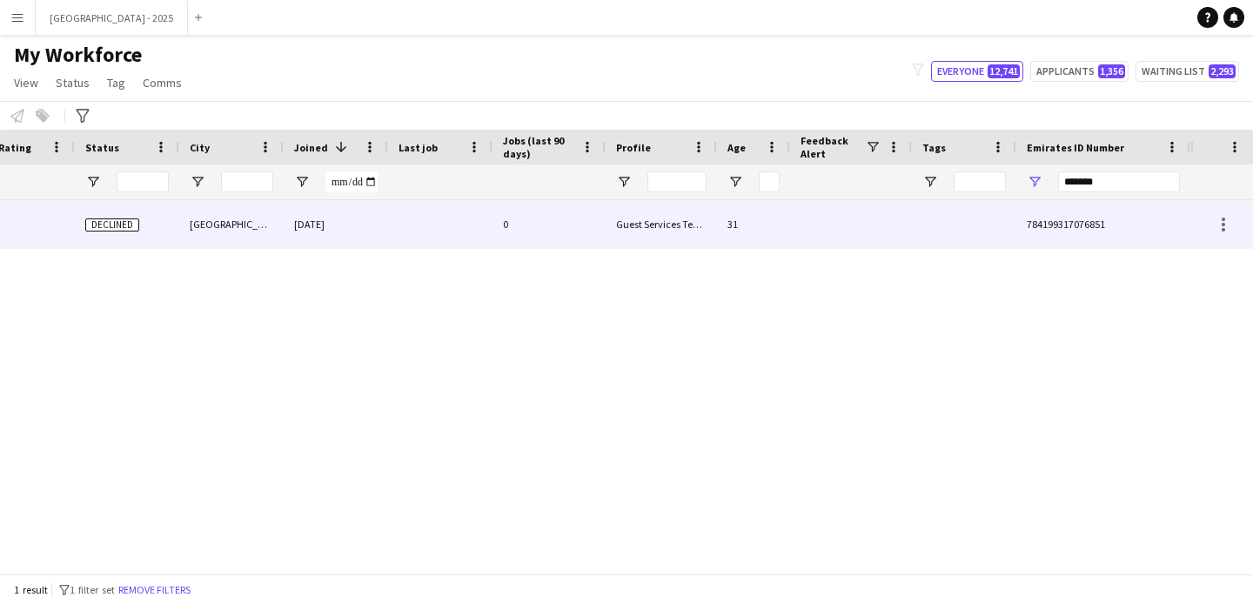
click at [447, 229] on div at bounding box center [440, 224] width 104 height 48
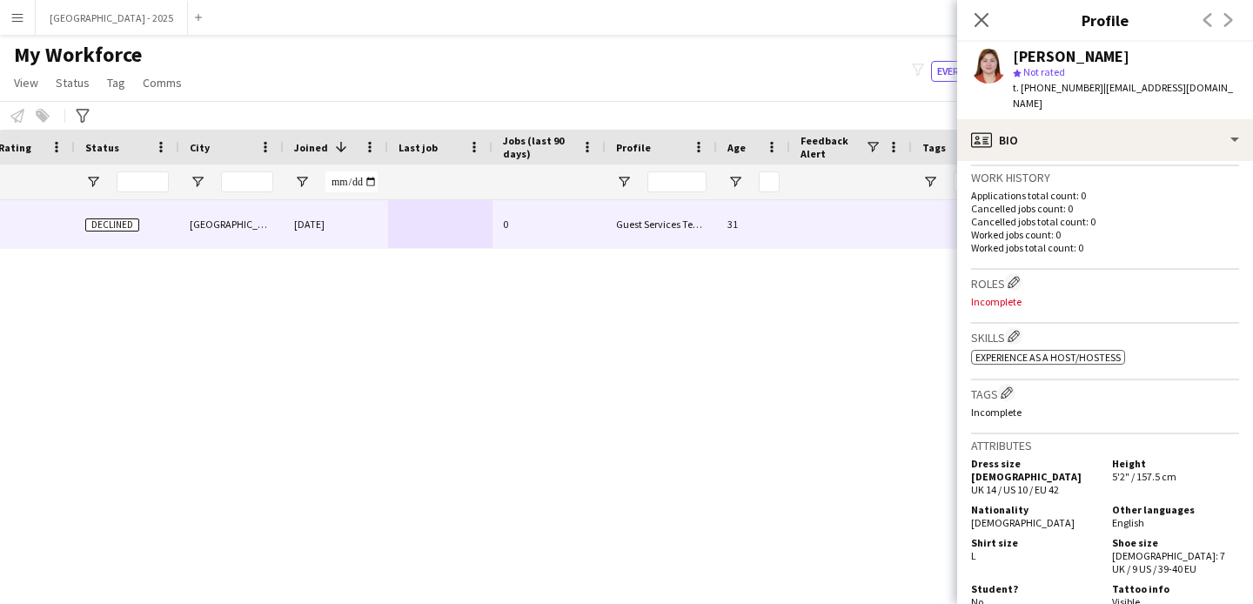
scroll to position [465, 0]
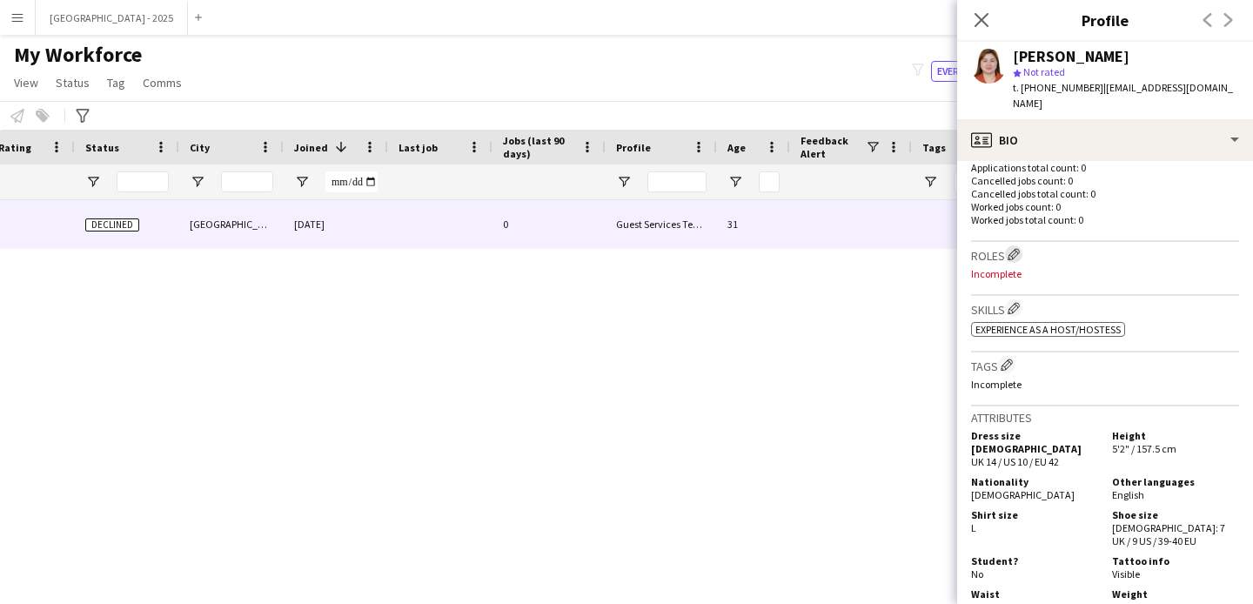
click at [1015, 248] on app-icon "Edit crew company roles" at bounding box center [1013, 254] width 12 height 12
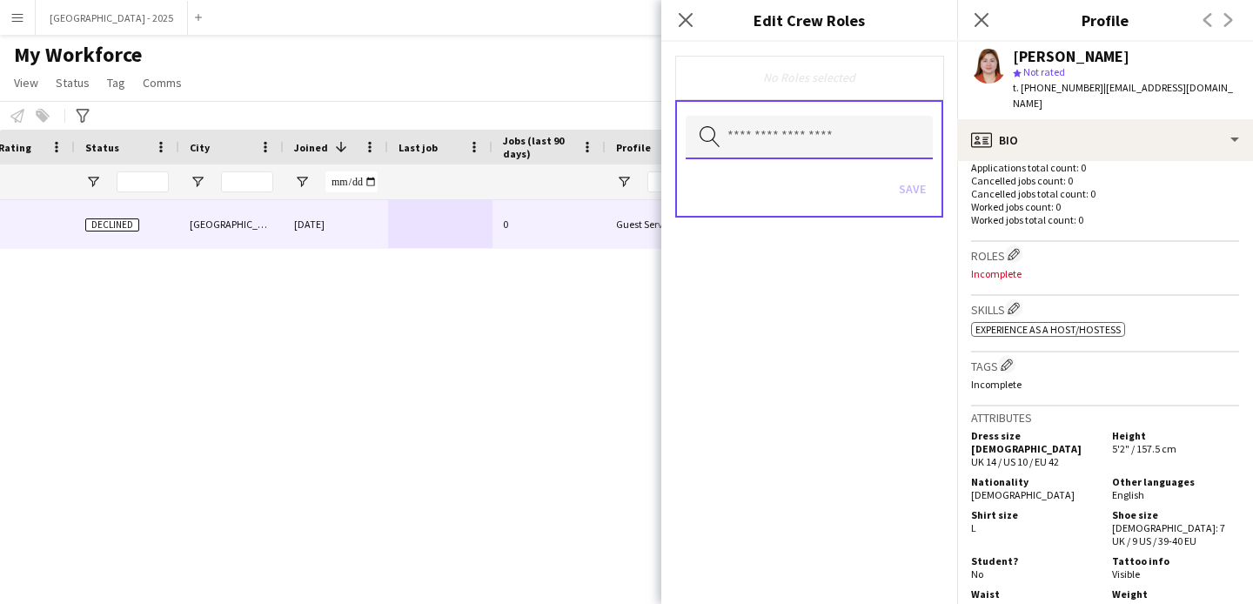
click at [820, 138] on input "text" at bounding box center [809, 138] width 247 height 44
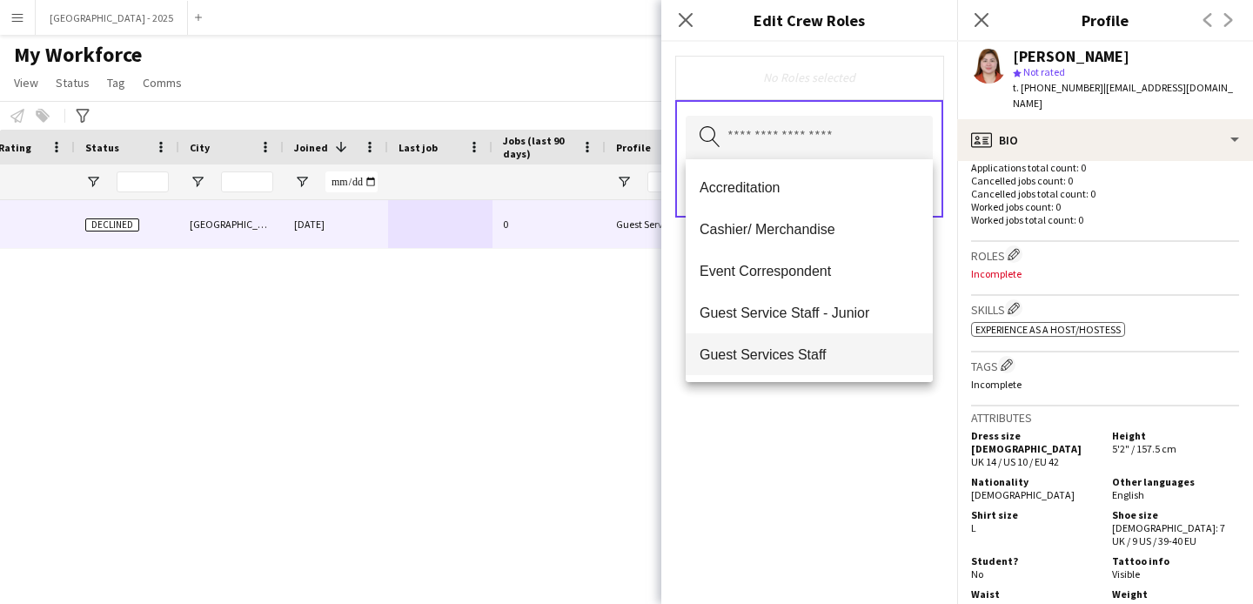
click at [781, 353] on span "Guest Services Staff" at bounding box center [808, 354] width 219 height 17
click at [784, 443] on div "Guest Services Staff Remove Search by role type Save" at bounding box center [809, 323] width 296 height 562
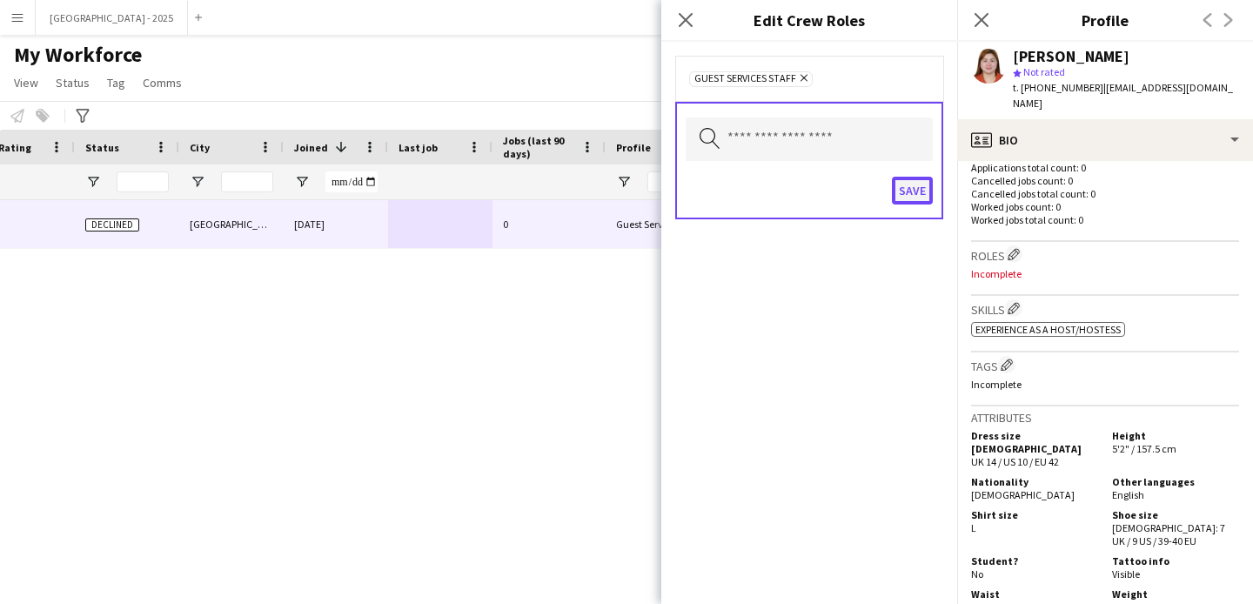
click at [910, 197] on button "Save" at bounding box center [912, 191] width 41 height 28
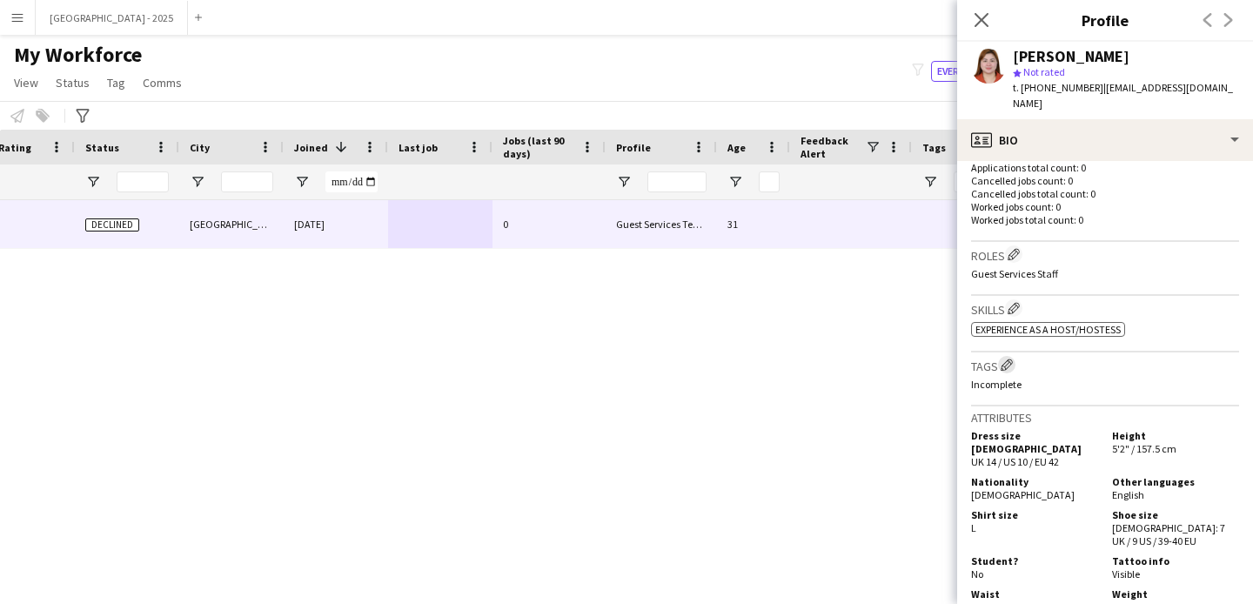
click at [1007, 358] on app-icon "Edit crew company tags" at bounding box center [1007, 364] width 12 height 12
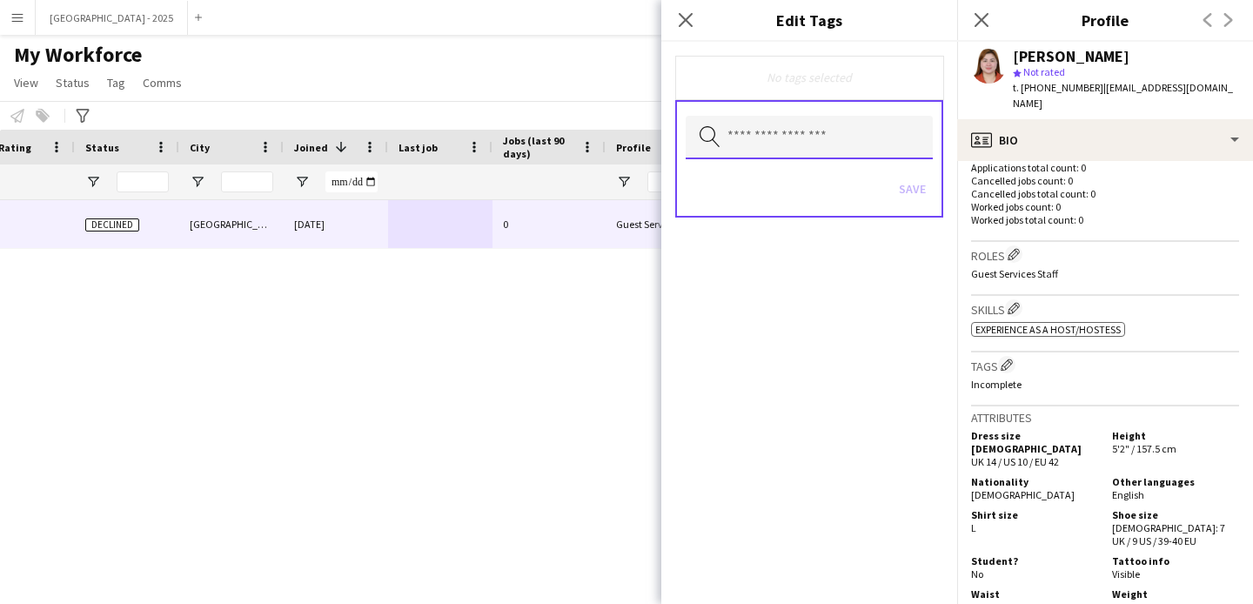
click at [810, 130] on input "text" at bounding box center [809, 138] width 247 height 44
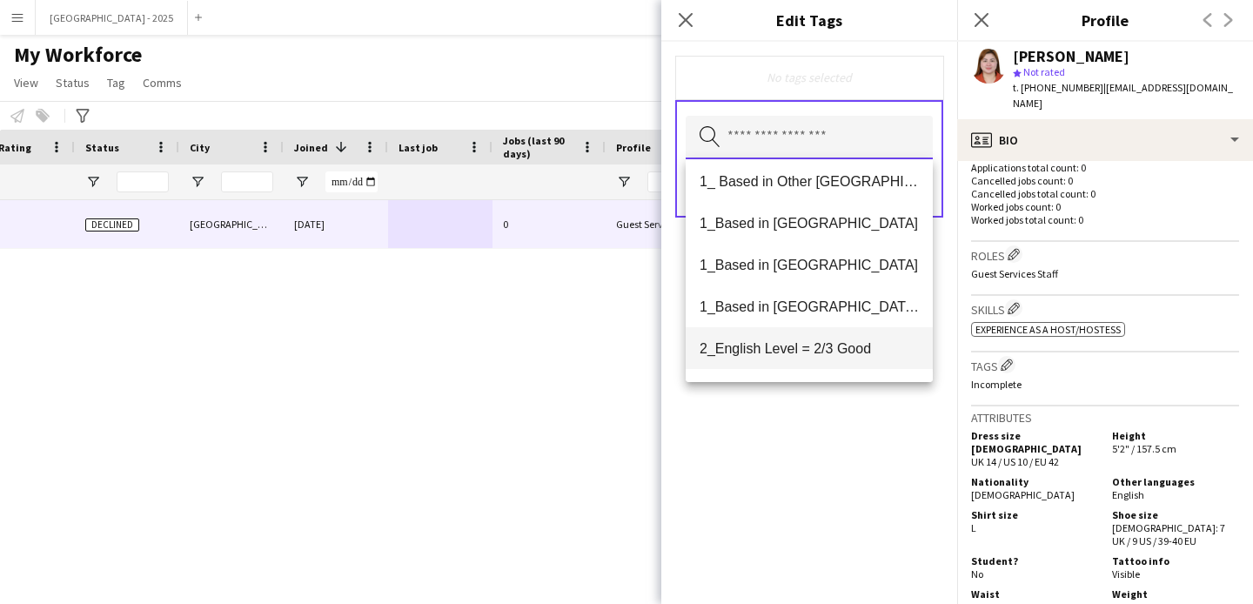
scroll to position [7, 0]
click at [854, 348] on span "2_English Level = 2/3 Good" at bounding box center [808, 347] width 219 height 17
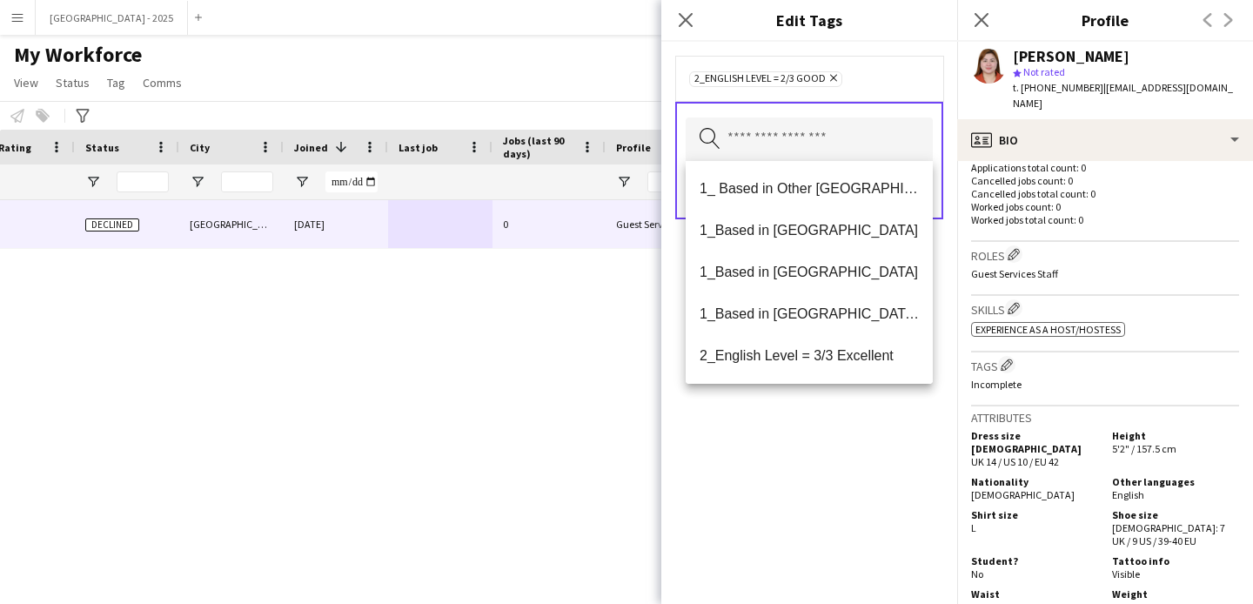
drag, startPoint x: 843, startPoint y: 500, endPoint x: 850, endPoint y: 478, distance: 23.7
click at [843, 500] on div "2_English Level = 2/3 Good Remove Search by tag name Save" at bounding box center [809, 323] width 296 height 562
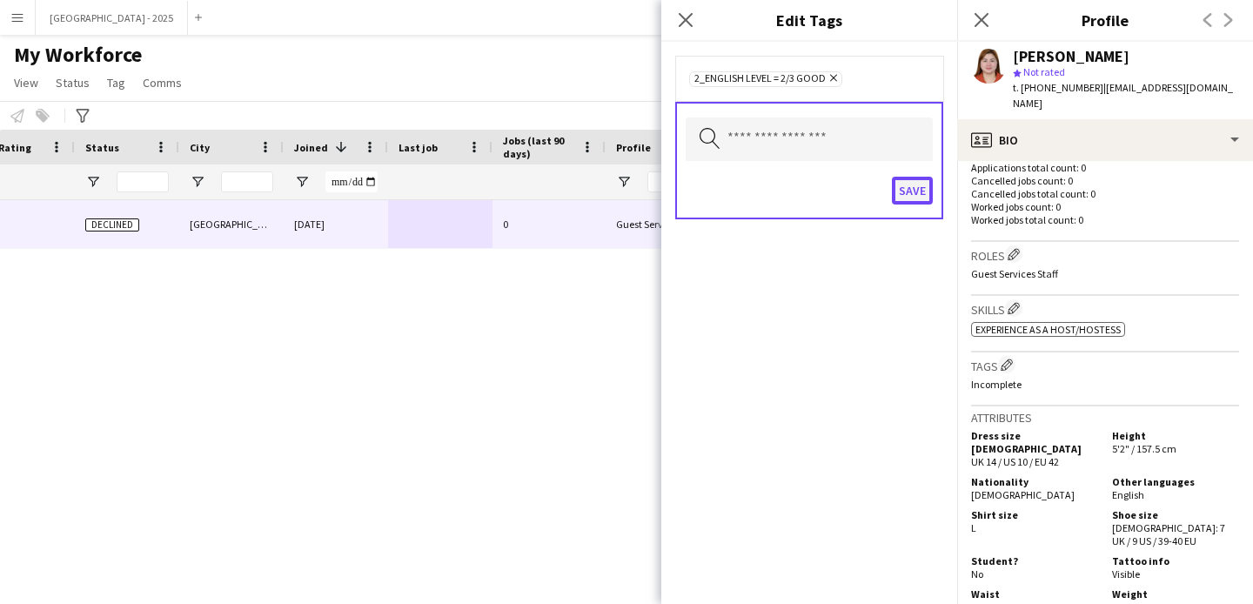
click at [912, 184] on button "Save" at bounding box center [912, 191] width 41 height 28
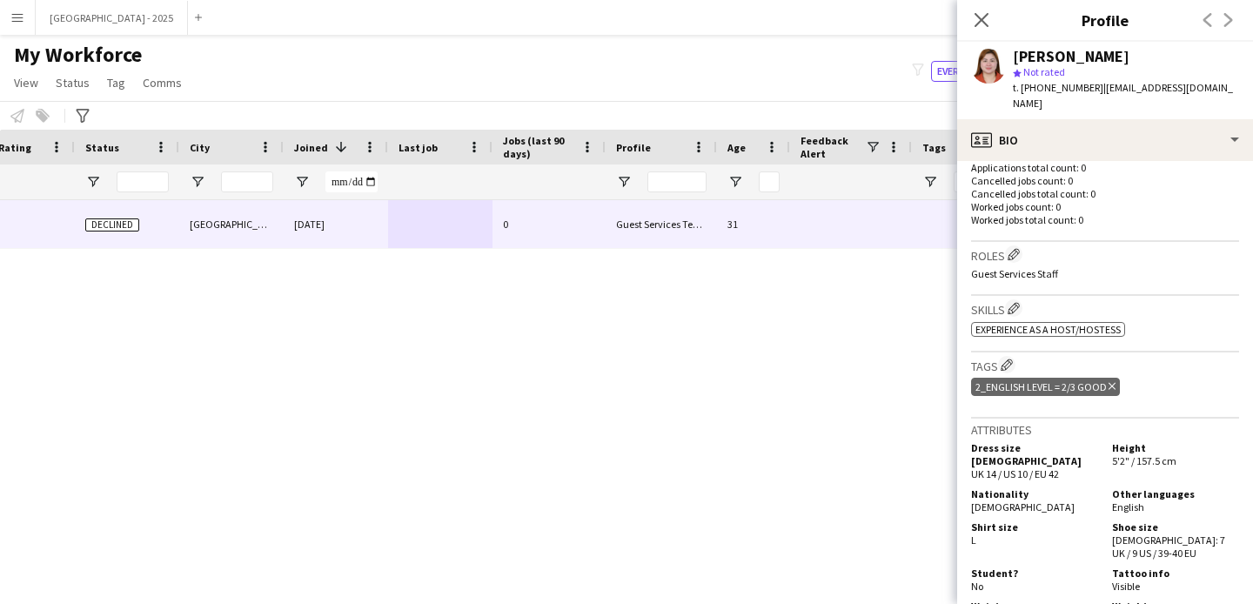
scroll to position [0, 0]
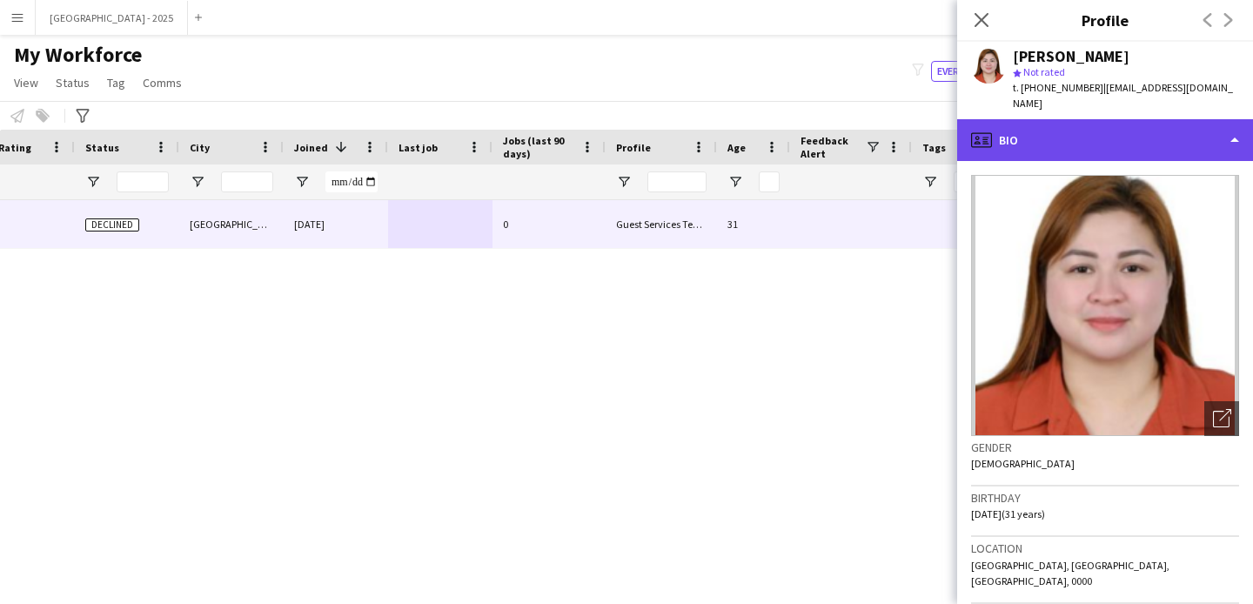
click at [1053, 122] on div "profile Bio" at bounding box center [1105, 140] width 296 height 42
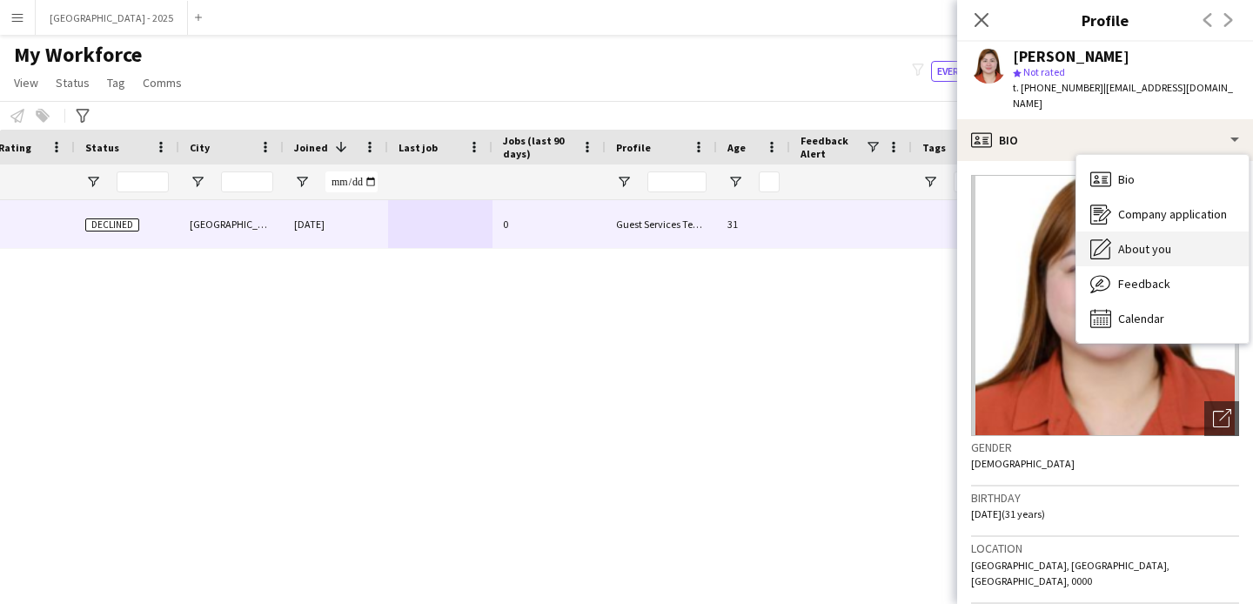
click at [1127, 264] on div "About you About you" at bounding box center [1162, 248] width 172 height 35
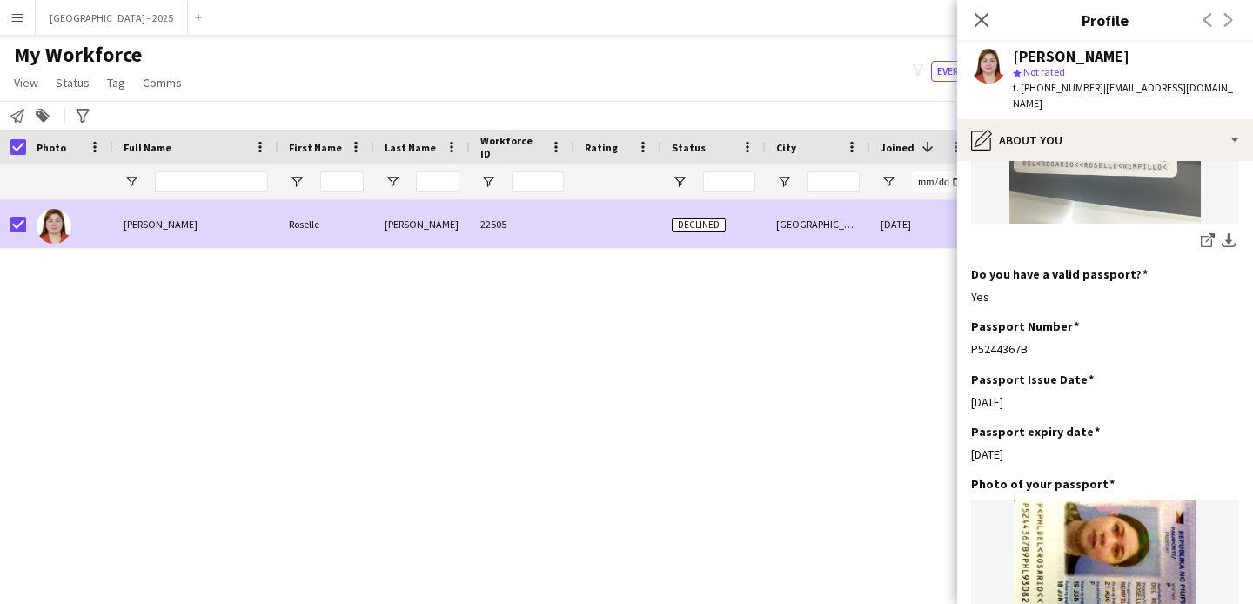
click at [51, 84] on link "Status" at bounding box center [73, 82] width 48 height 23
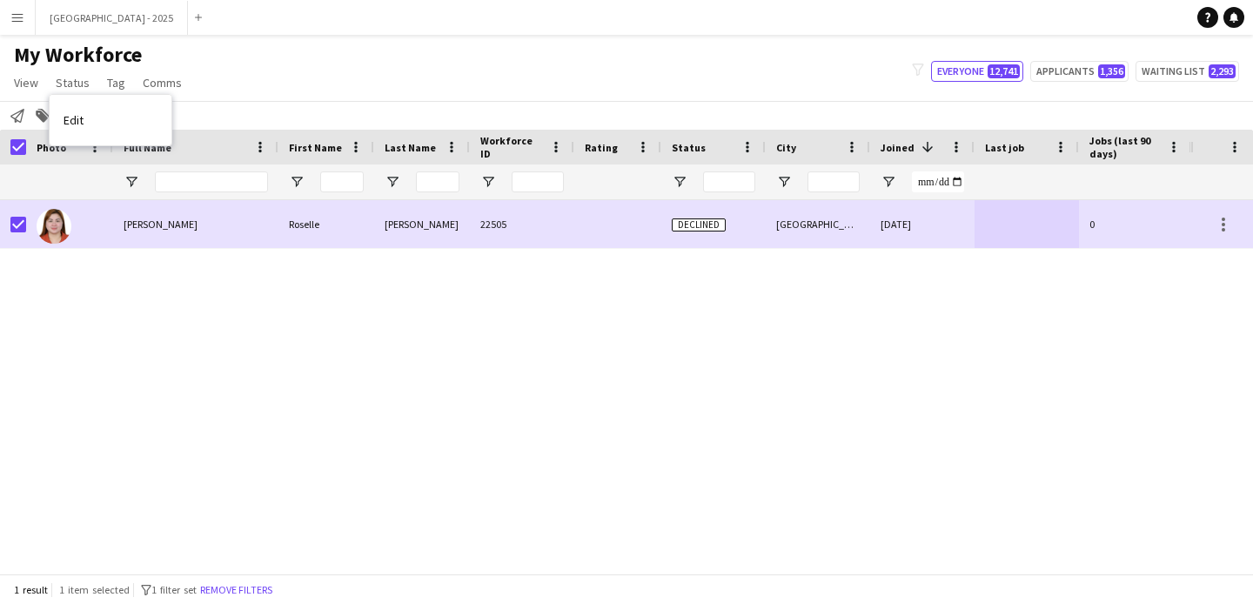
click at [102, 117] on link "Edit" at bounding box center [111, 120] width 122 height 37
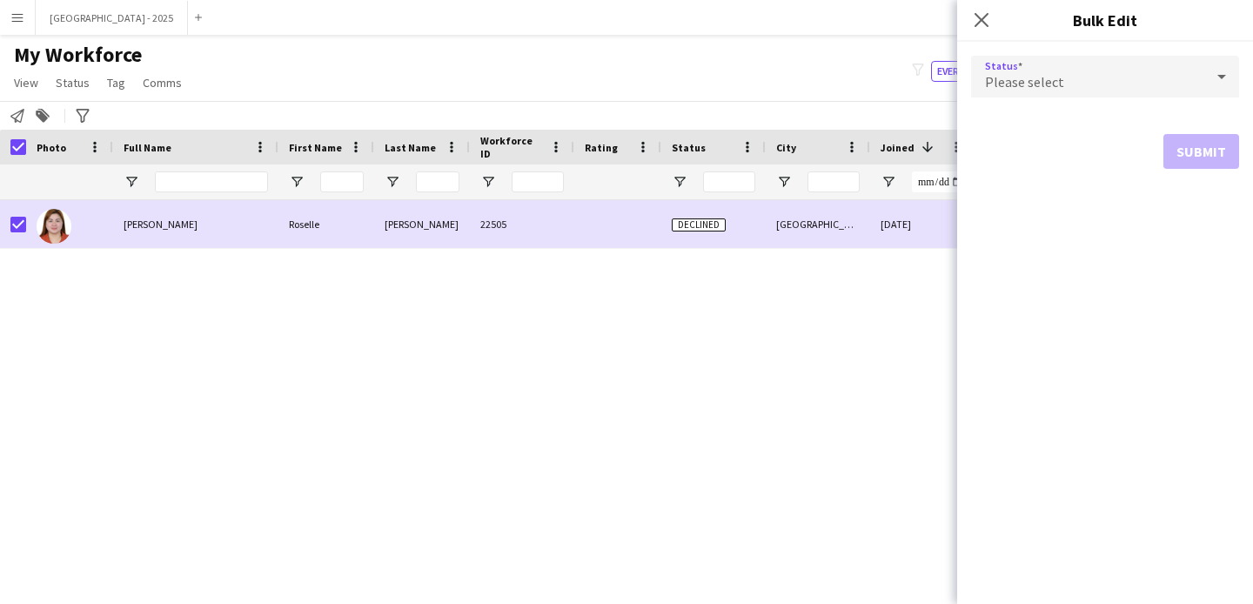
click at [1155, 69] on div "Please select" at bounding box center [1087, 77] width 233 height 42
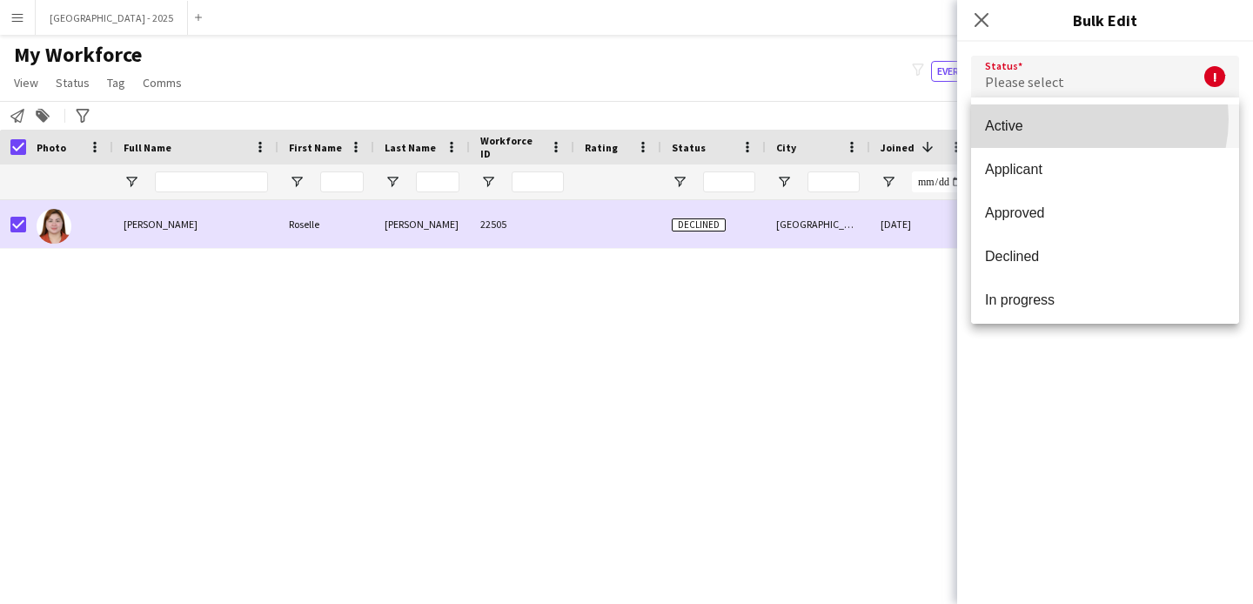
click at [1089, 119] on span "Active" at bounding box center [1105, 125] width 240 height 17
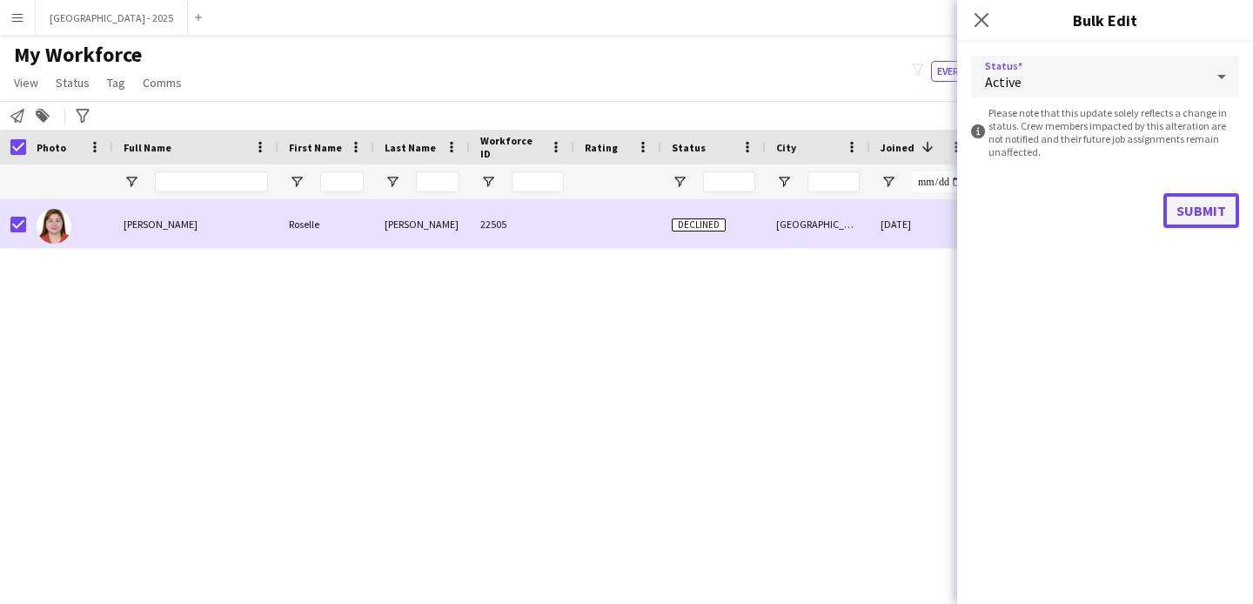
click at [1190, 211] on button "Submit" at bounding box center [1201, 210] width 76 height 35
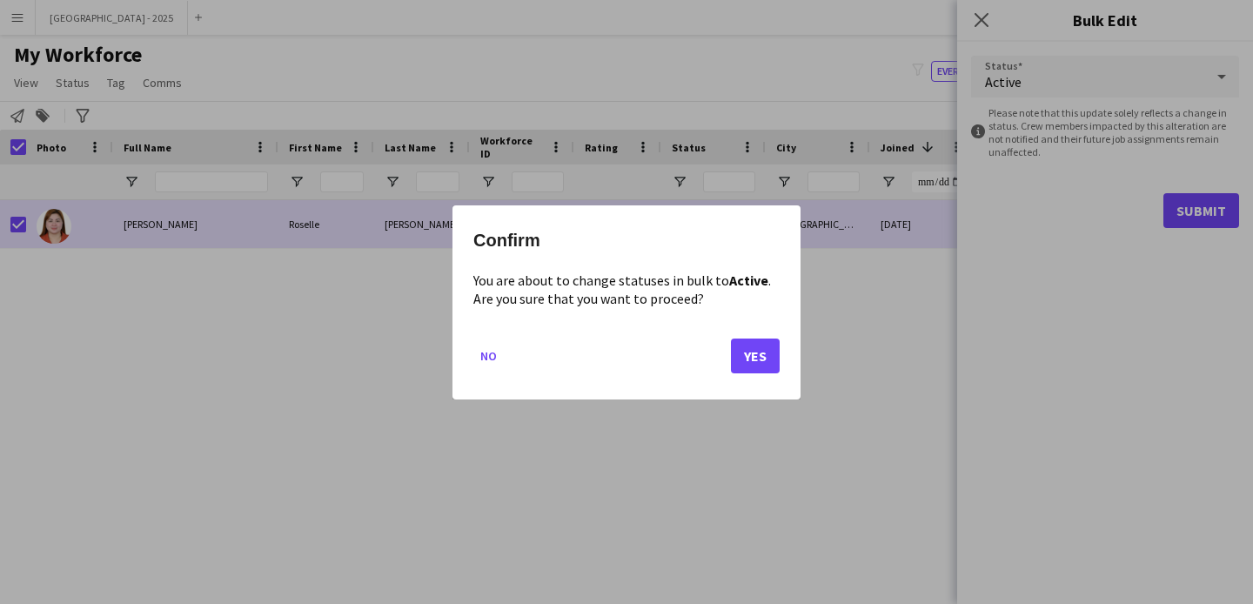
click at [746, 372] on mat-dialog-actions "No Yes" at bounding box center [626, 362] width 306 height 74
click at [793, 324] on div "Confirm You are about to change statuses in bulk to Active . Are you sure that …" at bounding box center [626, 302] width 348 height 194
click at [769, 347] on button "Yes" at bounding box center [755, 355] width 49 height 35
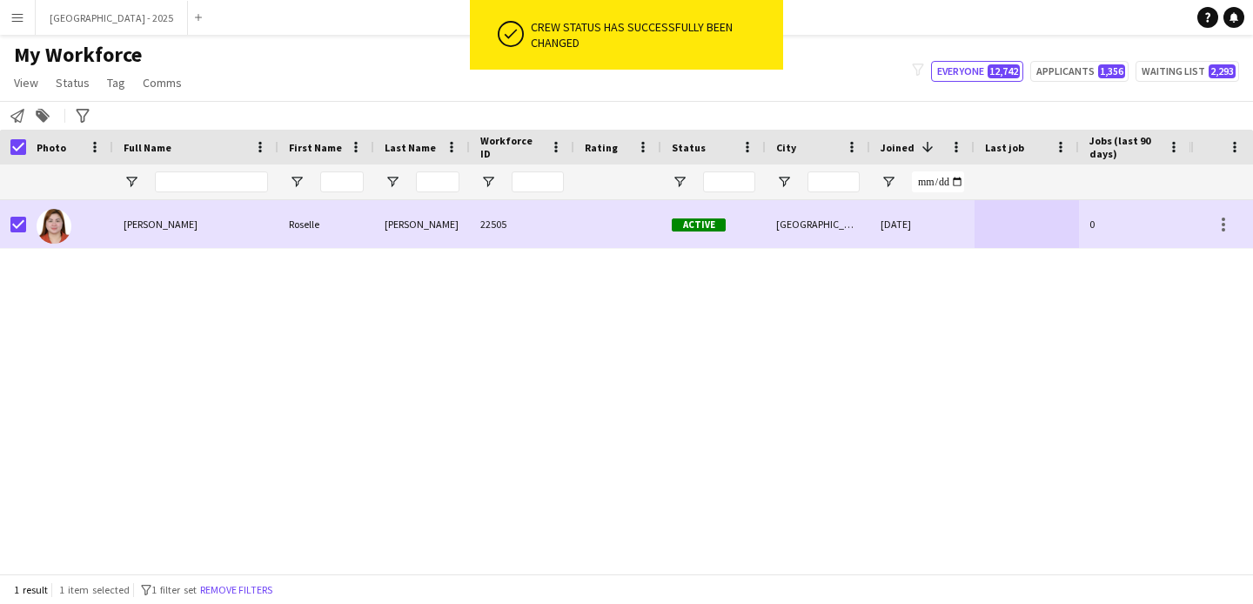
click at [171, 219] on span "[PERSON_NAME]" at bounding box center [161, 224] width 74 height 13
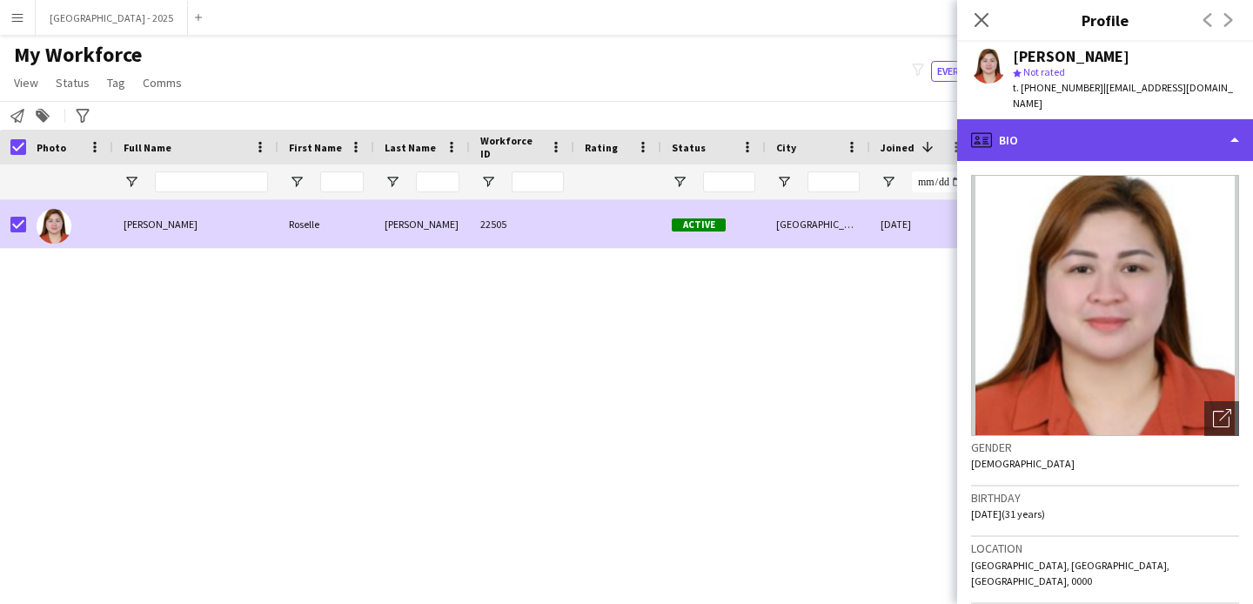
click at [1056, 138] on div "profile Bio" at bounding box center [1105, 140] width 296 height 42
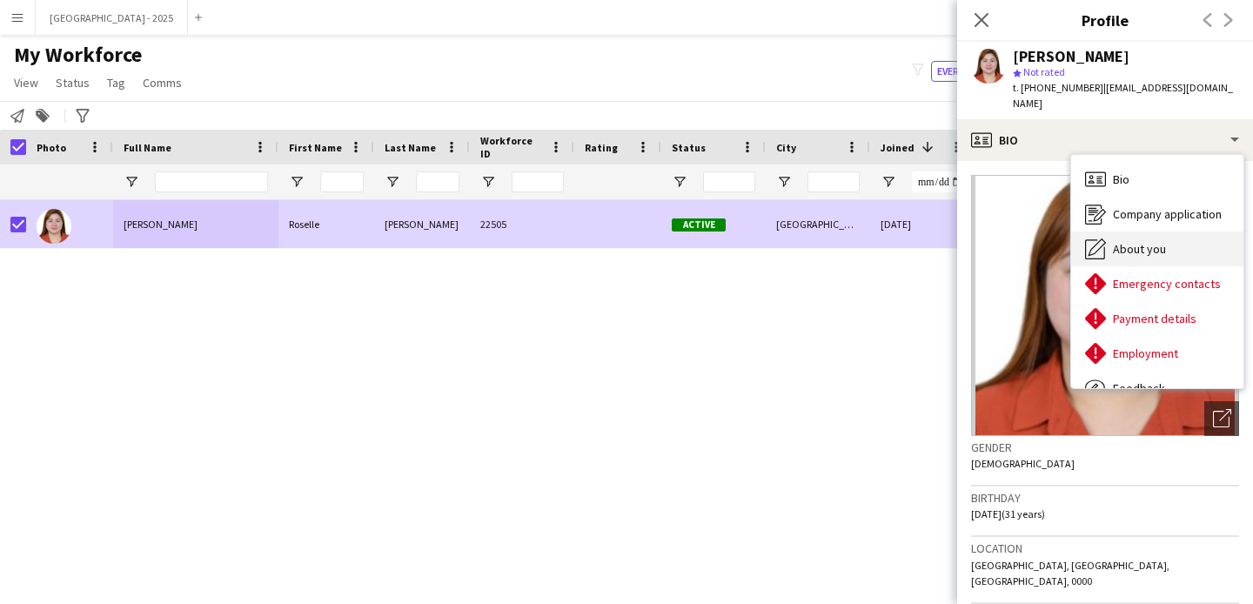
click at [1146, 253] on span "About you" at bounding box center [1139, 249] width 53 height 16
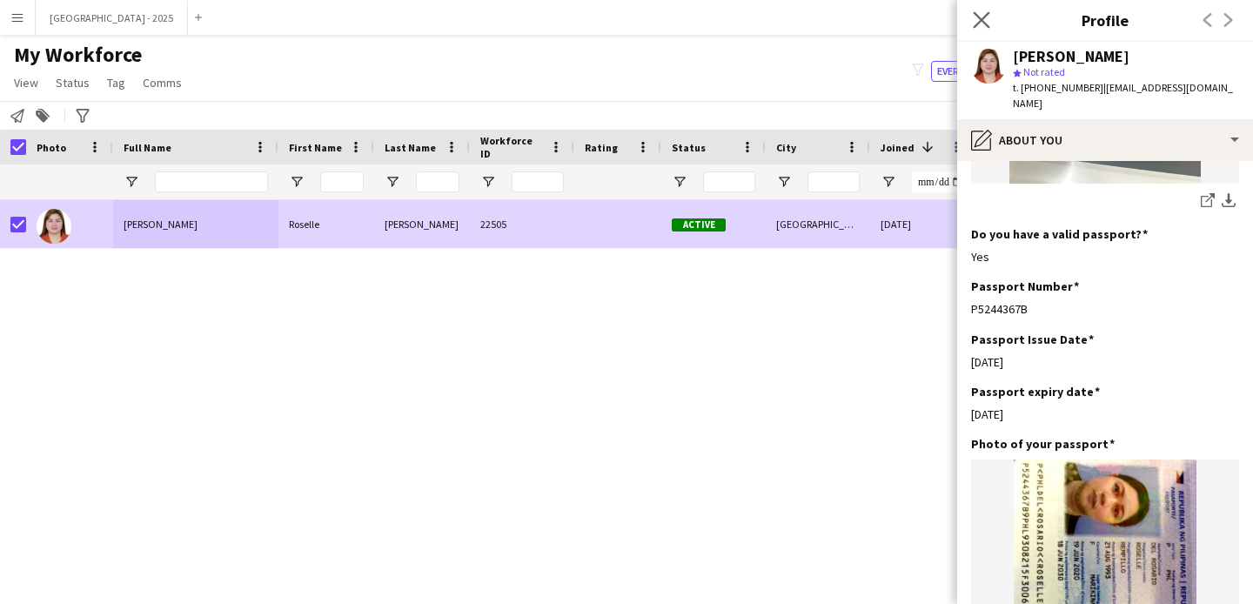
click at [980, 10] on app-icon "Close pop-in" at bounding box center [981, 20] width 25 height 25
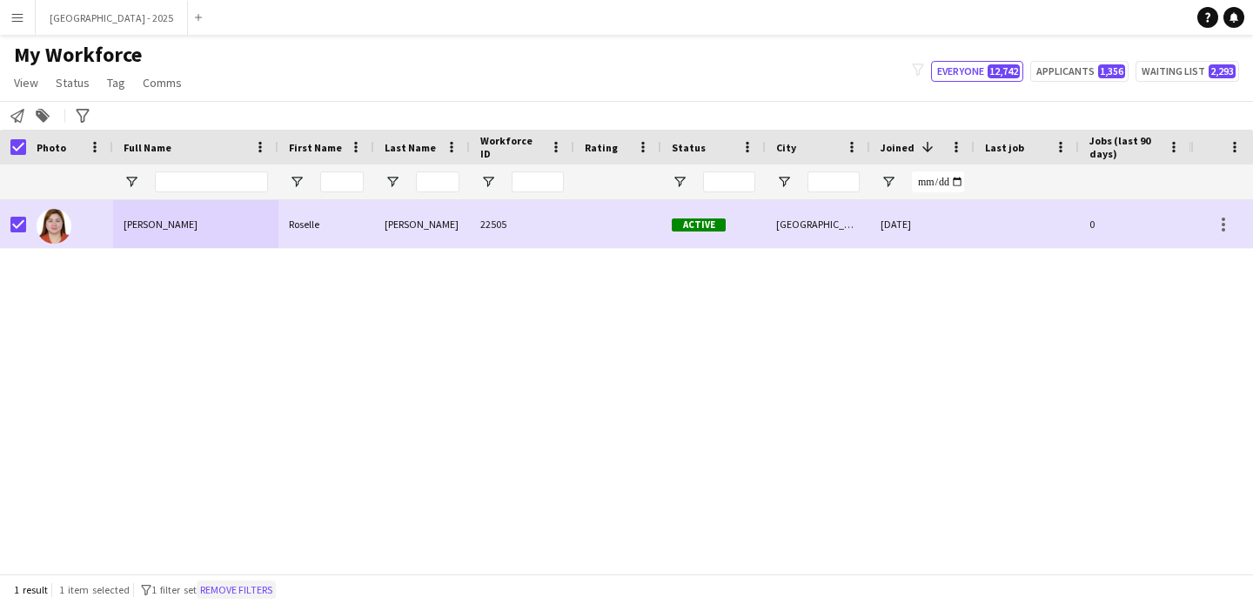
click at [219, 585] on button "Remove filters" at bounding box center [236, 589] width 79 height 19
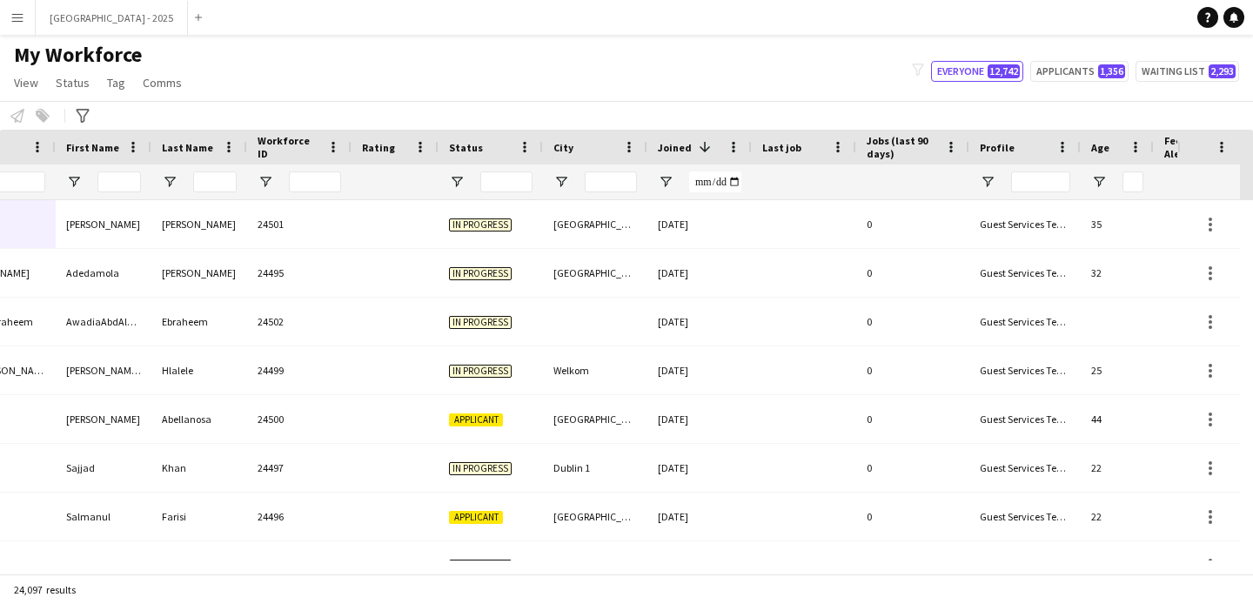
scroll to position [0, 599]
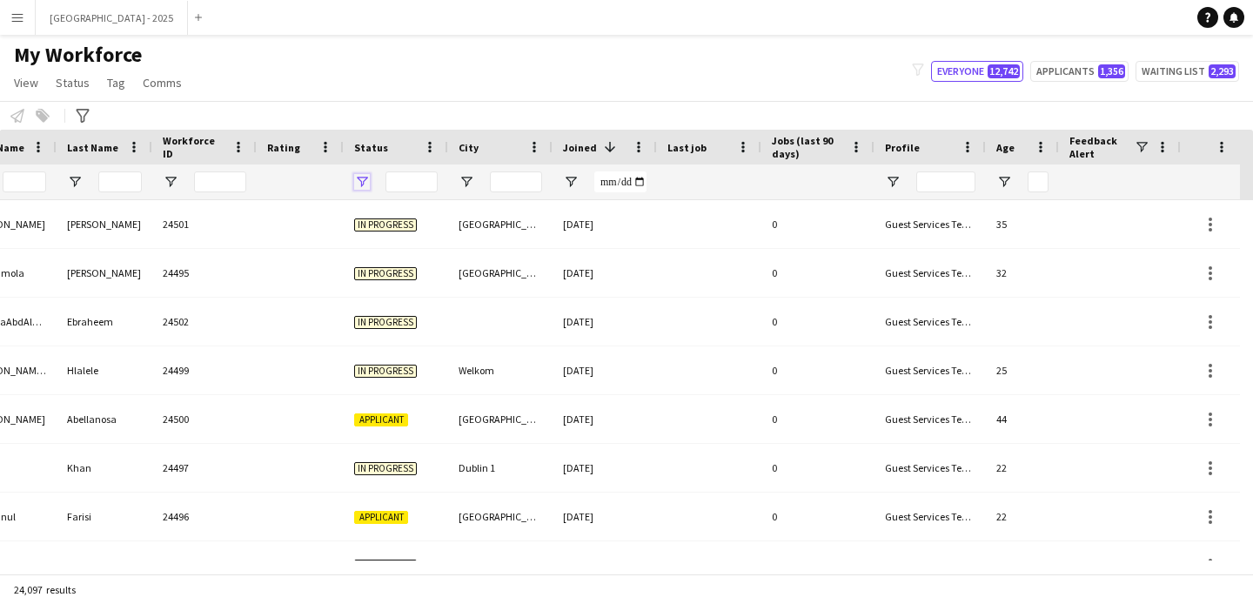
click at [368, 178] on span "Open Filter Menu" at bounding box center [362, 182] width 16 height 16
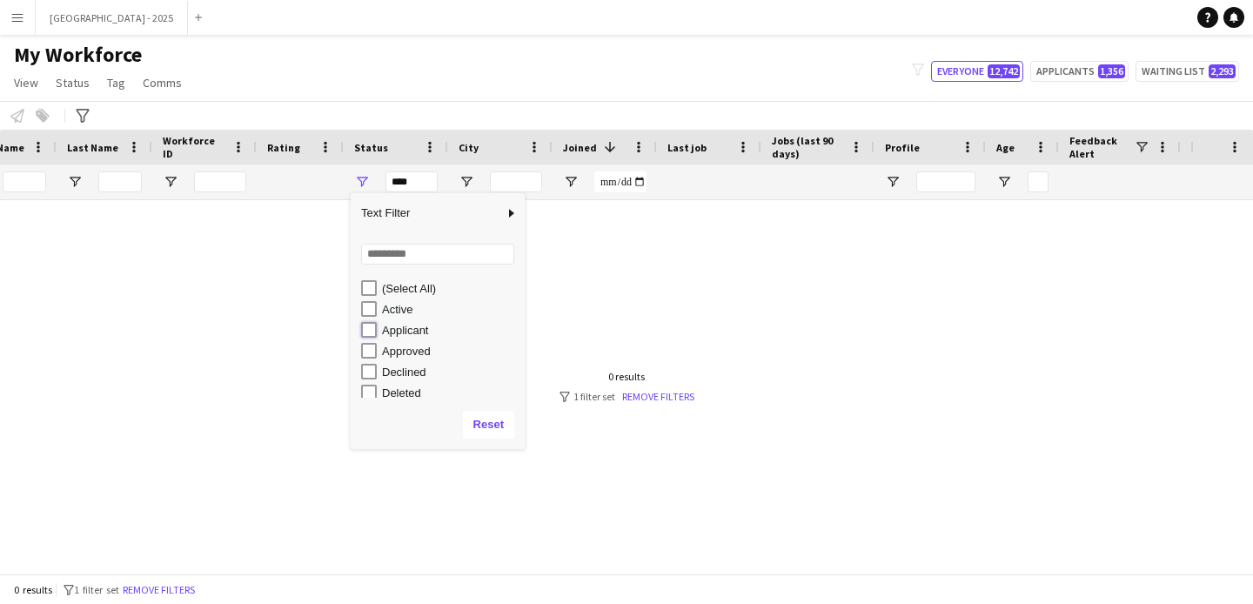
type input "**********"
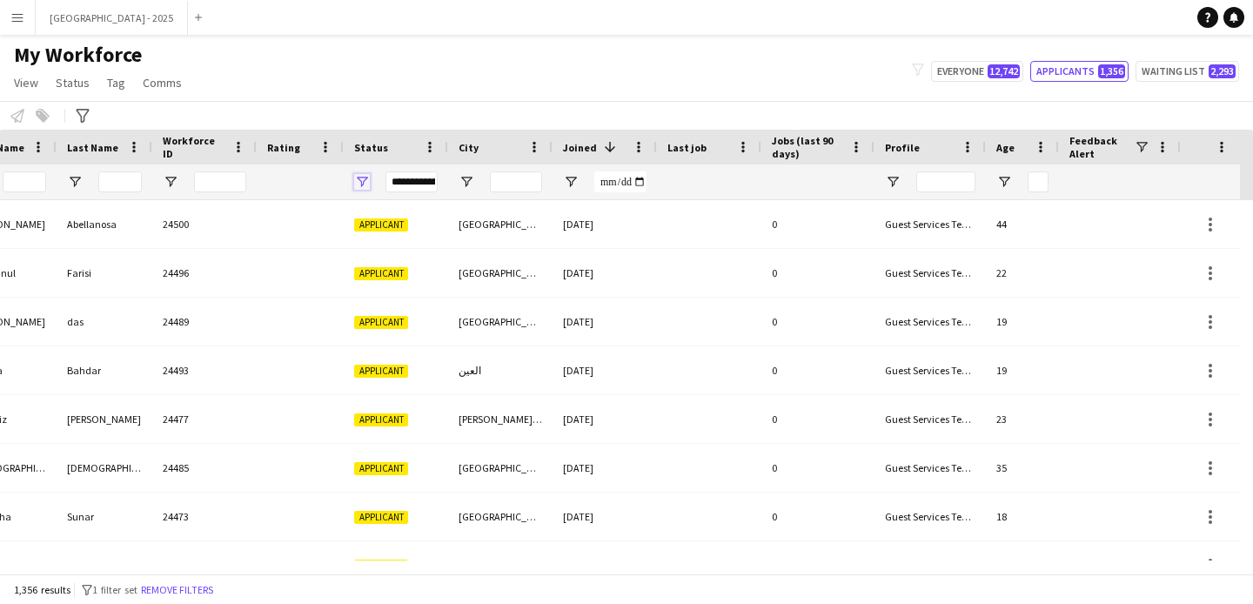
click at [363, 189] on span "Open Filter Menu" at bounding box center [362, 182] width 16 height 16
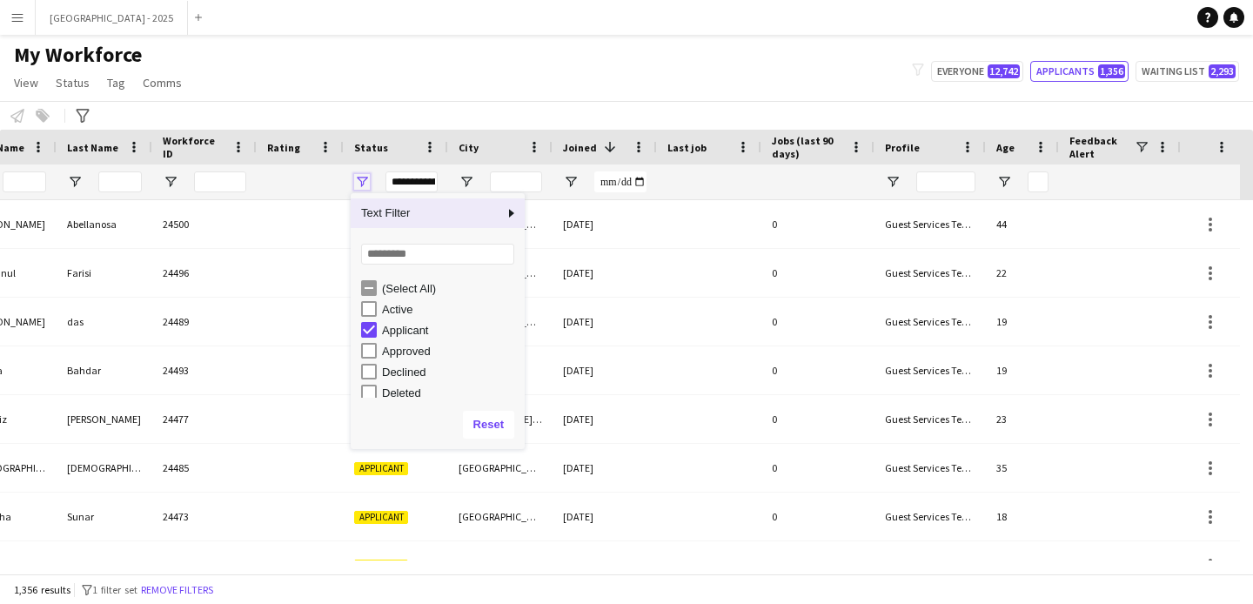
click at [364, 186] on span "Open Filter Menu" at bounding box center [362, 182] width 16 height 16
click at [325, 186] on div at bounding box center [300, 181] width 66 height 35
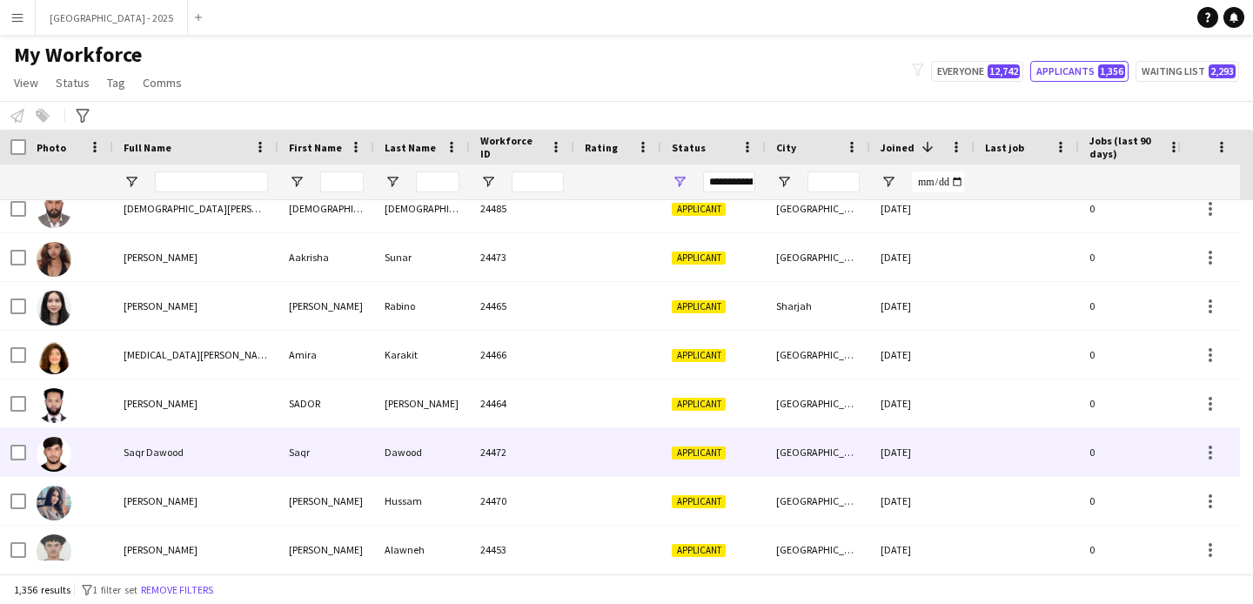
click at [190, 445] on div "Saqr Dawood" at bounding box center [195, 452] width 165 height 48
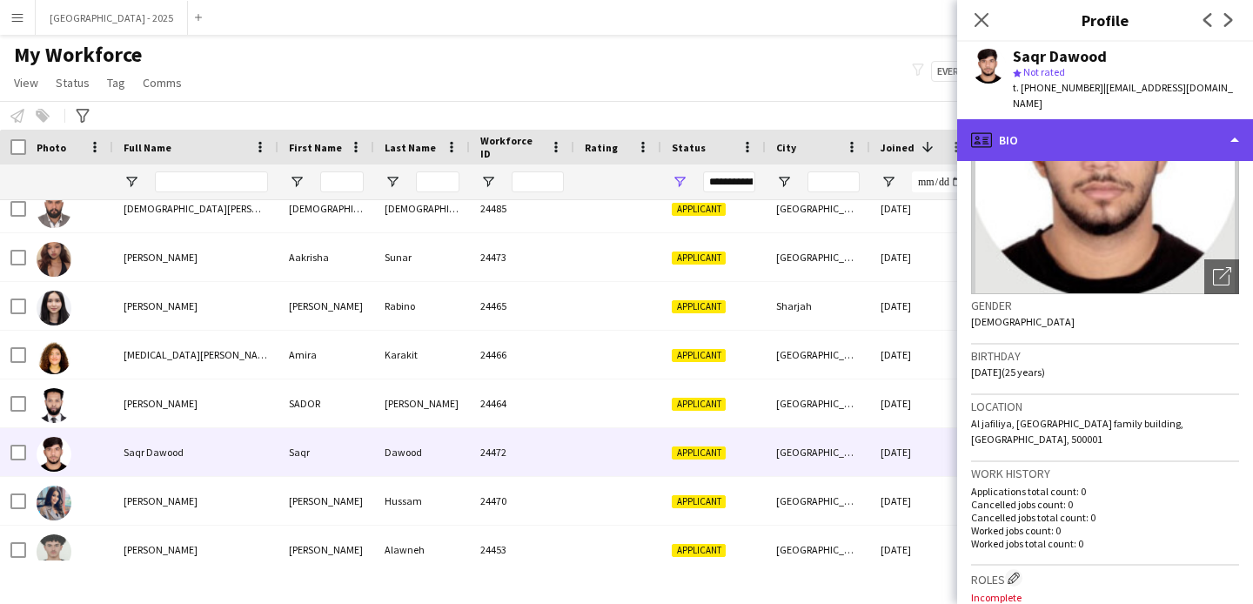
click at [1059, 119] on div "profile Bio" at bounding box center [1105, 140] width 296 height 42
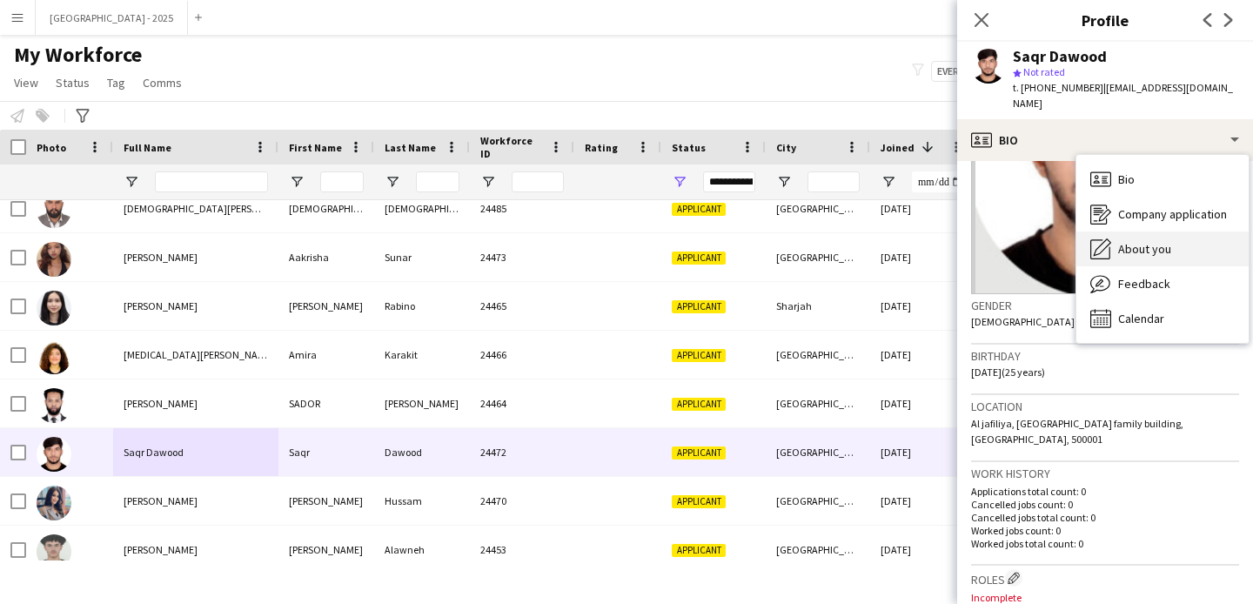
click at [1141, 231] on div "About you About you" at bounding box center [1162, 248] width 172 height 35
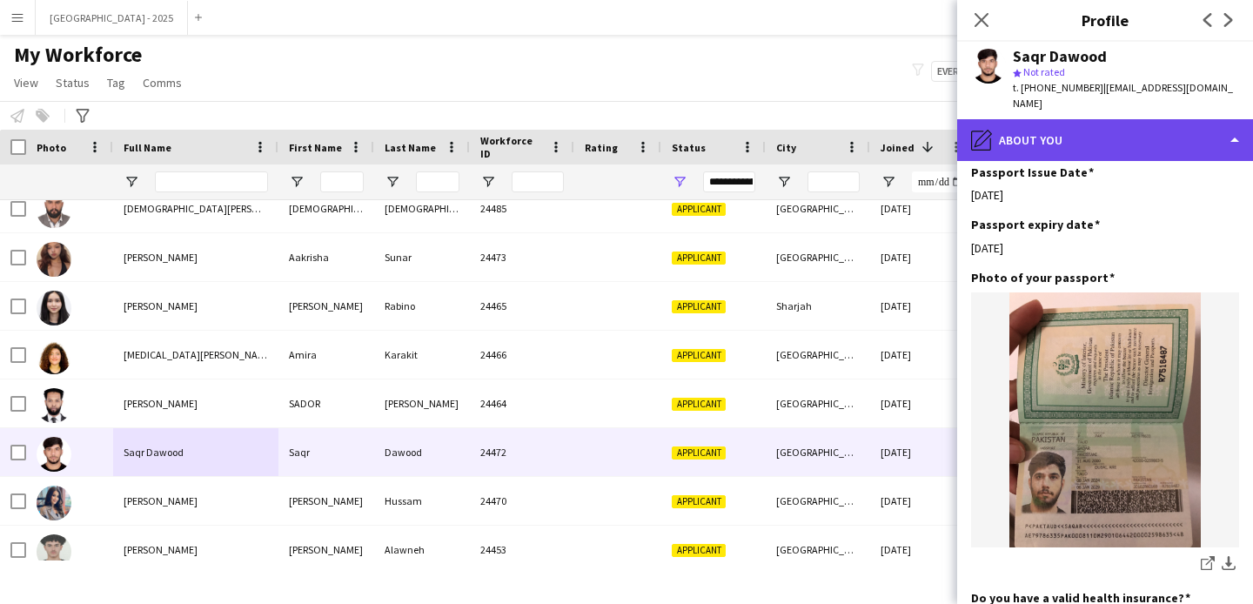
click at [1067, 135] on div "pencil4 About you" at bounding box center [1105, 140] width 296 height 42
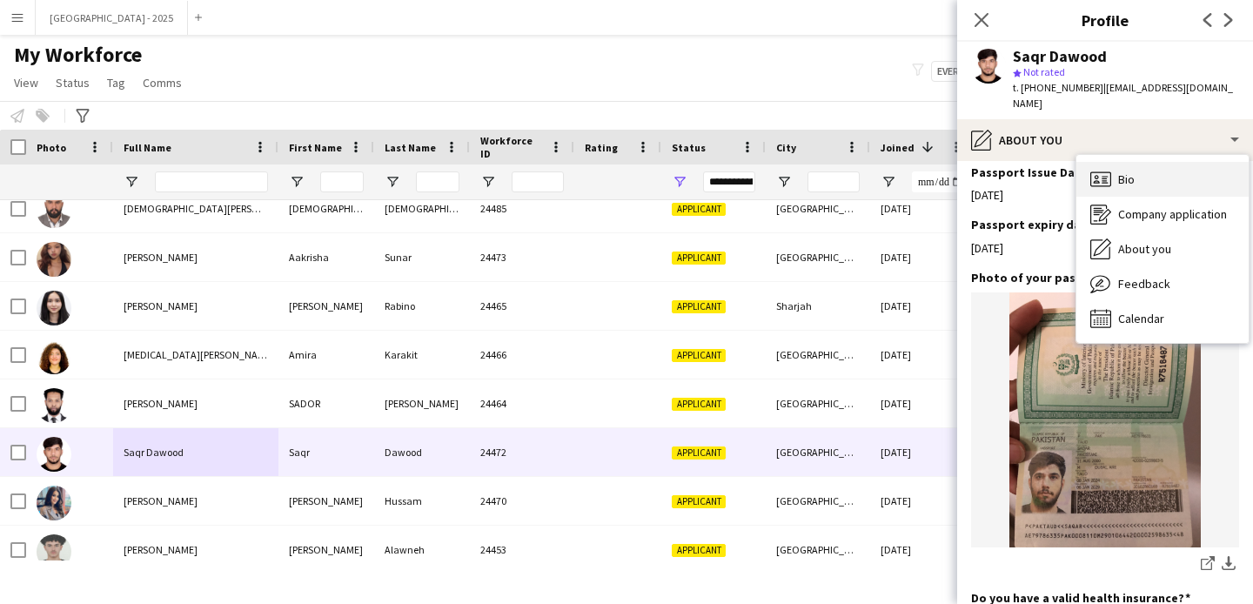
click at [1128, 171] on span "Bio" at bounding box center [1126, 179] width 17 height 16
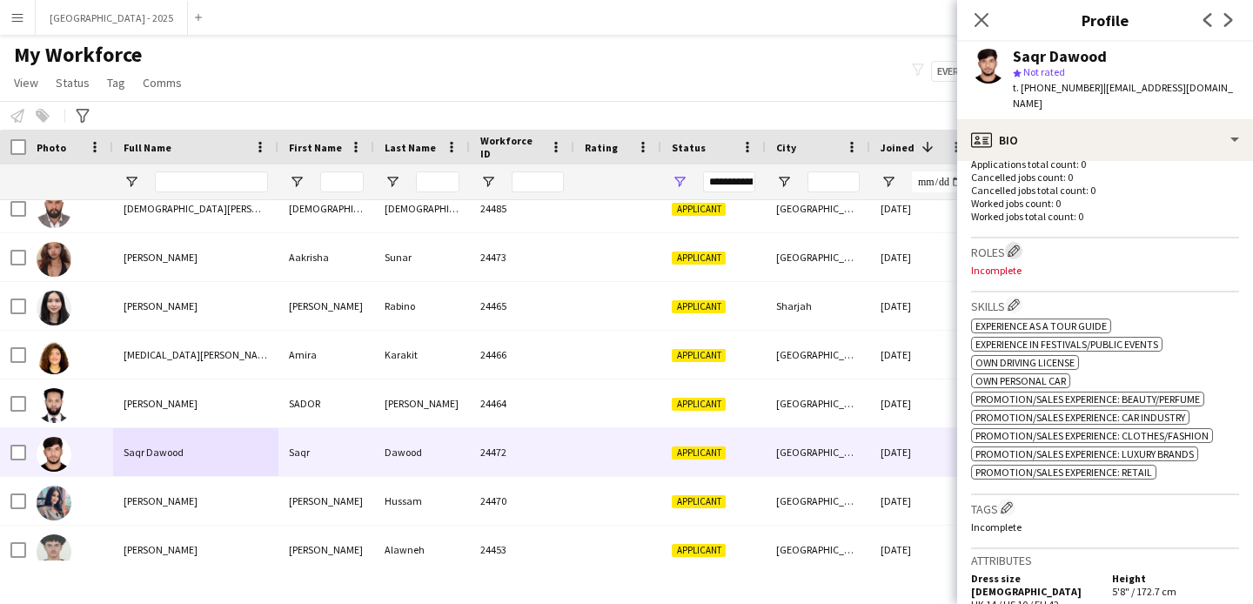
click at [1012, 244] on app-icon "Edit crew company roles" at bounding box center [1013, 250] width 12 height 12
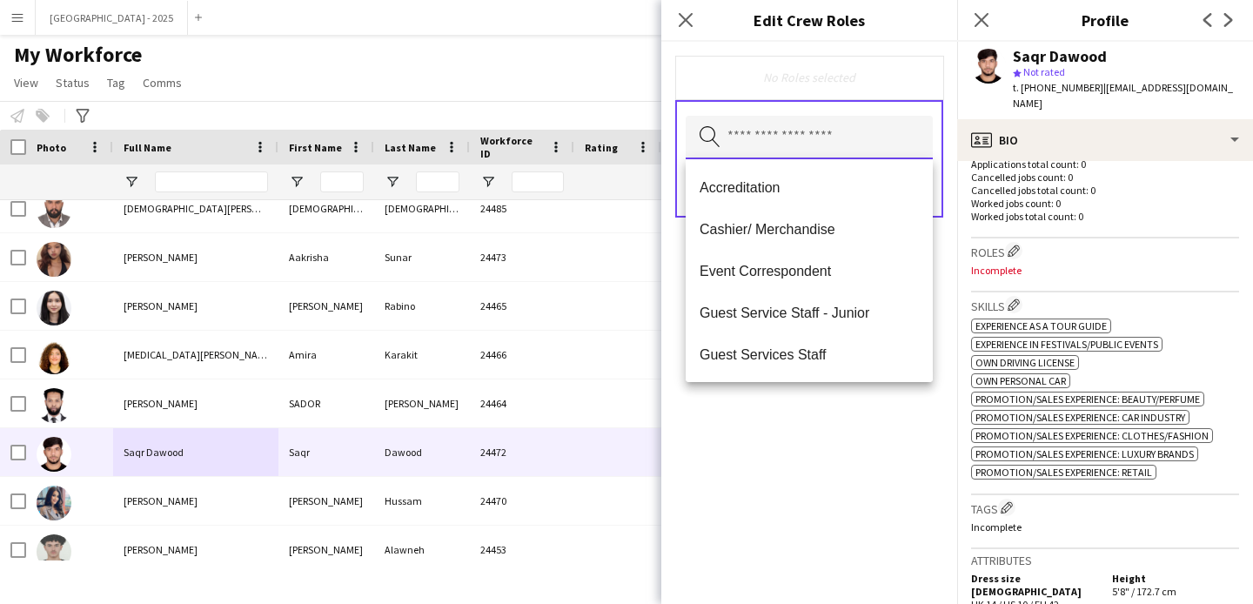
click at [841, 149] on input "text" at bounding box center [809, 138] width 247 height 44
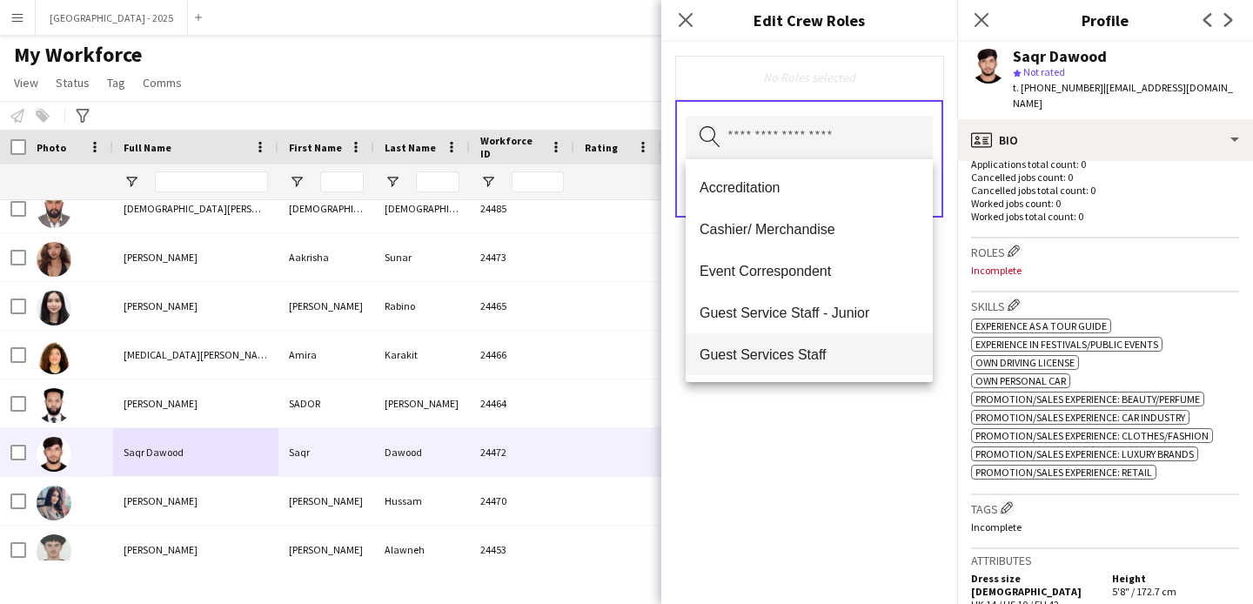
click at [790, 342] on mat-option "Guest Services Staff" at bounding box center [809, 354] width 247 height 42
click at [807, 420] on div "Guest Services Staff Remove Search by role type Save" at bounding box center [809, 323] width 296 height 562
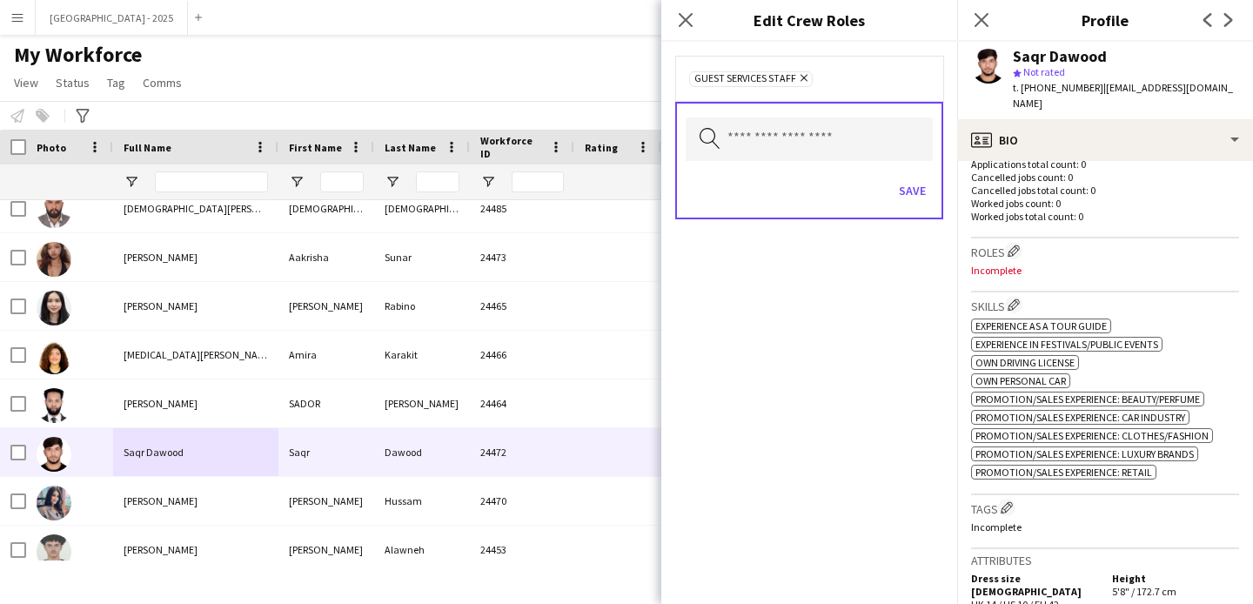
click at [899, 175] on div "Save" at bounding box center [809, 193] width 247 height 50
click at [916, 193] on button "Save" at bounding box center [912, 191] width 41 height 28
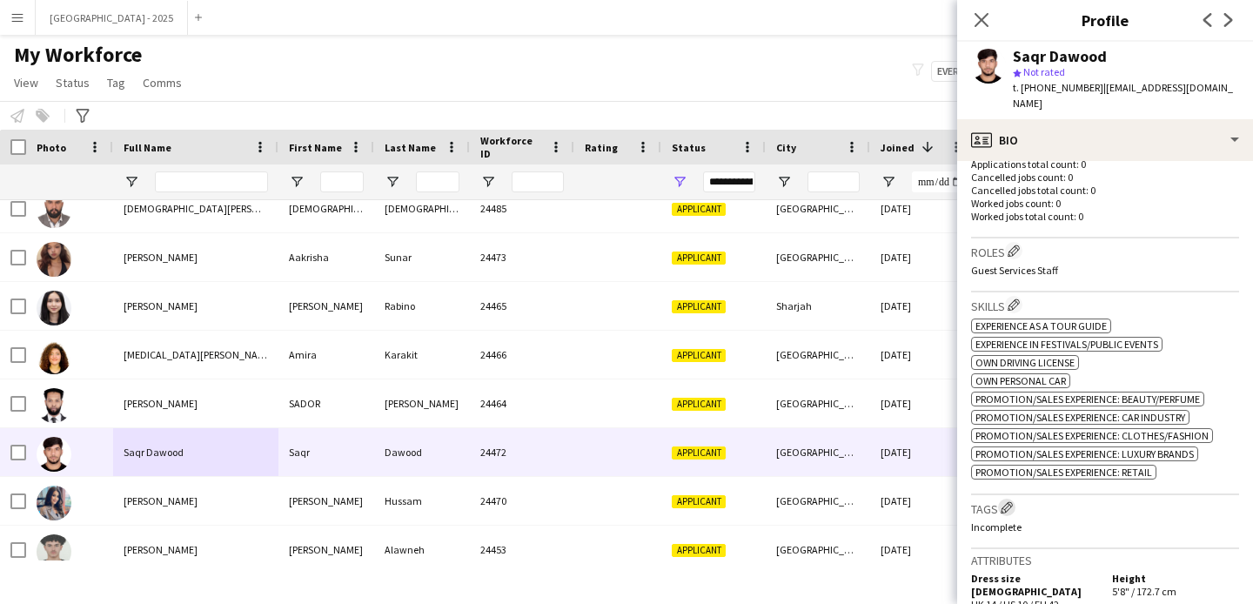
click at [1015, 499] on button "Edit crew company tags" at bounding box center [1006, 507] width 17 height 17
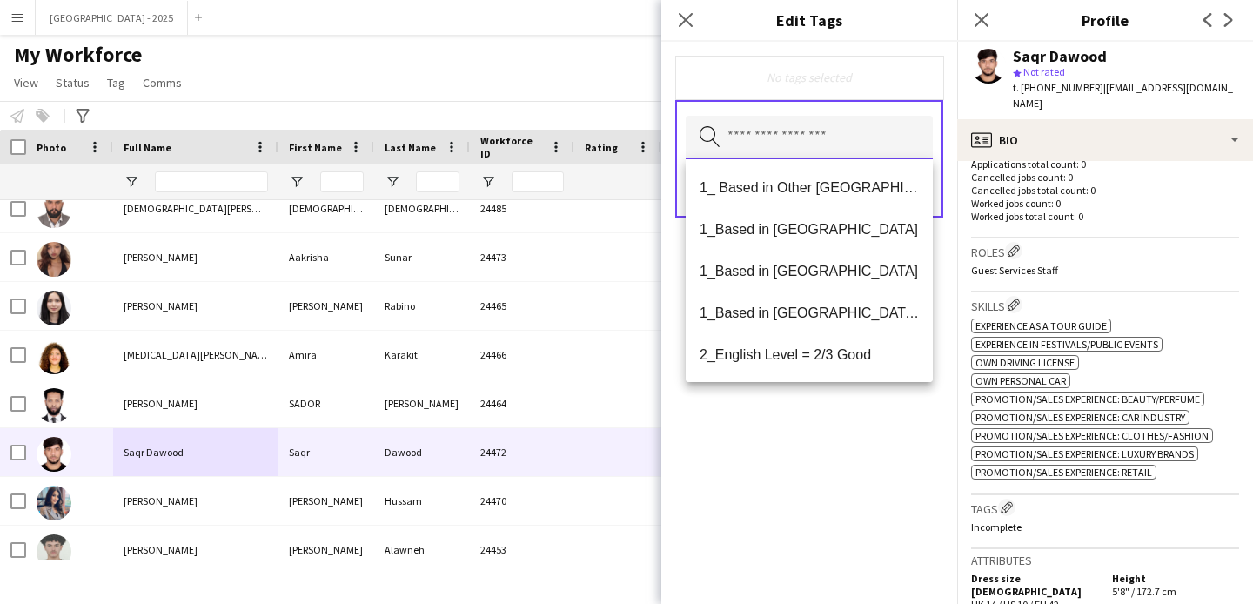
click at [820, 140] on input "text" at bounding box center [809, 138] width 247 height 44
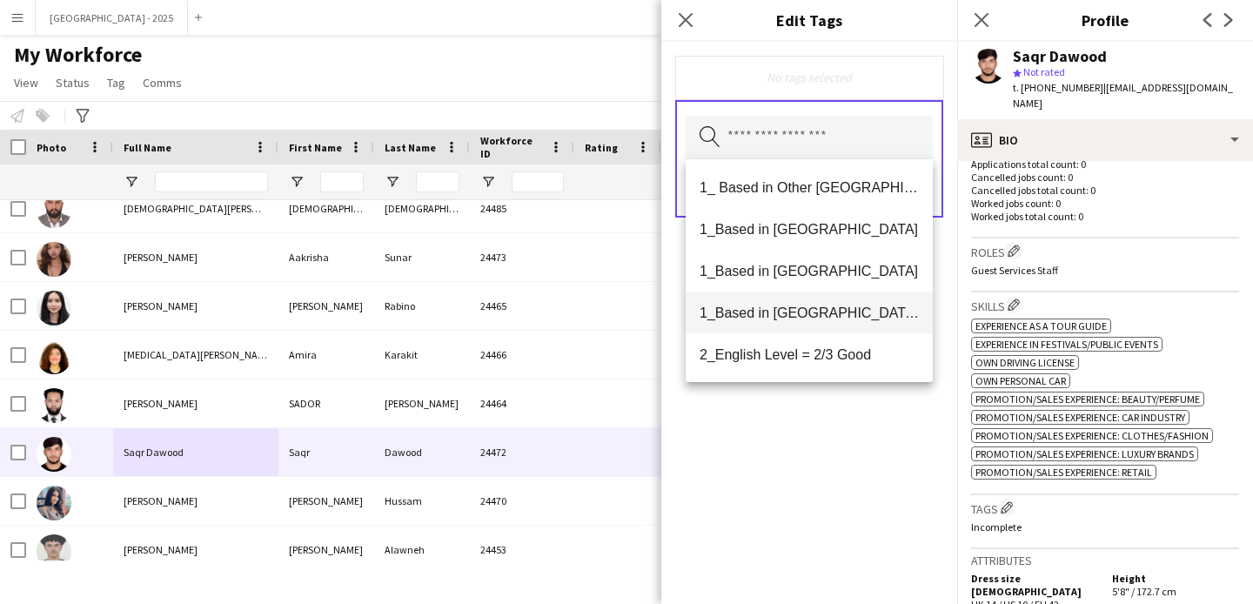
click at [828, 319] on span "1_Based in [GEOGRAPHIC_DATA]/[GEOGRAPHIC_DATA]/Ajman" at bounding box center [808, 313] width 219 height 17
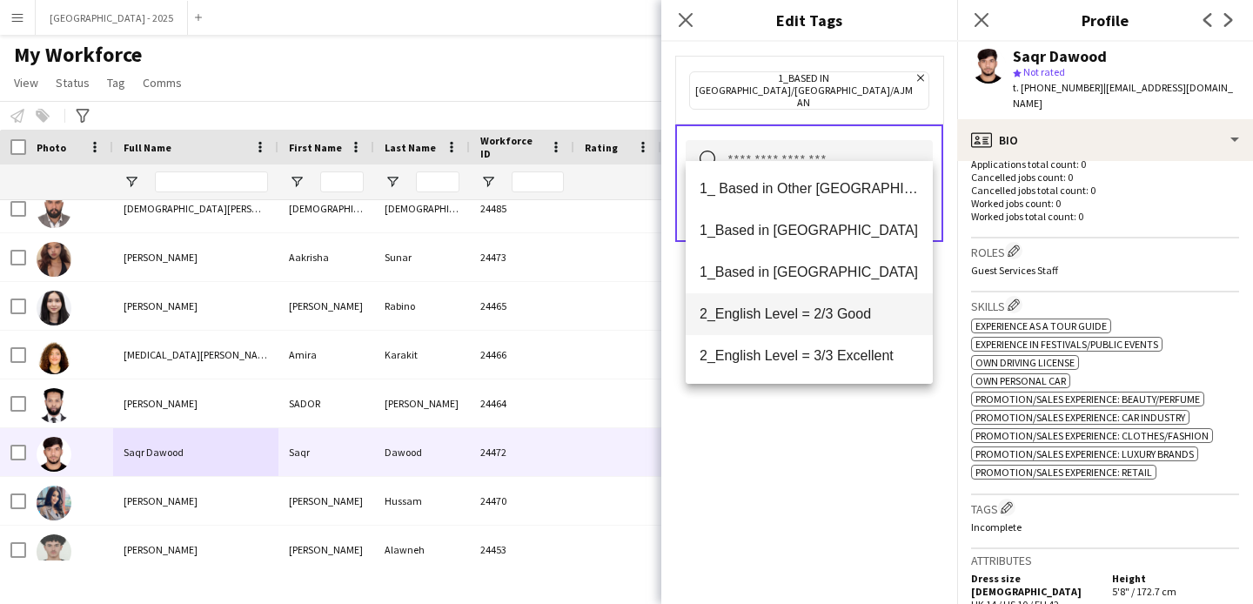
click at [835, 317] on span "2_English Level = 2/3 Good" at bounding box center [808, 313] width 219 height 17
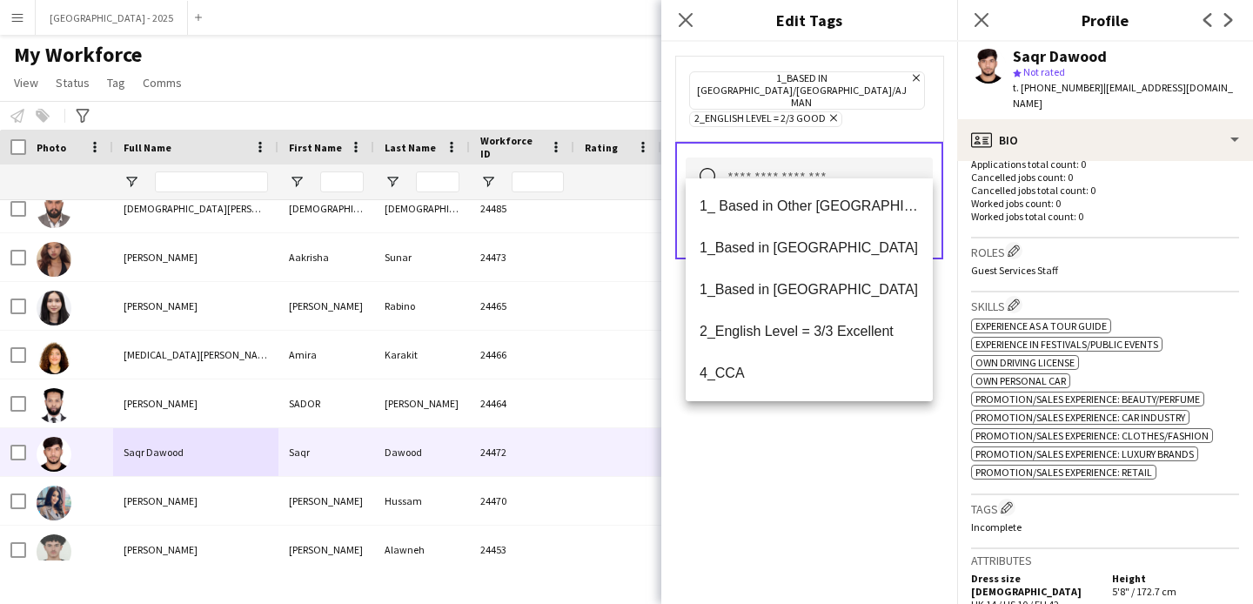
drag, startPoint x: 820, startPoint y: 419, endPoint x: 826, endPoint y: 379, distance: 40.4
click at [820, 419] on div "1_Based in [GEOGRAPHIC_DATA]/[GEOGRAPHIC_DATA]/Ajman Remove 2_English Level = 2…" at bounding box center [809, 323] width 296 height 562
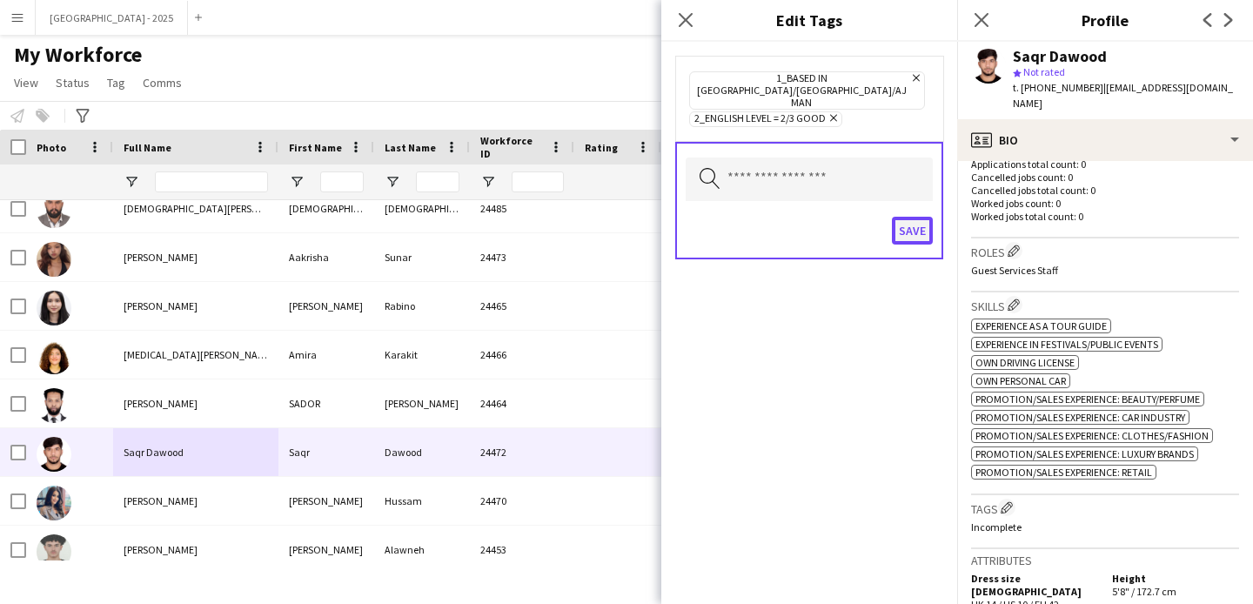
click at [894, 217] on button "Save" at bounding box center [912, 231] width 41 height 28
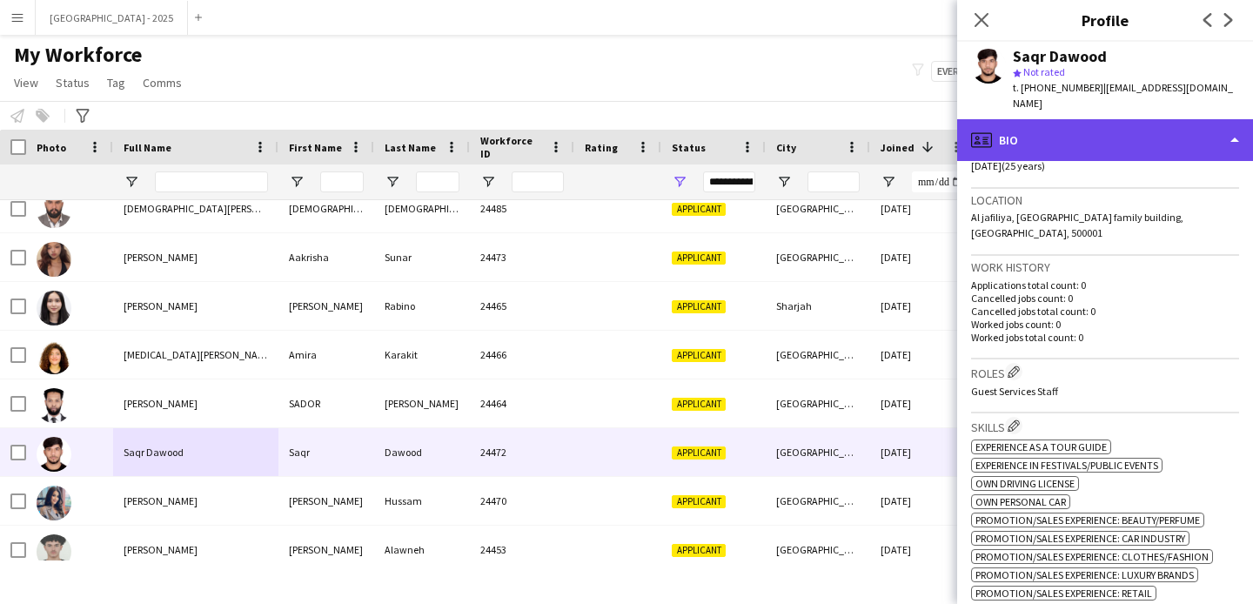
click at [1094, 131] on div "profile Bio" at bounding box center [1105, 140] width 296 height 42
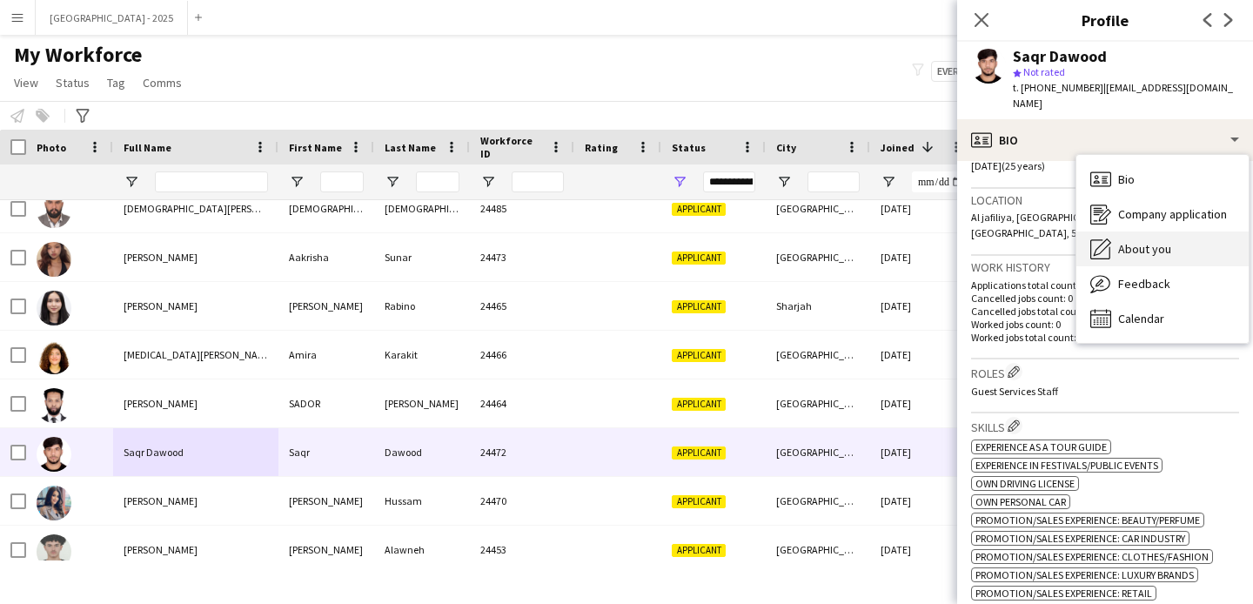
click at [1150, 231] on div "About you About you" at bounding box center [1162, 248] width 172 height 35
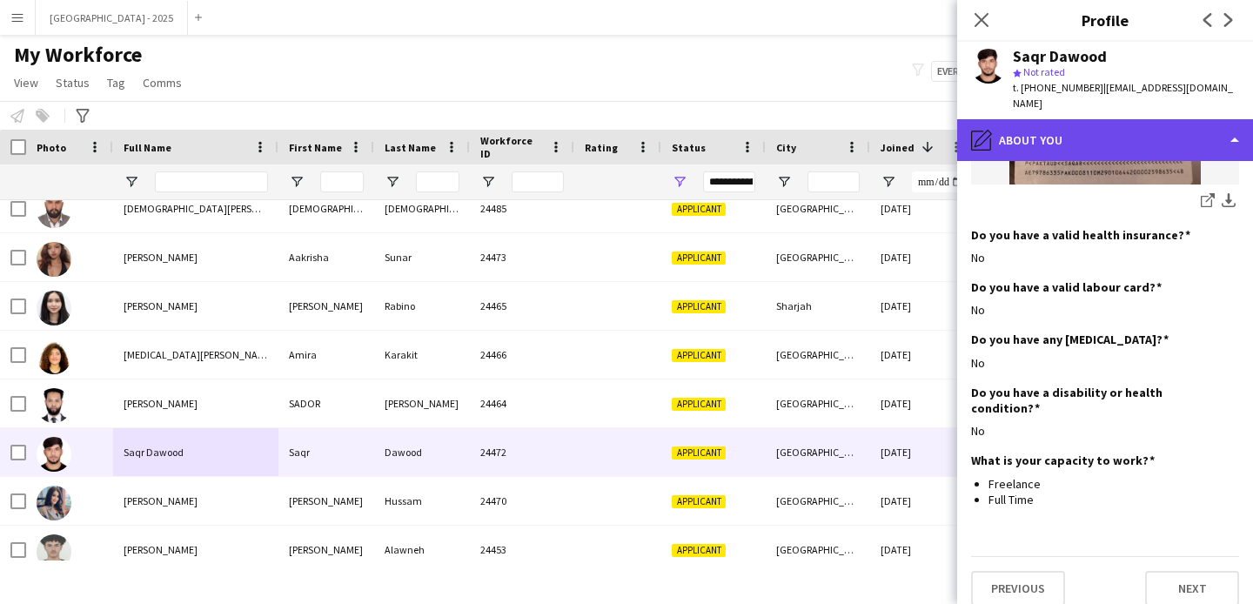
click at [1136, 121] on div "pencil4 About you" at bounding box center [1105, 140] width 296 height 42
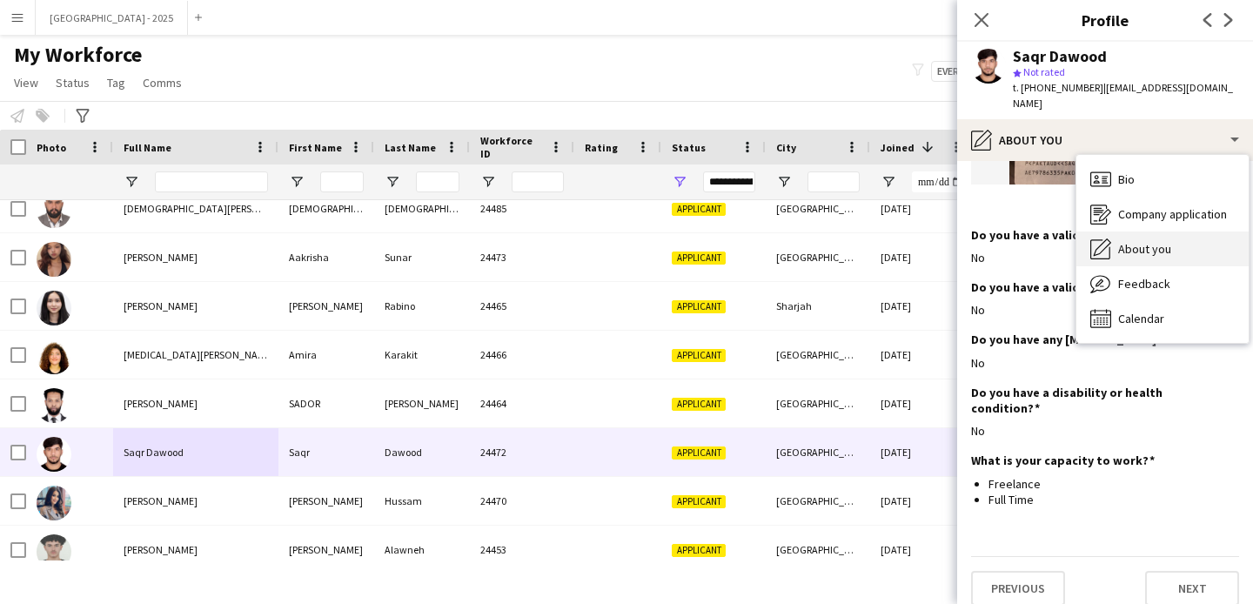
click at [1161, 241] on span "About you" at bounding box center [1144, 249] width 53 height 16
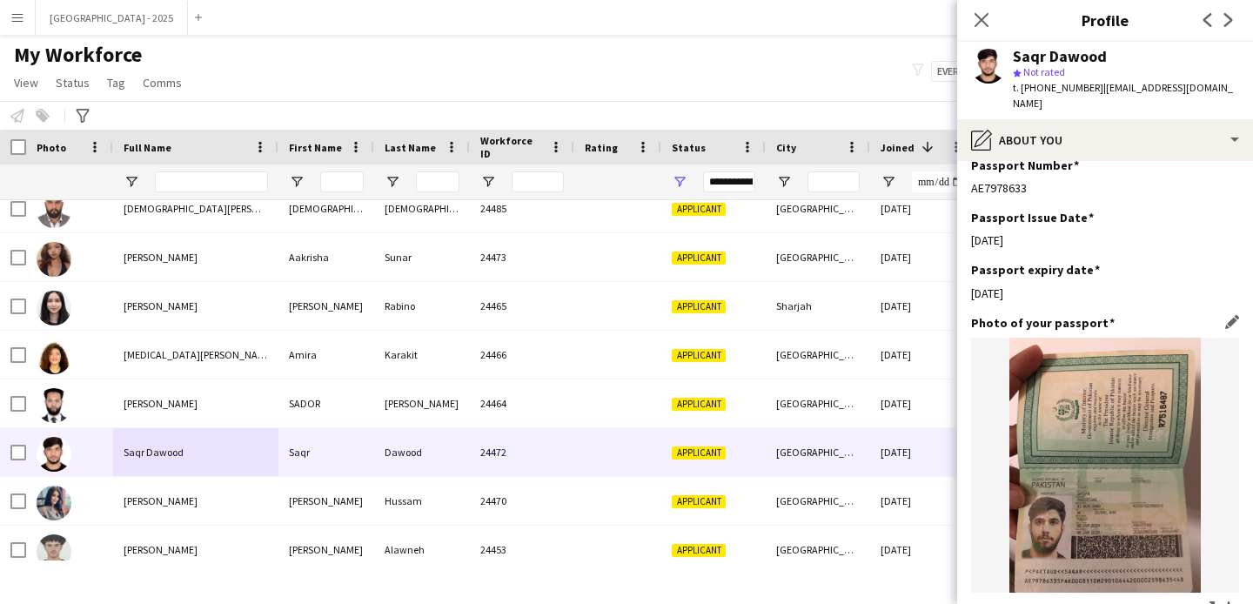
scroll to position [1644, 0]
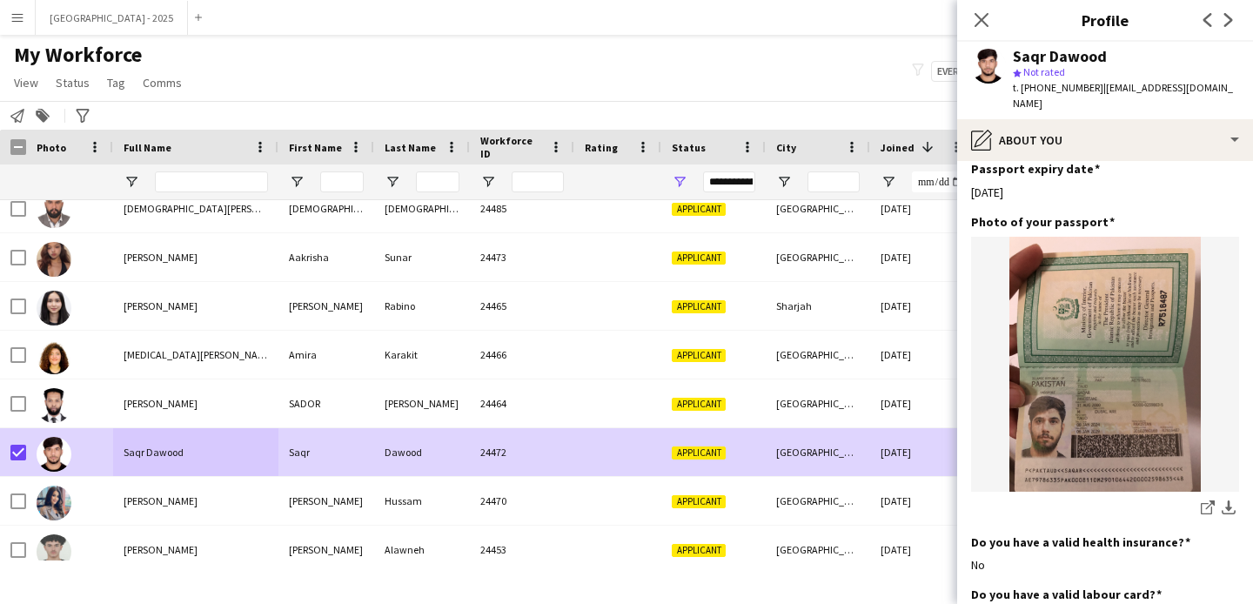
click at [84, 71] on link "Status" at bounding box center [73, 82] width 48 height 23
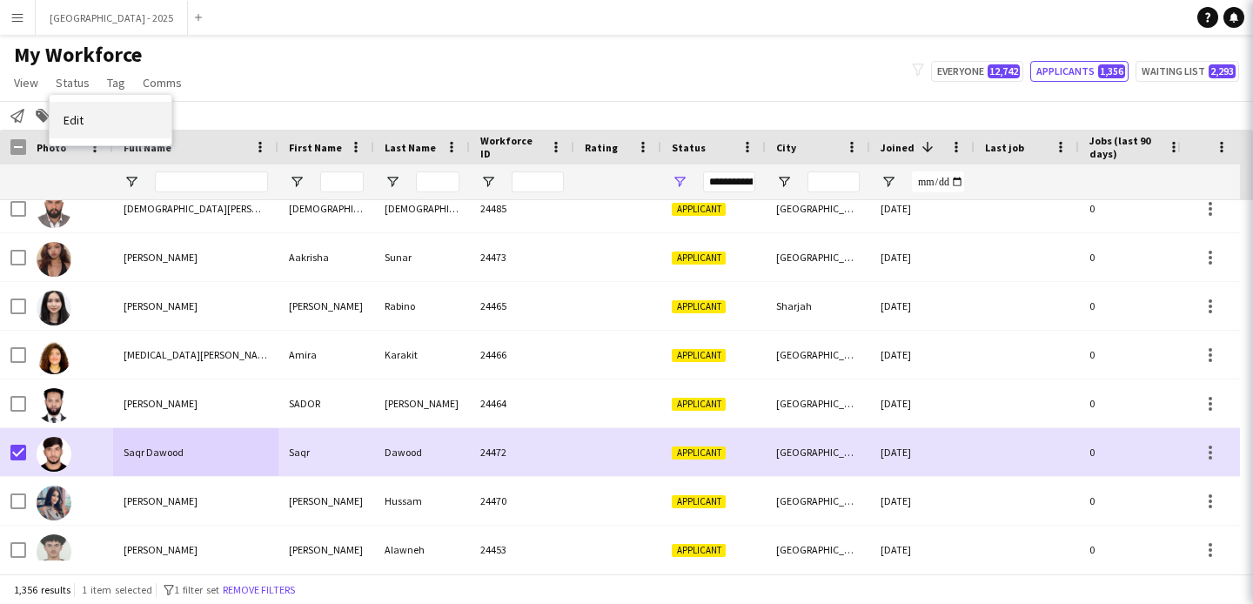
click at [95, 119] on link "Edit" at bounding box center [111, 120] width 122 height 37
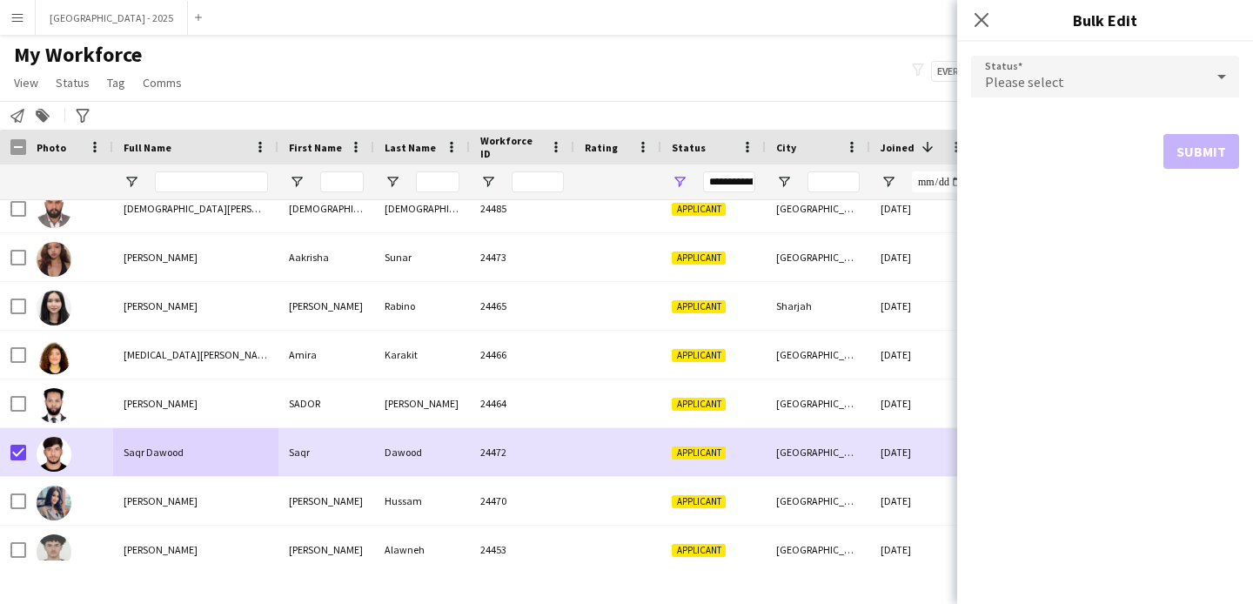
click at [1065, 77] on div "Please select" at bounding box center [1087, 77] width 233 height 42
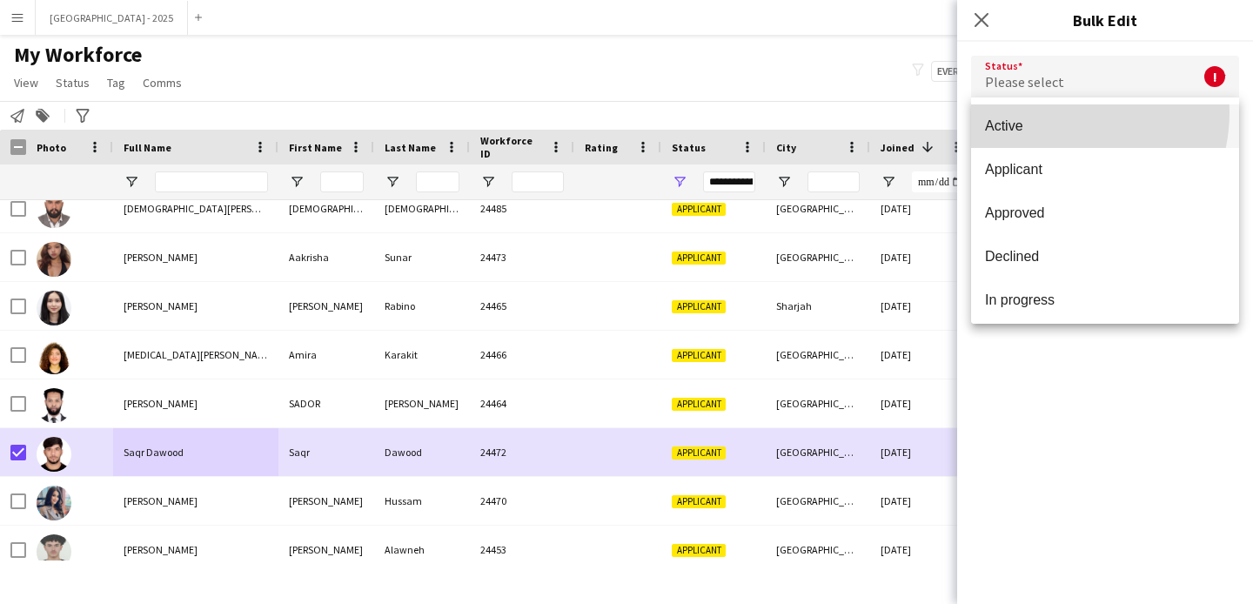
click at [1056, 112] on mat-option "Active" at bounding box center [1105, 126] width 268 height 44
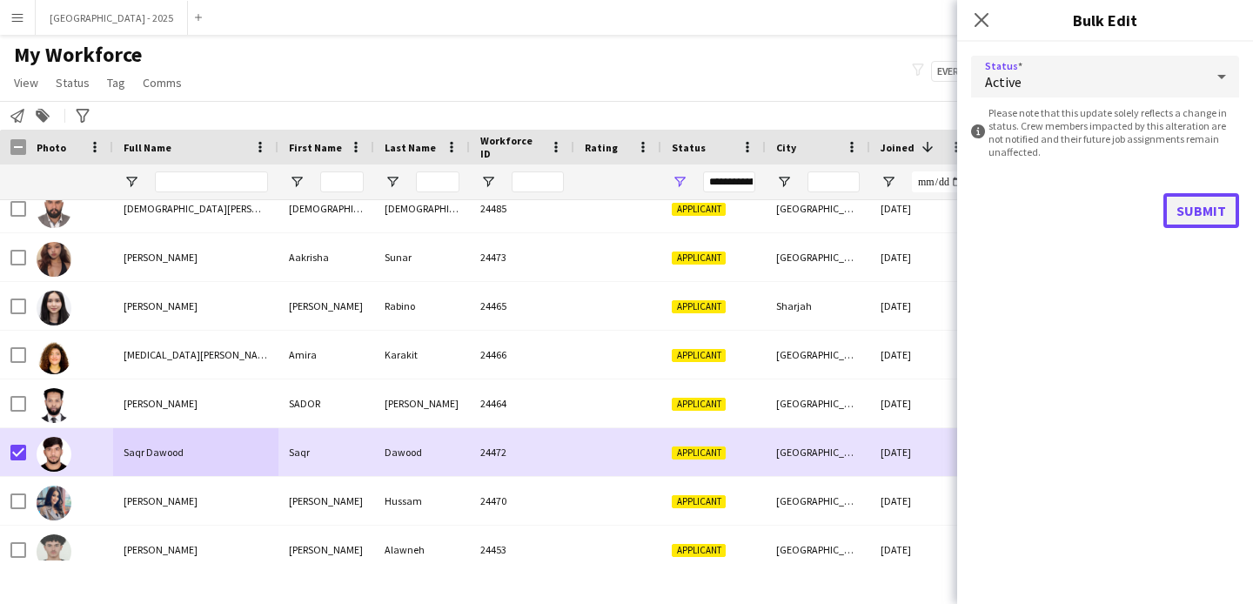
click at [1198, 202] on button "Submit" at bounding box center [1201, 210] width 76 height 35
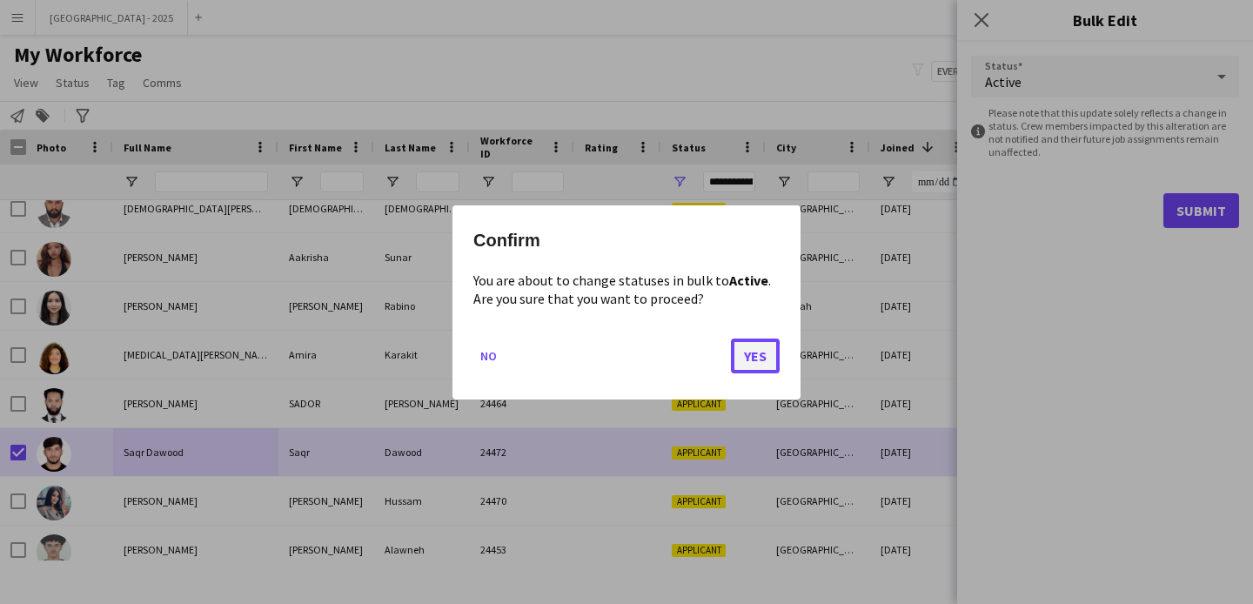
click at [754, 359] on button "Yes" at bounding box center [755, 355] width 49 height 35
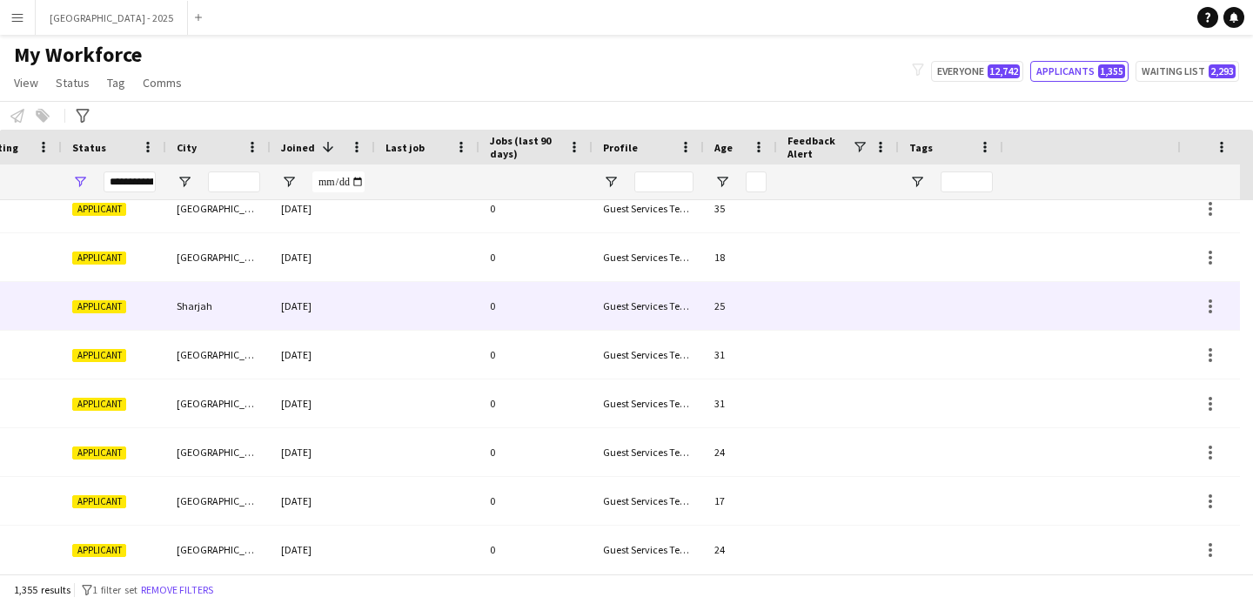
scroll to position [0, 0]
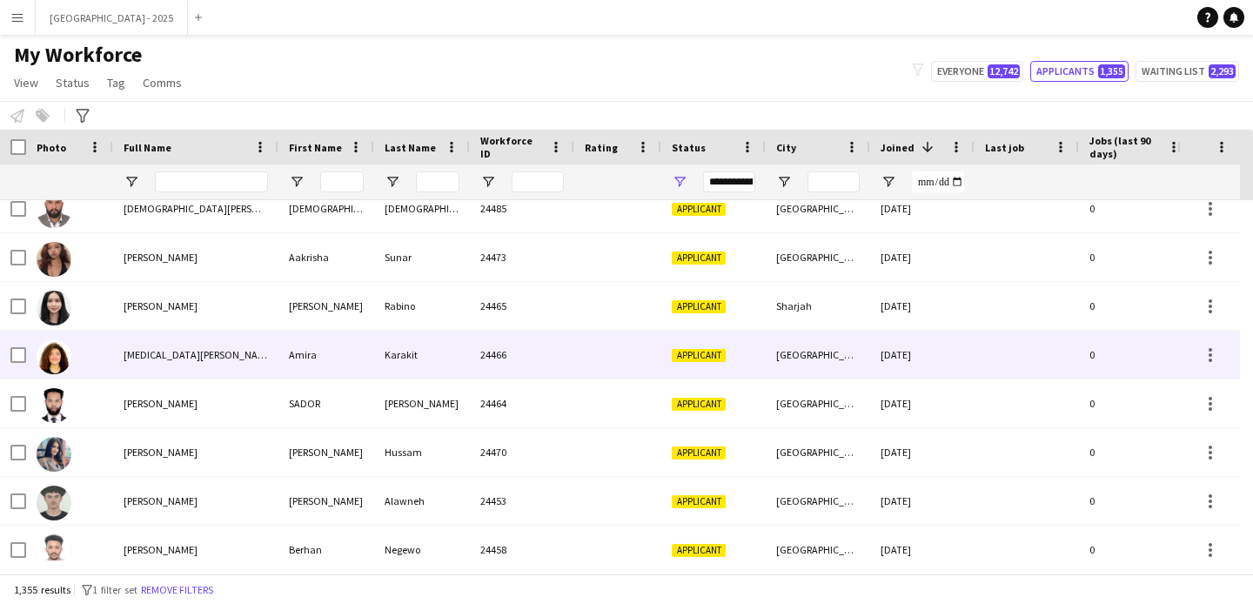
click at [242, 351] on div "[MEDICAL_DATA][PERSON_NAME]" at bounding box center [195, 355] width 165 height 48
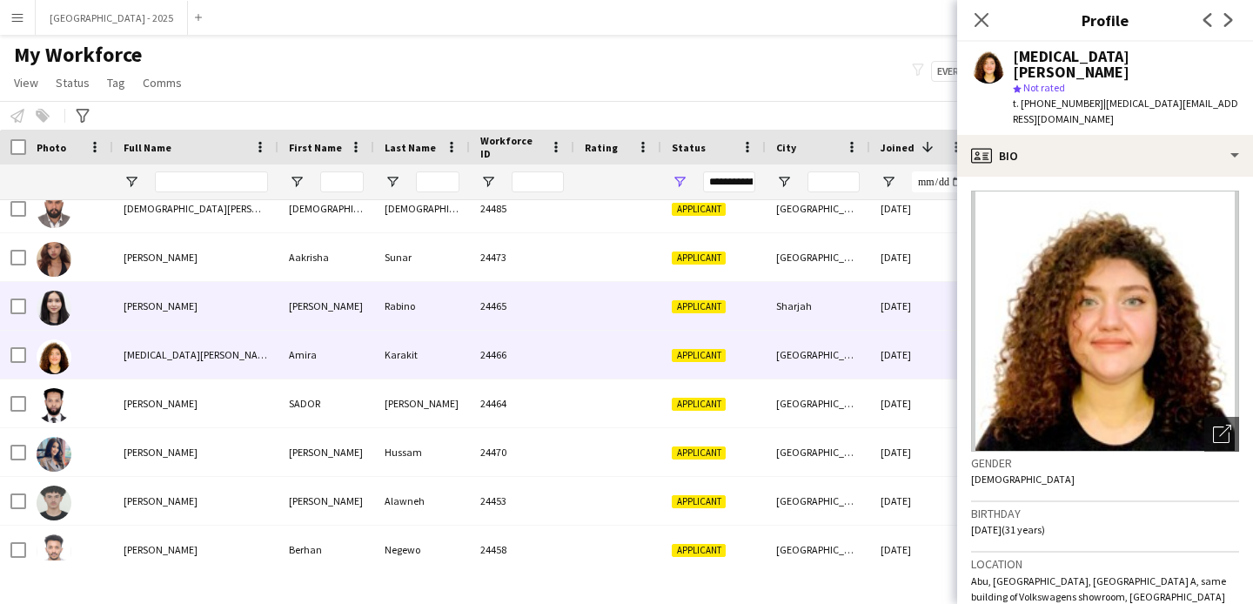
click at [442, 316] on div "Rabino" at bounding box center [422, 306] width 96 height 48
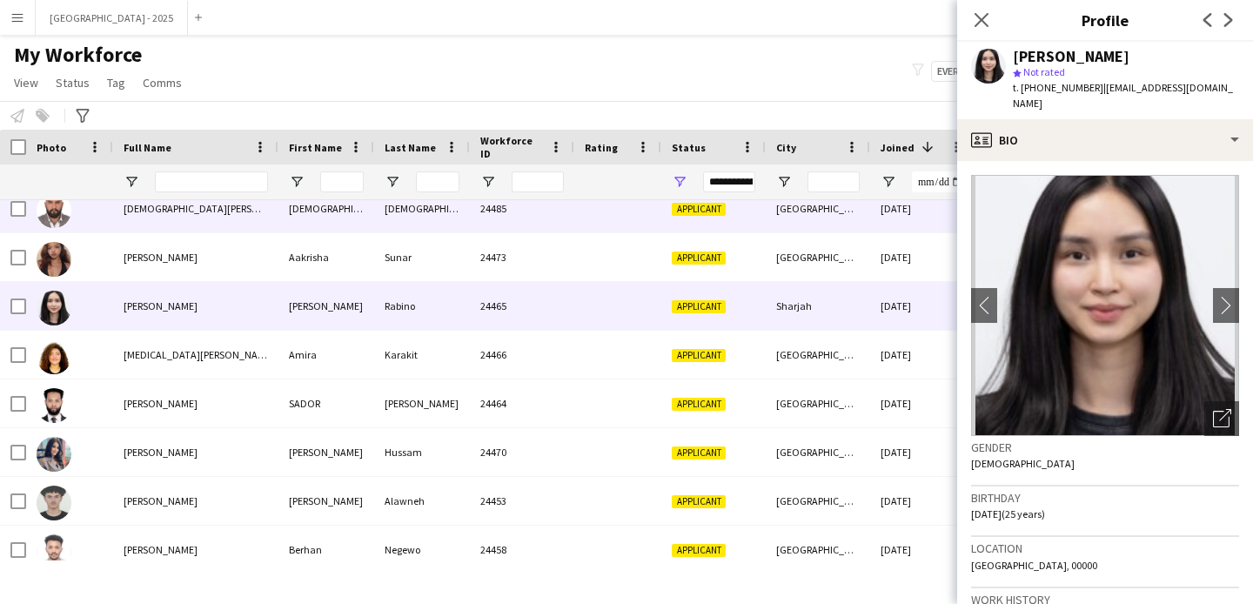
click at [367, 229] on div "[DEMOGRAPHIC_DATA]" at bounding box center [326, 208] width 96 height 48
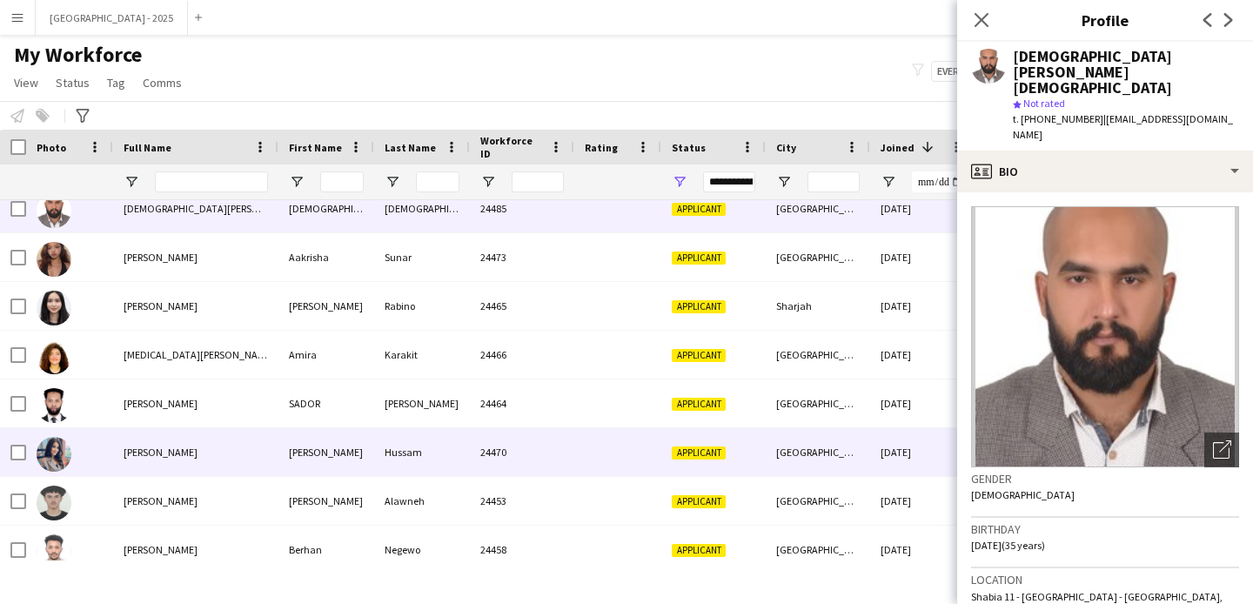
click at [300, 474] on div "[PERSON_NAME]" at bounding box center [326, 452] width 96 height 48
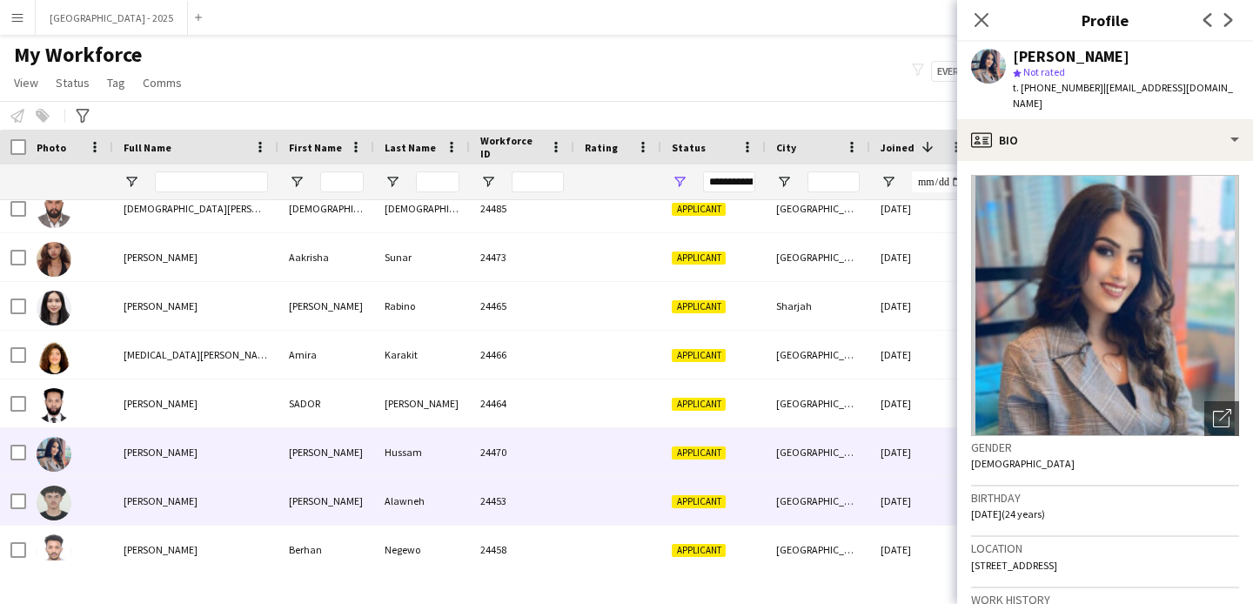
click at [300, 484] on div "[PERSON_NAME]" at bounding box center [326, 501] width 96 height 48
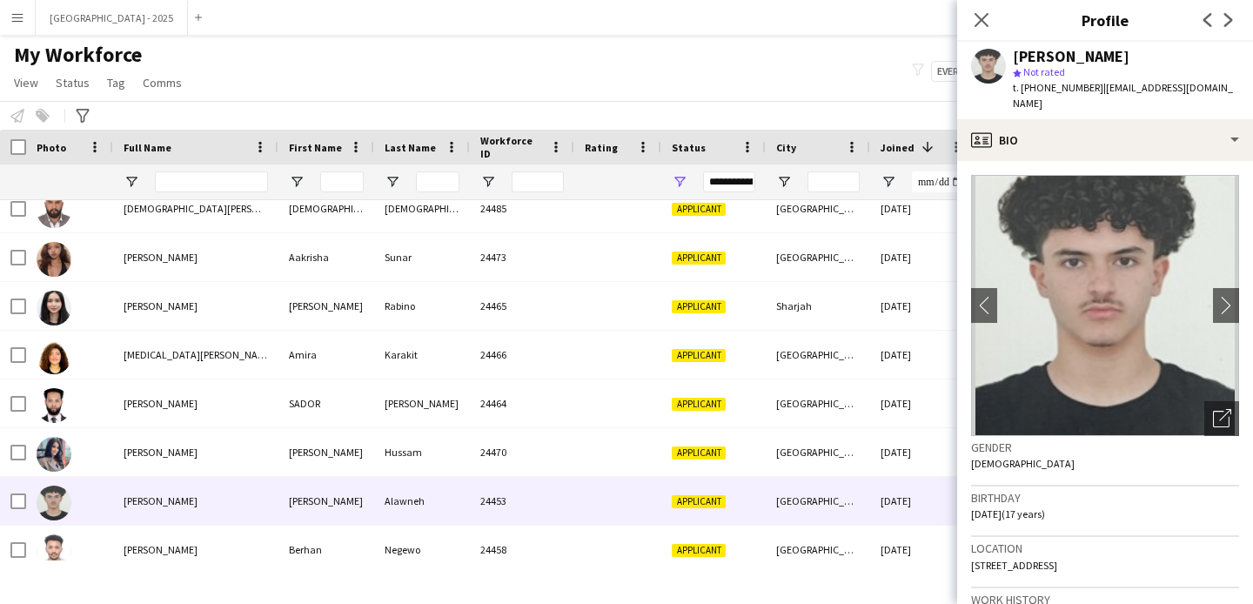
scroll to position [106, 0]
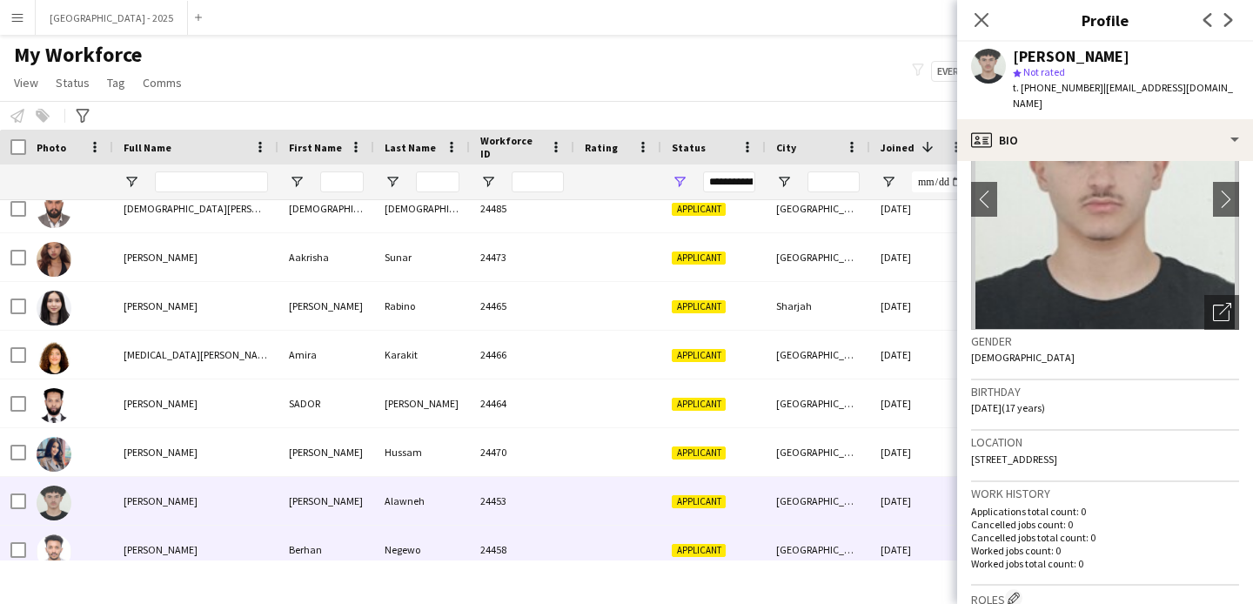
click at [565, 535] on div "24458" at bounding box center [522, 549] width 104 height 48
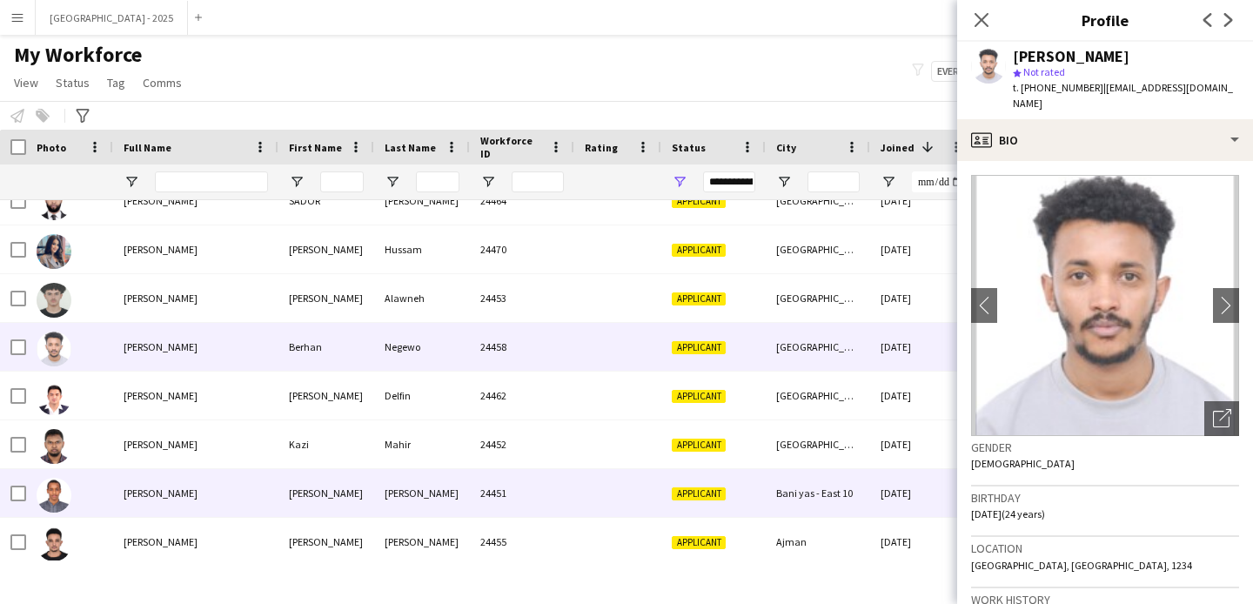
scroll to position [462, 0]
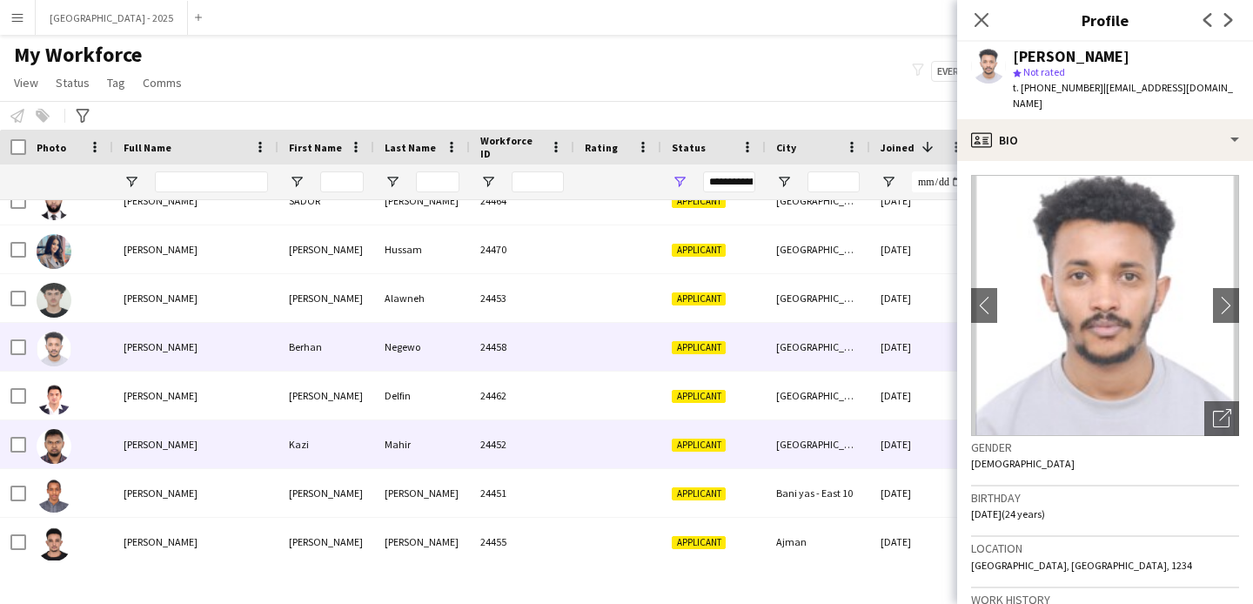
click at [318, 430] on div "Kazi" at bounding box center [326, 444] width 96 height 48
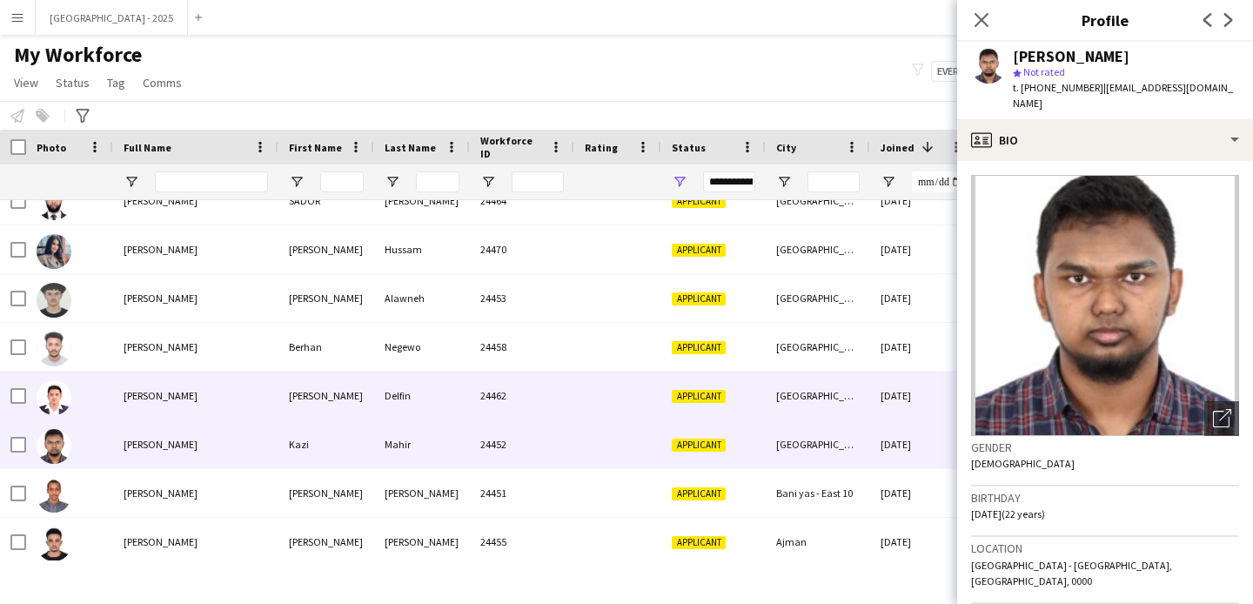
click at [325, 399] on div "[PERSON_NAME]" at bounding box center [326, 395] width 96 height 48
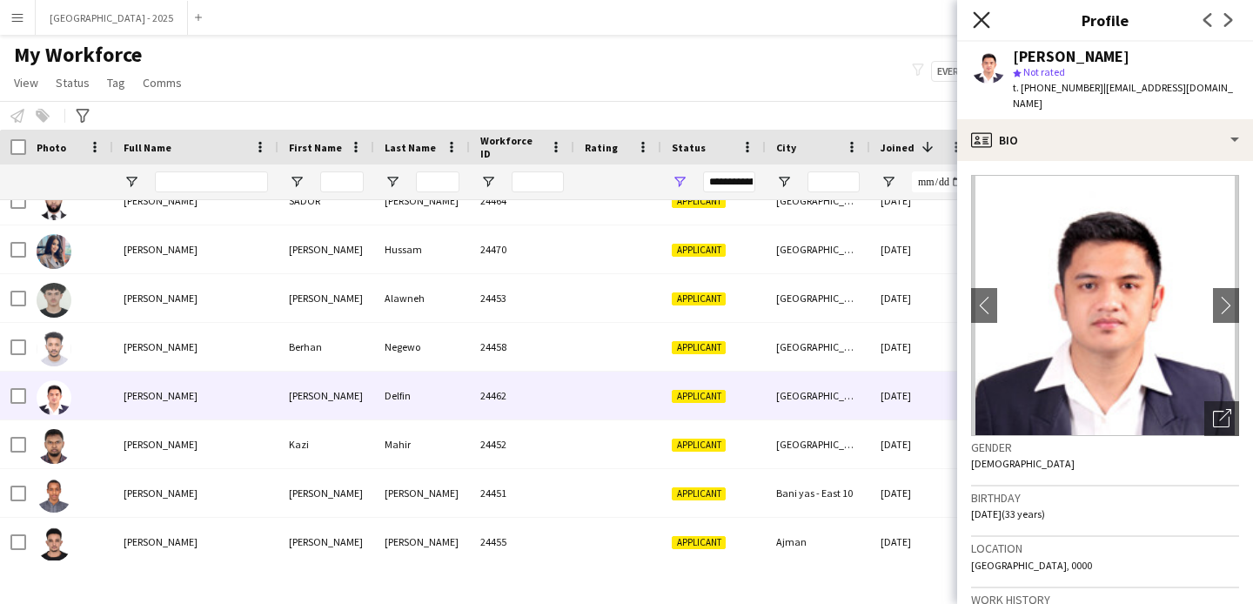
click at [988, 26] on icon "Close pop-in" at bounding box center [981, 19] width 17 height 17
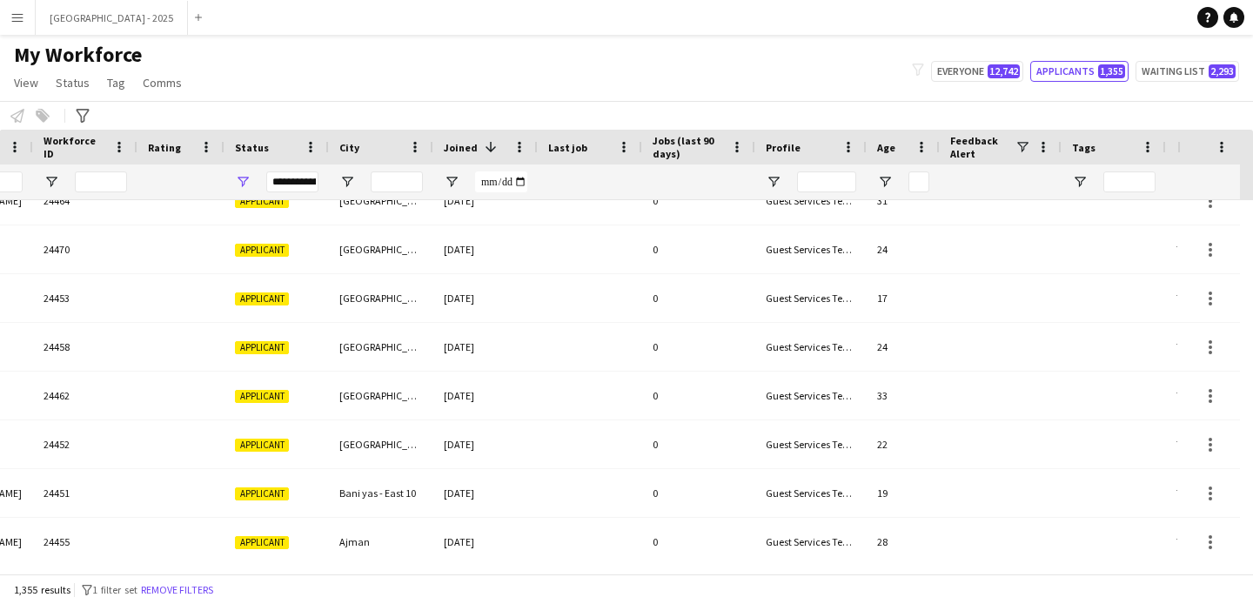
scroll to position [0, 599]
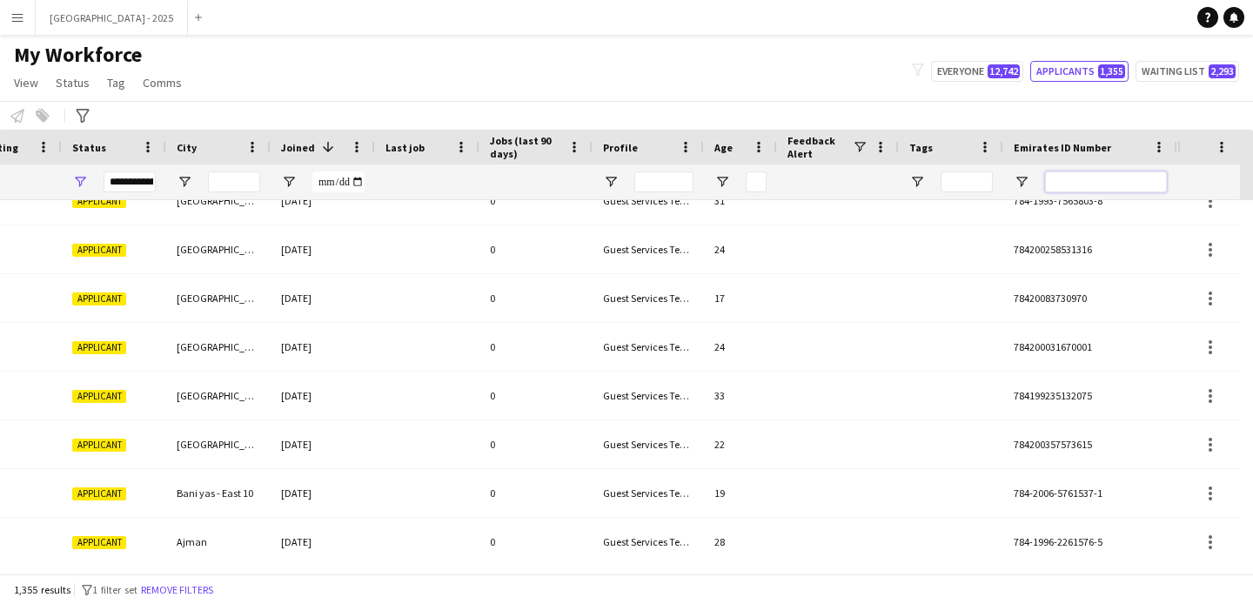
click at [1055, 187] on input "Emirates ID Number Filter Input" at bounding box center [1106, 181] width 122 height 21
paste input "*******"
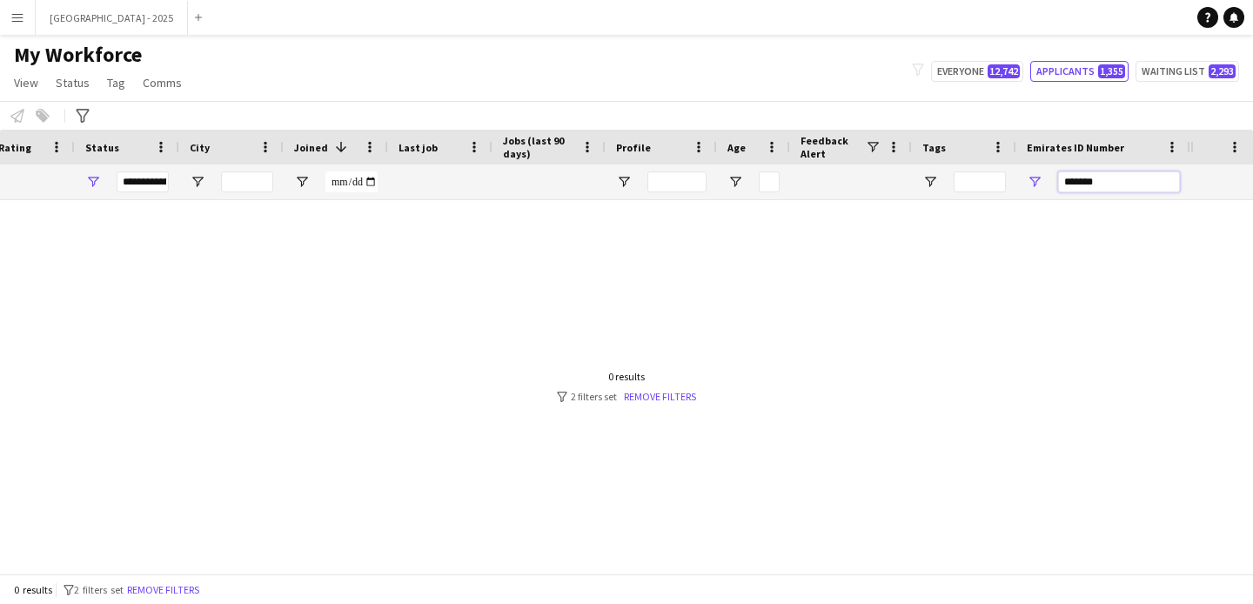
scroll to position [0, 586]
type input "*******"
click at [100, 185] on span "Open Filter Menu" at bounding box center [93, 182] width 16 height 16
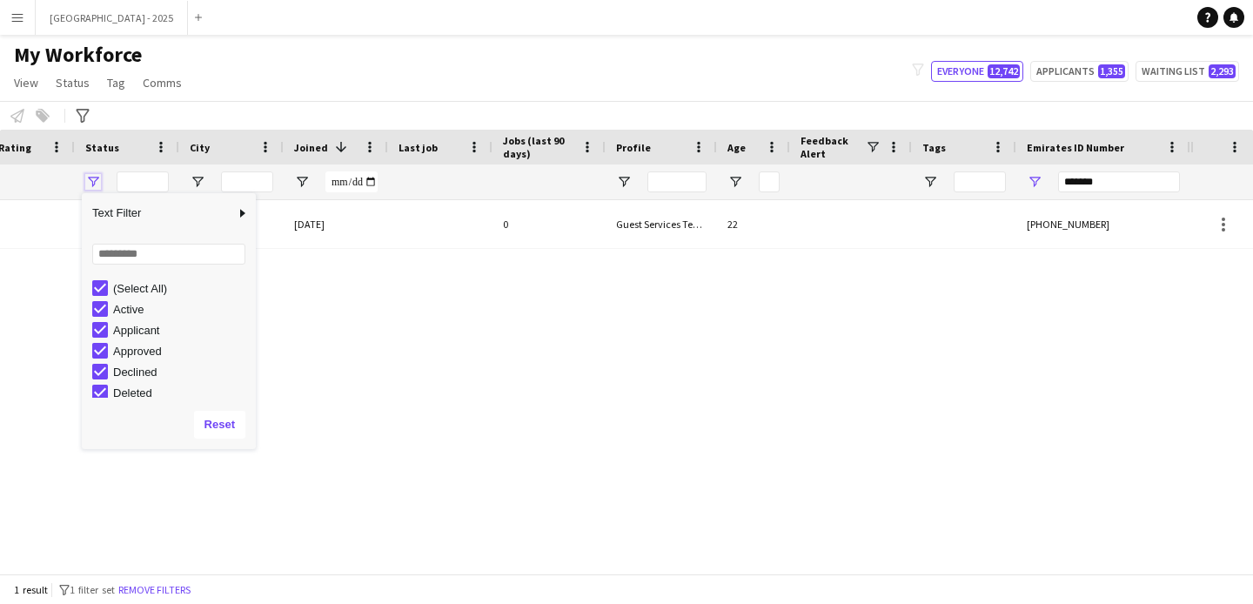
click at [94, 179] on span "Open Filter Menu" at bounding box center [93, 182] width 16 height 16
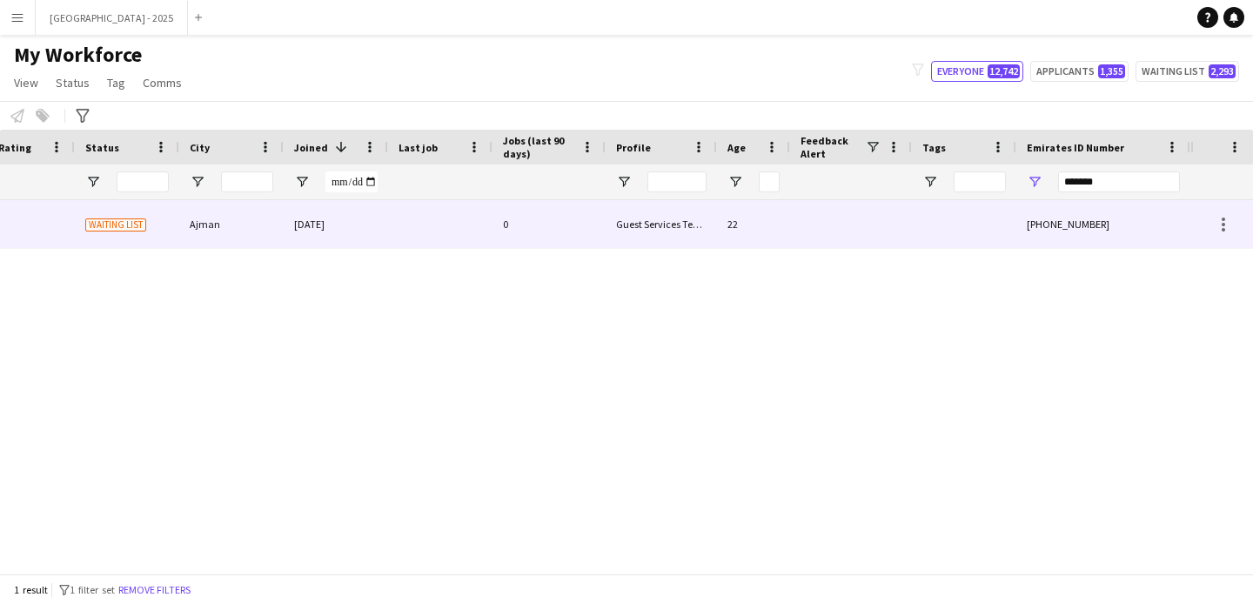
click at [416, 244] on div at bounding box center [440, 224] width 104 height 48
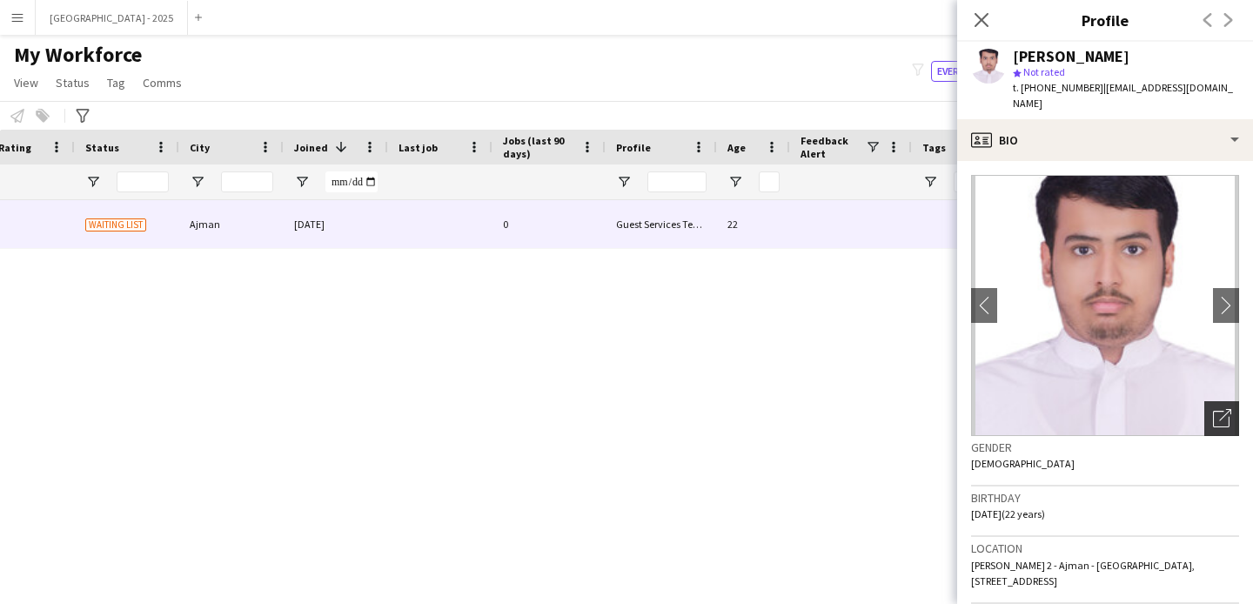
click at [1222, 405] on div "Open photos pop-in" at bounding box center [1221, 418] width 35 height 35
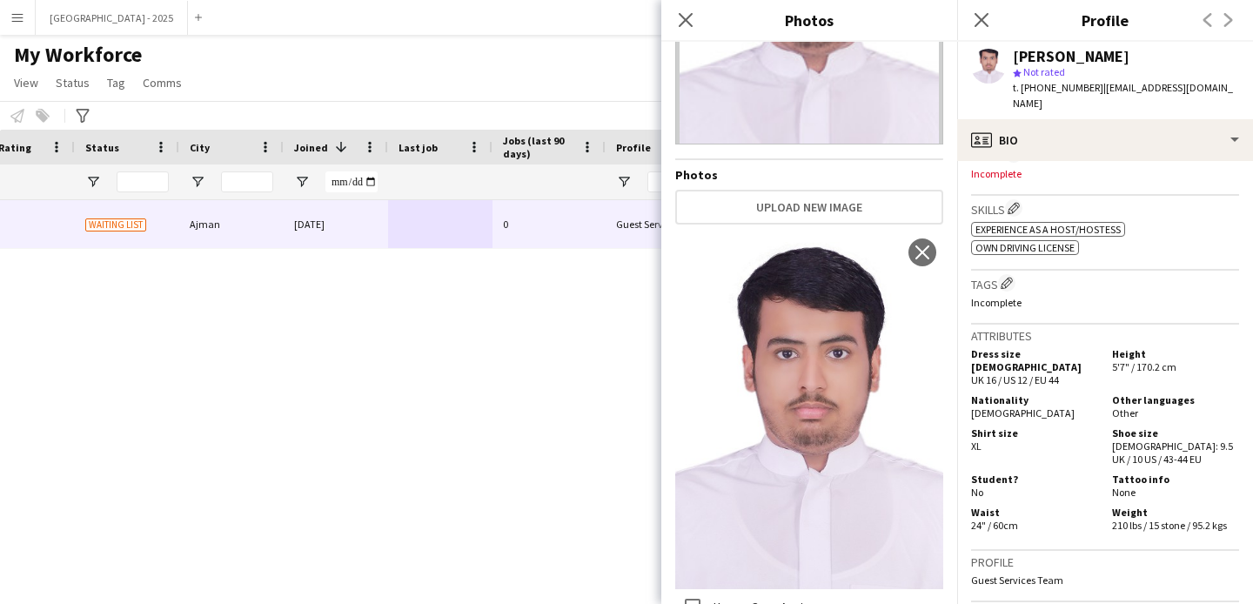
scroll to position [0, 0]
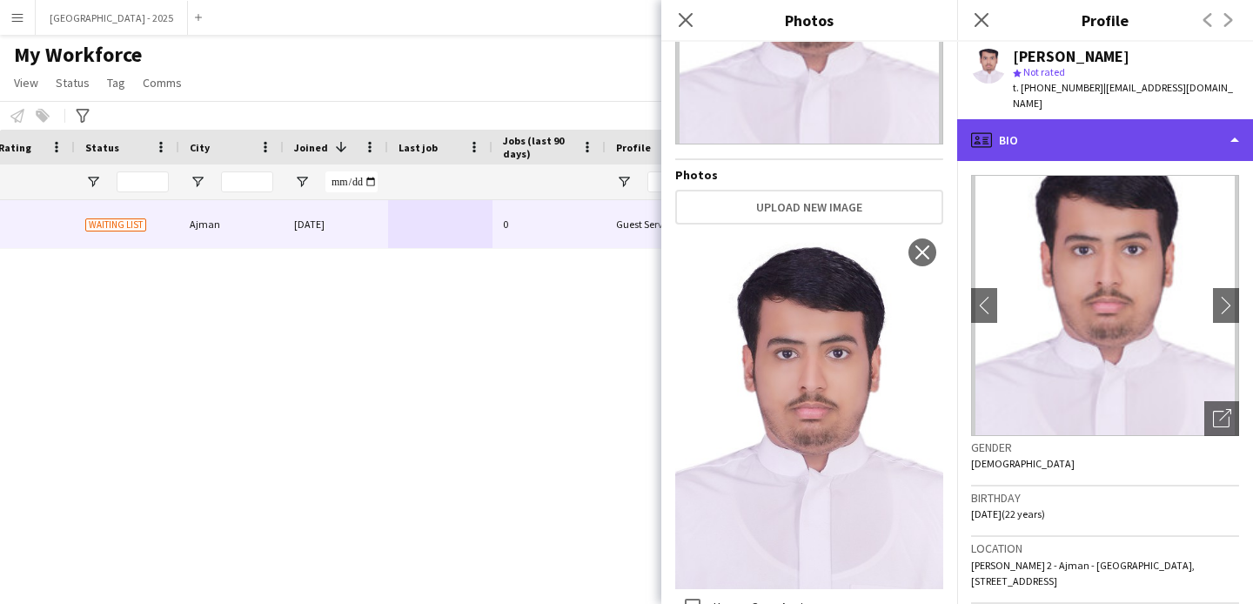
click at [1003, 119] on div "profile Bio" at bounding box center [1105, 140] width 296 height 42
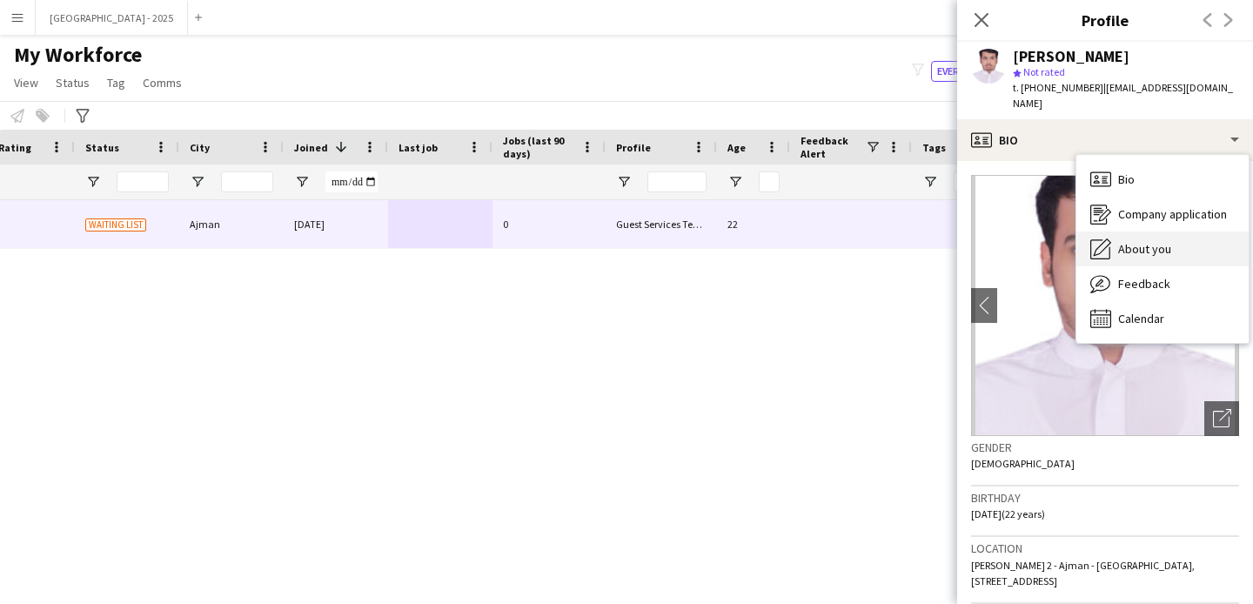
click at [1144, 240] on div "About you About you" at bounding box center [1162, 248] width 172 height 35
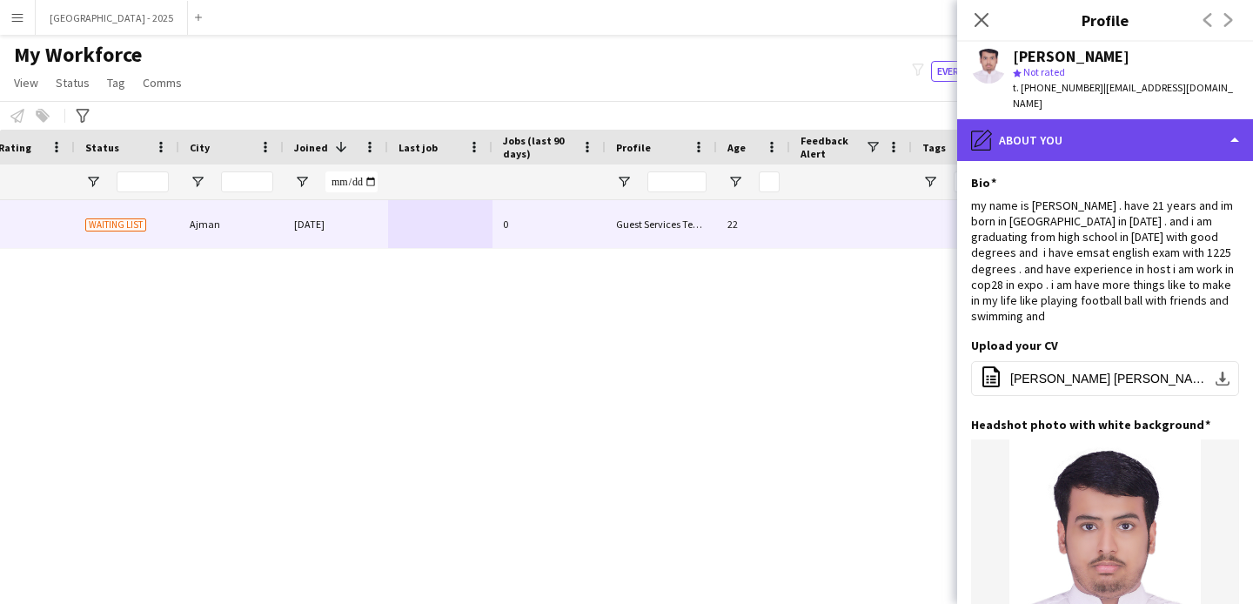
click at [1117, 129] on div "pencil4 About you" at bounding box center [1105, 140] width 296 height 42
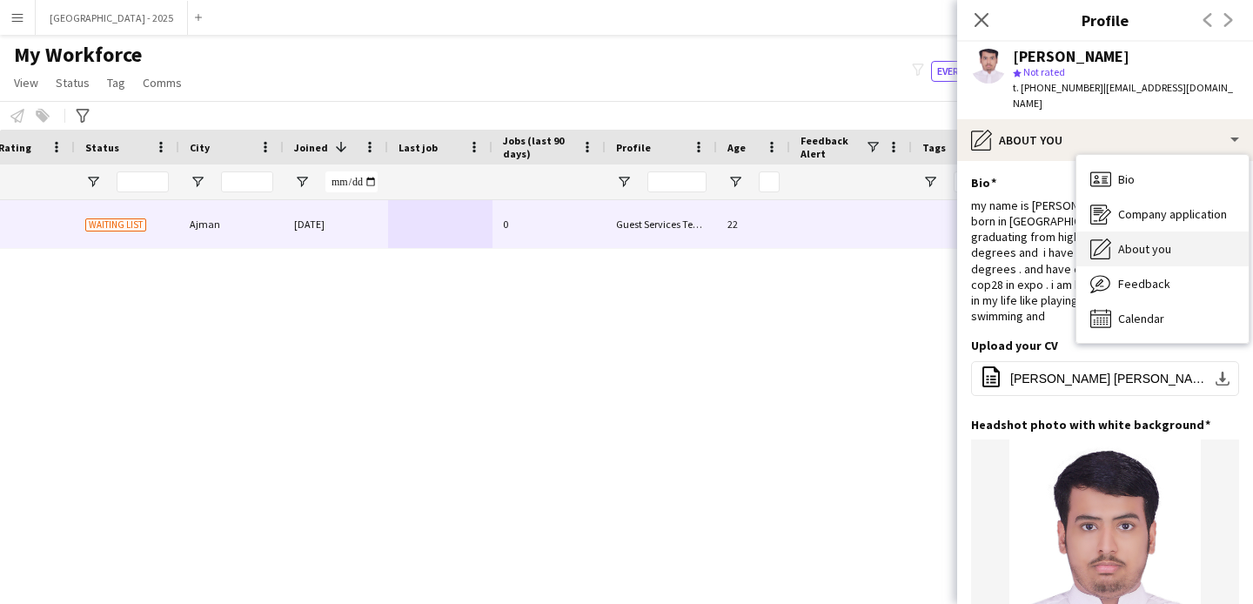
click at [1171, 231] on div "About you About you" at bounding box center [1162, 248] width 172 height 35
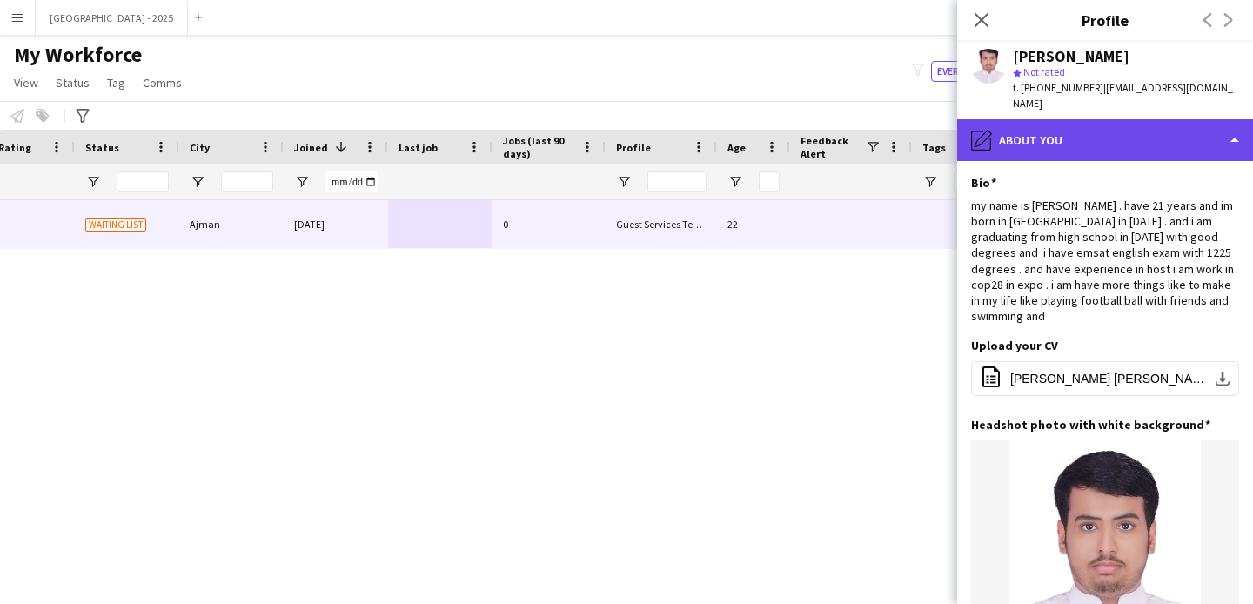
click at [1073, 130] on div "pencil4 About you" at bounding box center [1105, 140] width 296 height 42
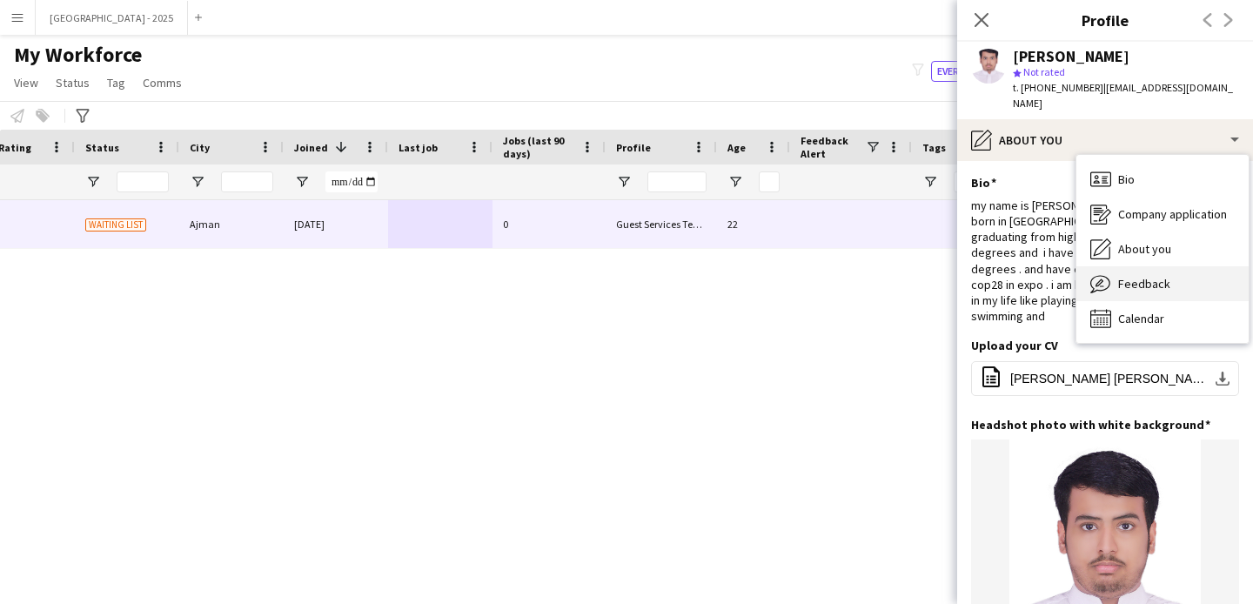
click at [1151, 266] on div "Feedback Feedback" at bounding box center [1162, 283] width 172 height 35
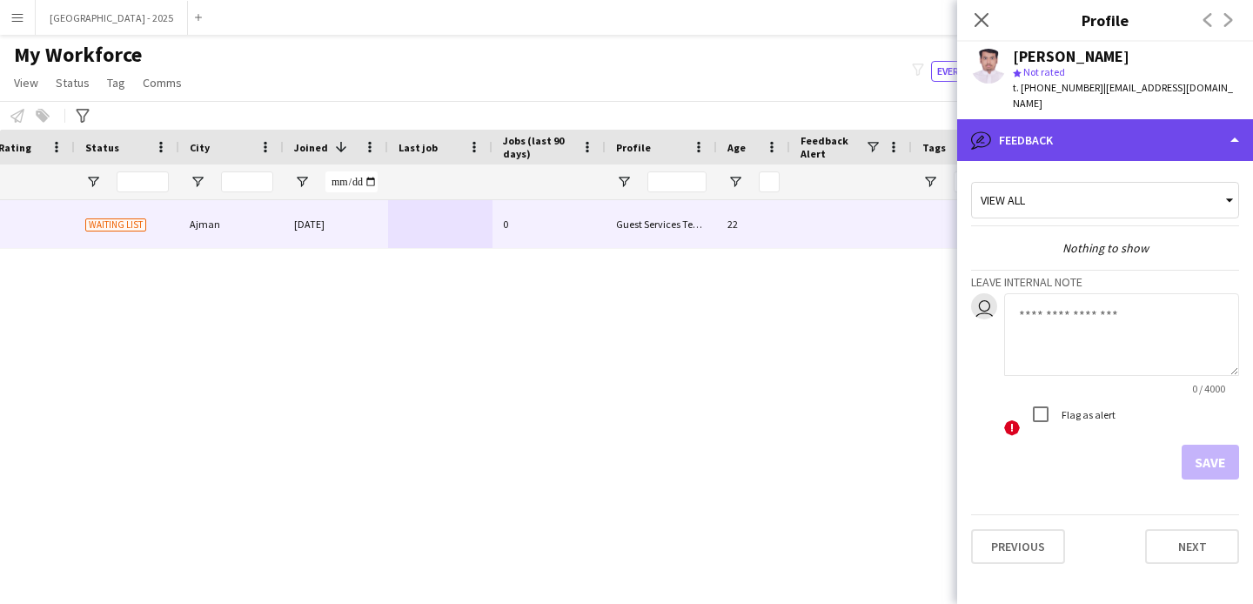
click at [1114, 122] on div "bubble-pencil Feedback" at bounding box center [1105, 140] width 296 height 42
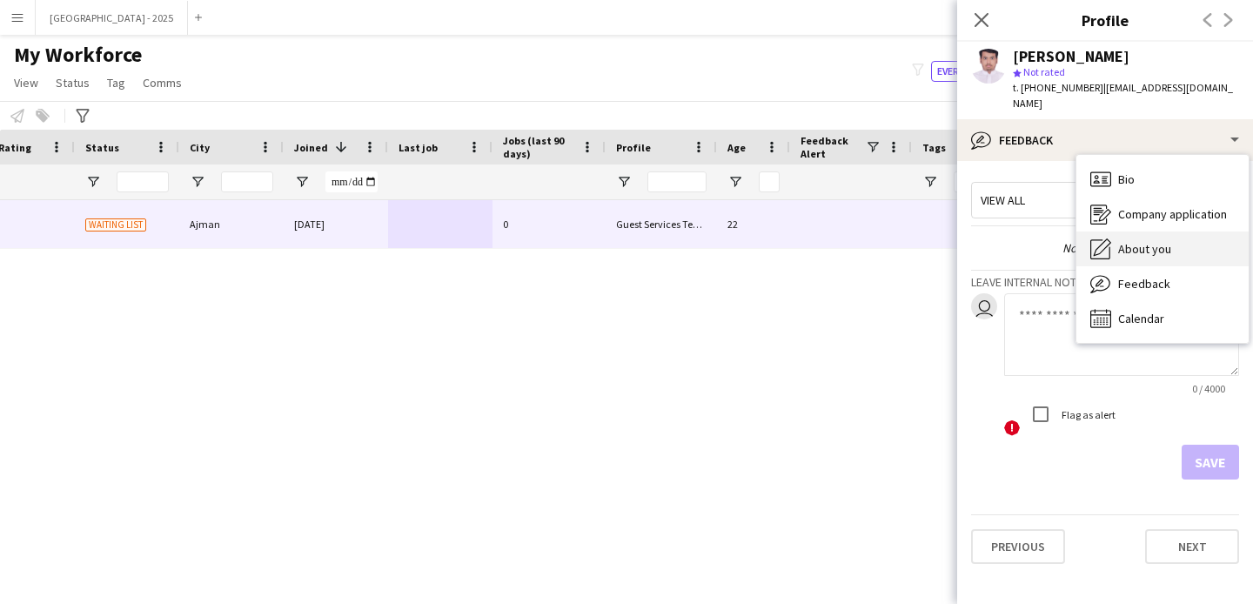
click at [1188, 231] on div "About you About you" at bounding box center [1162, 248] width 172 height 35
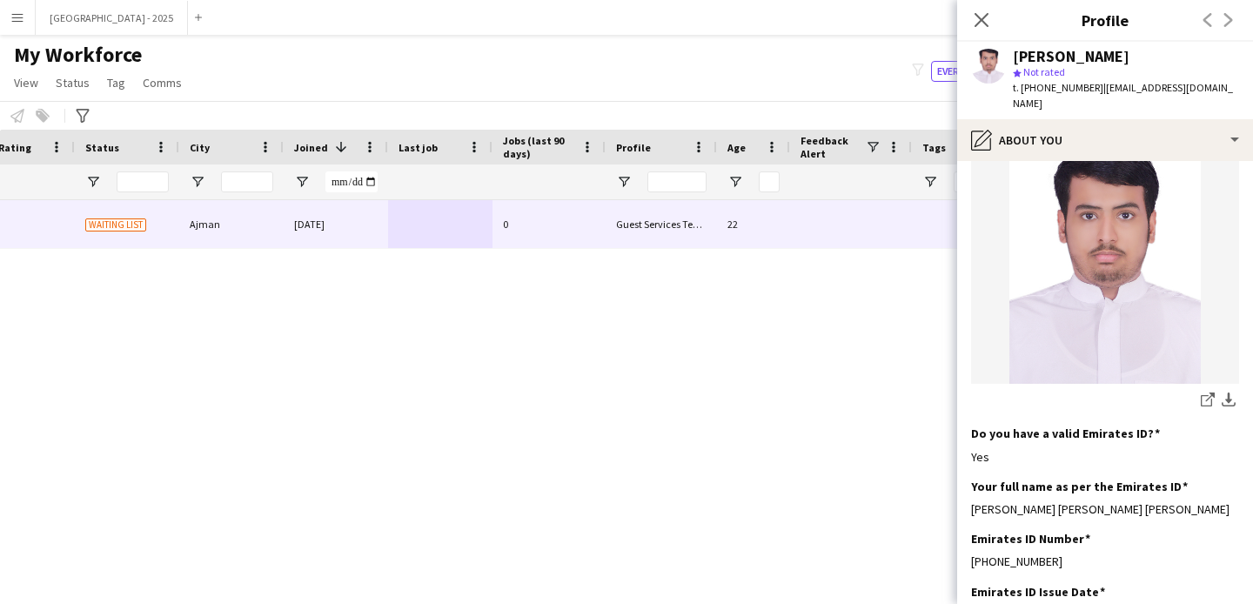
scroll to position [326, 0]
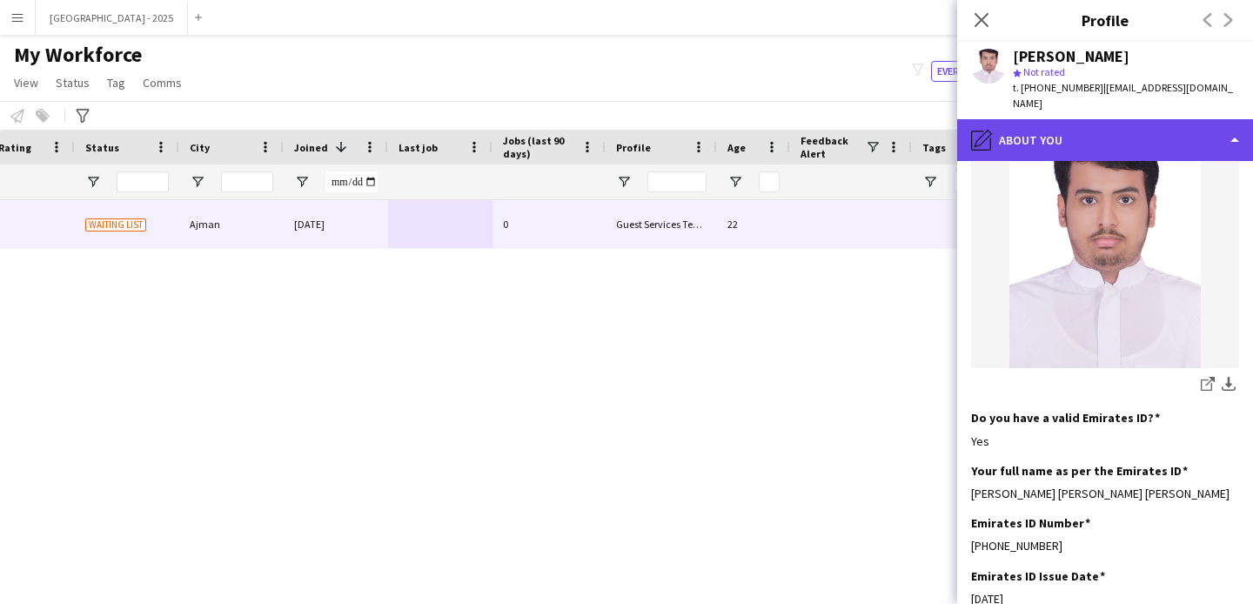
click at [1072, 121] on div "pencil4 About you" at bounding box center [1105, 140] width 296 height 42
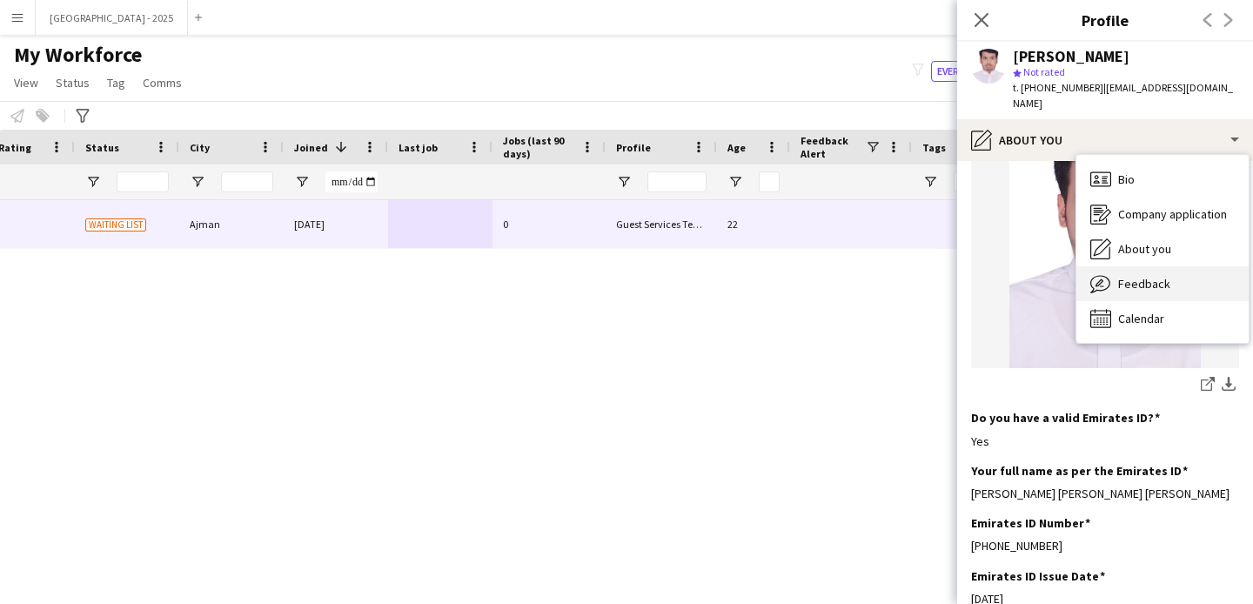
click at [1129, 276] on div "Feedback Feedback" at bounding box center [1162, 283] width 172 height 35
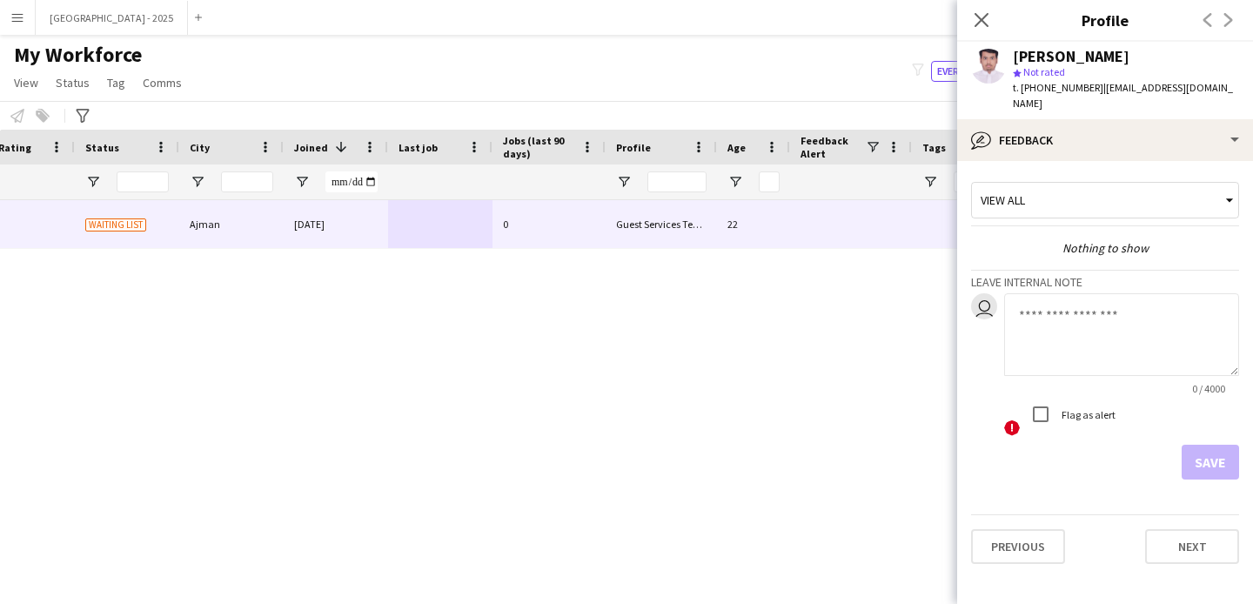
click at [1064, 329] on textarea at bounding box center [1121, 334] width 235 height 83
type textarea "**********"
click at [1215, 455] on button "Save" at bounding box center [1209, 462] width 57 height 35
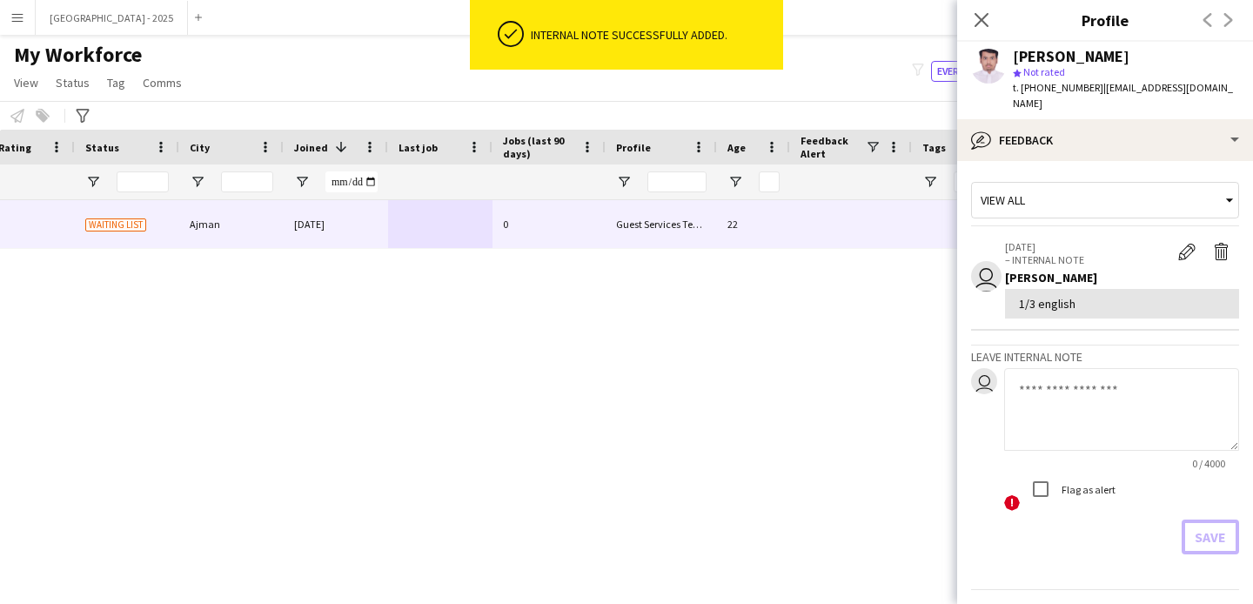
scroll to position [0, 0]
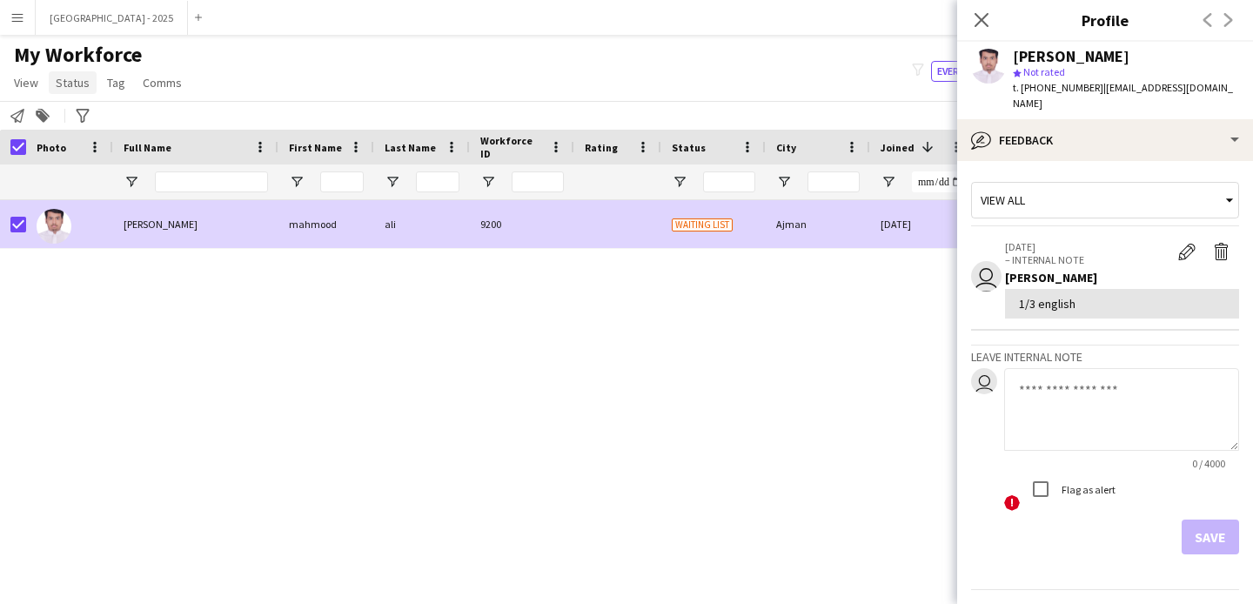
click at [68, 92] on link "Status" at bounding box center [73, 82] width 48 height 23
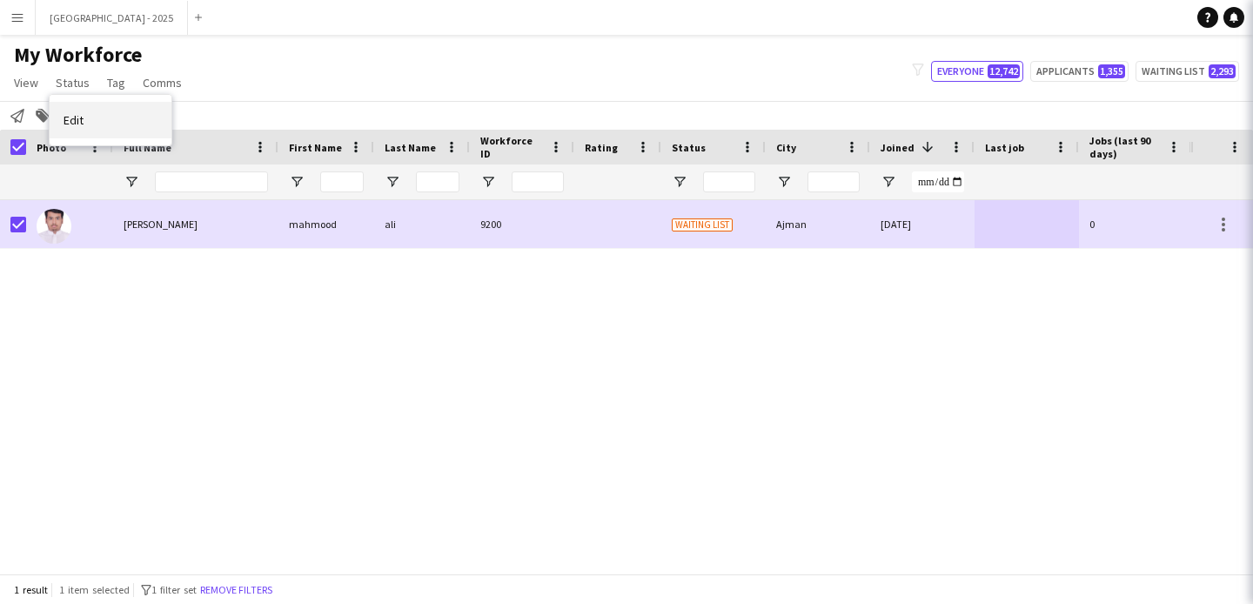
click at [100, 118] on link "Edit" at bounding box center [111, 120] width 122 height 37
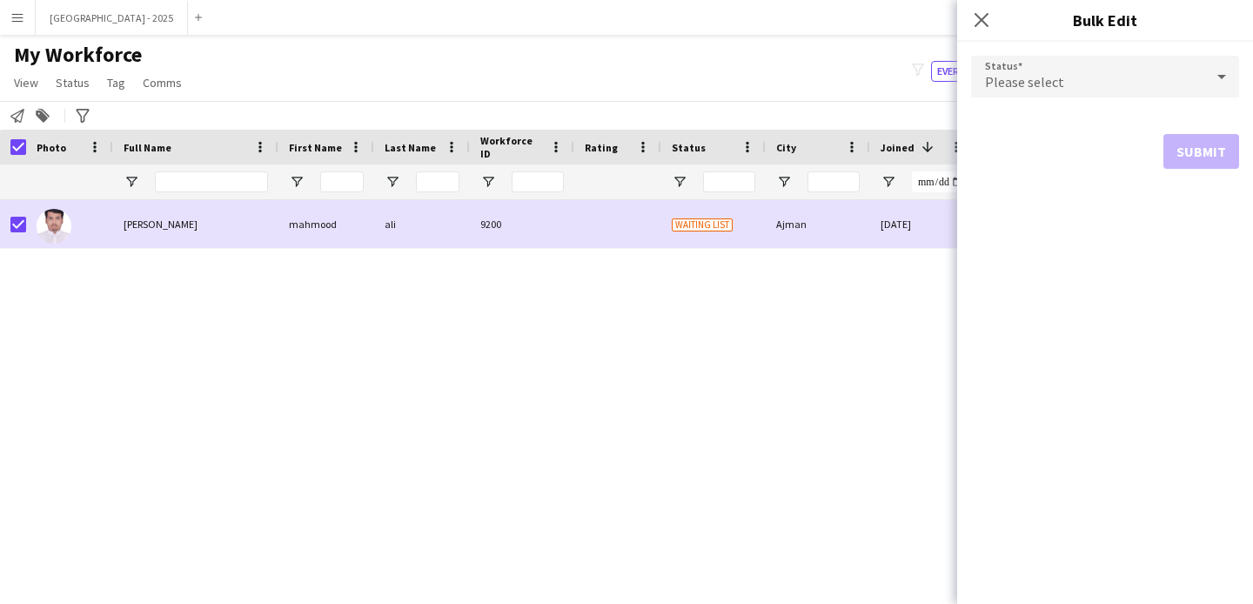
click at [1033, 78] on span "Please select" at bounding box center [1024, 81] width 79 height 17
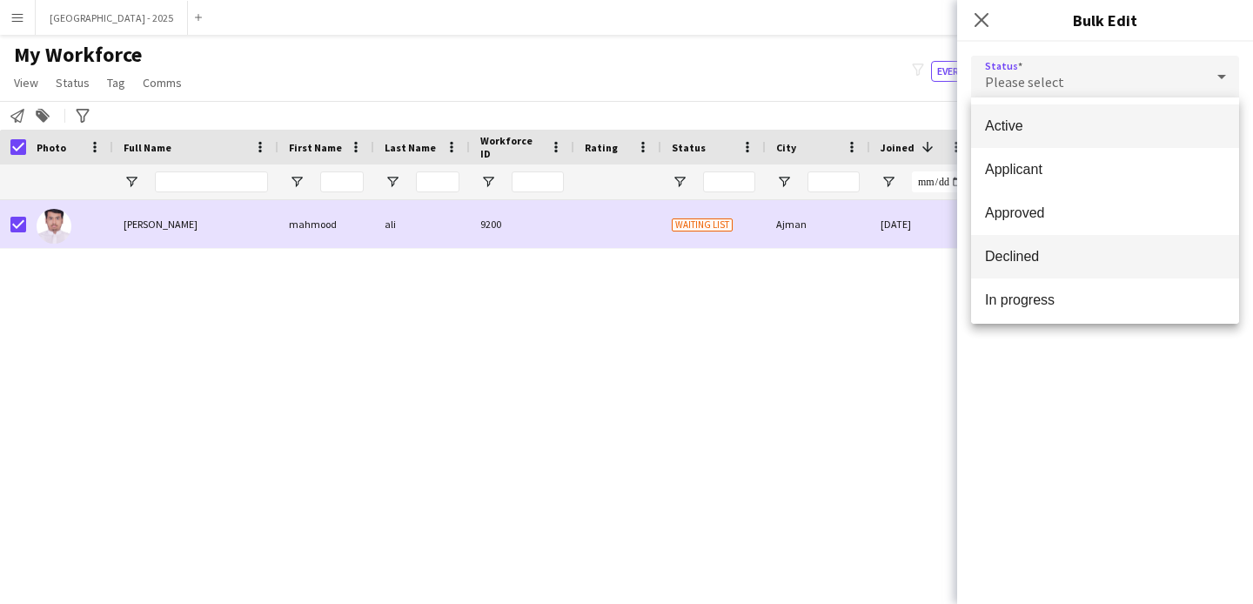
click at [1046, 241] on mat-option "Declined" at bounding box center [1105, 257] width 268 height 44
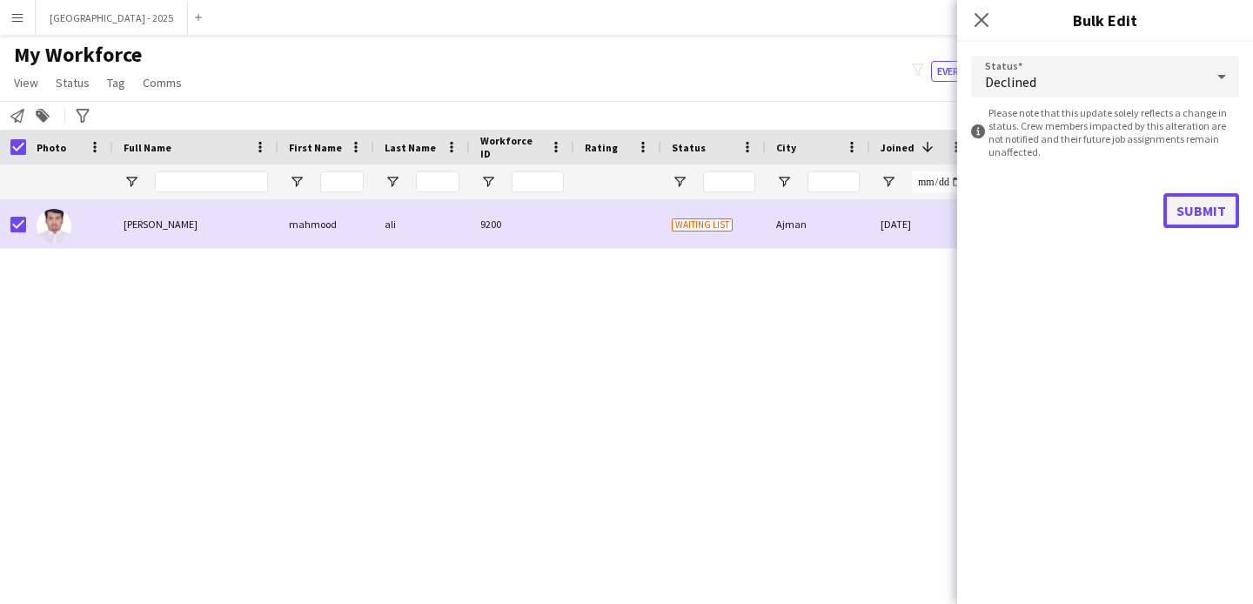
click at [1186, 206] on button "Submit" at bounding box center [1201, 210] width 76 height 35
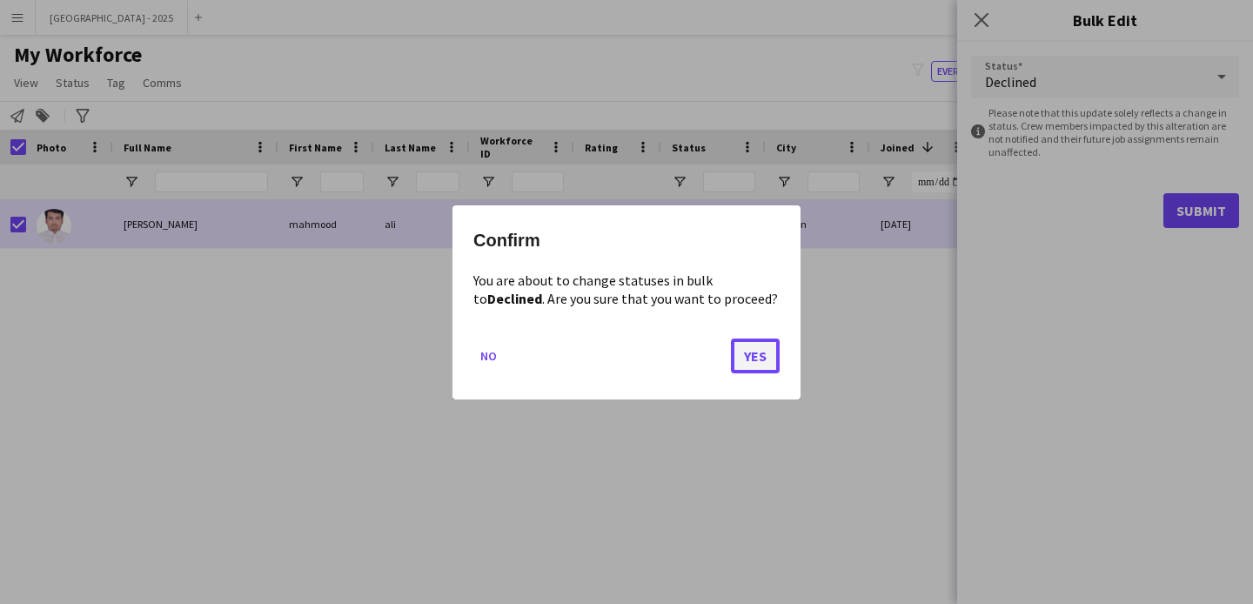
click at [743, 355] on button "Yes" at bounding box center [755, 355] width 49 height 35
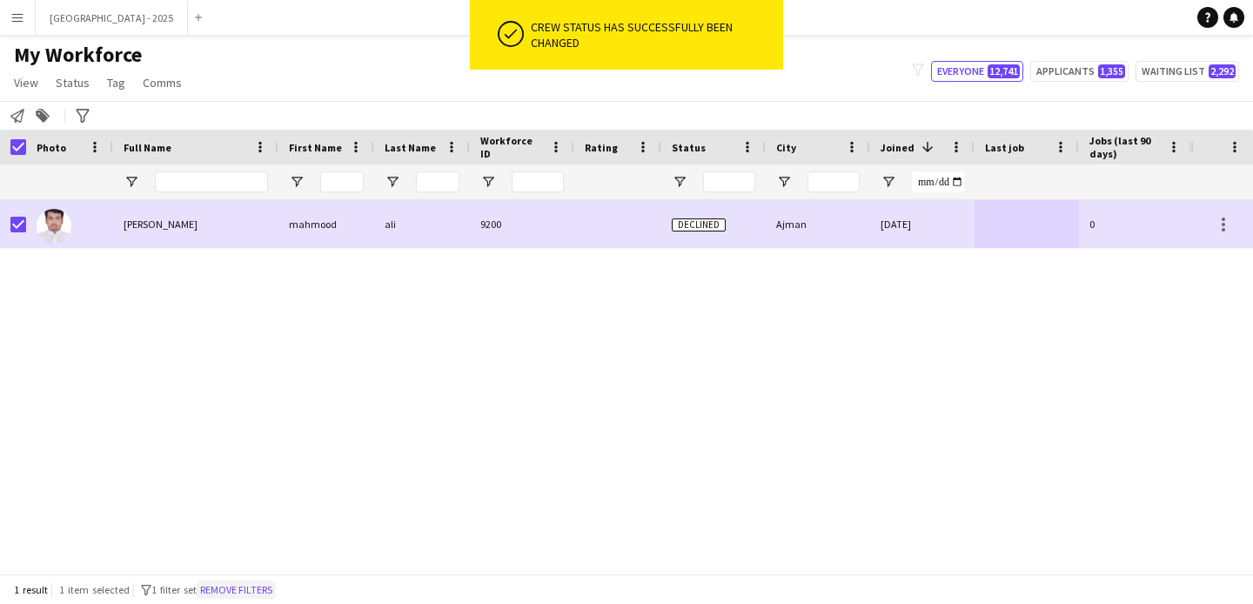
click at [227, 590] on button "Remove filters" at bounding box center [236, 589] width 79 height 19
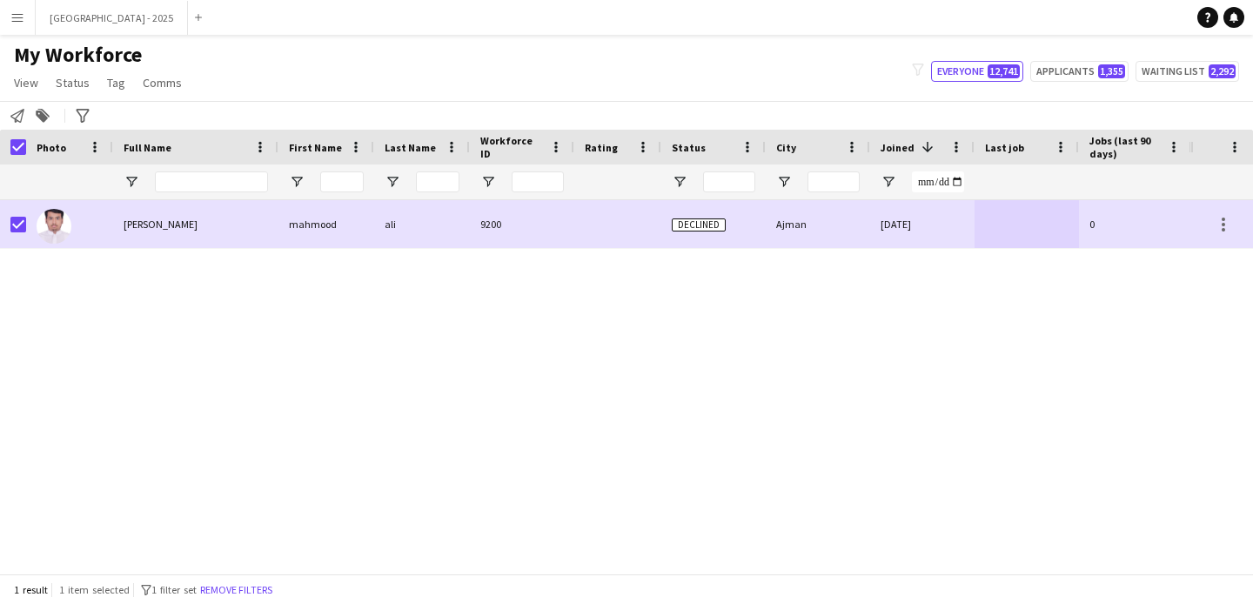
click at [228, 586] on div "1 result 1 item selected filter-1 1 filter set Remove filters" at bounding box center [626, 589] width 1253 height 30
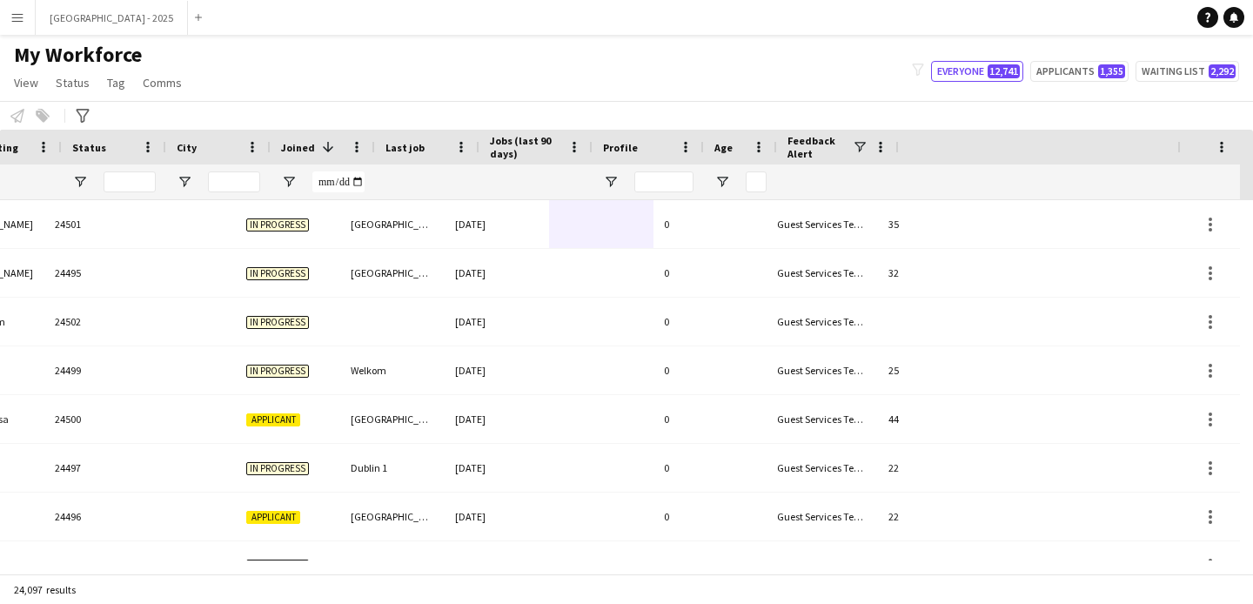
scroll to position [0, 599]
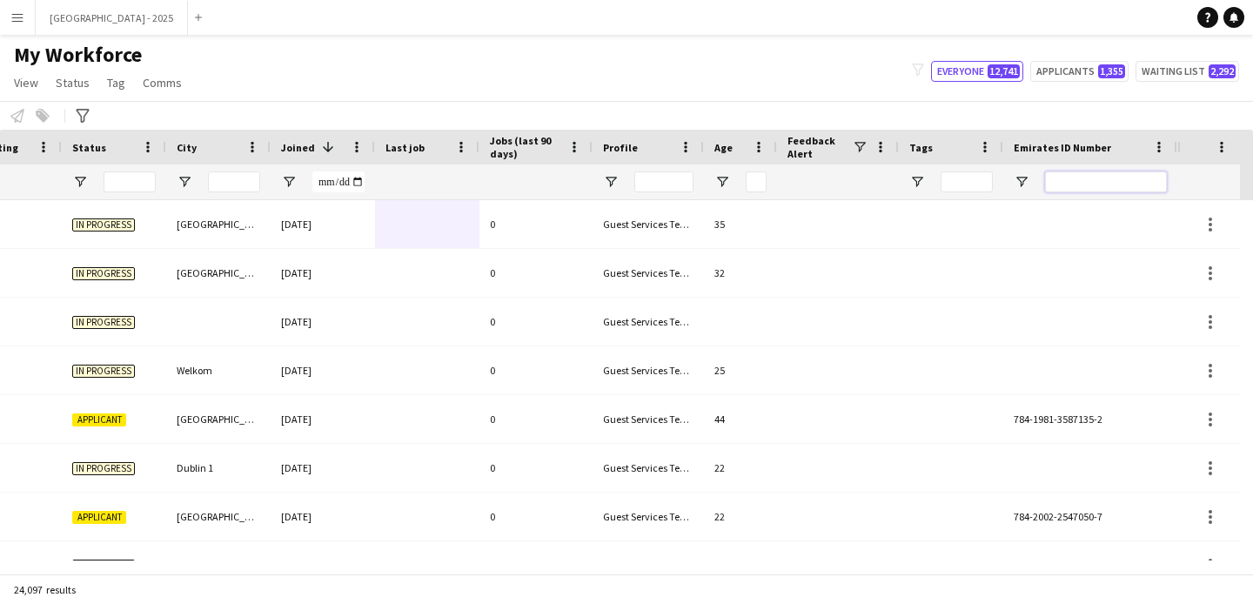
click at [1138, 185] on input "Emirates ID Number Filter Input" at bounding box center [1106, 181] width 122 height 21
paste input "*******"
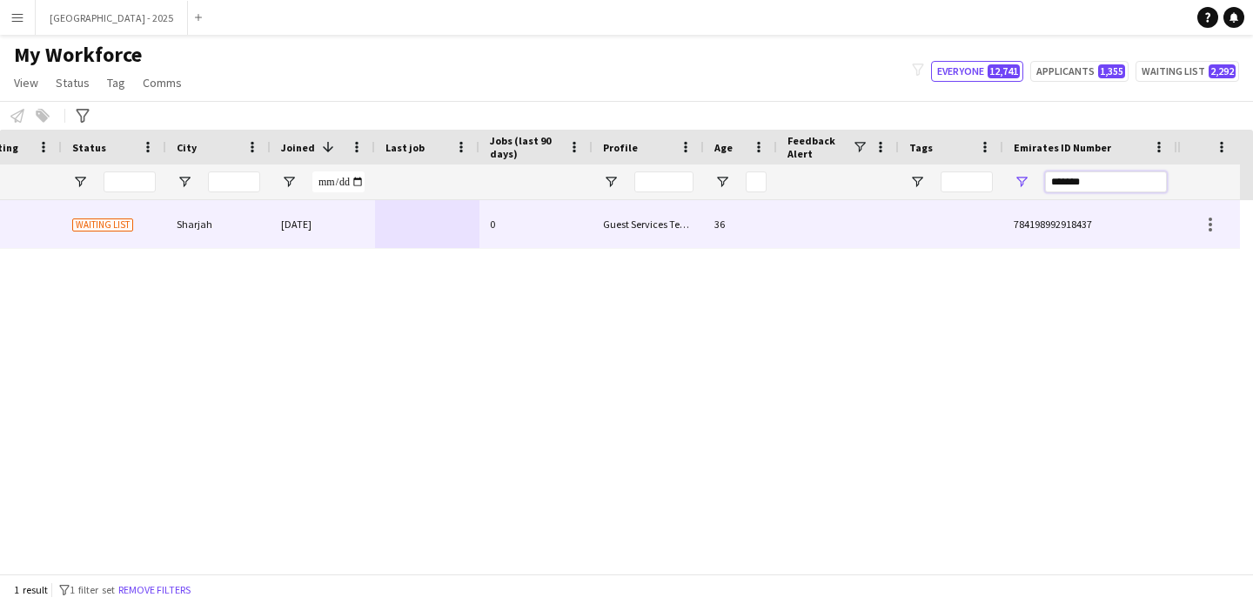
type input "*******"
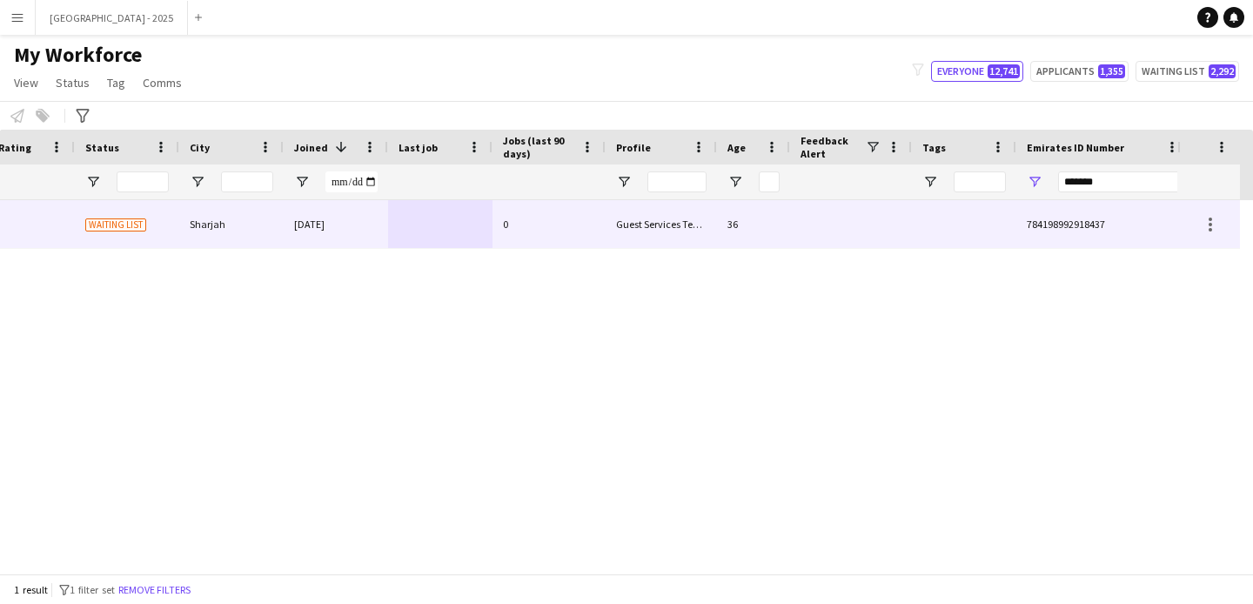
click at [585, 223] on div "0" at bounding box center [548, 224] width 113 height 48
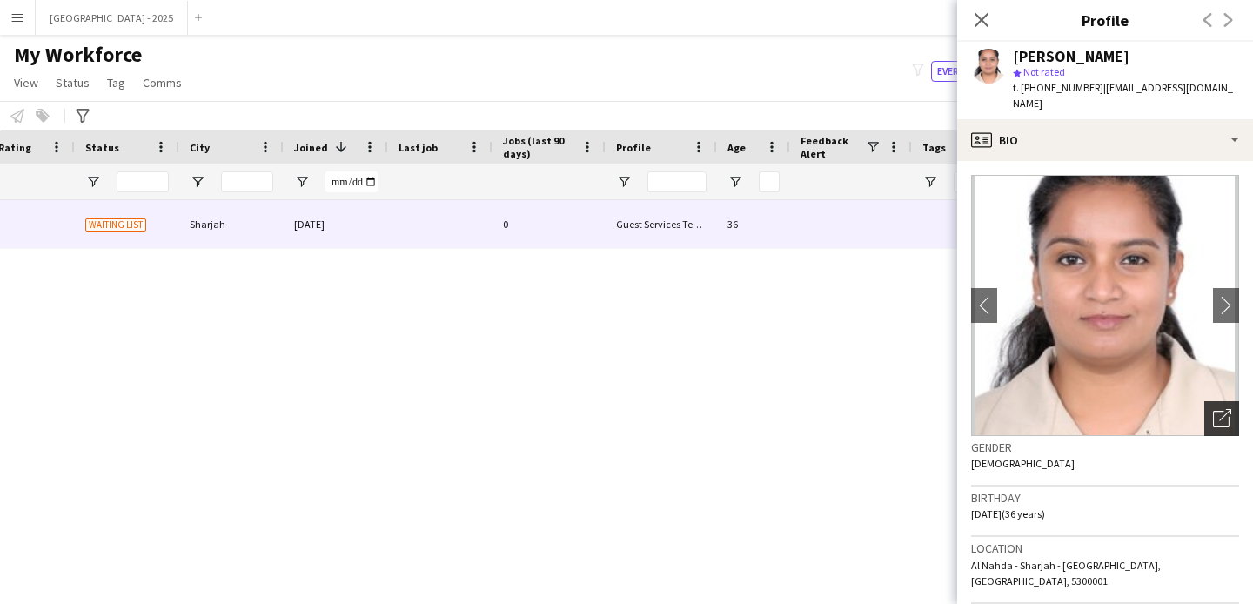
click at [1214, 409] on icon "Open photos pop-in" at bounding box center [1222, 418] width 18 height 18
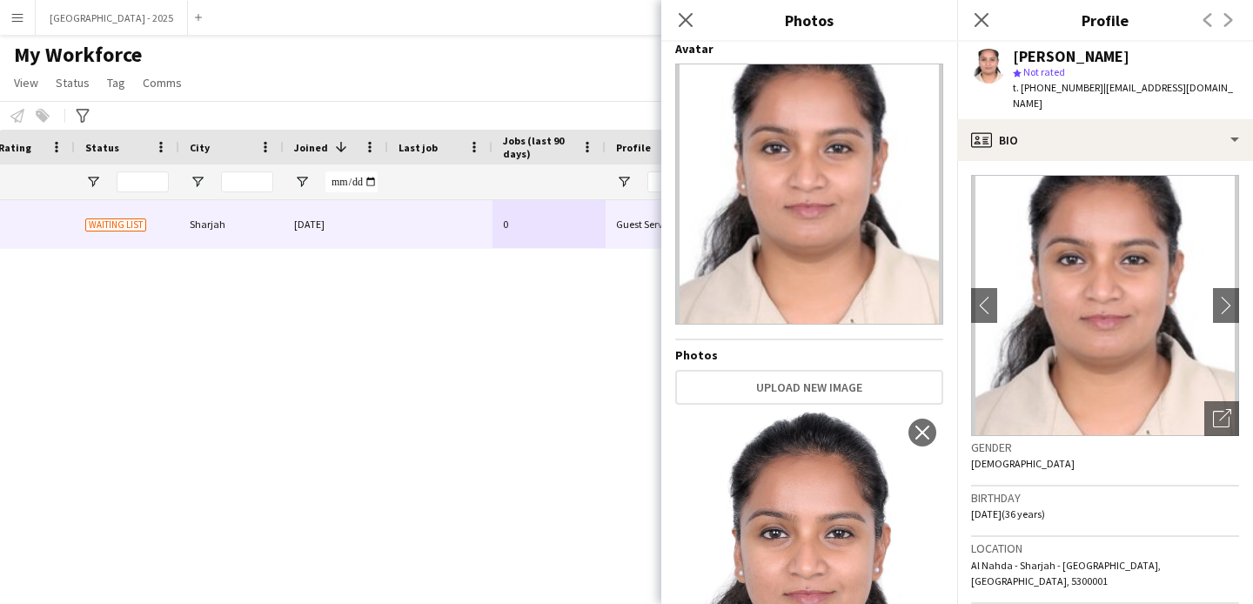
scroll to position [0, 0]
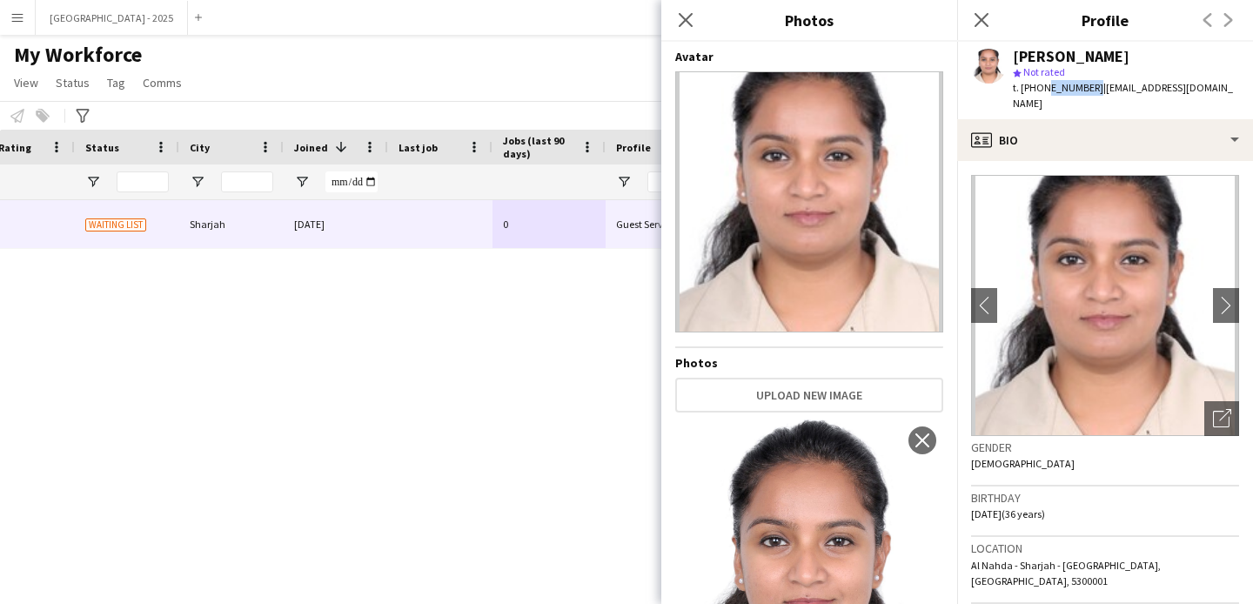
drag, startPoint x: 1041, startPoint y: 91, endPoint x: 1088, endPoint y: 90, distance: 47.0
click at [1088, 90] on span "t. [PHONE_NUMBER]" at bounding box center [1058, 87] width 90 height 13
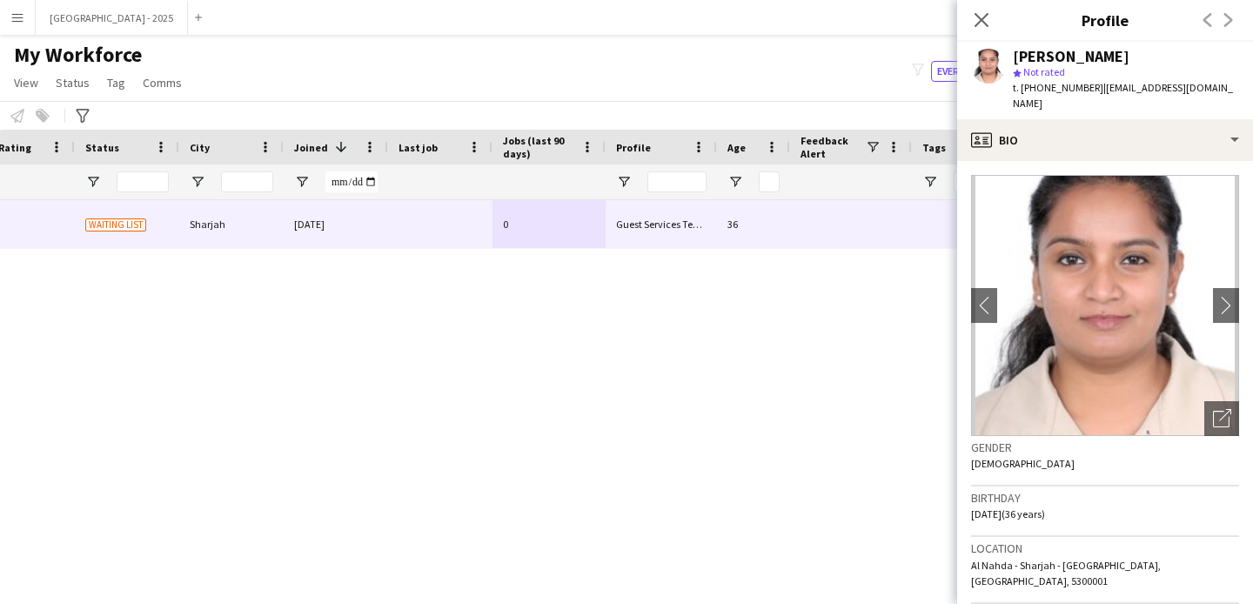
click at [968, 24] on div "Close pop-in" at bounding box center [981, 20] width 49 height 40
click at [970, 23] on app-icon "Close pop-in" at bounding box center [981, 20] width 25 height 25
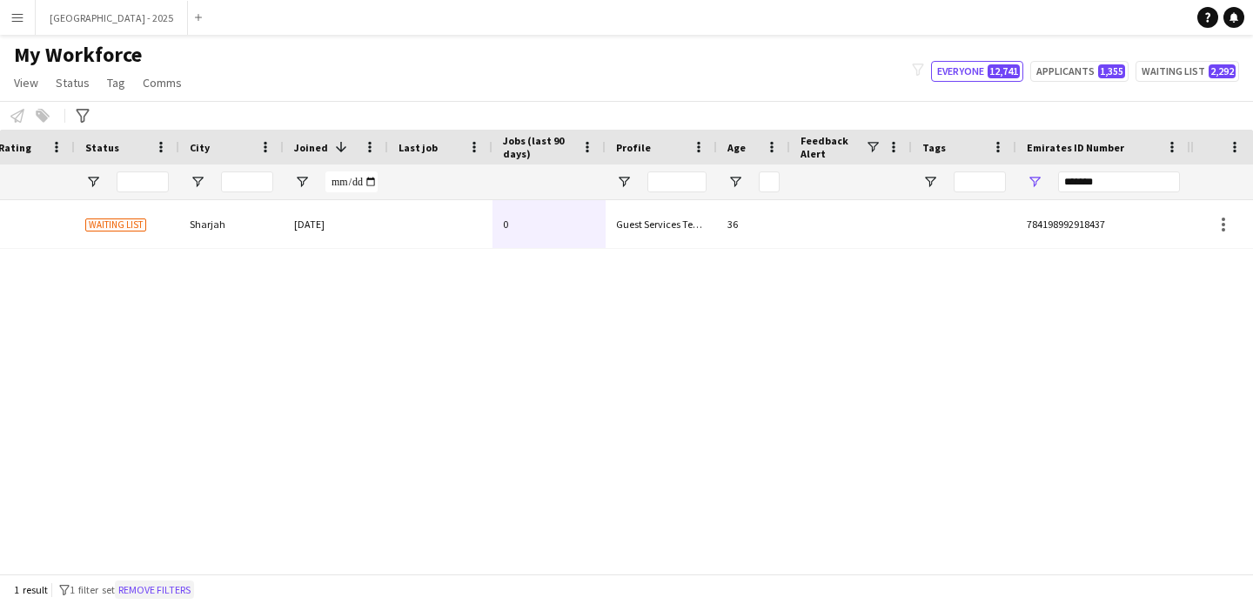
click at [174, 586] on button "Remove filters" at bounding box center [154, 589] width 79 height 19
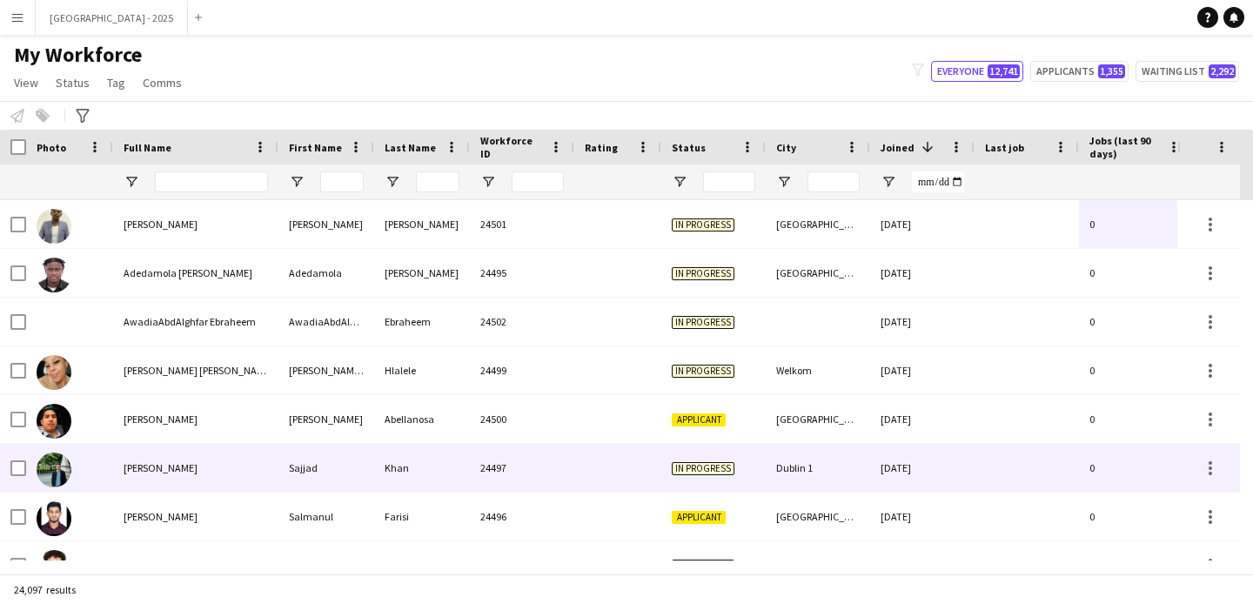
scroll to position [134, 0]
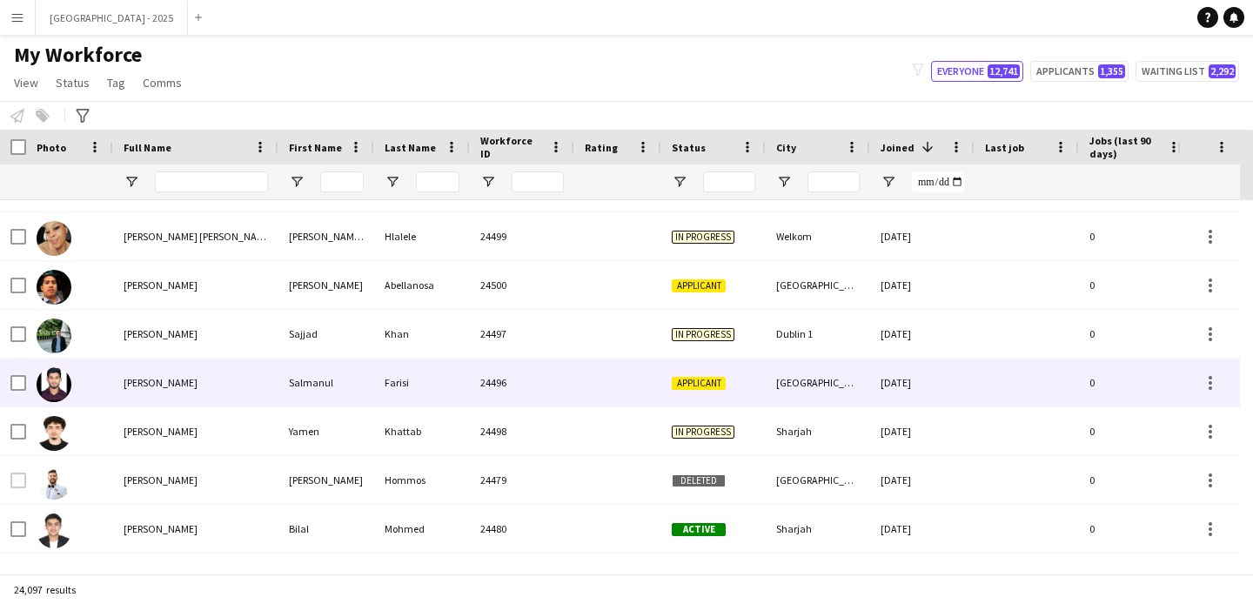
click at [331, 385] on div "Salmanul" at bounding box center [326, 382] width 96 height 48
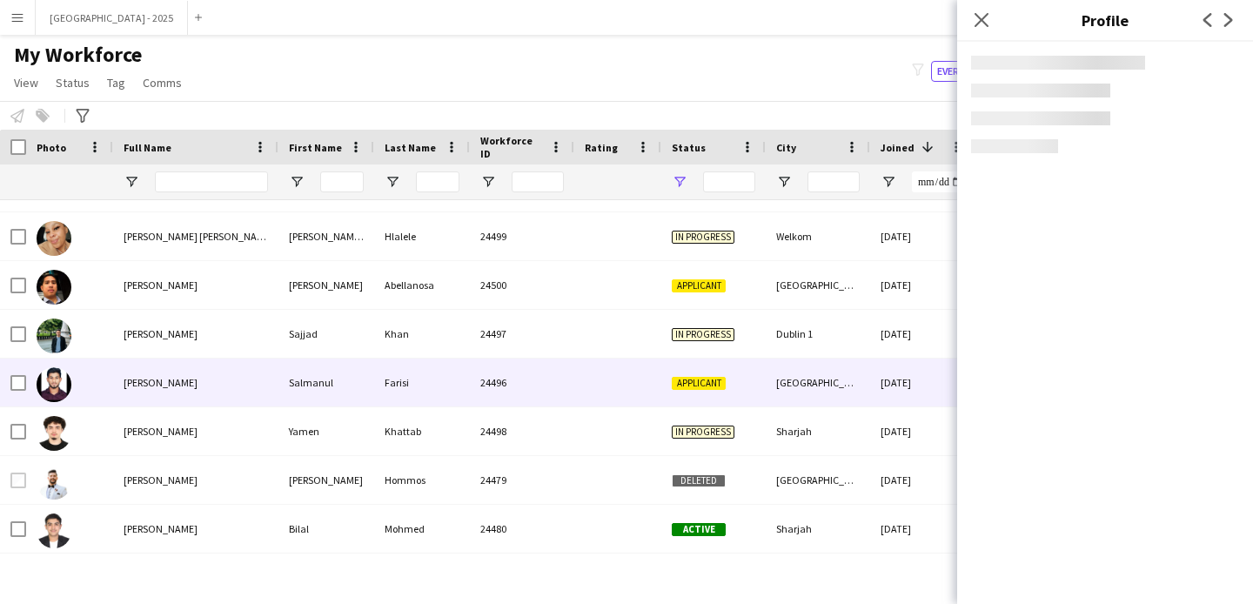
click at [684, 179] on span "Open Filter Menu" at bounding box center [680, 182] width 16 height 16
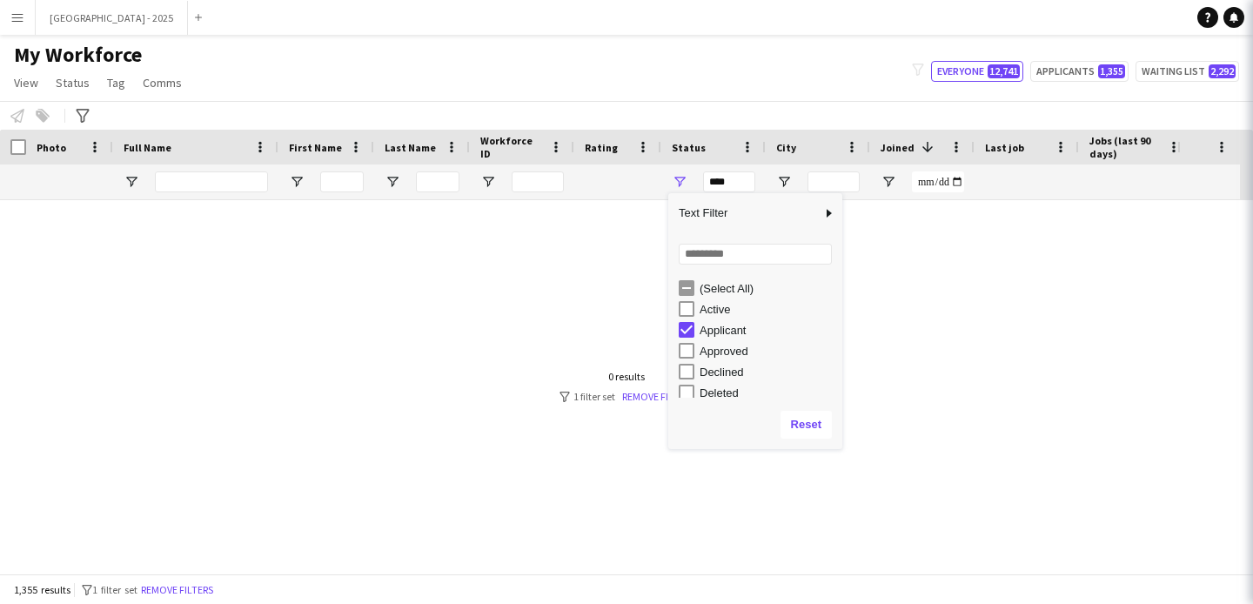
type input "**********"
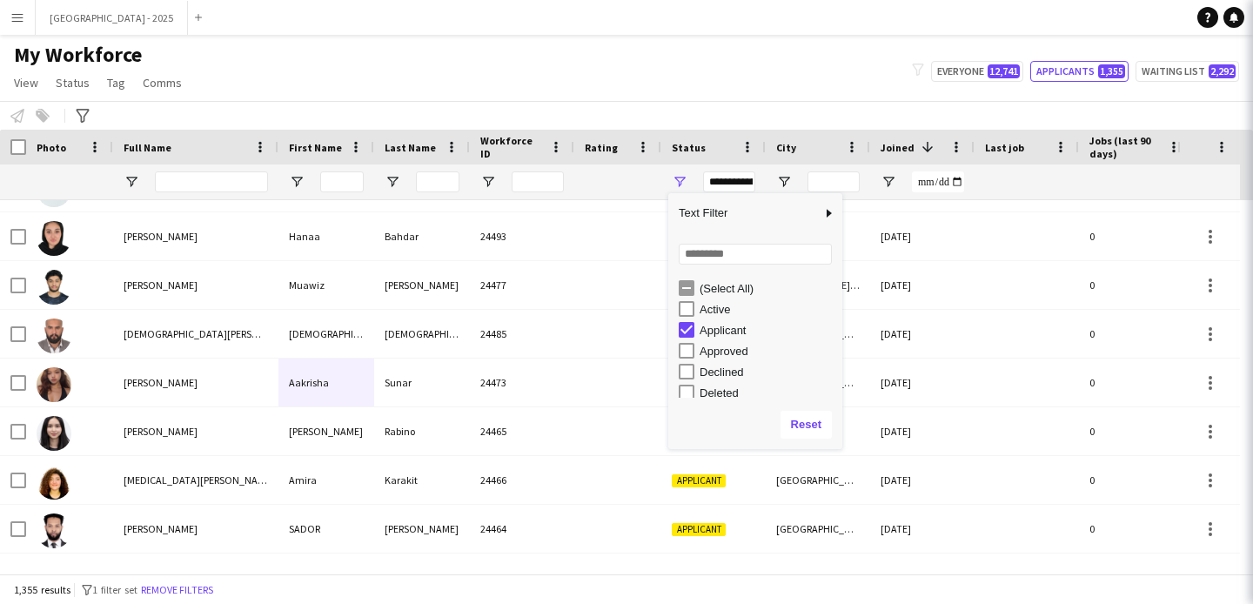
scroll to position [0, 0]
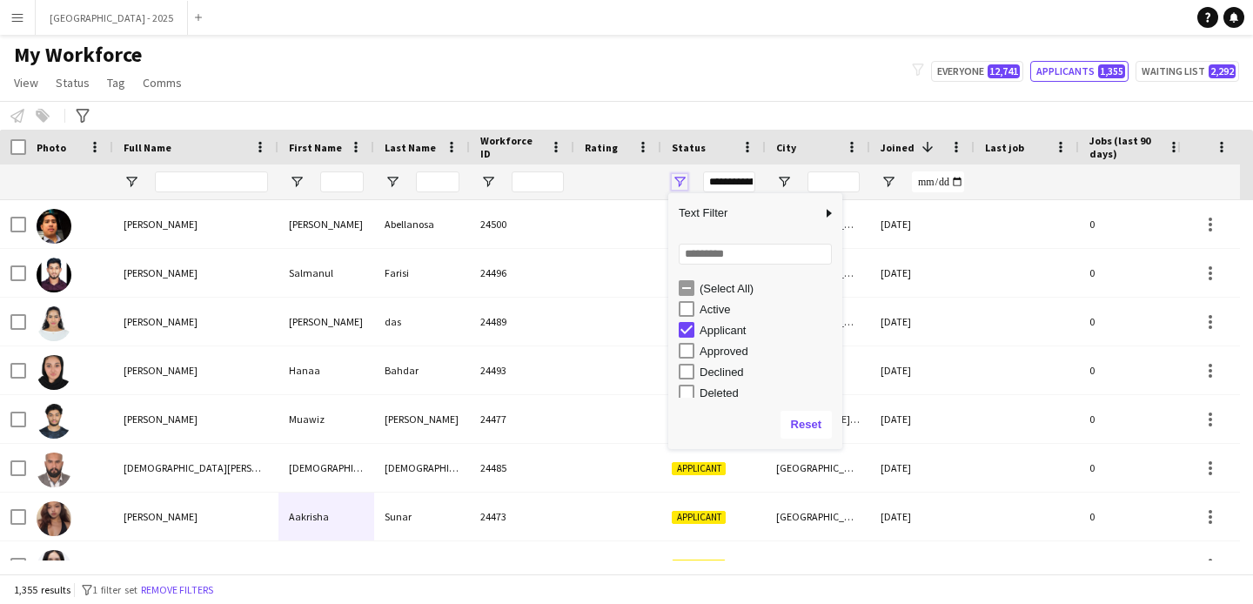
click at [677, 181] on span "Open Filter Menu" at bounding box center [680, 182] width 16 height 16
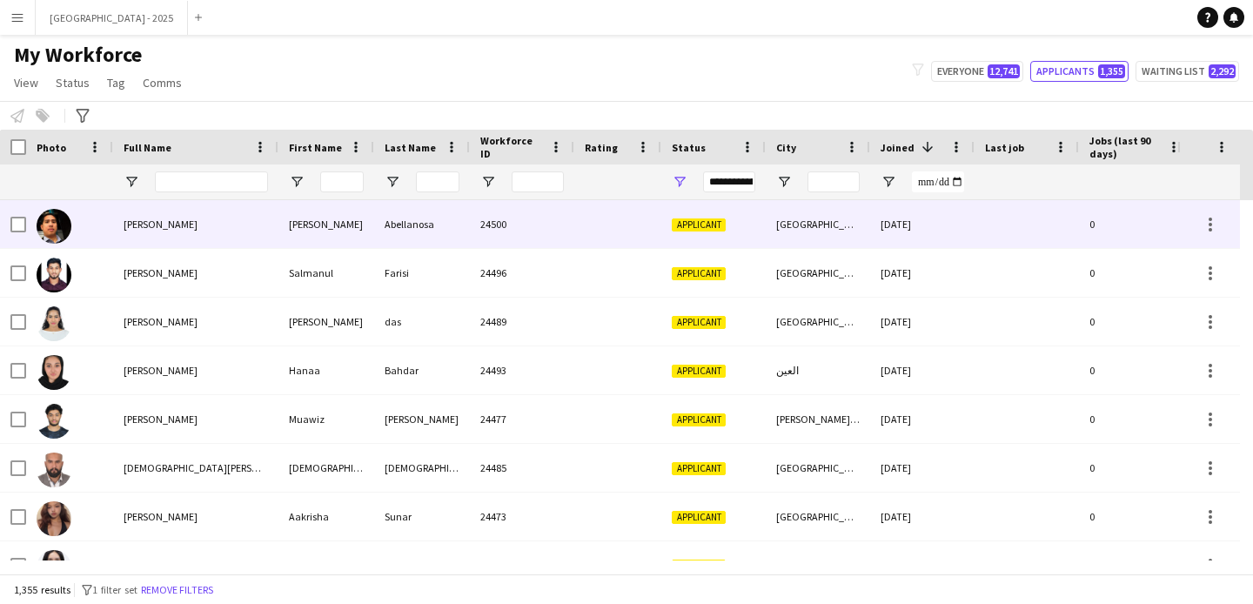
click at [166, 238] on div "[PERSON_NAME]" at bounding box center [195, 224] width 165 height 48
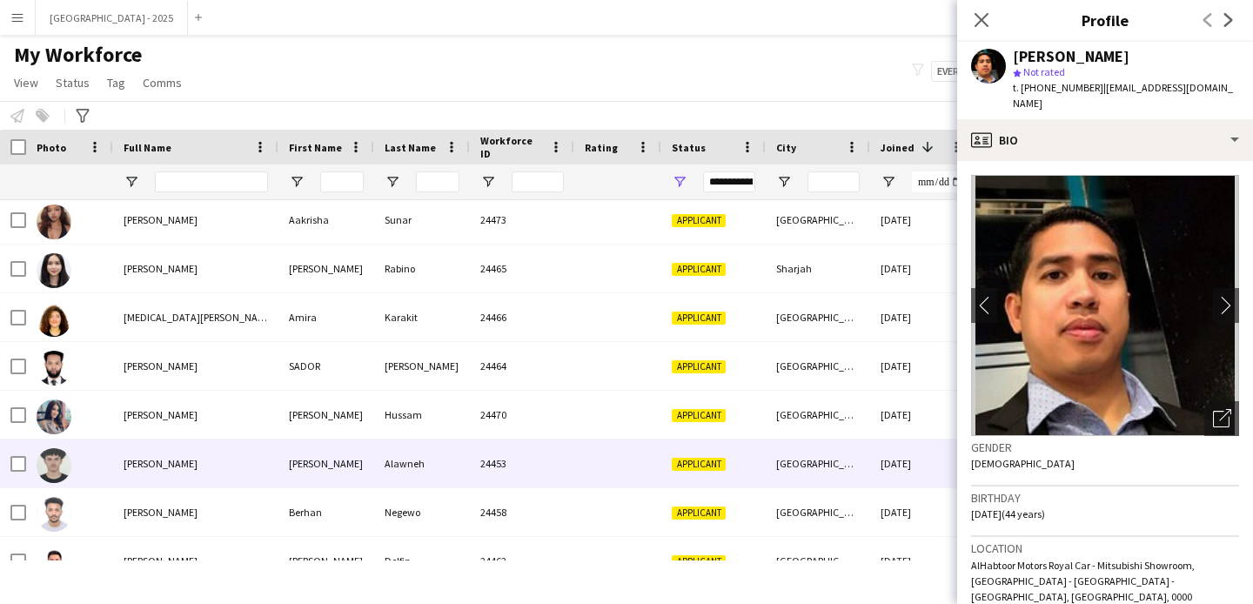
scroll to position [438, 0]
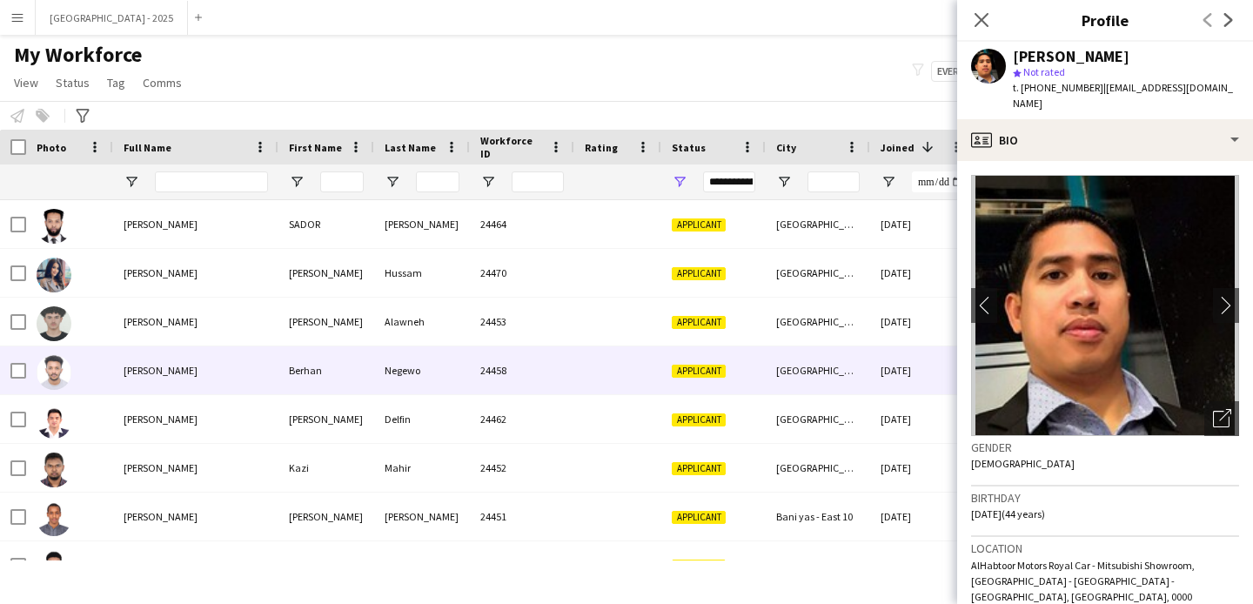
click at [186, 386] on div "[PERSON_NAME]" at bounding box center [195, 370] width 165 height 48
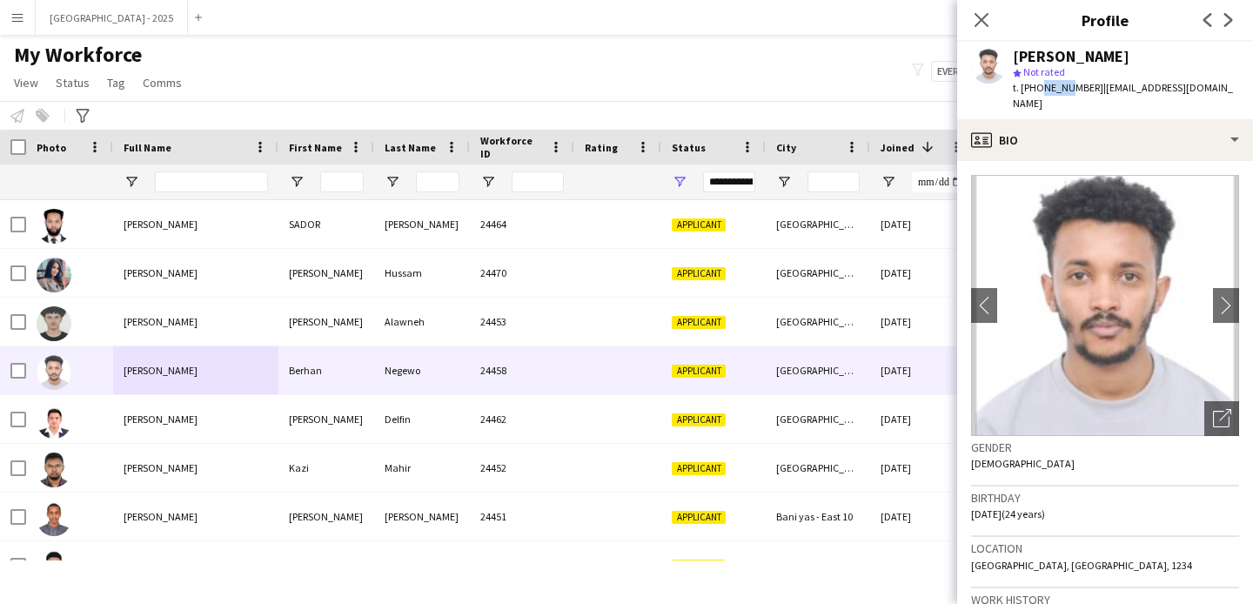
drag, startPoint x: 1041, startPoint y: 88, endPoint x: 1062, endPoint y: 89, distance: 20.9
click at [1062, 89] on span "t. [PHONE_NUMBER]" at bounding box center [1058, 87] width 90 height 13
click at [1057, 89] on span "t. [PHONE_NUMBER]" at bounding box center [1058, 87] width 90 height 13
drag, startPoint x: 1043, startPoint y: 89, endPoint x: 1087, endPoint y: 91, distance: 43.6
click at [1087, 91] on span "t. [PHONE_NUMBER]" at bounding box center [1058, 87] width 90 height 13
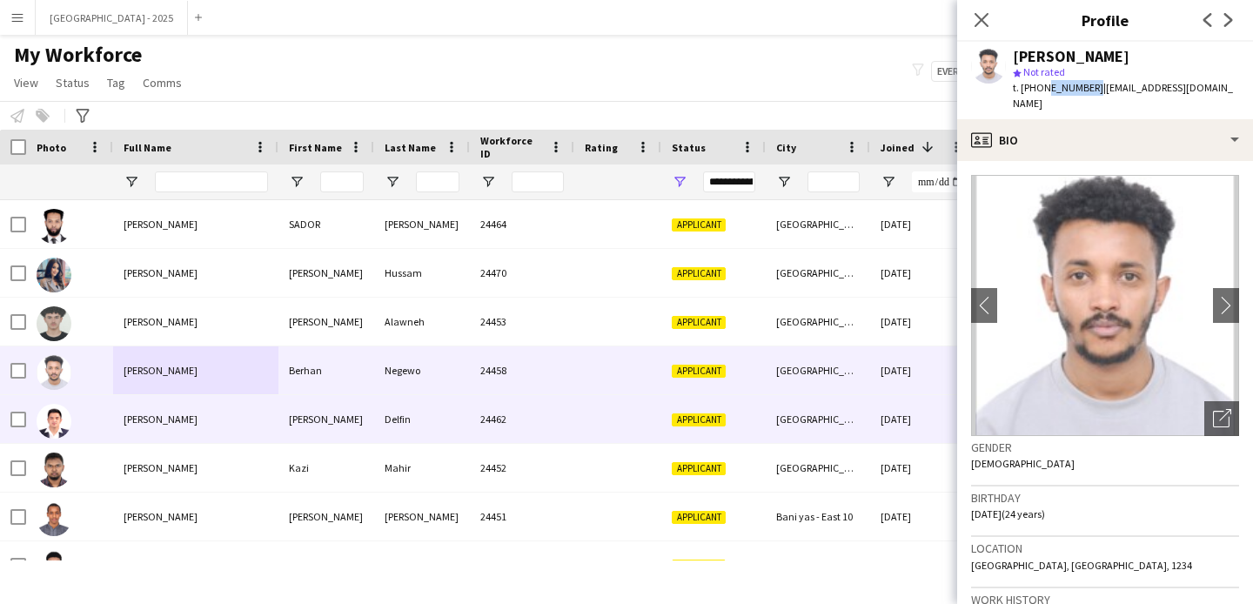
click at [209, 413] on div "[PERSON_NAME]" at bounding box center [195, 419] width 165 height 48
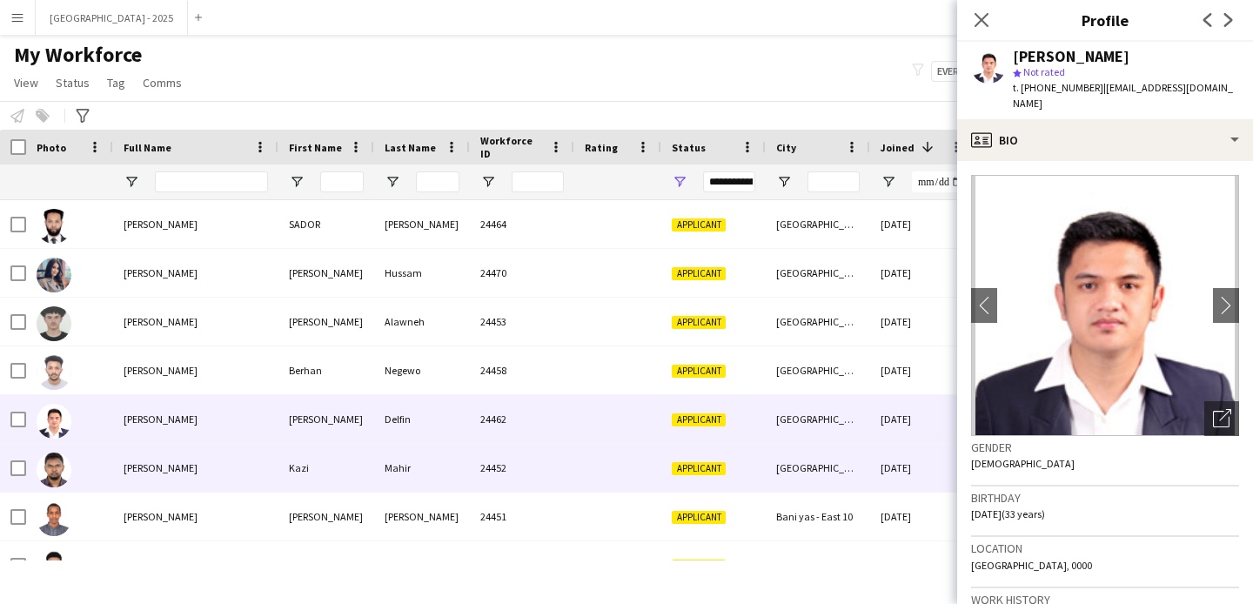
click at [282, 470] on div "Kazi" at bounding box center [326, 468] width 96 height 48
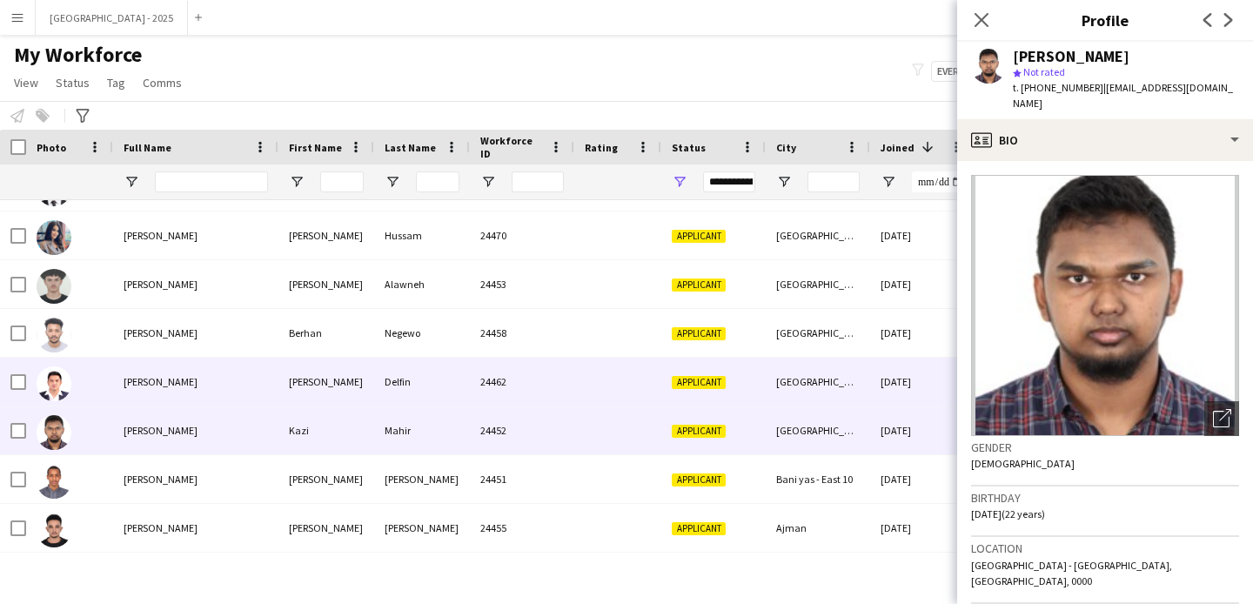
scroll to position [482, 0]
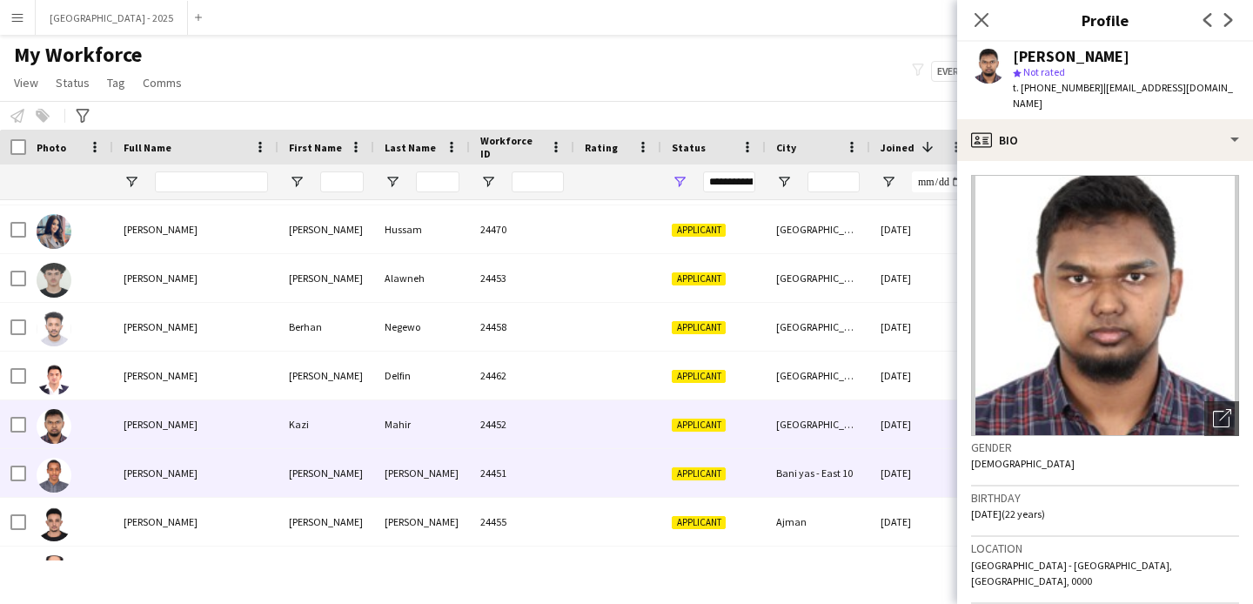
click at [238, 468] on div "[PERSON_NAME]" at bounding box center [195, 473] width 165 height 48
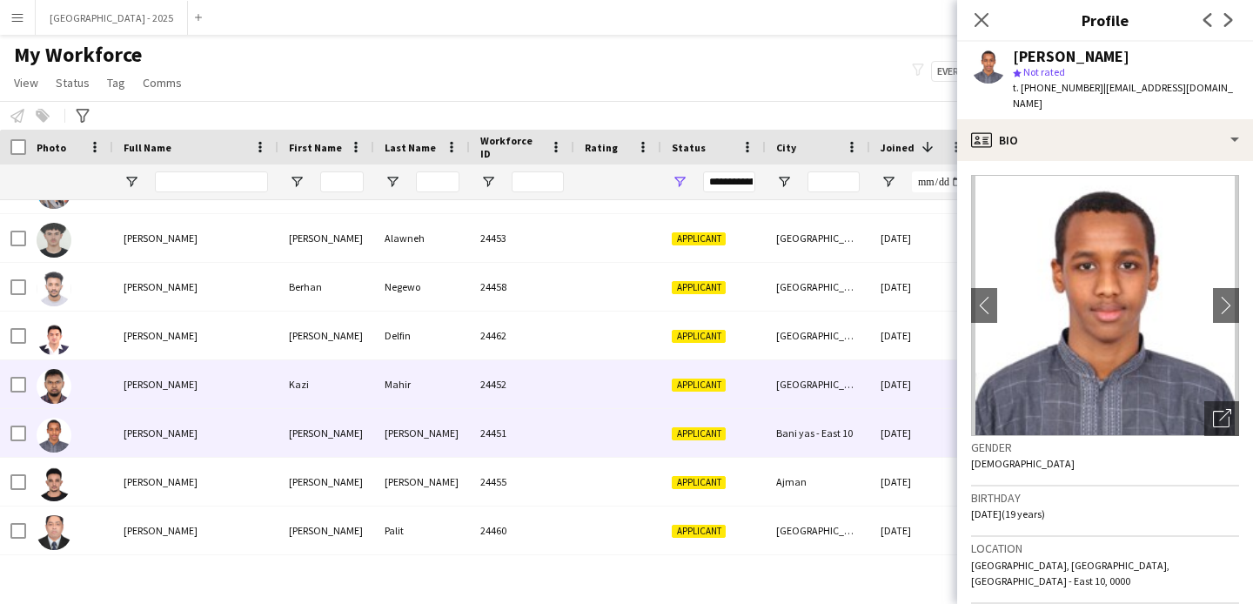
scroll to position [573, 0]
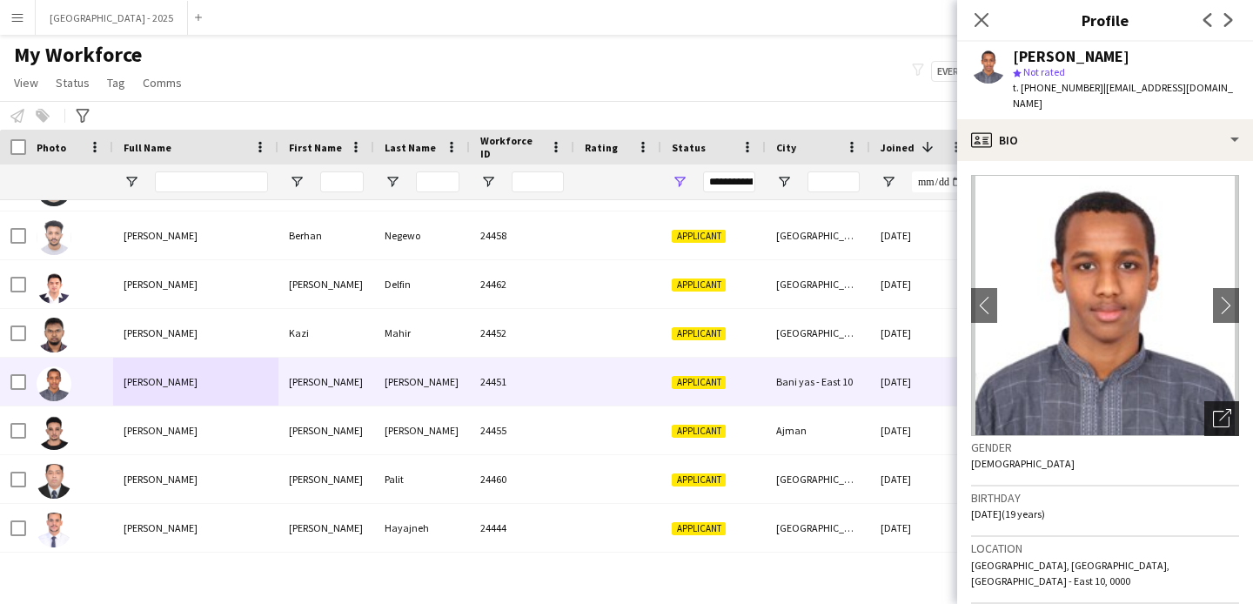
click at [1220, 408] on div "Open photos pop-in" at bounding box center [1221, 418] width 35 height 35
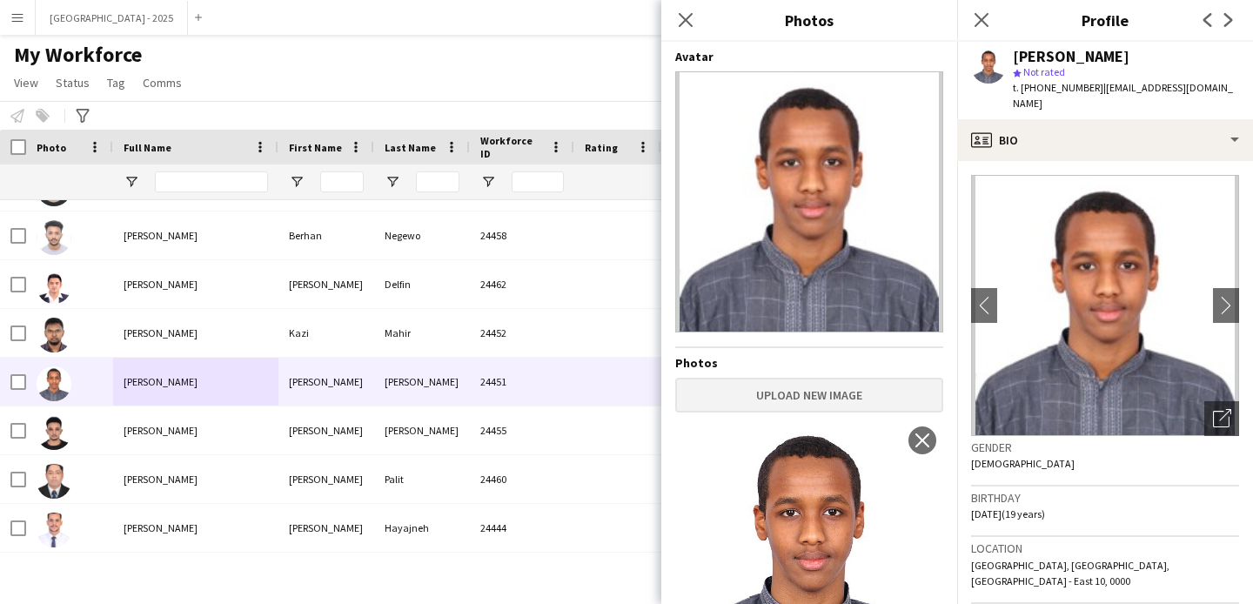
scroll to position [103, 0]
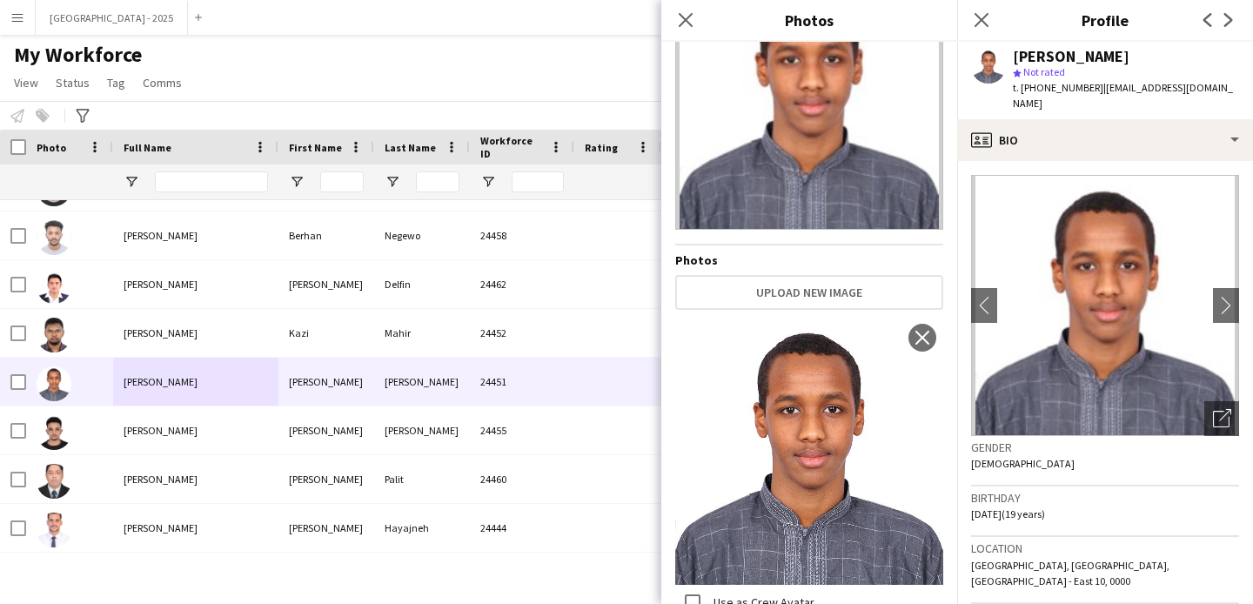
click at [1069, 445] on div "Gender [DEMOGRAPHIC_DATA]" at bounding box center [1105, 461] width 268 height 50
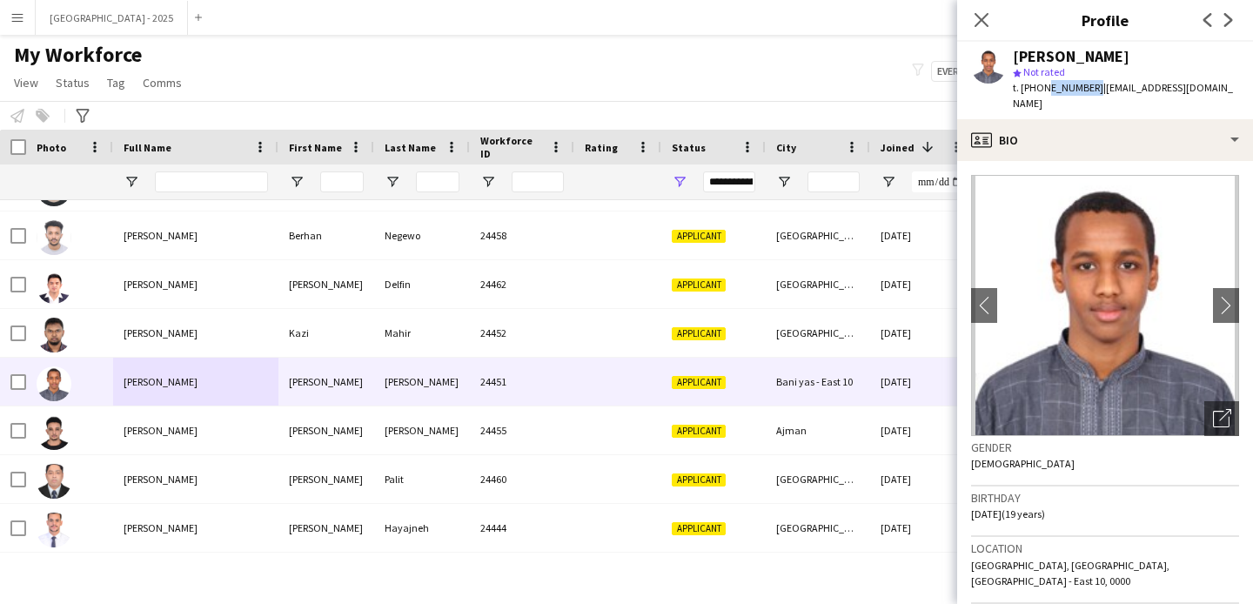
drag, startPoint x: 1042, startPoint y: 89, endPoint x: 1087, endPoint y: 90, distance: 44.4
click at [1087, 90] on span "t. [PHONE_NUMBER]" at bounding box center [1058, 87] width 90 height 13
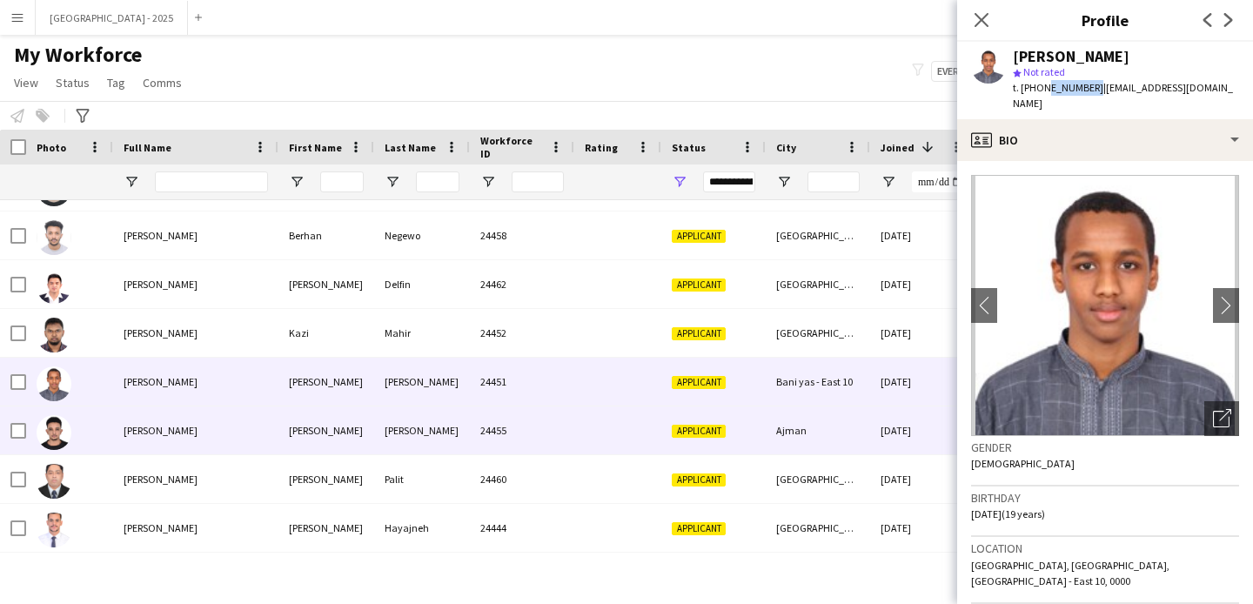
click at [172, 418] on div "[PERSON_NAME]" at bounding box center [195, 430] width 165 height 48
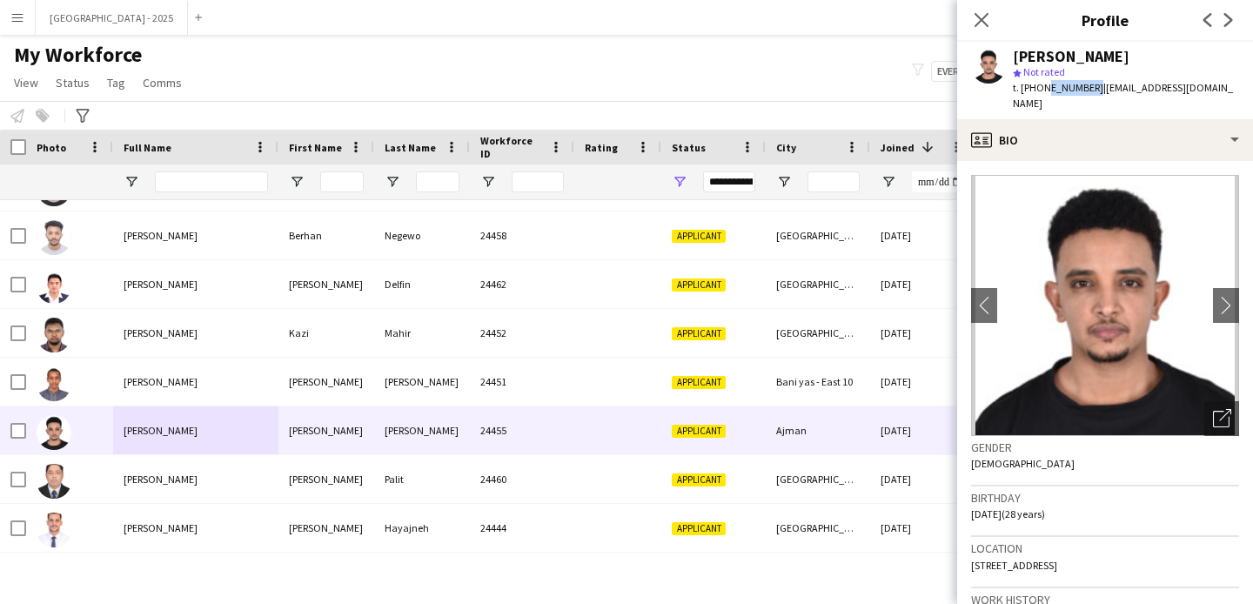
drag, startPoint x: 1041, startPoint y: 86, endPoint x: 1087, endPoint y: 92, distance: 46.5
click at [1087, 92] on span "t. [PHONE_NUMBER]" at bounding box center [1058, 87] width 90 height 13
click at [979, 21] on icon at bounding box center [981, 19] width 17 height 17
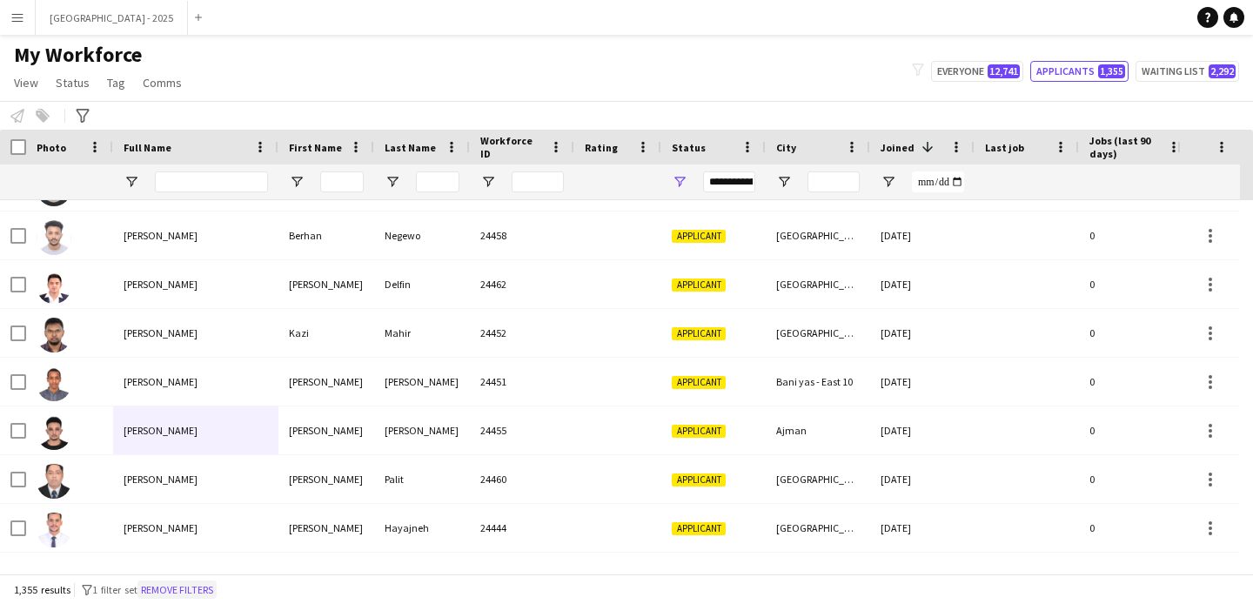
click at [172, 584] on button "Remove filters" at bounding box center [176, 589] width 79 height 19
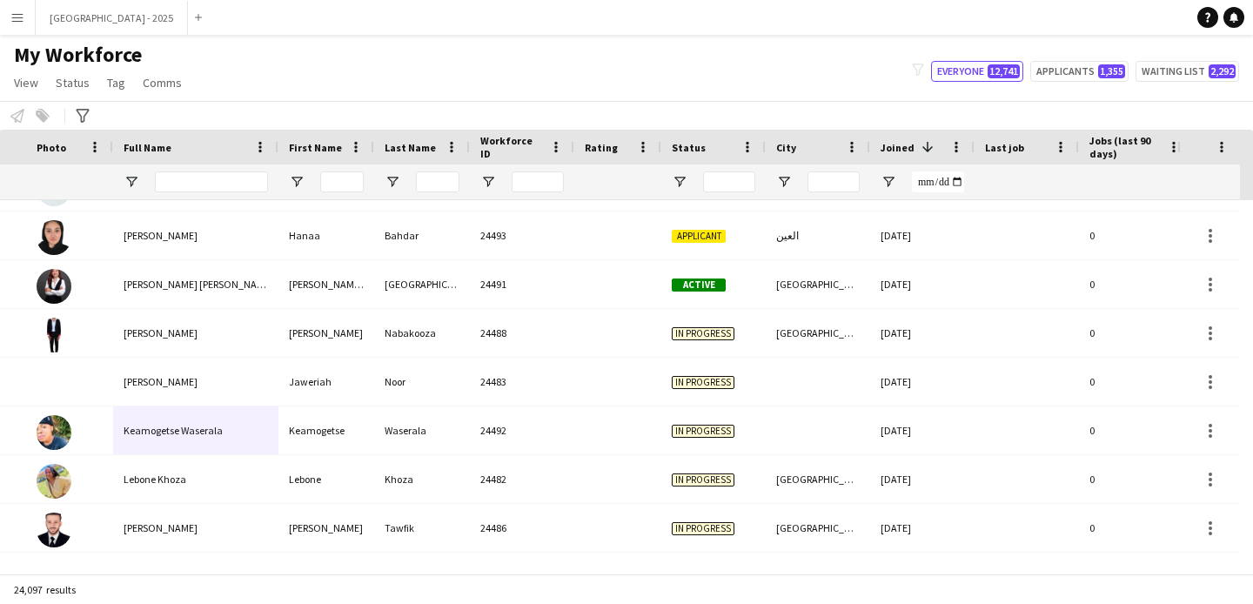
scroll to position [0, 599]
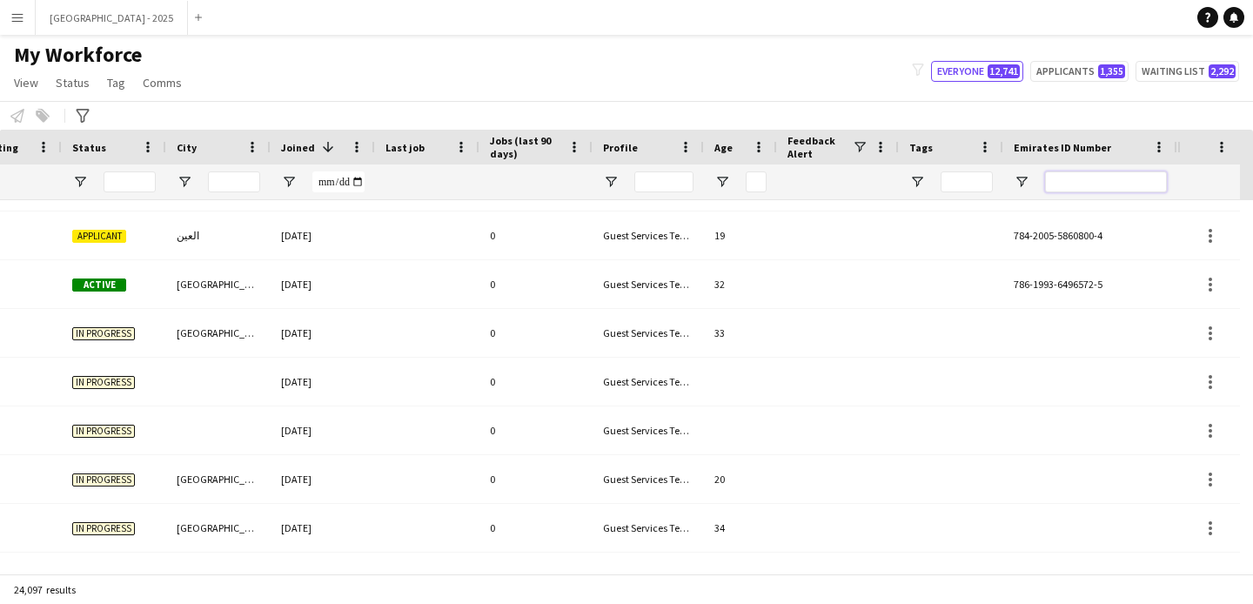
click at [1128, 185] on input "Emirates ID Number Filter Input" at bounding box center [1106, 181] width 122 height 21
paste input "*******"
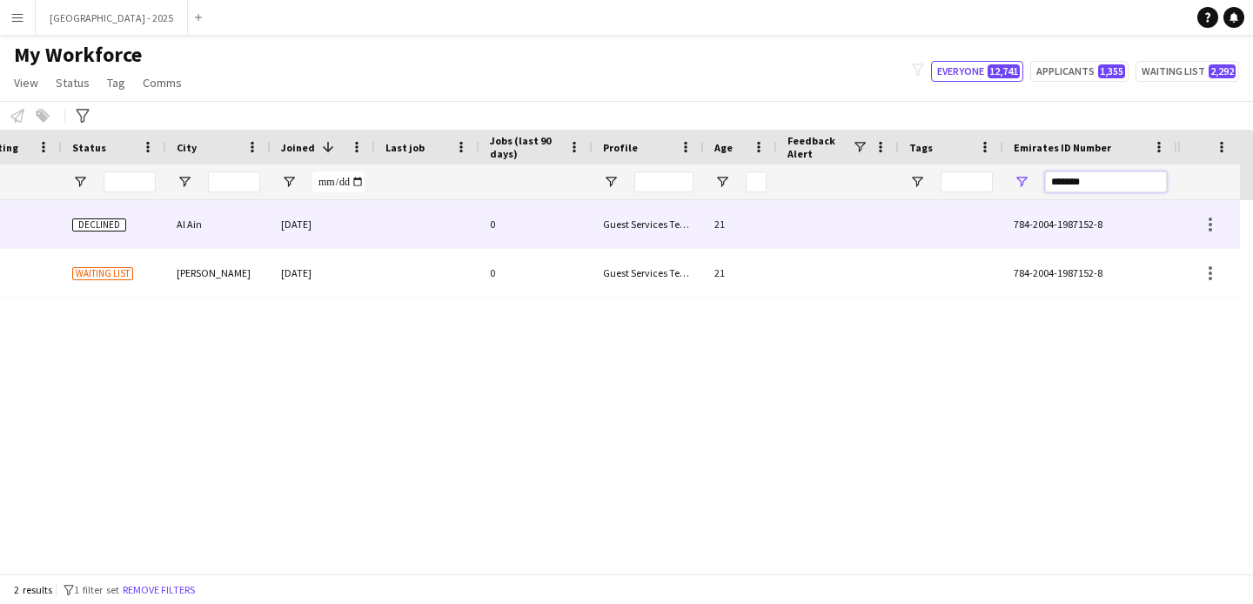
scroll to position [0, 586]
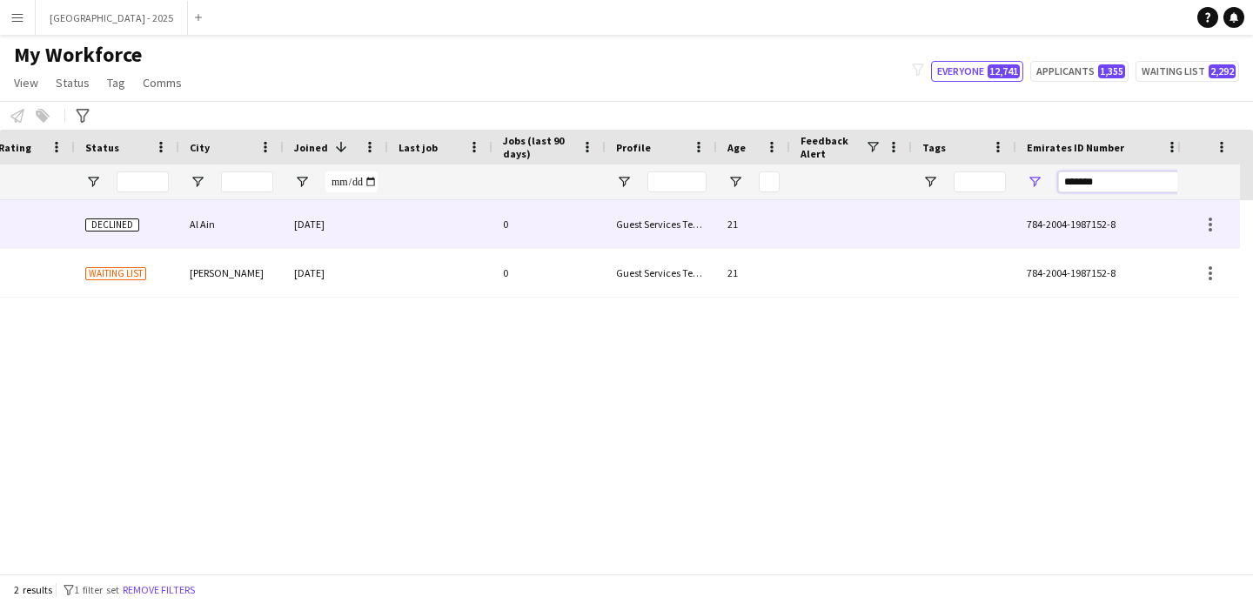
type input "*******"
click at [966, 233] on div at bounding box center [964, 224] width 104 height 48
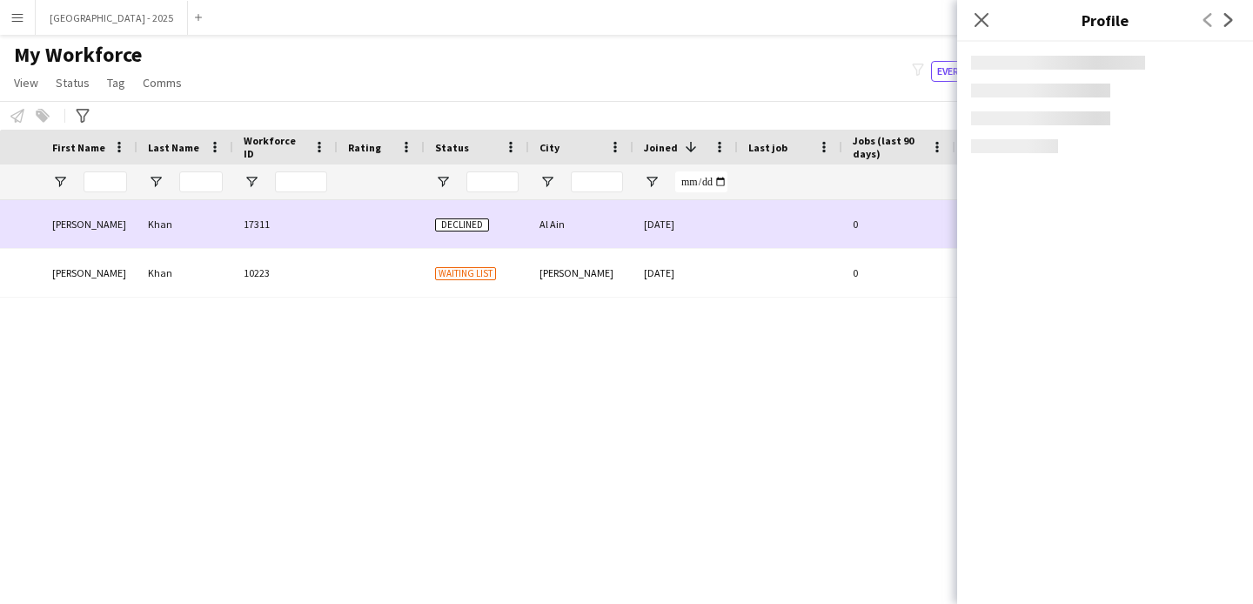
scroll to position [0, 0]
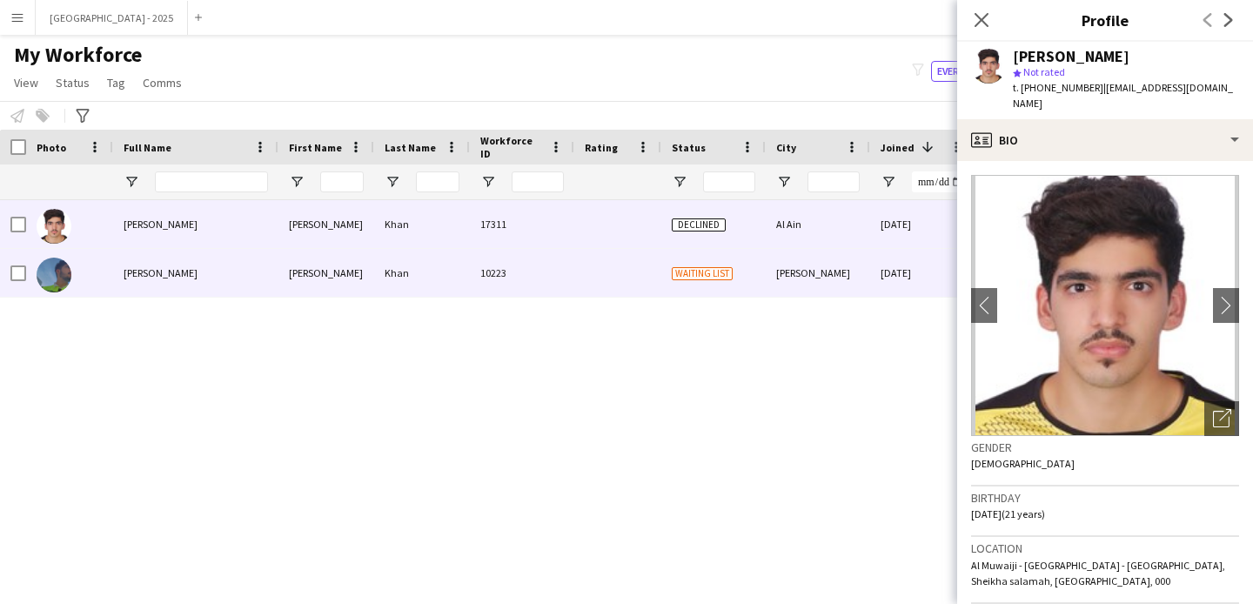
click at [358, 264] on div "[PERSON_NAME]" at bounding box center [326, 273] width 96 height 48
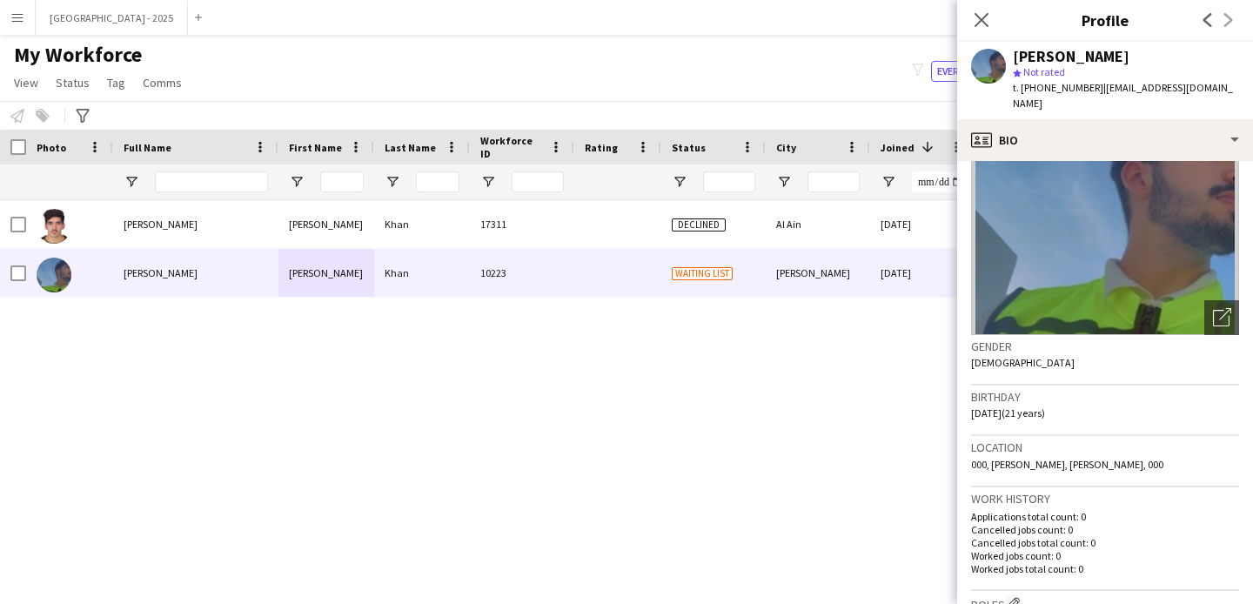
scroll to position [325, 0]
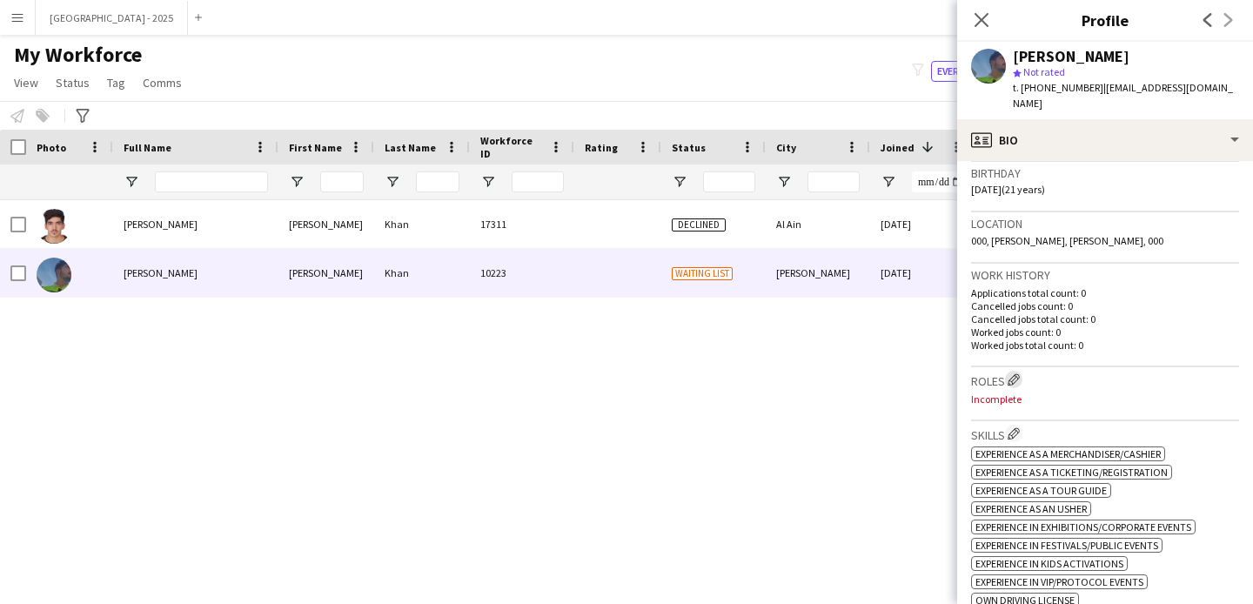
click at [1015, 376] on app-icon "Edit crew company roles" at bounding box center [1013, 379] width 12 height 12
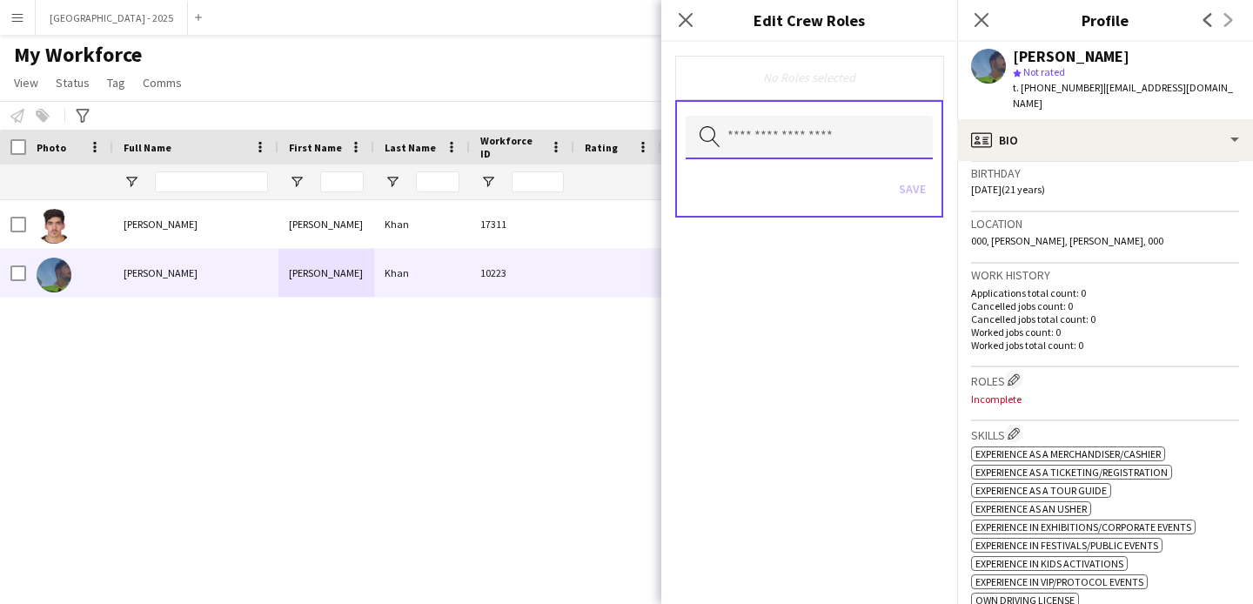
click at [801, 131] on input "text" at bounding box center [809, 138] width 247 height 44
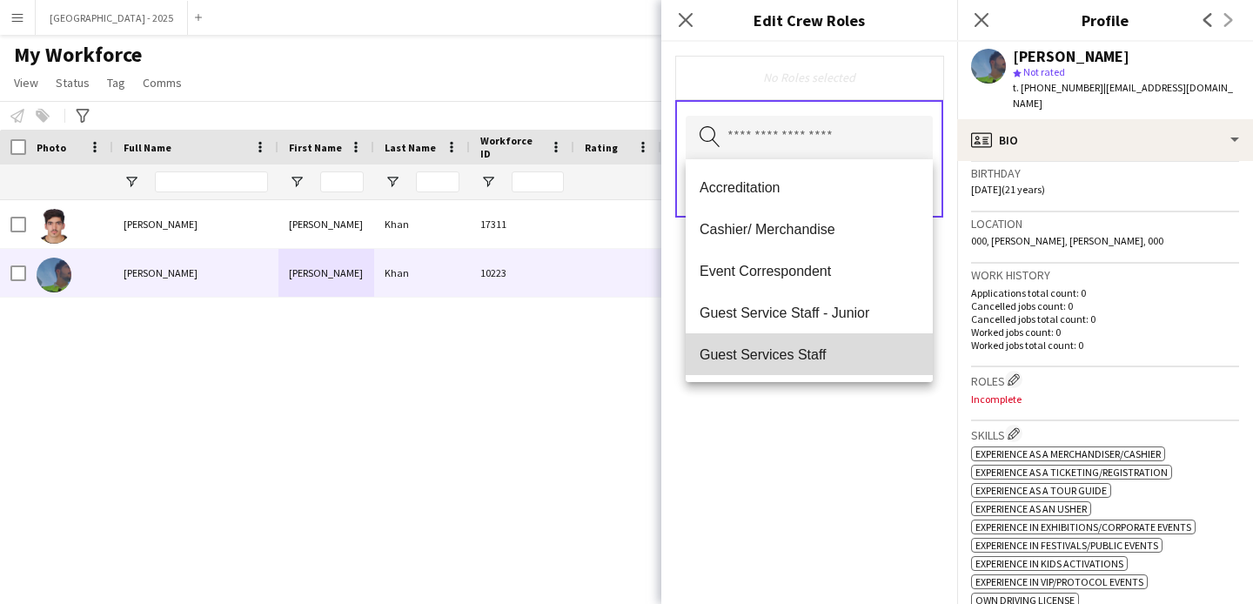
click at [849, 371] on mat-option "Guest Services Staff" at bounding box center [809, 354] width 247 height 42
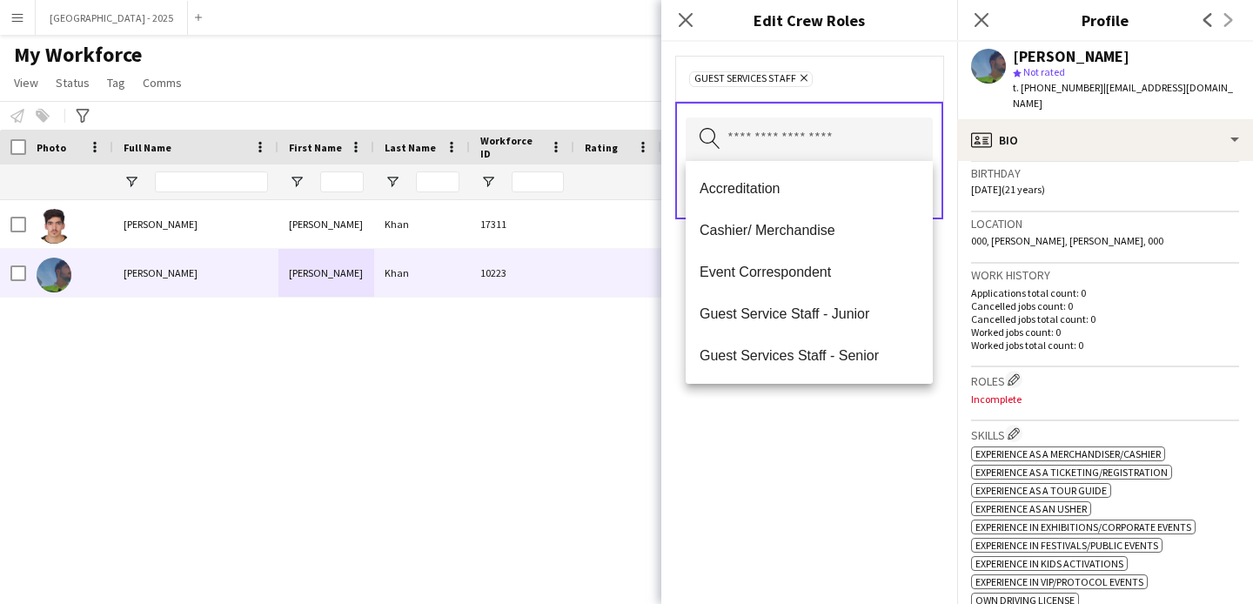
click at [848, 417] on div "Guest Services Staff Remove Search by role type Save" at bounding box center [809, 323] width 296 height 562
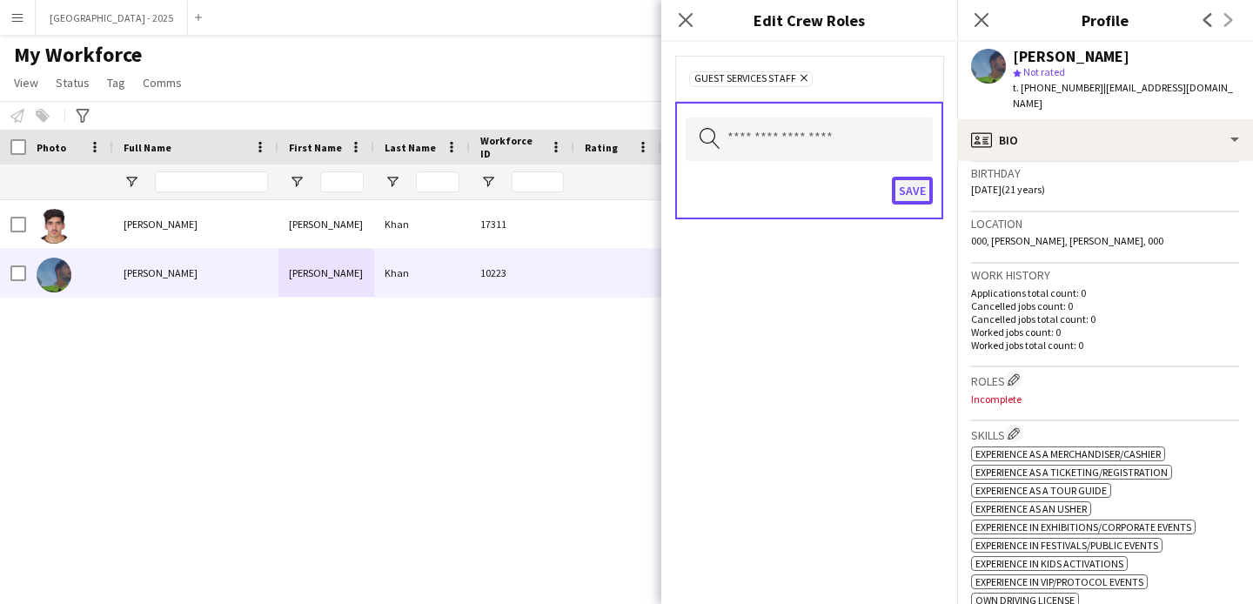
click at [905, 203] on button "Save" at bounding box center [912, 191] width 41 height 28
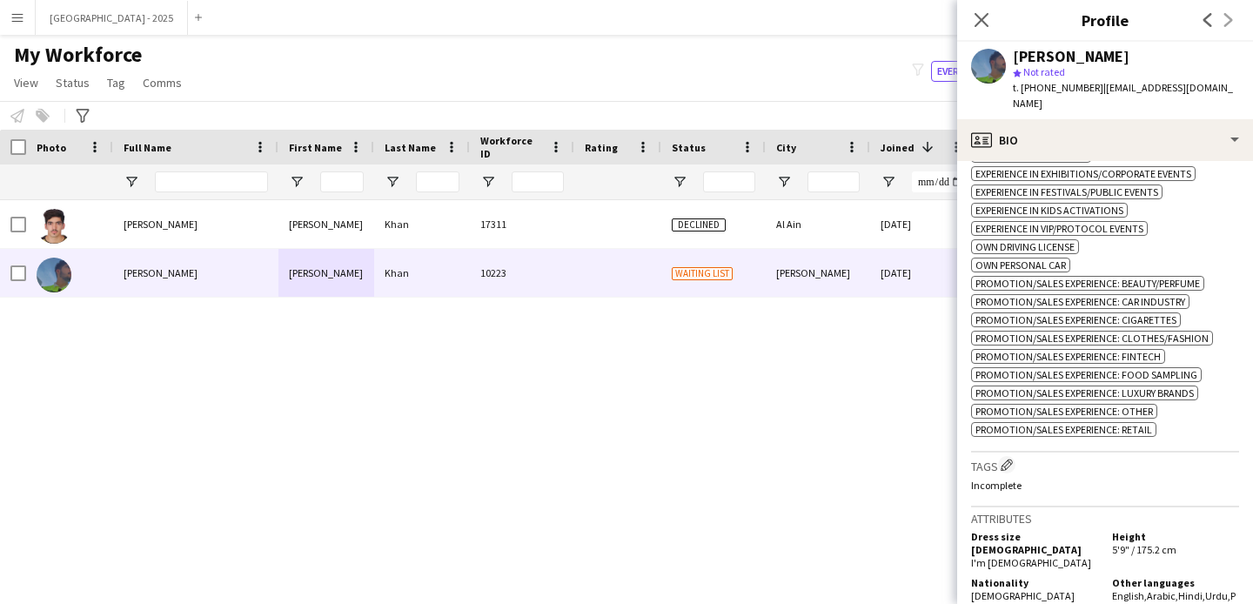
scroll to position [784, 0]
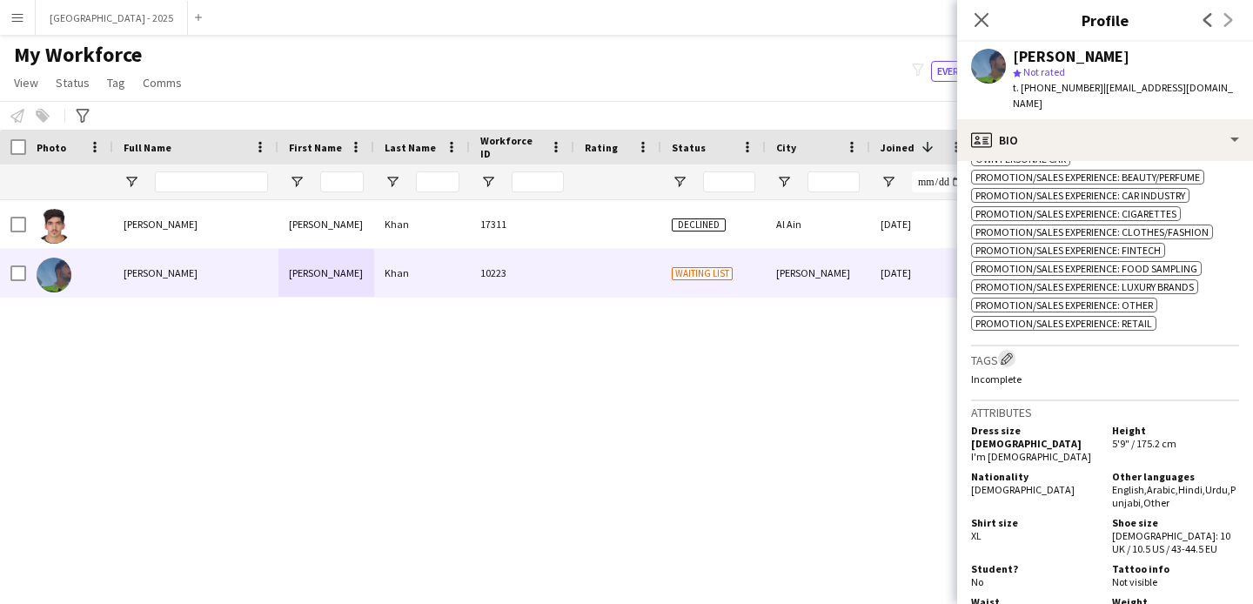
click at [1006, 365] on app-icon "Edit crew company tags" at bounding box center [1007, 358] width 12 height 12
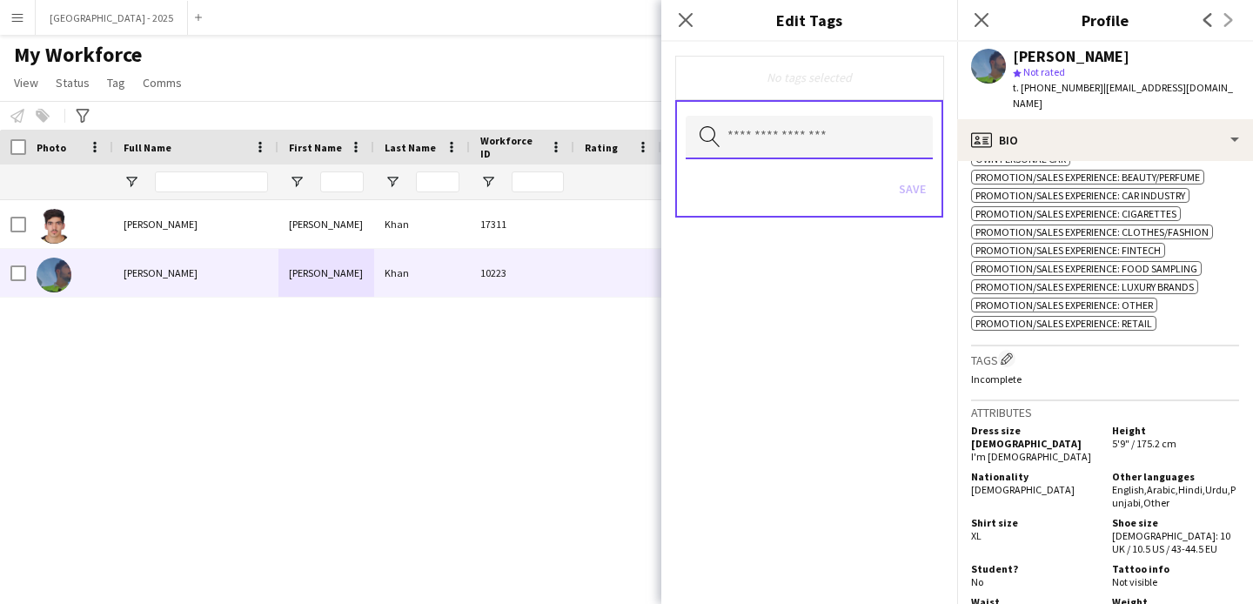
click at [827, 116] on input "text" at bounding box center [809, 138] width 247 height 44
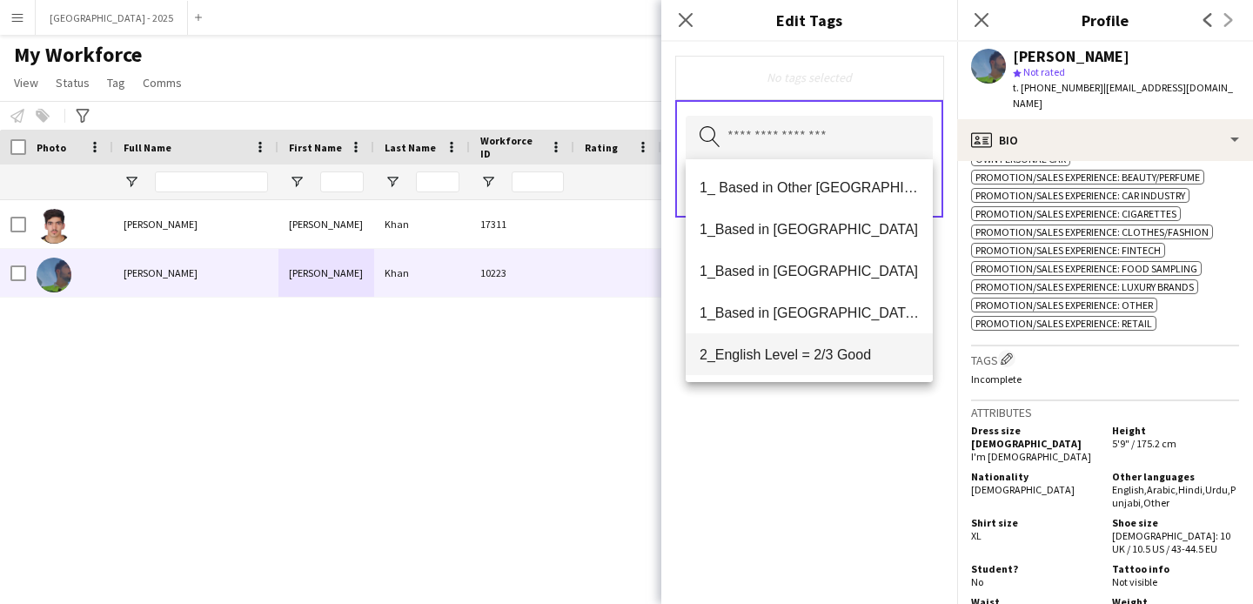
click at [835, 353] on span "2_English Level = 2/3 Good" at bounding box center [808, 354] width 219 height 17
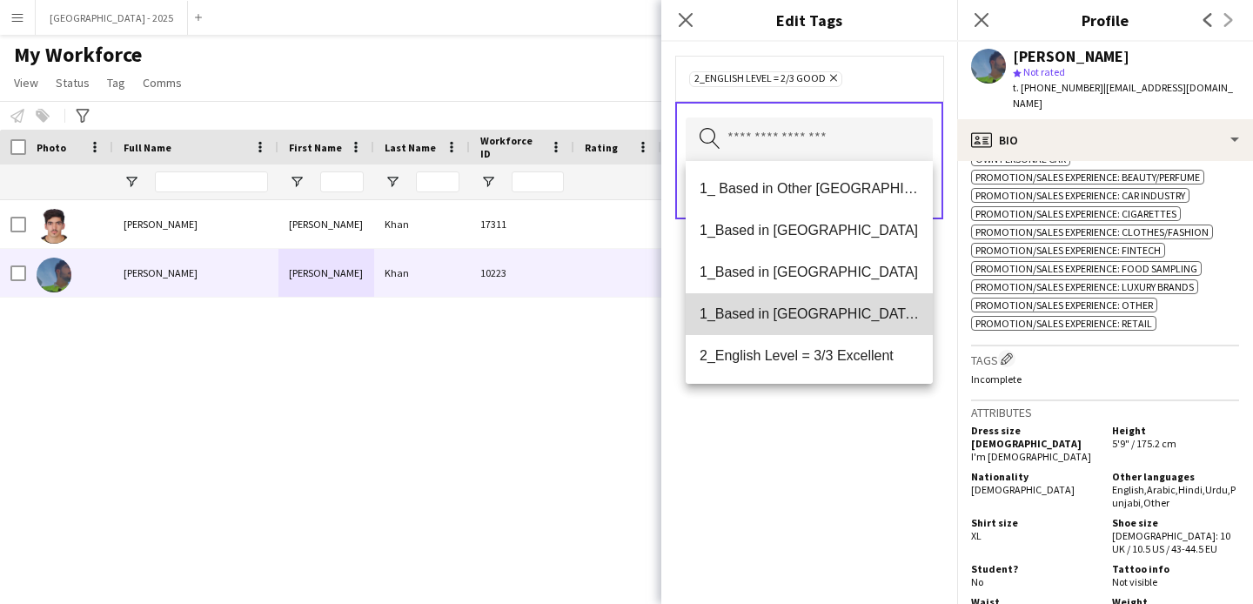
click at [837, 325] on mat-option "1_Based in [GEOGRAPHIC_DATA]/[GEOGRAPHIC_DATA]/Ajman" at bounding box center [809, 314] width 247 height 42
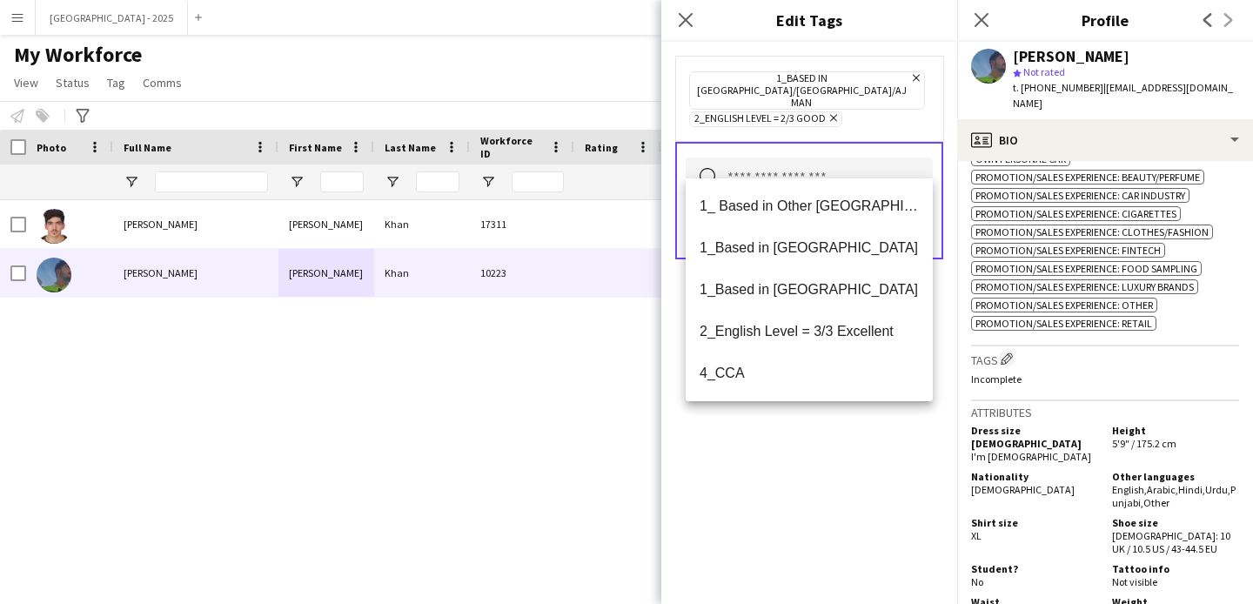
click at [847, 438] on div "1_Based in [GEOGRAPHIC_DATA]/[GEOGRAPHIC_DATA]/Ajman Remove 2_English Level = 2…" at bounding box center [809, 323] width 296 height 562
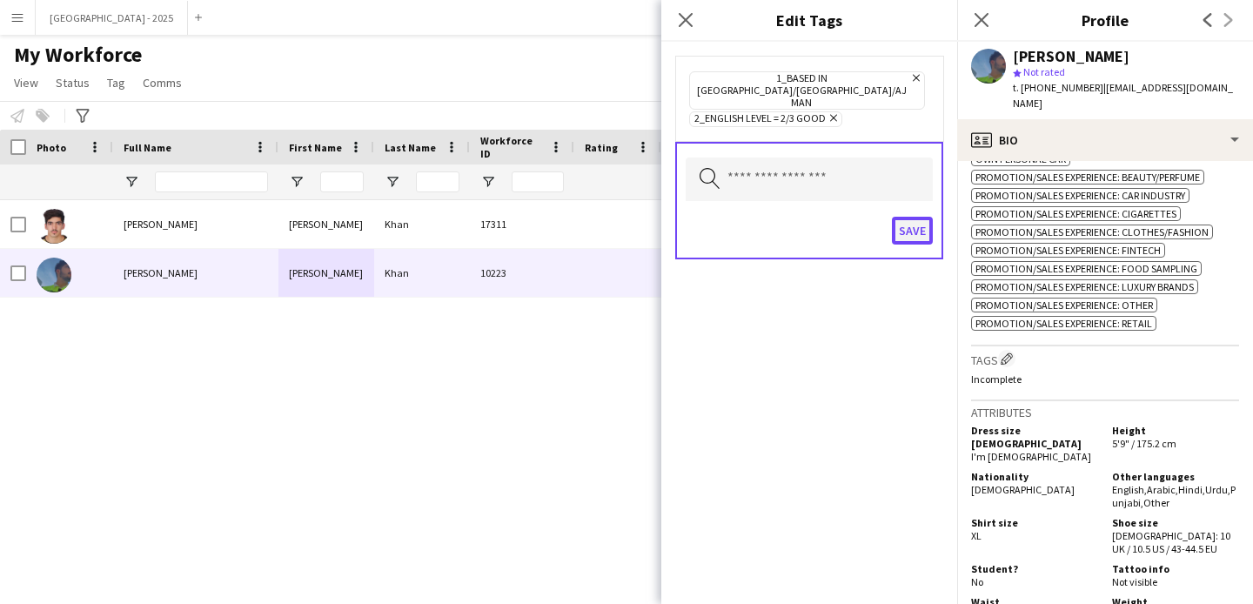
click at [914, 217] on button "Save" at bounding box center [912, 231] width 41 height 28
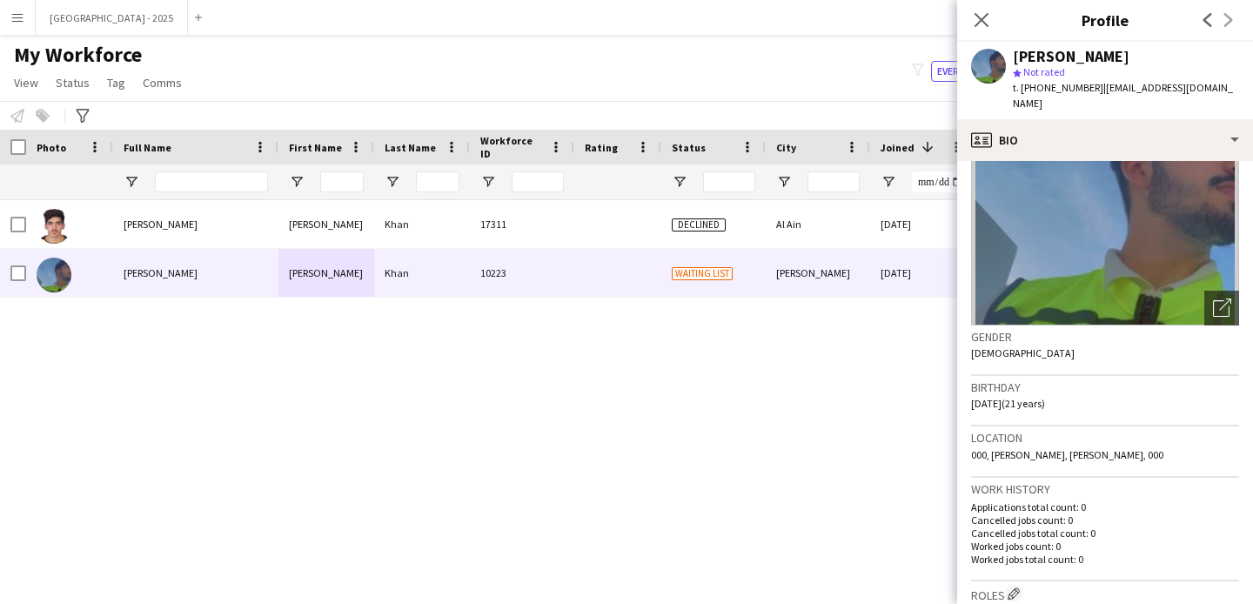
scroll to position [111, 0]
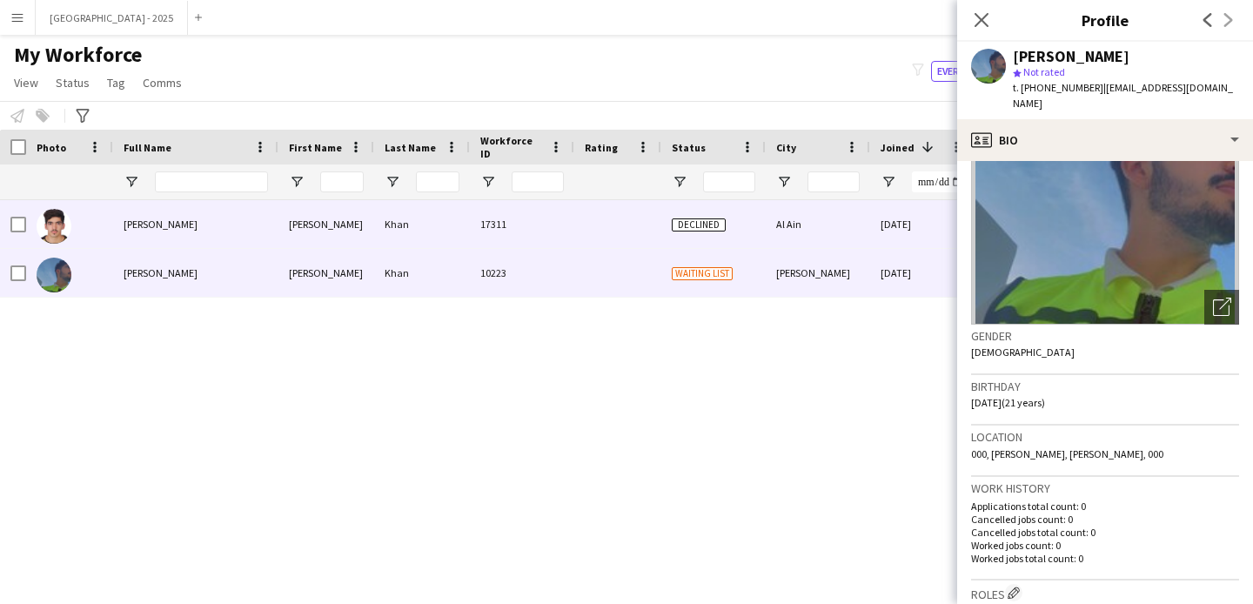
click at [759, 240] on div "Declined" at bounding box center [713, 224] width 104 height 48
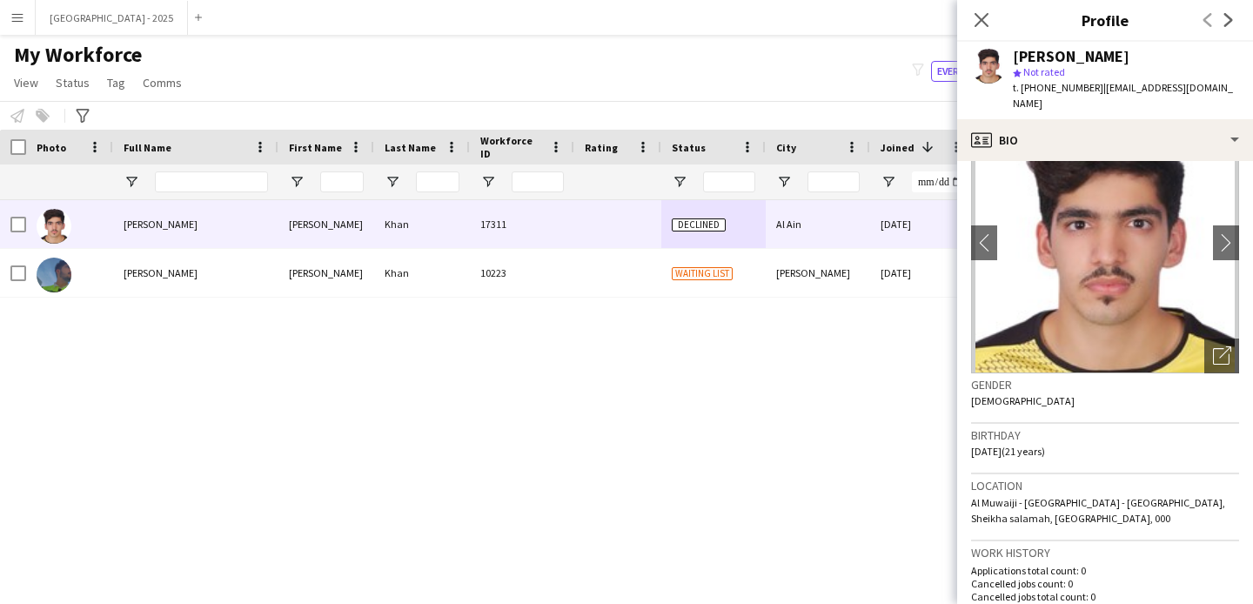
scroll to position [157, 0]
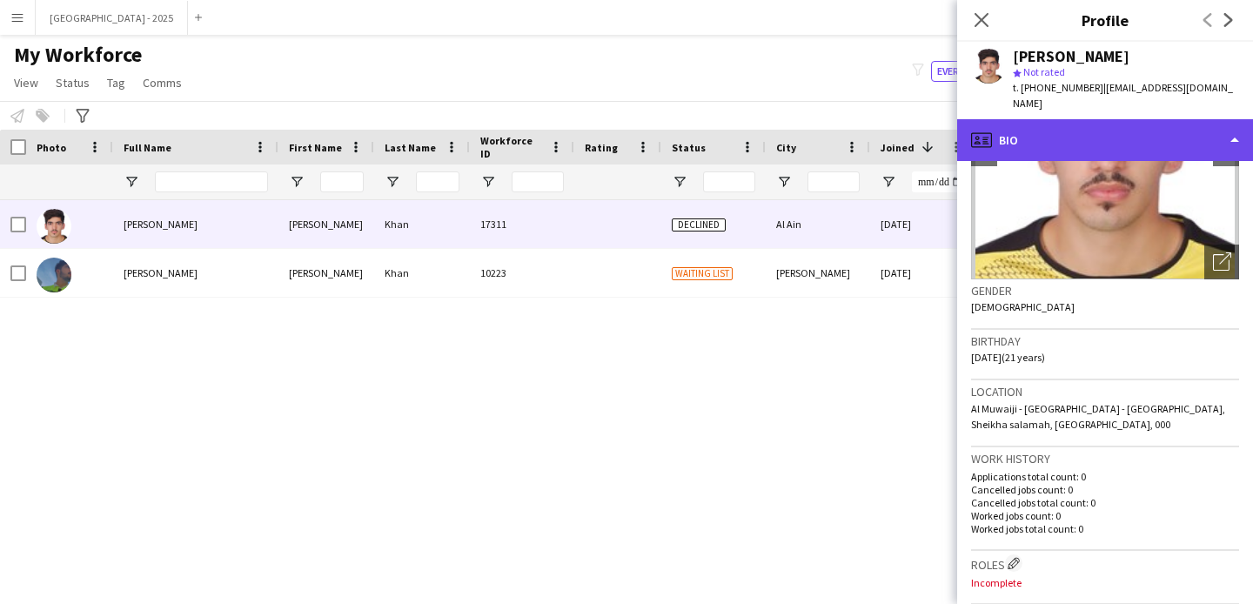
click at [1069, 119] on div "profile Bio" at bounding box center [1105, 140] width 296 height 42
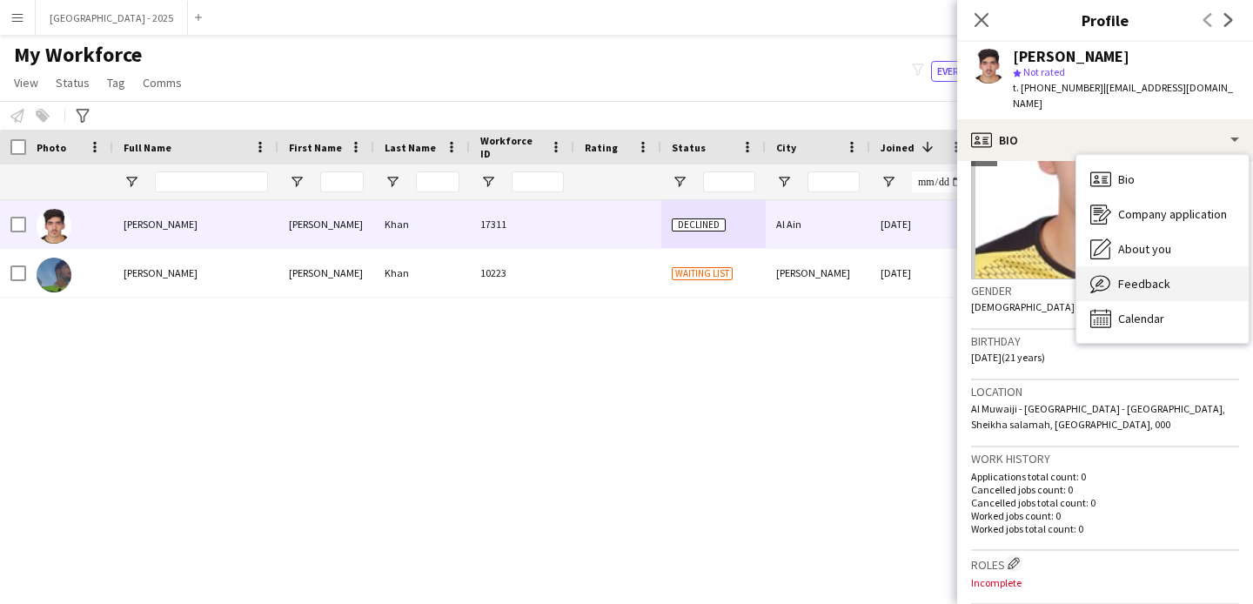
click at [1158, 278] on div "Feedback Feedback" at bounding box center [1162, 283] width 172 height 35
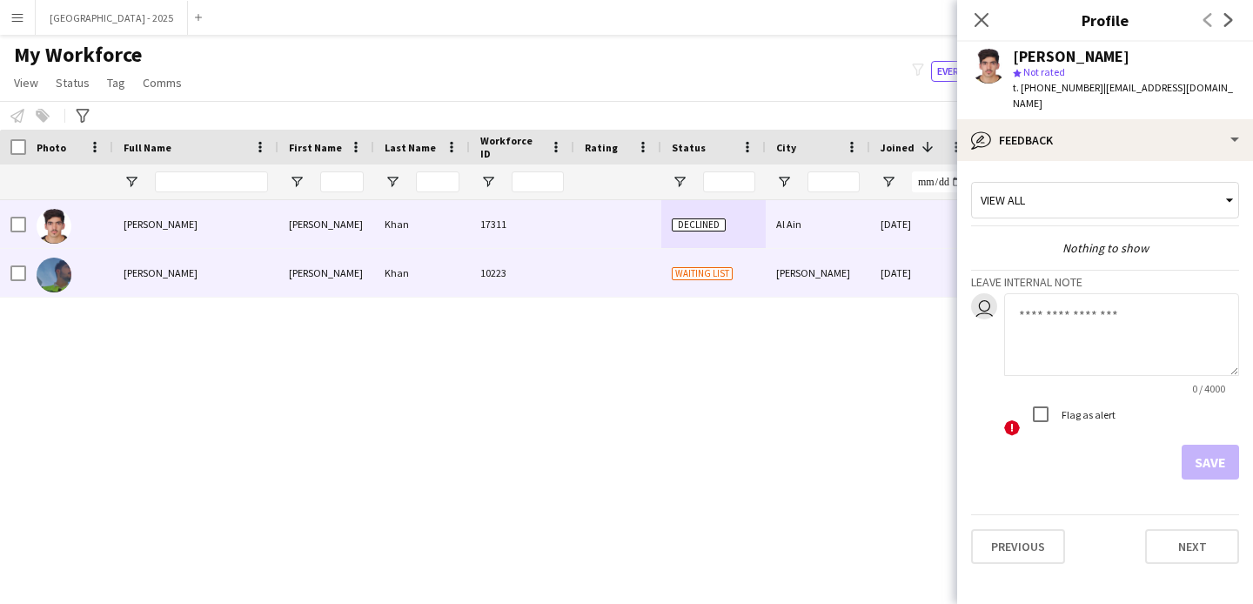
click at [816, 288] on div "[PERSON_NAME]" at bounding box center [818, 273] width 104 height 48
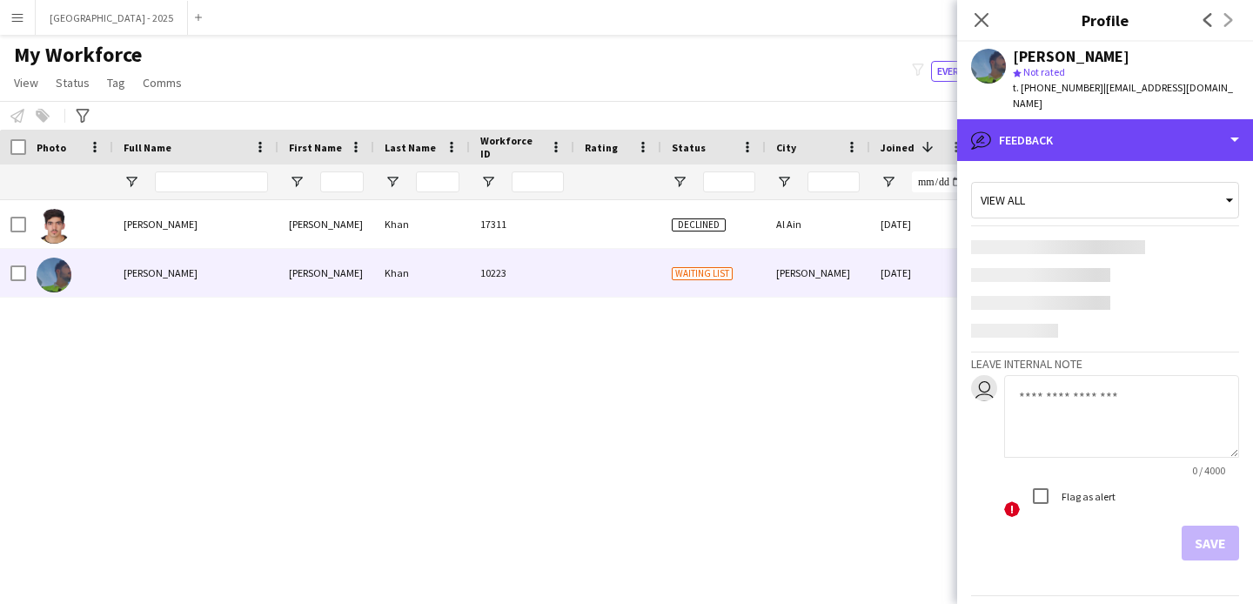
click at [1067, 139] on div "bubble-pencil Feedback" at bounding box center [1105, 140] width 296 height 42
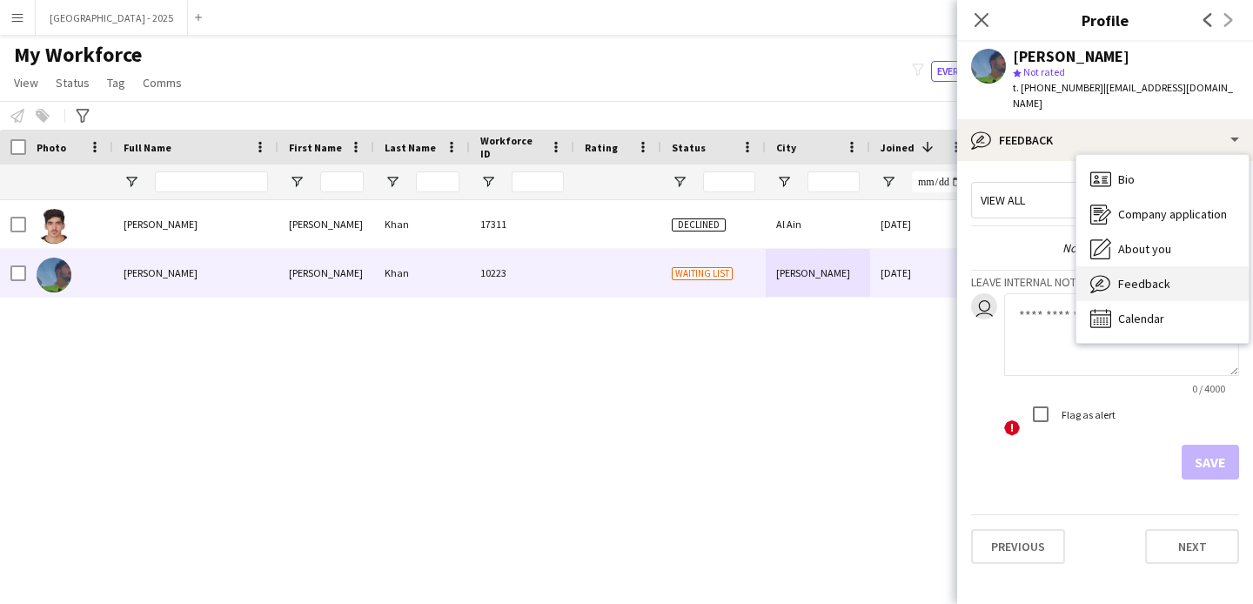
click at [1132, 287] on span "Feedback" at bounding box center [1144, 284] width 52 height 16
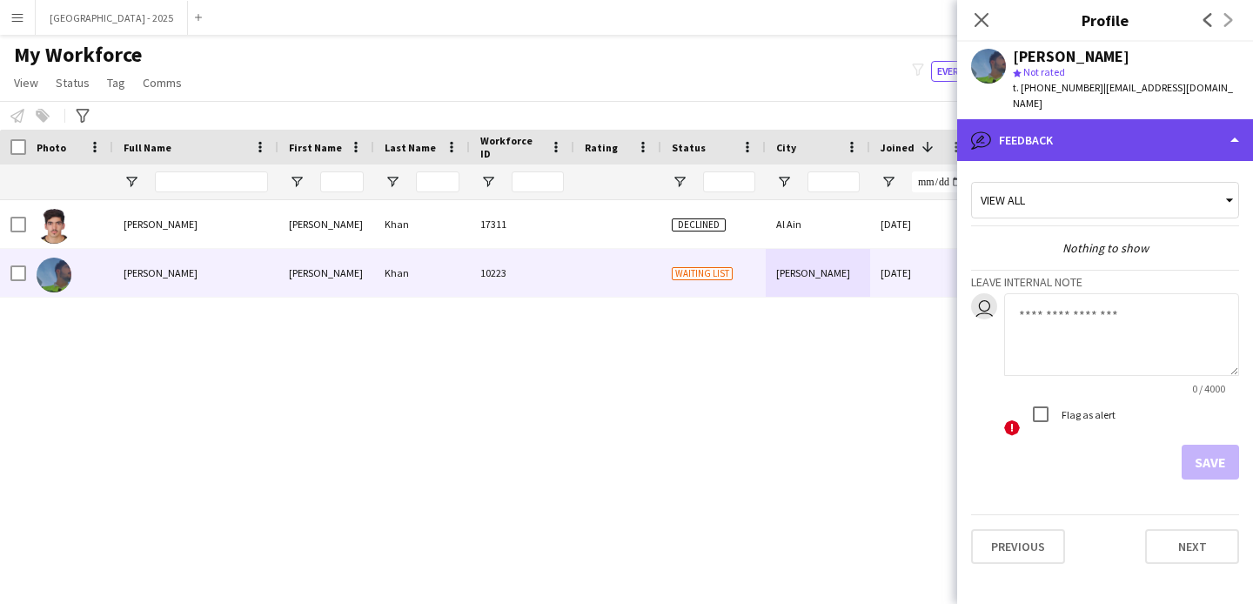
click at [1043, 155] on div "bubble-pencil Feedback" at bounding box center [1105, 140] width 296 height 42
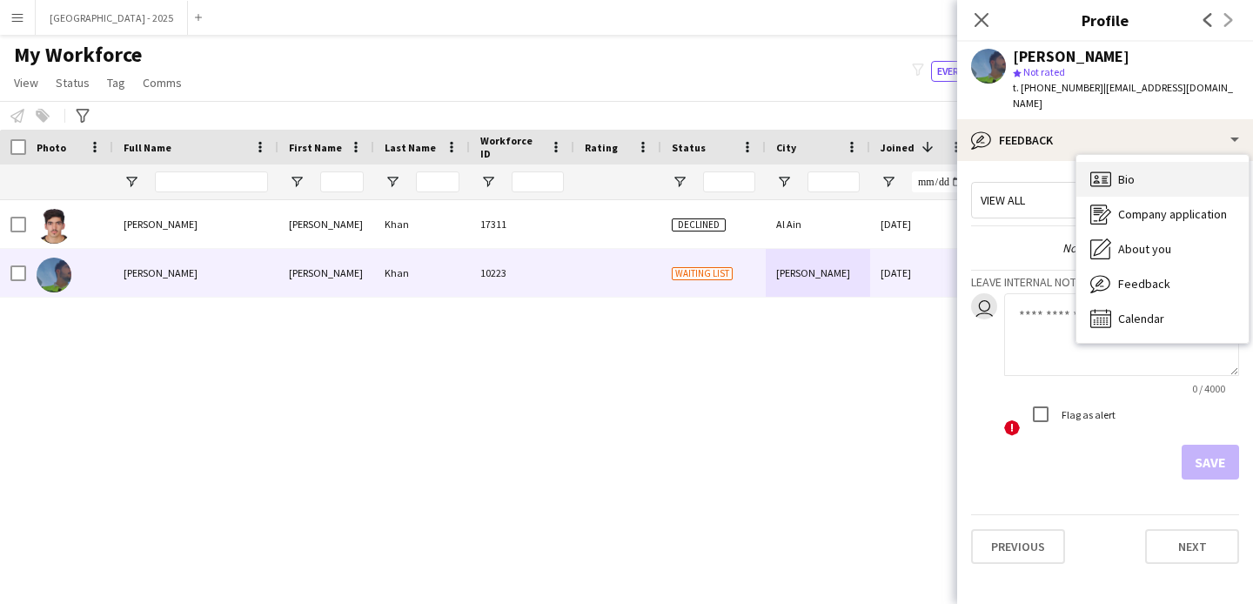
click at [1108, 188] on icon "Bio" at bounding box center [1100, 179] width 21 height 21
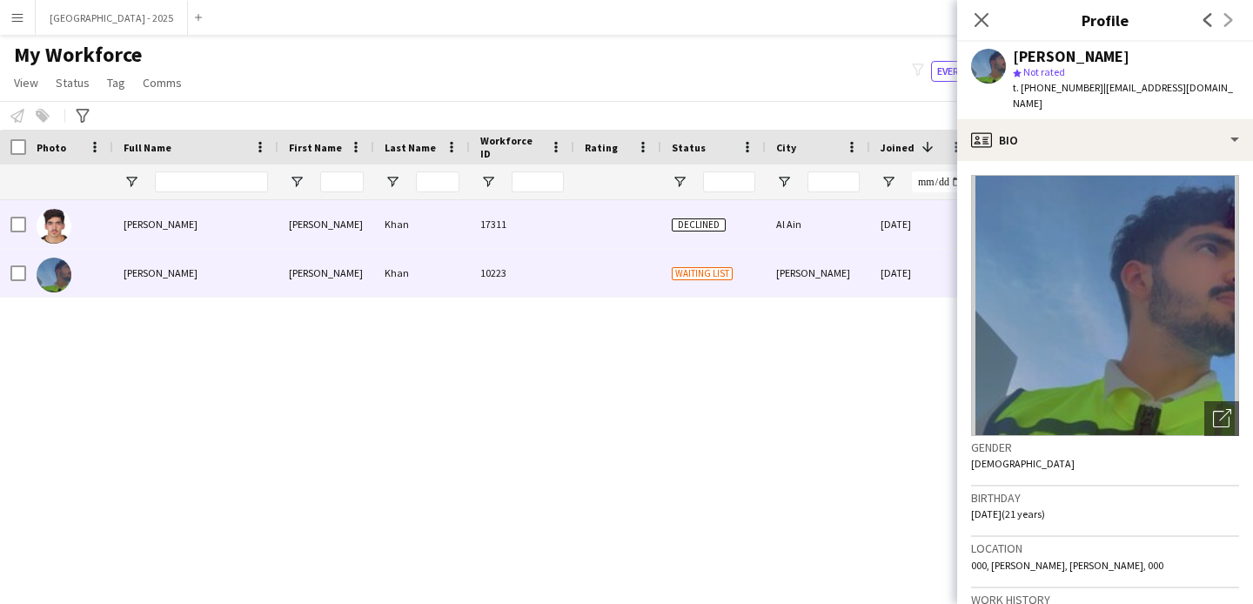
click at [827, 232] on div "Al Ain" at bounding box center [818, 224] width 104 height 48
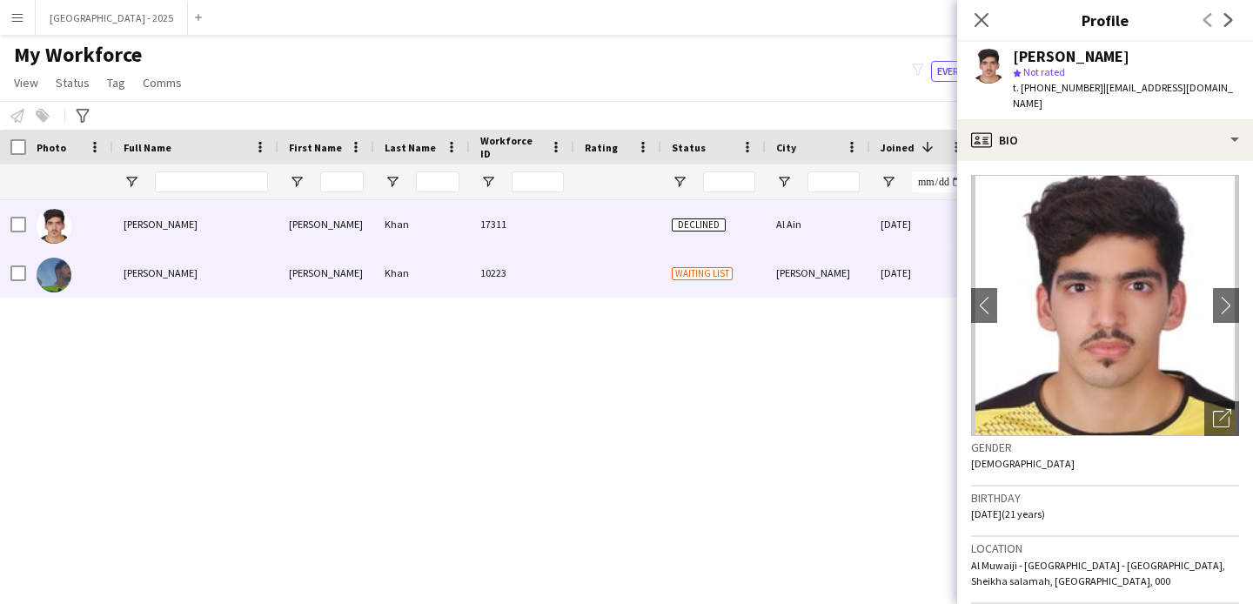
click at [824, 270] on div "[PERSON_NAME]" at bounding box center [818, 273] width 104 height 48
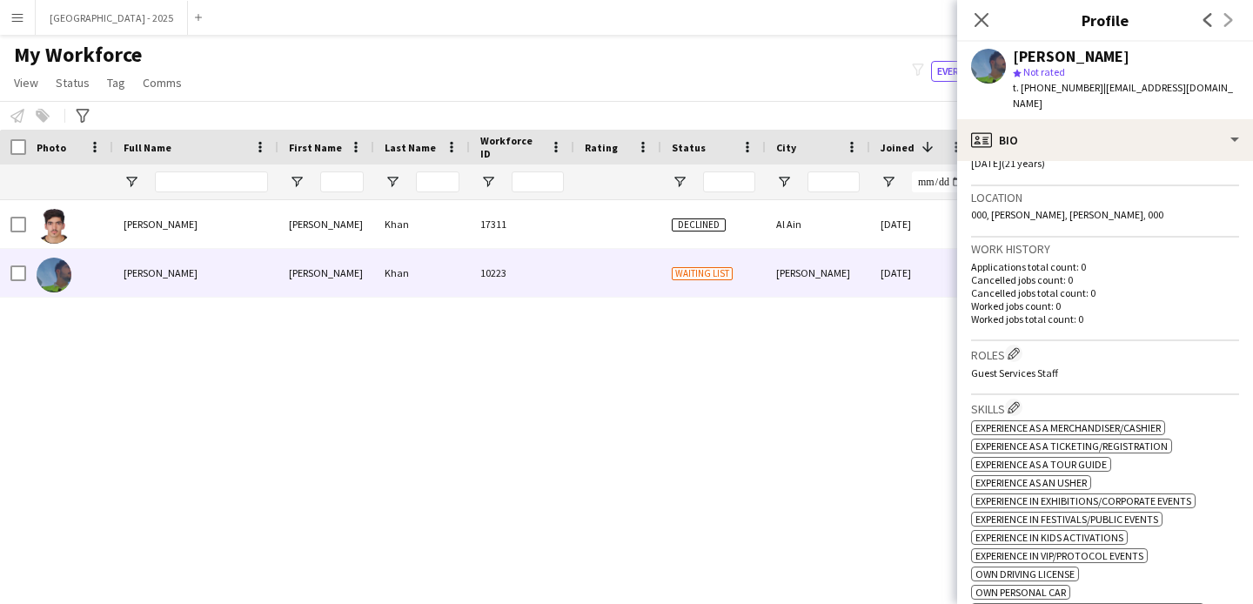
scroll to position [1191, 0]
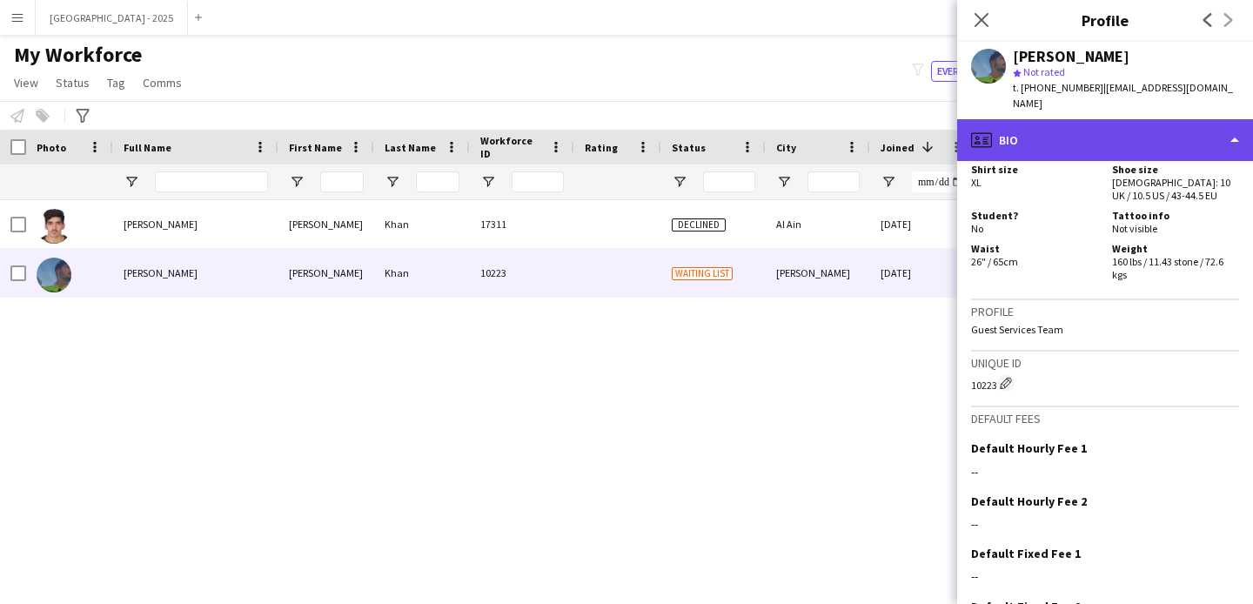
click at [1062, 150] on div "profile Bio" at bounding box center [1105, 140] width 296 height 42
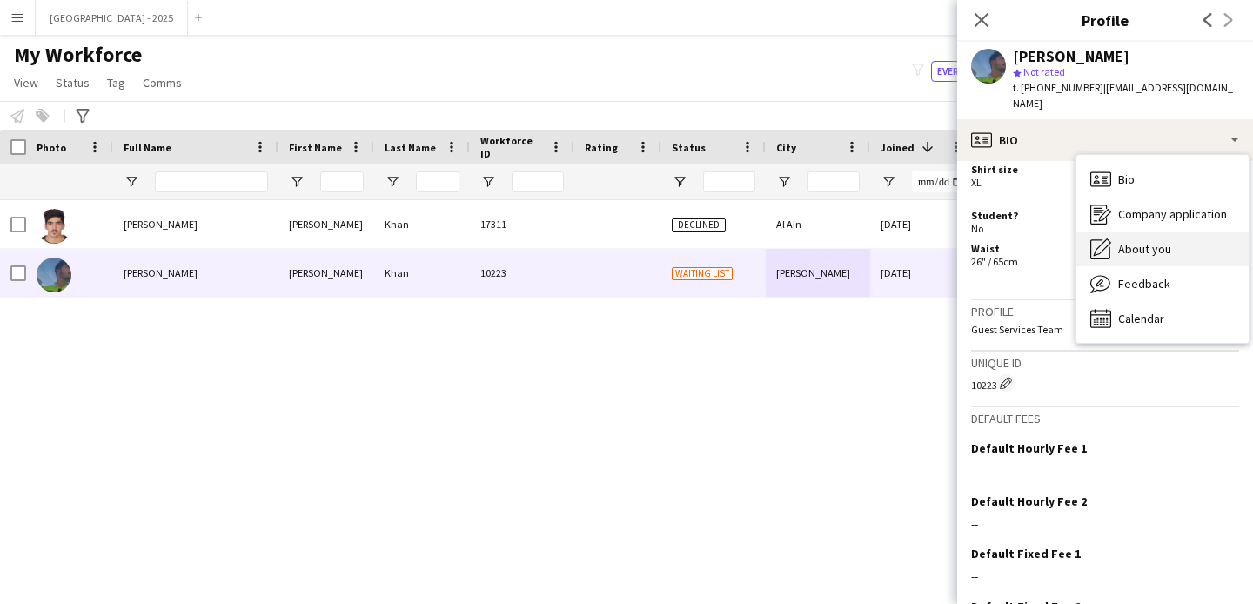
click at [1147, 241] on span "About you" at bounding box center [1144, 249] width 53 height 16
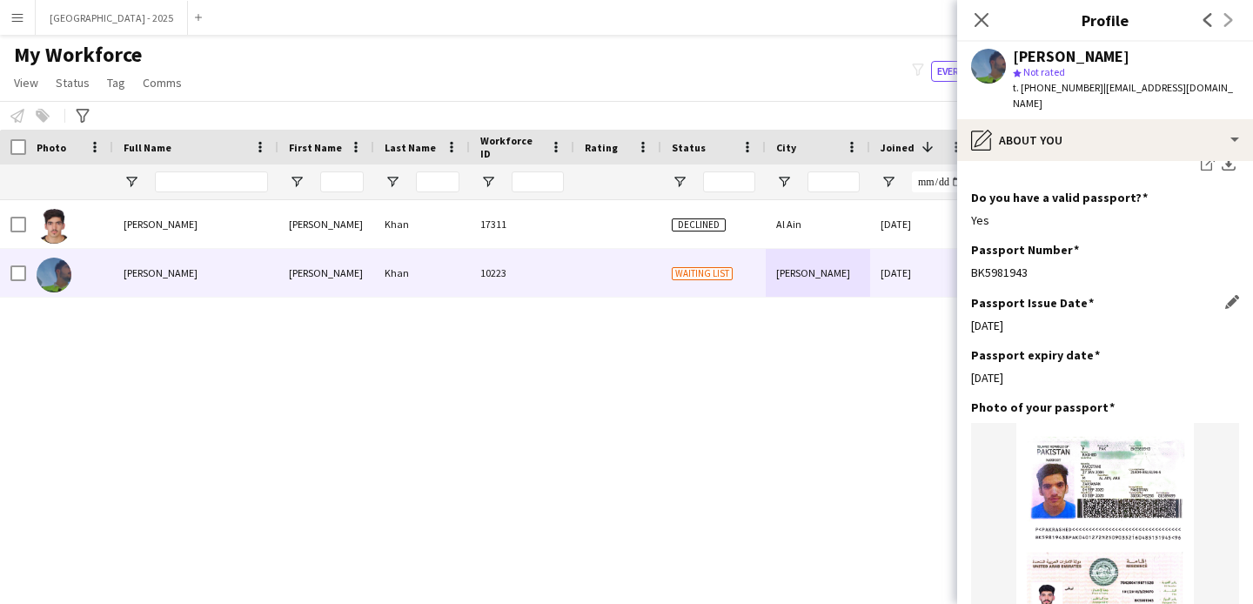
scroll to position [1038, 0]
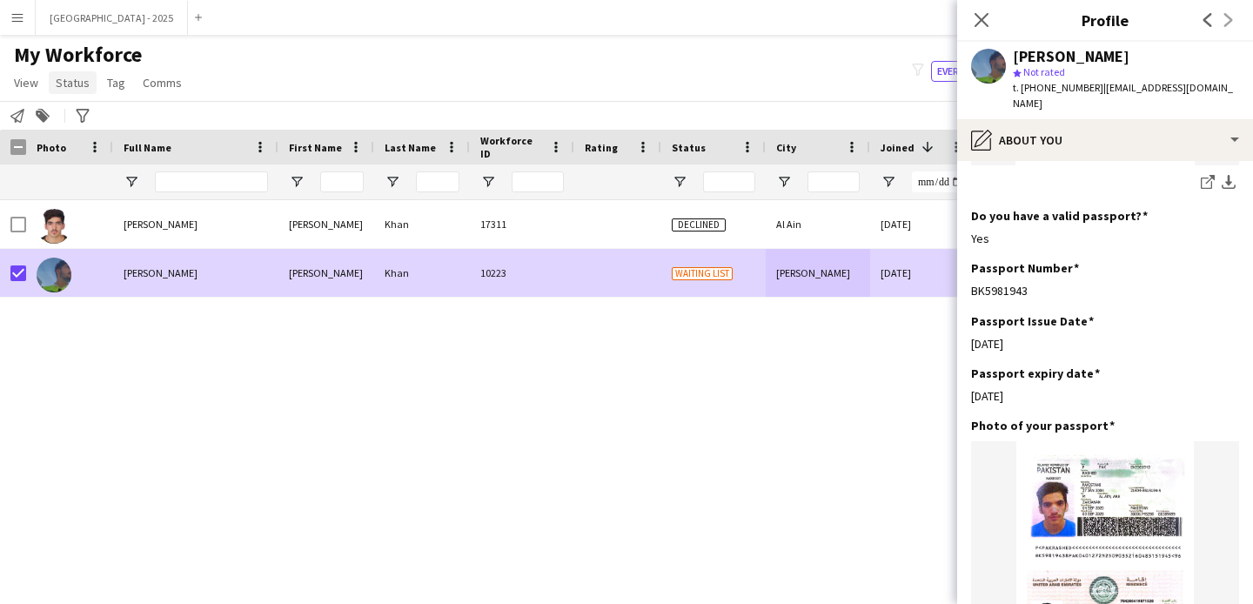
click at [90, 82] on link "Status" at bounding box center [73, 82] width 48 height 23
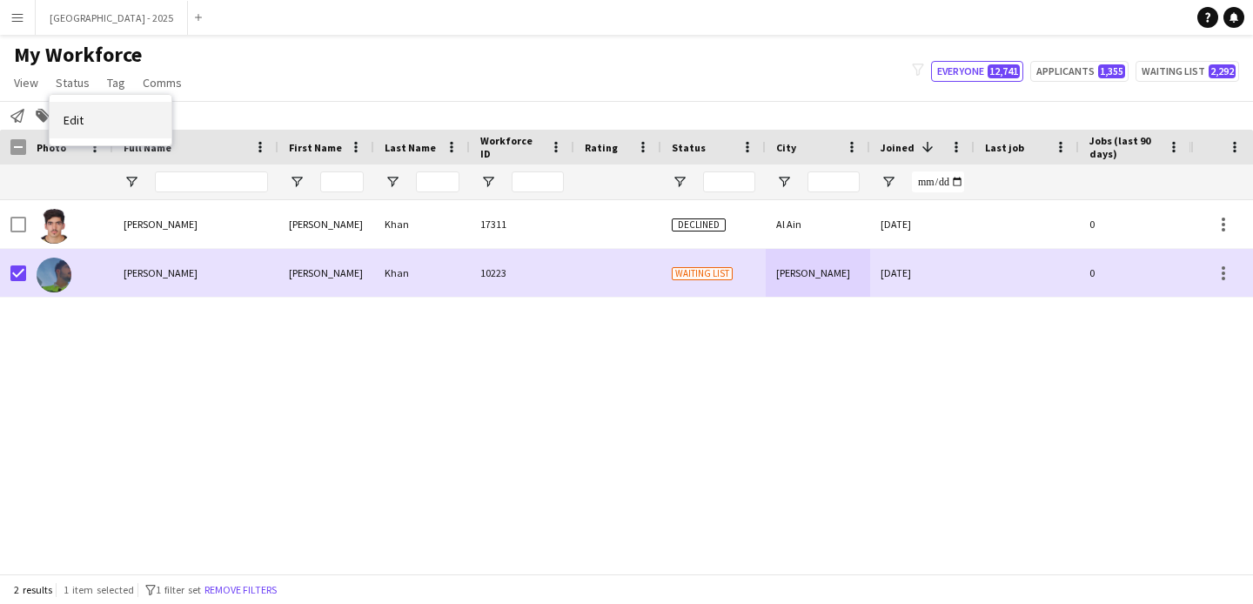
click at [86, 115] on link "Edit" at bounding box center [111, 120] width 122 height 37
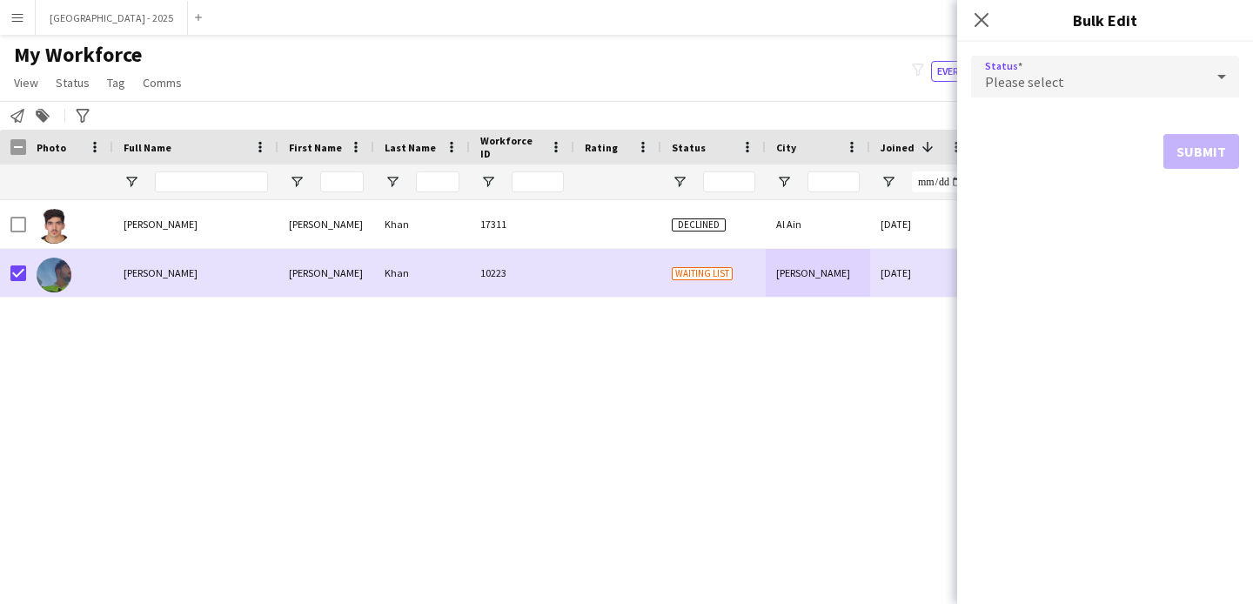
click at [1010, 81] on span "Please select" at bounding box center [1024, 81] width 79 height 17
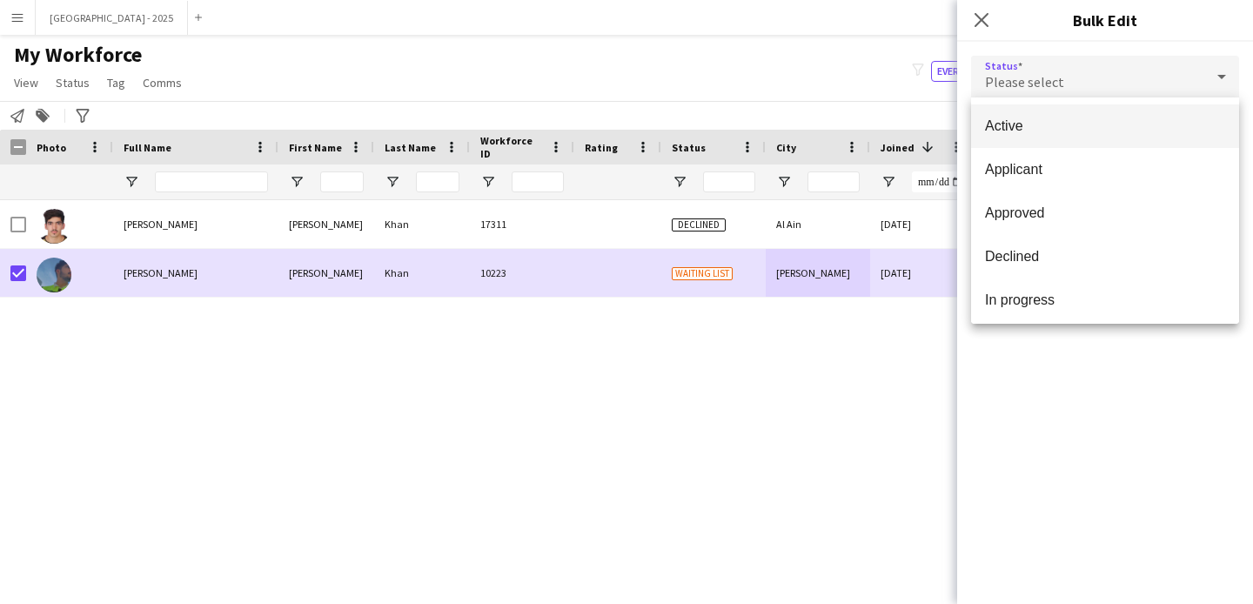
click at [1015, 125] on span "Active" at bounding box center [1105, 125] width 240 height 17
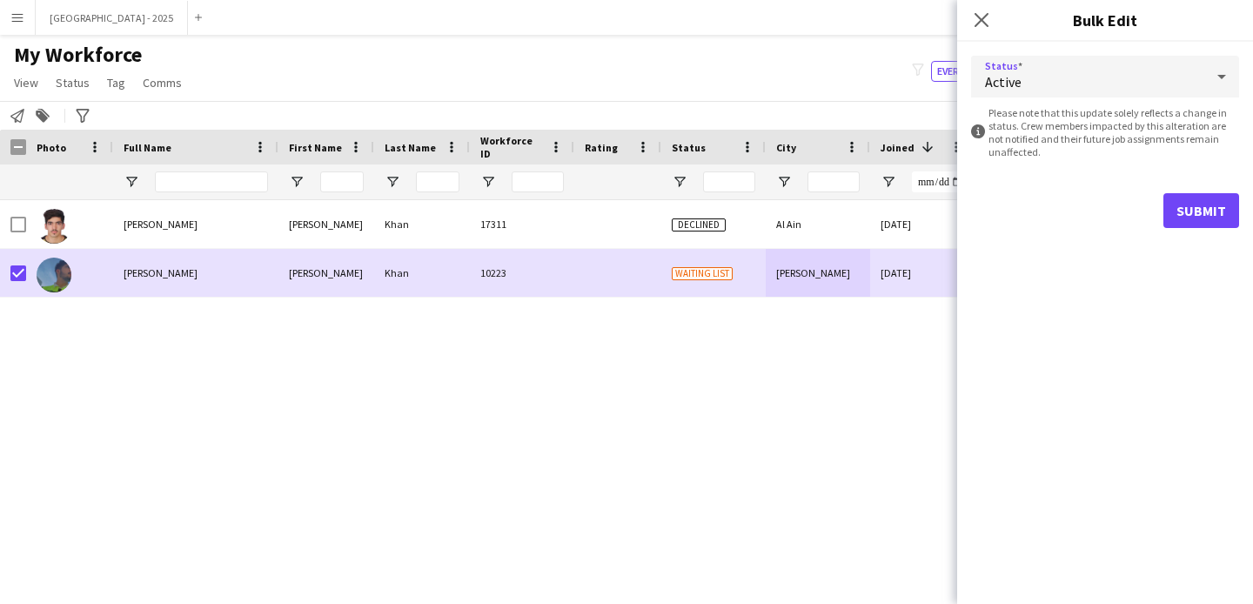
drag, startPoint x: 1223, startPoint y: 241, endPoint x: 1214, endPoint y: 224, distance: 19.1
click at [1223, 241] on form "Status Active information-circle Please note that this update solely reflects a…" at bounding box center [1105, 142] width 268 height 200
click at [1208, 216] on button "Submit" at bounding box center [1201, 210] width 76 height 35
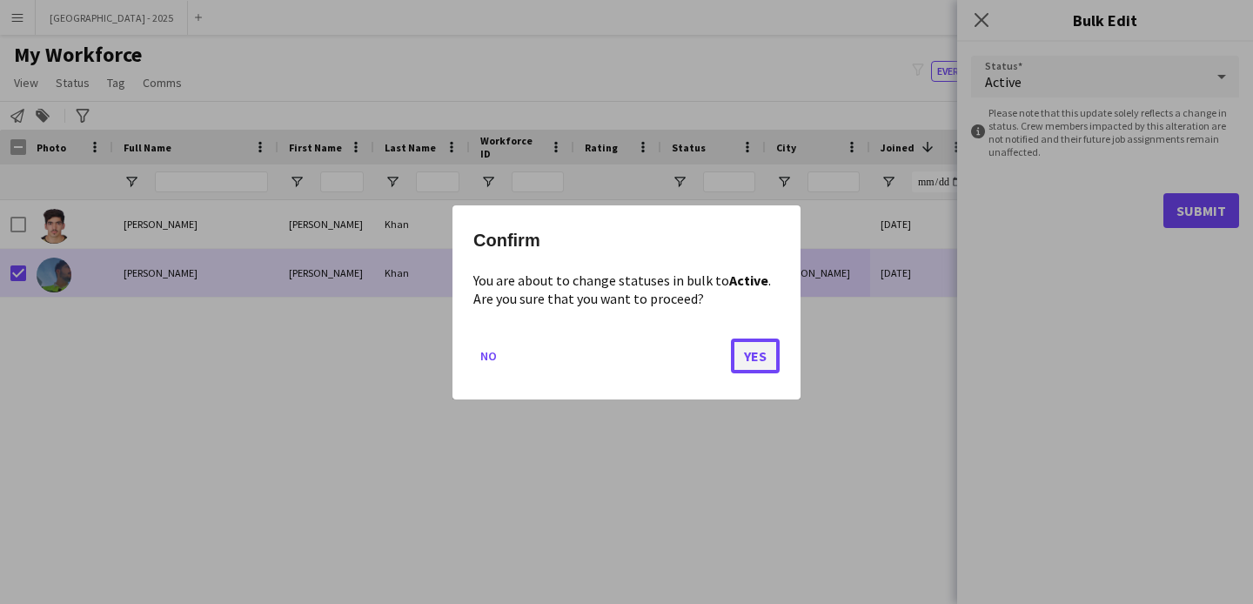
click at [748, 351] on button "Yes" at bounding box center [755, 355] width 49 height 35
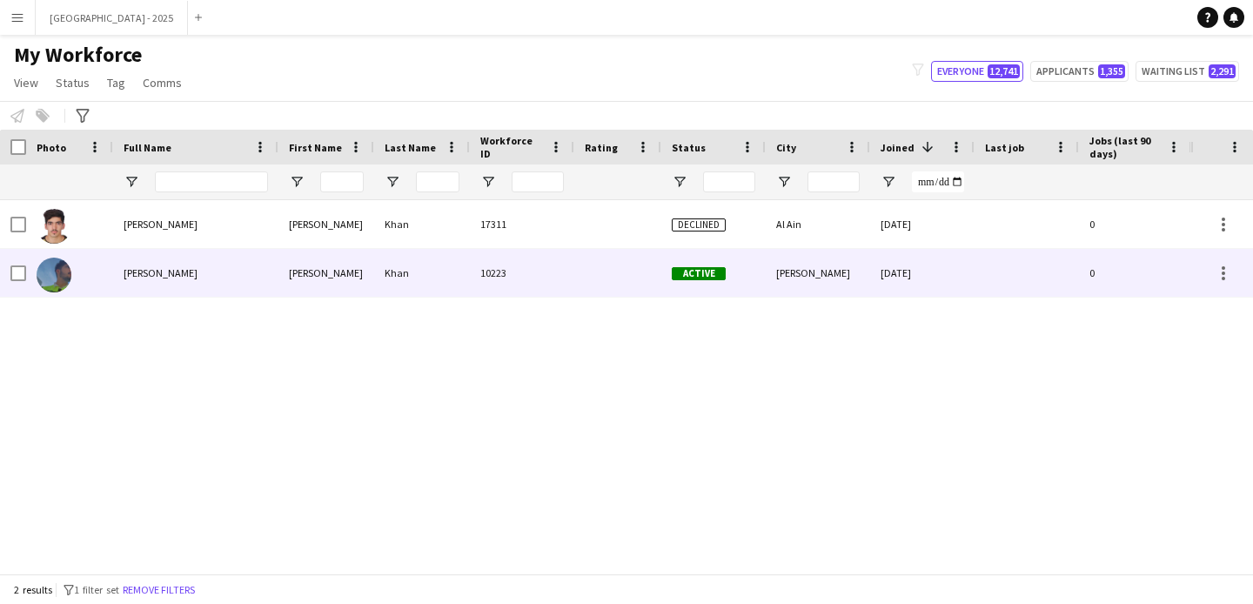
click at [77, 278] on div at bounding box center [69, 273] width 87 height 48
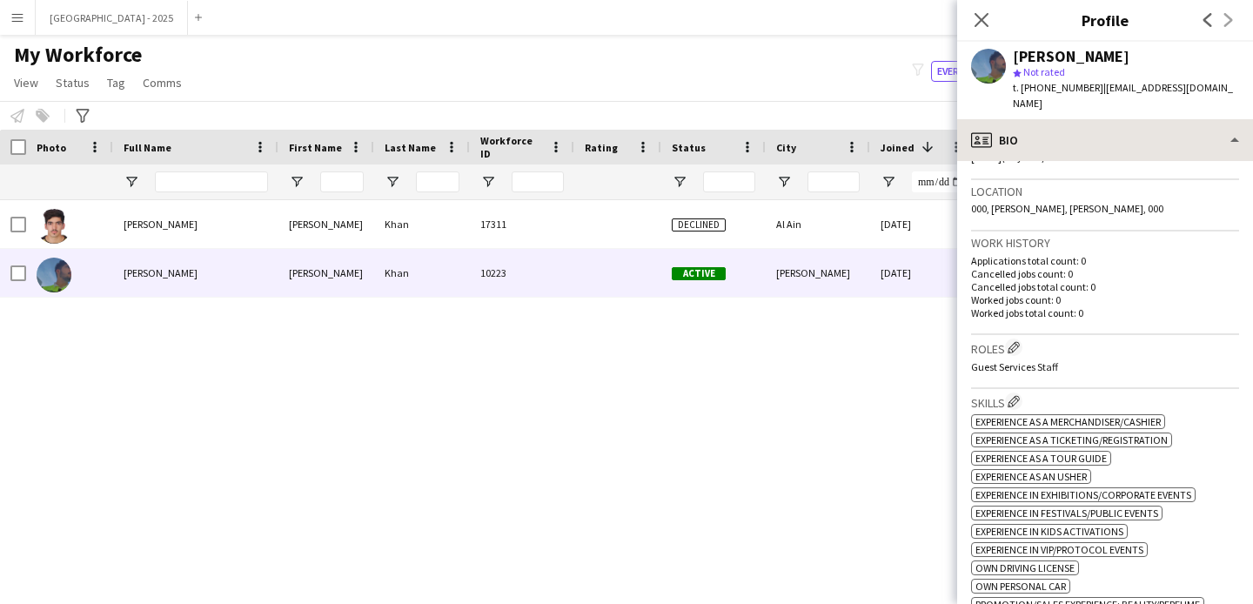
scroll to position [355, 0]
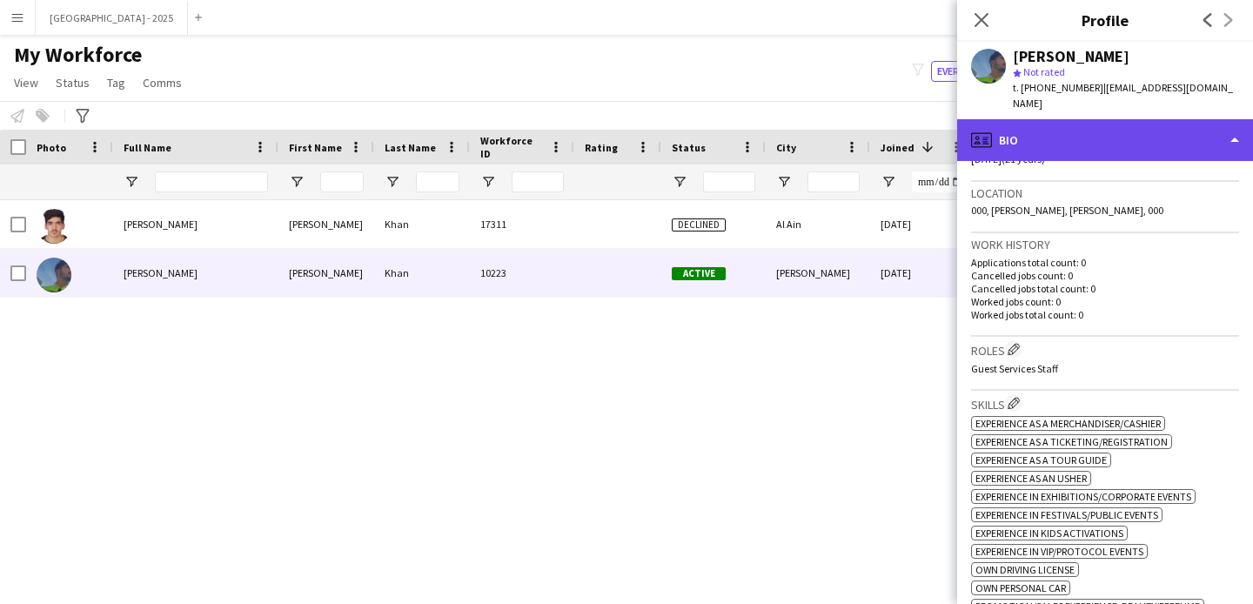
click at [1073, 146] on div "profile Bio" at bounding box center [1105, 140] width 296 height 42
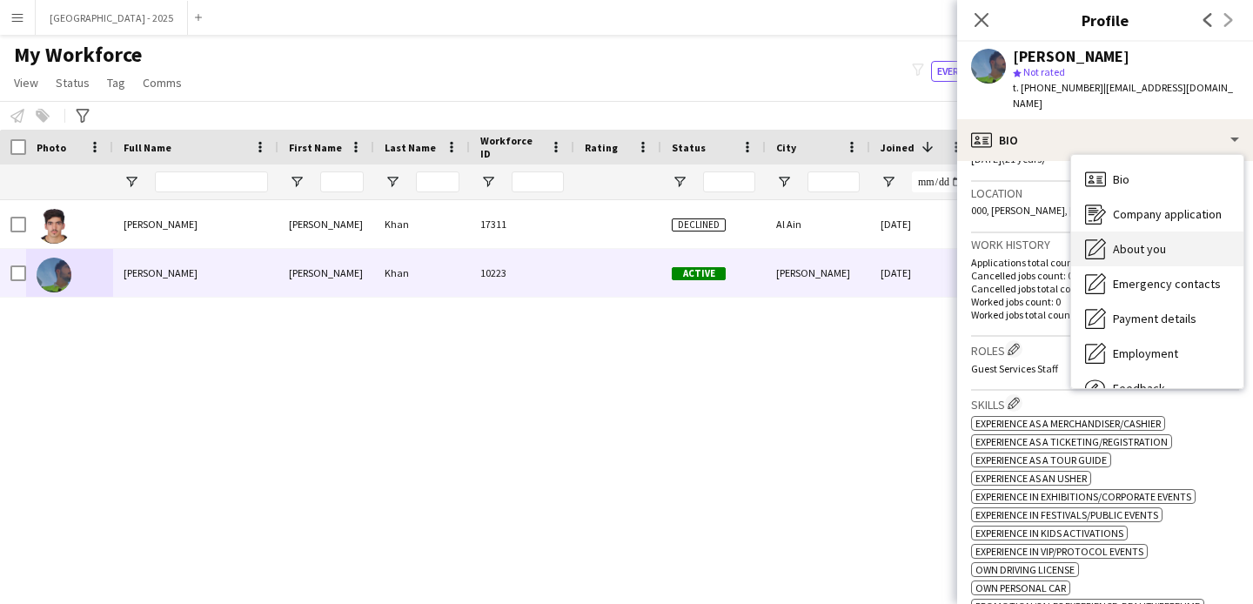
click at [1177, 260] on div "About you About you" at bounding box center [1157, 248] width 172 height 35
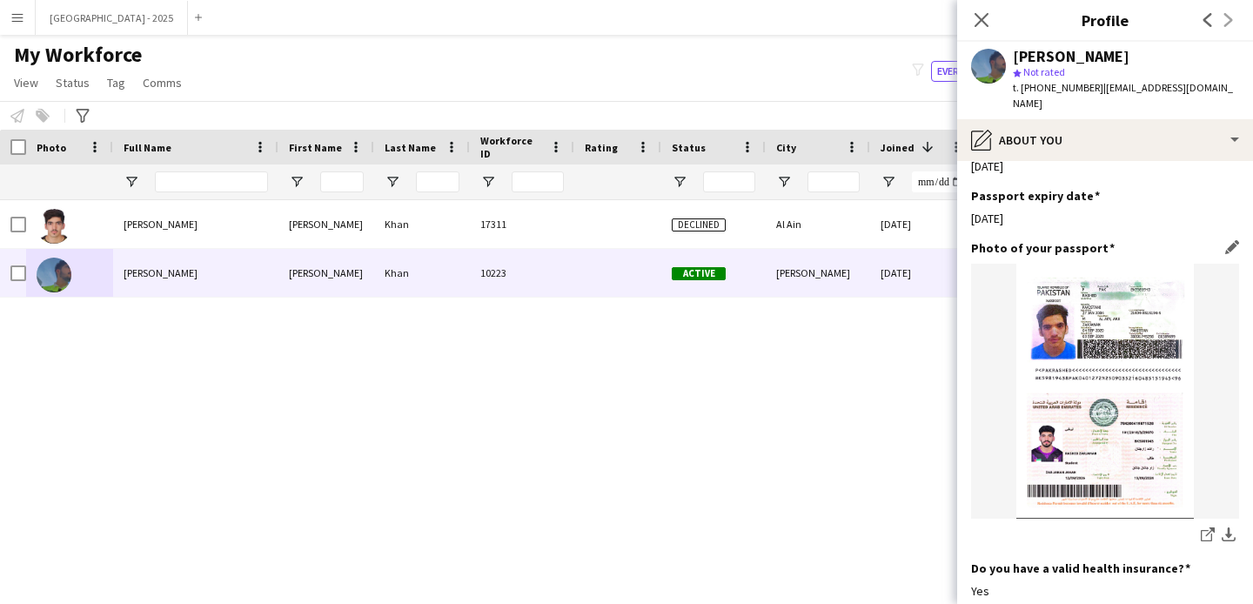
scroll to position [1219, 0]
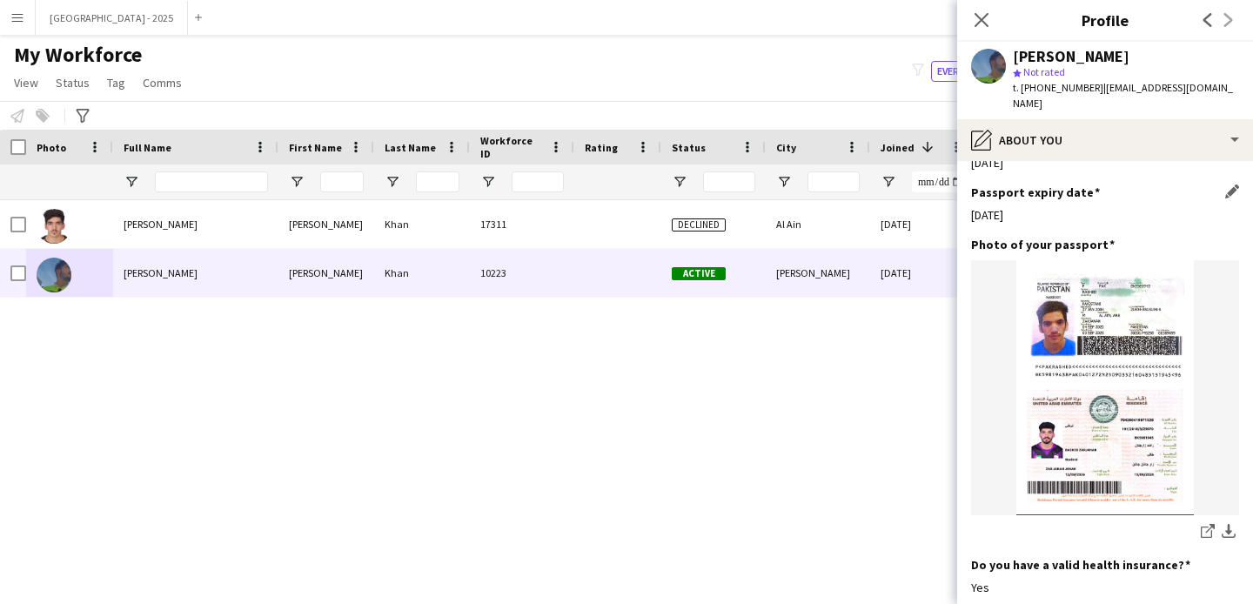
drag, startPoint x: 1002, startPoint y: 214, endPoint x: 1084, endPoint y: 217, distance: 81.8
click at [1042, 215] on div "Passport expiry date Edit this field [DATE]" at bounding box center [1105, 210] width 268 height 52
drag, startPoint x: 1035, startPoint y: 203, endPoint x: 975, endPoint y: 202, distance: 60.0
click at [980, 207] on div "[DATE]" at bounding box center [1105, 215] width 268 height 16
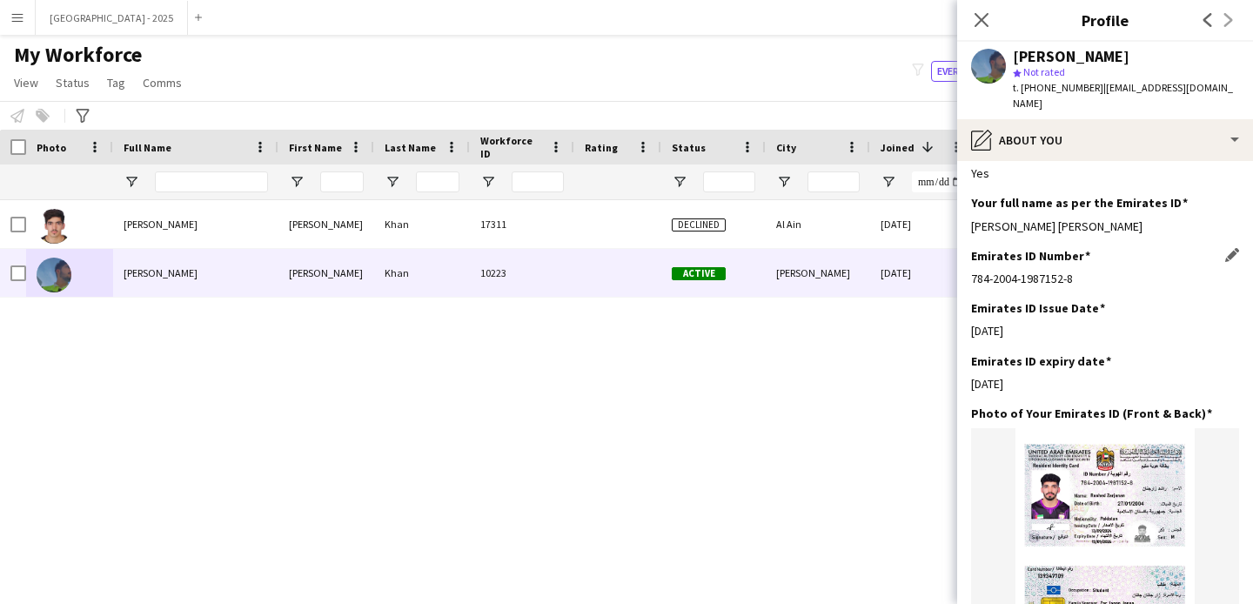
scroll to position [443, 0]
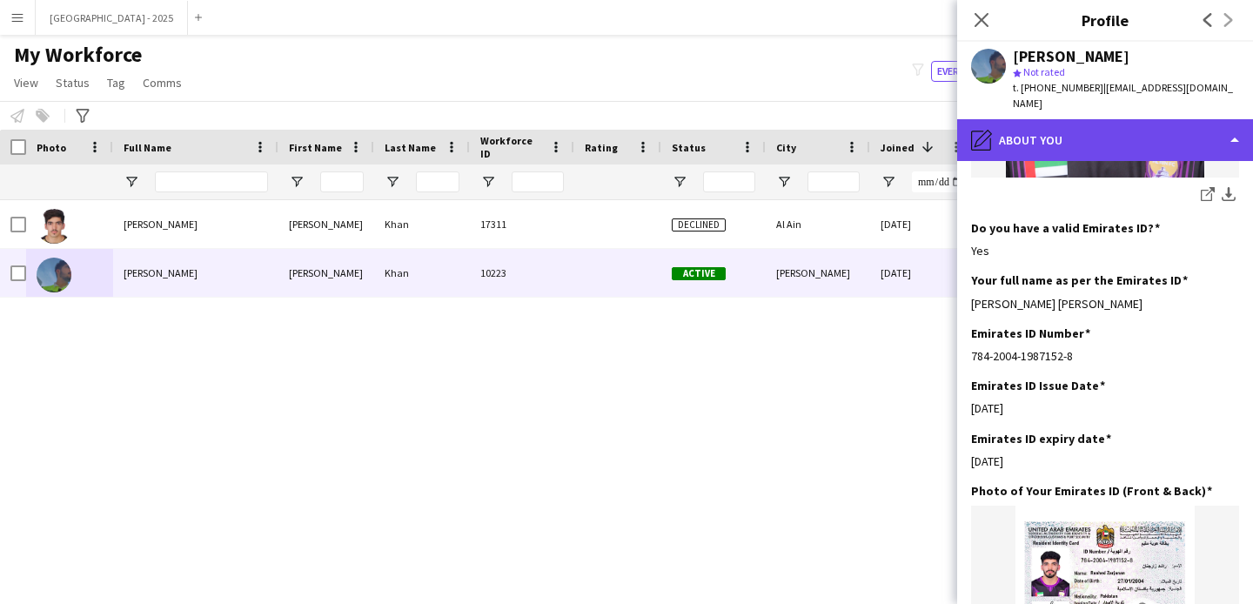
click at [1085, 119] on div "pencil4 About you" at bounding box center [1105, 140] width 296 height 42
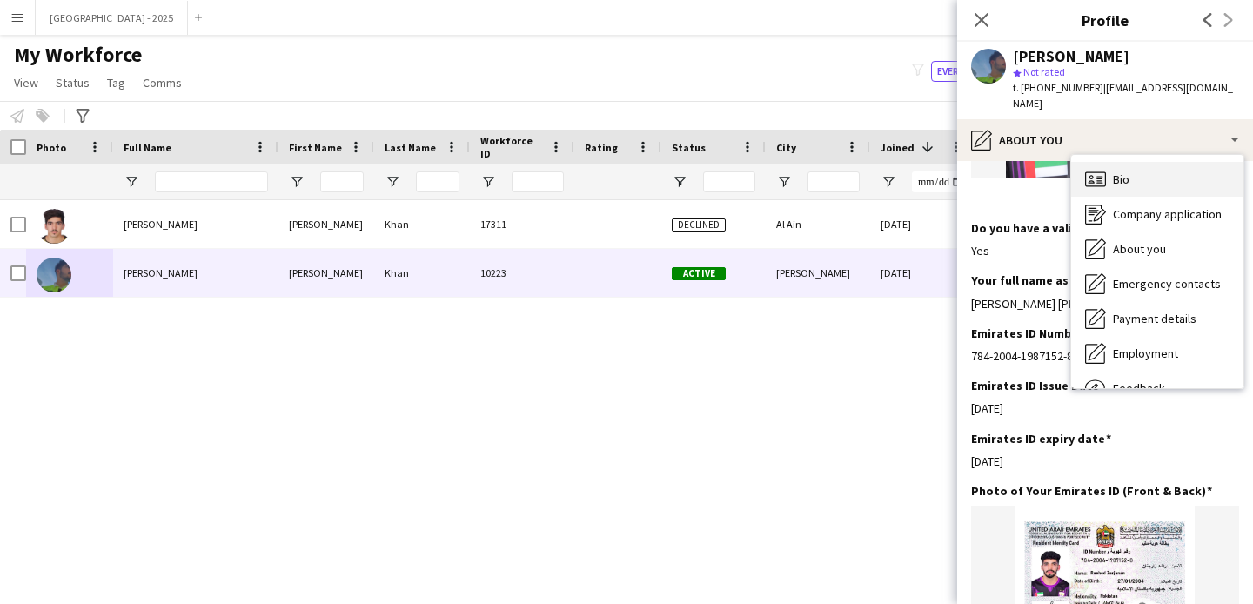
click at [1143, 179] on div "Bio Bio" at bounding box center [1157, 179] width 172 height 35
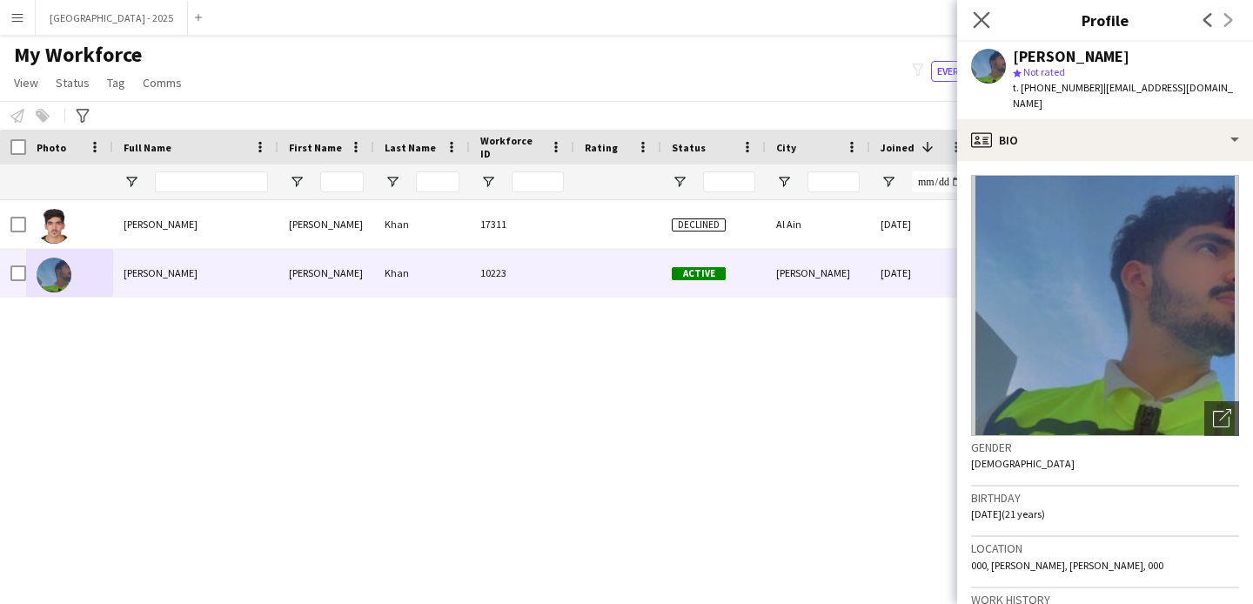
click at [991, 9] on app-icon "Close pop-in" at bounding box center [981, 20] width 25 height 25
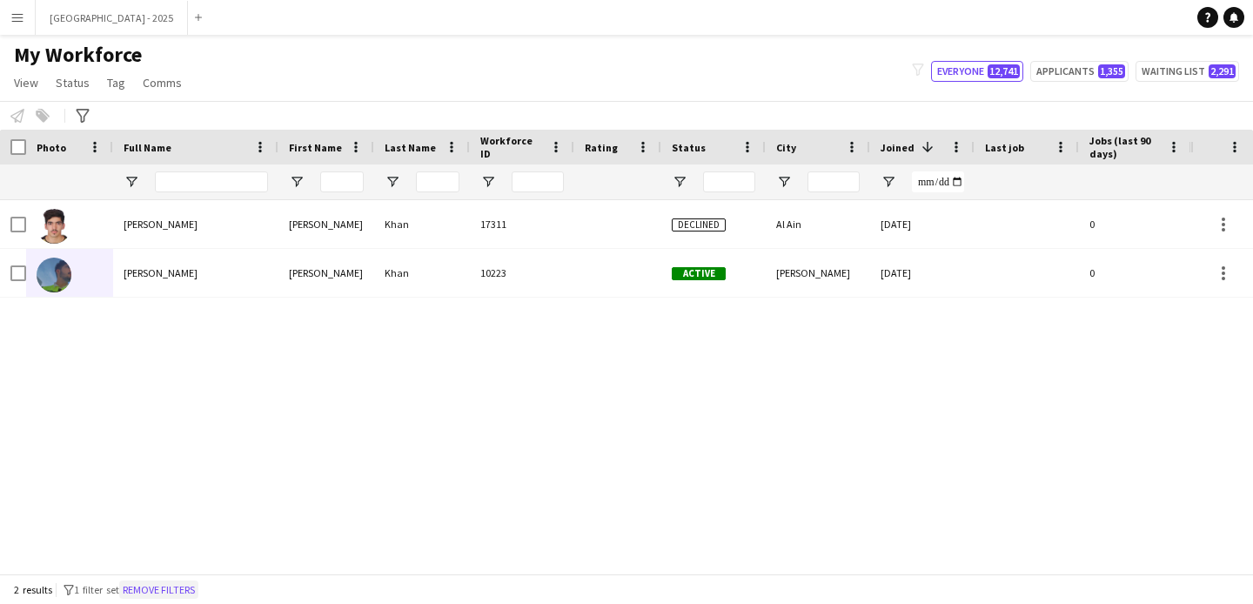
click at [197, 587] on button "Remove filters" at bounding box center [158, 589] width 79 height 19
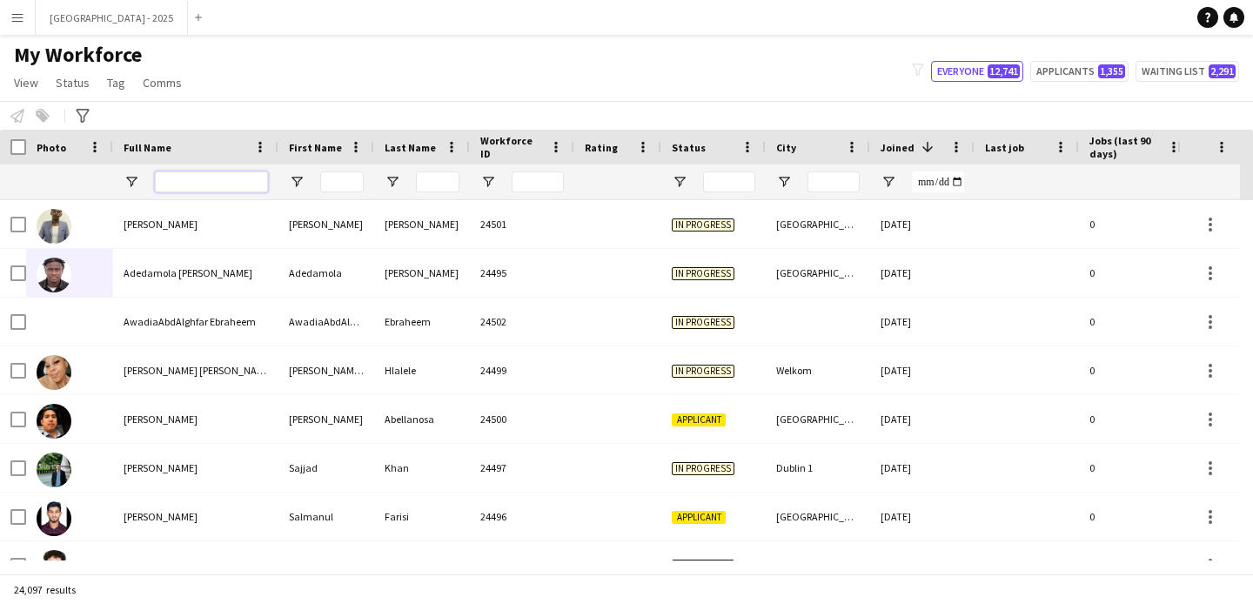
click at [184, 174] on input "Full Name Filter Input" at bounding box center [211, 181] width 113 height 21
paste input "**********"
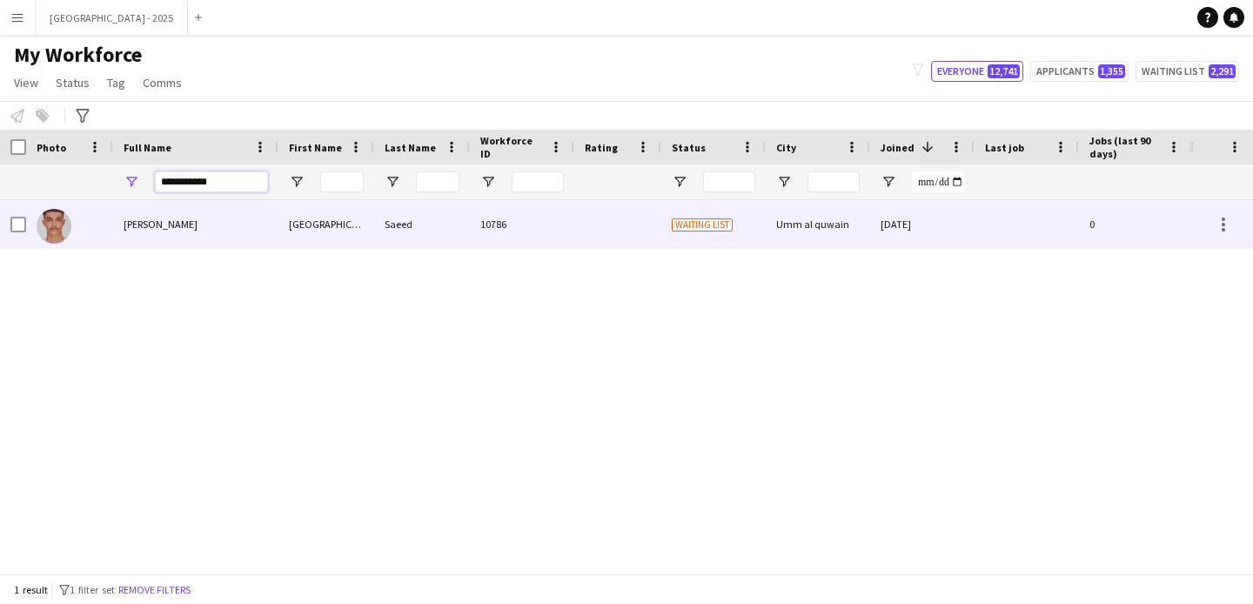
type input "**********"
click at [213, 229] on div "[PERSON_NAME]" at bounding box center [195, 224] width 165 height 48
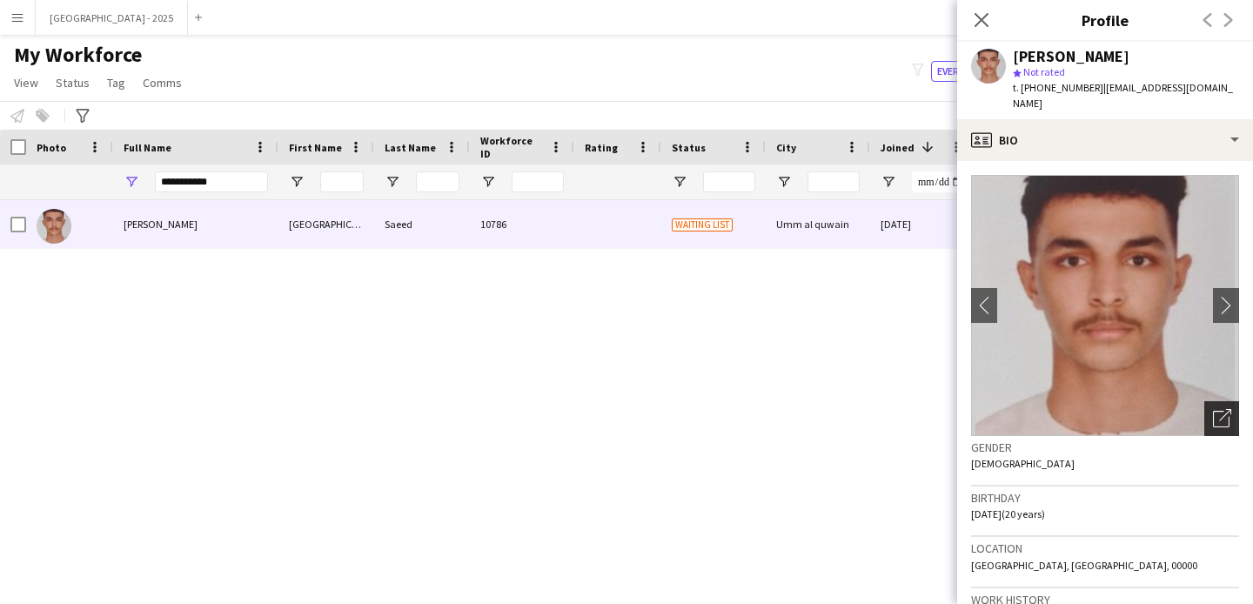
click at [1214, 409] on icon "Open photos pop-in" at bounding box center [1222, 418] width 18 height 18
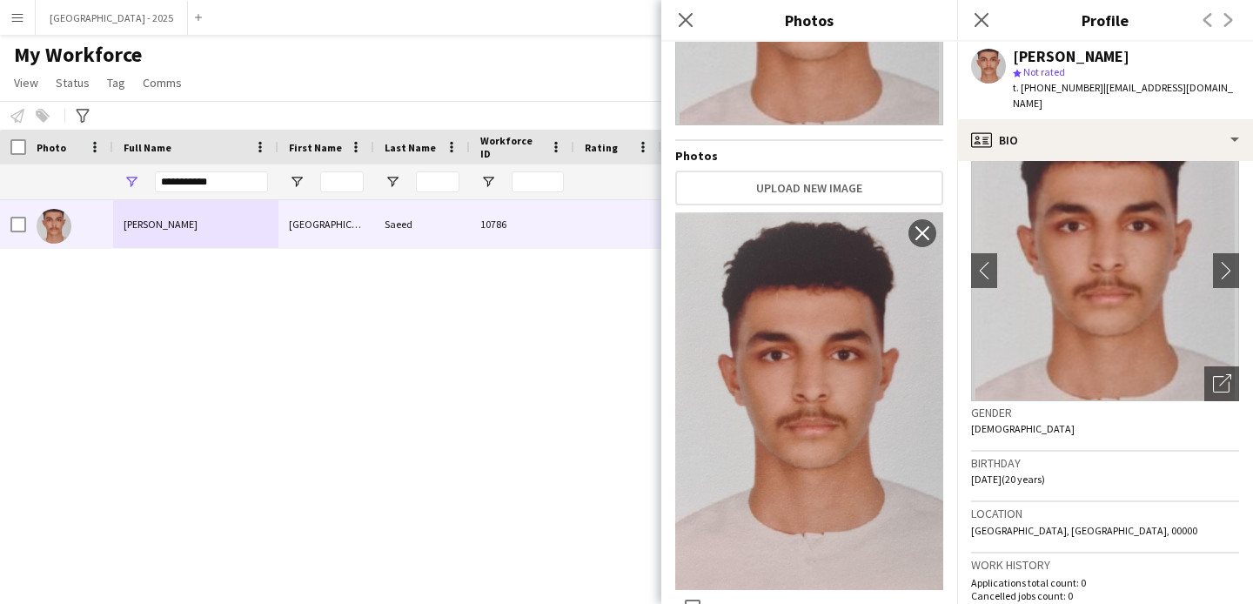
scroll to position [0, 0]
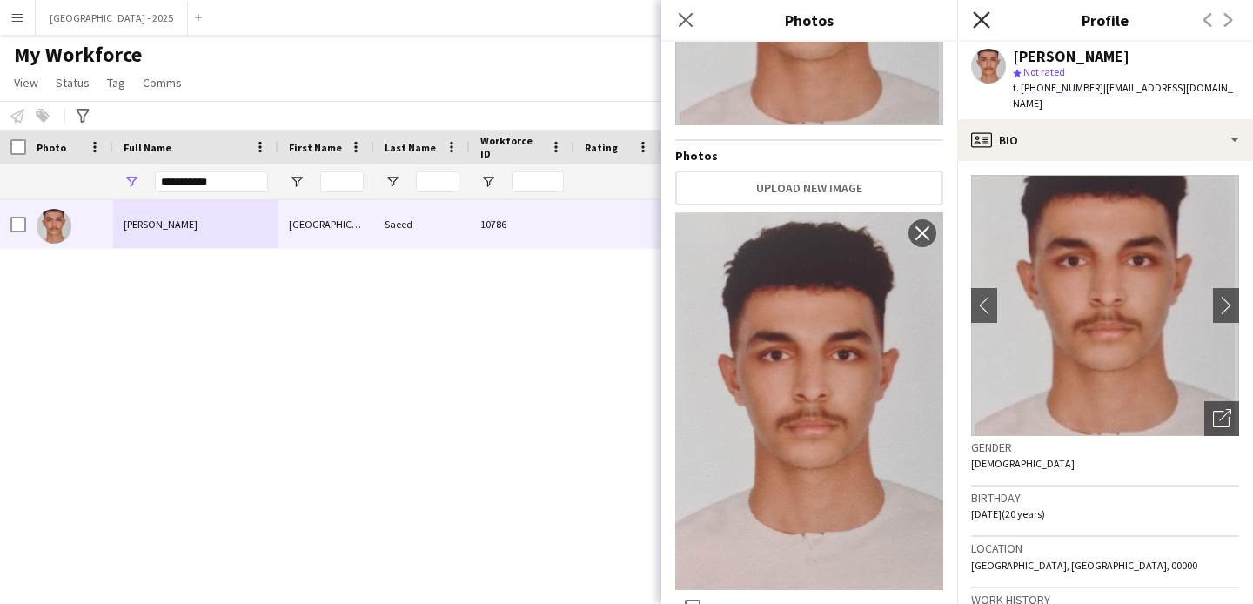
click at [987, 19] on icon "Close pop-in" at bounding box center [981, 19] width 17 height 17
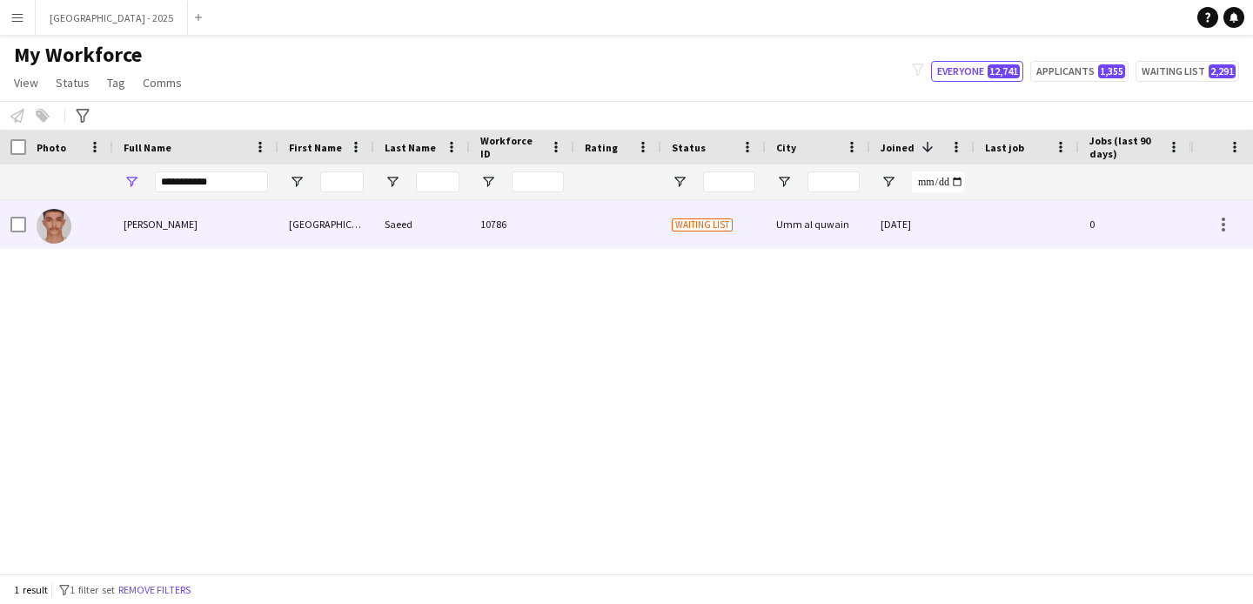
click at [361, 218] on div "[GEOGRAPHIC_DATA]" at bounding box center [326, 224] width 96 height 48
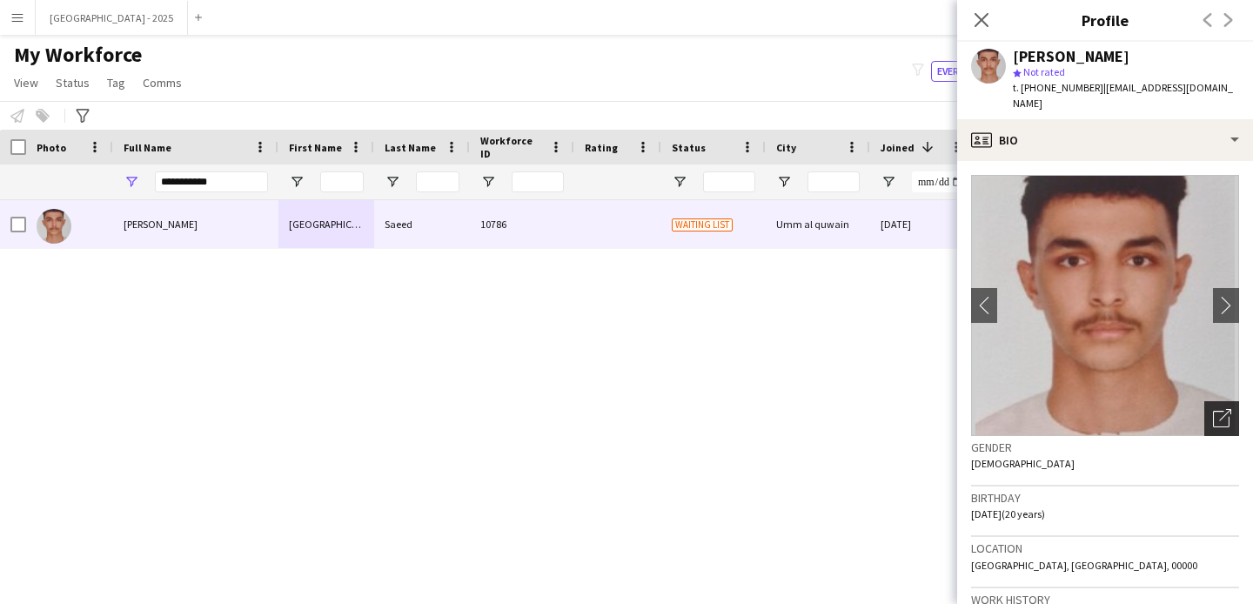
click at [1213, 409] on icon "Open photos pop-in" at bounding box center [1222, 418] width 18 height 18
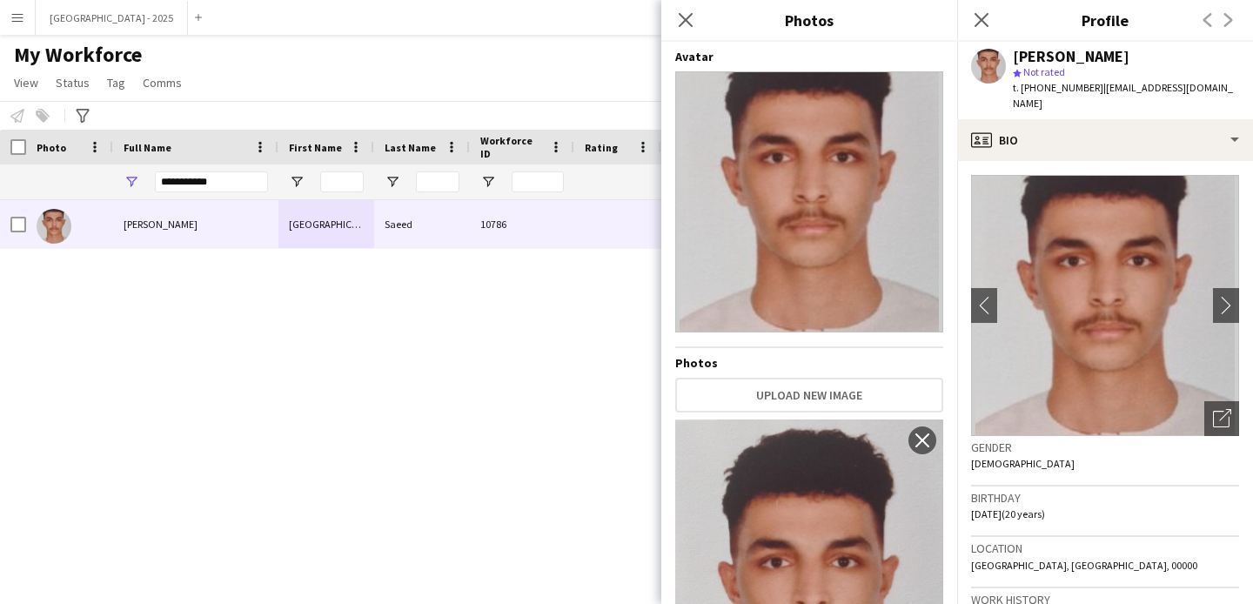
click at [1087, 501] on div "Birthday [DEMOGRAPHIC_DATA] (20 years)" at bounding box center [1105, 511] width 268 height 50
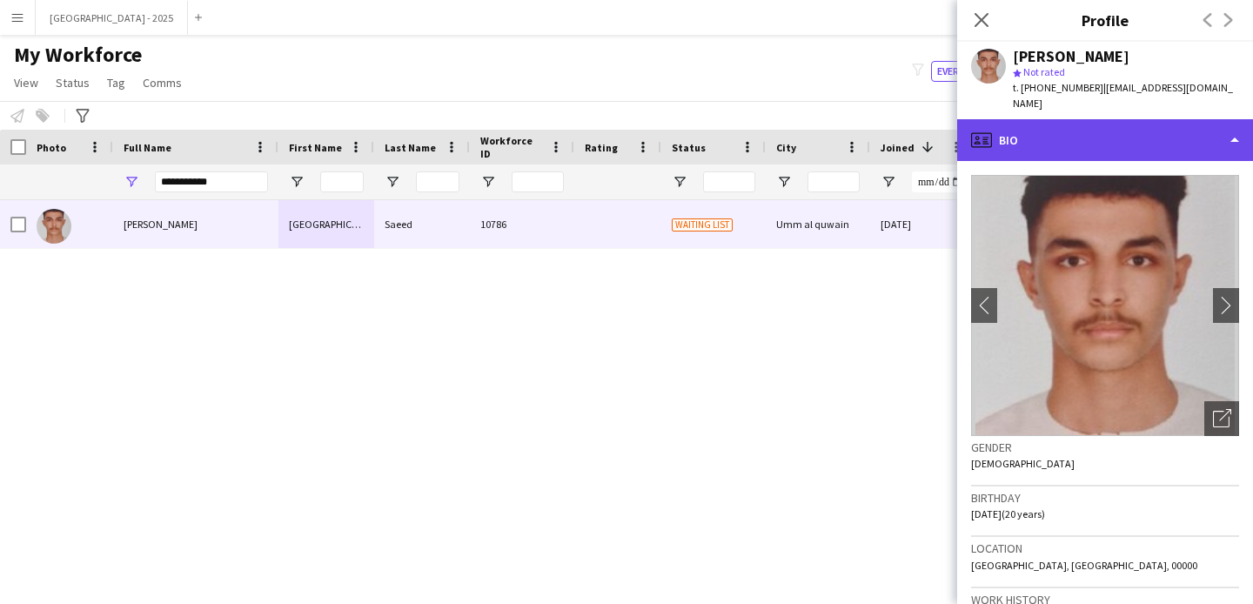
click at [1085, 139] on div "profile Bio" at bounding box center [1105, 140] width 296 height 42
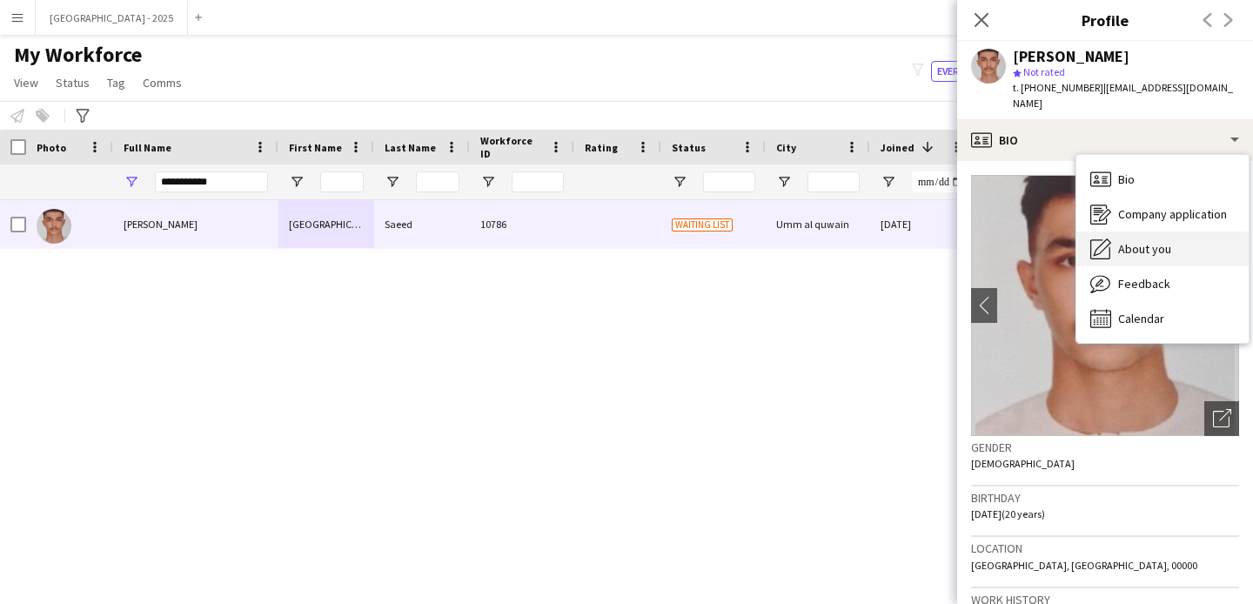
click at [1113, 231] on div "About you About you" at bounding box center [1162, 248] width 172 height 35
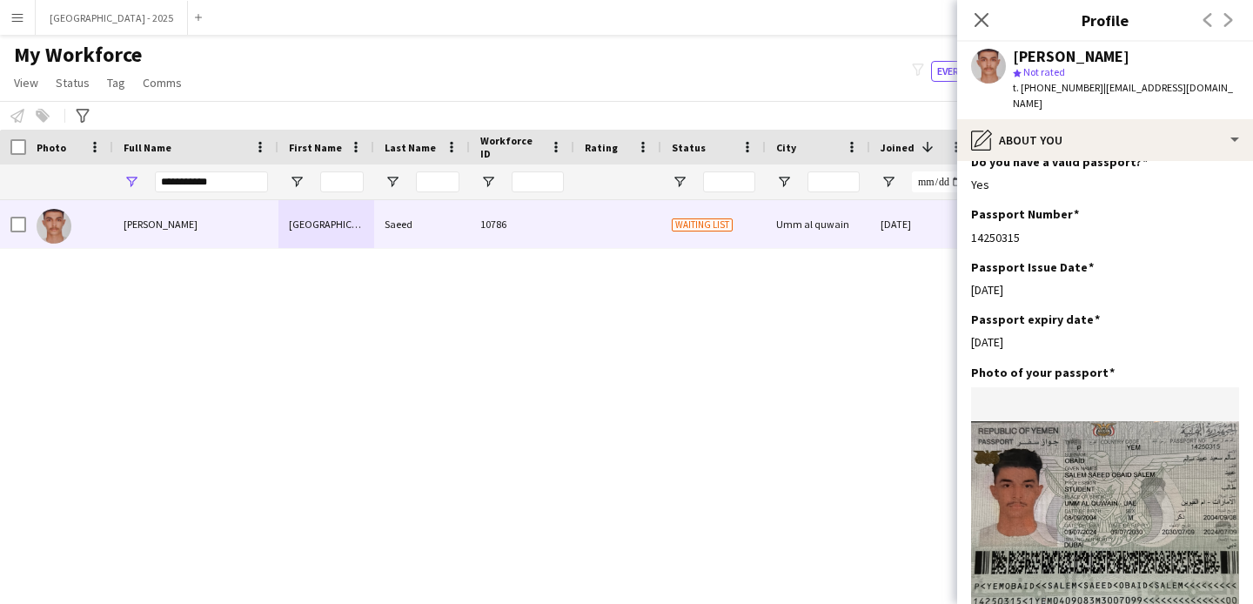
scroll to position [1201, 0]
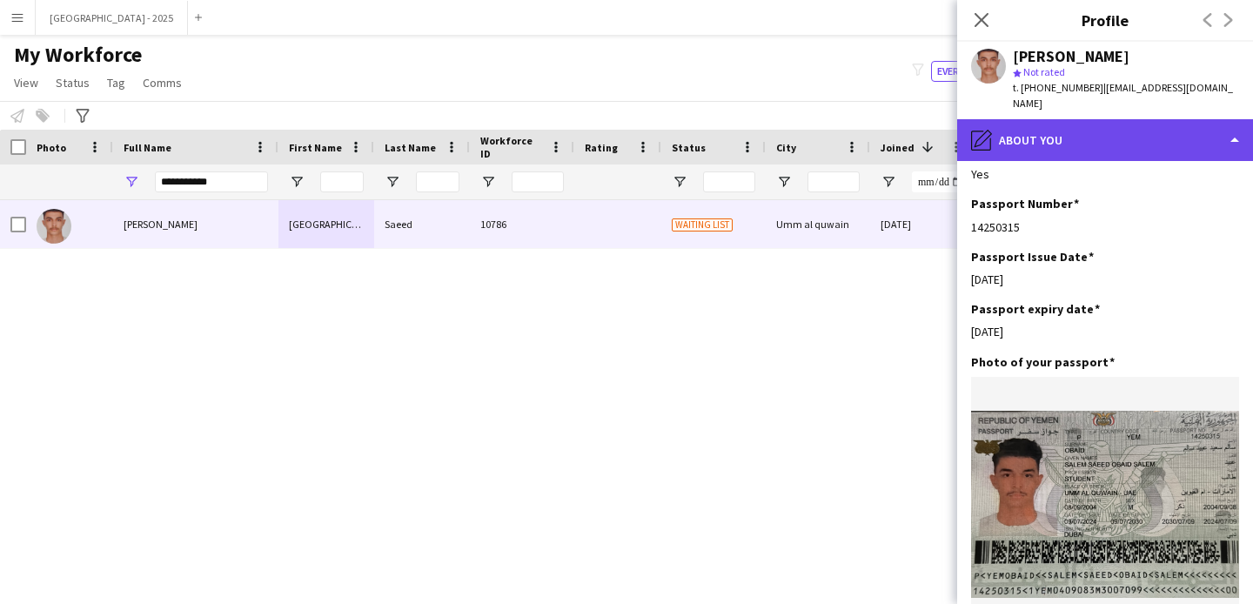
click at [1044, 134] on div "pencil4 About you" at bounding box center [1105, 140] width 296 height 42
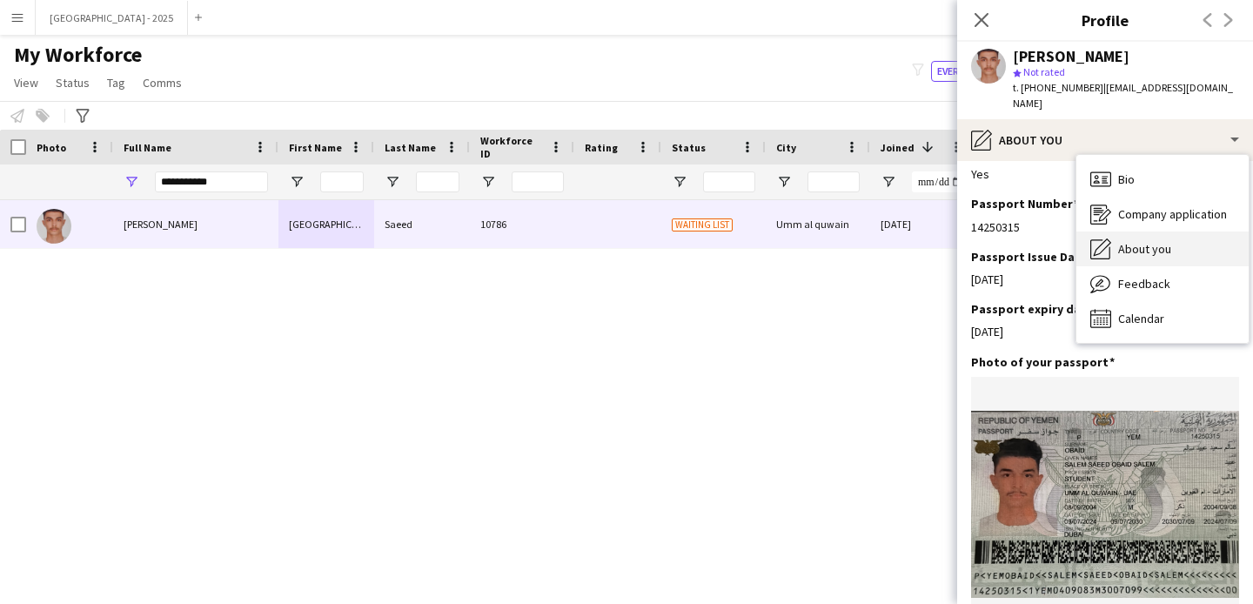
click at [1122, 241] on span "About you" at bounding box center [1144, 249] width 53 height 16
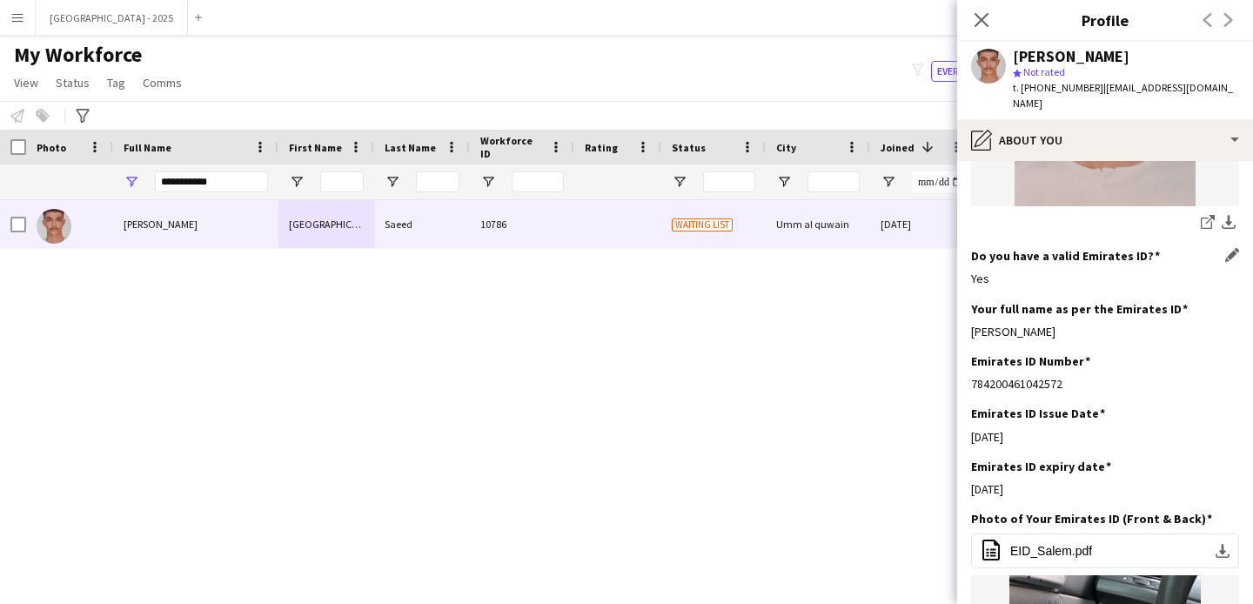
scroll to position [483, 0]
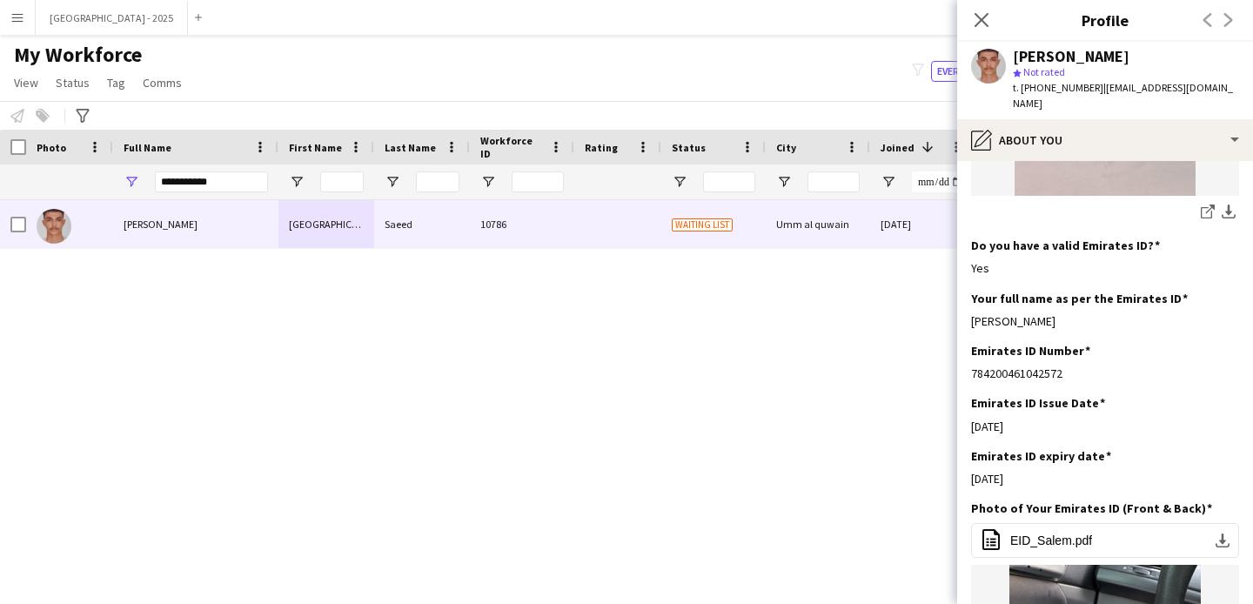
click at [1025, 97] on div "Salem Saeed star Not rated t. [PHONE_NUMBER] | [EMAIL_ADDRESS][DOMAIN_NAME]" at bounding box center [1105, 80] width 296 height 77
click at [1056, 149] on img at bounding box center [1105, 68] width 268 height 255
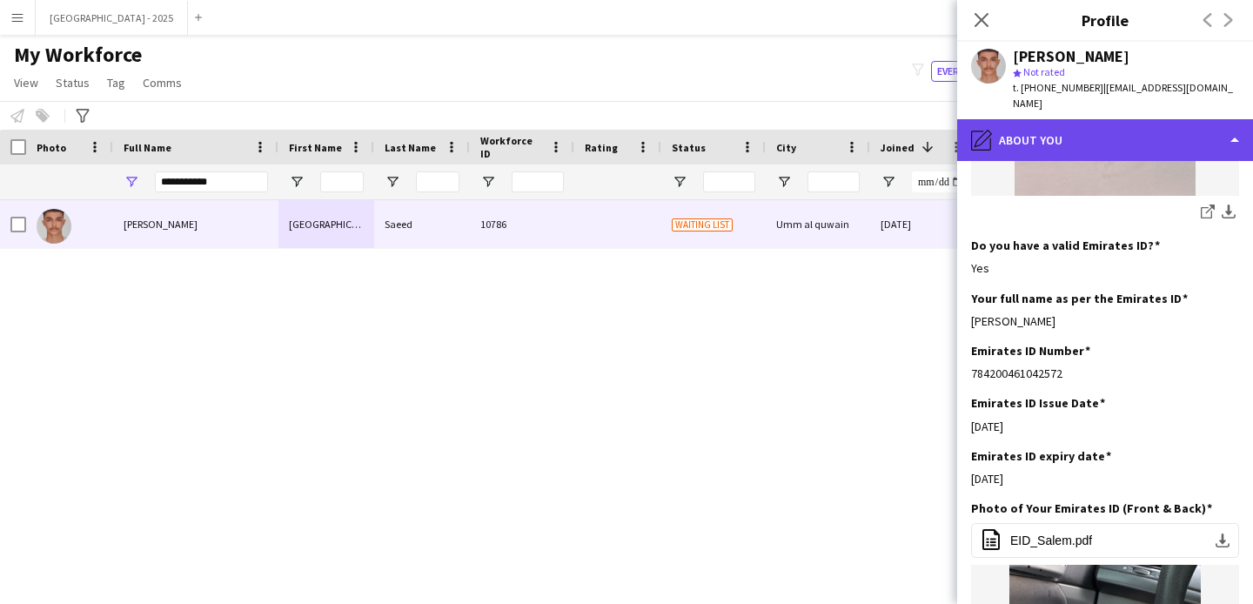
click at [1064, 138] on div "pencil4 About you" at bounding box center [1105, 140] width 296 height 42
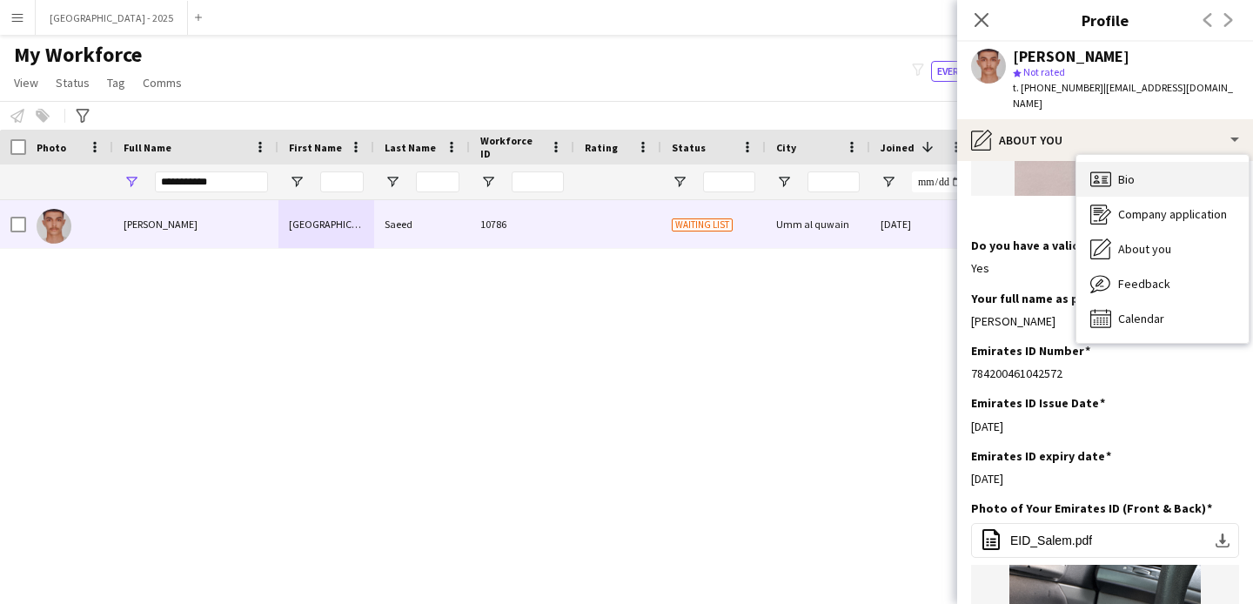
click at [1094, 171] on icon at bounding box center [1100, 178] width 21 height 15
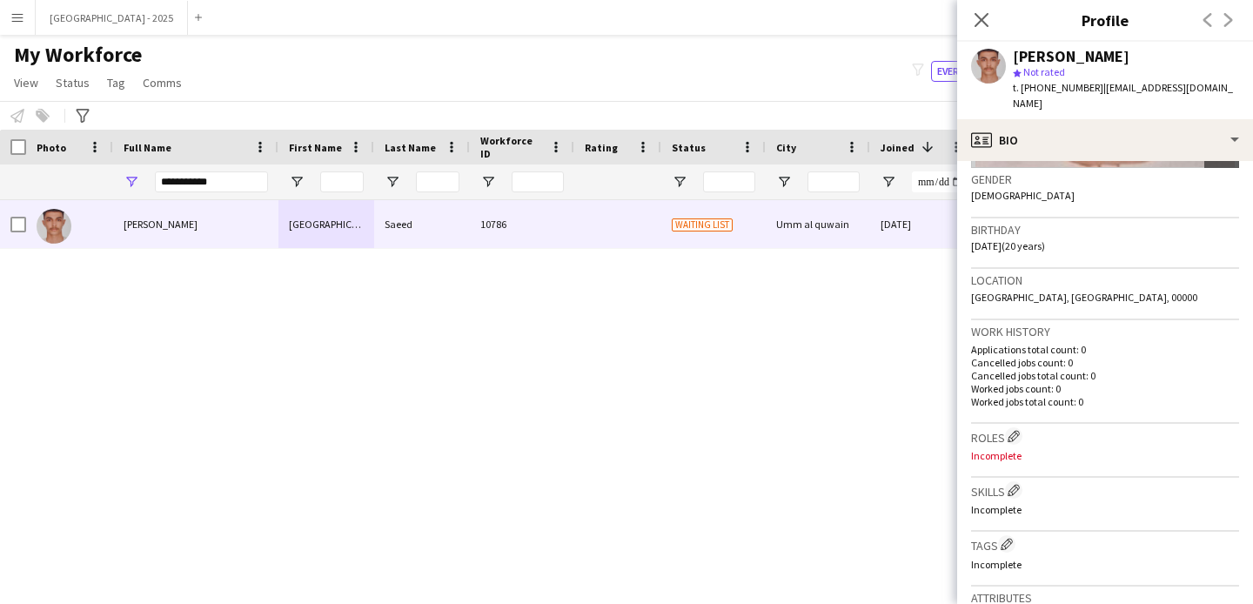
scroll to position [284, 0]
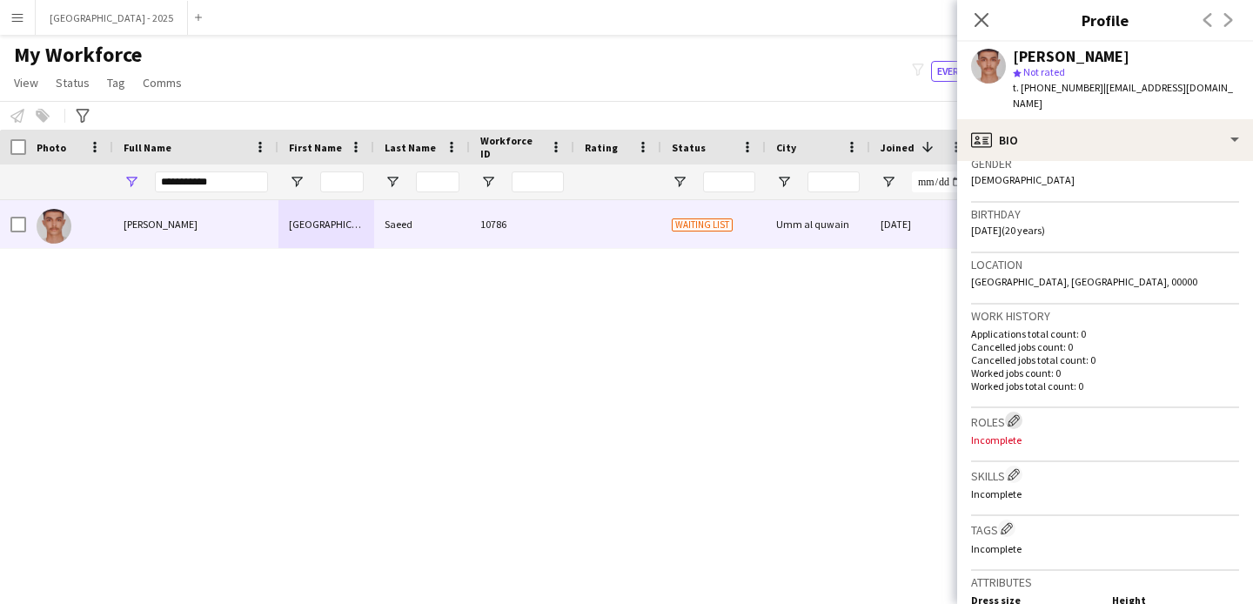
click at [1022, 412] on button "Edit crew company roles" at bounding box center [1013, 420] width 17 height 17
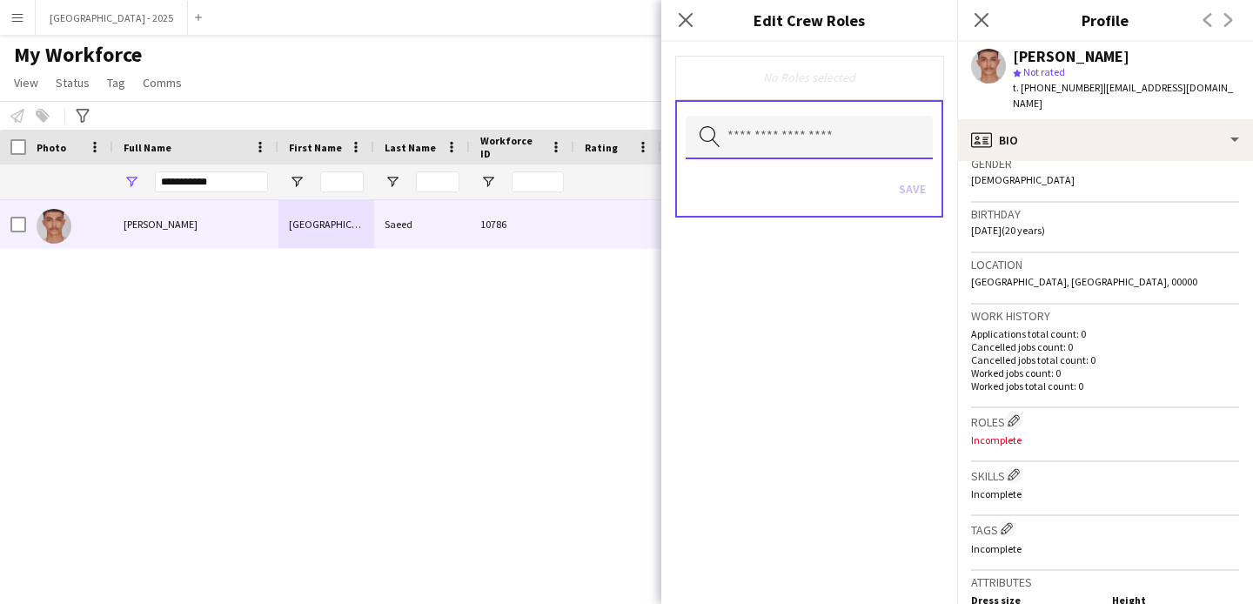
click at [847, 154] on input "text" at bounding box center [809, 138] width 247 height 44
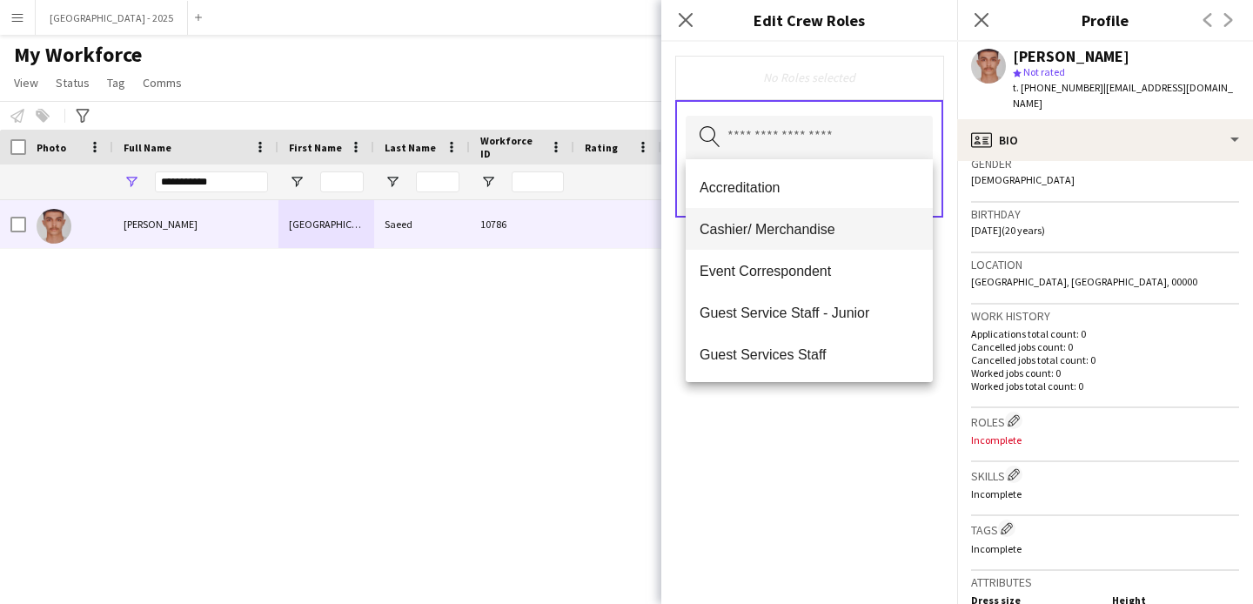
click at [812, 221] on span "Cashier/ Merchandise" at bounding box center [808, 229] width 219 height 17
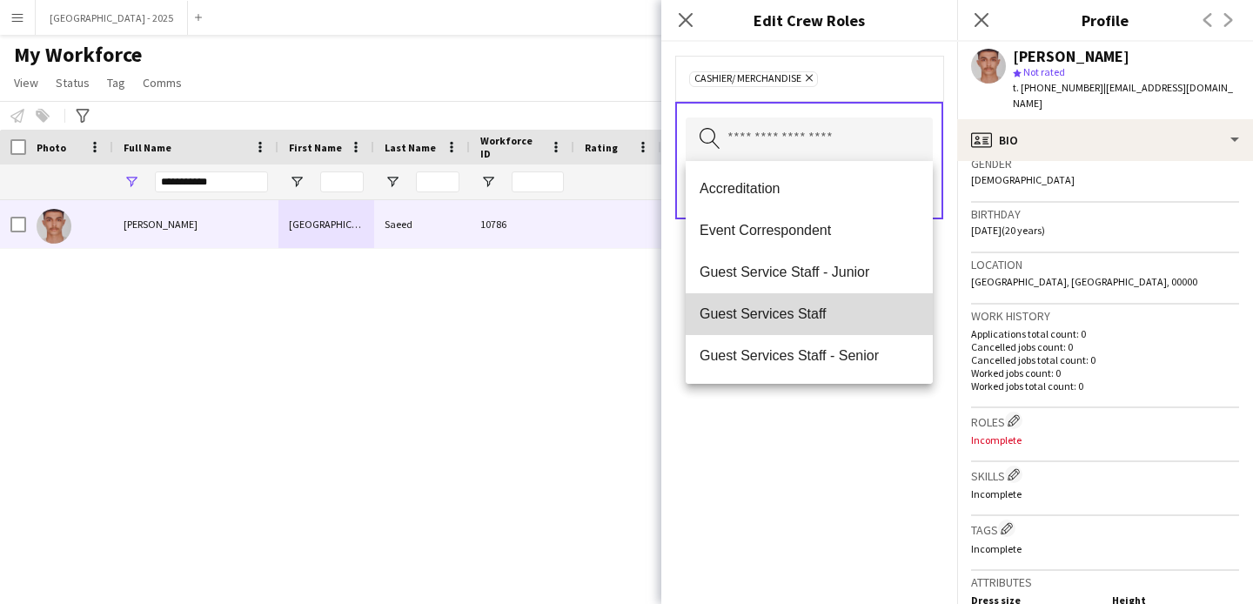
click at [832, 312] on span "Guest Services Staff" at bounding box center [808, 313] width 219 height 17
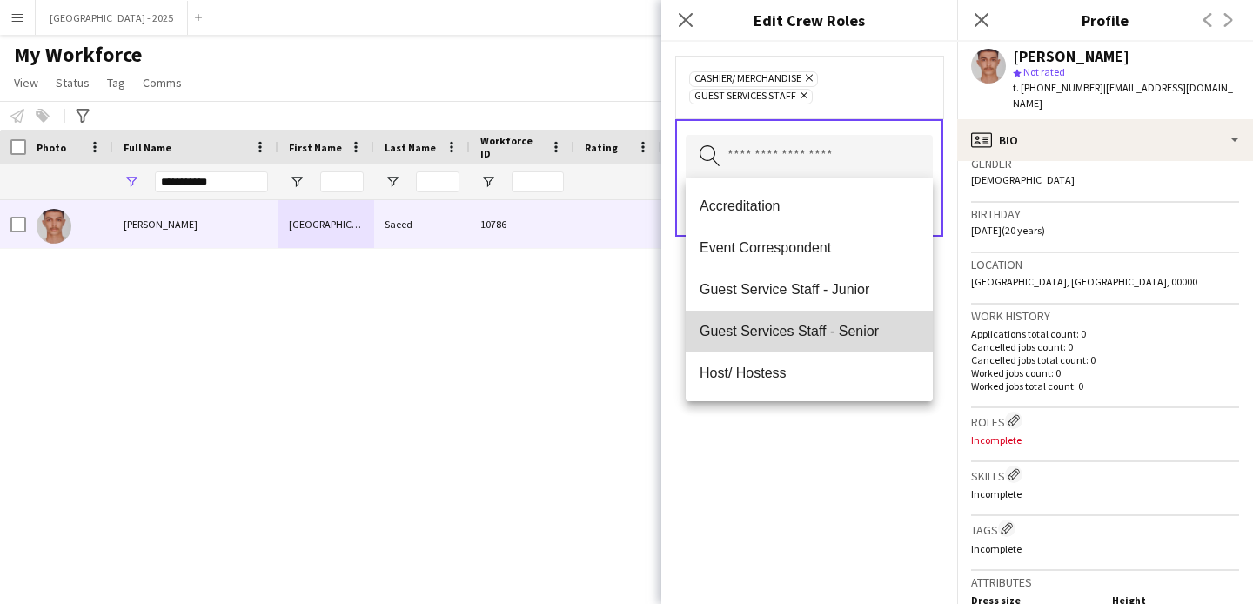
click at [835, 345] on mat-option "Guest Services Staff - Senior" at bounding box center [809, 332] width 247 height 42
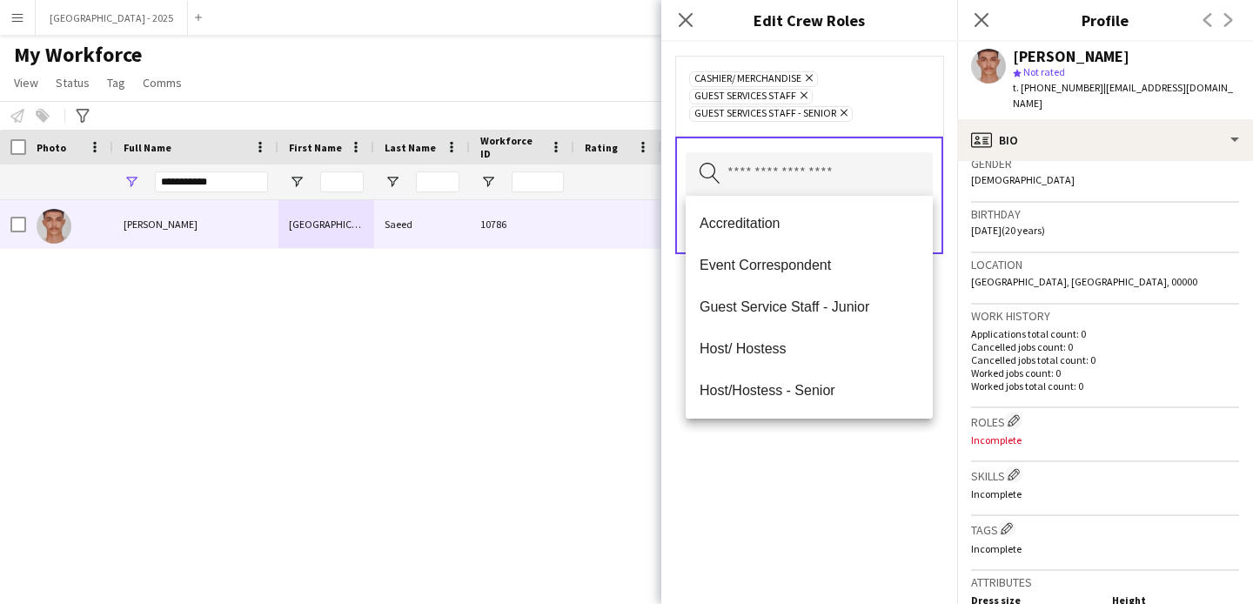
click at [851, 472] on div "Cashier/ Merchandise Remove Guest Services Staff Remove Guest Services Staff - …" at bounding box center [809, 323] width 296 height 562
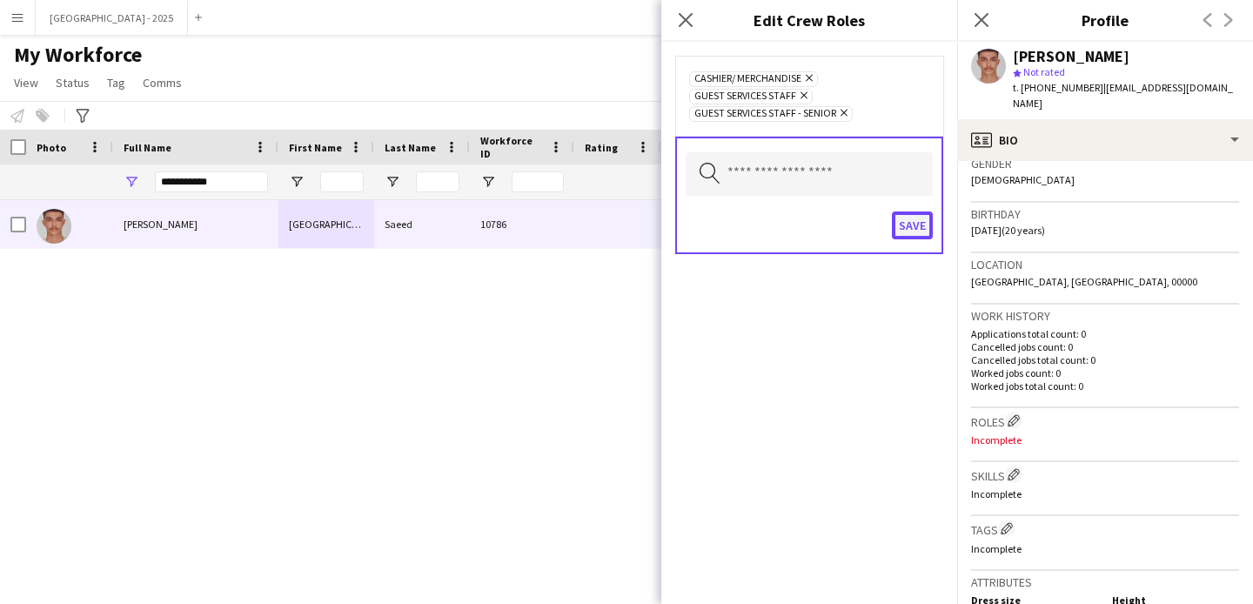
click at [907, 223] on button "Save" at bounding box center [912, 225] width 41 height 28
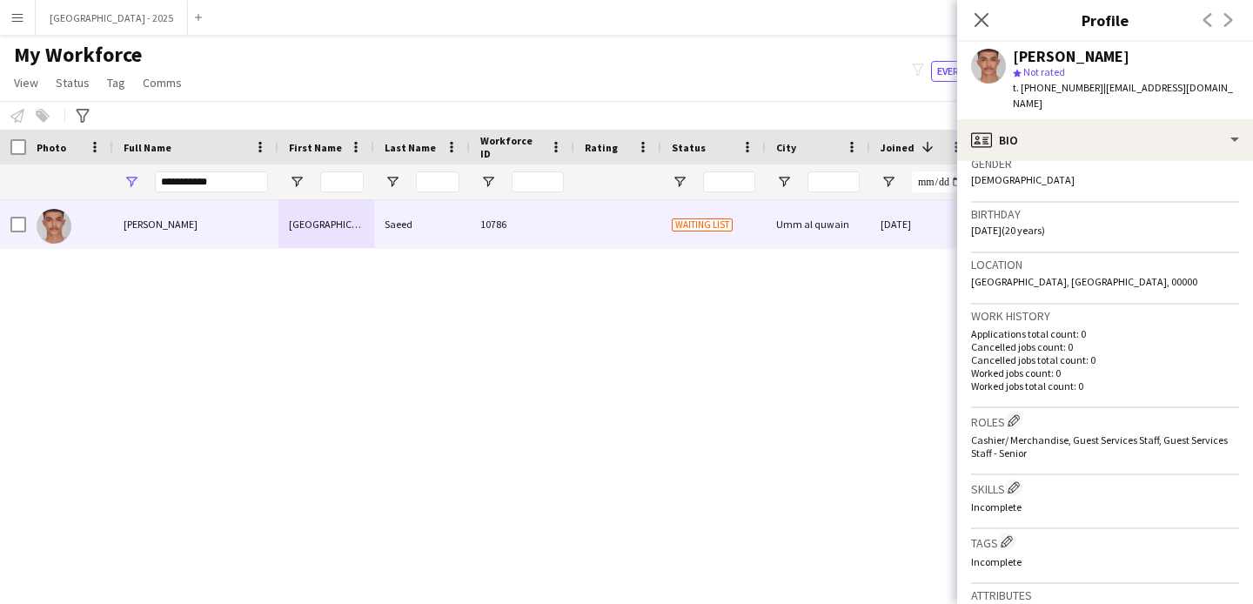
click at [1007, 535] on h3 "Tags Edit crew company tags" at bounding box center [1105, 541] width 268 height 18
click at [1010, 535] on app-icon "Edit crew company tags" at bounding box center [1007, 541] width 12 height 12
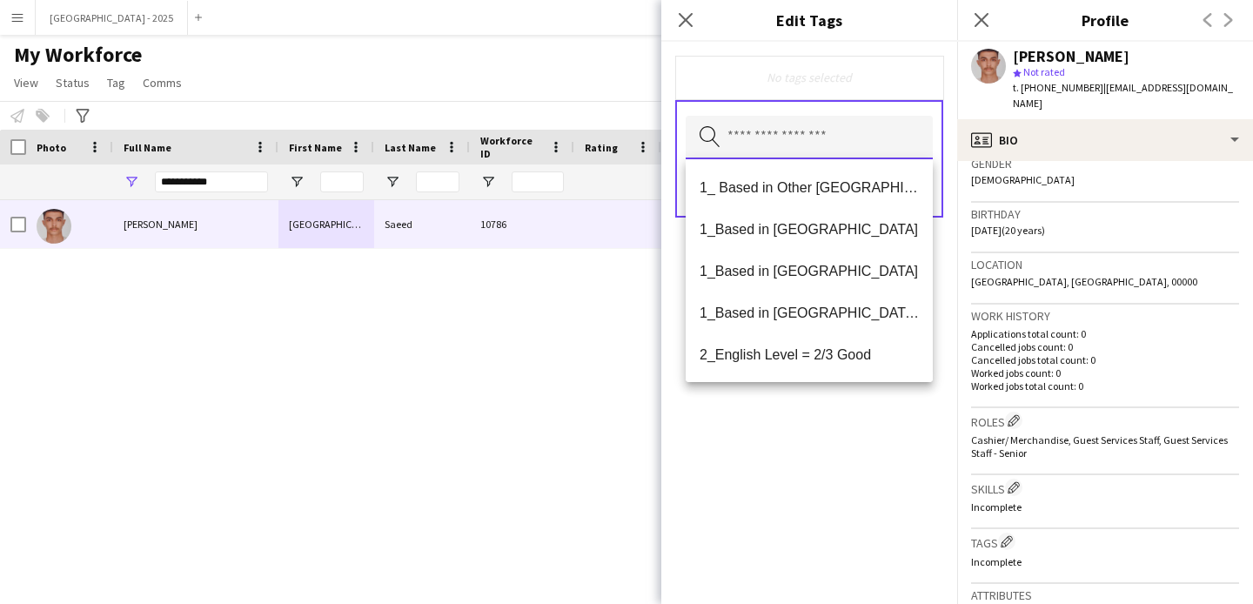
click at [801, 135] on input "text" at bounding box center [809, 138] width 247 height 44
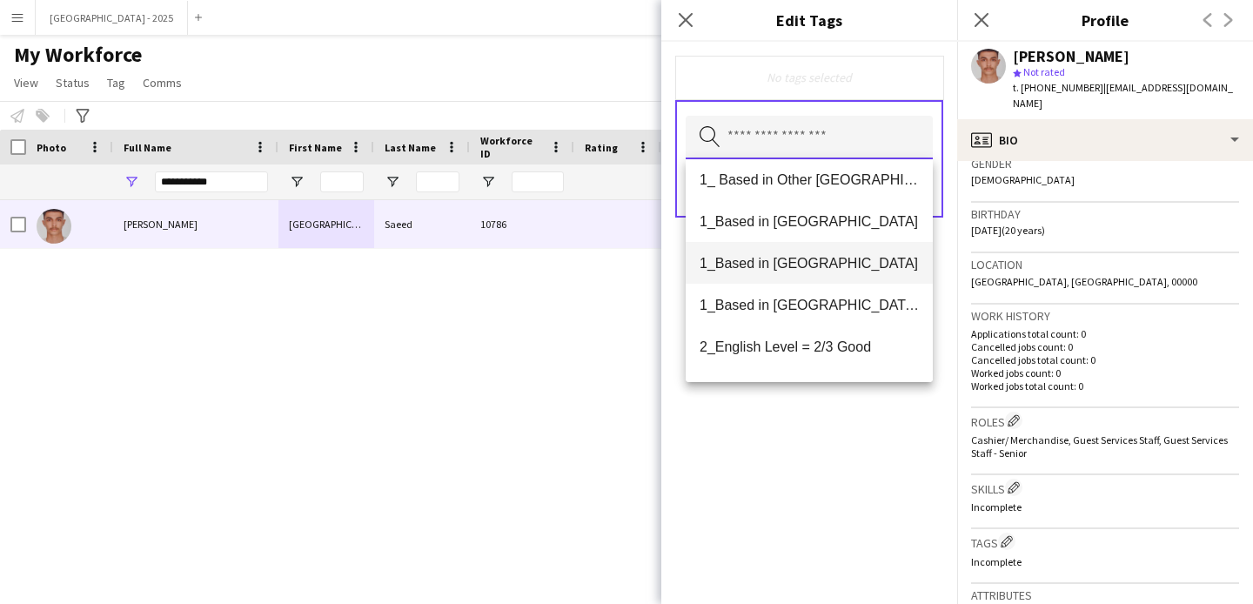
scroll to position [20, 0]
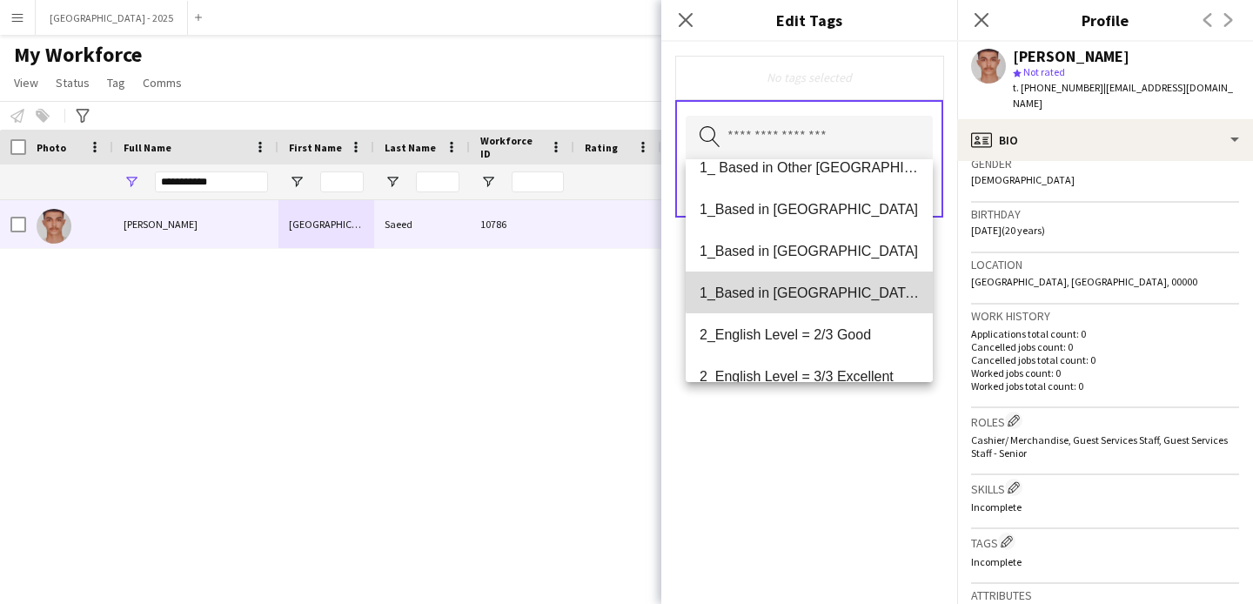
click at [840, 287] on span "1_Based in [GEOGRAPHIC_DATA]/[GEOGRAPHIC_DATA]/Ajman" at bounding box center [808, 292] width 219 height 17
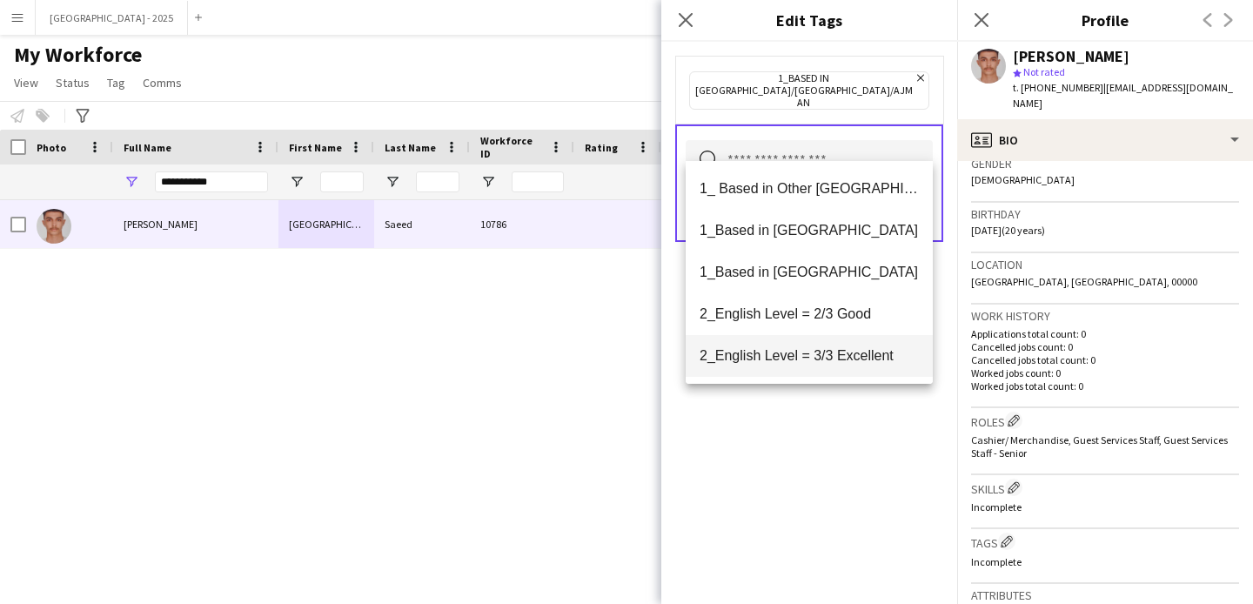
click at [852, 347] on span "2_English Level = 3/3 Excellent" at bounding box center [808, 355] width 219 height 17
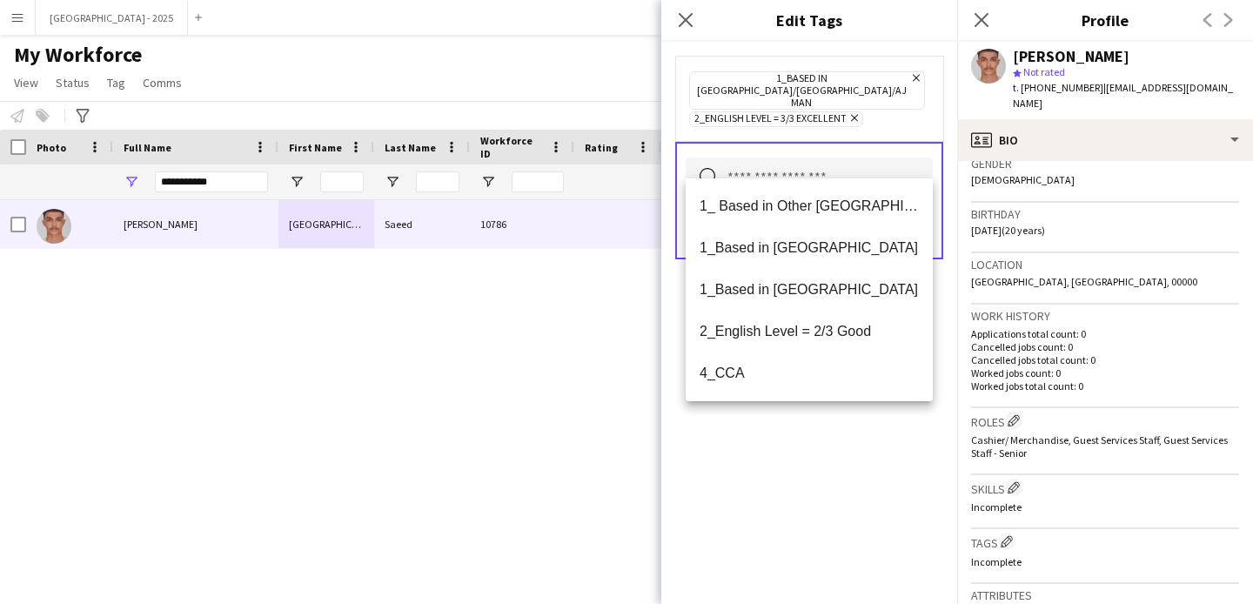
click at [855, 401] on div "1_Based in [GEOGRAPHIC_DATA]/[GEOGRAPHIC_DATA]/Ajman Remove 2_English Level = 3…" at bounding box center [809, 323] width 296 height 562
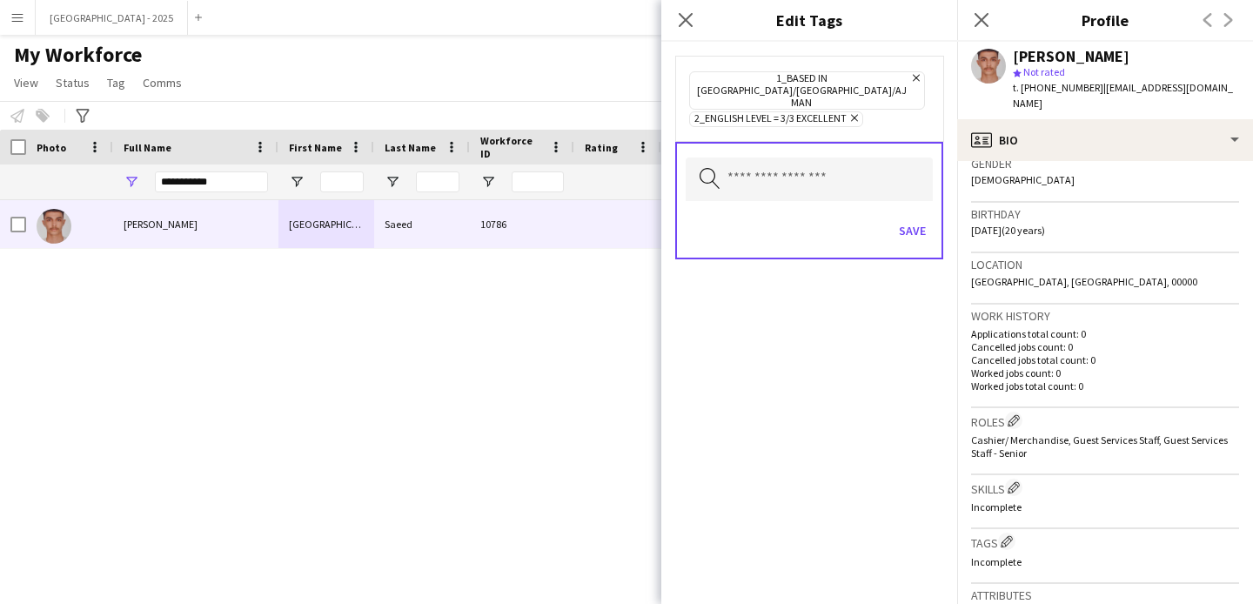
click at [937, 209] on div "Search by tag name Save" at bounding box center [809, 200] width 268 height 117
click at [923, 217] on button "Save" at bounding box center [912, 231] width 41 height 28
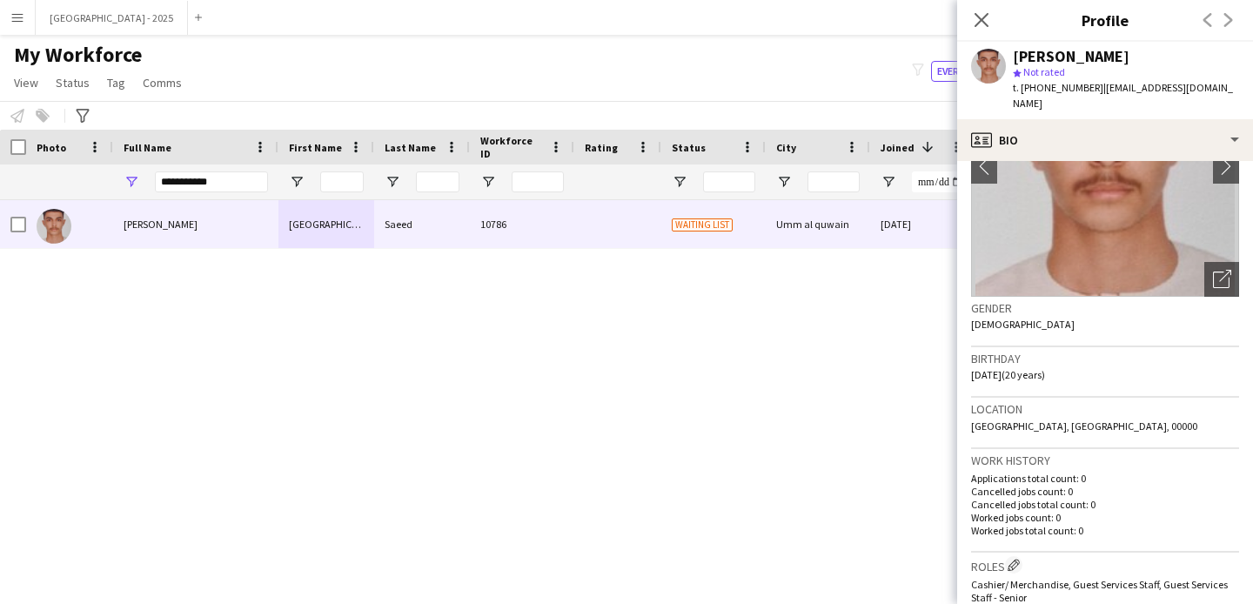
scroll to position [0, 0]
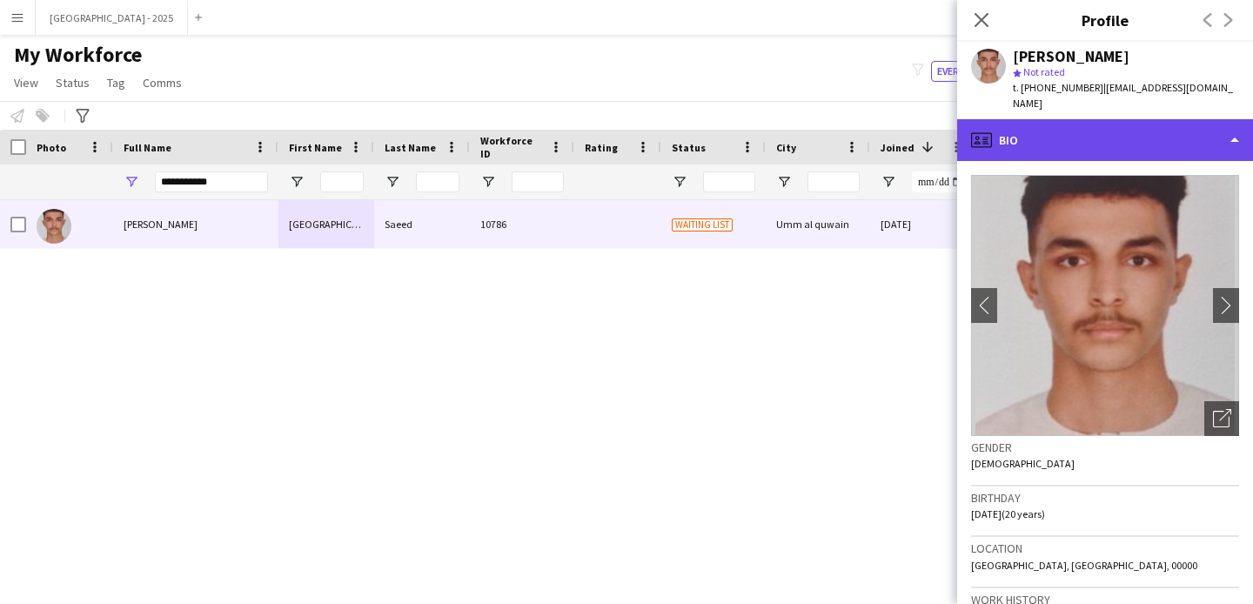
click at [1108, 119] on div "profile Bio" at bounding box center [1105, 140] width 296 height 42
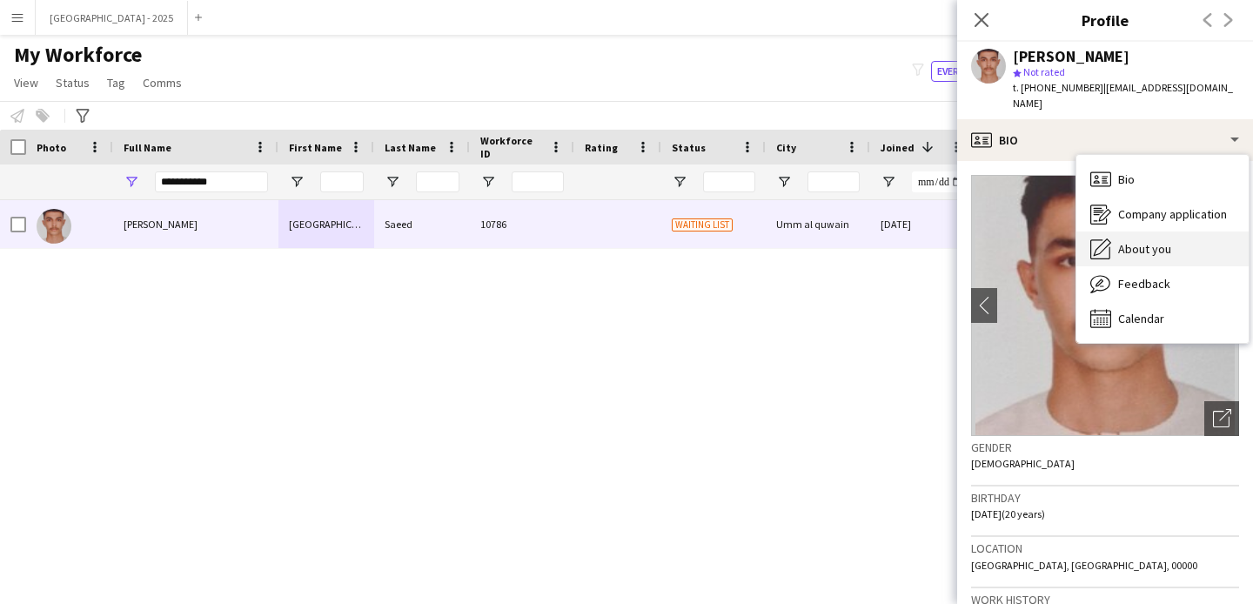
click at [1154, 241] on span "About you" at bounding box center [1144, 249] width 53 height 16
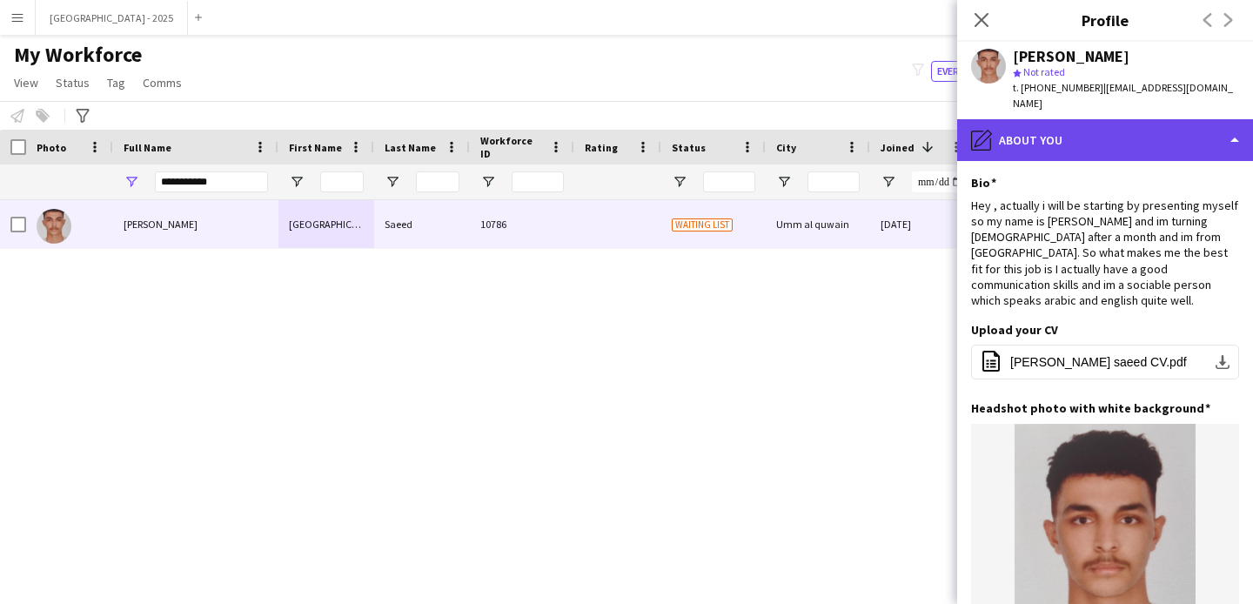
click at [1100, 121] on div "pencil4 About you" at bounding box center [1105, 140] width 296 height 42
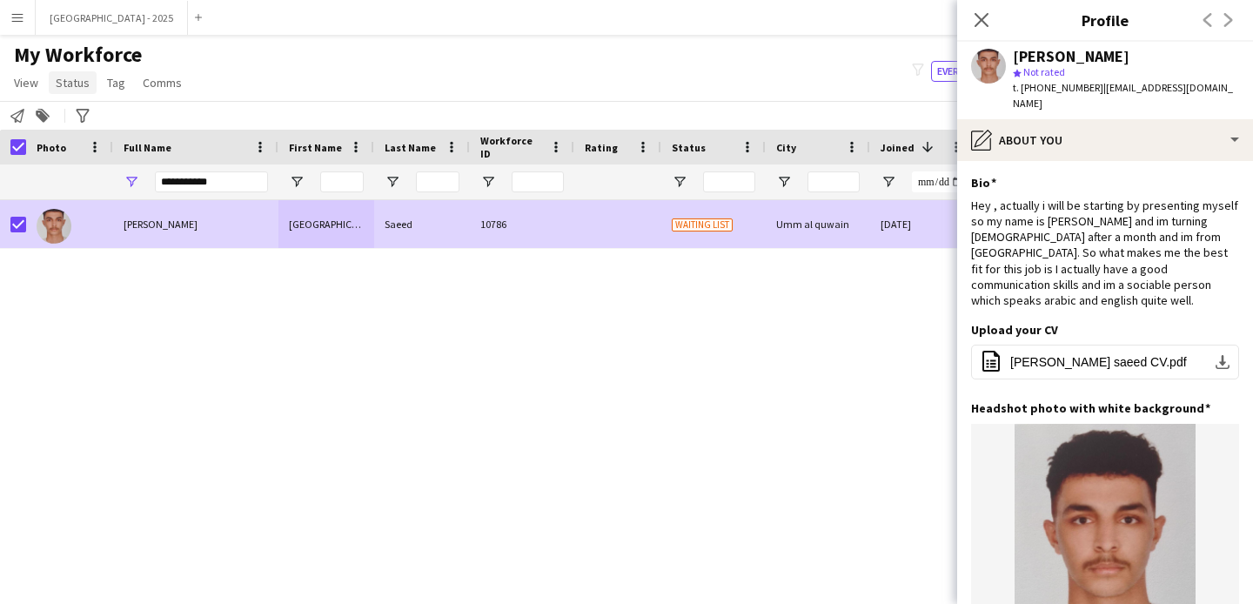
click at [71, 75] on span "Status" at bounding box center [73, 83] width 34 height 16
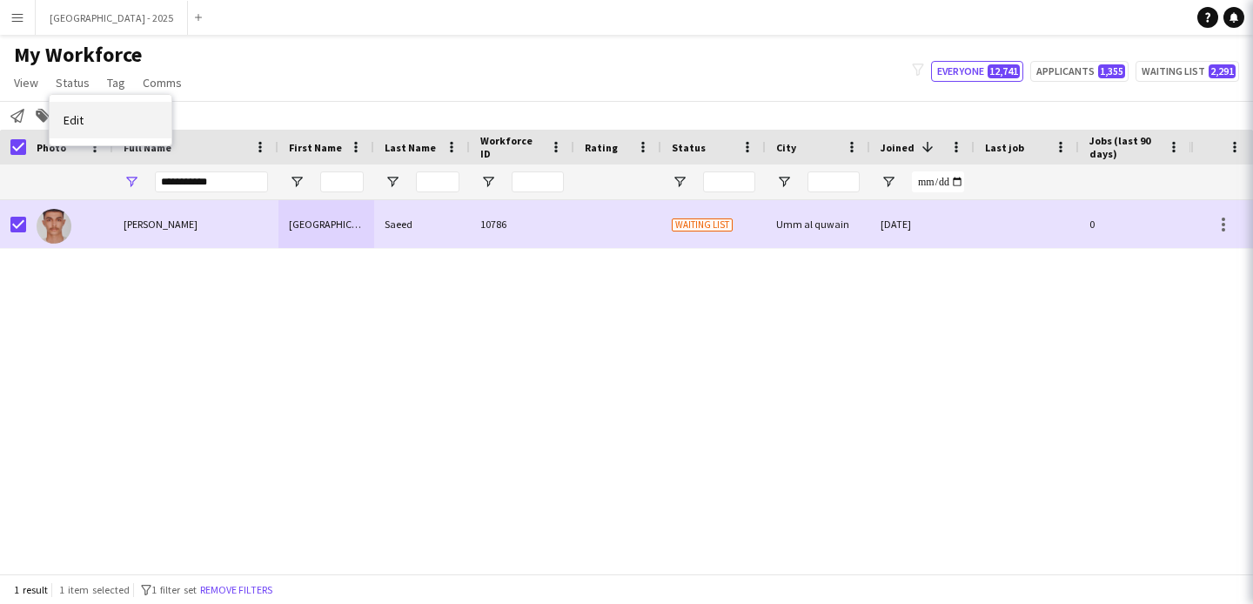
click at [85, 105] on link "Edit" at bounding box center [111, 120] width 122 height 37
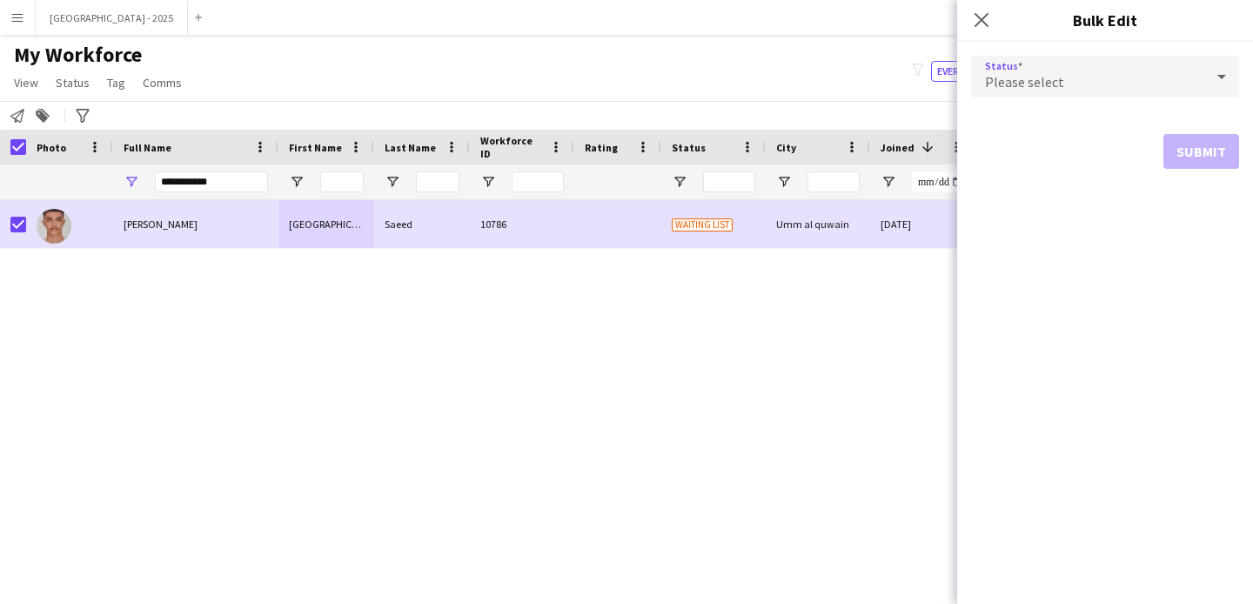
click at [1021, 91] on div "Please select" at bounding box center [1087, 77] width 233 height 42
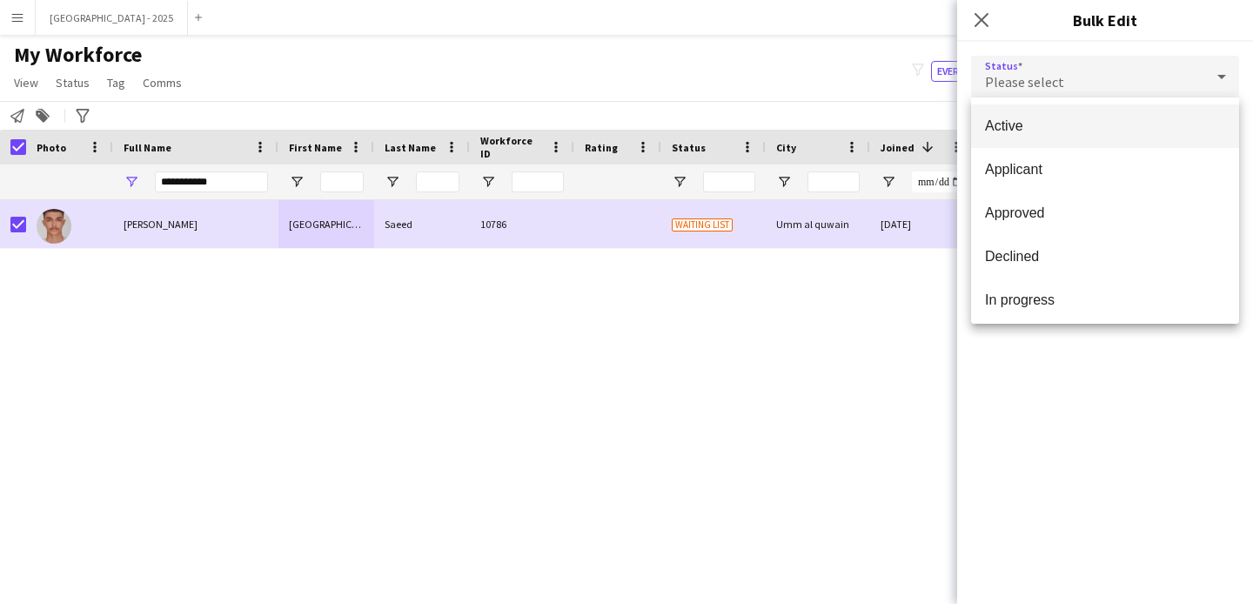
click at [1021, 115] on mat-option "Active" at bounding box center [1105, 126] width 268 height 44
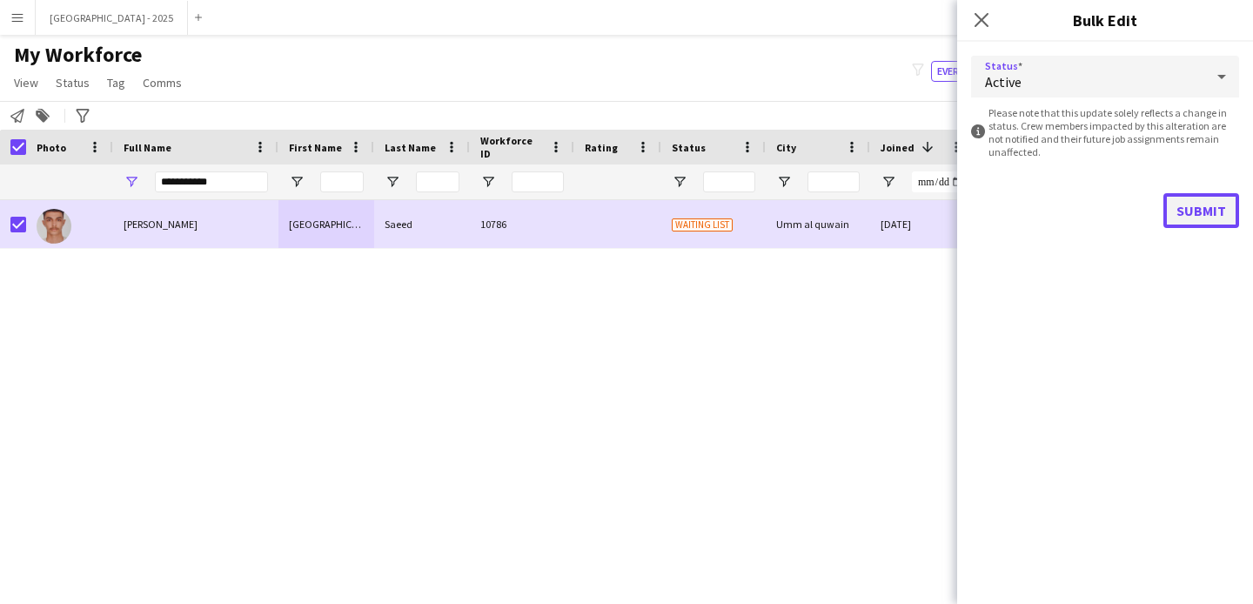
click at [1188, 200] on button "Submit" at bounding box center [1201, 210] width 76 height 35
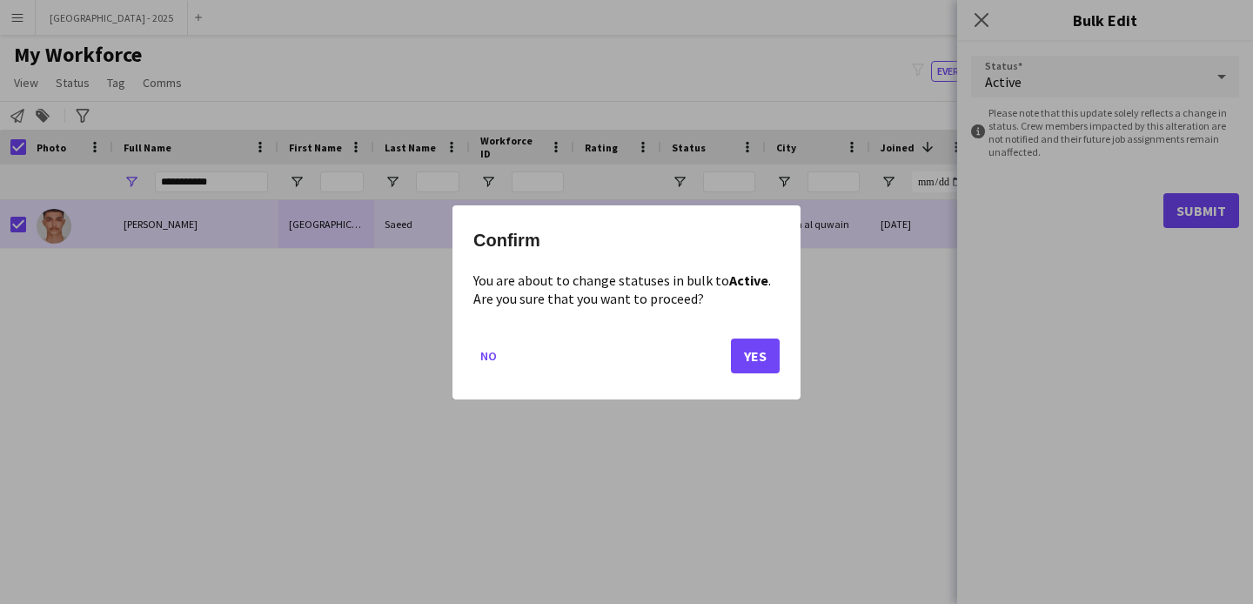
click at [722, 361] on mat-dialog-actions "No Yes" at bounding box center [626, 362] width 306 height 74
click at [780, 359] on div "Confirm You are about to change statuses in bulk to Active . Are you sure that …" at bounding box center [626, 302] width 348 height 194
click at [766, 367] on button "Yes" at bounding box center [755, 355] width 49 height 35
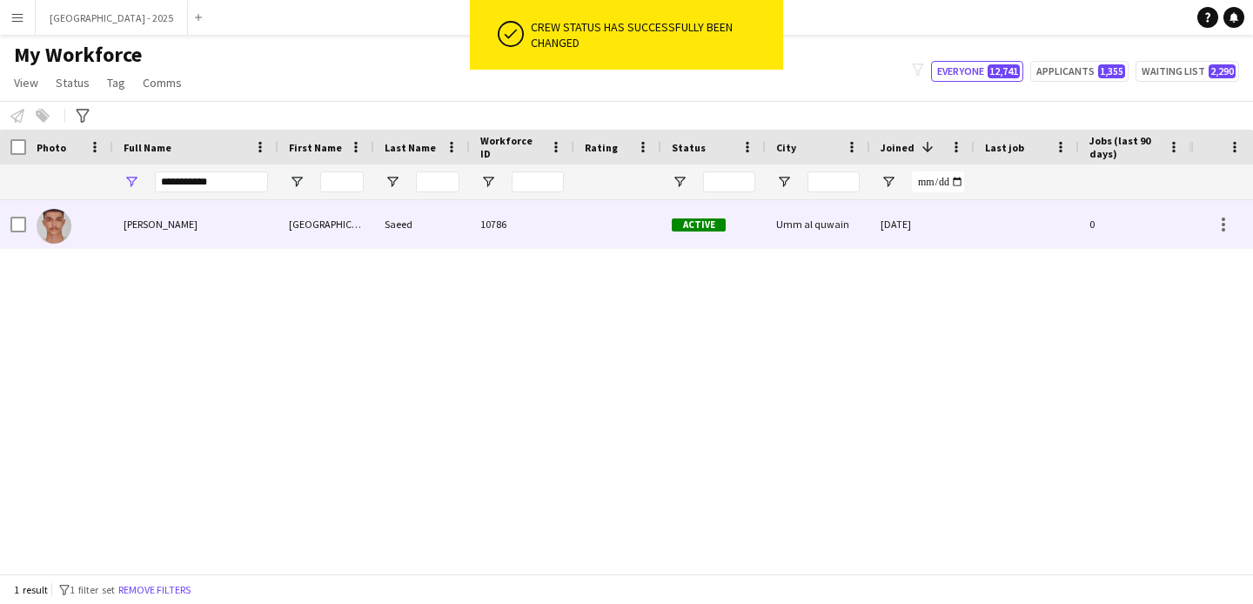
click at [90, 233] on div at bounding box center [69, 224] width 87 height 48
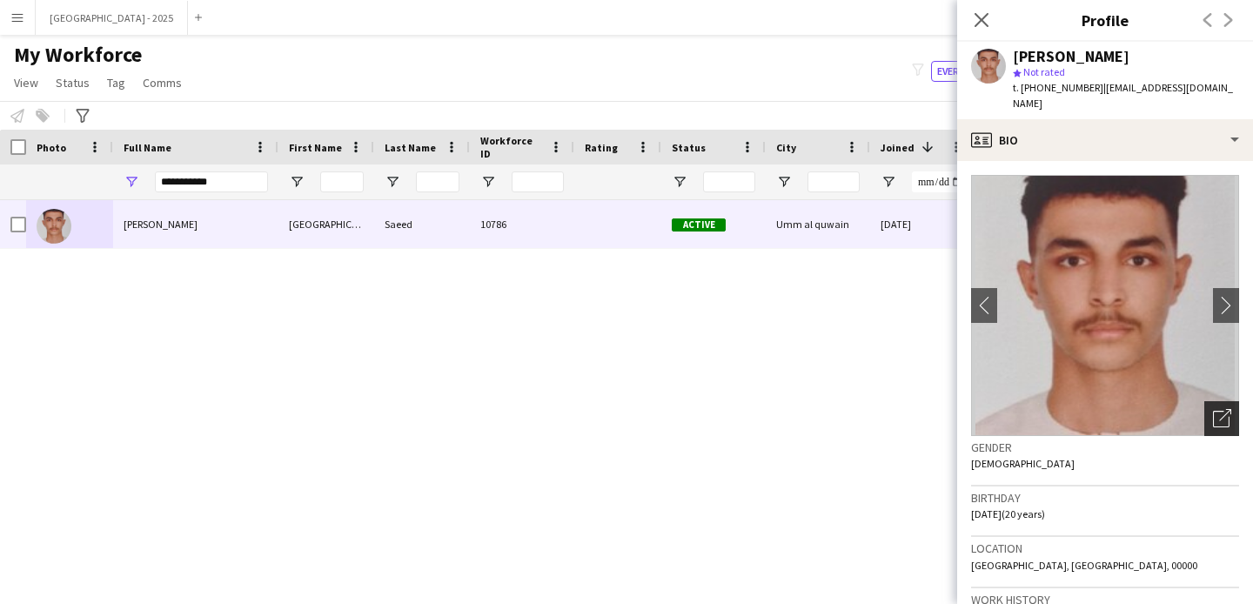
click at [1213, 409] on icon "Open photos pop-in" at bounding box center [1222, 418] width 18 height 18
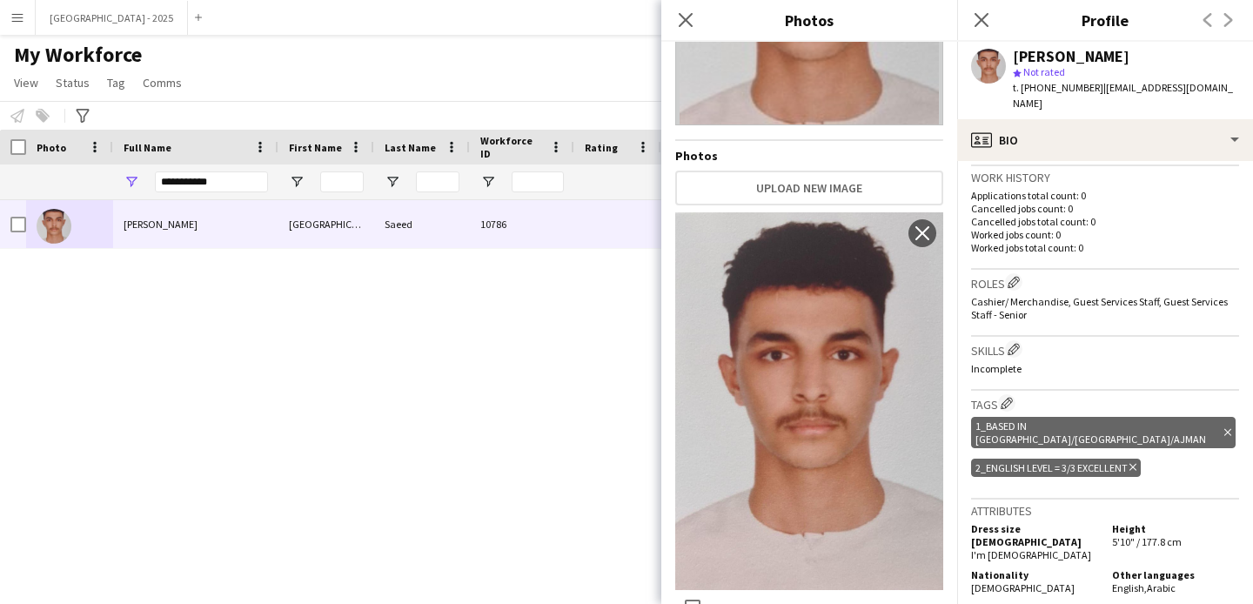
scroll to position [592, 0]
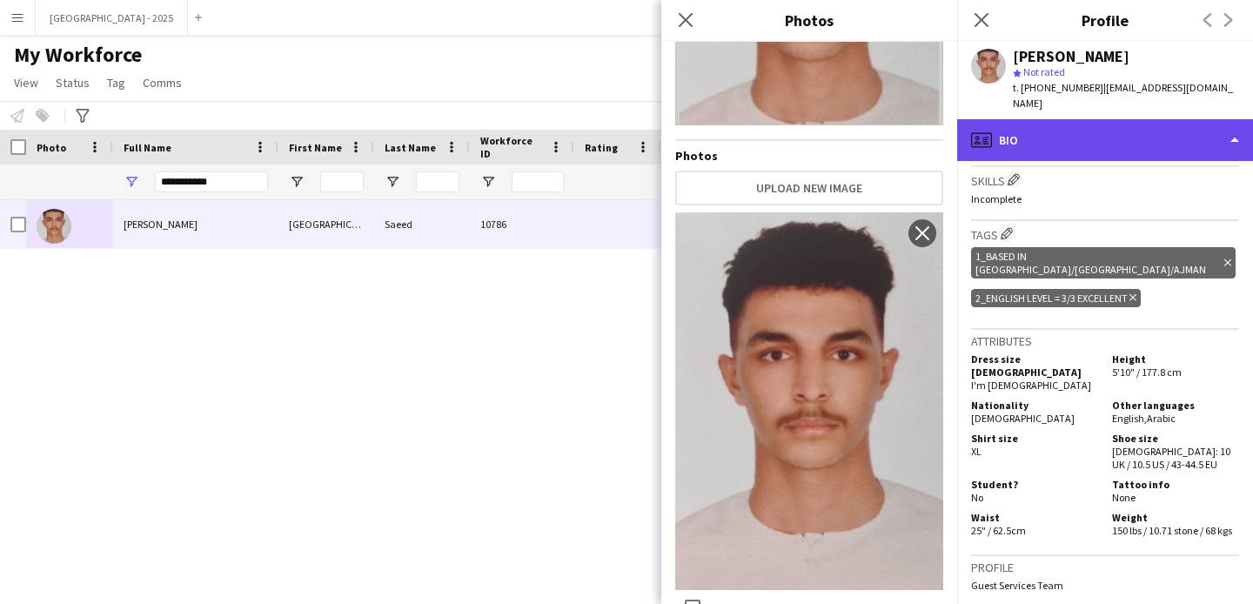
click at [1083, 138] on div "profile Bio" at bounding box center [1105, 140] width 296 height 42
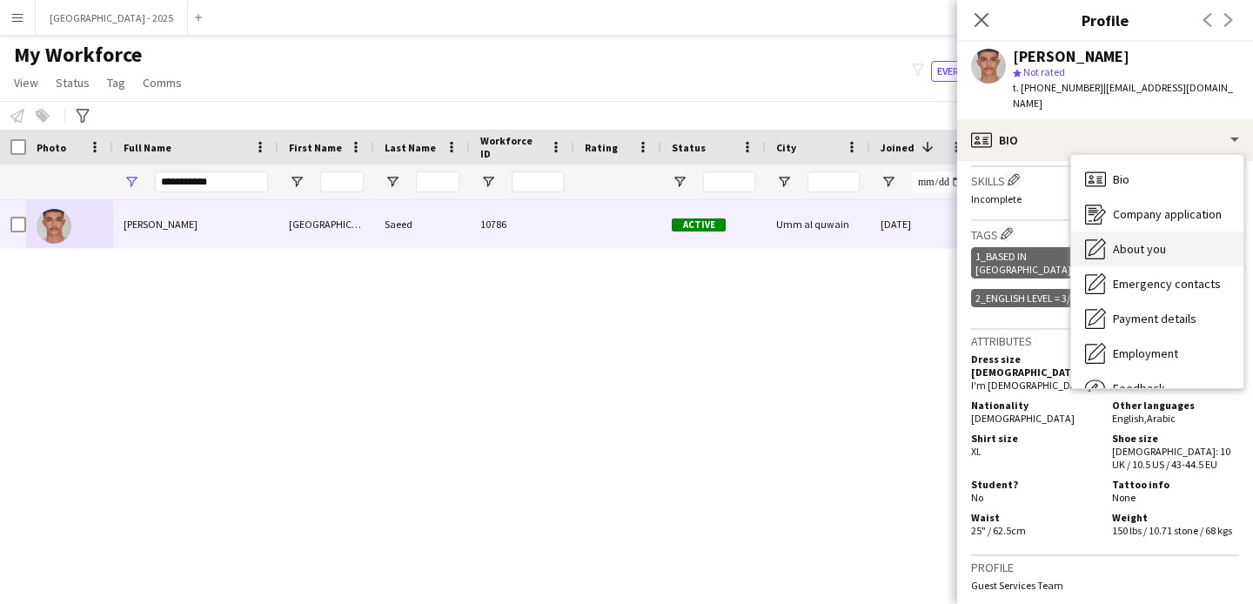
click at [1146, 241] on span "About you" at bounding box center [1139, 249] width 53 height 16
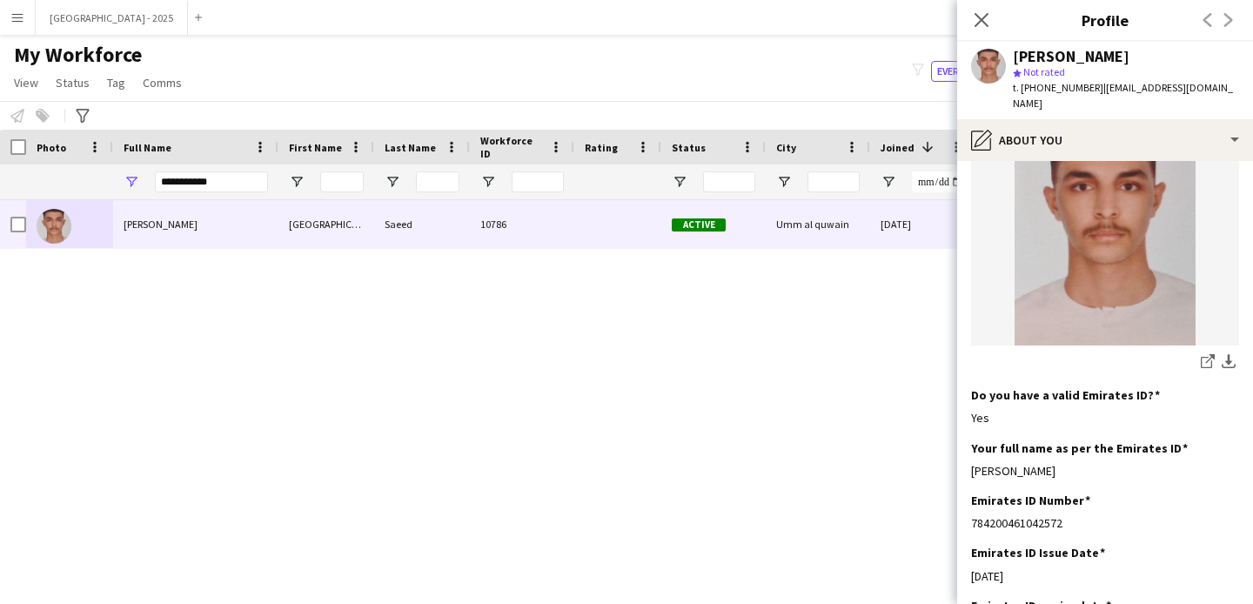
scroll to position [640, 0]
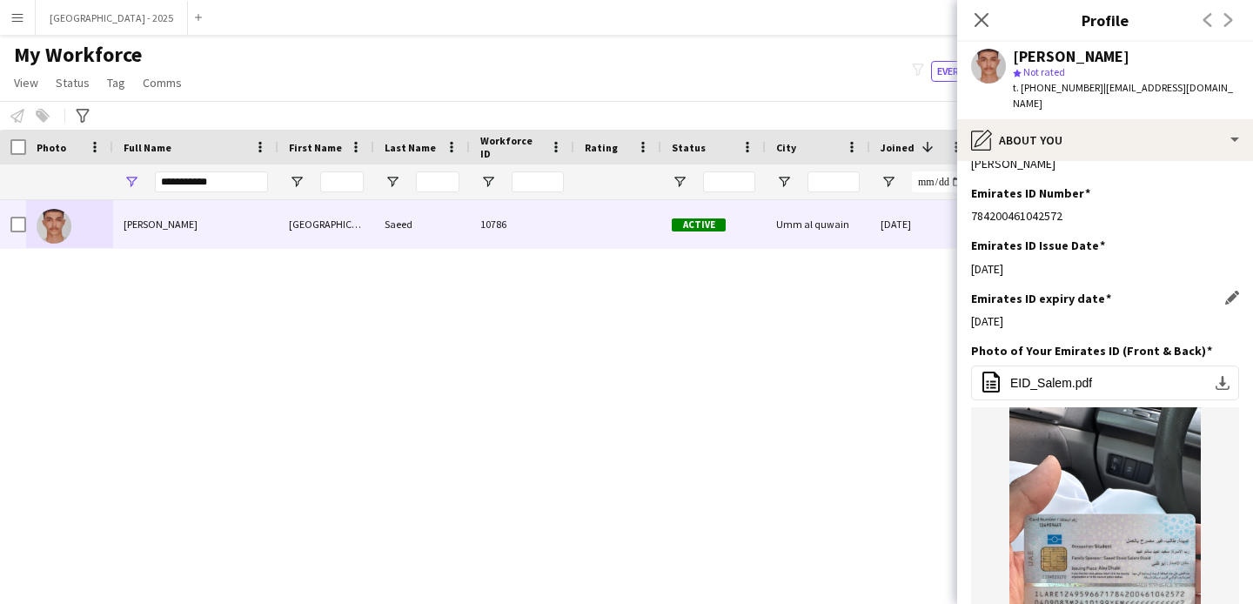
drag, startPoint x: 998, startPoint y: 305, endPoint x: 1073, endPoint y: 306, distance: 74.8
click at [1071, 313] on div "[DATE]" at bounding box center [1105, 321] width 268 height 16
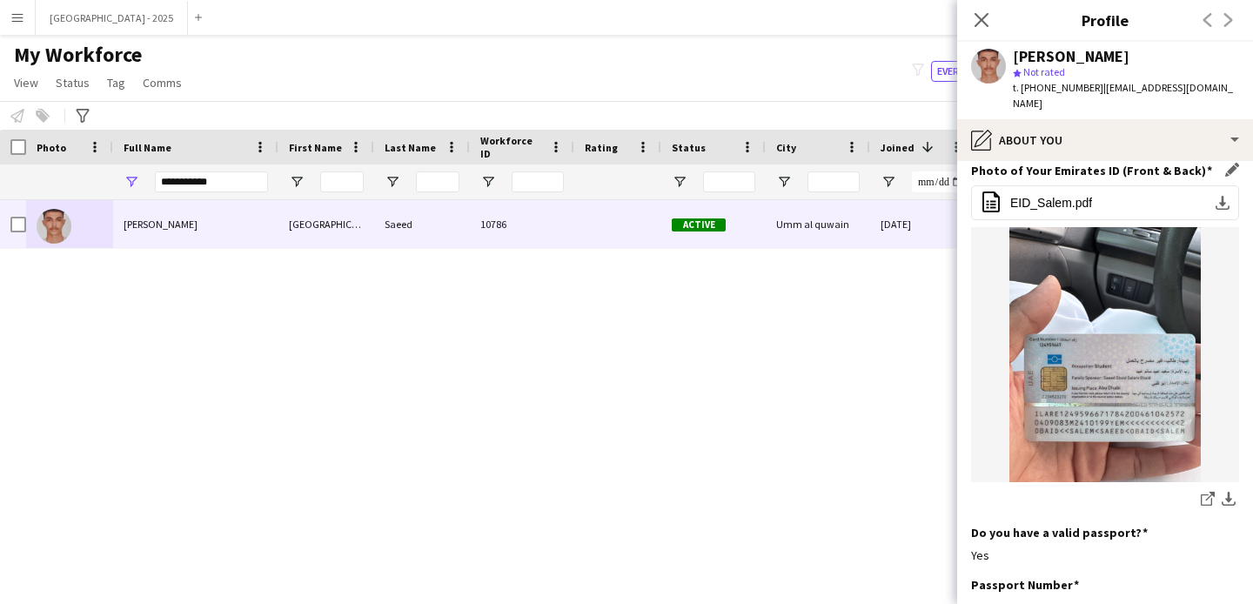
scroll to position [681, 0]
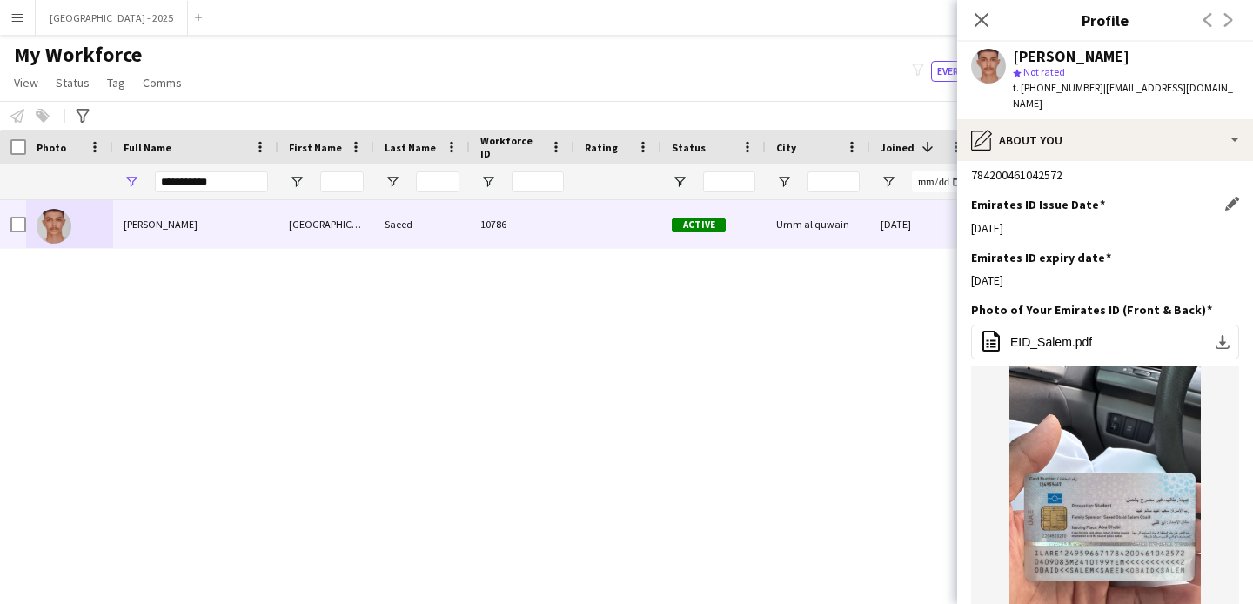
drag, startPoint x: 985, startPoint y: 211, endPoint x: 1043, endPoint y: 209, distance: 58.3
click at [1043, 220] on div "[DATE]" at bounding box center [1105, 228] width 268 height 16
drag, startPoint x: 1005, startPoint y: 251, endPoint x: 1073, endPoint y: 252, distance: 67.9
click at [1057, 251] on div "Emirates ID expiry date Edit this field [DATE]" at bounding box center [1105, 276] width 268 height 52
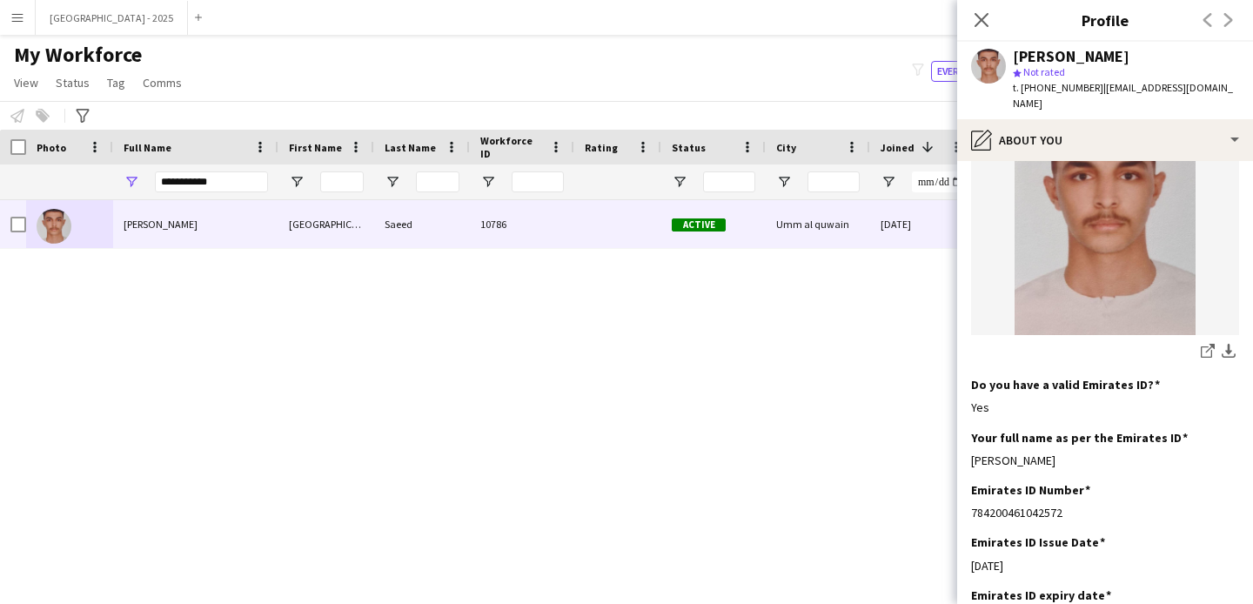
scroll to position [236, 0]
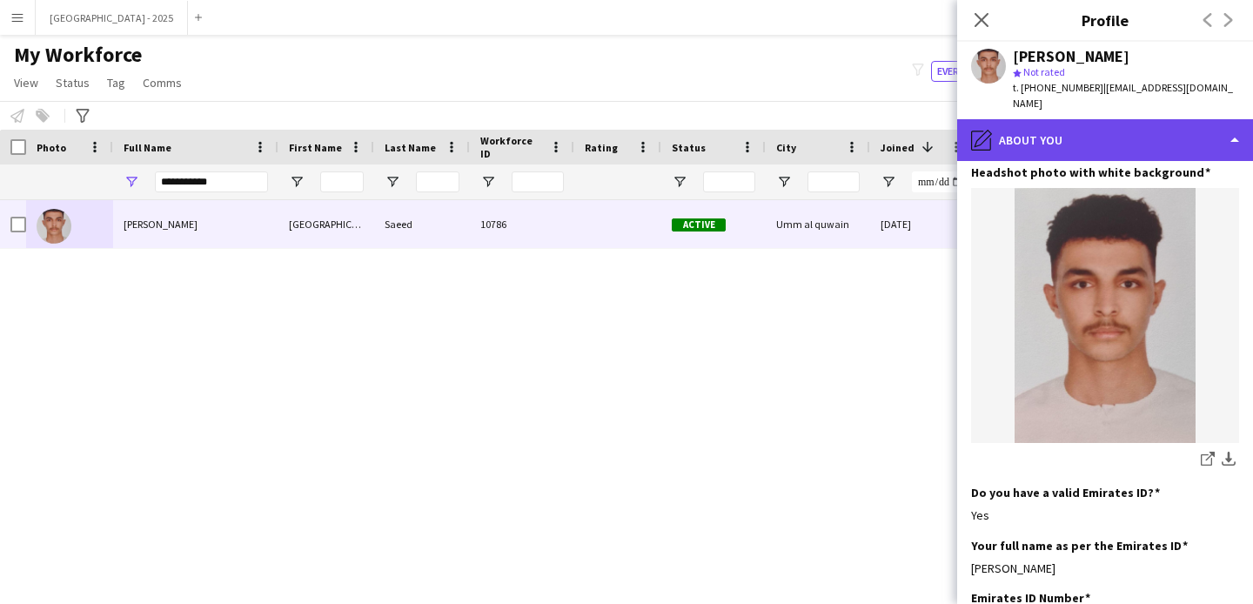
click at [1090, 119] on div "pencil4 About you" at bounding box center [1105, 140] width 296 height 42
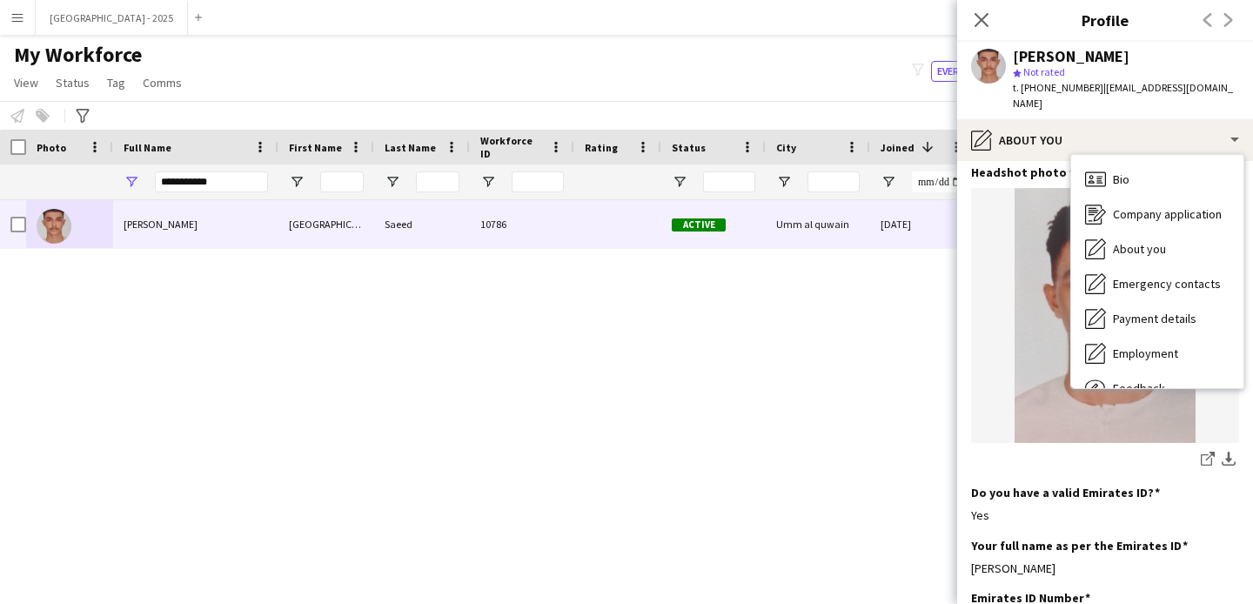
click at [1114, 155] on div "Bio Bio Company application Company application About you About you Emergency c…" at bounding box center [1157, 271] width 172 height 233
click at [1114, 171] on span "Bio" at bounding box center [1121, 179] width 17 height 16
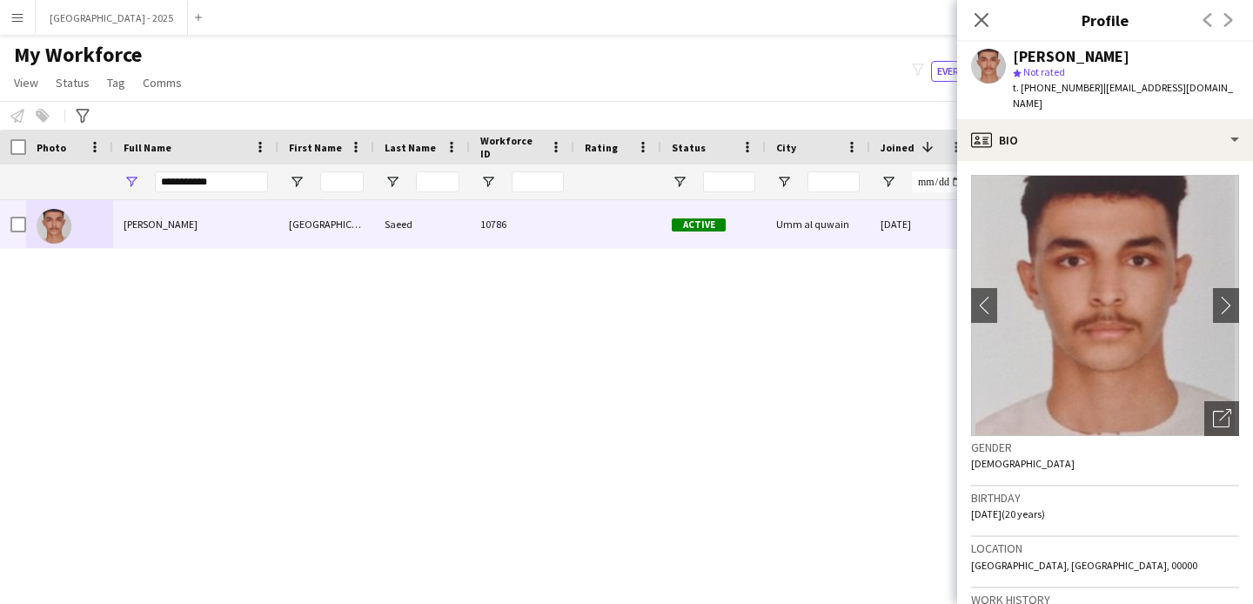
click at [981, 16] on icon "Close pop-in" at bounding box center [981, 20] width 14 height 14
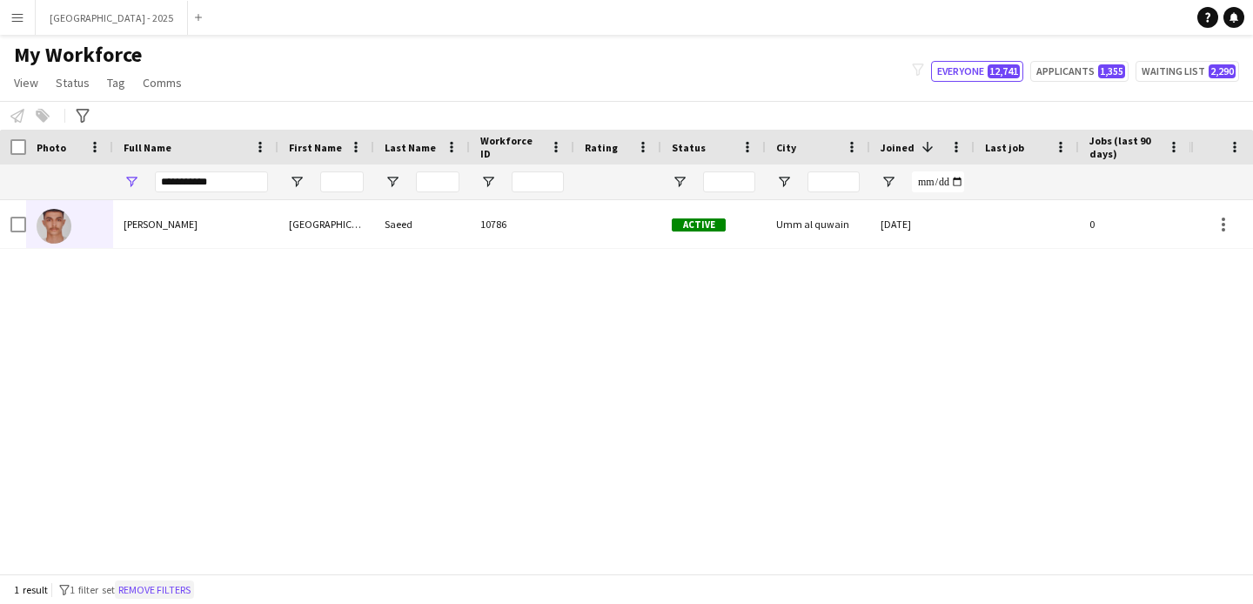
click at [190, 581] on button "Remove filters" at bounding box center [154, 589] width 79 height 19
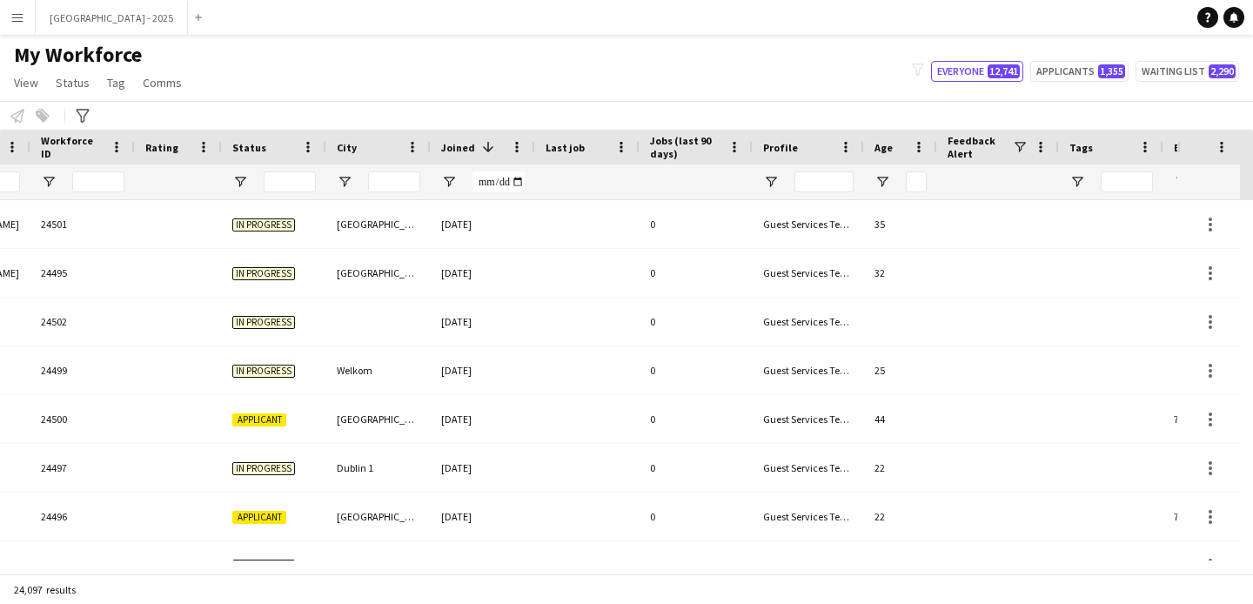
scroll to position [0, 599]
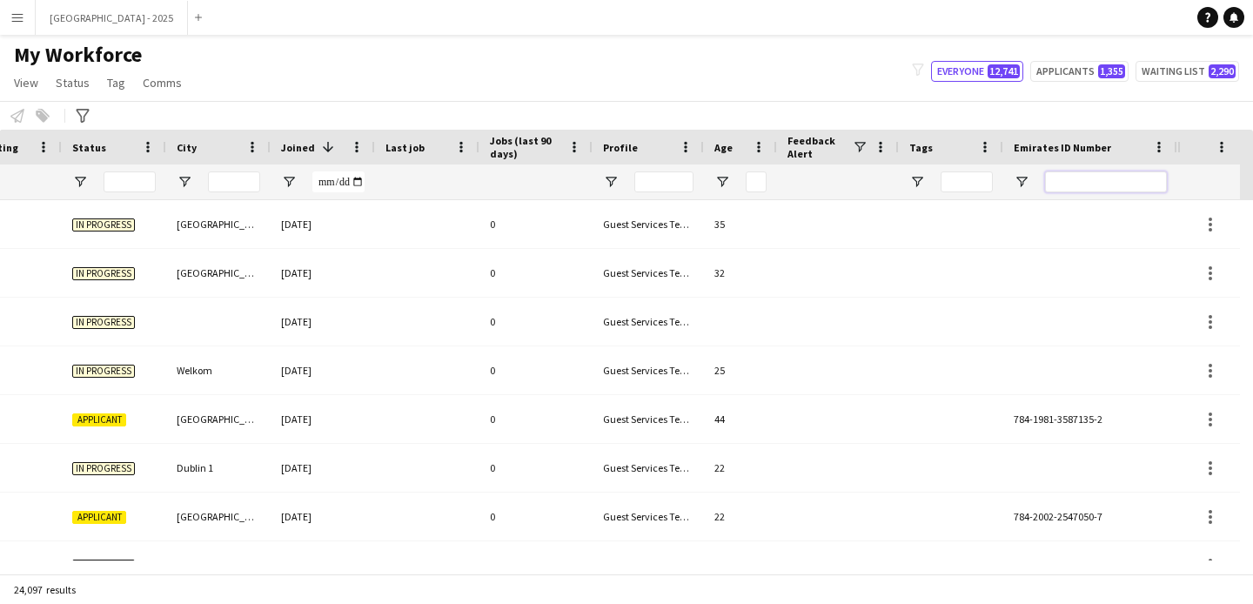
click at [1086, 190] on input "Emirates ID Number Filter Input" at bounding box center [1106, 181] width 122 height 21
paste input "*******"
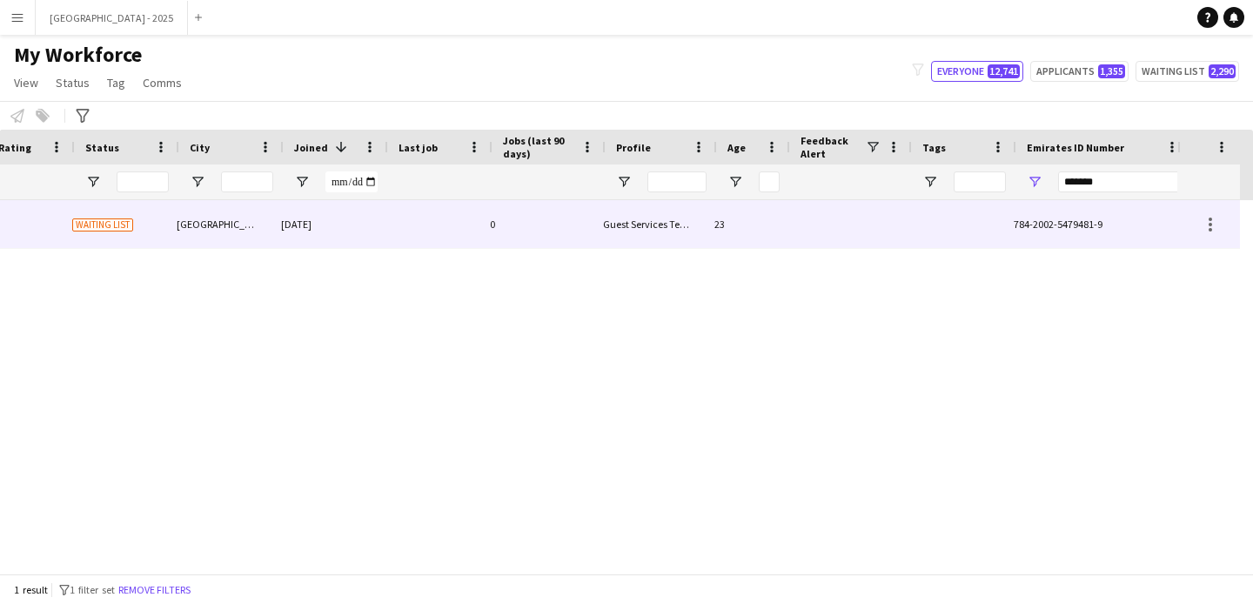
scroll to position [0, 586]
click at [697, 219] on div "Guest Services Team" at bounding box center [661, 224] width 111 height 48
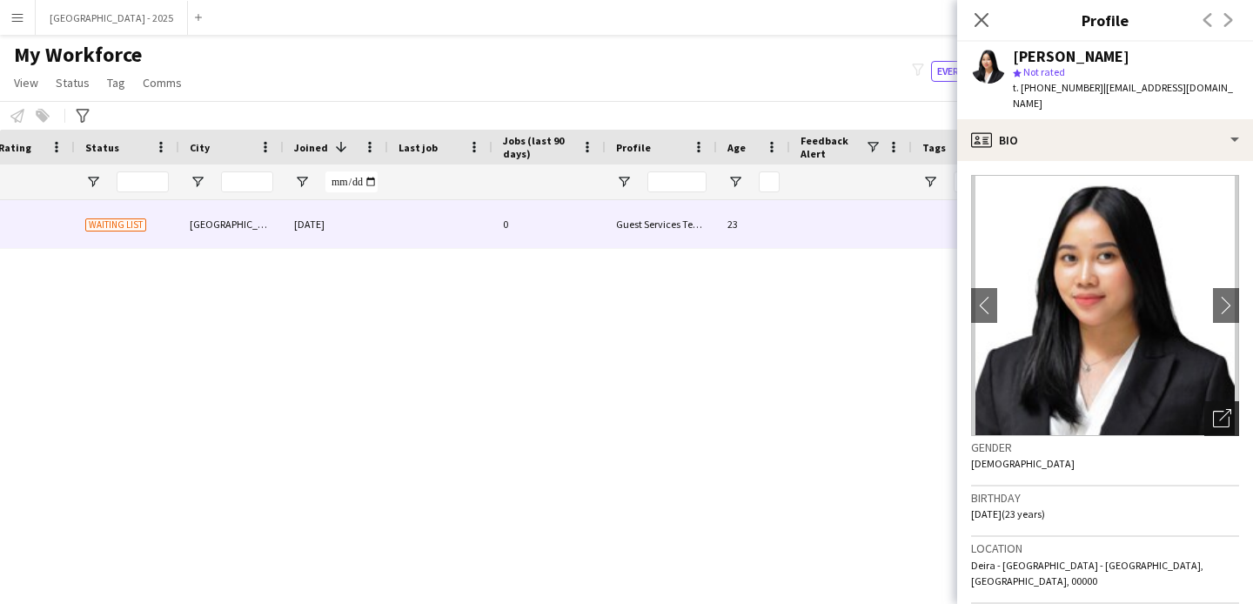
click at [1206, 412] on div "Open photos pop-in" at bounding box center [1221, 418] width 35 height 35
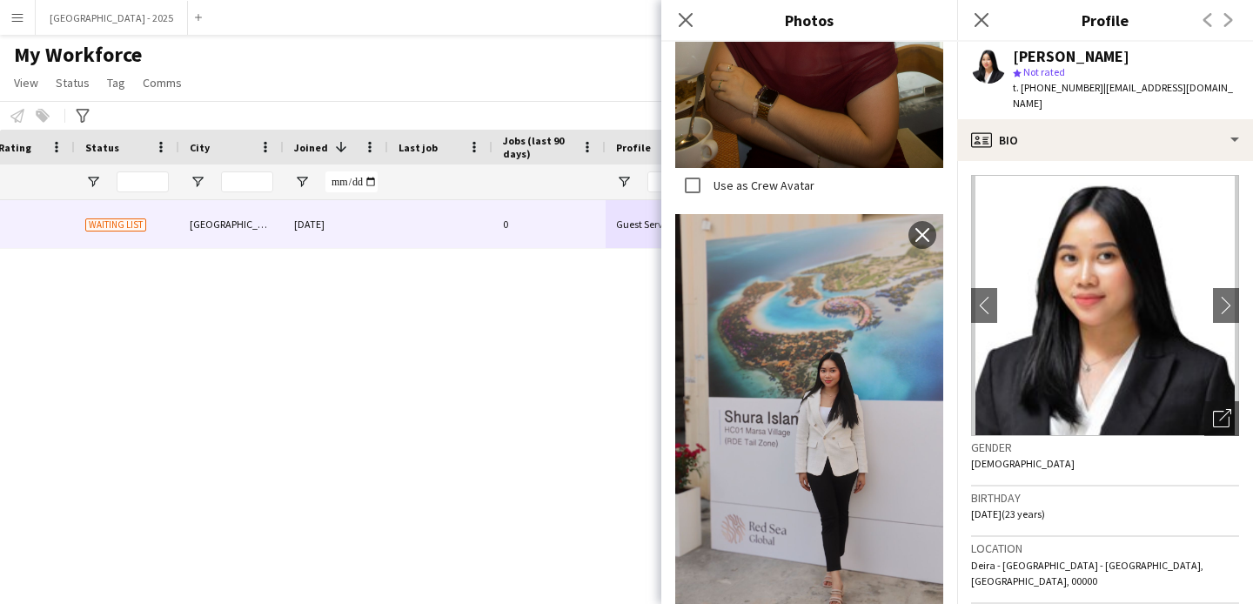
scroll to position [659, 0]
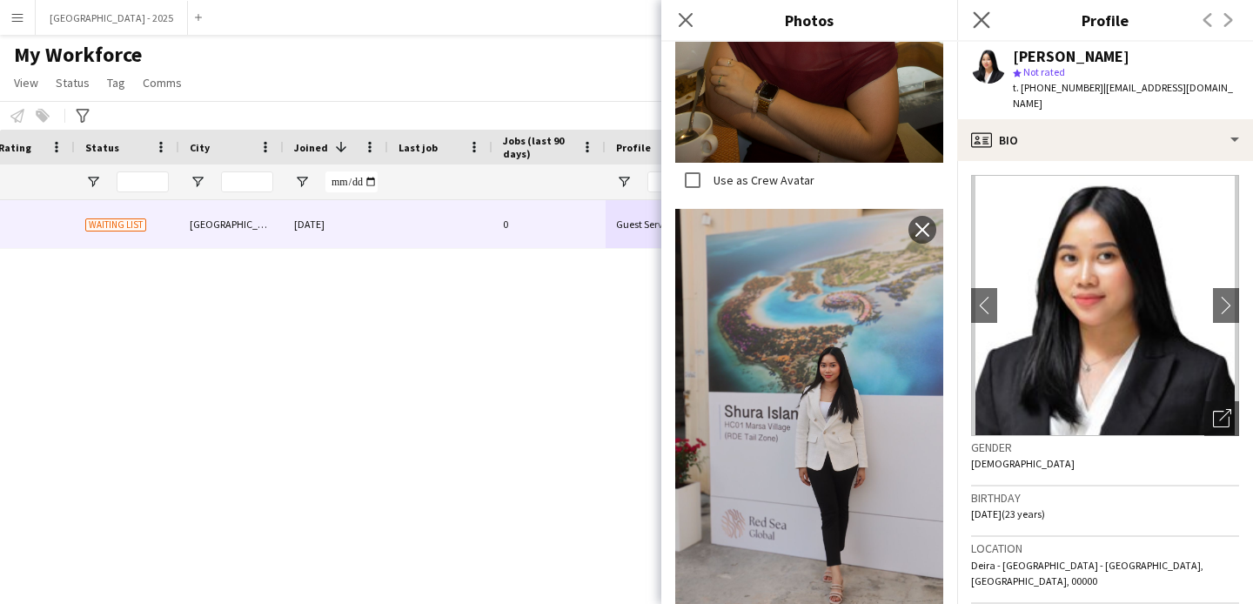
click at [983, 10] on app-icon "Close pop-in" at bounding box center [981, 20] width 25 height 25
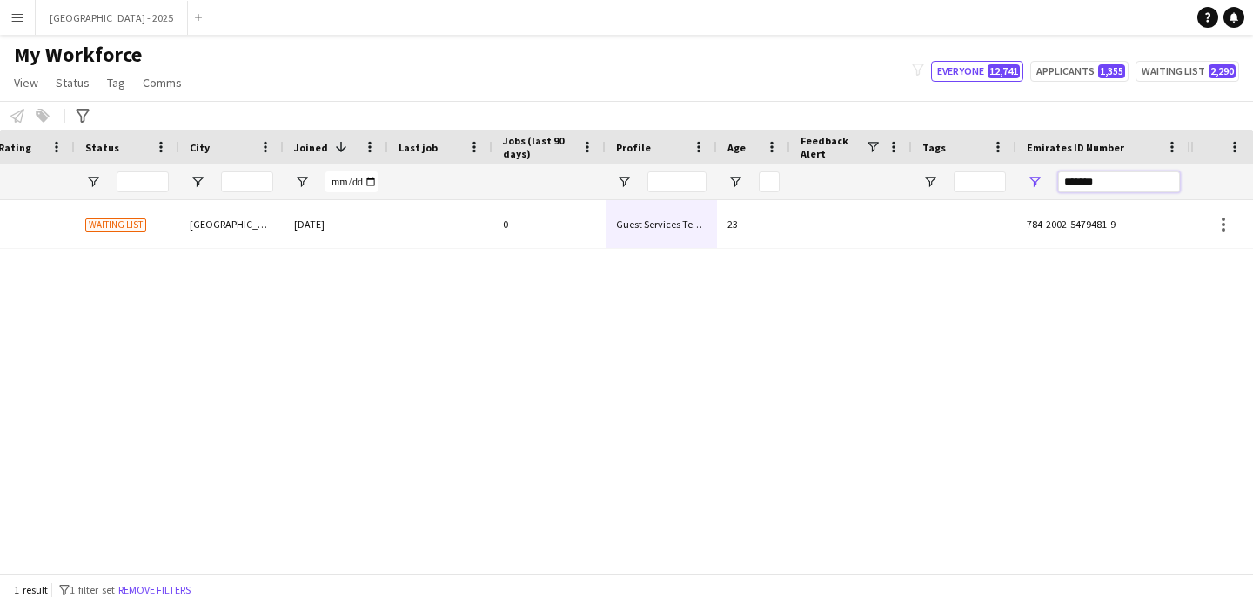
click at [1124, 191] on input "*******" at bounding box center [1119, 181] width 122 height 21
paste input "Emirates ID Number Filter Input"
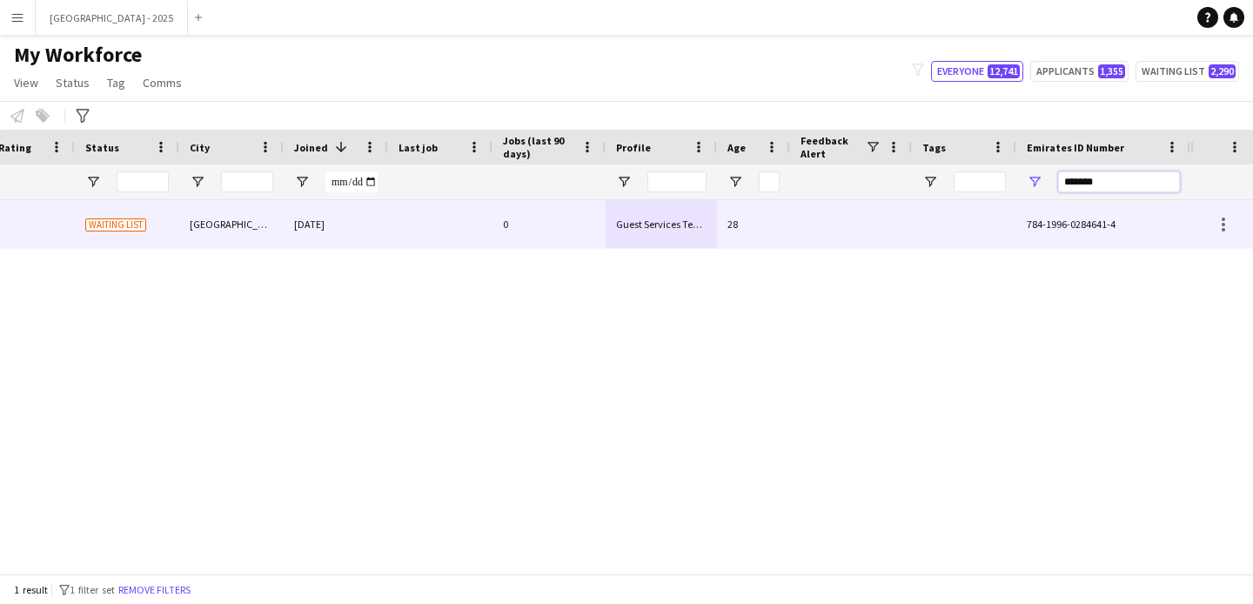
type input "*******"
click at [911, 214] on div at bounding box center [851, 224] width 122 height 48
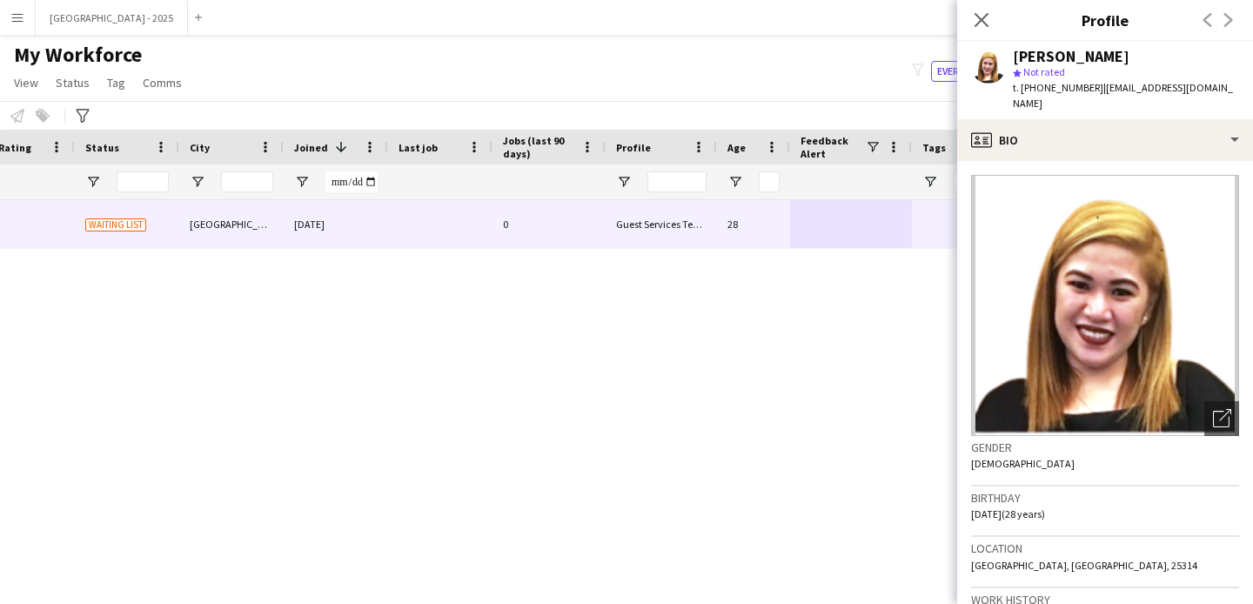
click at [1146, 86] on span "| [EMAIL_ADDRESS][DOMAIN_NAME]" at bounding box center [1123, 95] width 220 height 29
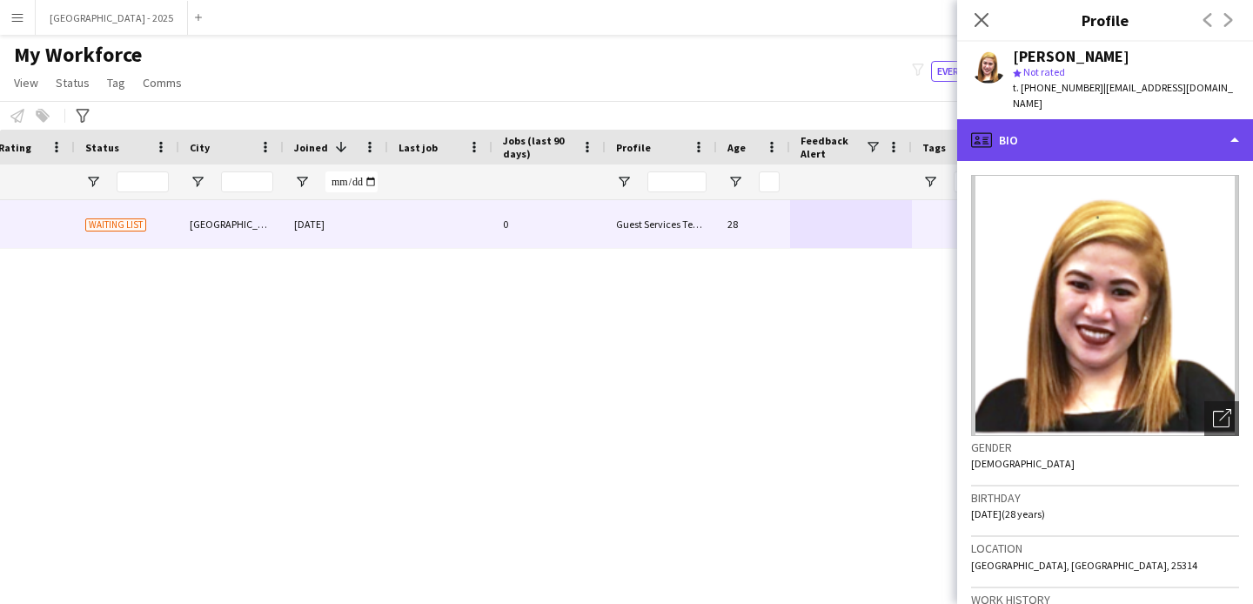
click at [1142, 135] on div "profile Bio" at bounding box center [1105, 140] width 296 height 42
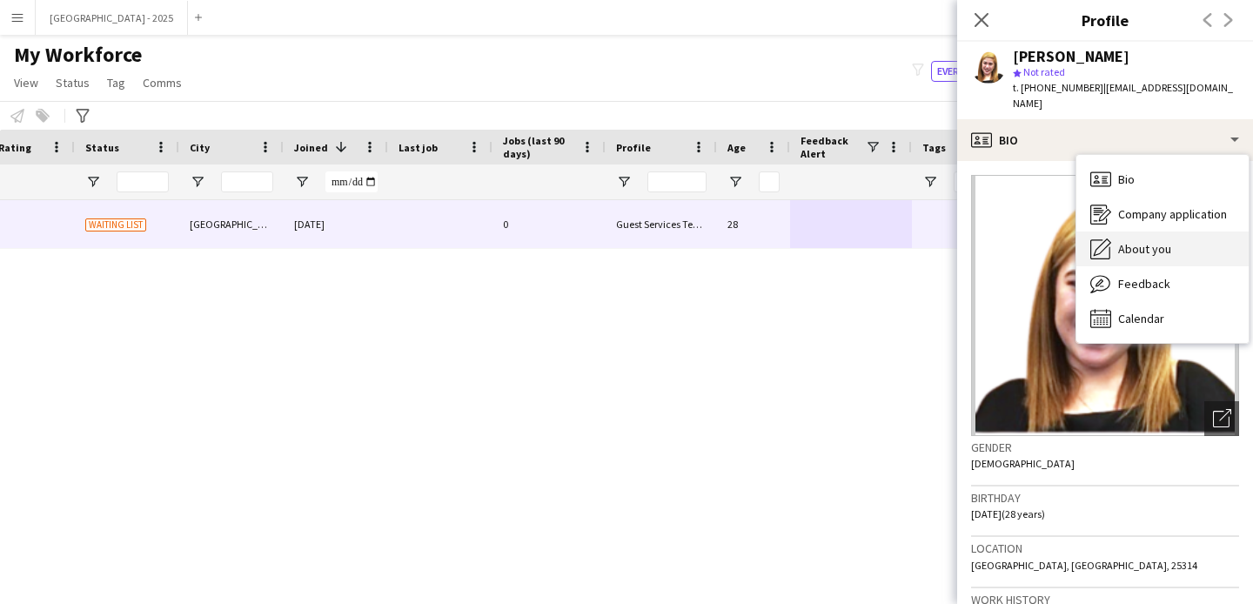
click at [1155, 241] on span "About you" at bounding box center [1144, 249] width 53 height 16
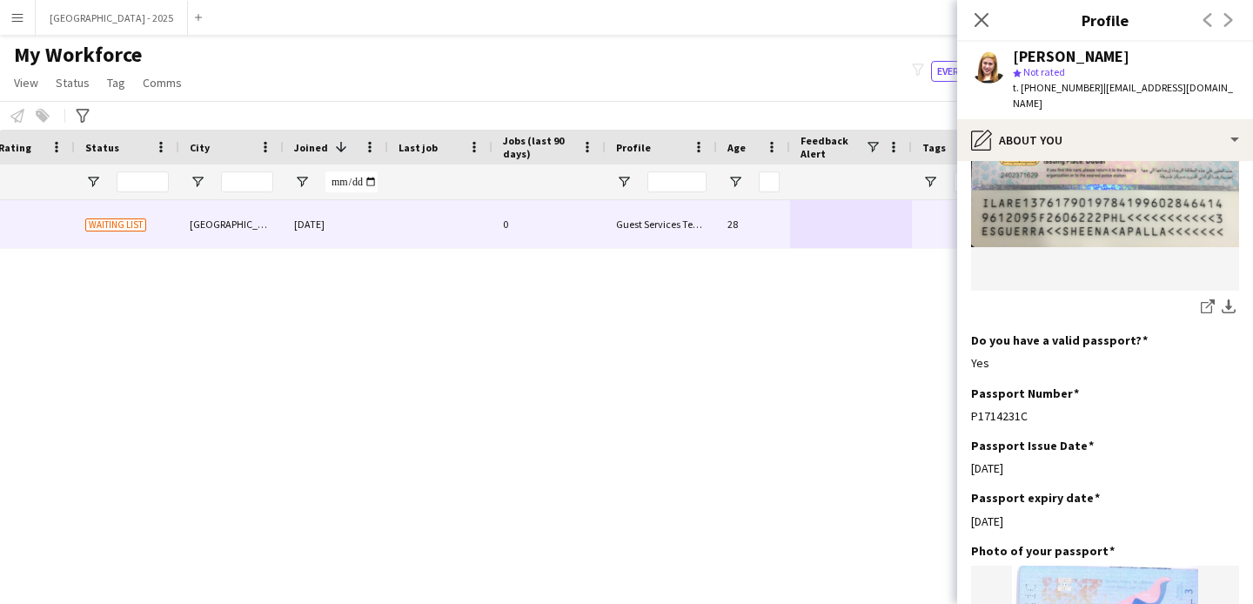
scroll to position [1265, 0]
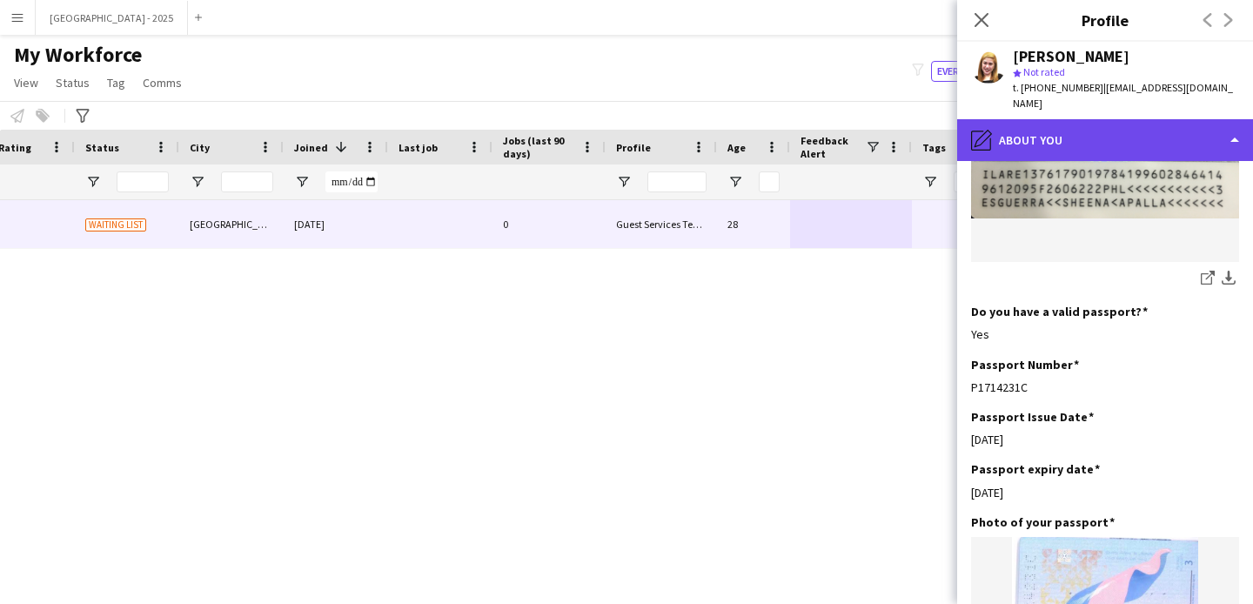
click at [1106, 122] on div "pencil4 About you" at bounding box center [1105, 140] width 296 height 42
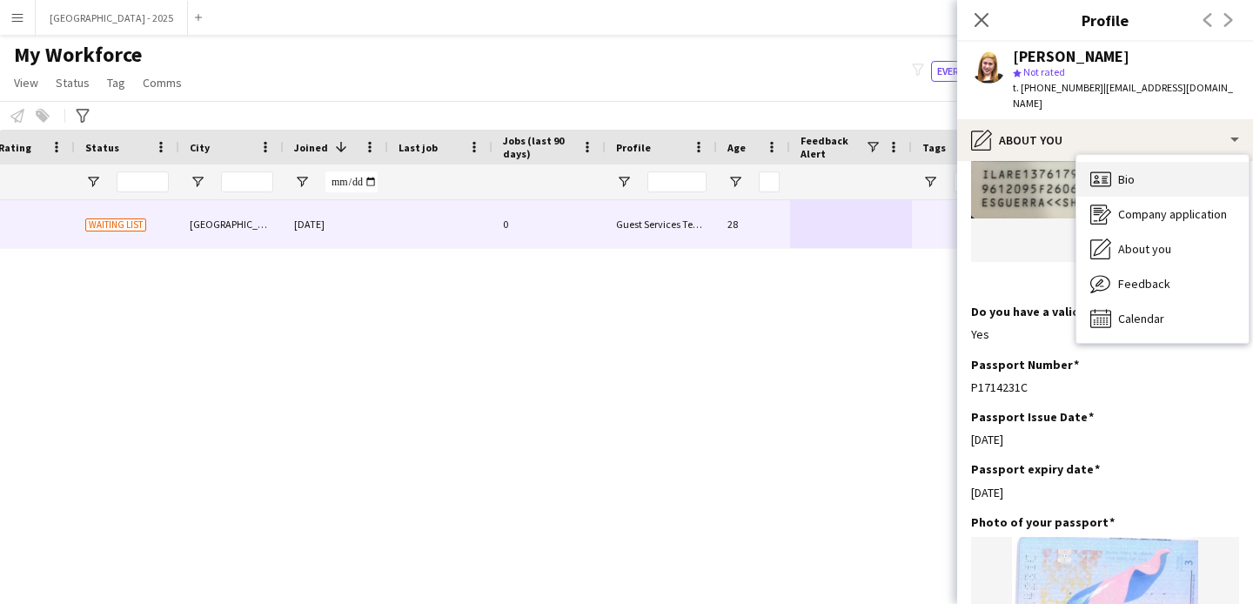
click at [1149, 163] on div "Bio Bio" at bounding box center [1162, 179] width 172 height 35
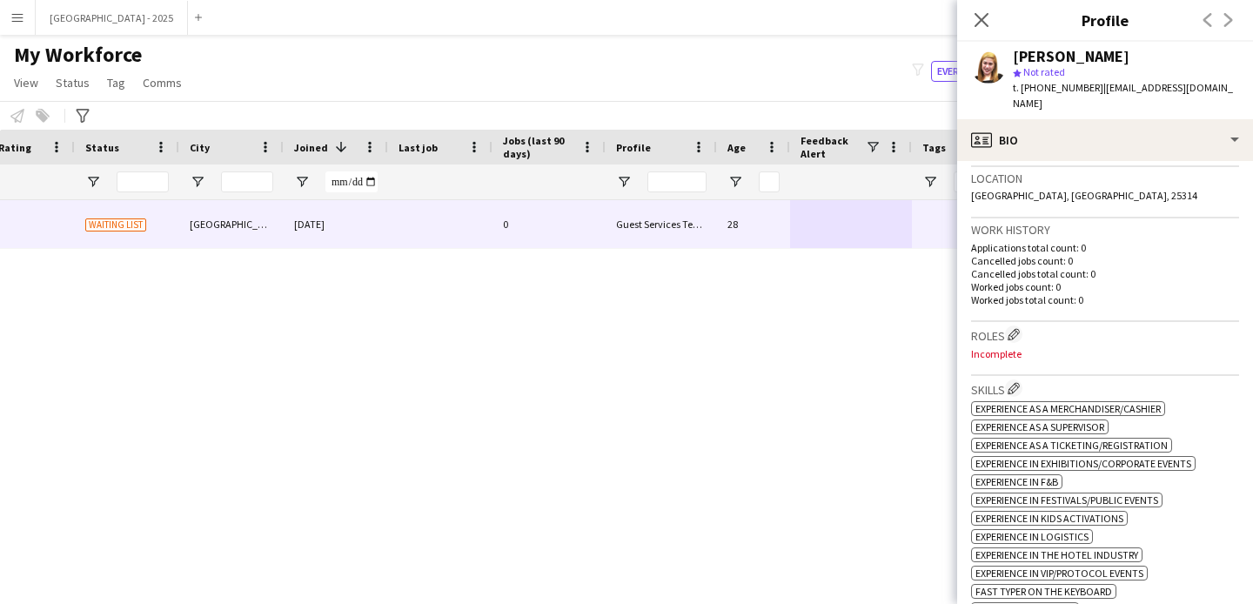
scroll to position [371, 0]
click at [1016, 327] on app-icon "Edit crew company roles" at bounding box center [1013, 333] width 12 height 12
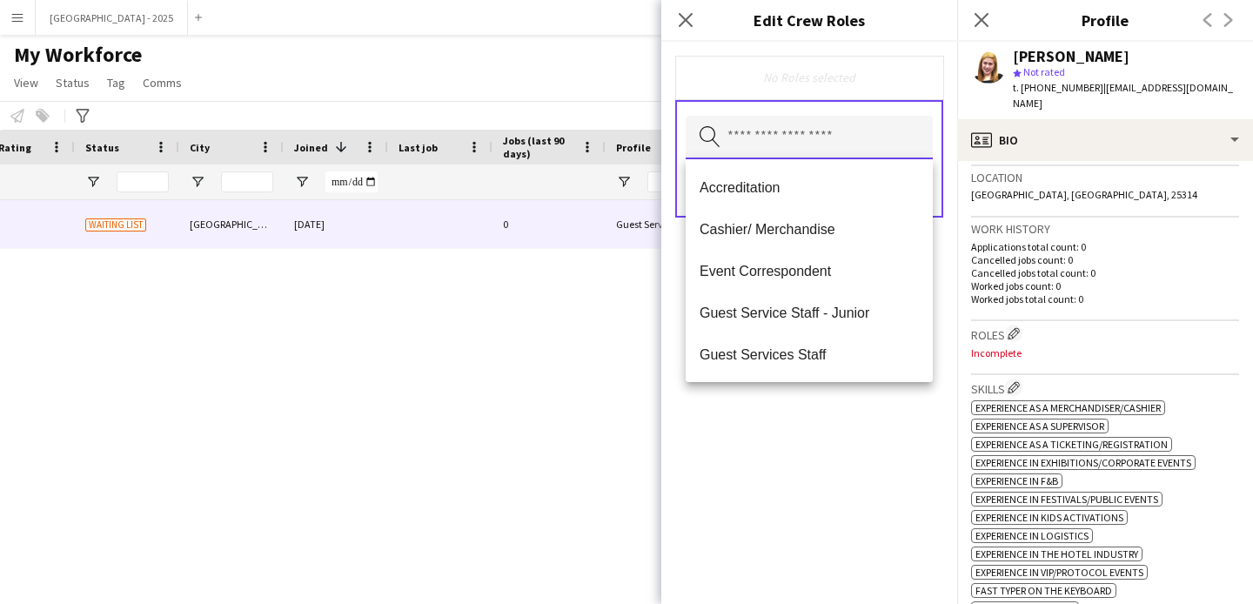
click at [823, 155] on input "text" at bounding box center [809, 138] width 247 height 44
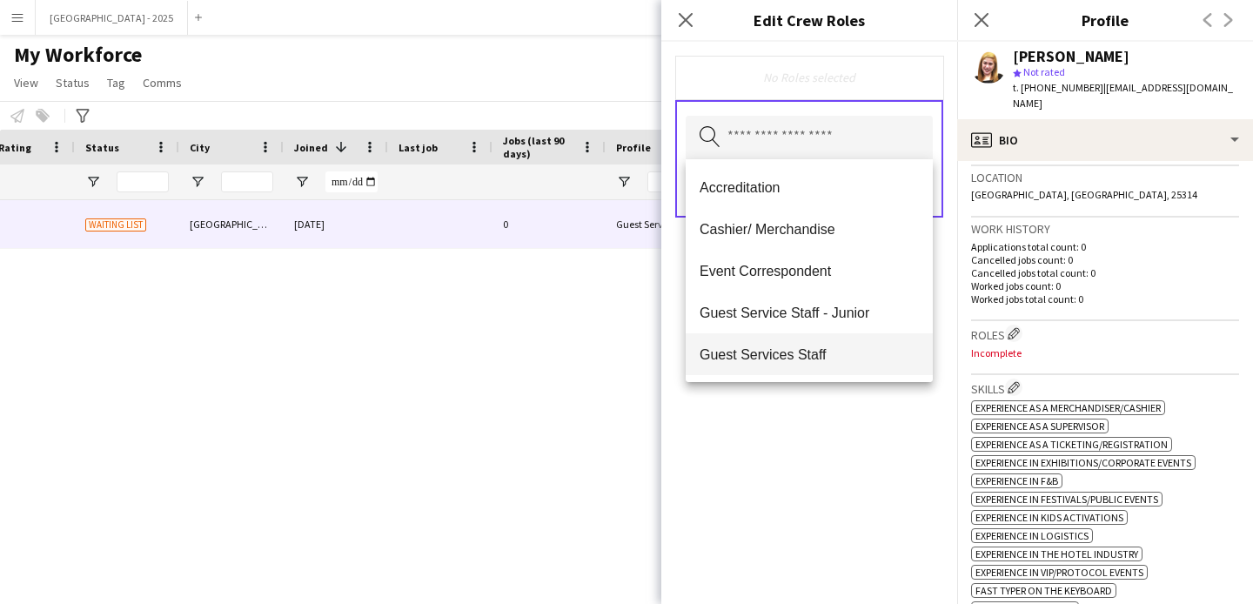
click at [820, 341] on mat-option "Guest Services Staff" at bounding box center [809, 354] width 247 height 42
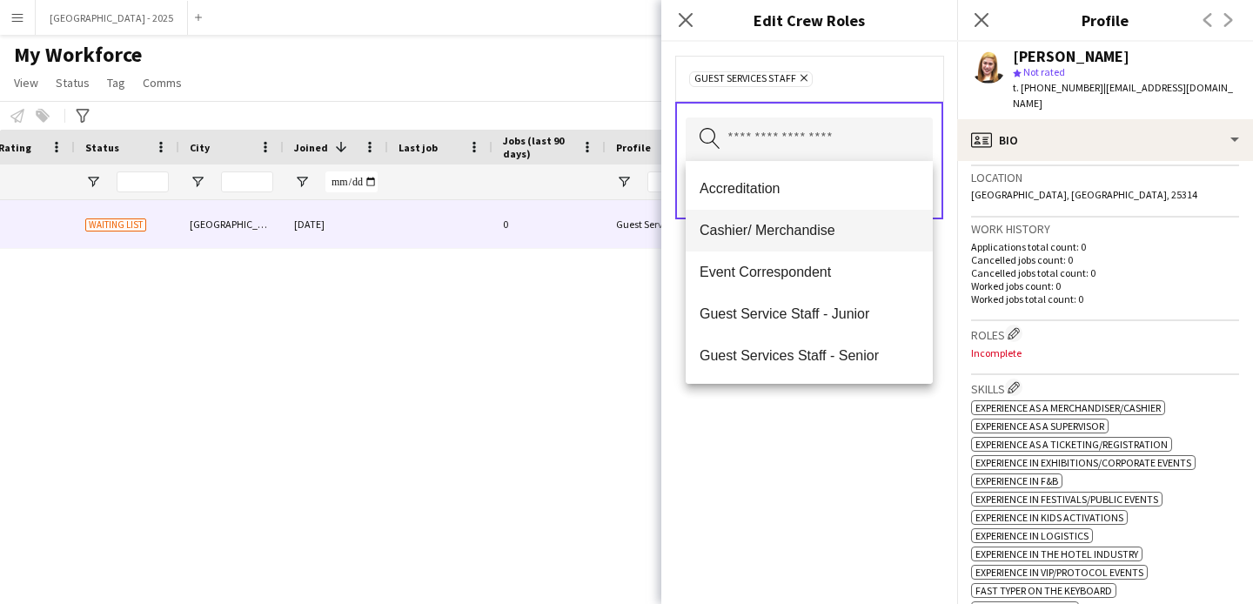
click at [807, 242] on mat-option "Cashier/ Merchandise" at bounding box center [809, 231] width 247 height 42
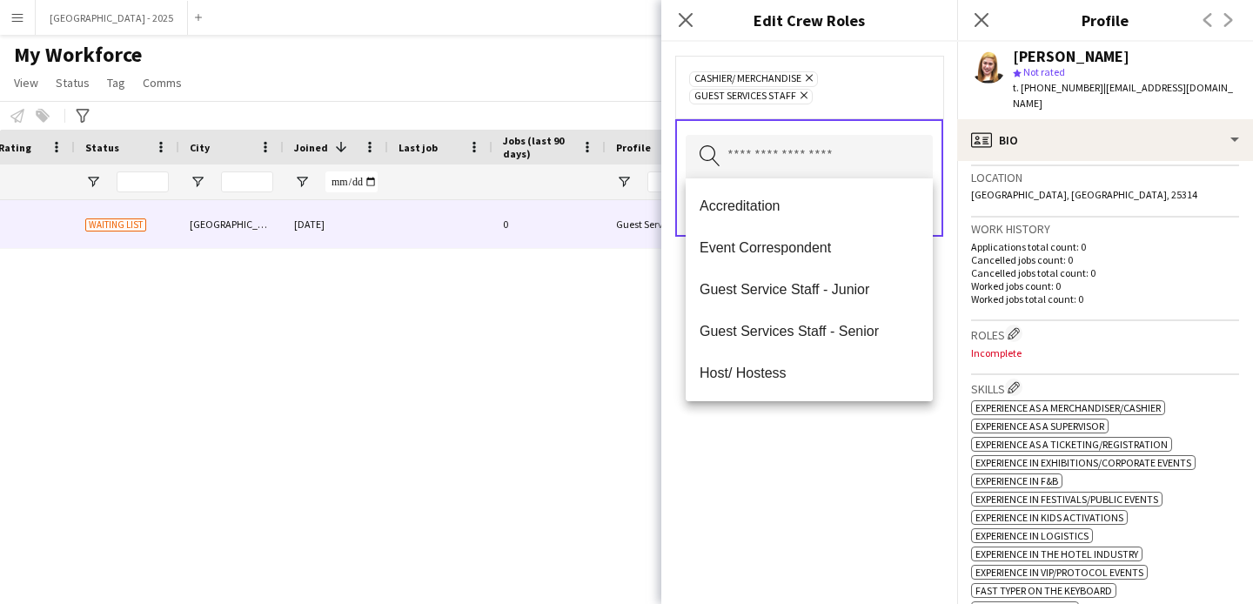
click at [821, 411] on div "Cashier/ Merchandise Remove Guest Services Staff Remove Search by role type Save" at bounding box center [809, 323] width 296 height 562
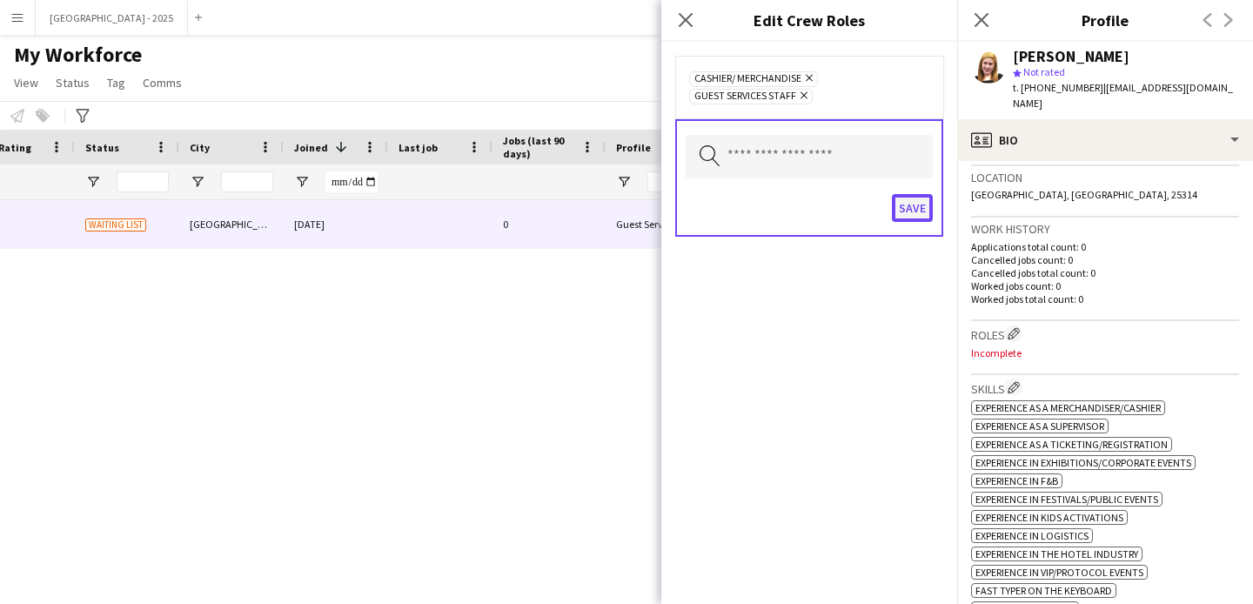
click at [932, 213] on button "Save" at bounding box center [912, 208] width 41 height 28
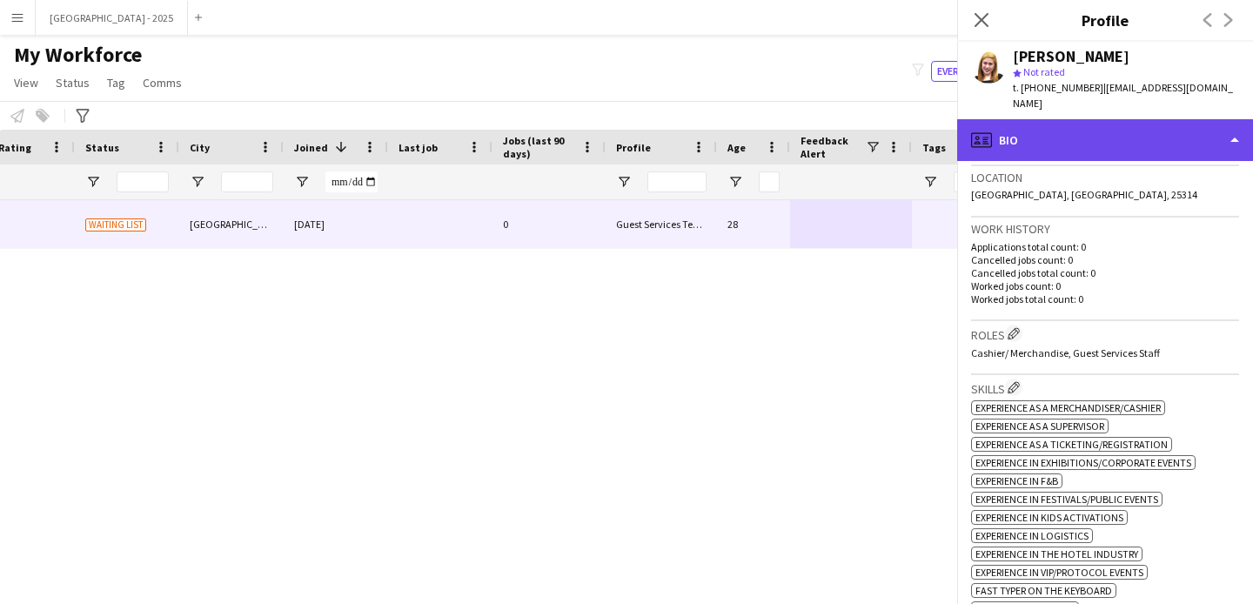
click at [1053, 119] on div "profile Bio" at bounding box center [1105, 140] width 296 height 42
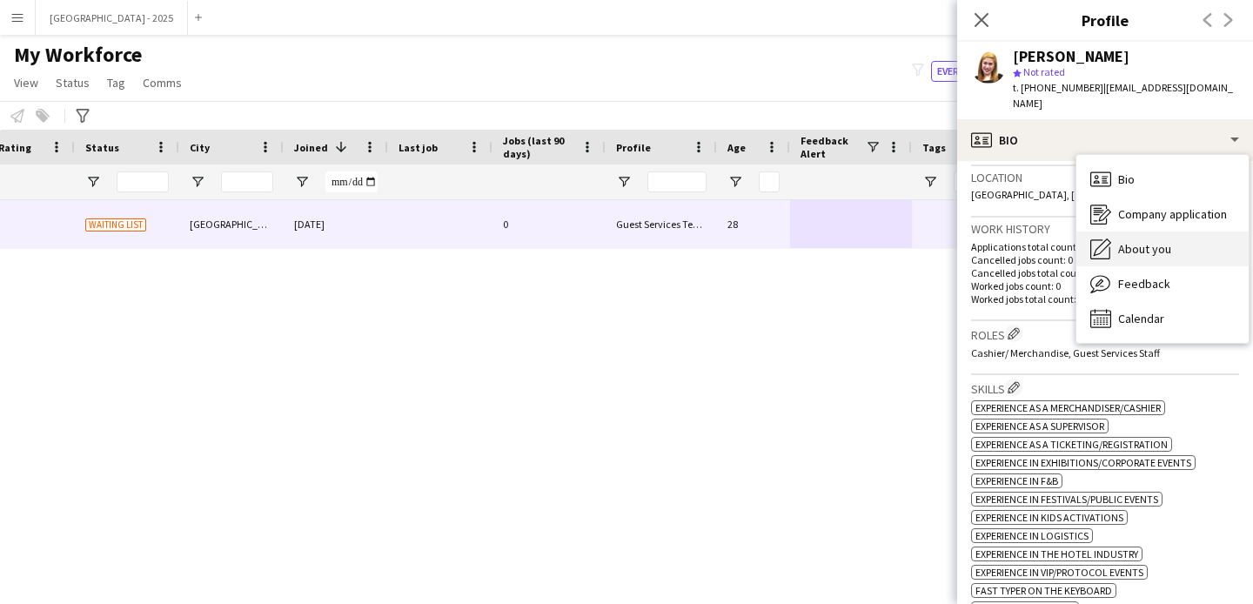
click at [1160, 241] on div "About you About you" at bounding box center [1162, 248] width 172 height 35
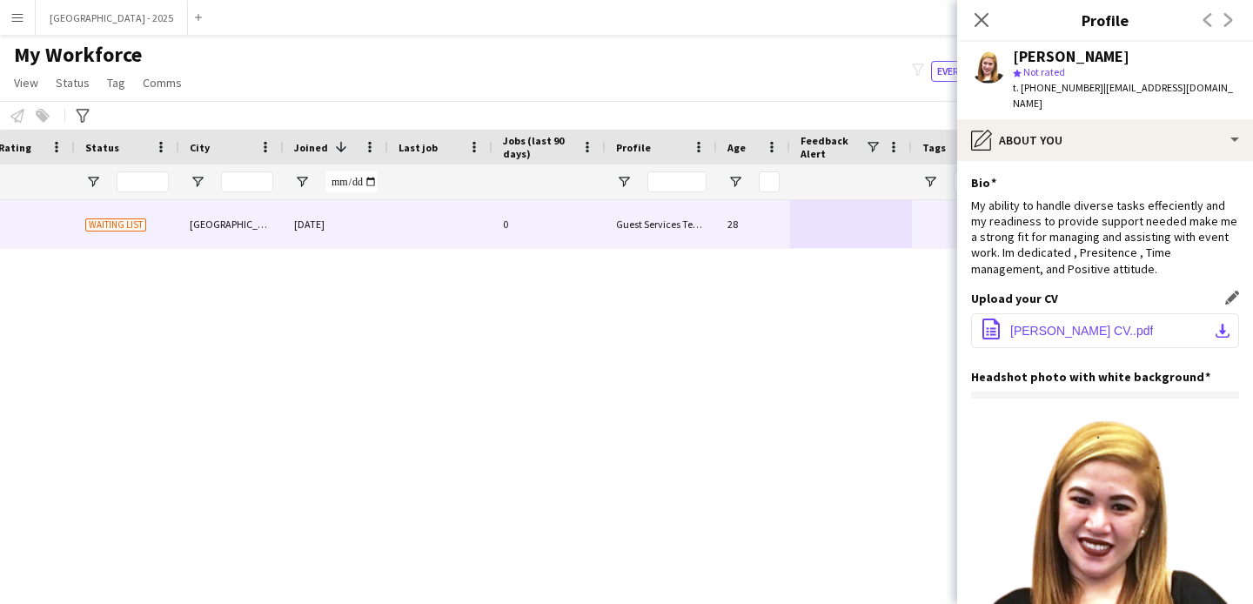
click at [1100, 324] on span "[PERSON_NAME] CV..pdf" at bounding box center [1081, 331] width 143 height 14
click at [1011, 161] on app-section-data-types "Bio Edit this field My ability to handle diverse tasks effeciently and my readi…" at bounding box center [1105, 382] width 296 height 443
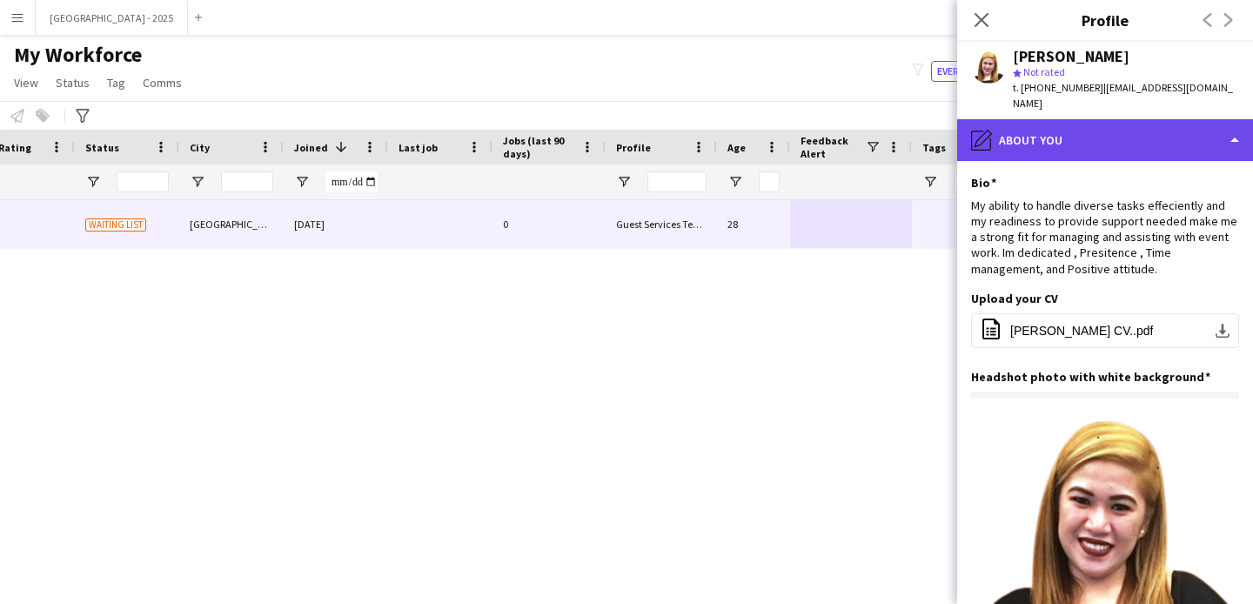
click at [1020, 133] on div "pencil4 About you" at bounding box center [1105, 140] width 296 height 42
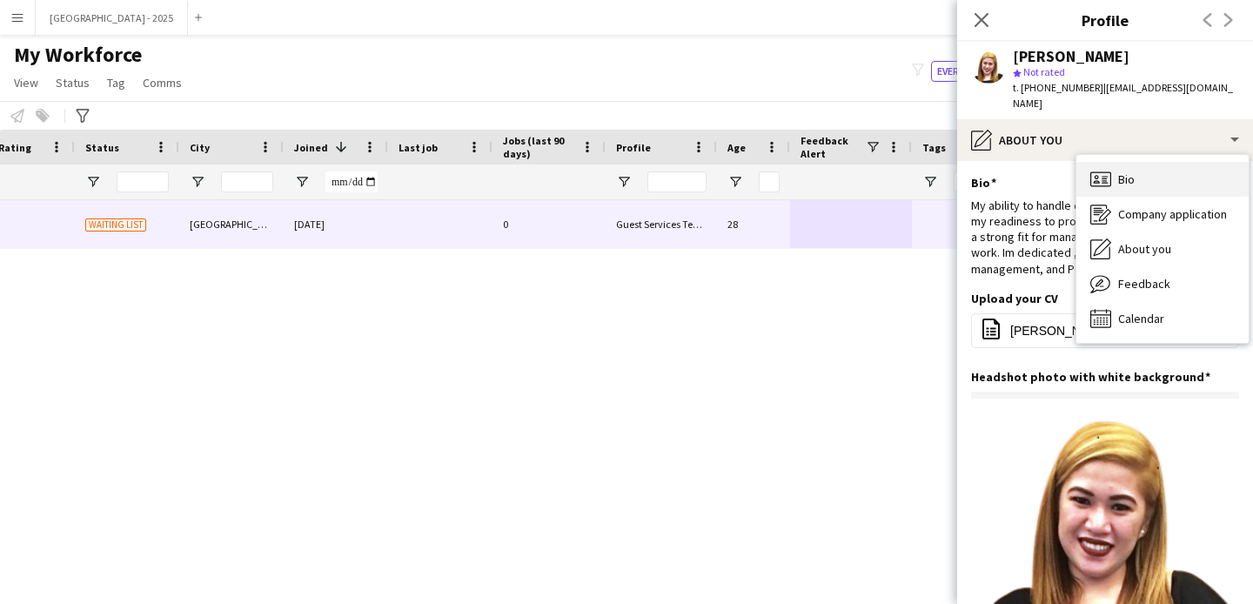
click at [1084, 162] on div "Bio Bio" at bounding box center [1162, 179] width 172 height 35
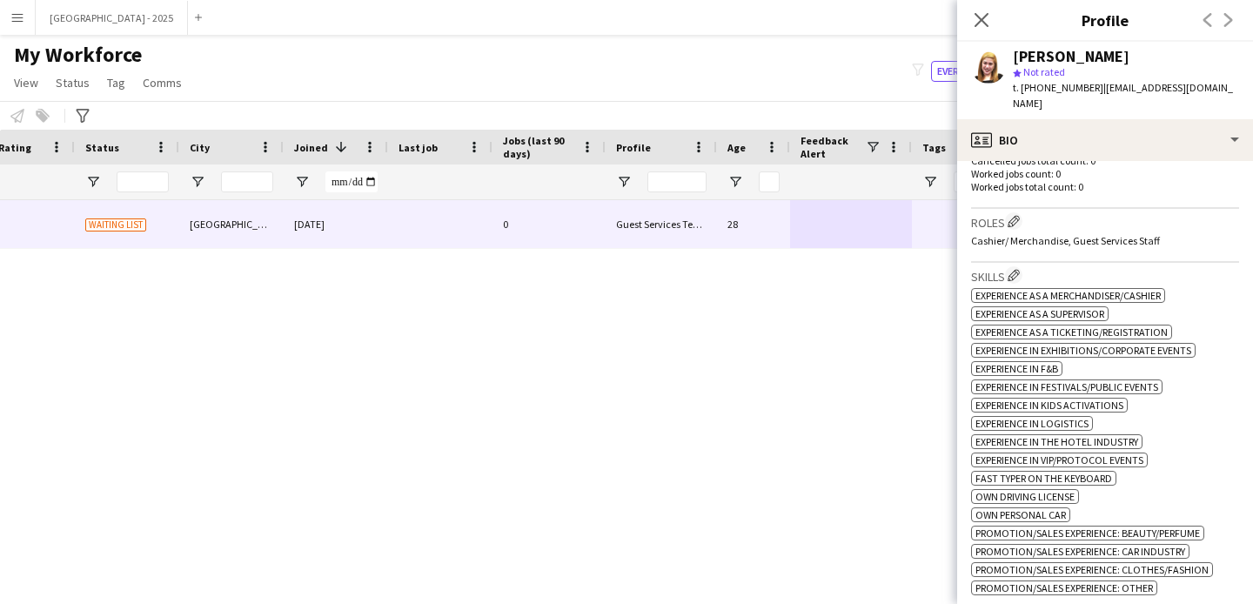
scroll to position [637, 0]
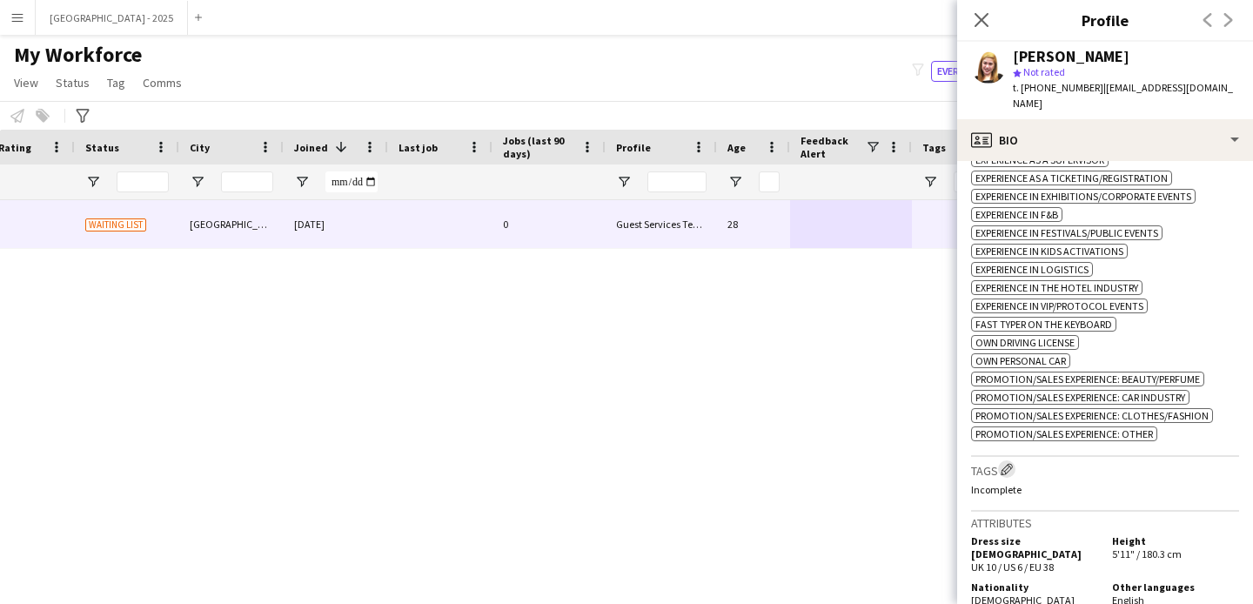
click at [1010, 472] on app-icon "Edit crew company tags" at bounding box center [1007, 469] width 12 height 12
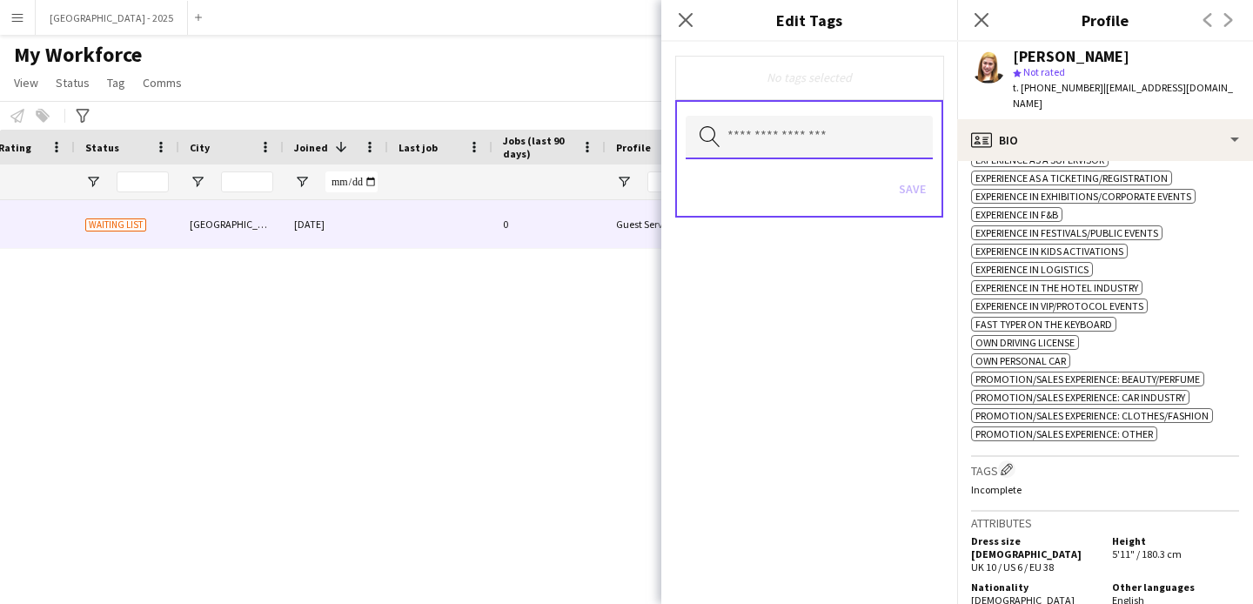
click at [752, 147] on input "text" at bounding box center [809, 138] width 247 height 44
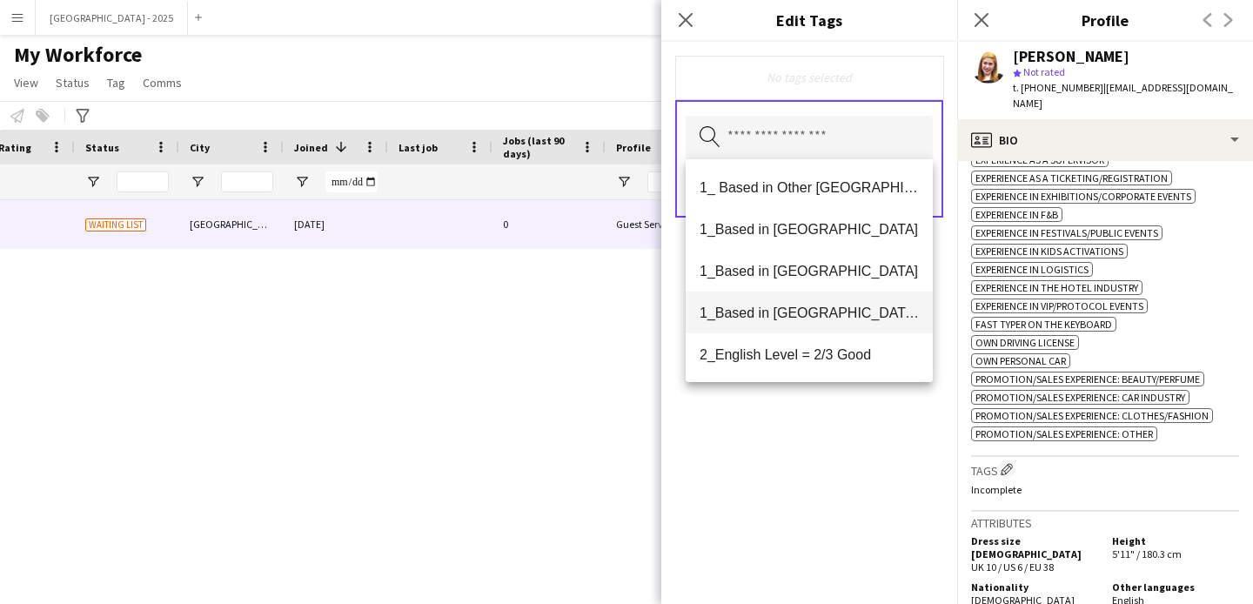
click at [815, 315] on span "1_Based in [GEOGRAPHIC_DATA]/[GEOGRAPHIC_DATA]/Ajman" at bounding box center [808, 313] width 219 height 17
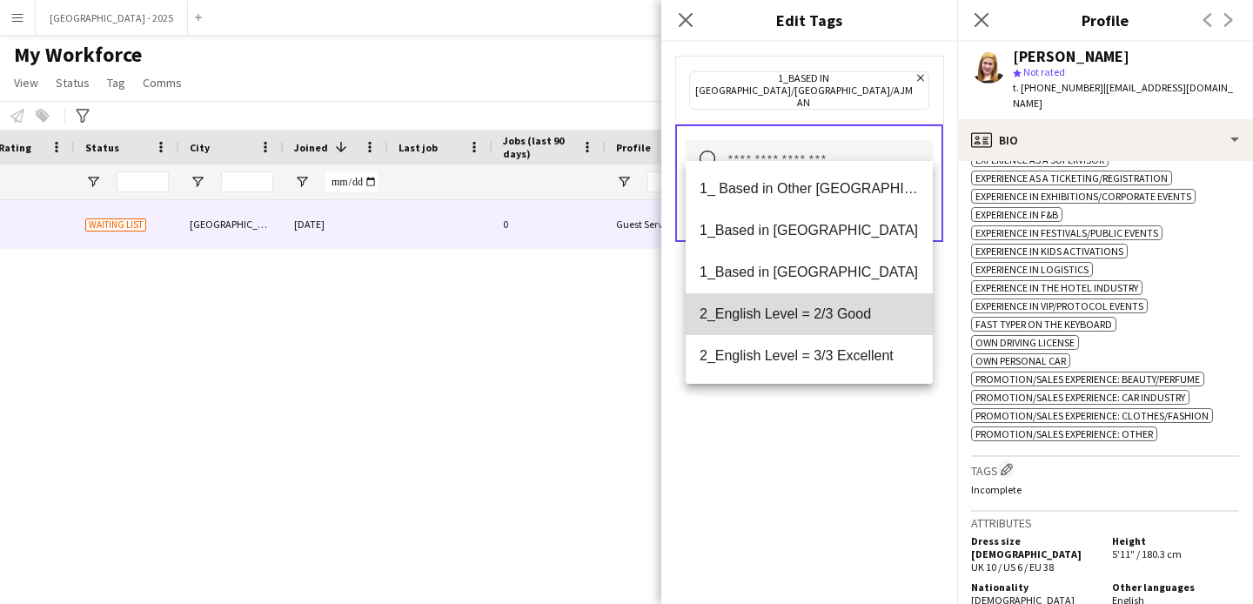
click at [819, 311] on span "2_English Level = 2/3 Good" at bounding box center [808, 313] width 219 height 17
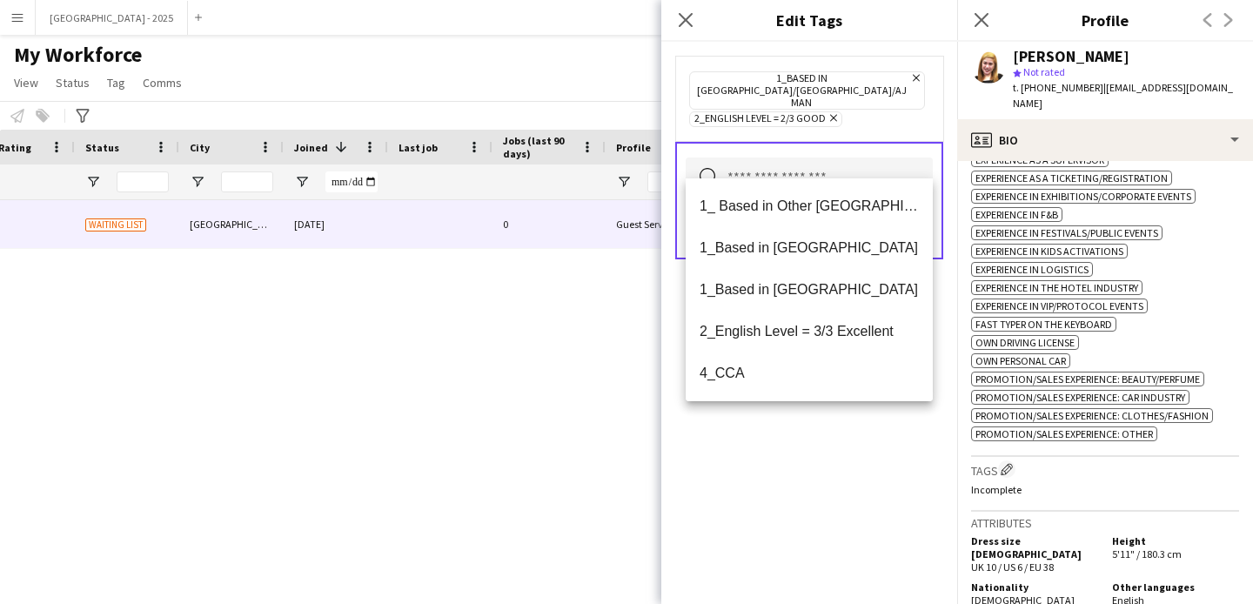
click at [824, 428] on div "1_Based in [GEOGRAPHIC_DATA]/[GEOGRAPHIC_DATA]/Ajman Remove 2_English Level = 2…" at bounding box center [809, 323] width 296 height 562
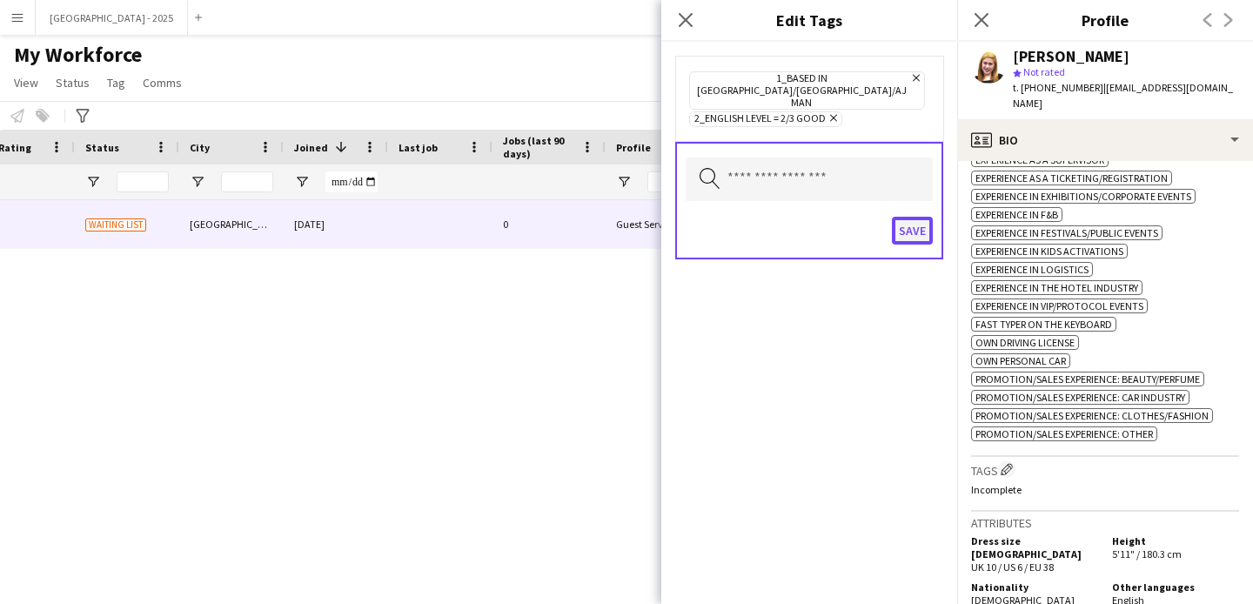
click at [894, 217] on button "Save" at bounding box center [912, 231] width 41 height 28
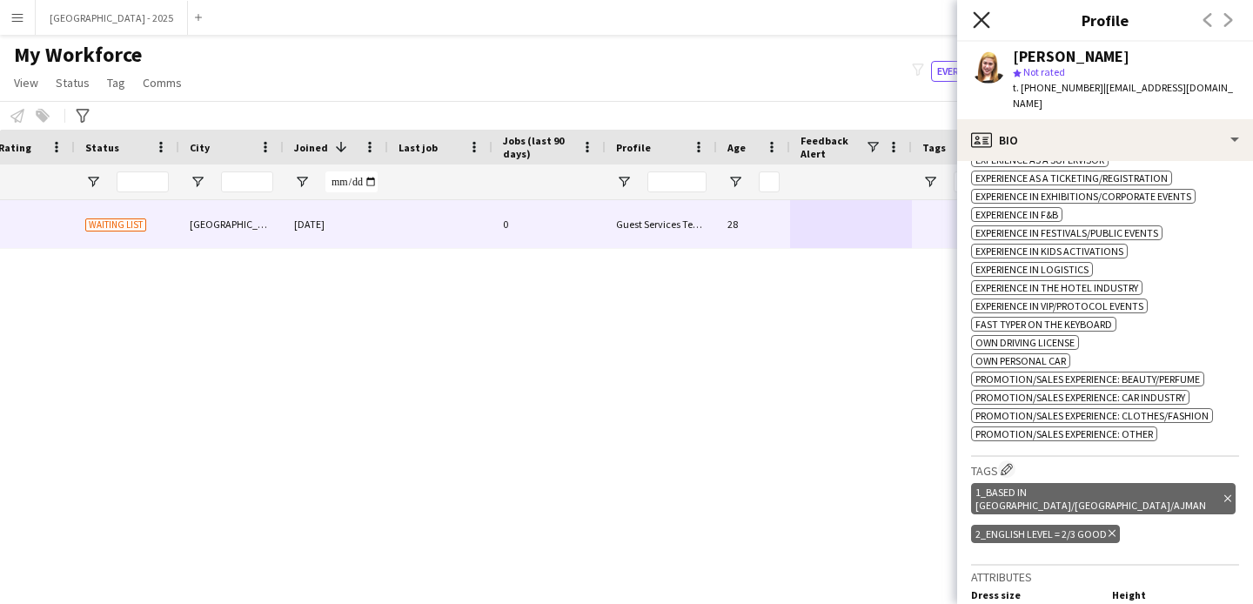
click at [987, 17] on icon "Close pop-in" at bounding box center [981, 19] width 17 height 17
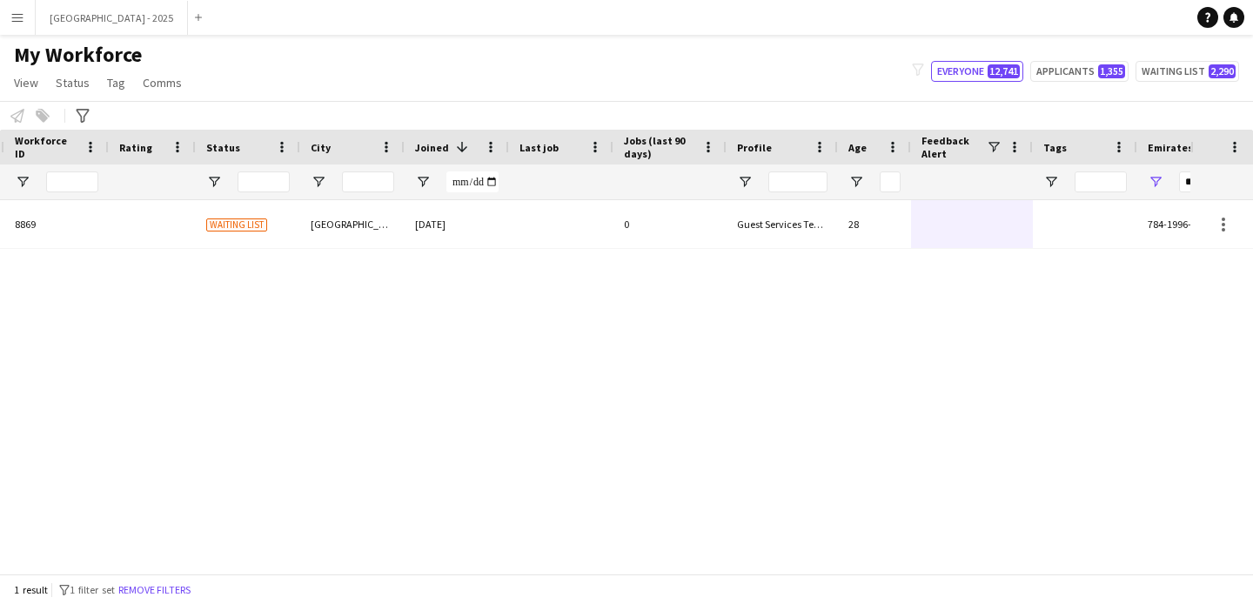
scroll to position [0, 429]
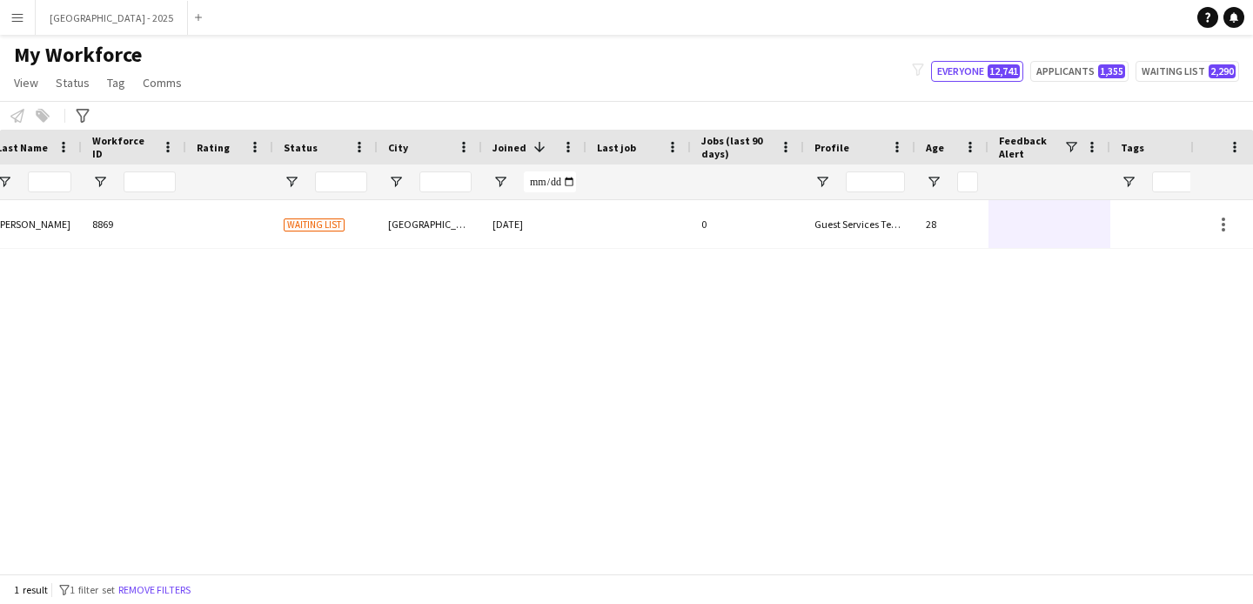
click at [110, 233] on div "8869" at bounding box center [134, 224] width 104 height 48
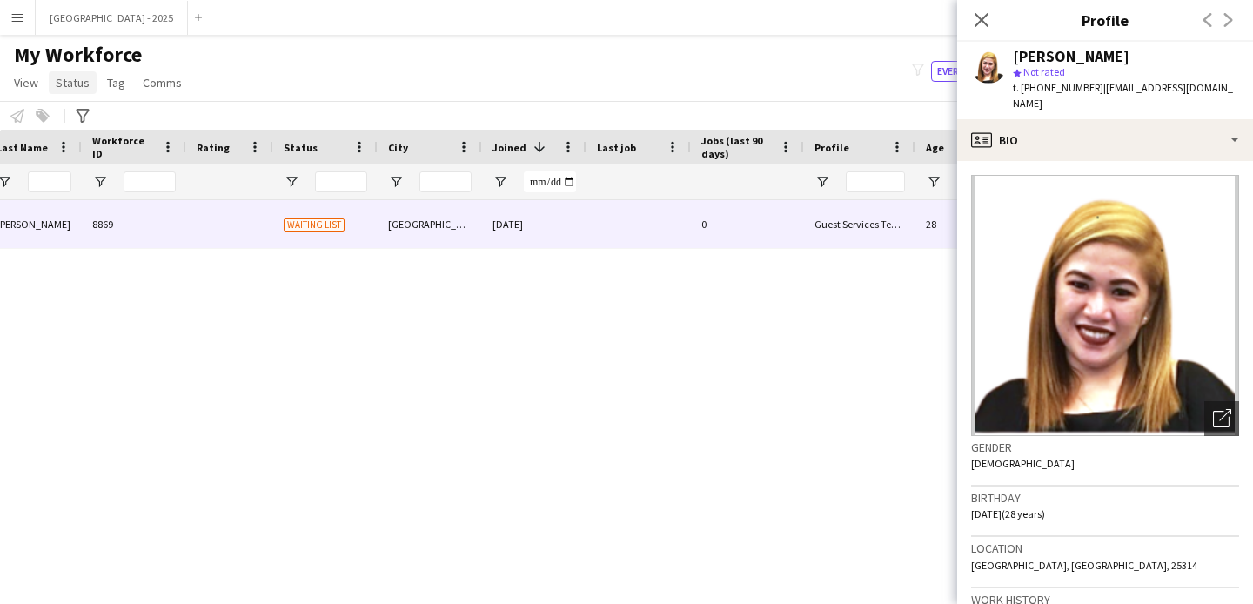
click at [57, 79] on span "Status" at bounding box center [73, 83] width 34 height 16
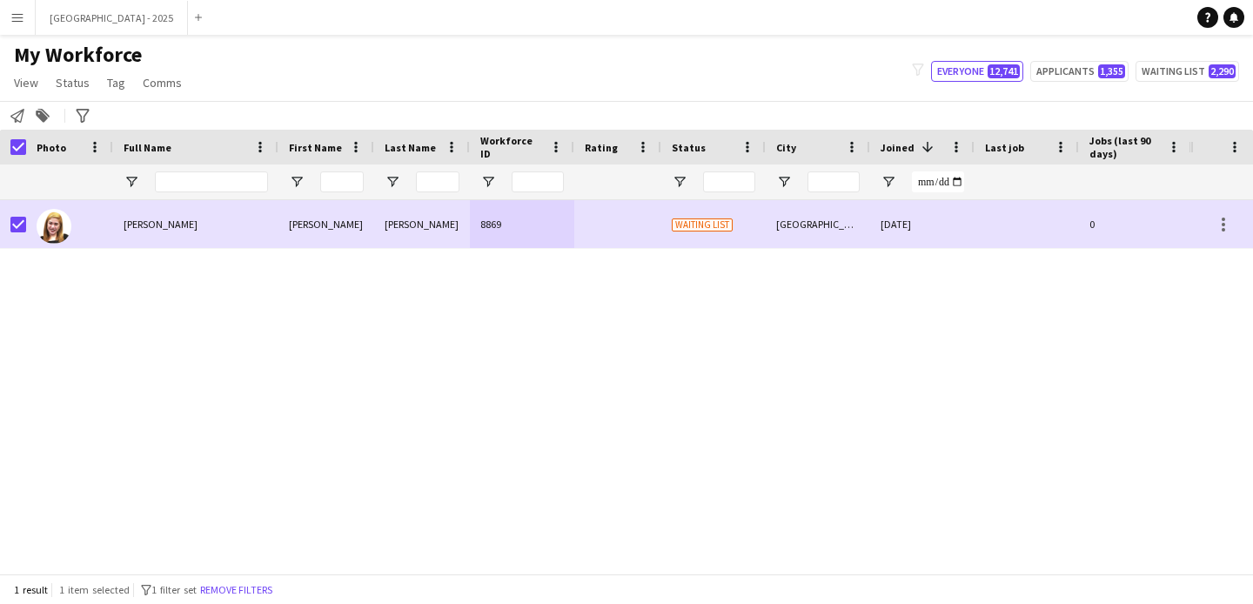
click at [95, 84] on app-page-menu "View Views Default view New view Update view Delete view Edit name Customise vi…" at bounding box center [99, 84] width 199 height 33
click at [83, 84] on span "Status" at bounding box center [73, 83] width 34 height 16
click at [83, 104] on link "Edit" at bounding box center [111, 120] width 122 height 37
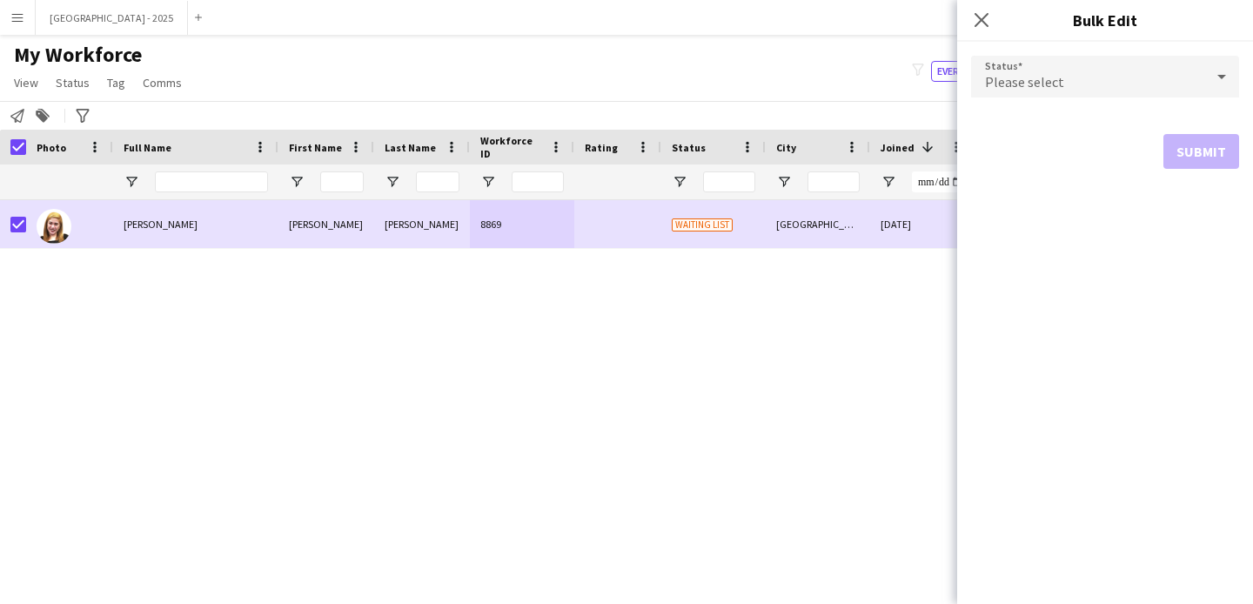
click at [940, 57] on div "My Workforce View Views Default view New view Update view Delete view Edit name…" at bounding box center [626, 71] width 1253 height 59
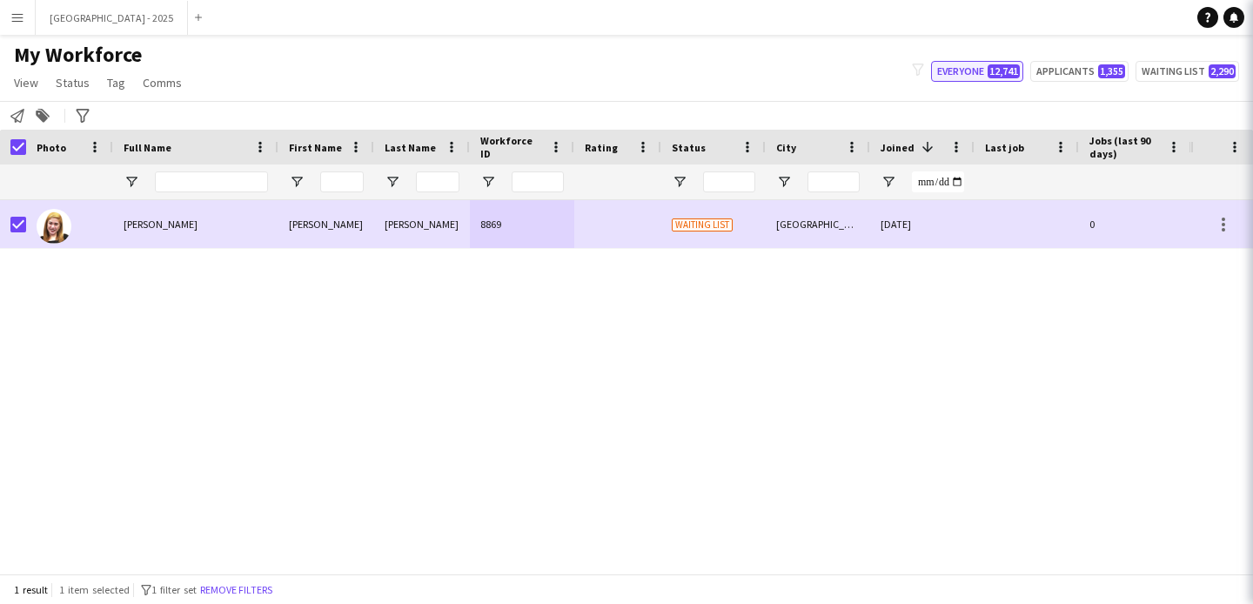
click at [1015, 73] on span "12,741" at bounding box center [1003, 71] width 32 height 14
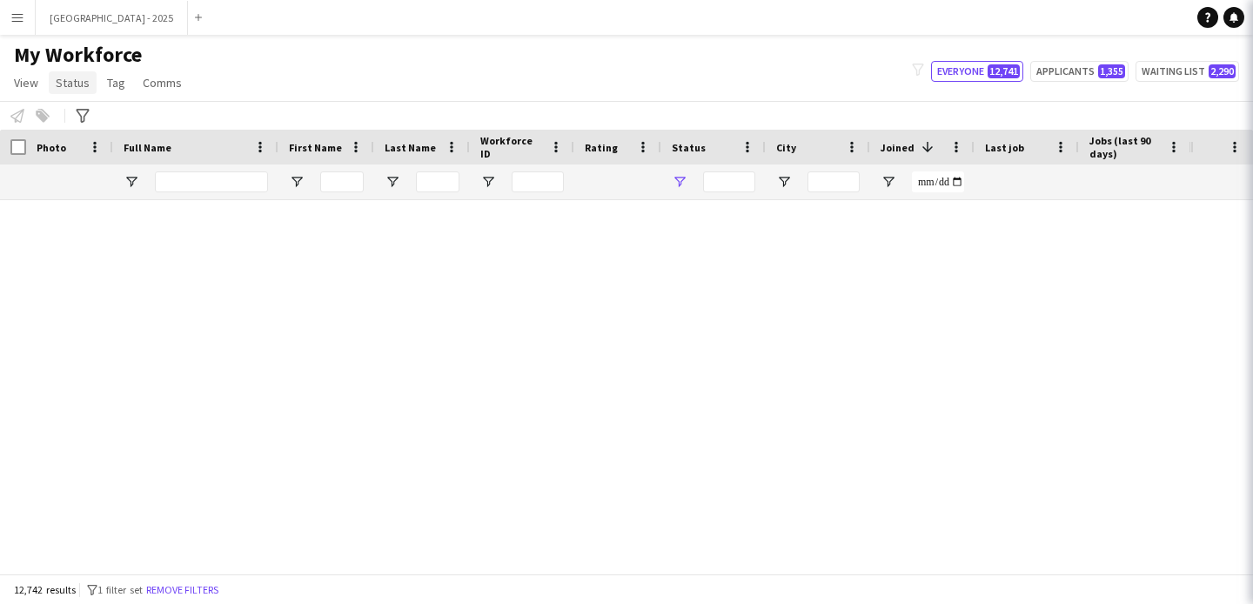
type input "**********"
click at [77, 81] on span "Status" at bounding box center [73, 83] width 34 height 16
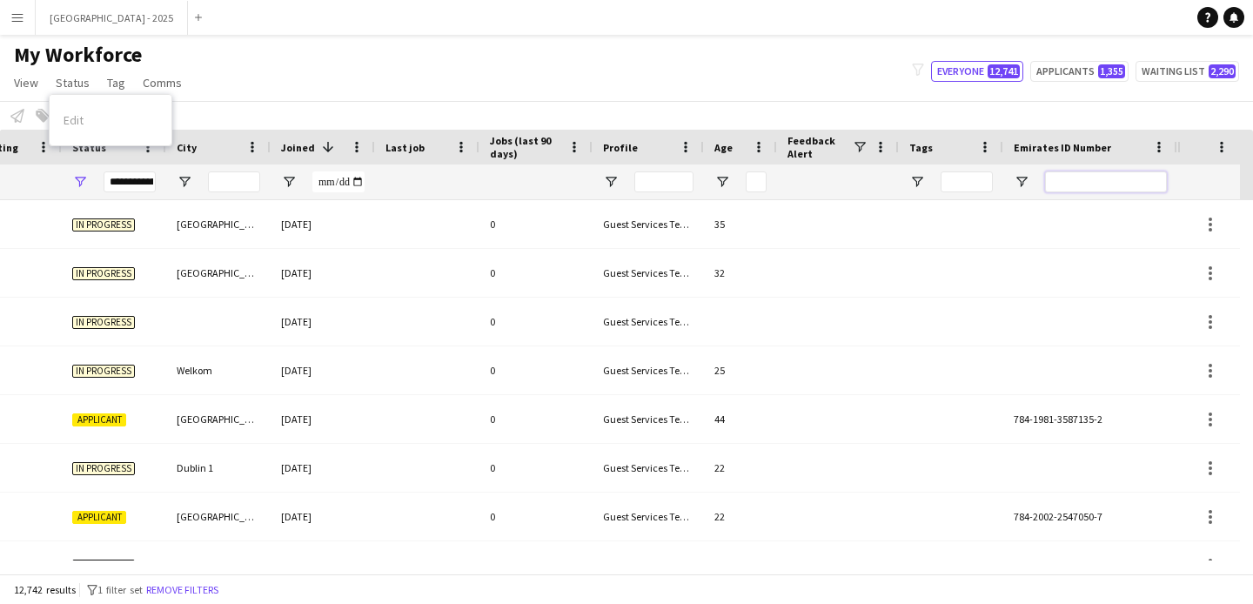
click at [1092, 184] on input "Emirates ID Number Filter Input" at bounding box center [1106, 181] width 122 height 21
paste input "*******"
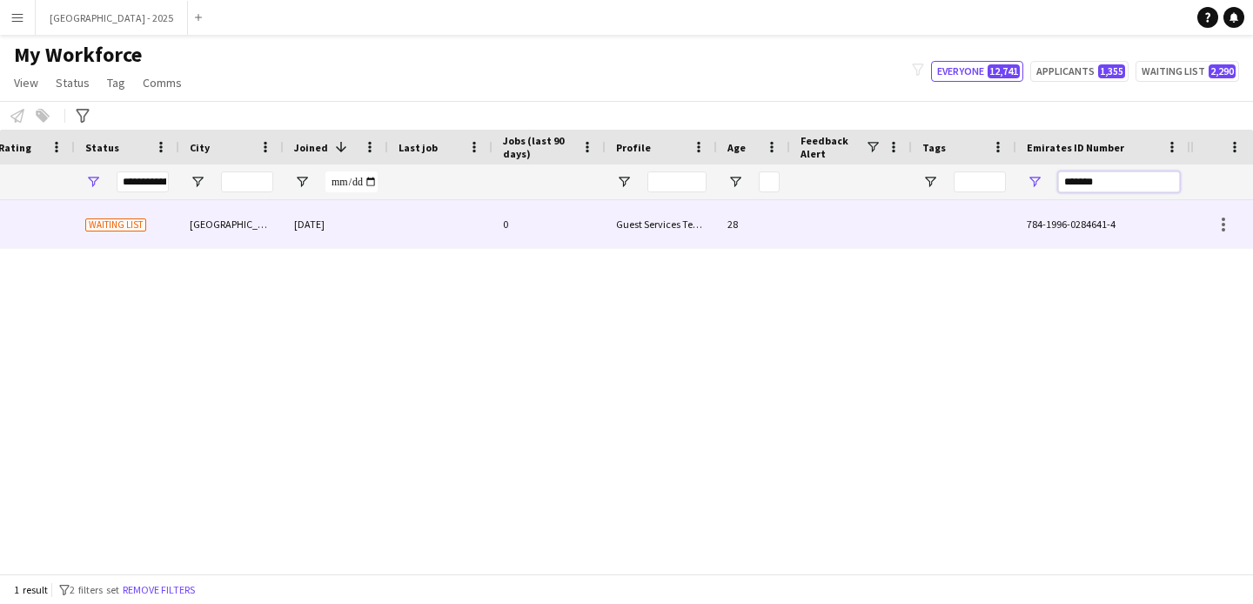
type input "*******"
click at [197, 218] on div "[GEOGRAPHIC_DATA]" at bounding box center [231, 224] width 104 height 48
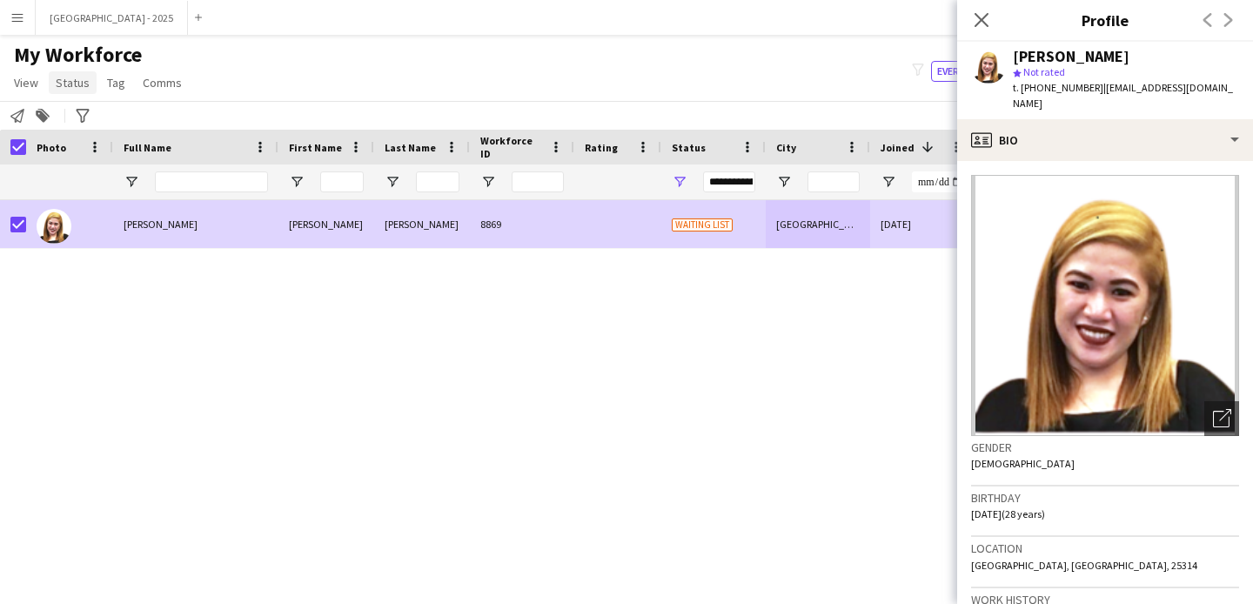
click at [89, 77] on link "Status" at bounding box center [73, 82] width 48 height 23
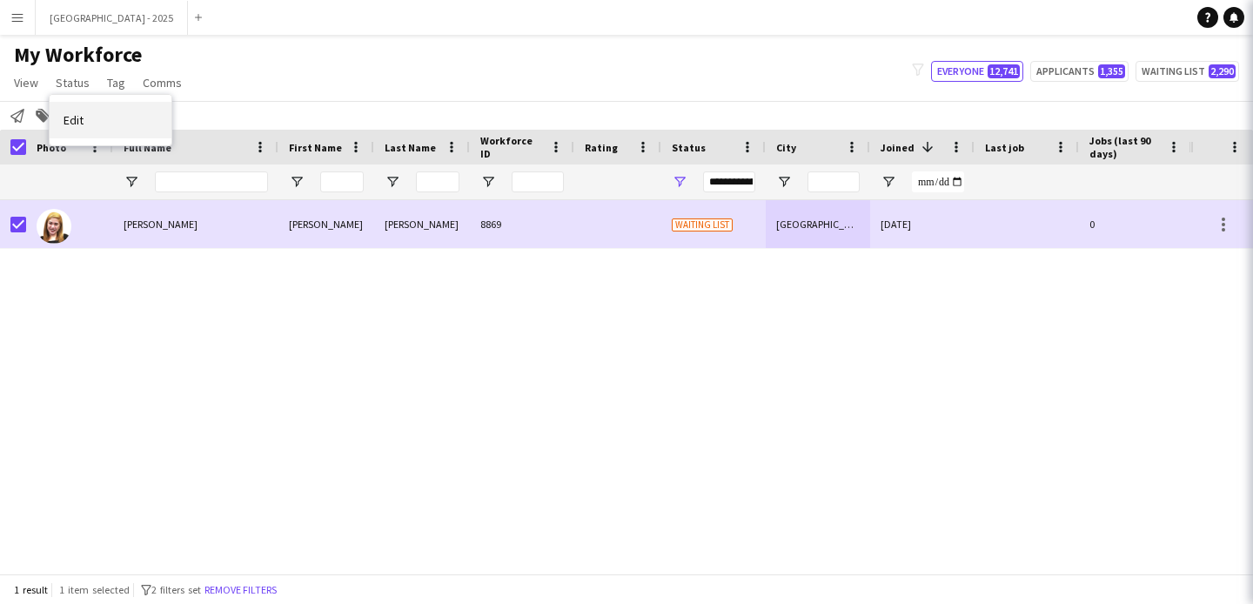
click at [128, 136] on link "Edit" at bounding box center [111, 120] width 122 height 37
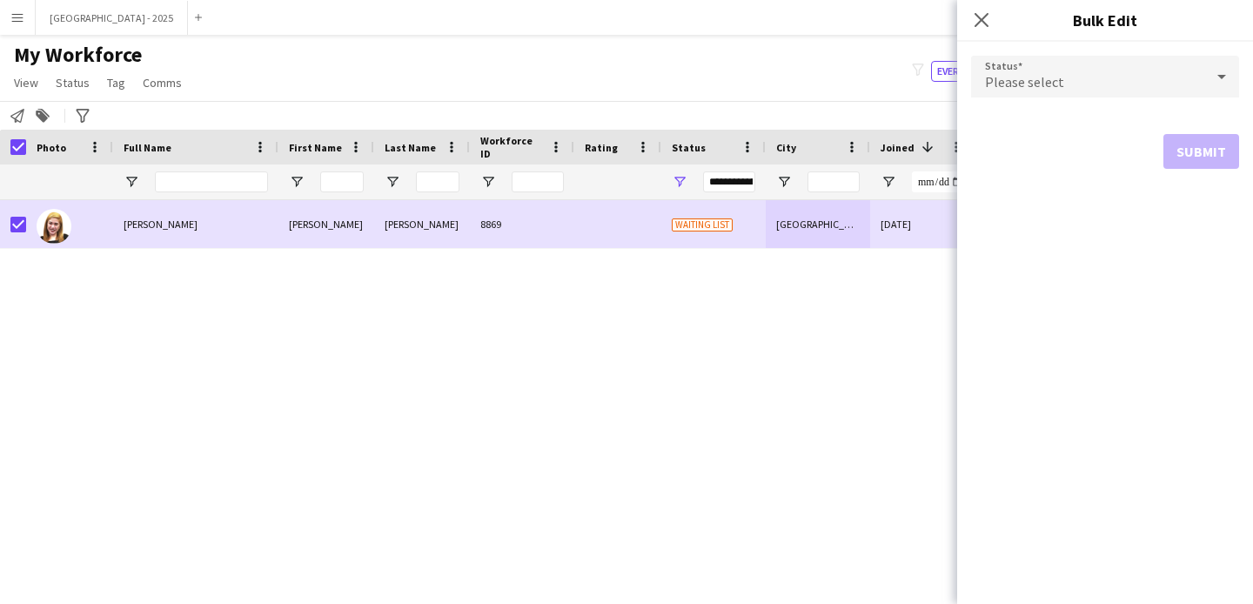
click at [1131, 57] on div "Please select" at bounding box center [1087, 77] width 233 height 42
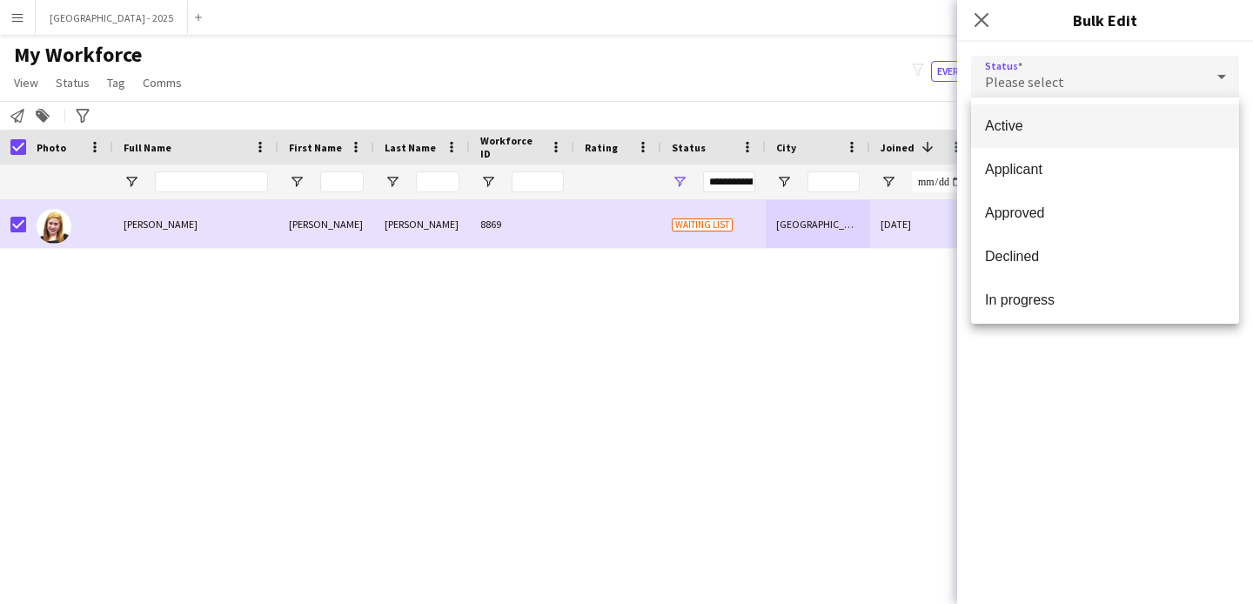
click at [1105, 84] on div at bounding box center [626, 302] width 1253 height 604
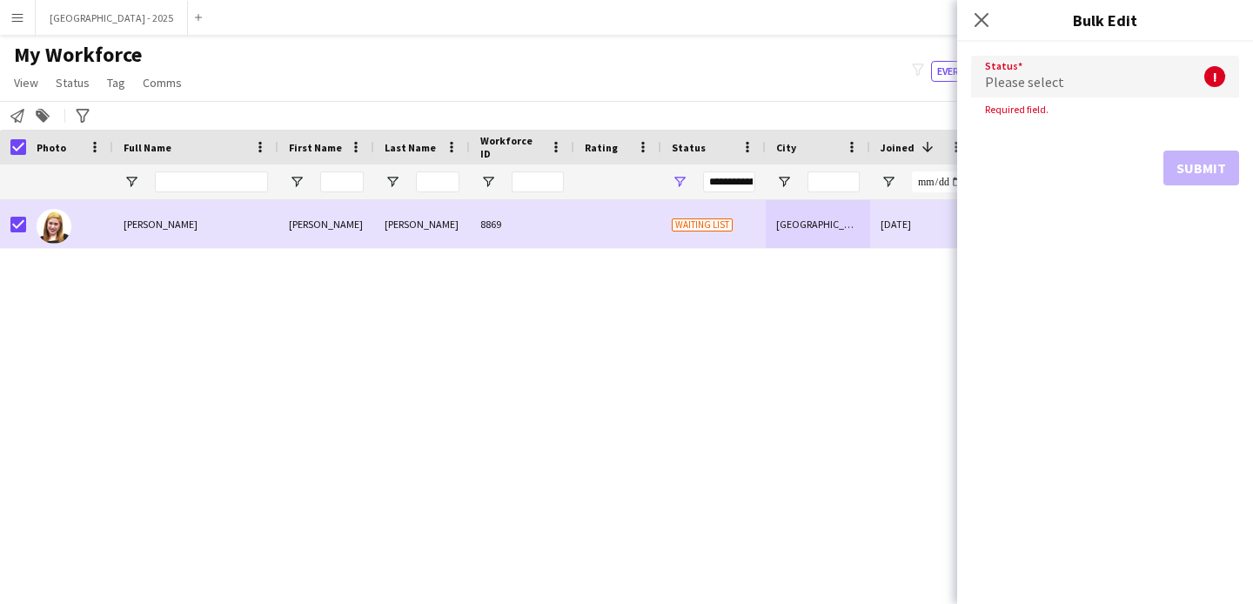
click at [1099, 93] on div "Please select" at bounding box center [1087, 77] width 233 height 42
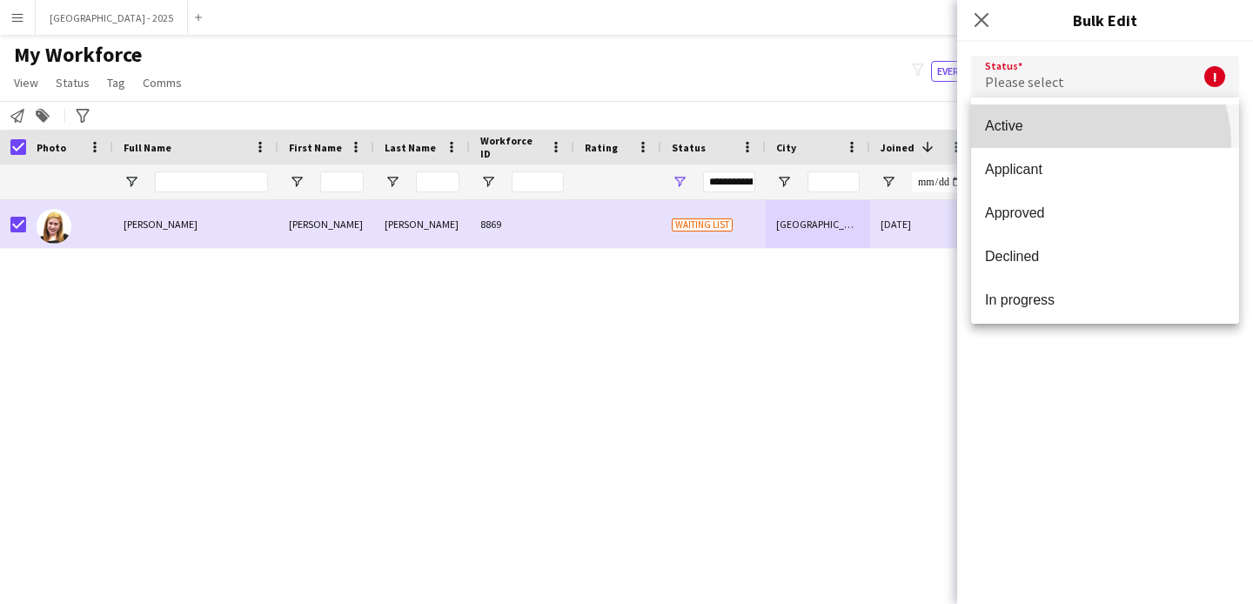
click at [1088, 144] on mat-option "Active" at bounding box center [1105, 126] width 268 height 44
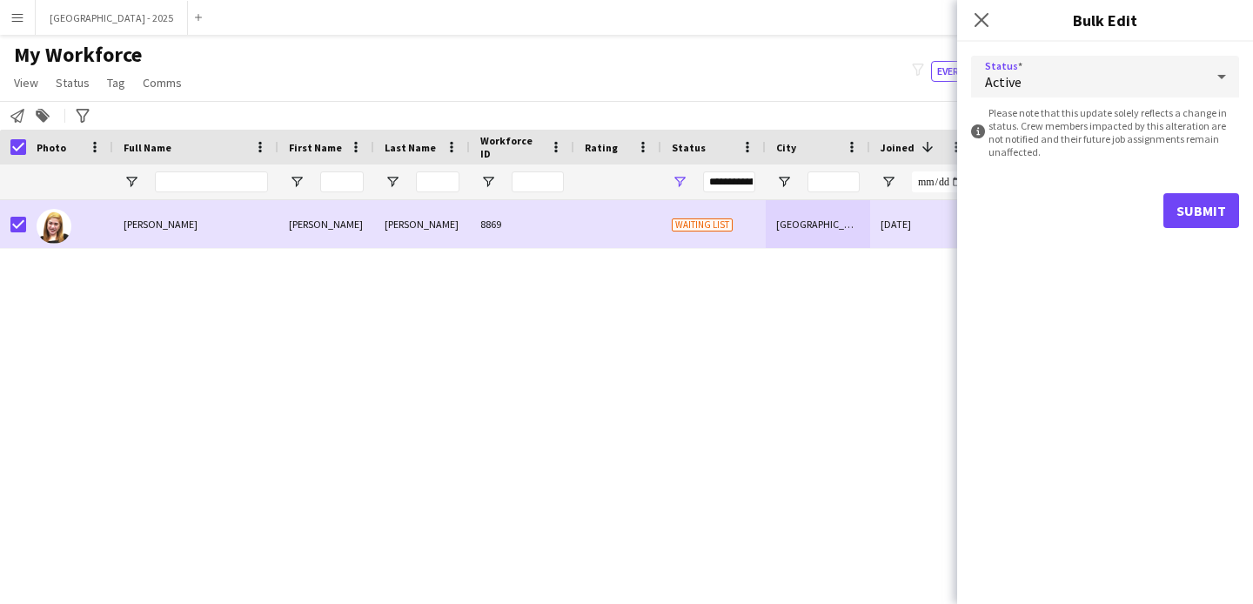
click at [1220, 184] on form "Status Active information-circle Please note that this update solely reflects a…" at bounding box center [1105, 142] width 268 height 200
click at [1201, 209] on button "Submit" at bounding box center [1201, 210] width 76 height 35
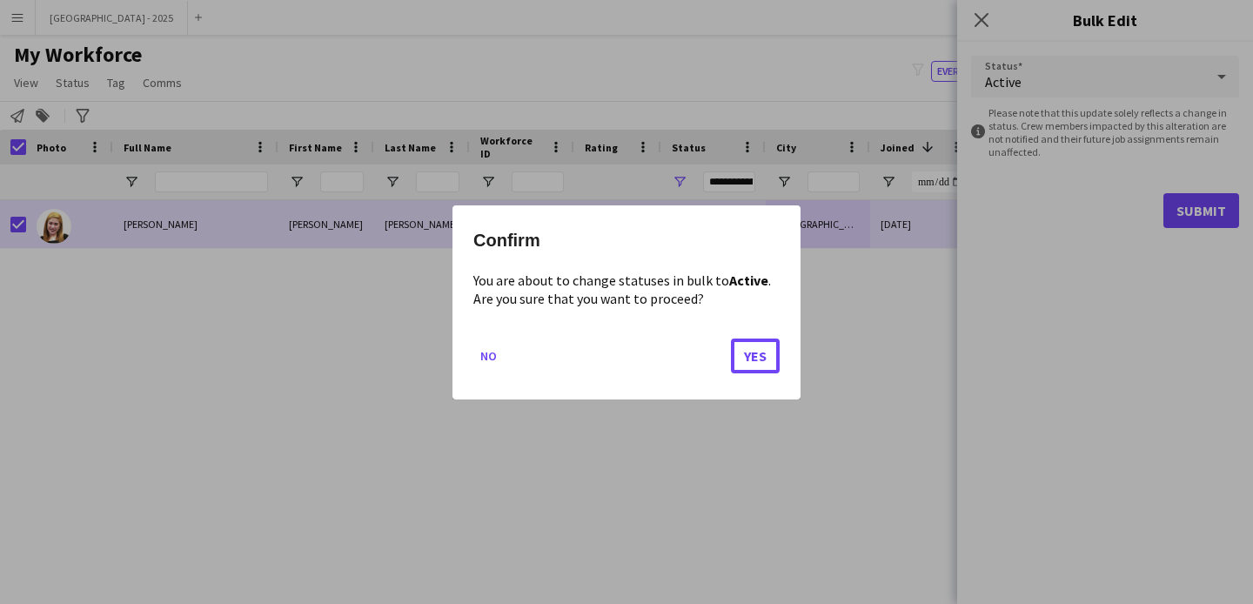
drag, startPoint x: 779, startPoint y: 365, endPoint x: 756, endPoint y: 358, distance: 23.7
click at [779, 366] on button "Yes" at bounding box center [755, 355] width 49 height 35
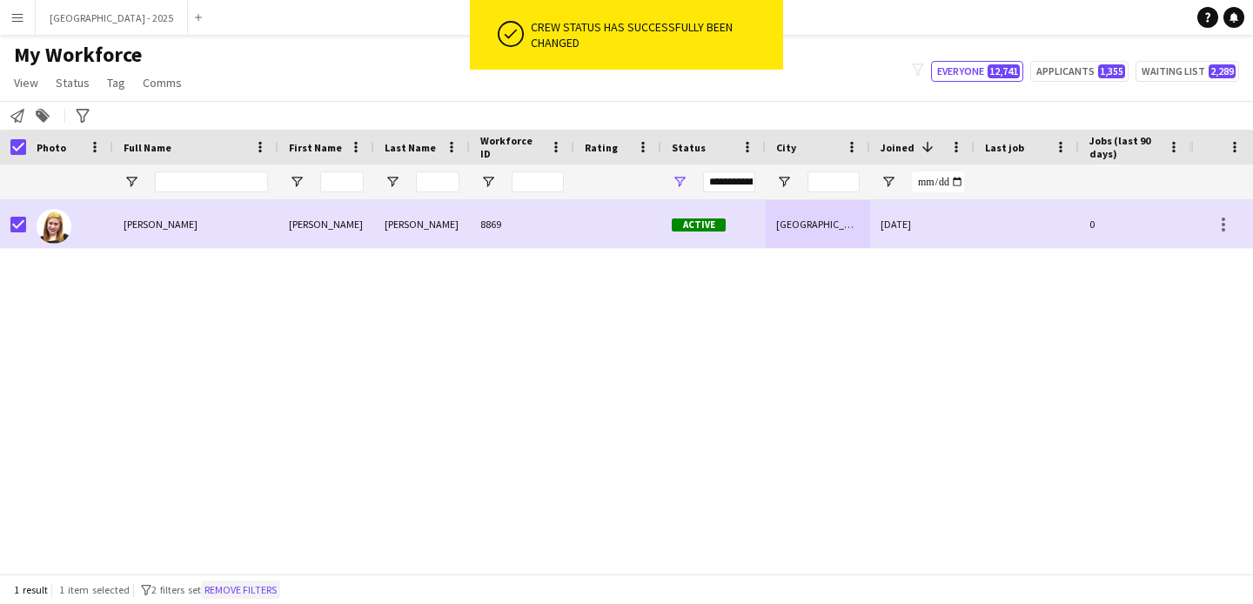
click at [244, 590] on button "Remove filters" at bounding box center [240, 589] width 79 height 19
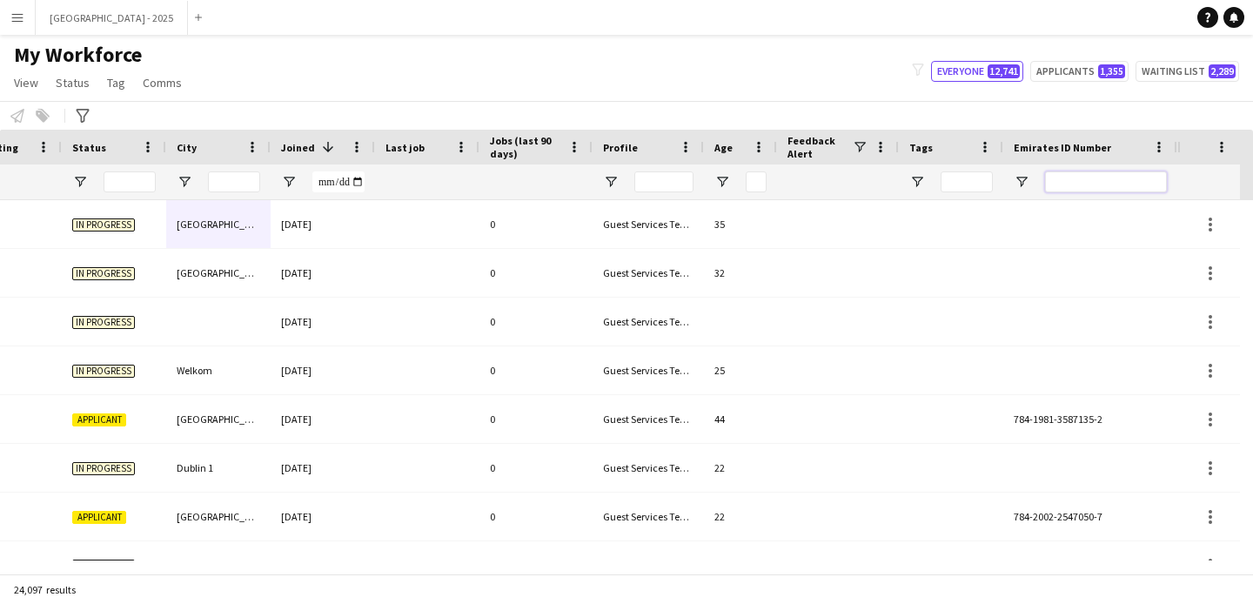
click at [1053, 184] on input "Emirates ID Number Filter Input" at bounding box center [1106, 181] width 122 height 21
paste input "*******"
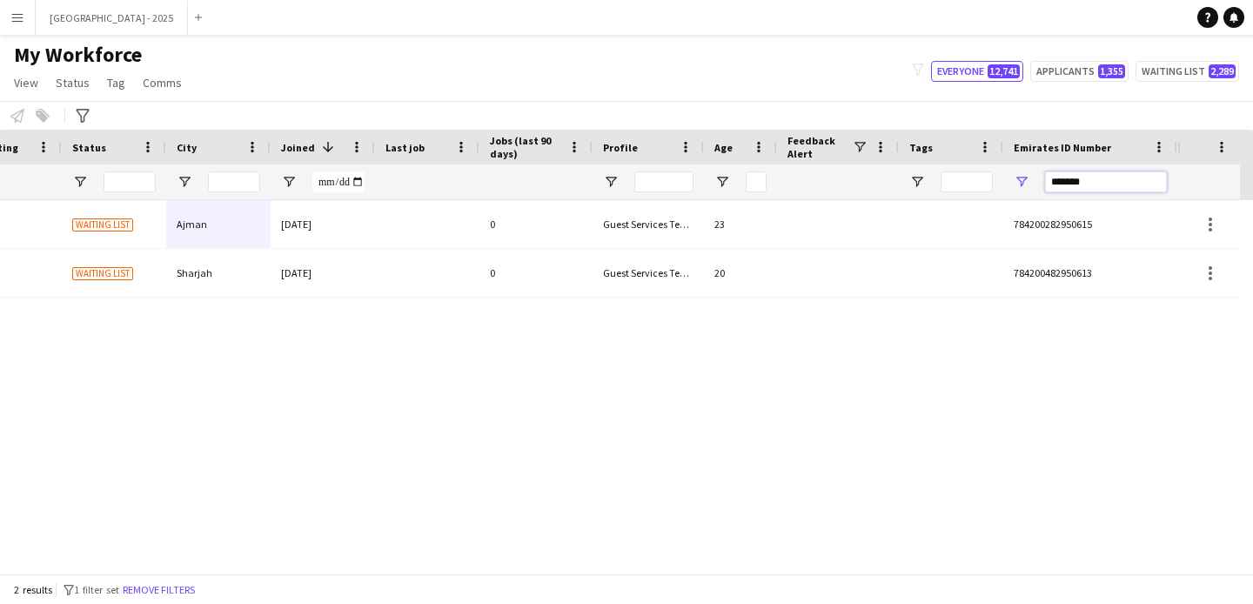
type input "*******"
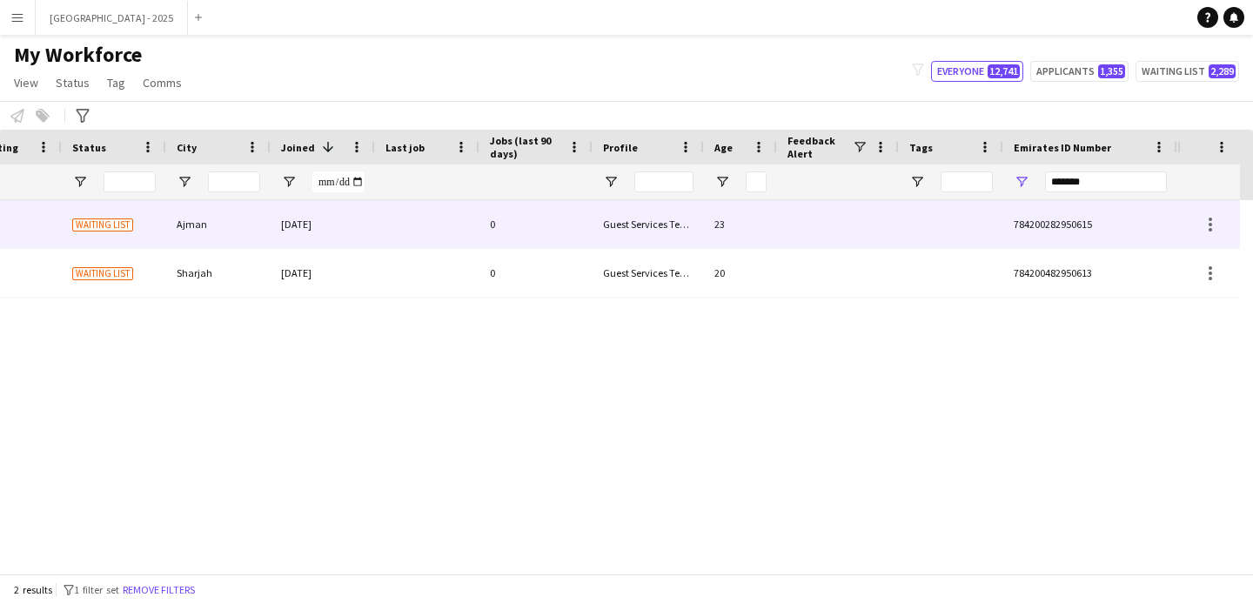
click at [528, 218] on div "0" at bounding box center [535, 224] width 113 height 48
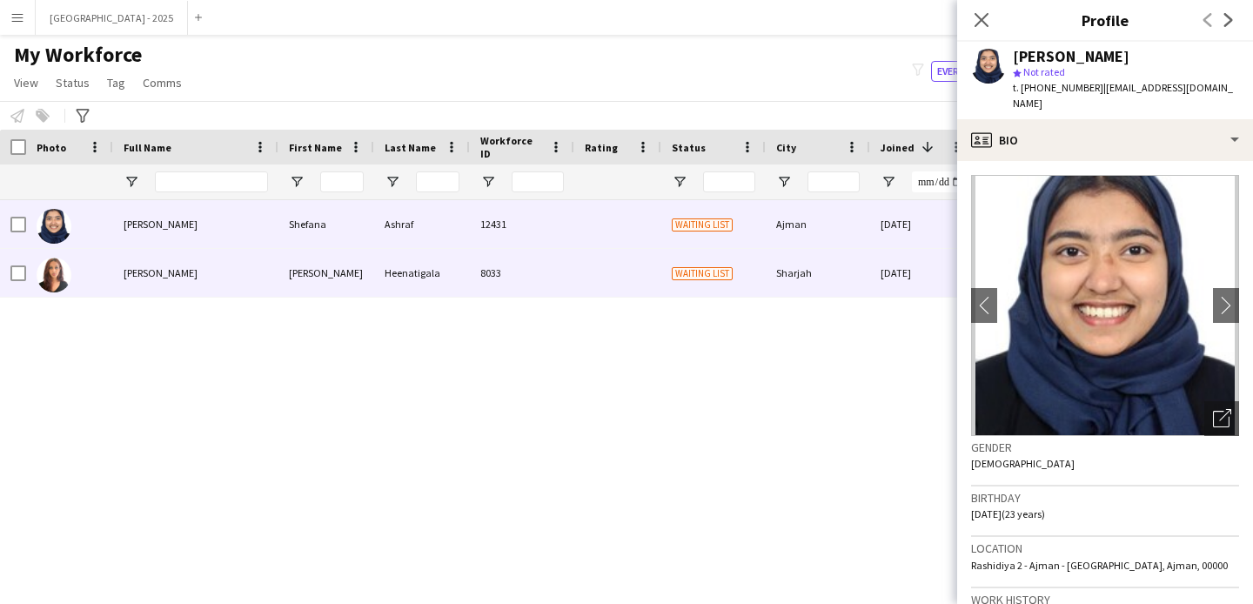
click at [418, 294] on div "Heenatigala" at bounding box center [422, 273] width 96 height 48
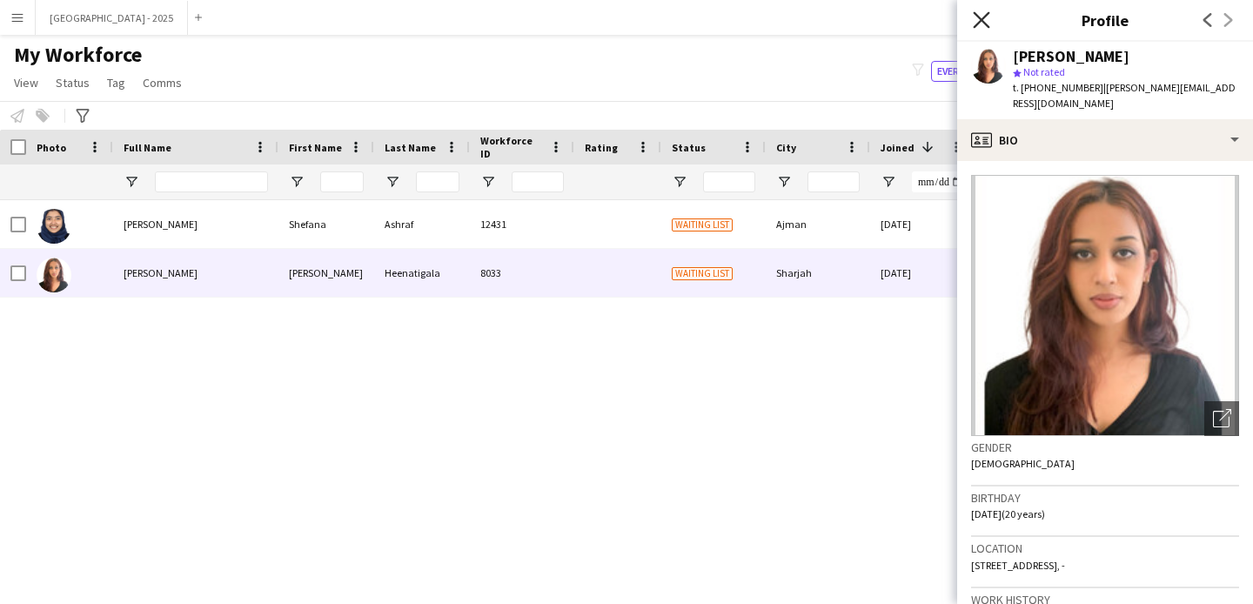
click at [981, 17] on icon "Close pop-in" at bounding box center [981, 19] width 17 height 17
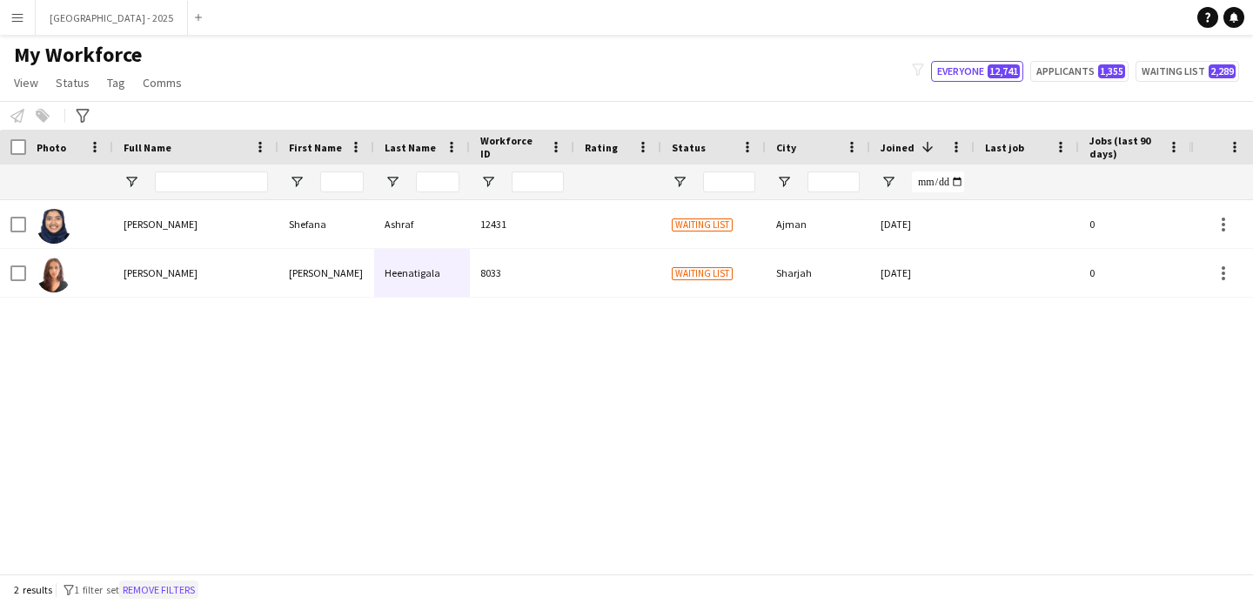
click at [197, 592] on button "Remove filters" at bounding box center [158, 589] width 79 height 19
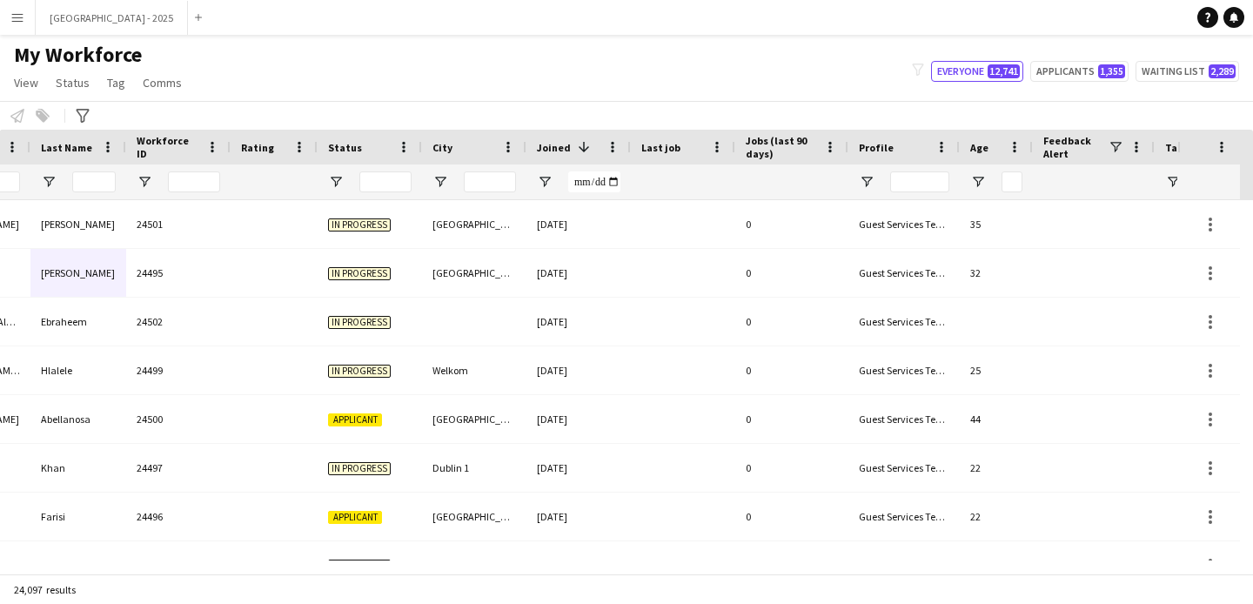
scroll to position [0, 599]
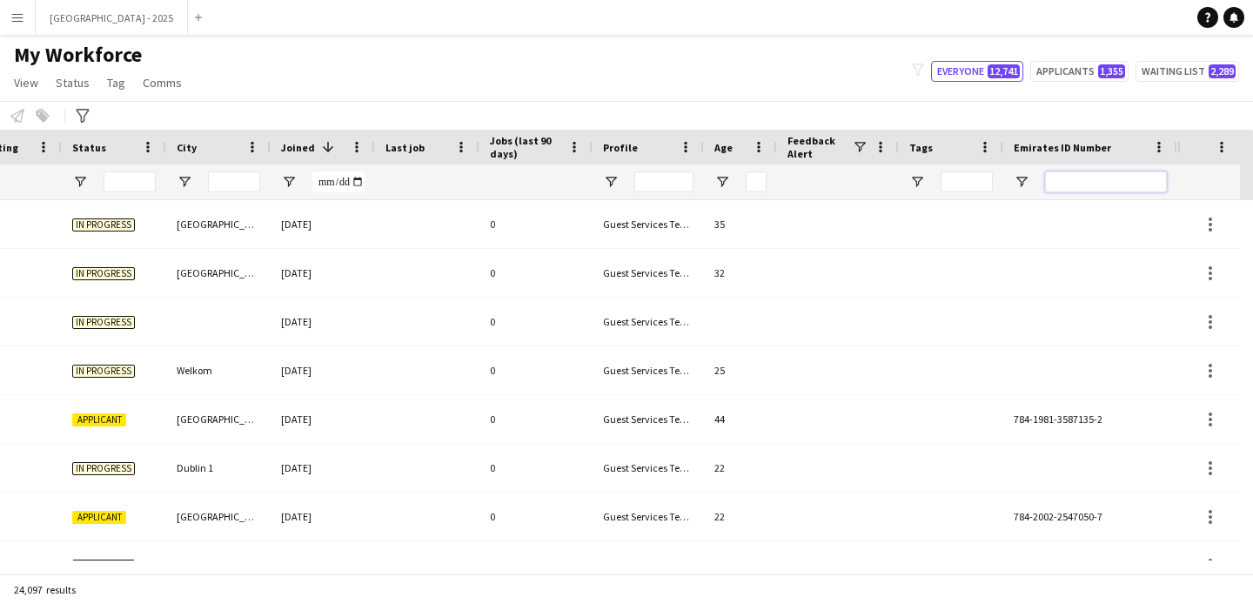
click at [1074, 181] on input "Emirates ID Number Filter Input" at bounding box center [1106, 181] width 122 height 21
paste input "*******"
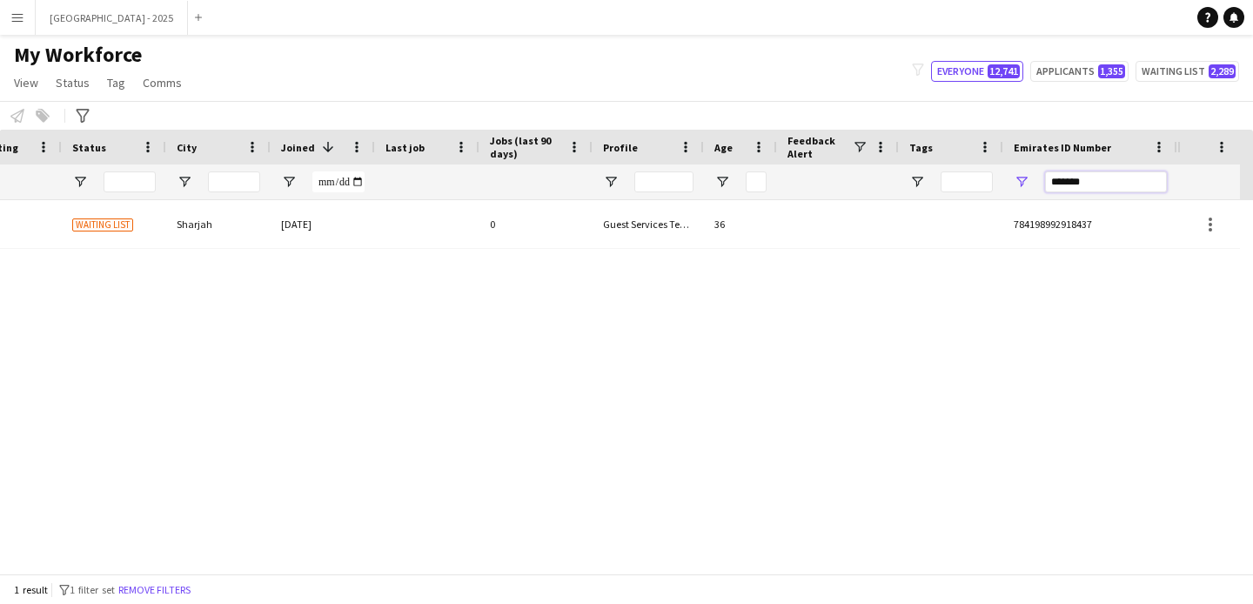
scroll to position [0, 586]
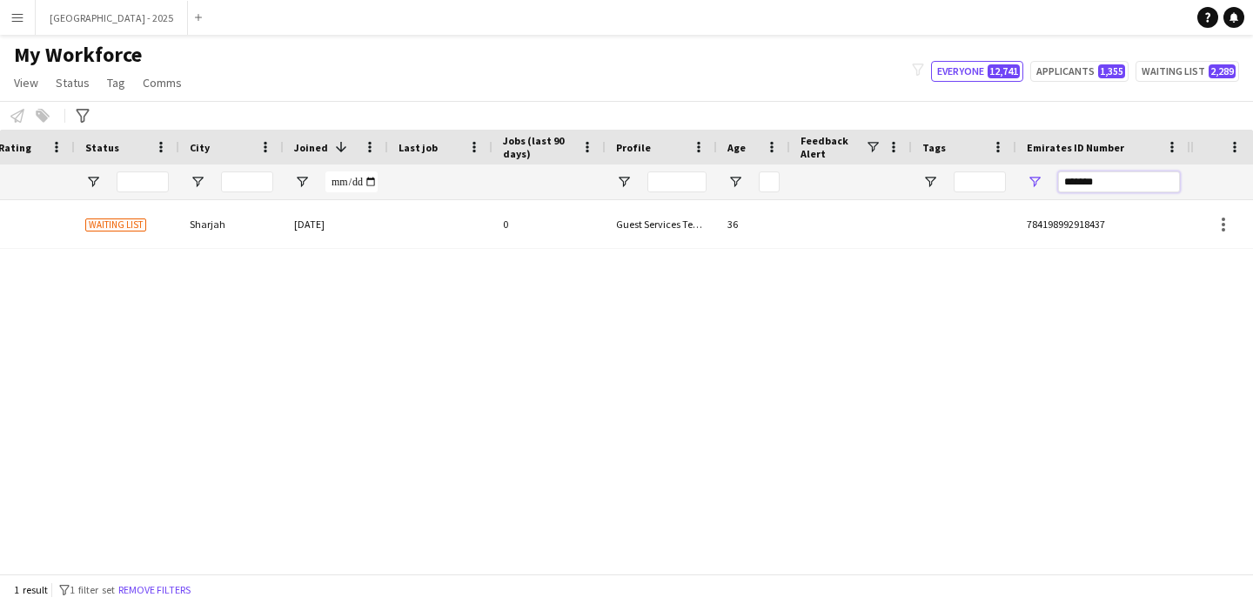
type input "*******"
click at [628, 239] on div "Guest Services Team" at bounding box center [661, 224] width 111 height 48
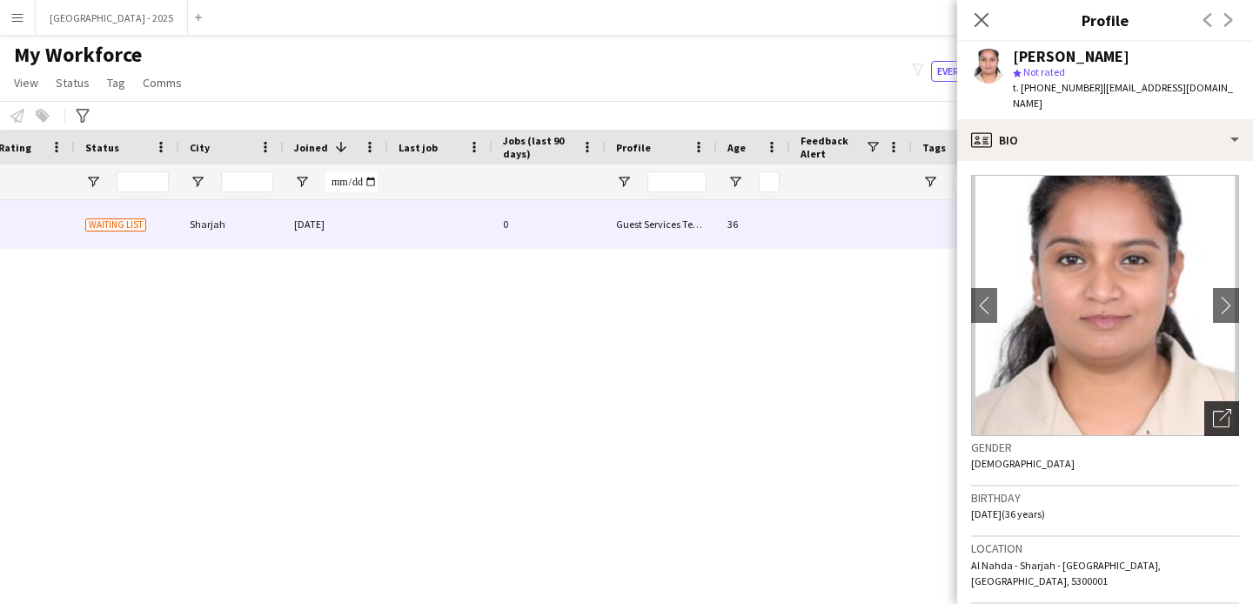
click at [1215, 409] on icon "Open photos pop-in" at bounding box center [1222, 418] width 18 height 18
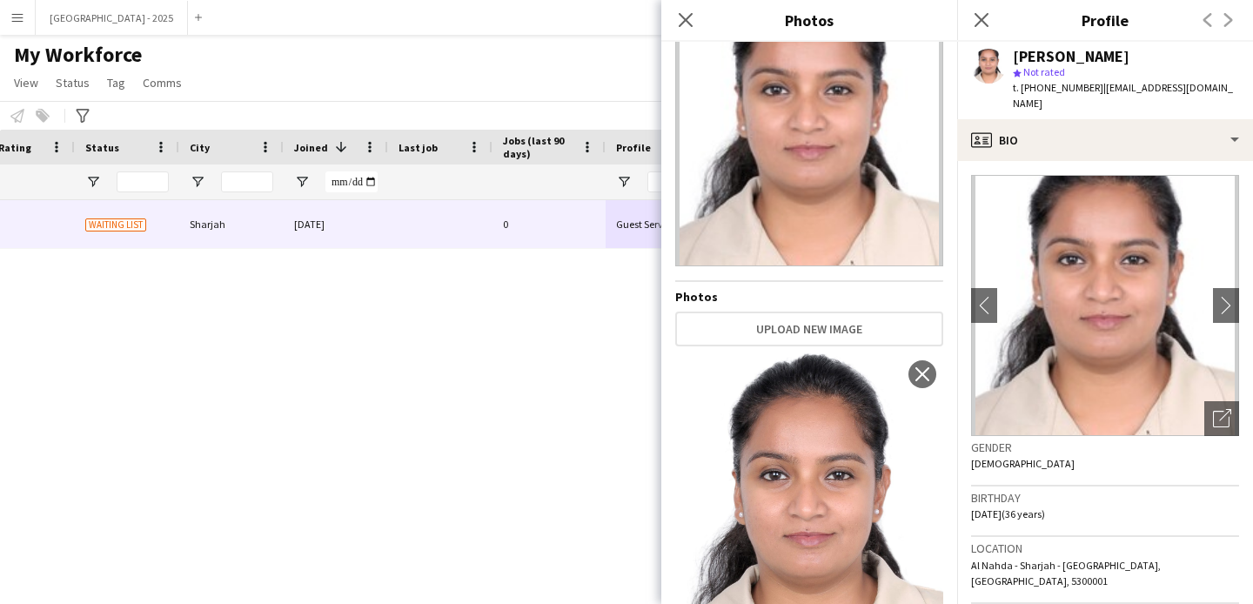
scroll to position [170, 0]
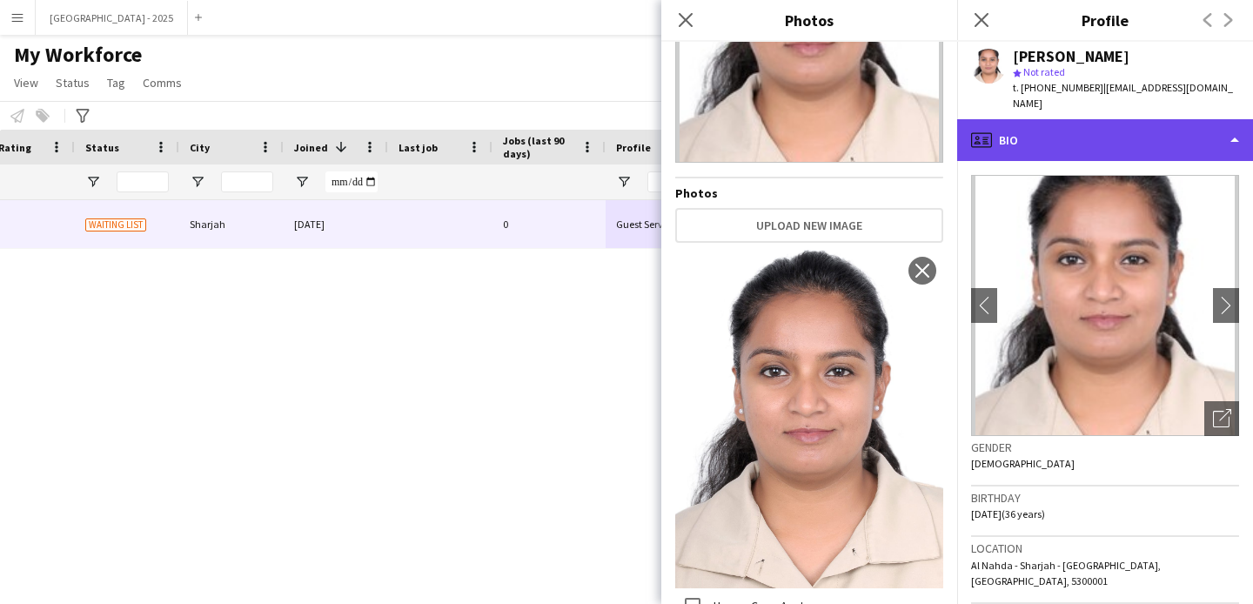
click at [1016, 136] on div "profile Bio" at bounding box center [1105, 140] width 296 height 42
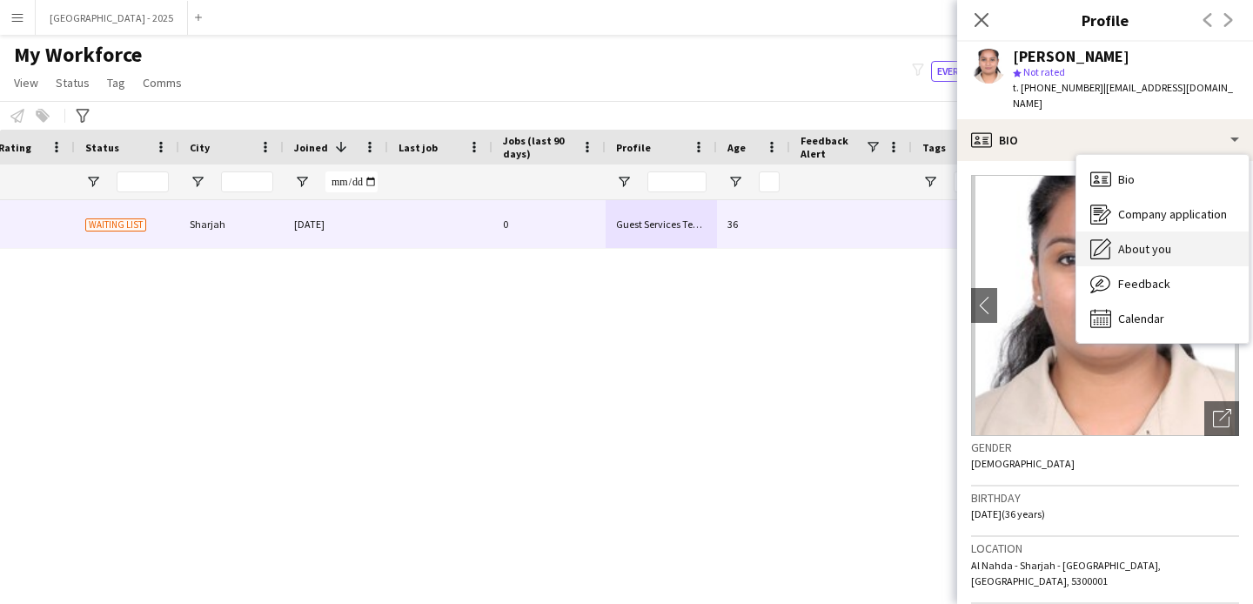
click at [1104, 239] on icon "About you" at bounding box center [1100, 248] width 21 height 21
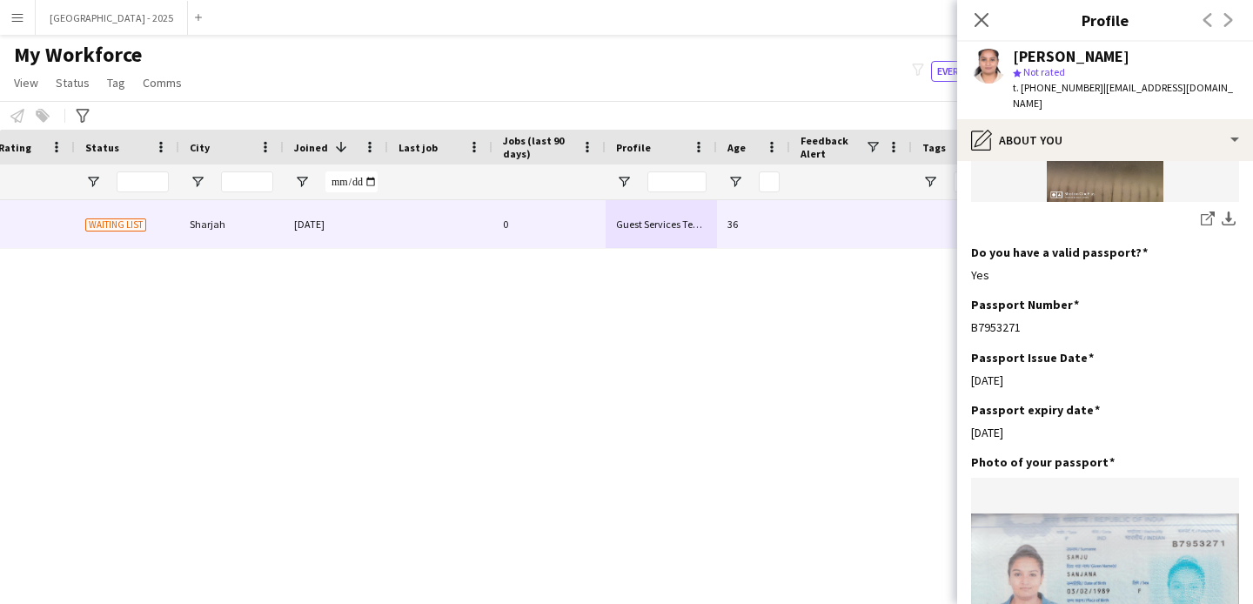
scroll to position [1294, 0]
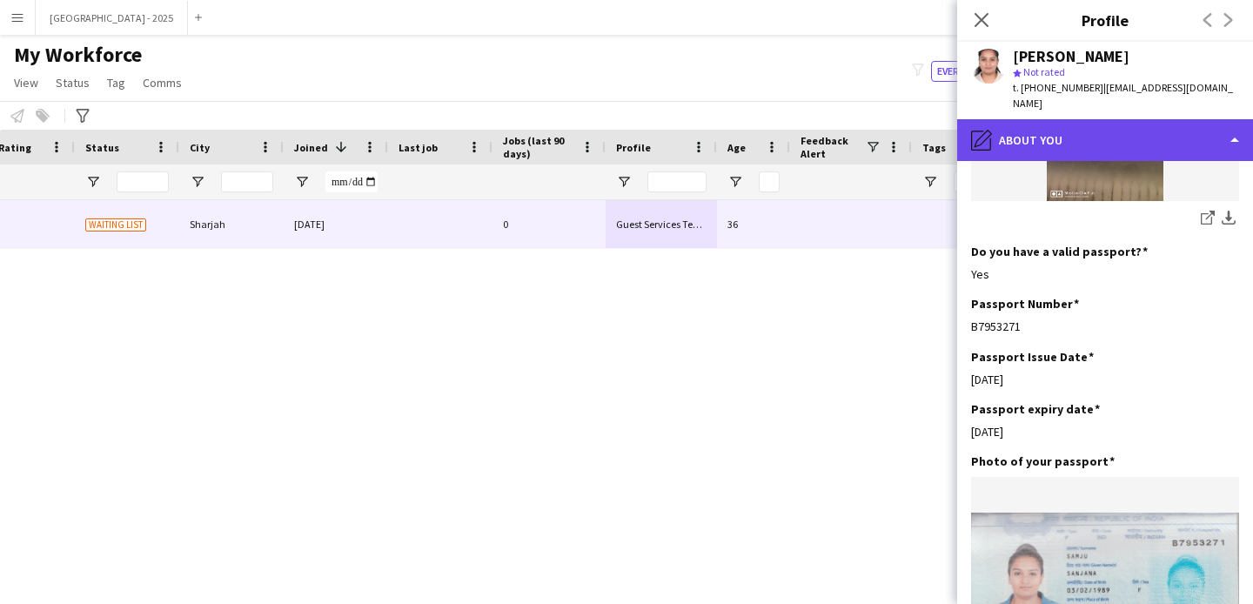
click at [1025, 122] on div "pencil4 About you" at bounding box center [1105, 140] width 296 height 42
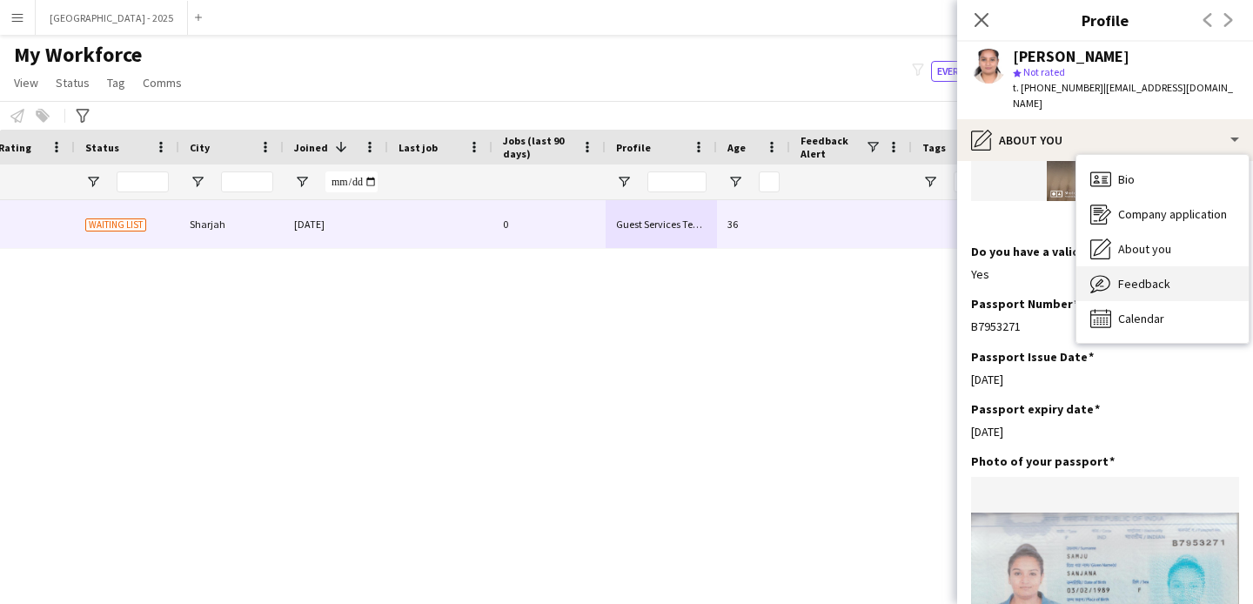
click at [1139, 281] on div "Feedback Feedback" at bounding box center [1162, 283] width 172 height 35
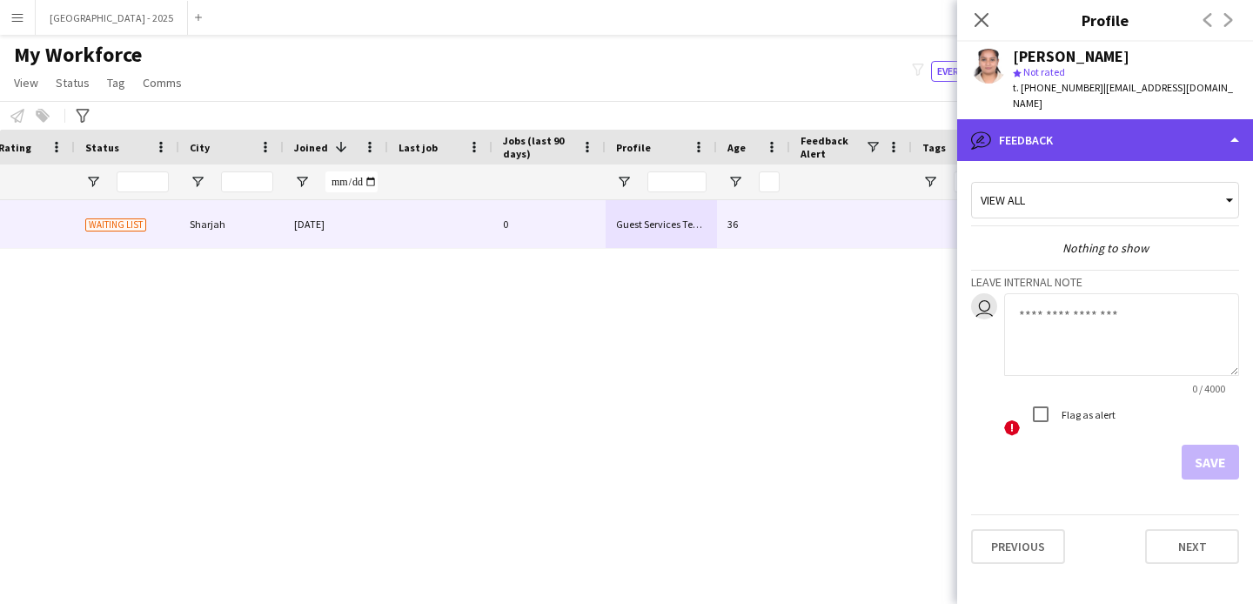
click at [1057, 122] on div "bubble-pencil Feedback" at bounding box center [1105, 140] width 296 height 42
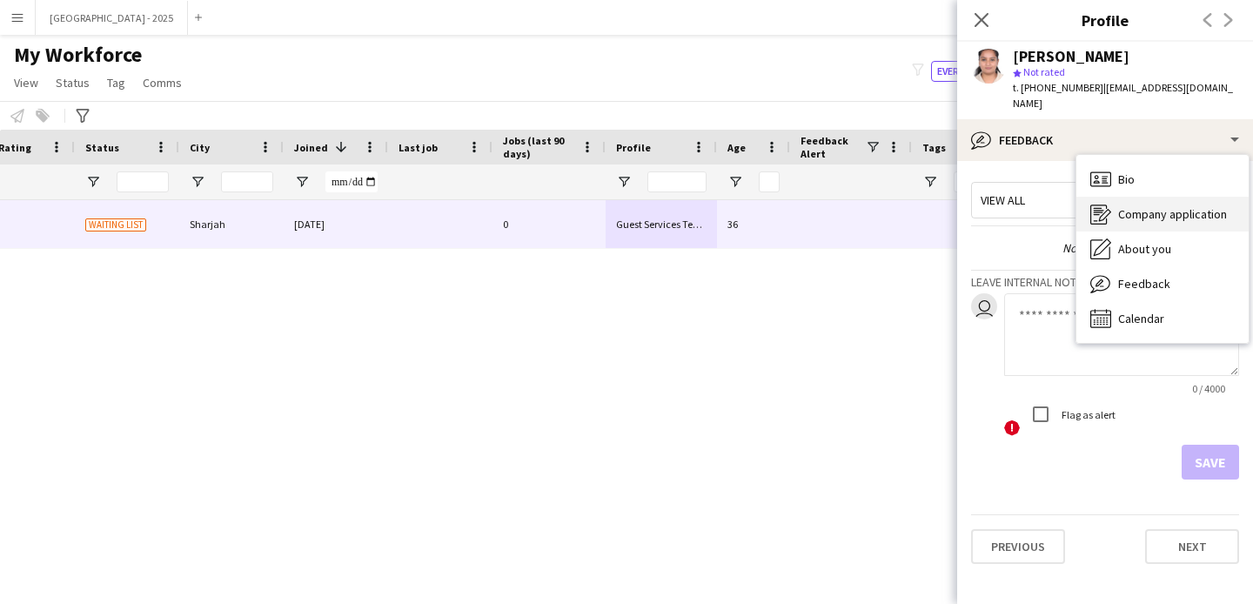
click at [1126, 197] on div "Company application Company application" at bounding box center [1162, 214] width 172 height 35
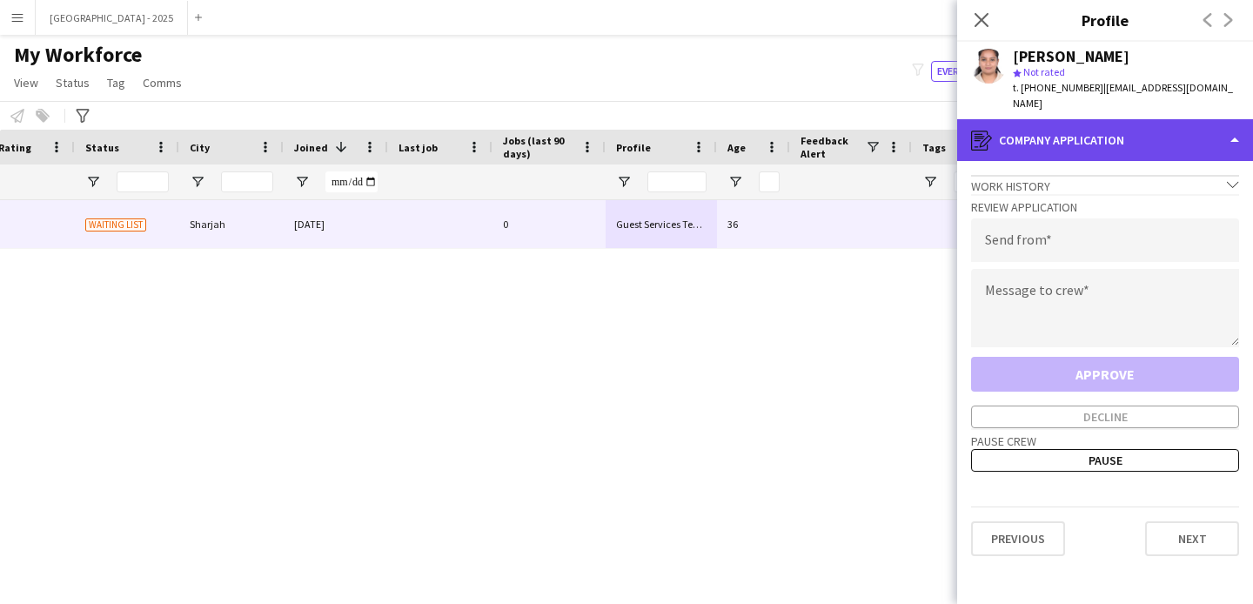
click at [1053, 122] on div "register Company application" at bounding box center [1105, 140] width 296 height 42
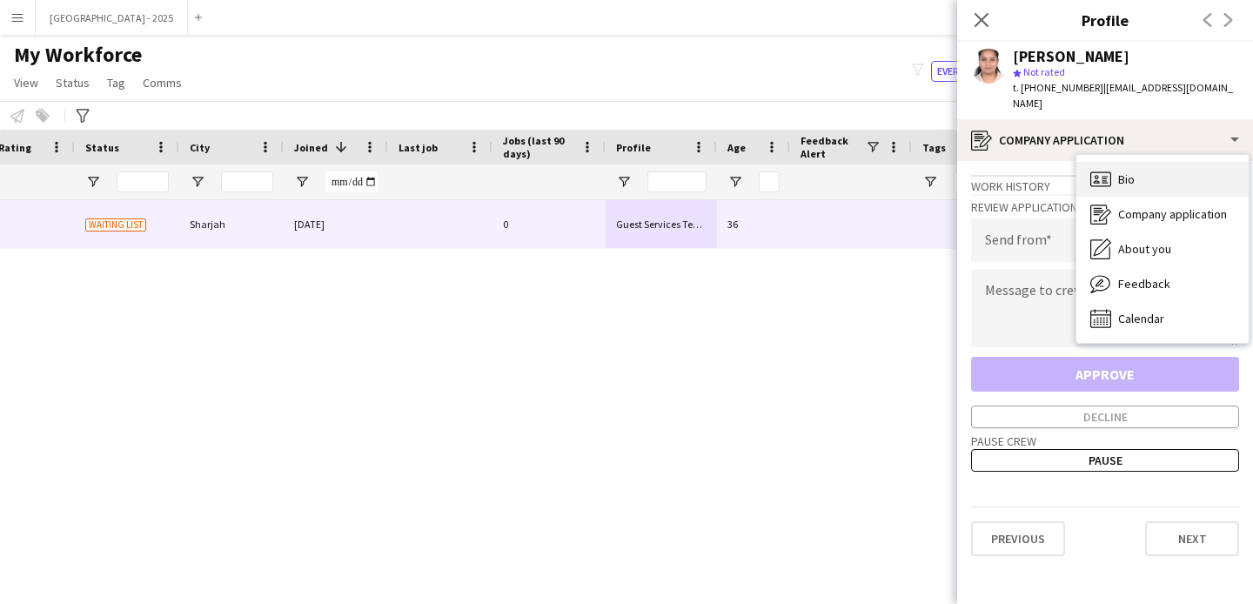
click at [1124, 171] on span "Bio" at bounding box center [1126, 179] width 17 height 16
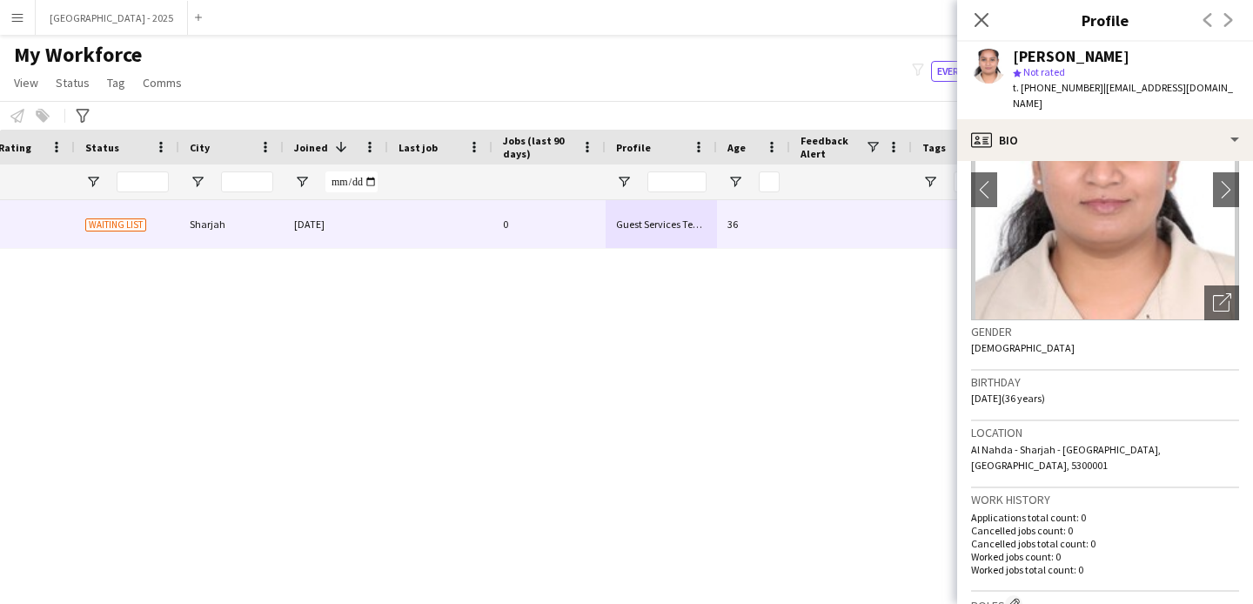
scroll to position [338, 0]
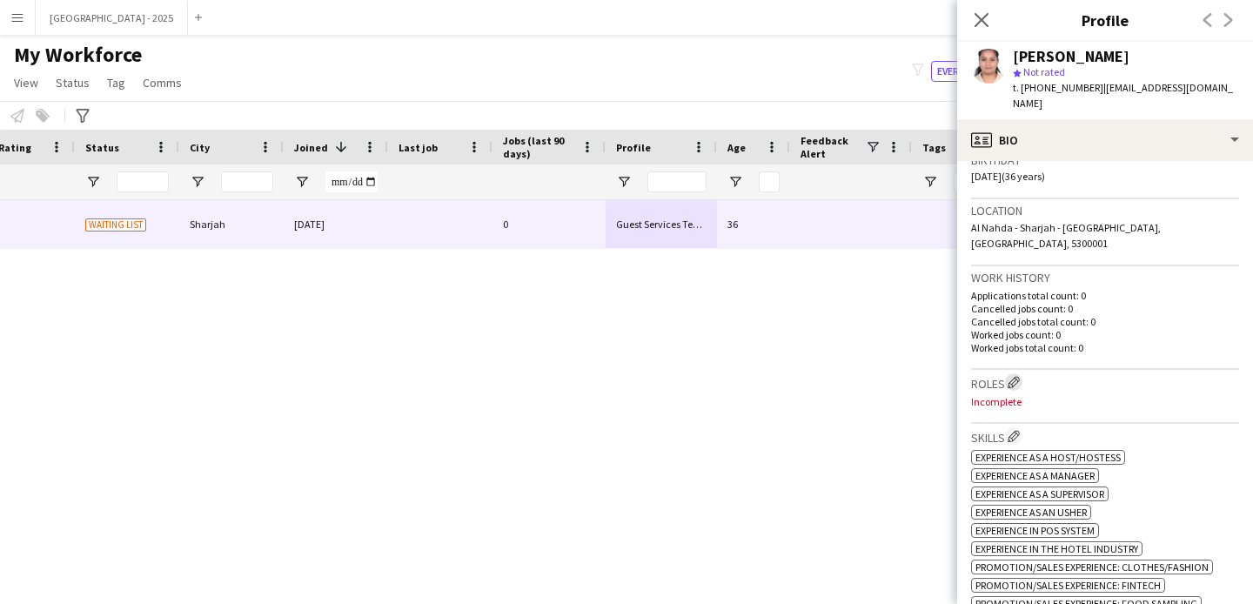
click at [1022, 373] on button "Edit crew company roles" at bounding box center [1013, 381] width 17 height 17
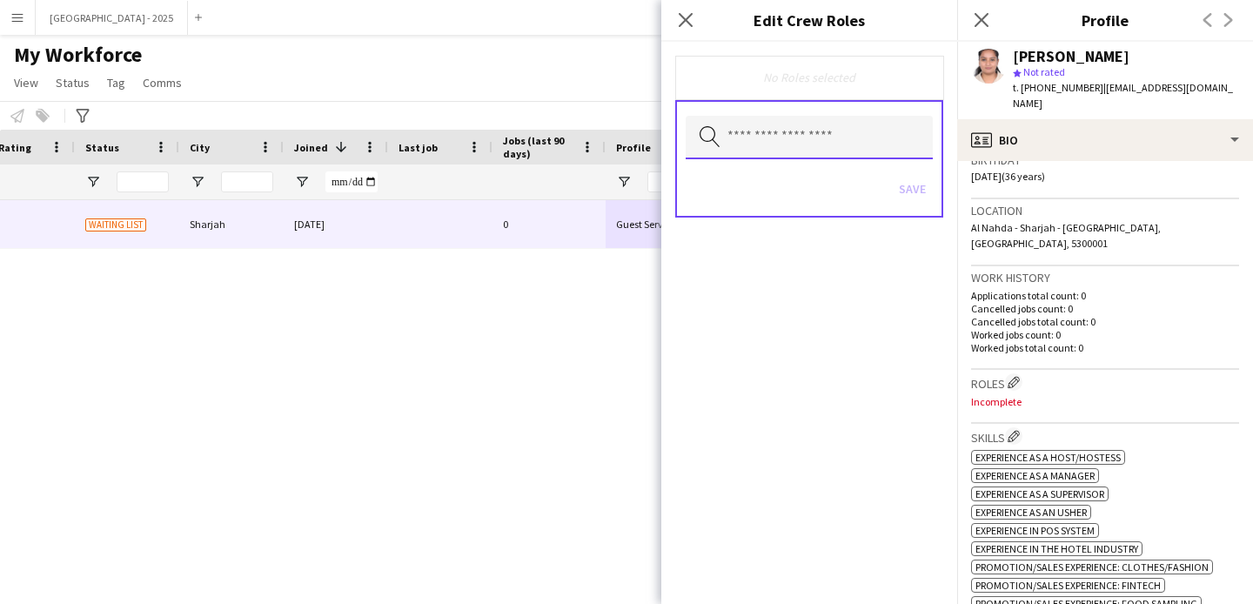
click at [822, 145] on input "text" at bounding box center [809, 138] width 247 height 44
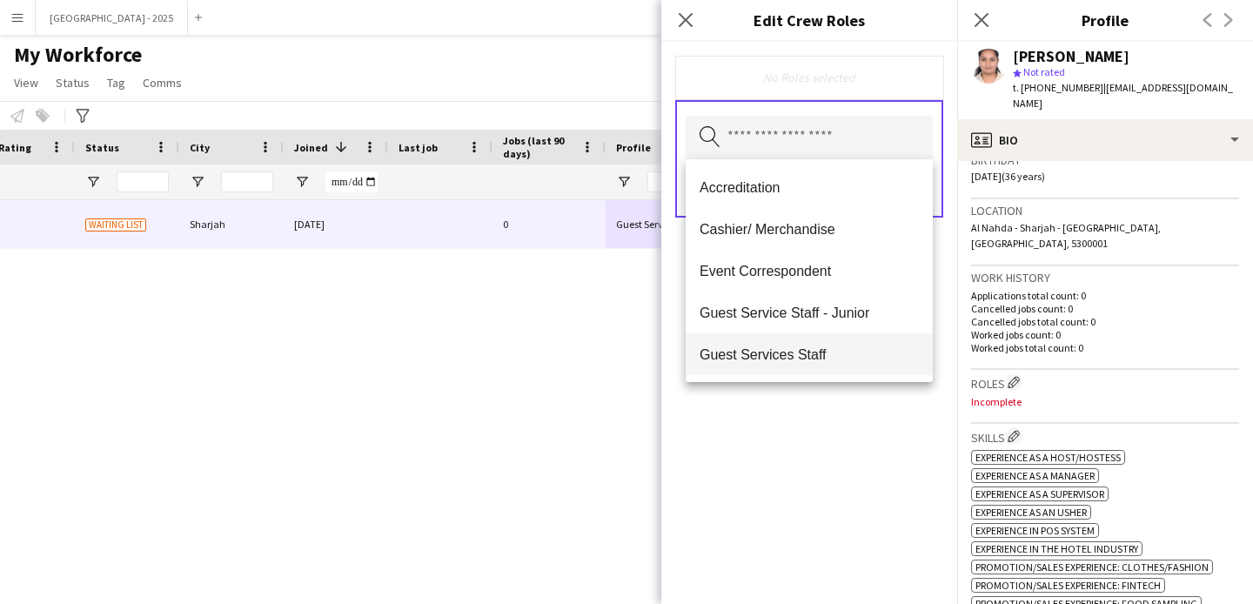
click at [827, 356] on span "Guest Services Staff" at bounding box center [808, 354] width 219 height 17
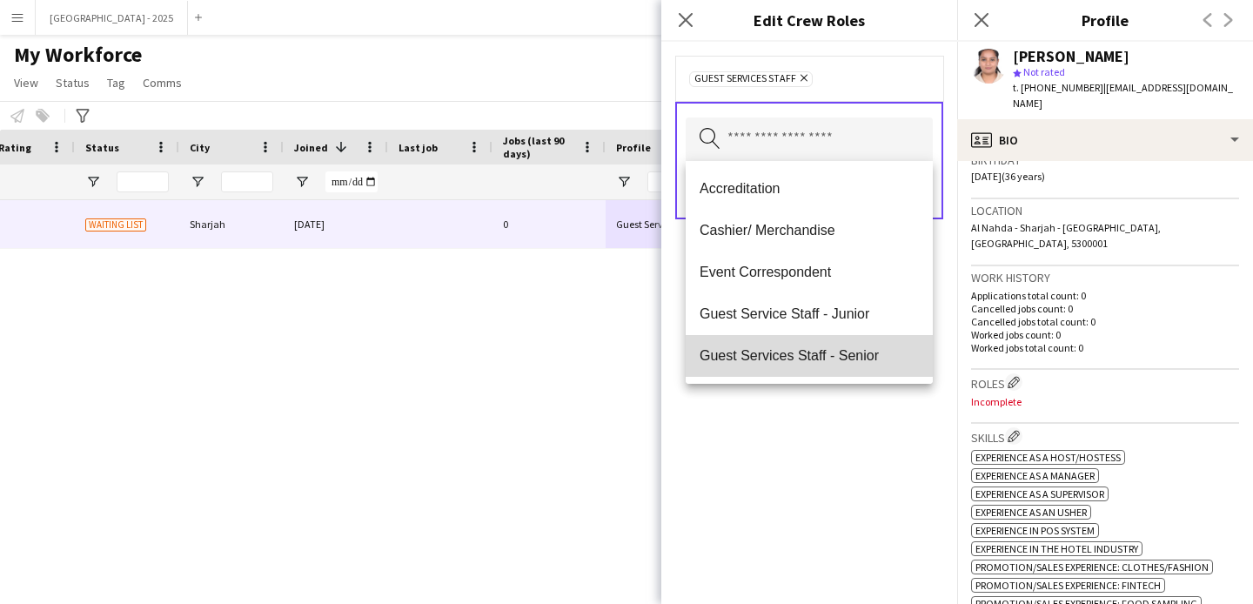
click at [853, 355] on span "Guest Services Staff - Senior" at bounding box center [808, 355] width 219 height 17
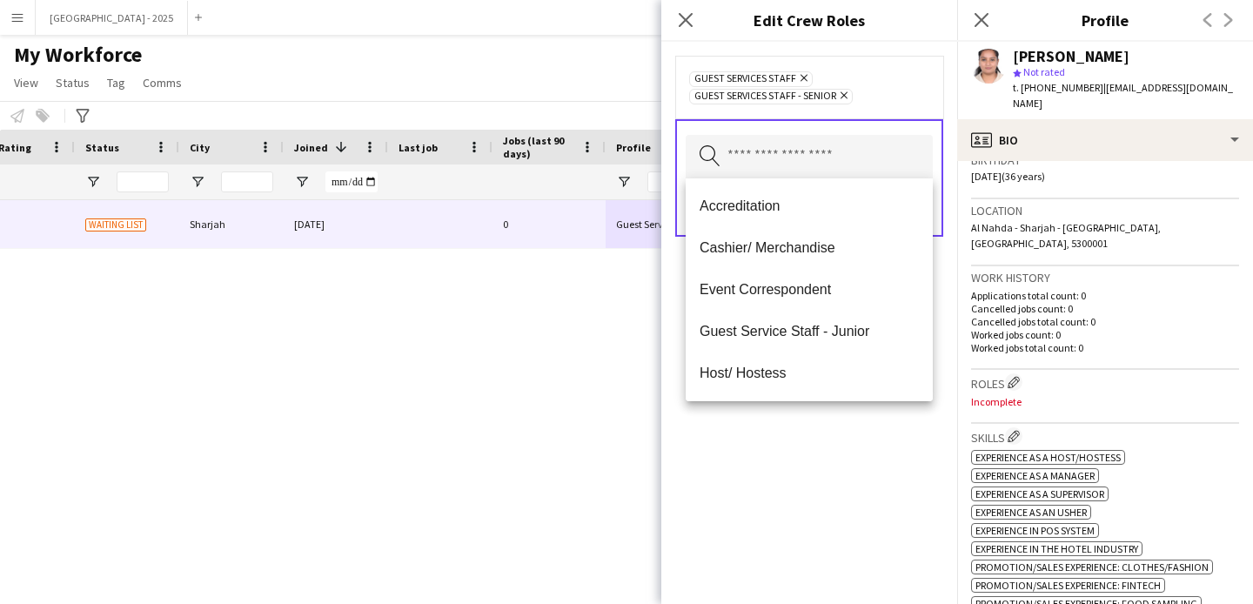
click at [859, 422] on div "Guest Services Staff Remove Guest Services Staff - Senior Remove Search by role…" at bounding box center [809, 323] width 296 height 562
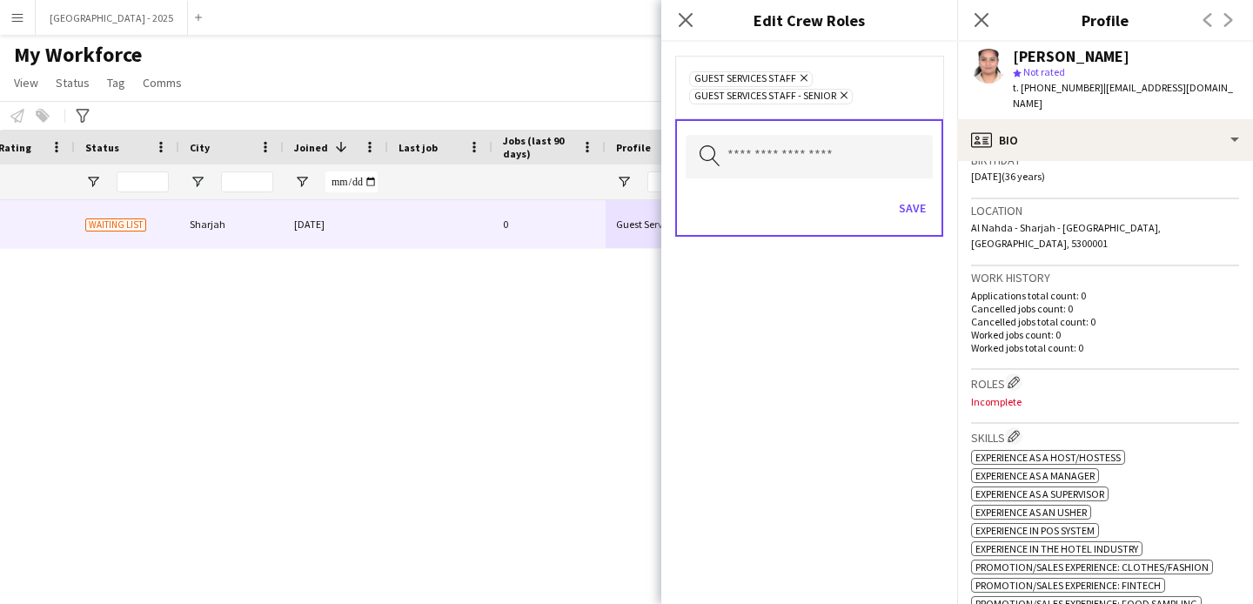
click at [884, 211] on div "Save" at bounding box center [809, 210] width 247 height 50
click at [898, 212] on button "Save" at bounding box center [912, 208] width 41 height 28
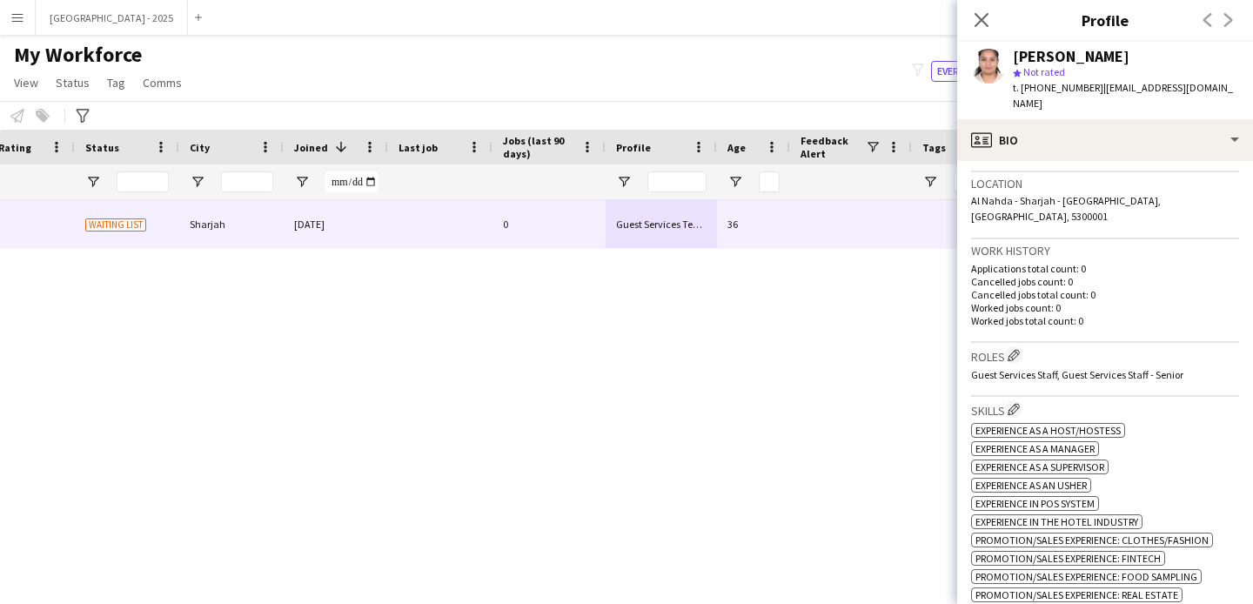
scroll to position [270, 0]
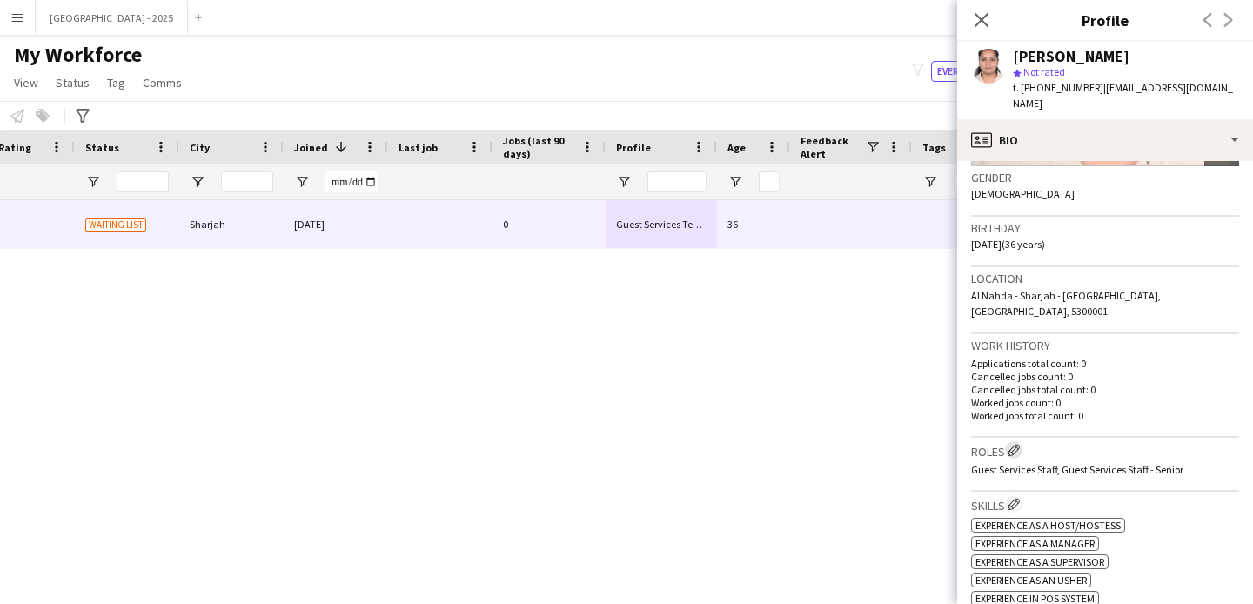
click at [1020, 444] on app-icon "Edit crew company roles" at bounding box center [1013, 450] width 12 height 12
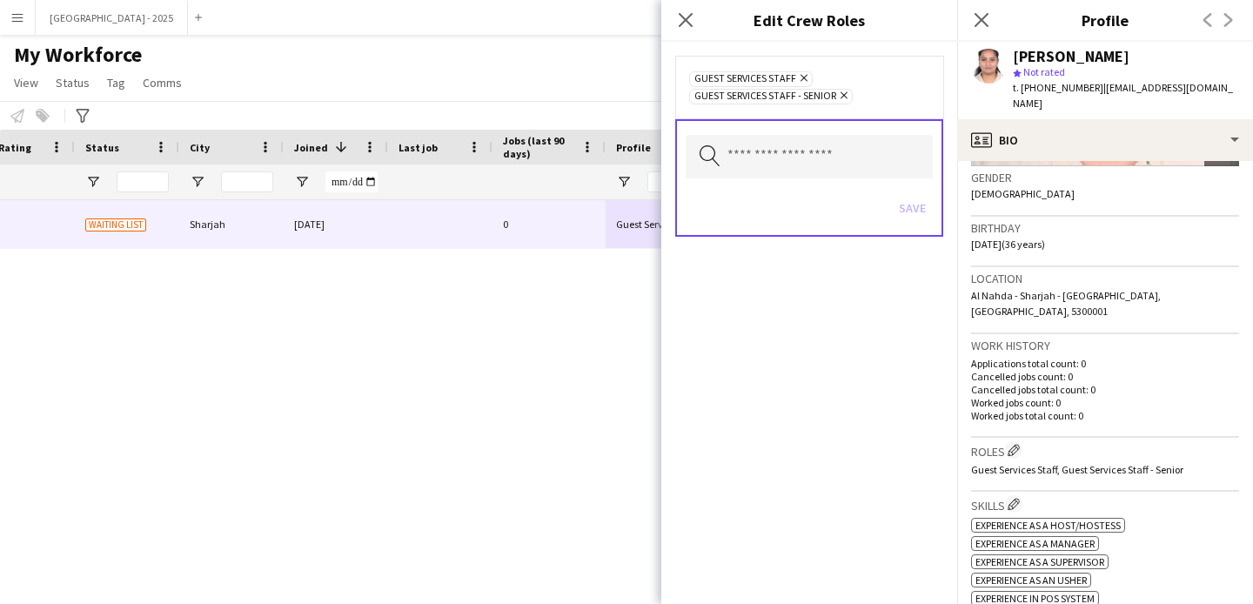
click at [838, 98] on icon "Remove" at bounding box center [841, 95] width 11 height 11
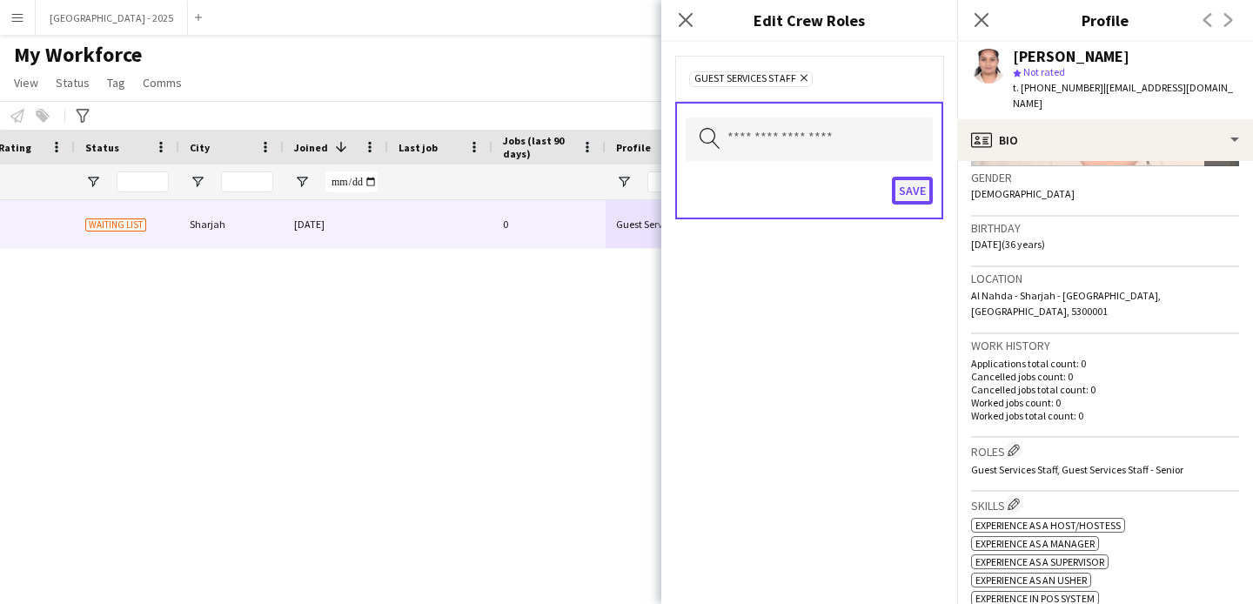
click at [913, 191] on button "Save" at bounding box center [912, 191] width 41 height 28
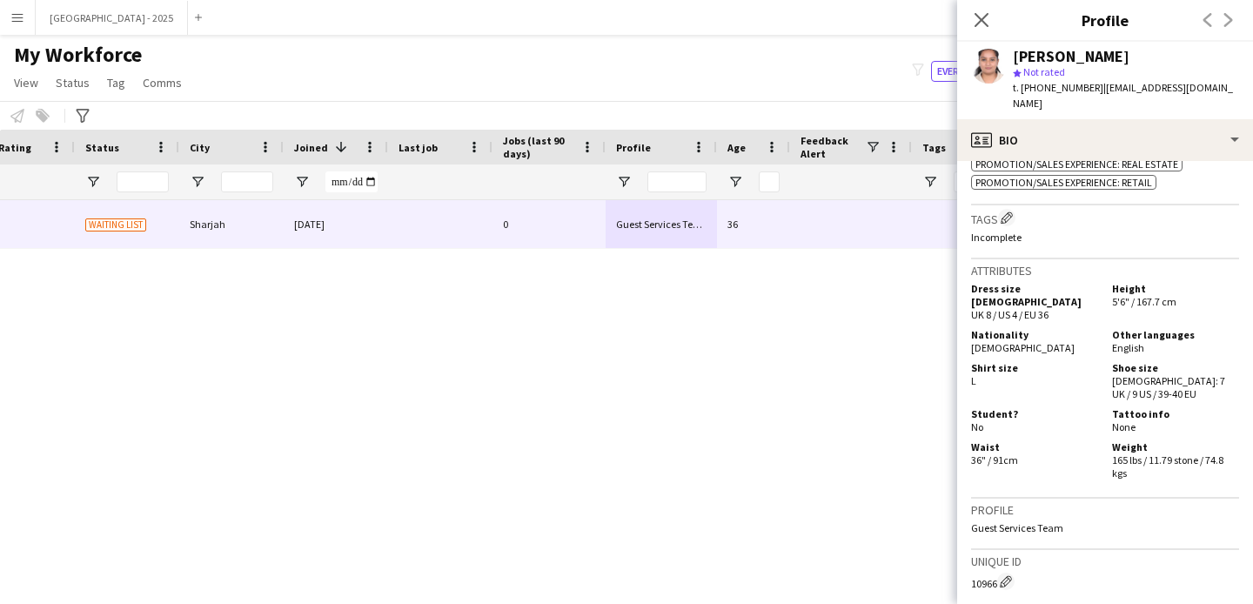
scroll to position [796, 0]
click at [1003, 211] on app-icon "Edit crew company tags" at bounding box center [1007, 217] width 12 height 12
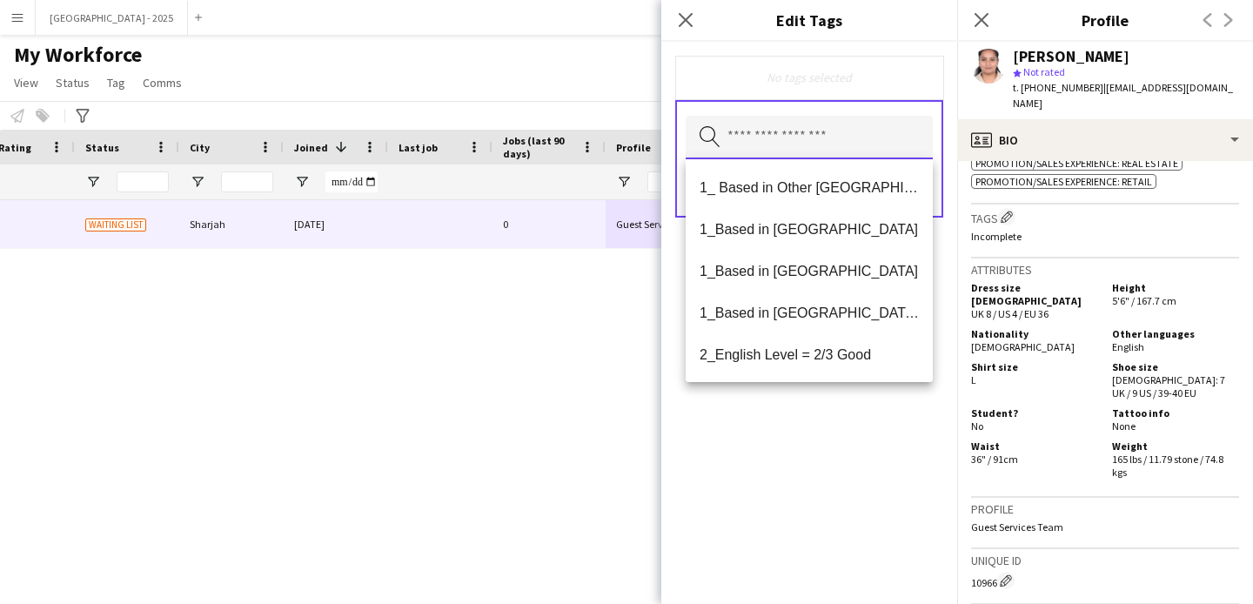
click at [798, 119] on input "text" at bounding box center [809, 138] width 247 height 44
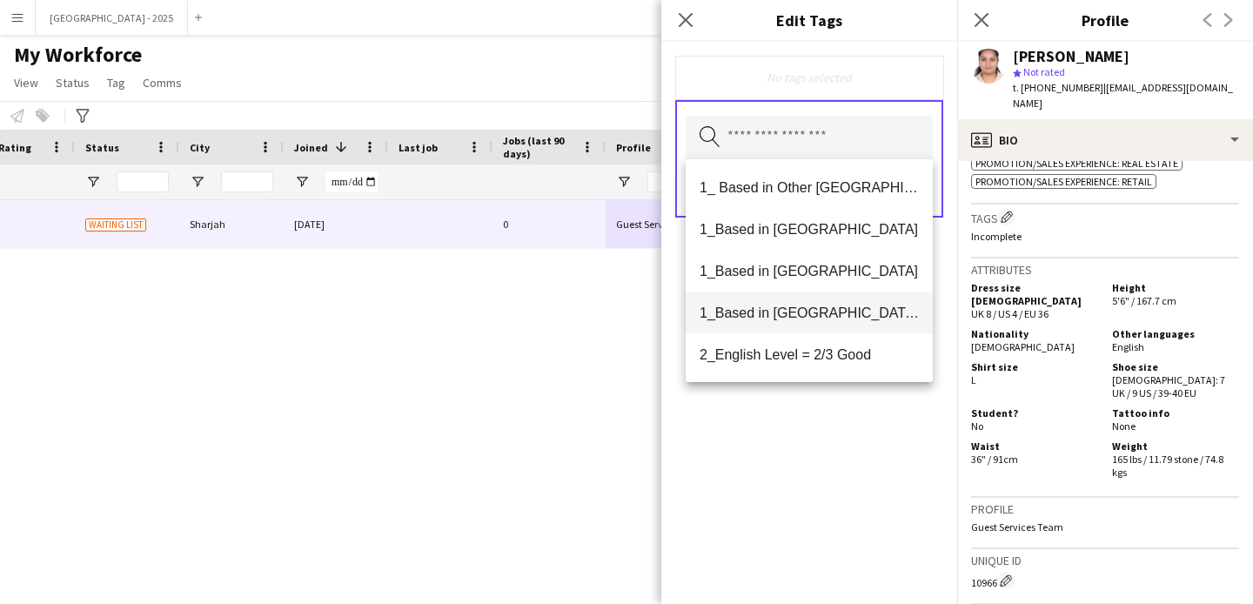
click at [831, 308] on span "1_Based in [GEOGRAPHIC_DATA]/[GEOGRAPHIC_DATA]/Ajman" at bounding box center [808, 313] width 219 height 17
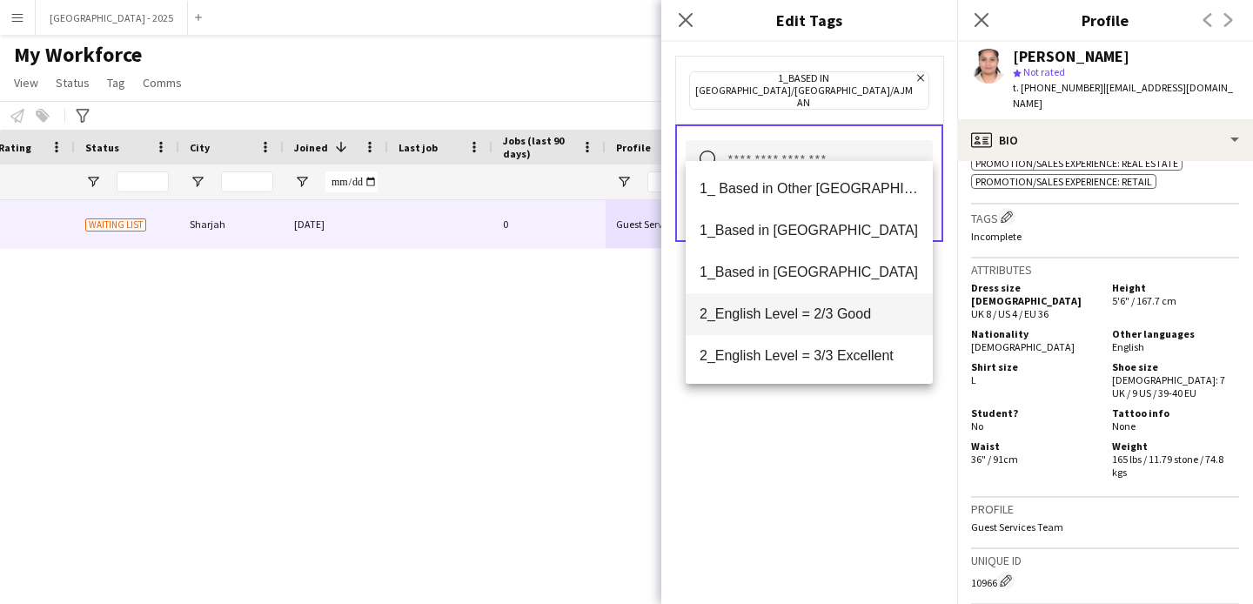
click at [841, 328] on mat-option "2_English Level = 2/3 Good" at bounding box center [809, 314] width 247 height 42
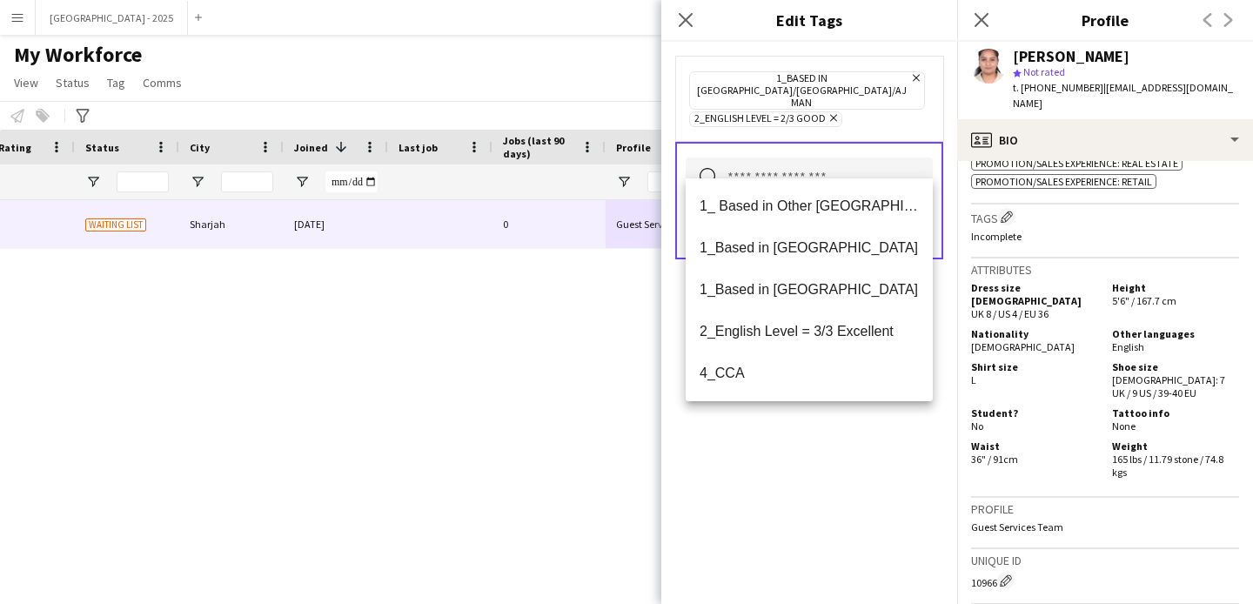
click at [840, 439] on div "1_Based in [GEOGRAPHIC_DATA]/[GEOGRAPHIC_DATA]/Ajman Remove 2_English Level = 2…" at bounding box center [809, 323] width 296 height 562
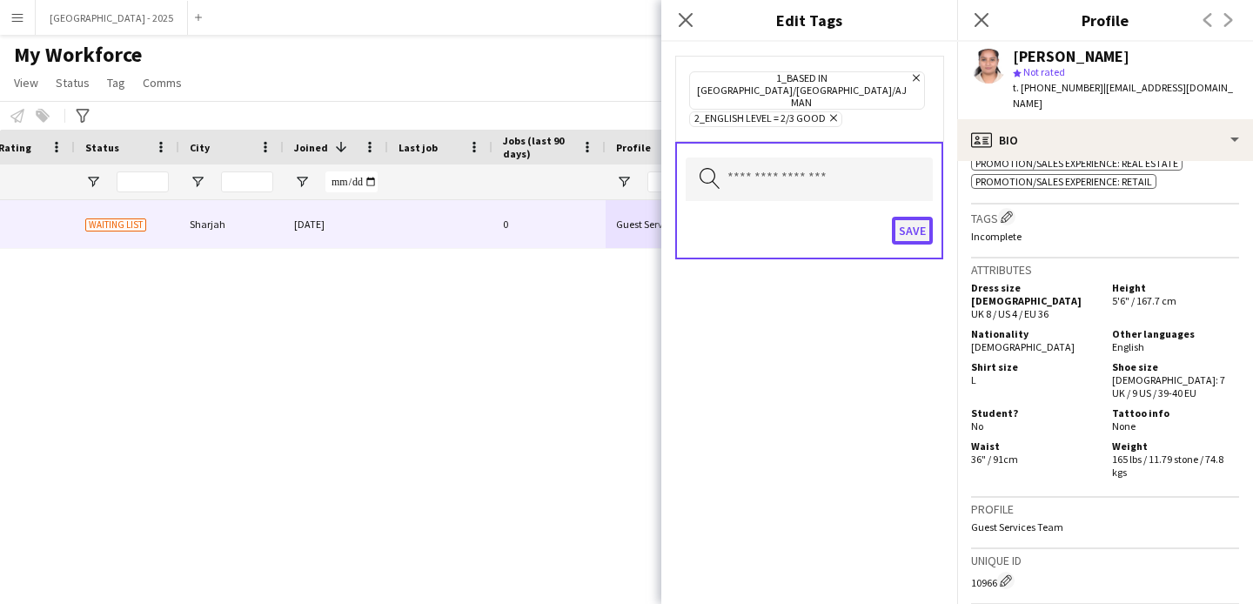
click at [920, 217] on button "Save" at bounding box center [912, 231] width 41 height 28
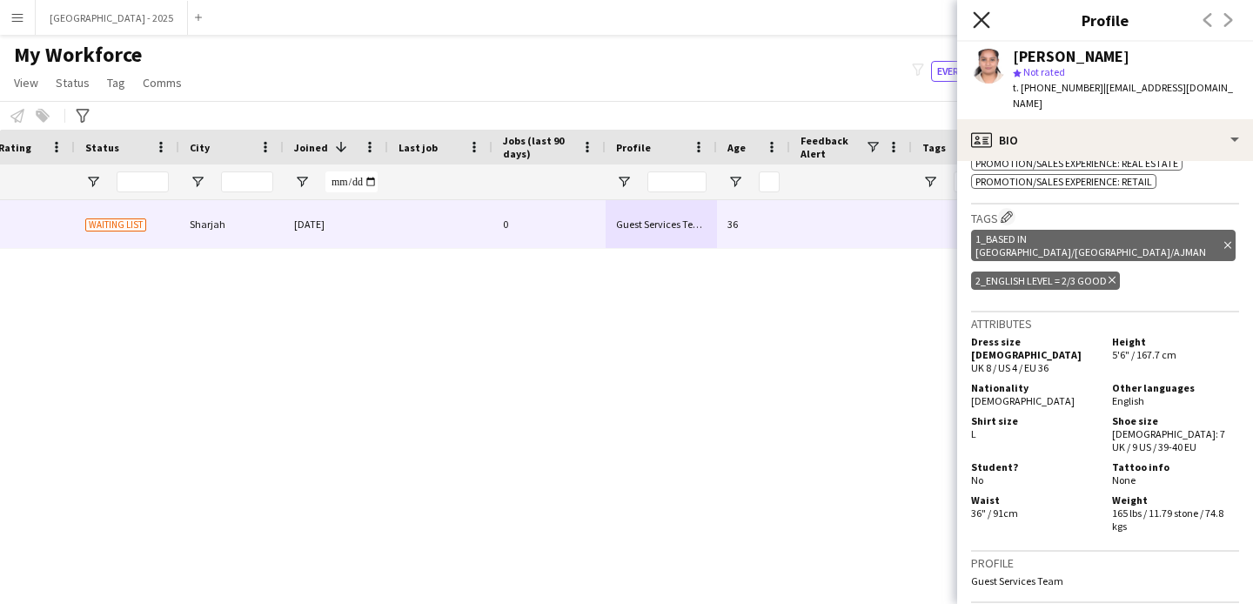
click at [983, 26] on icon "Close pop-in" at bounding box center [981, 19] width 17 height 17
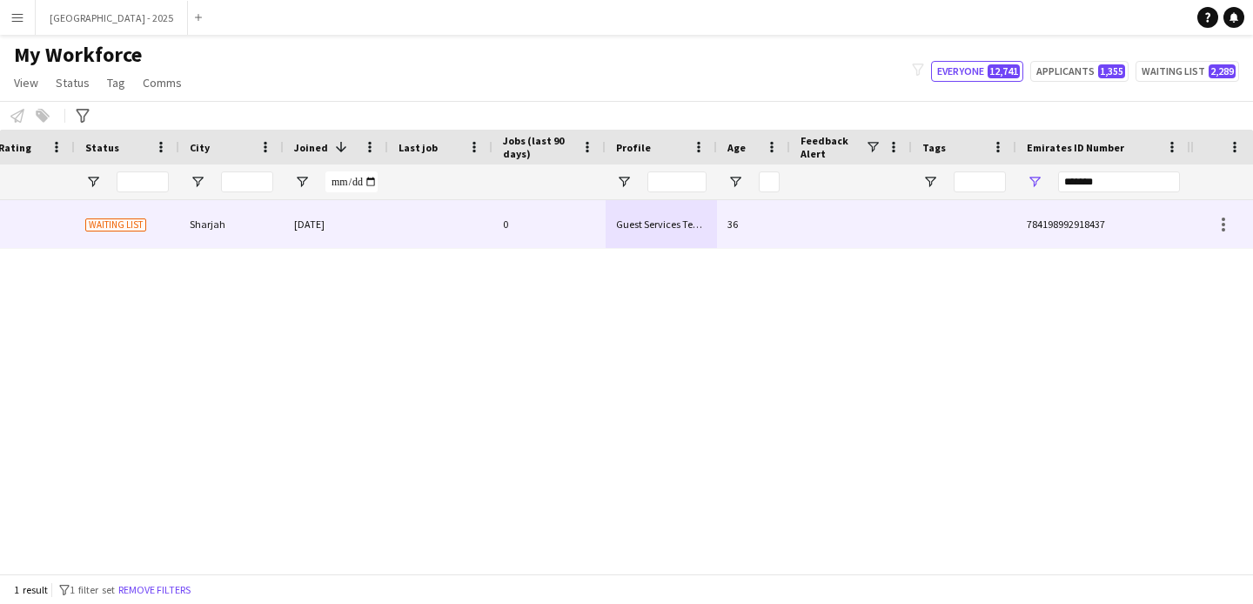
scroll to position [0, 0]
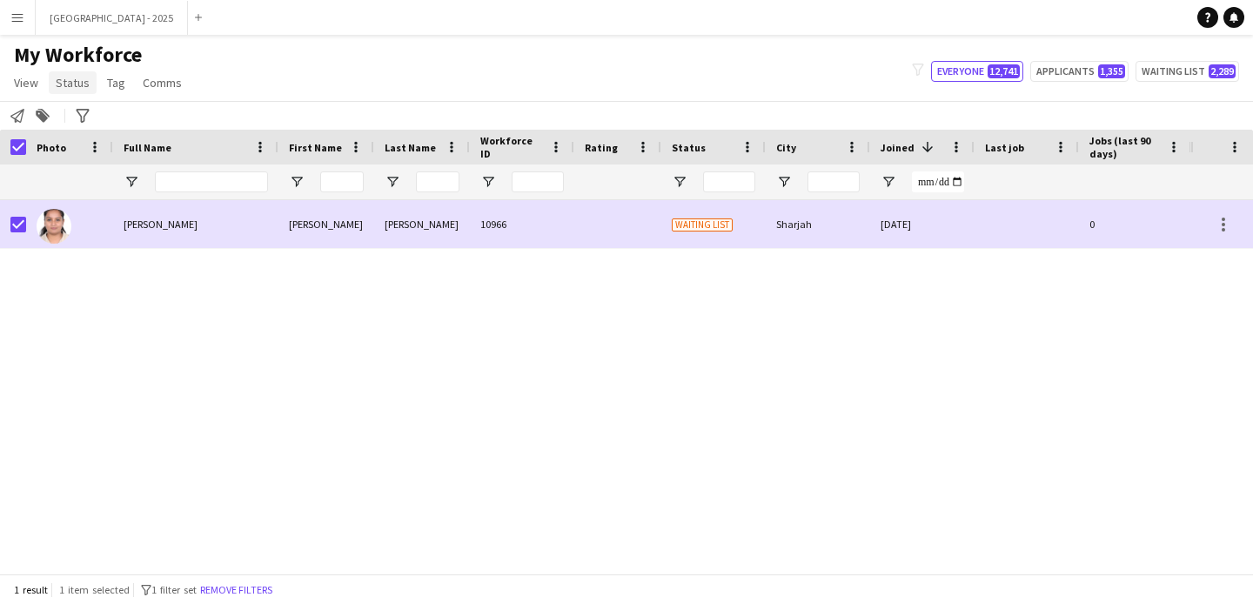
click at [88, 84] on link "Status" at bounding box center [73, 82] width 48 height 23
click at [90, 115] on link "Edit" at bounding box center [111, 120] width 122 height 37
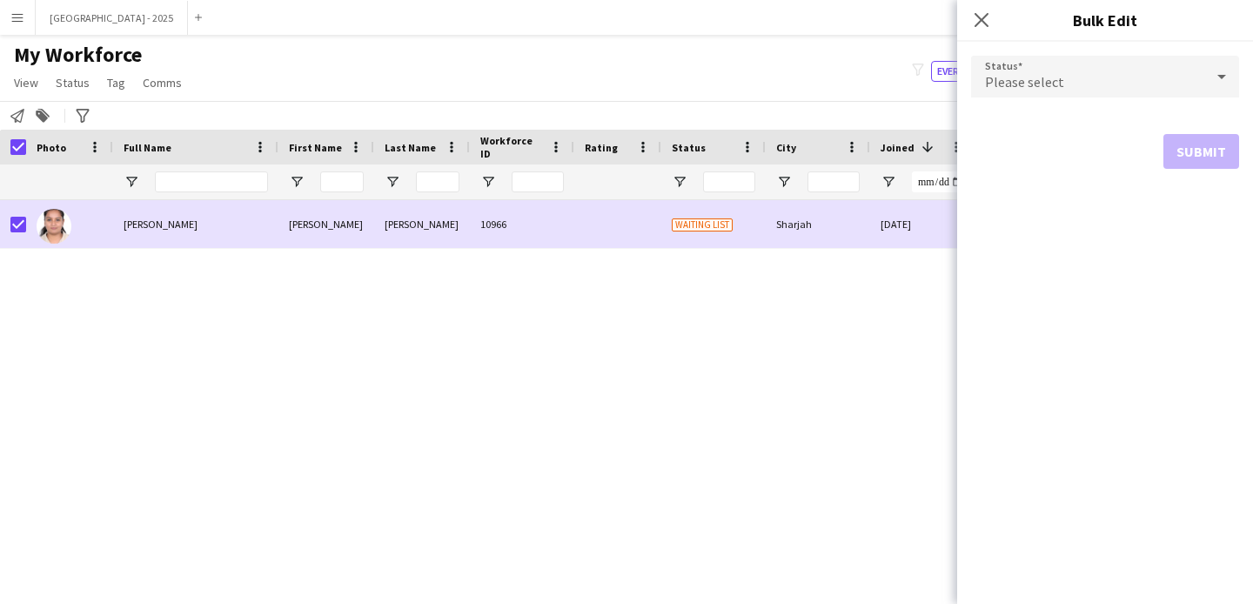
click at [1011, 61] on div "Please select" at bounding box center [1087, 77] width 233 height 42
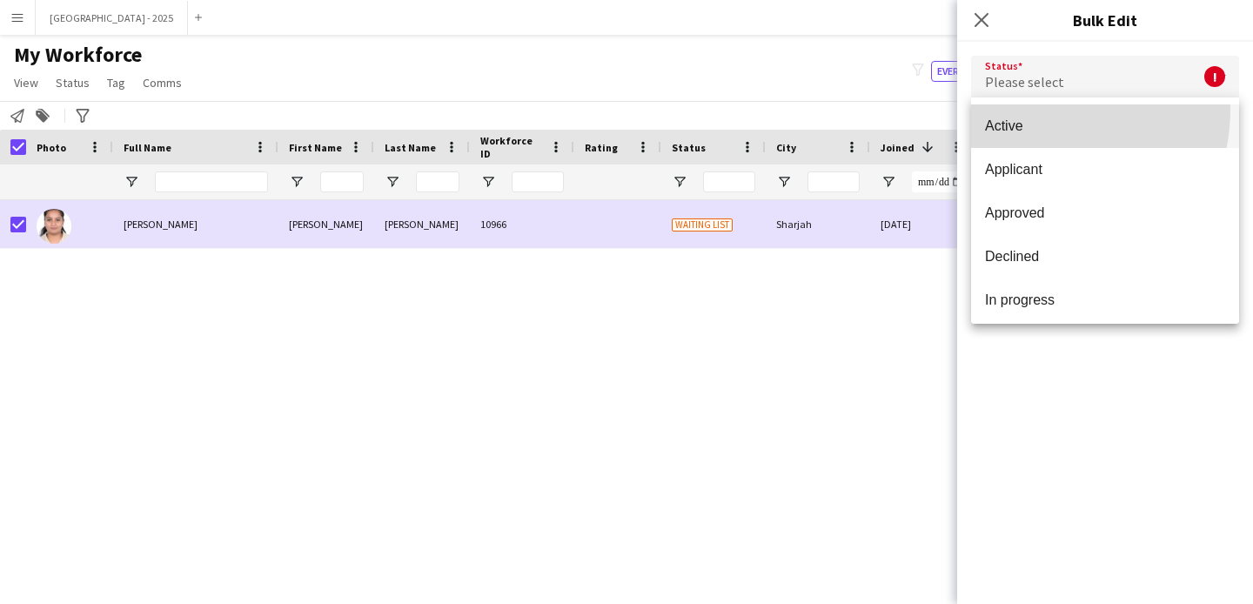
click at [1033, 109] on mat-option "Active" at bounding box center [1105, 126] width 268 height 44
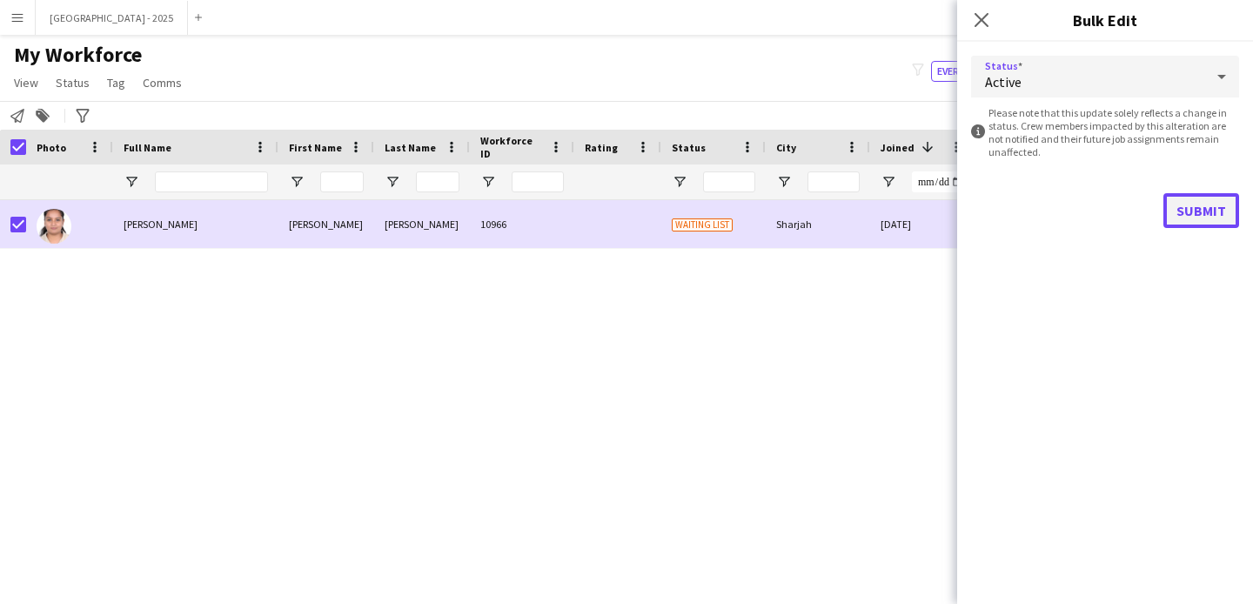
click at [1190, 195] on button "Submit" at bounding box center [1201, 210] width 76 height 35
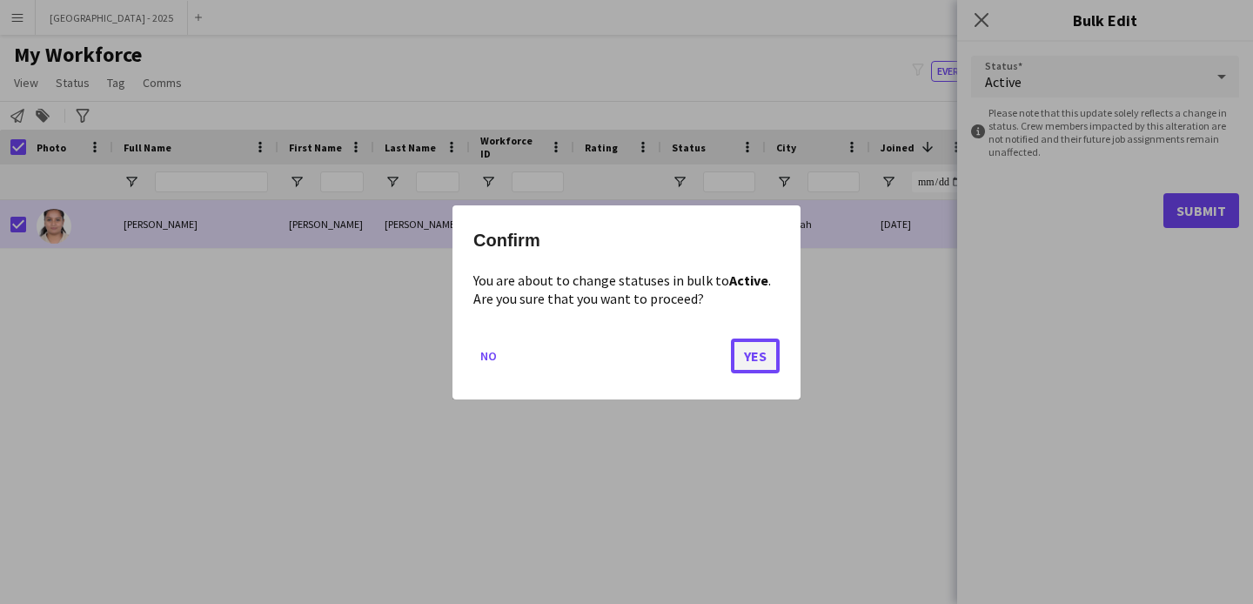
click at [752, 356] on button "Yes" at bounding box center [755, 355] width 49 height 35
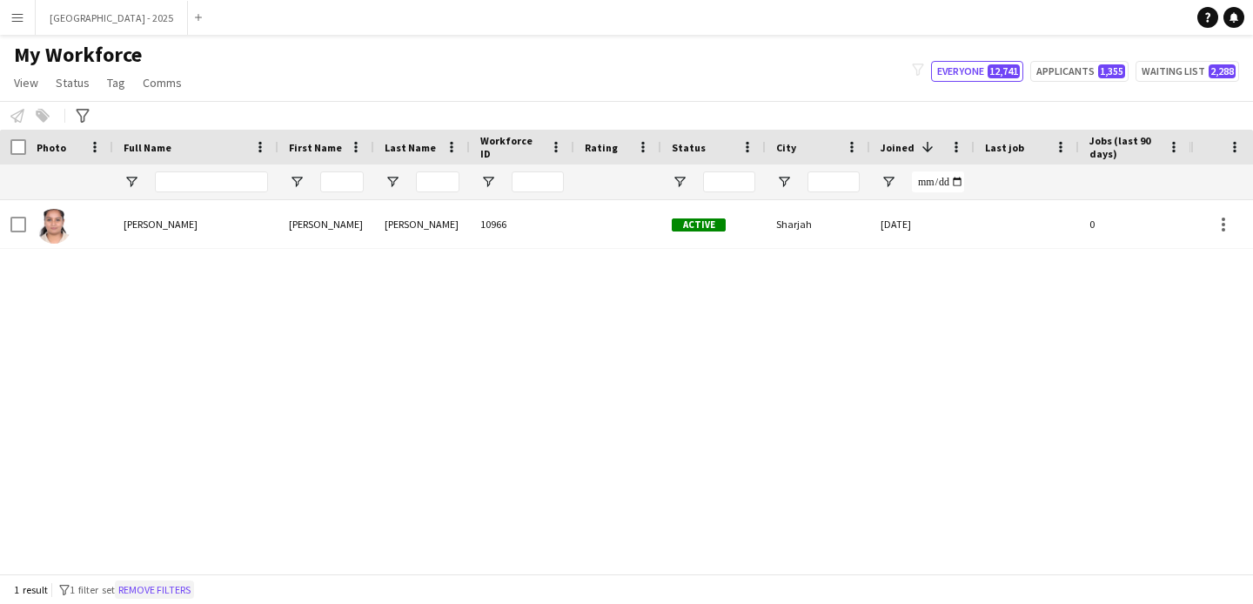
click at [166, 589] on button "Remove filters" at bounding box center [154, 589] width 79 height 19
